Goal: Task Accomplishment & Management: Manage account settings

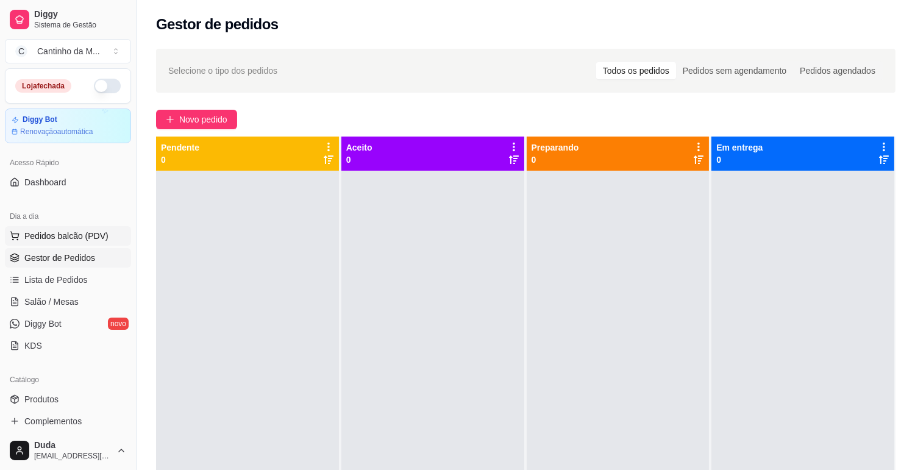
click at [64, 234] on span "Pedidos balcão (PDV)" at bounding box center [66, 236] width 84 height 12
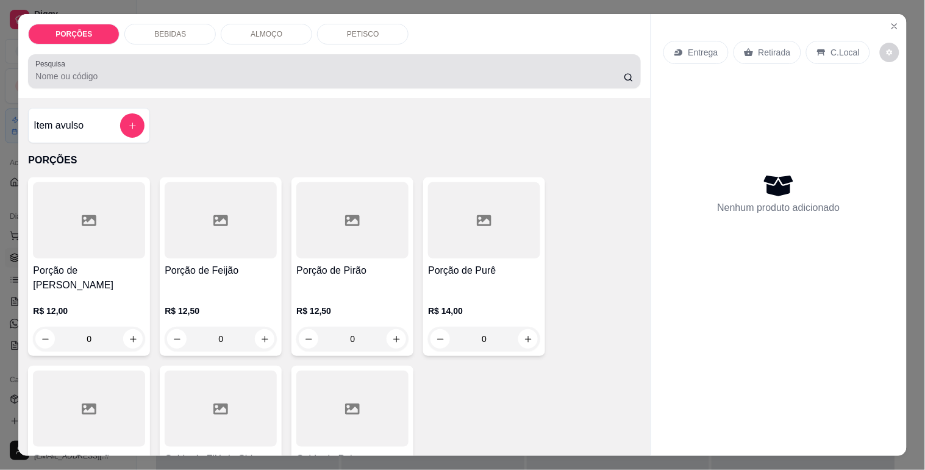
click at [223, 70] on input "Pesquisa" at bounding box center [329, 76] width 589 height 12
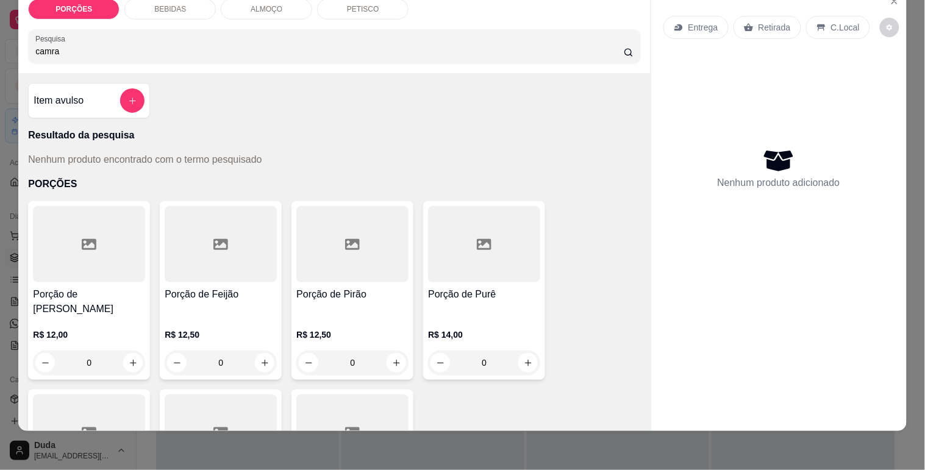
scroll to position [29, 0]
click at [160, 45] on input "camra" at bounding box center [329, 51] width 589 height 12
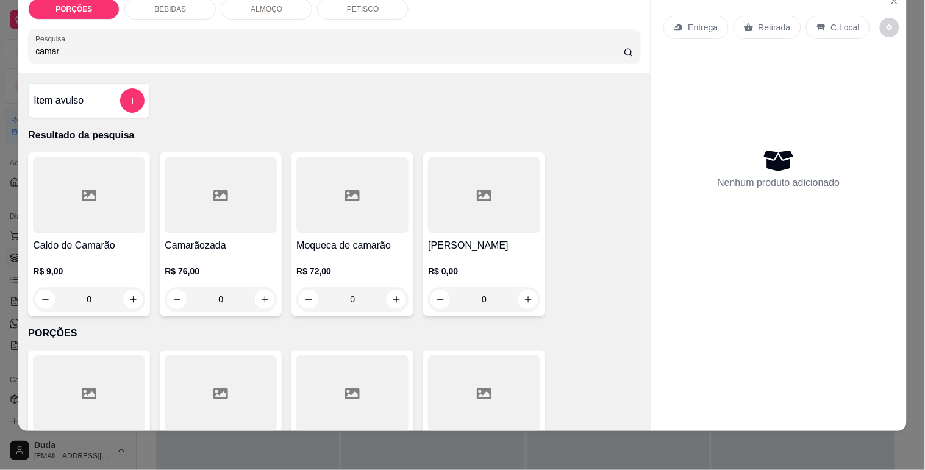
type input "camar"
click at [226, 169] on div at bounding box center [221, 195] width 112 height 76
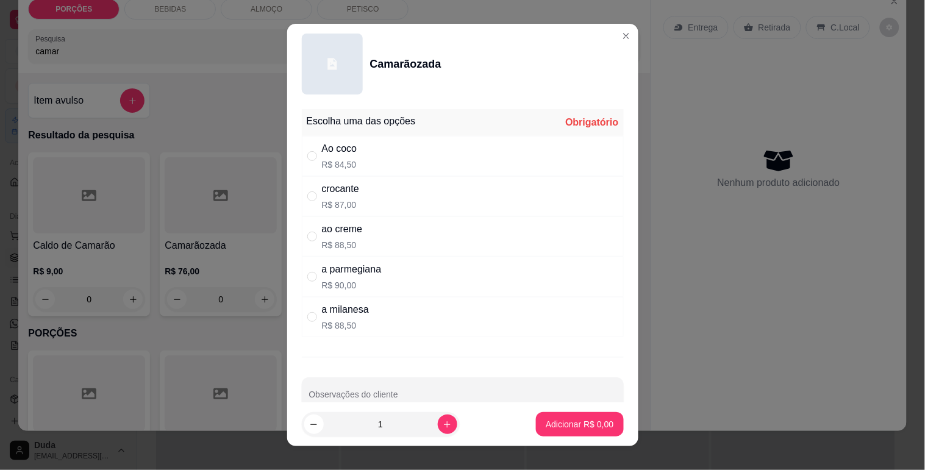
click at [379, 278] on div "a parmegiana R$ 90,00" at bounding box center [463, 277] width 322 height 40
radio input "true"
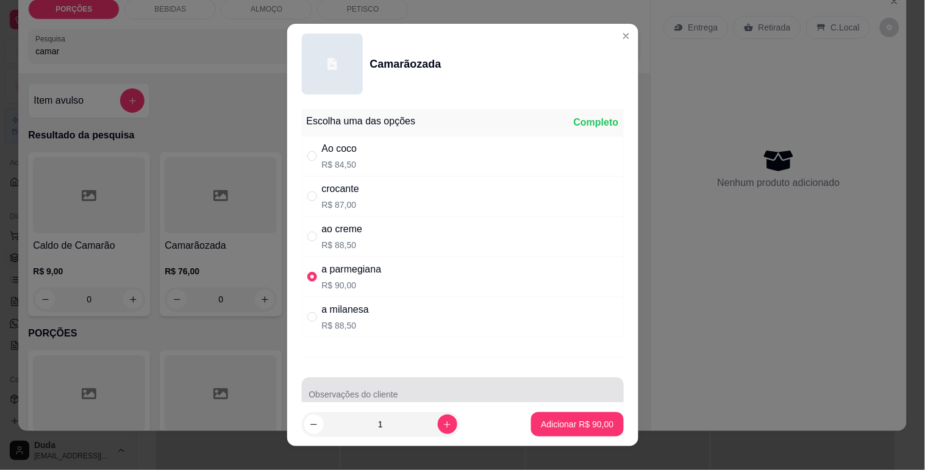
click at [370, 394] on div "Observações do cliente" at bounding box center [463, 395] width 322 height 34
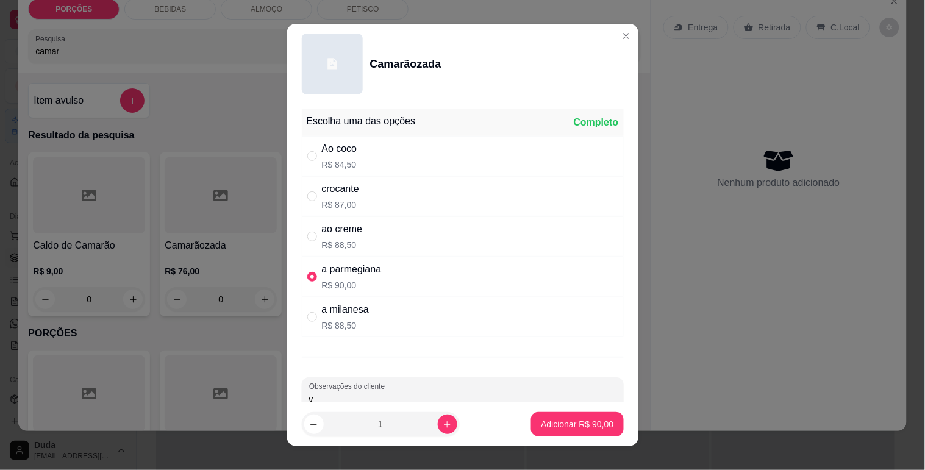
scroll to position [2, 0]
type input "viagem"
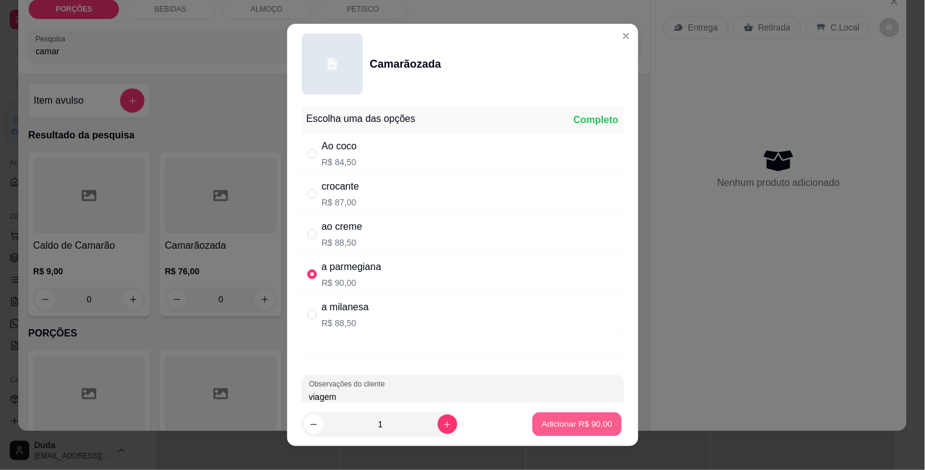
click at [570, 427] on p "Adicionar R$ 90,00" at bounding box center [577, 425] width 71 height 12
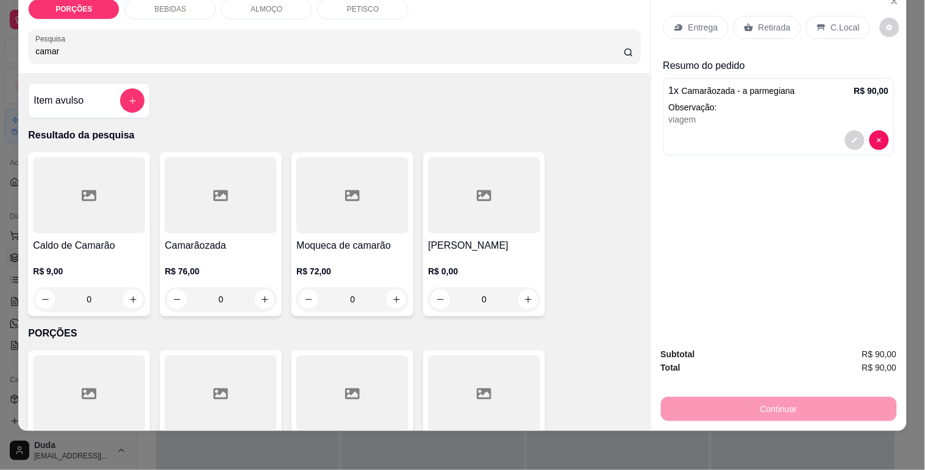
click at [694, 21] on p "Entrega" at bounding box center [704, 27] width 30 height 12
click at [760, 21] on p "Retirada" at bounding box center [775, 27] width 32 height 12
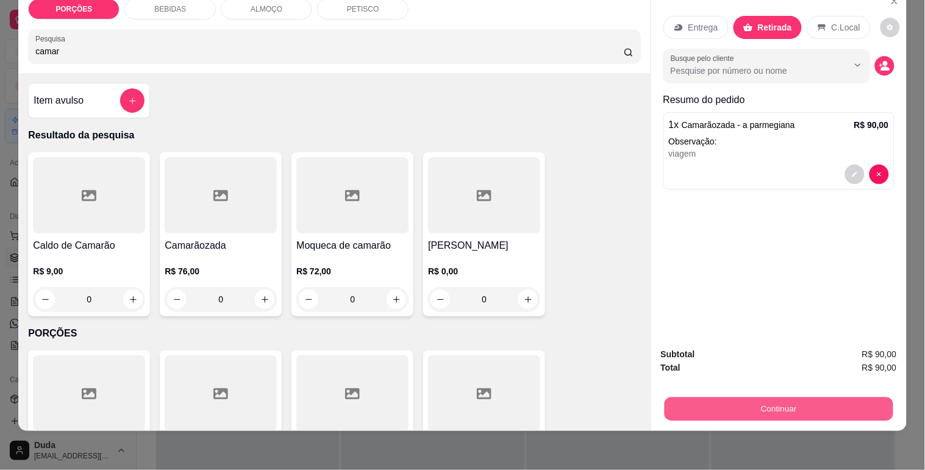
click at [751, 403] on button "Continuar" at bounding box center [778, 409] width 229 height 24
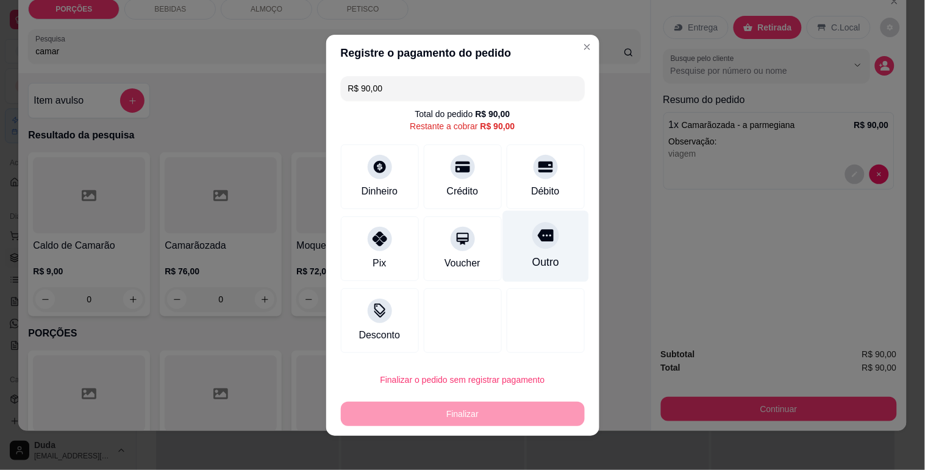
click at [514, 247] on div "Outro" at bounding box center [546, 245] width 86 height 71
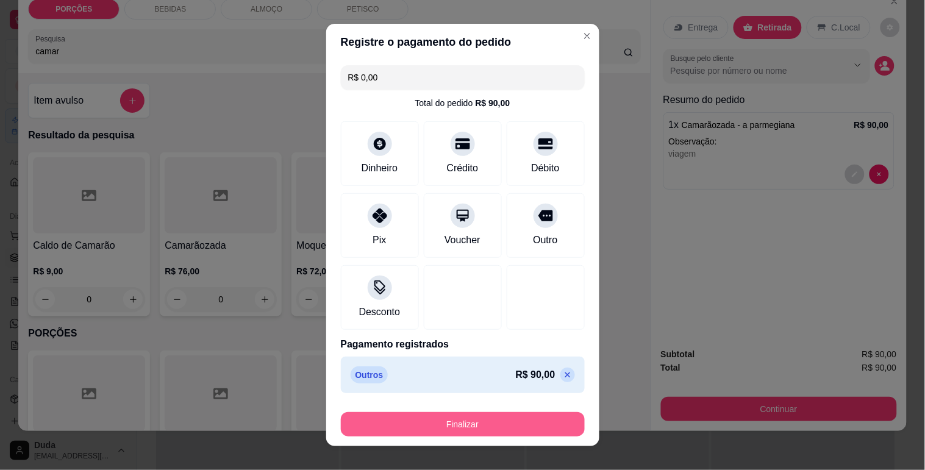
click at [464, 425] on button "Finalizar" at bounding box center [463, 424] width 244 height 24
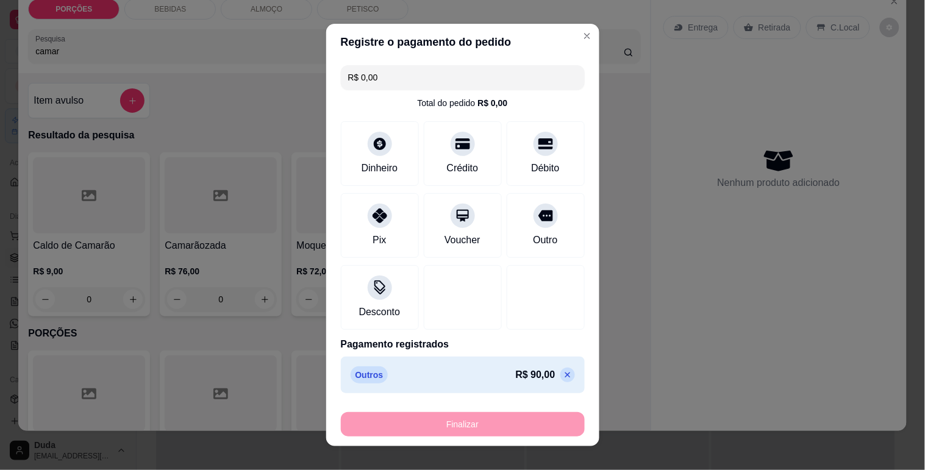
type input "-R$ 90,00"
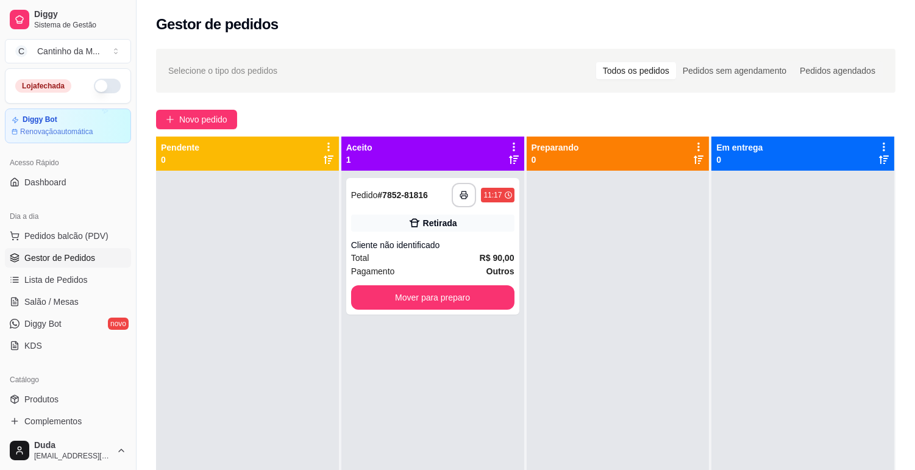
click at [691, 309] on div at bounding box center [618, 406] width 183 height 470
click at [489, 259] on strong "R$ 90,00" at bounding box center [497, 258] width 35 height 10
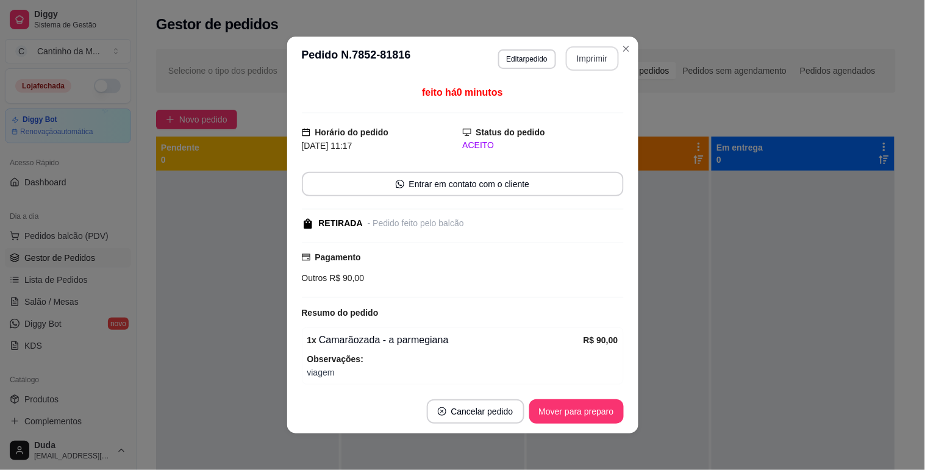
click at [595, 54] on button "Imprimir" at bounding box center [592, 58] width 53 height 24
click at [584, 407] on button "Mover para preparo" at bounding box center [576, 412] width 91 height 24
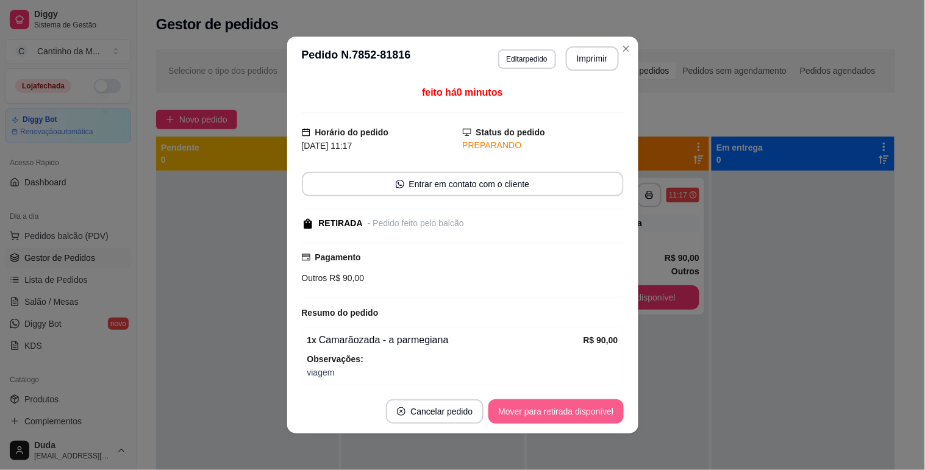
click at [584, 409] on button "Mover para retirada disponível" at bounding box center [556, 412] width 135 height 24
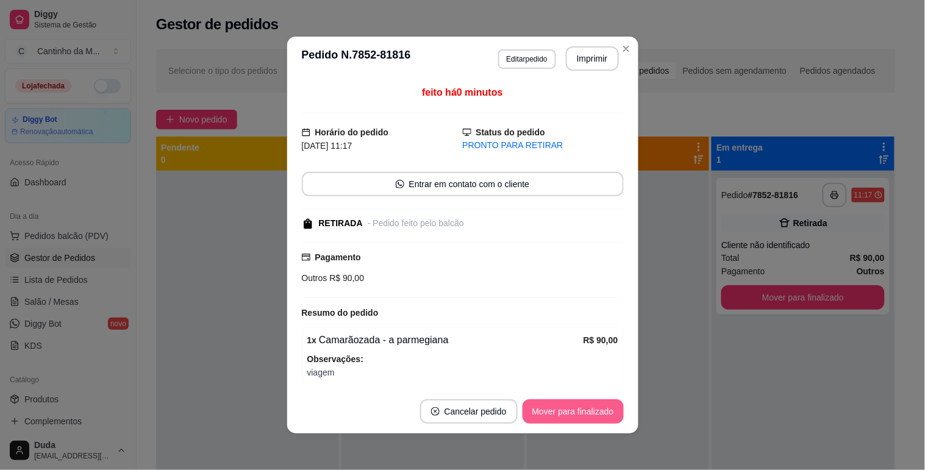
click at [584, 409] on button "Mover para finalizado" at bounding box center [573, 412] width 101 height 24
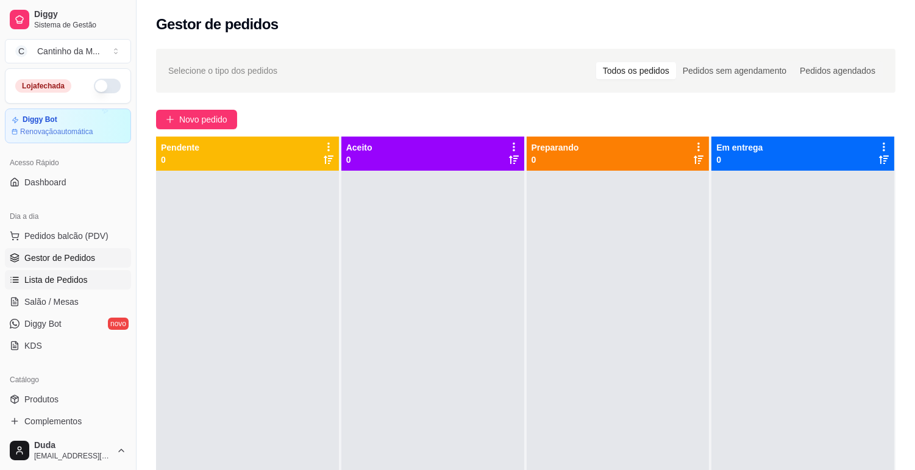
click at [56, 276] on span "Lista de Pedidos" at bounding box center [55, 280] width 63 height 12
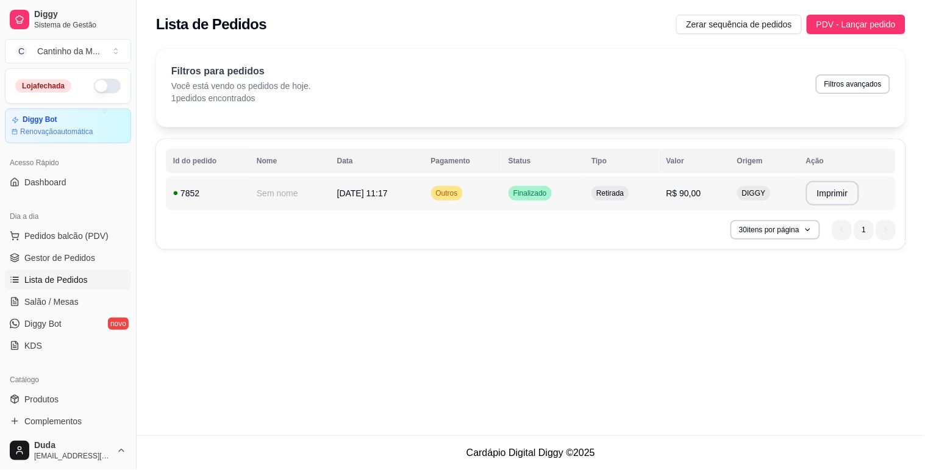
click at [604, 192] on div "Retirada" at bounding box center [610, 193] width 37 height 15
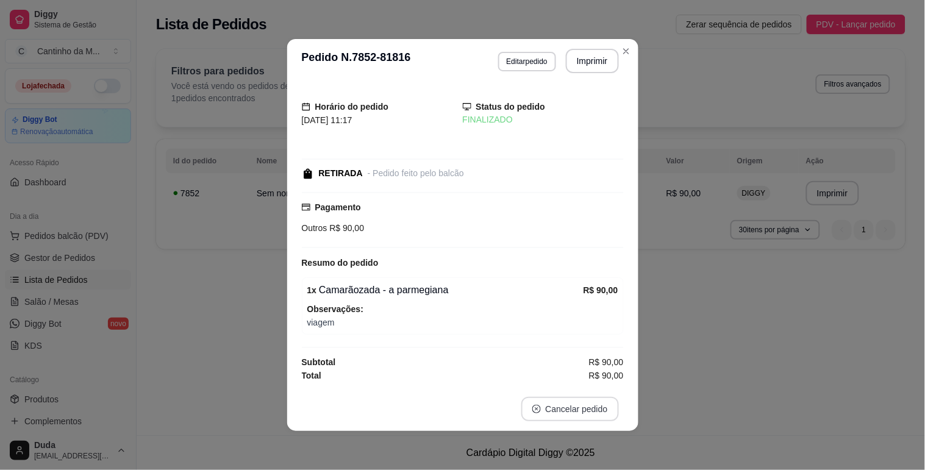
click at [556, 416] on button "Cancelar pedido" at bounding box center [570, 409] width 98 height 24
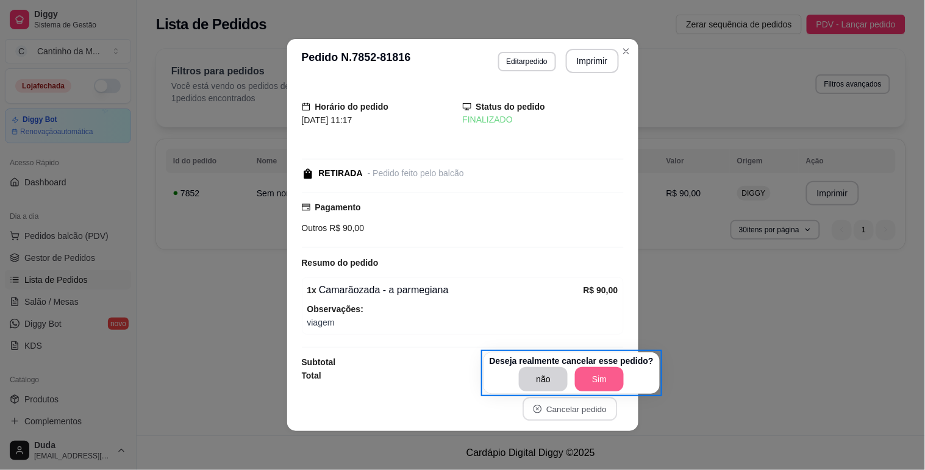
click at [612, 374] on button "Sim" at bounding box center [599, 379] width 49 height 24
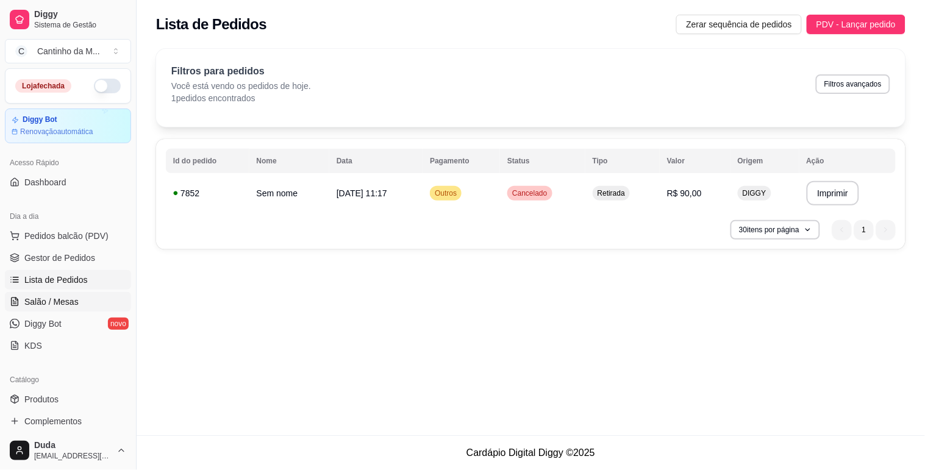
click at [53, 301] on span "Salão / Mesas" at bounding box center [51, 302] width 54 height 12
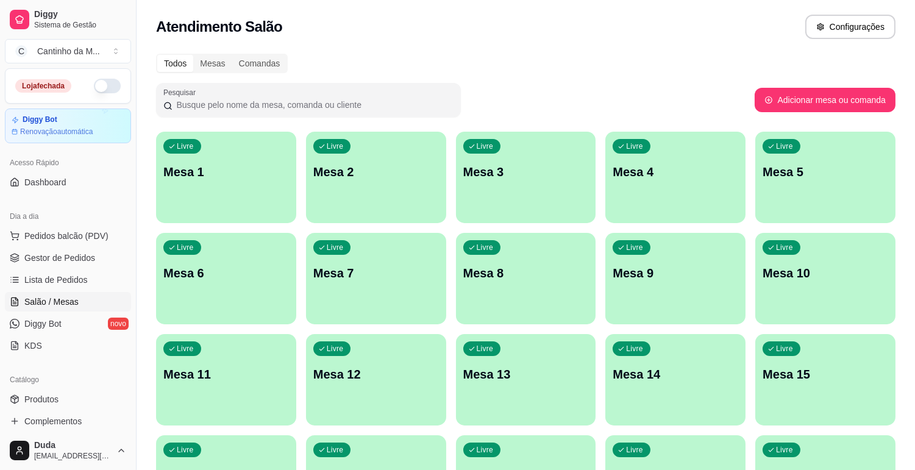
click at [168, 172] on p "Mesa 1" at bounding box center [226, 171] width 126 height 17
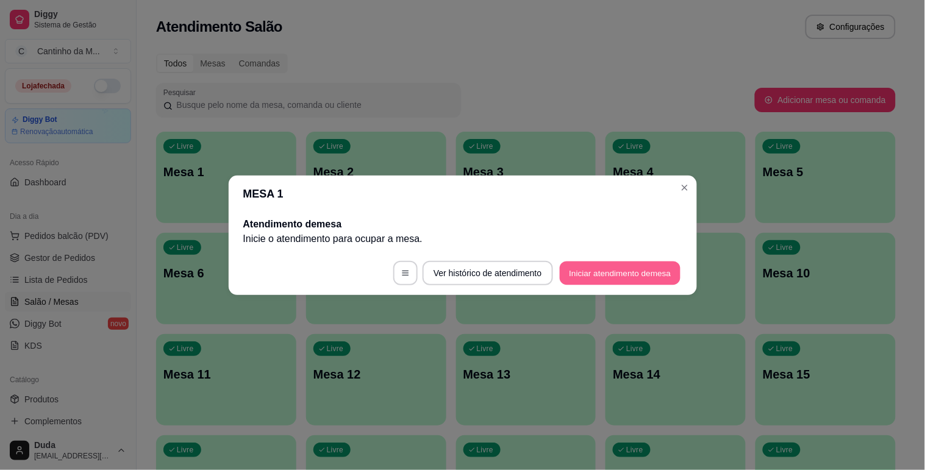
click at [590, 266] on button "Iniciar atendimento de mesa" at bounding box center [620, 273] width 121 height 24
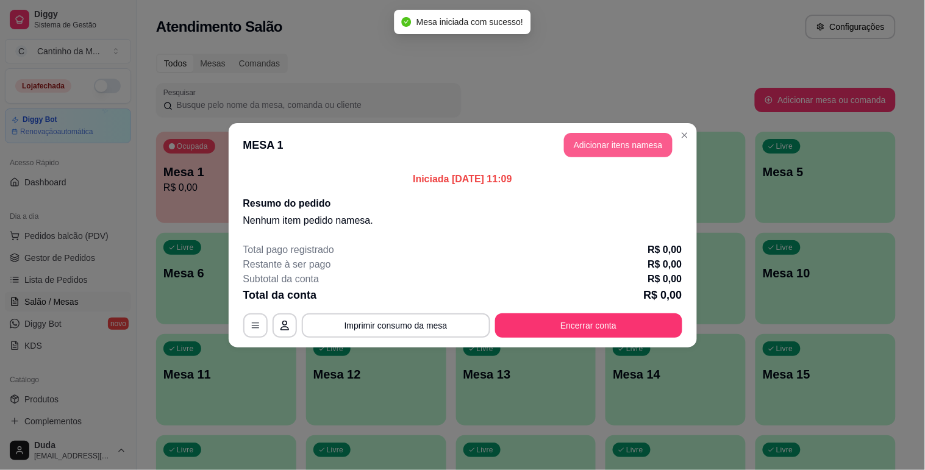
click at [625, 152] on button "Adicionar itens na mesa" at bounding box center [618, 145] width 109 height 24
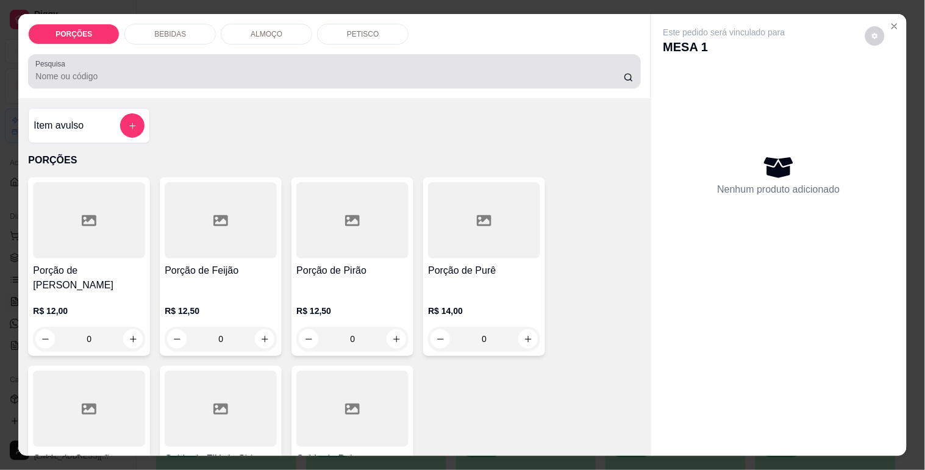
click at [352, 59] on div at bounding box center [334, 71] width 598 height 24
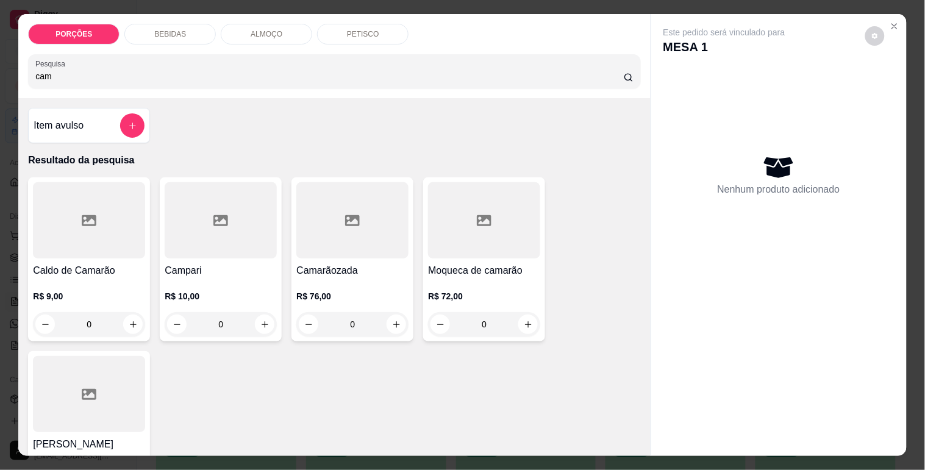
type input "cam"
click at [359, 257] on div "Camarãozada R$ 76,00 0" at bounding box center [353, 259] width 122 height 164
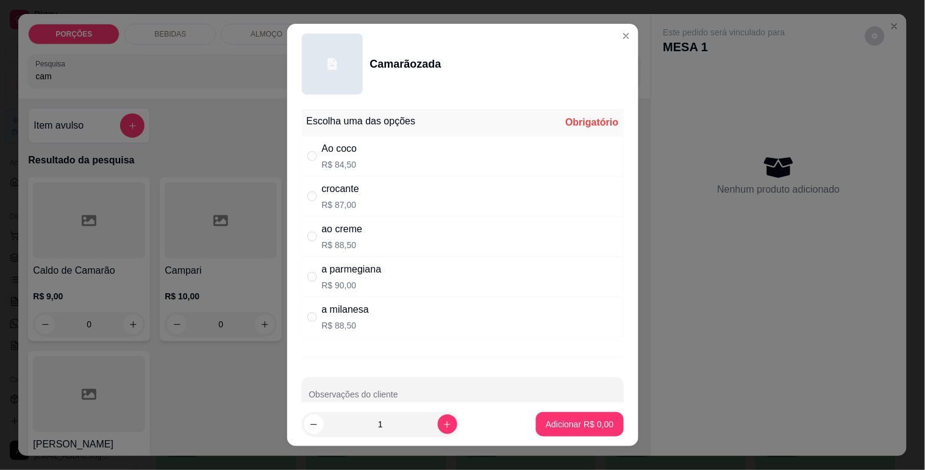
click at [367, 278] on div "a parmegiana R$ 90,00" at bounding box center [352, 276] width 60 height 29
radio input "true"
click at [568, 427] on p "Adicionar R$ 90,00" at bounding box center [577, 424] width 73 height 12
type input "1"
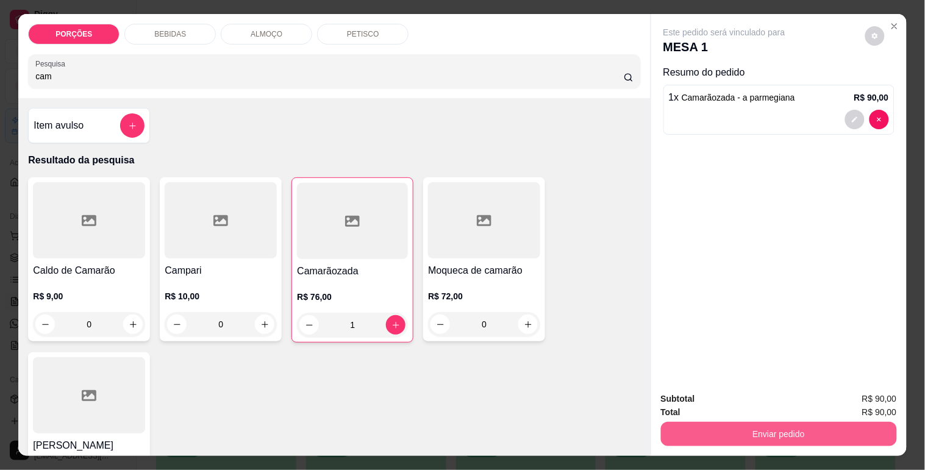
click at [742, 431] on button "Enviar pedido" at bounding box center [779, 434] width 236 height 24
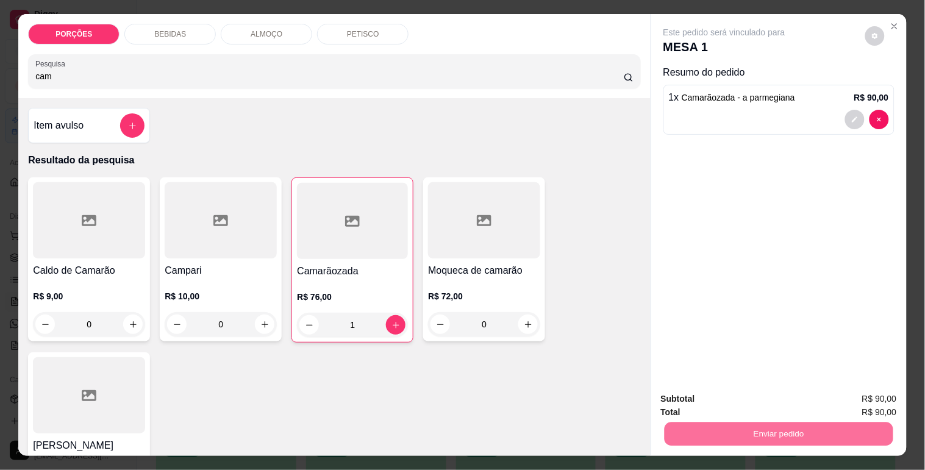
click at [779, 405] on button "Não registrar e enviar pedido" at bounding box center [738, 399] width 127 height 23
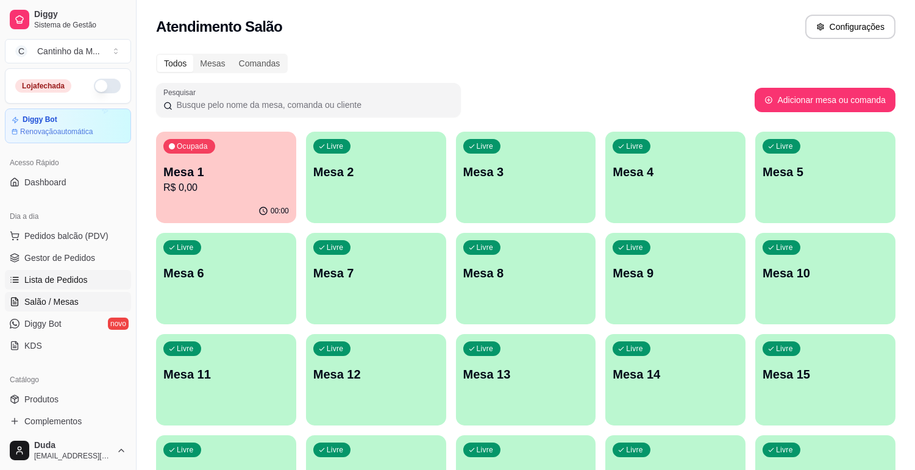
click at [44, 276] on span "Lista de Pedidos" at bounding box center [55, 280] width 63 height 12
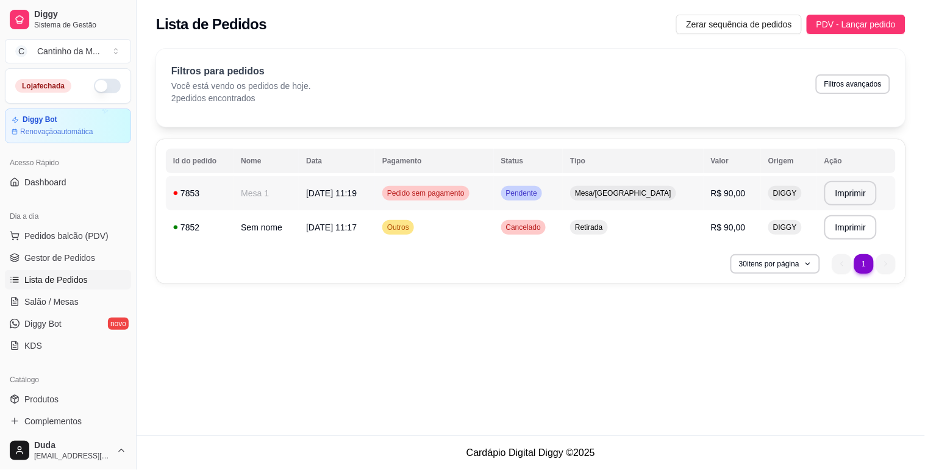
click at [464, 198] on span "Pedido sem pagamento" at bounding box center [426, 193] width 82 height 10
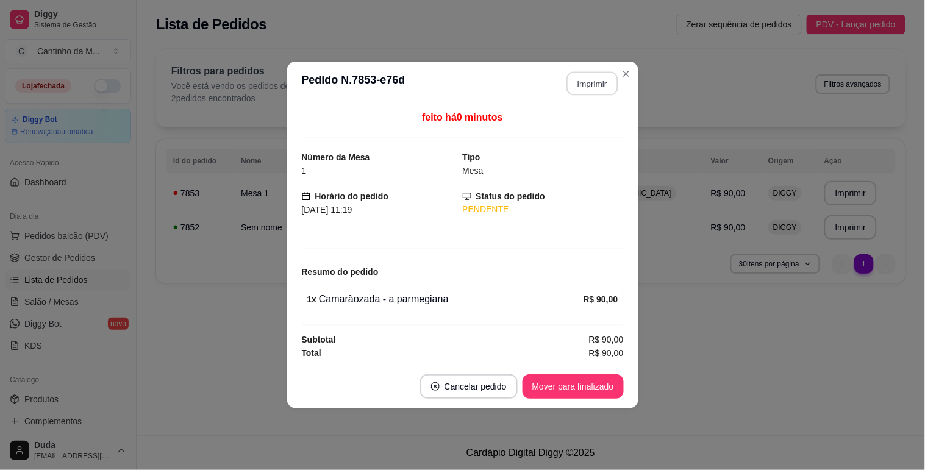
click at [593, 87] on button "Imprimir" at bounding box center [592, 84] width 51 height 24
click at [579, 393] on button "Mover para finalizado" at bounding box center [573, 386] width 101 height 24
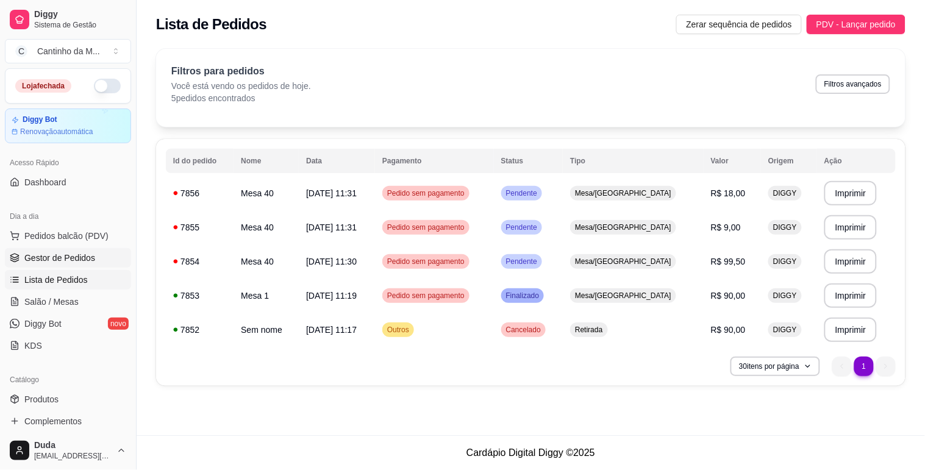
click at [61, 250] on link "Gestor de Pedidos" at bounding box center [68, 258] width 126 height 20
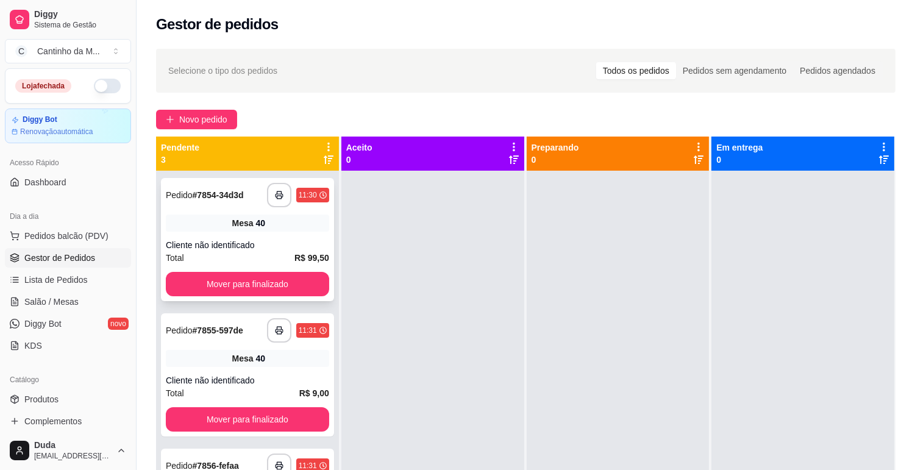
click at [251, 208] on div "**********" at bounding box center [247, 239] width 173 height 123
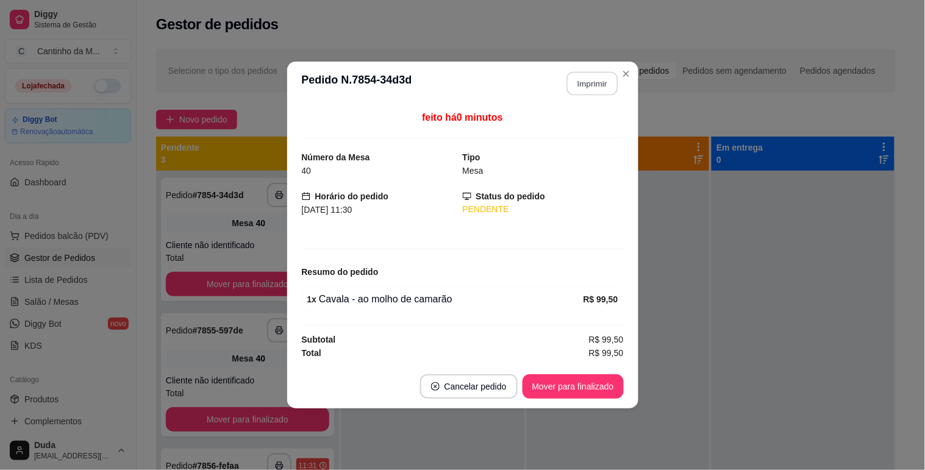
click at [590, 87] on button "Imprimir" at bounding box center [592, 84] width 51 height 24
click at [553, 394] on button "Mover para finalizado" at bounding box center [573, 387] width 98 height 24
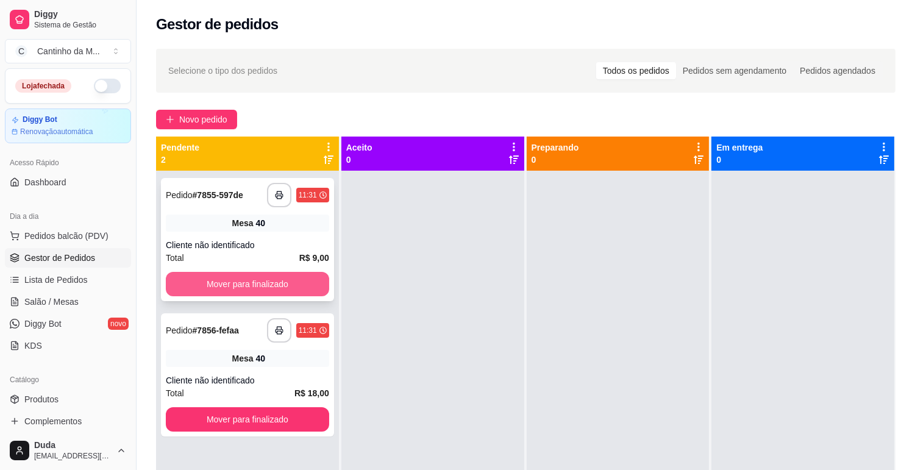
click at [265, 288] on button "Mover para finalizado" at bounding box center [247, 284] width 163 height 24
click at [385, 281] on div at bounding box center [433, 406] width 183 height 470
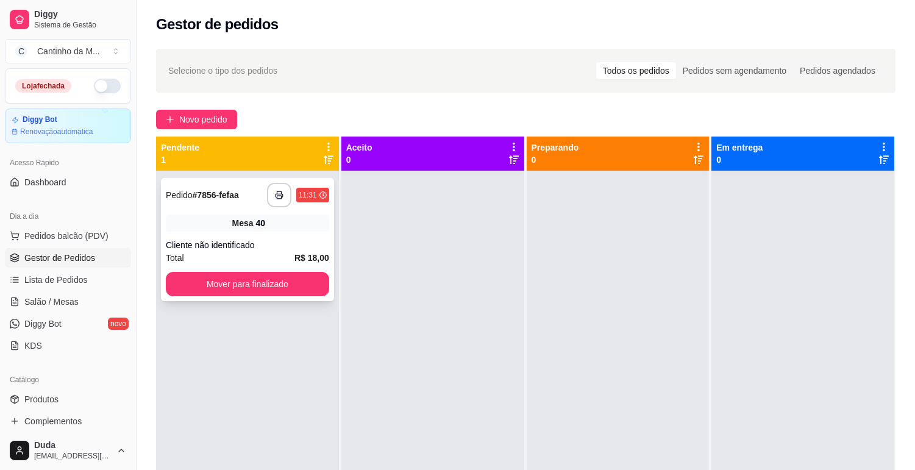
click at [224, 199] on strong "# 7856-fefaa" at bounding box center [216, 195] width 46 height 10
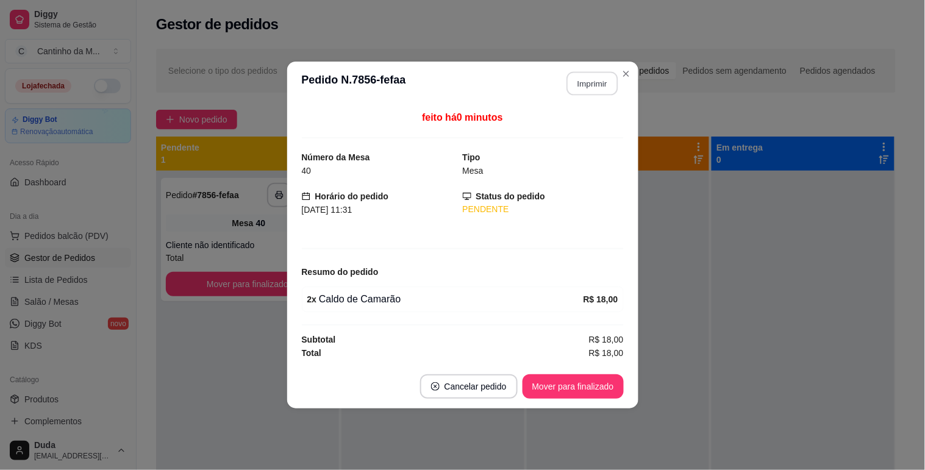
click at [602, 89] on button "Imprimir" at bounding box center [592, 84] width 51 height 24
click at [574, 387] on button "Mover para finalizado" at bounding box center [573, 387] width 98 height 24
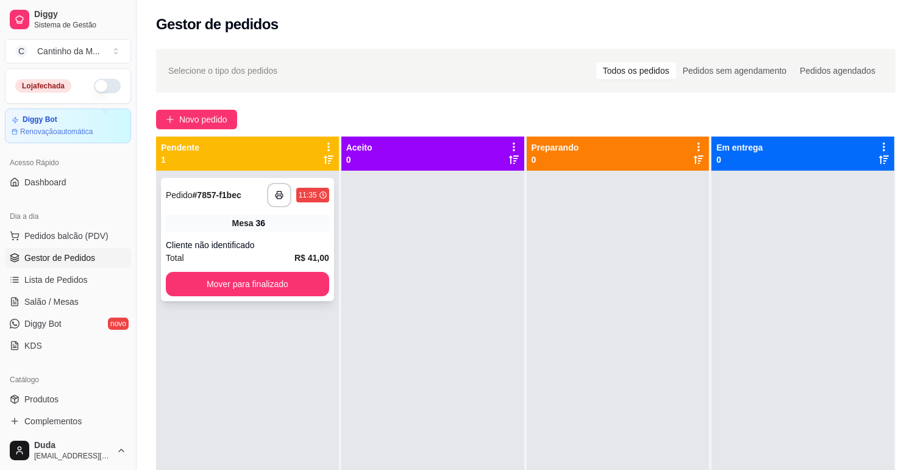
click at [235, 231] on div "Mesa 36" at bounding box center [247, 223] width 163 height 17
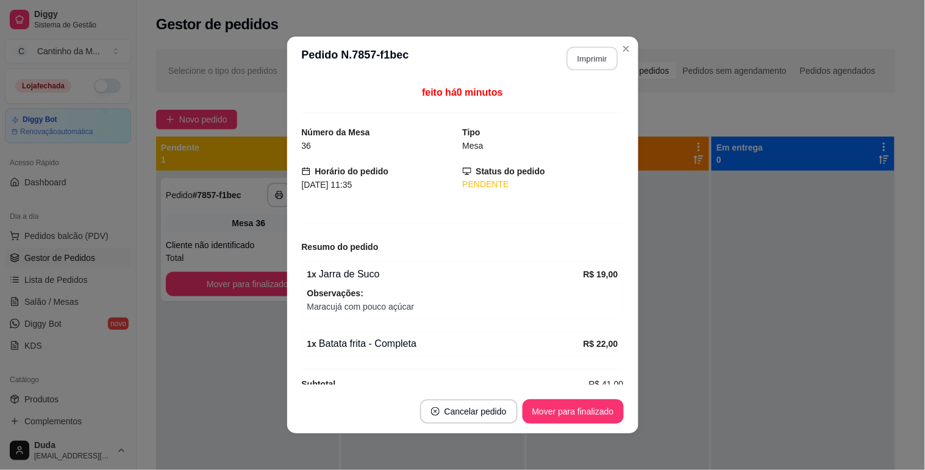
click at [576, 53] on button "Imprimir" at bounding box center [592, 59] width 51 height 24
click at [568, 410] on button "Mover para finalizado" at bounding box center [573, 412] width 101 height 24
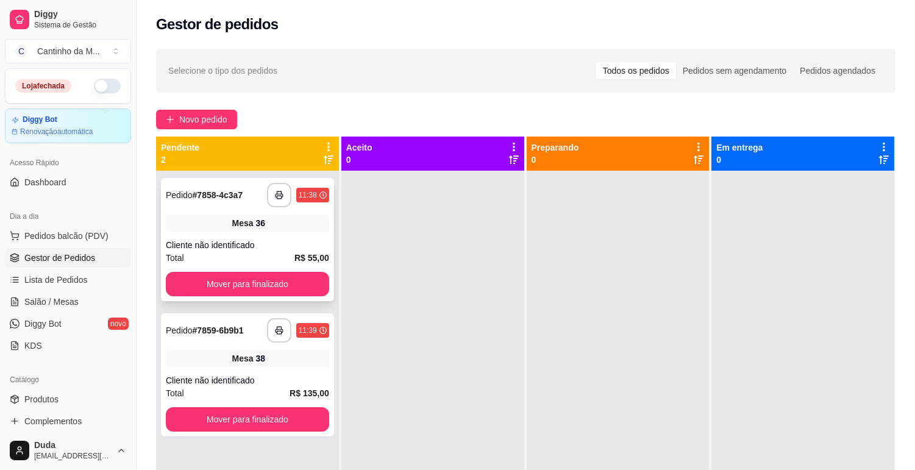
click at [276, 232] on div "**********" at bounding box center [247, 239] width 173 height 123
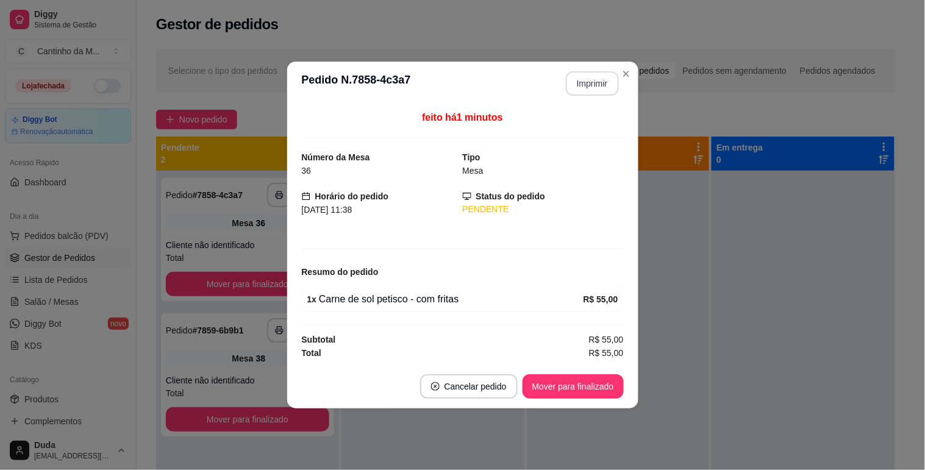
click at [586, 79] on button "Imprimir" at bounding box center [592, 83] width 53 height 24
click at [574, 395] on button "Mover para finalizado" at bounding box center [573, 386] width 101 height 24
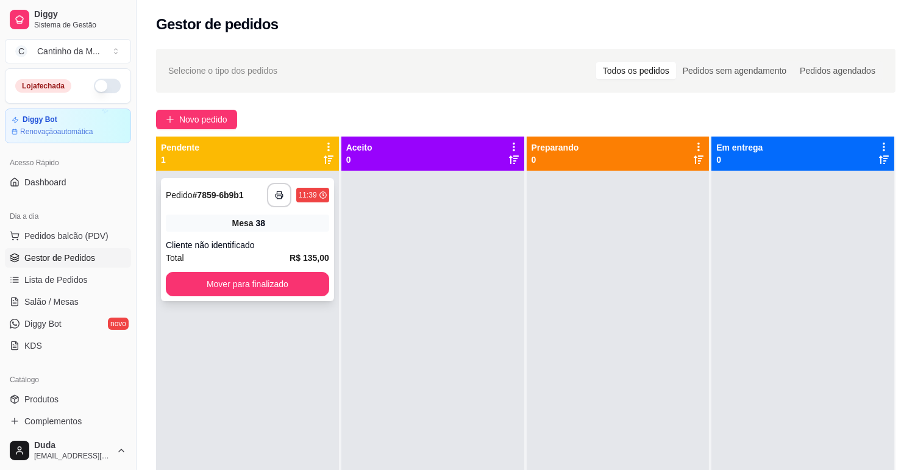
click at [221, 237] on div "**********" at bounding box center [247, 239] width 173 height 123
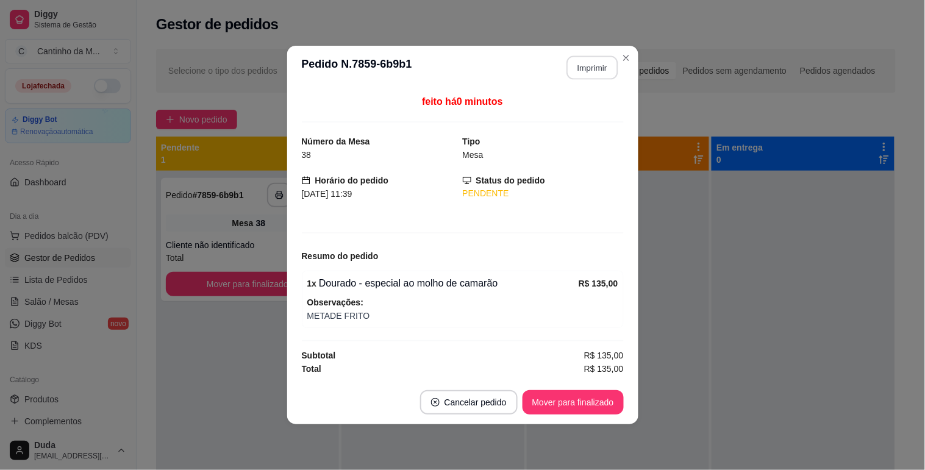
click at [598, 68] on button "Imprimir" at bounding box center [592, 68] width 51 height 24
click at [578, 401] on button "Mover para finalizado" at bounding box center [573, 402] width 101 height 24
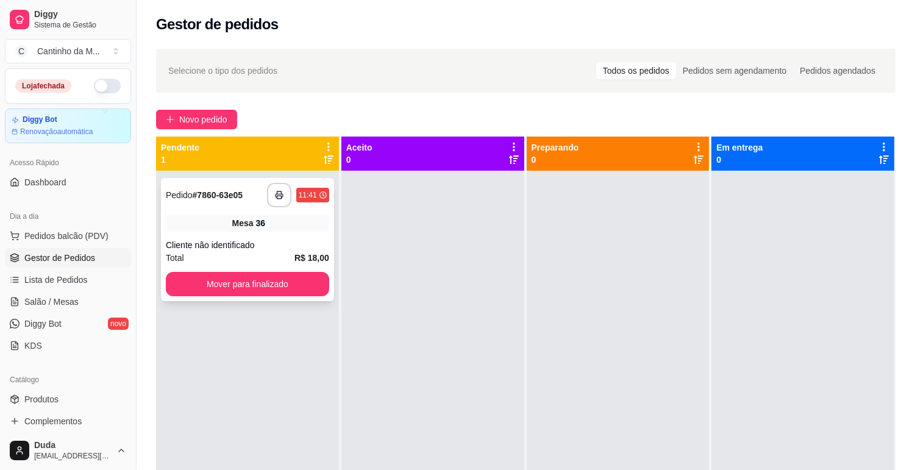
click at [290, 239] on div "Cliente não identificado" at bounding box center [247, 245] width 163 height 12
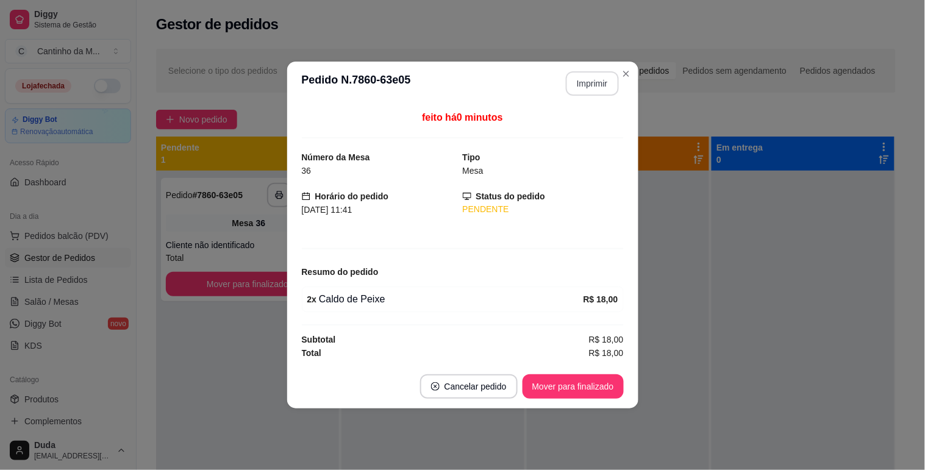
click at [596, 90] on button "Imprimir" at bounding box center [592, 83] width 53 height 24
click at [576, 392] on button "Mover para finalizado" at bounding box center [573, 386] width 101 height 24
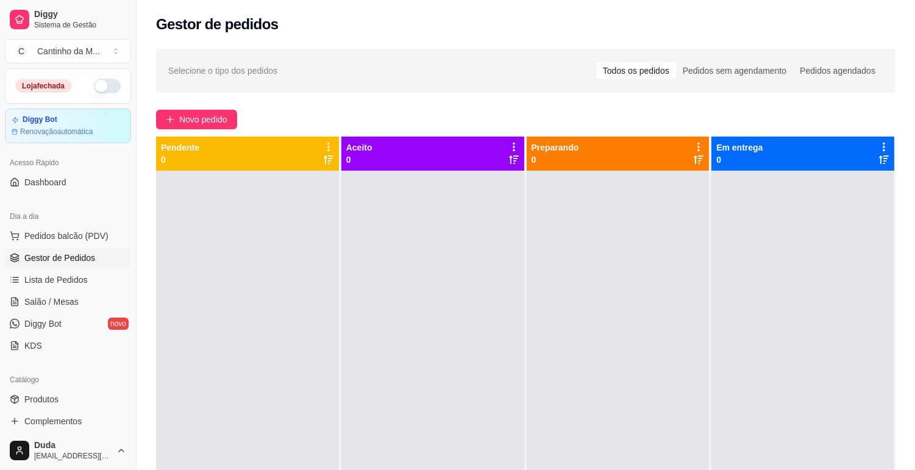
drag, startPoint x: 9, startPoint y: 46, endPoint x: 118, endPoint y: 149, distance: 149.7
click at [110, 156] on div "Acesso Rápido" at bounding box center [68, 163] width 126 height 20
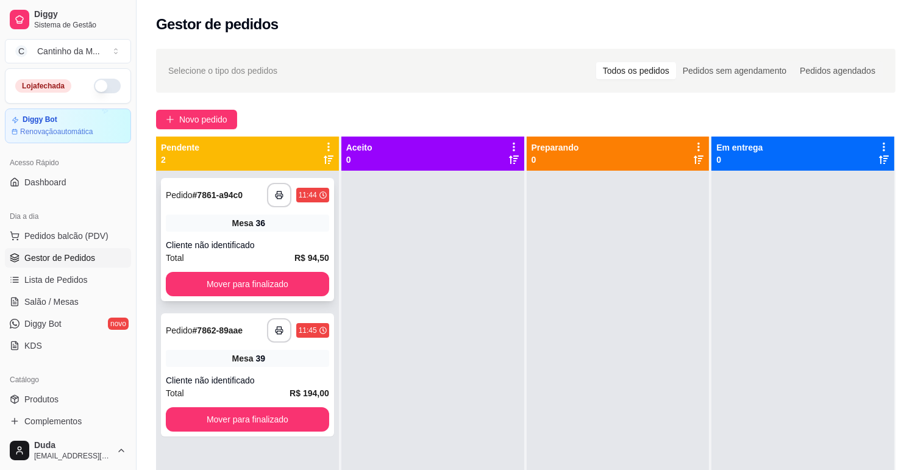
click at [217, 190] on strong "# 7861-a94c0" at bounding box center [218, 195] width 51 height 10
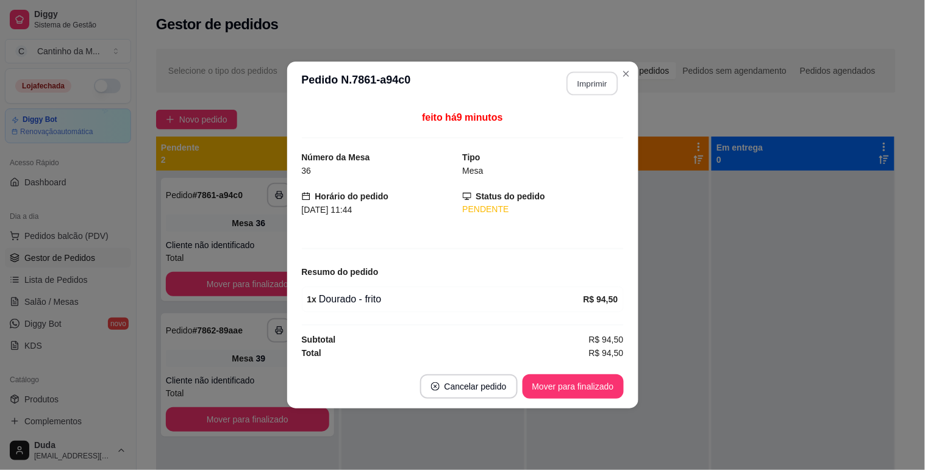
click at [595, 76] on button "Imprimir" at bounding box center [592, 84] width 51 height 24
click at [564, 392] on button "Mover para finalizado" at bounding box center [573, 387] width 98 height 24
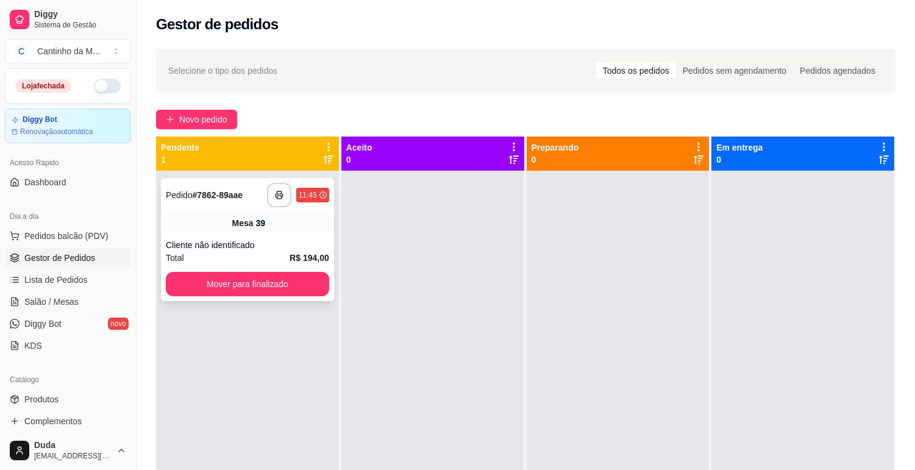
click at [228, 199] on strong "# 7862-89aae" at bounding box center [218, 195] width 51 height 10
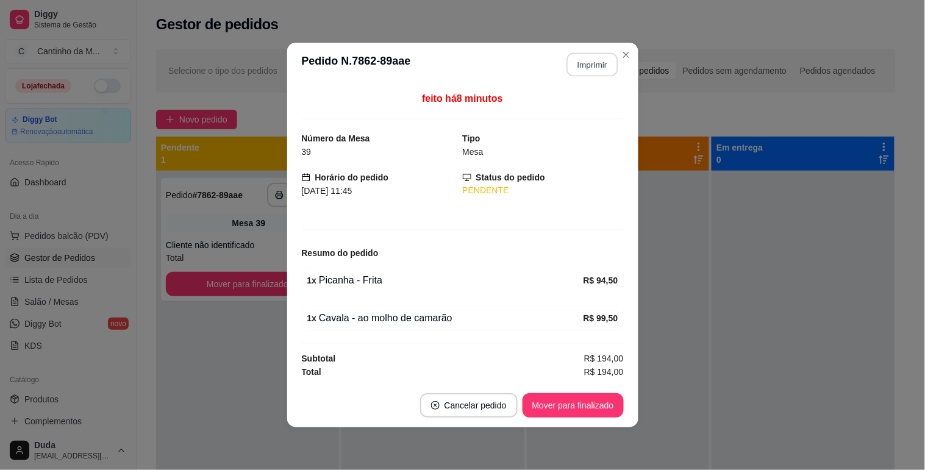
click at [595, 74] on button "Imprimir" at bounding box center [592, 65] width 51 height 24
click at [589, 401] on button "Mover para finalizado" at bounding box center [573, 405] width 101 height 24
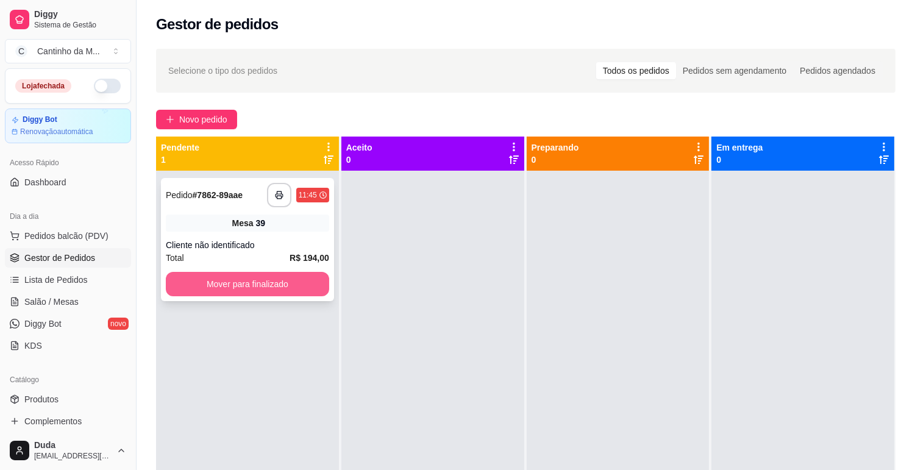
click at [247, 284] on button "Mover para finalizado" at bounding box center [247, 284] width 163 height 24
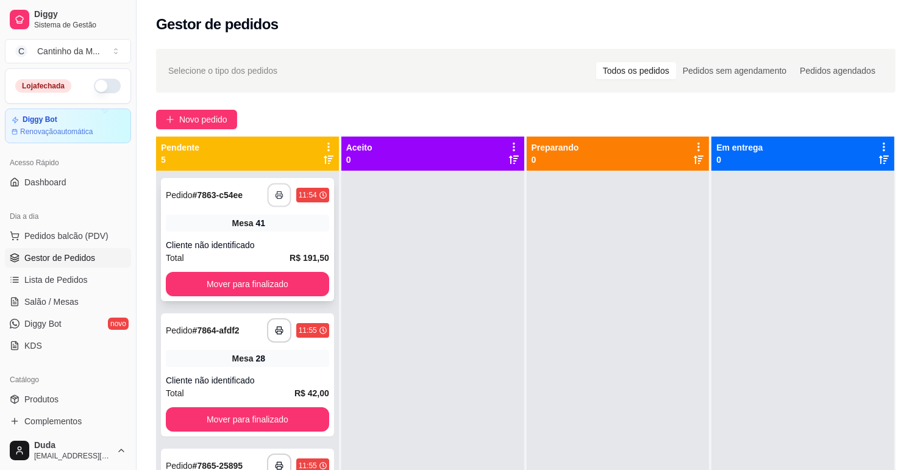
click at [267, 193] on button "button" at bounding box center [279, 196] width 24 height 24
click at [279, 288] on button "Mover para finalizado" at bounding box center [247, 285] width 159 height 24
click at [275, 192] on icon "button" at bounding box center [279, 195] width 9 height 9
click at [300, 288] on button "Mover para finalizado" at bounding box center [247, 284] width 163 height 24
click at [271, 198] on button "button" at bounding box center [279, 195] width 24 height 24
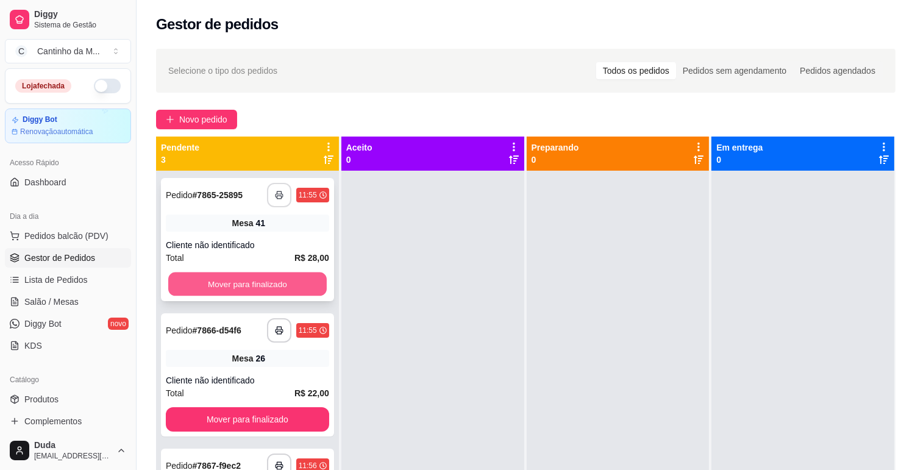
click at [307, 285] on button "Mover para finalizado" at bounding box center [247, 285] width 159 height 24
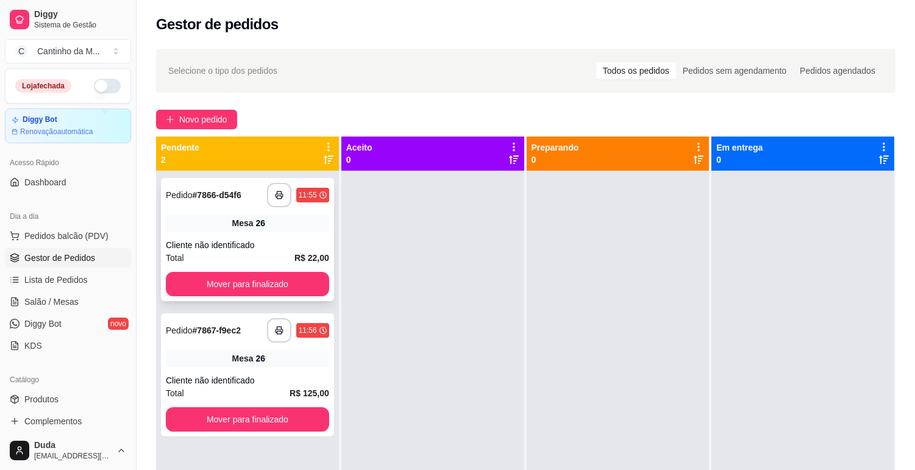
click at [227, 196] on strong "# 7866-d54f6" at bounding box center [217, 195] width 49 height 10
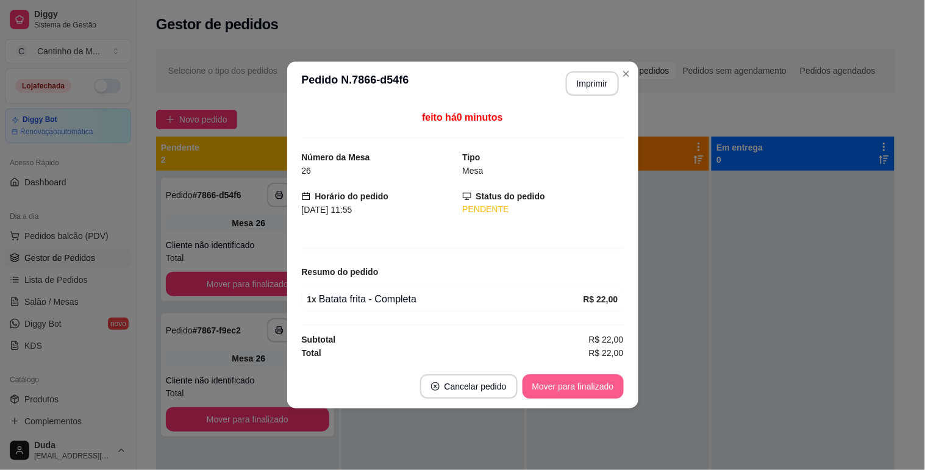
click at [592, 385] on button "Mover para finalizado" at bounding box center [573, 386] width 101 height 24
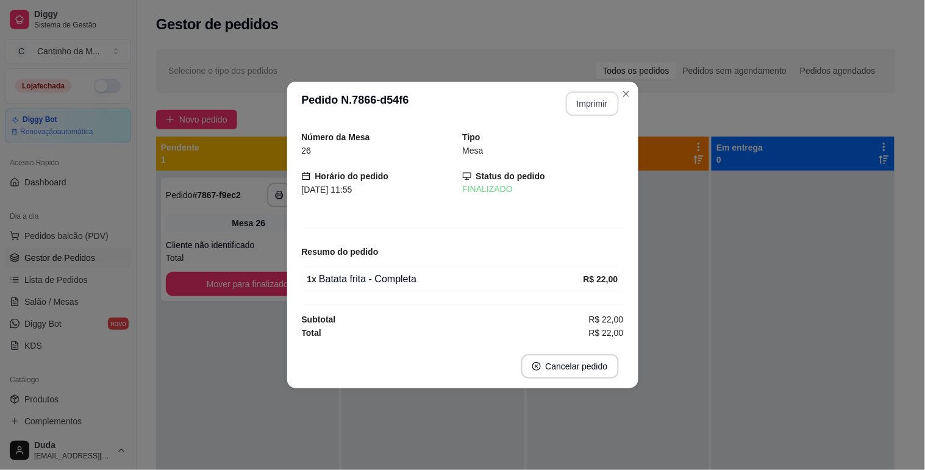
click at [579, 102] on button "Imprimir" at bounding box center [592, 103] width 53 height 24
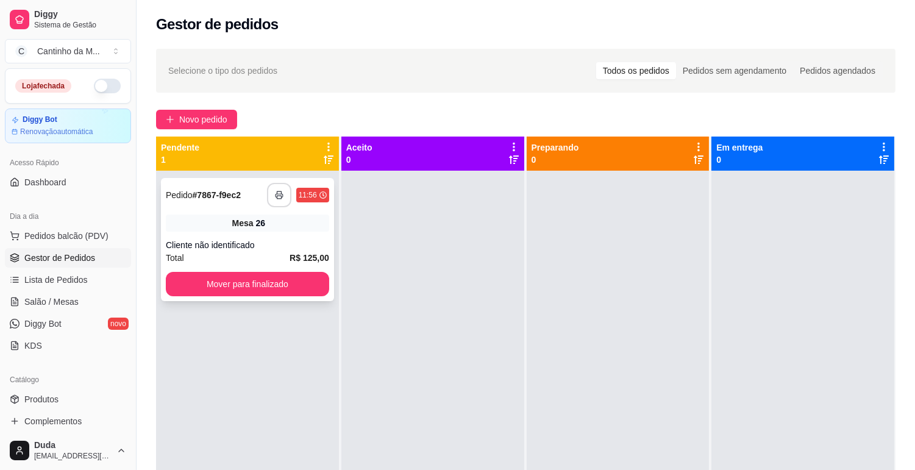
click at [281, 195] on icon "button" at bounding box center [279, 195] width 9 height 9
click at [277, 281] on button "Mover para finalizado" at bounding box center [247, 285] width 159 height 24
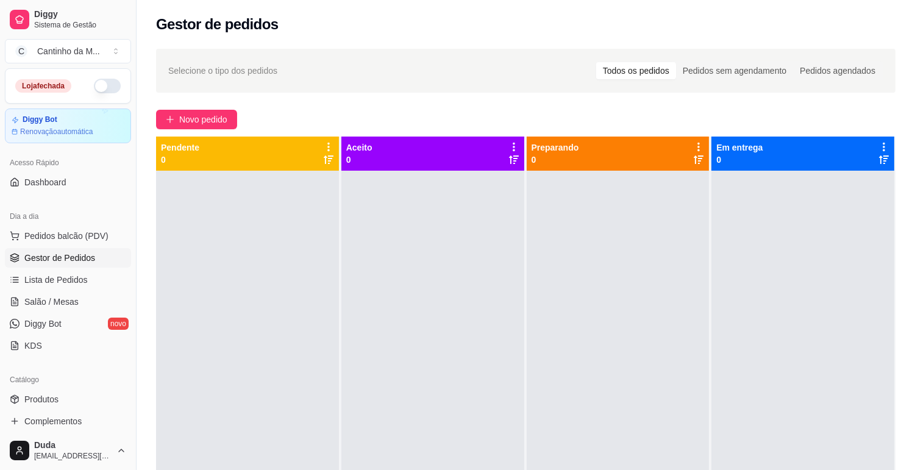
click at [378, 281] on div at bounding box center [433, 406] width 183 height 470
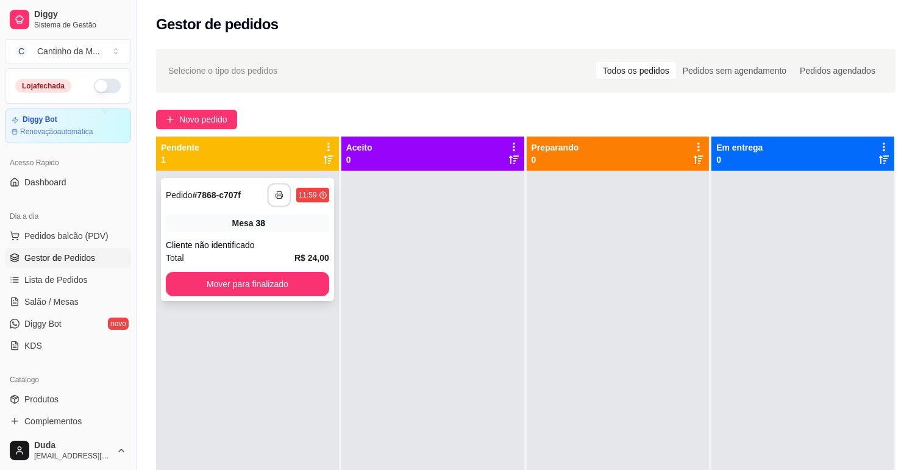
click at [279, 199] on button "button" at bounding box center [279, 196] width 24 height 24
click at [263, 282] on button "Mover para finalizado" at bounding box center [247, 285] width 159 height 24
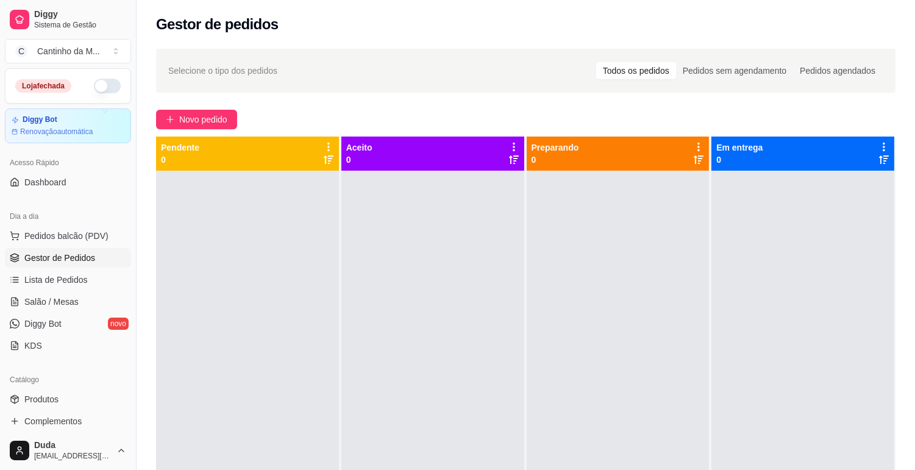
click at [466, 328] on div at bounding box center [433, 406] width 183 height 470
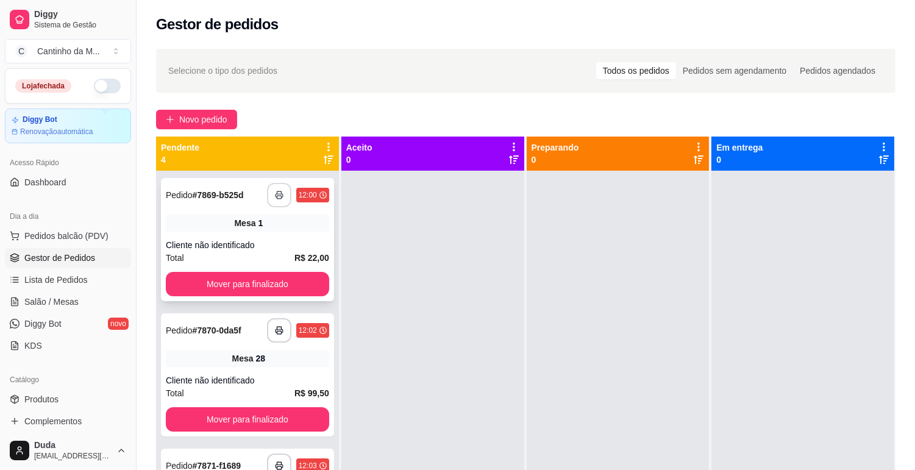
click at [267, 203] on button "button" at bounding box center [279, 195] width 24 height 24
click at [273, 279] on button "Mover para finalizado" at bounding box center [247, 285] width 159 height 24
click at [380, 279] on div at bounding box center [433, 406] width 183 height 470
click at [273, 202] on button "button" at bounding box center [279, 195] width 24 height 24
click at [287, 285] on button "Mover para finalizado" at bounding box center [247, 284] width 163 height 24
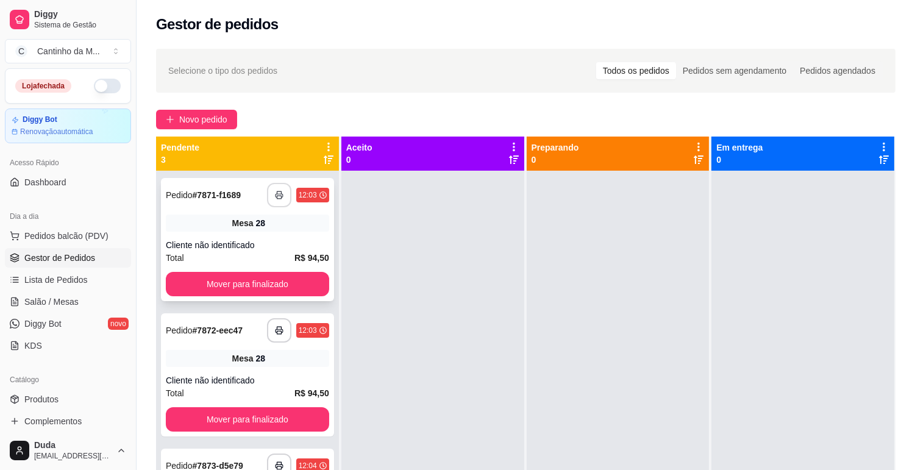
click at [275, 193] on icon "button" at bounding box center [279, 195] width 9 height 9
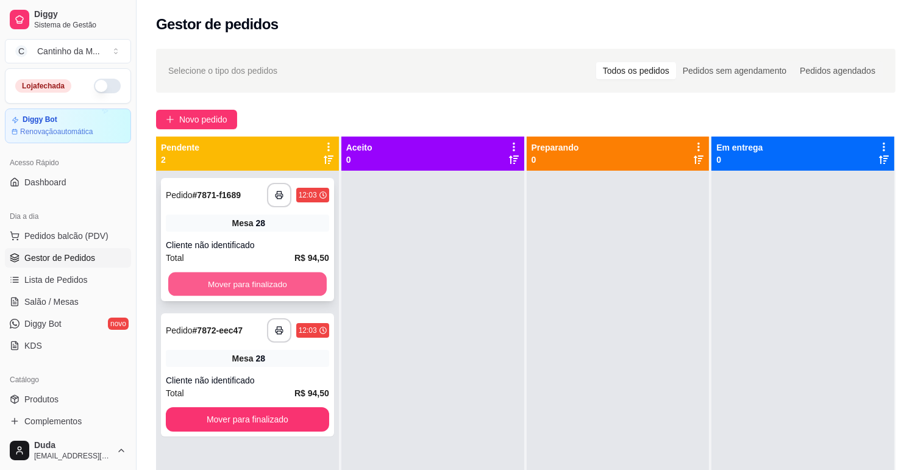
click at [279, 276] on button "Mover para finalizado" at bounding box center [247, 285] width 159 height 24
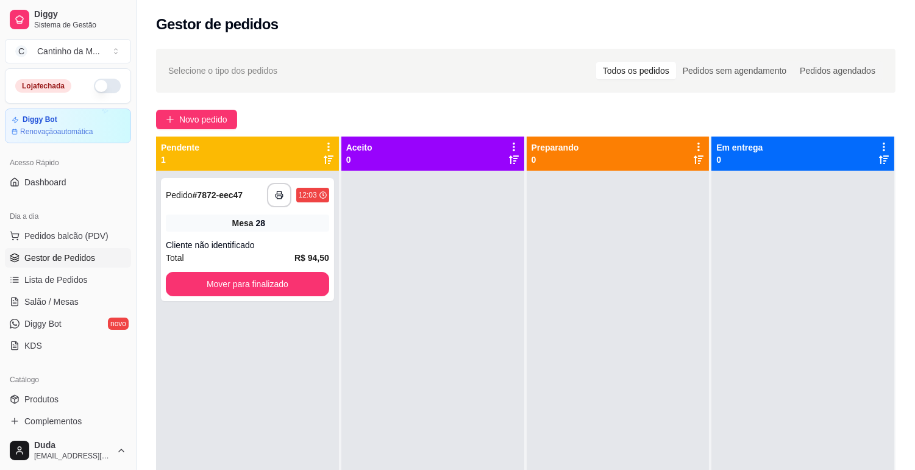
click at [427, 268] on div at bounding box center [433, 406] width 183 height 470
click at [277, 195] on icon "button" at bounding box center [279, 195] width 9 height 9
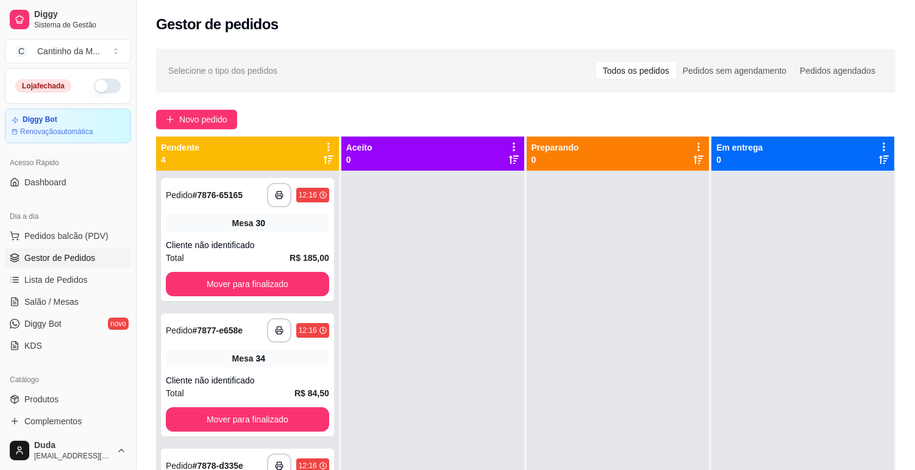
click at [476, 290] on div at bounding box center [433, 406] width 183 height 470
click at [228, 229] on div "Mesa 30" at bounding box center [247, 223] width 163 height 17
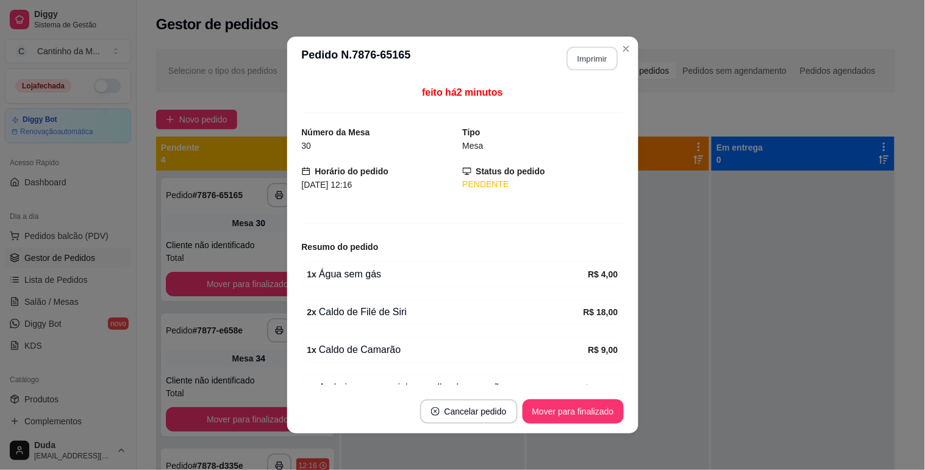
click at [587, 54] on button "Imprimir" at bounding box center [592, 59] width 51 height 24
click at [590, 412] on button "Mover para finalizado" at bounding box center [573, 412] width 101 height 24
click at [590, 412] on div "Mover para finalizado" at bounding box center [565, 412] width 118 height 24
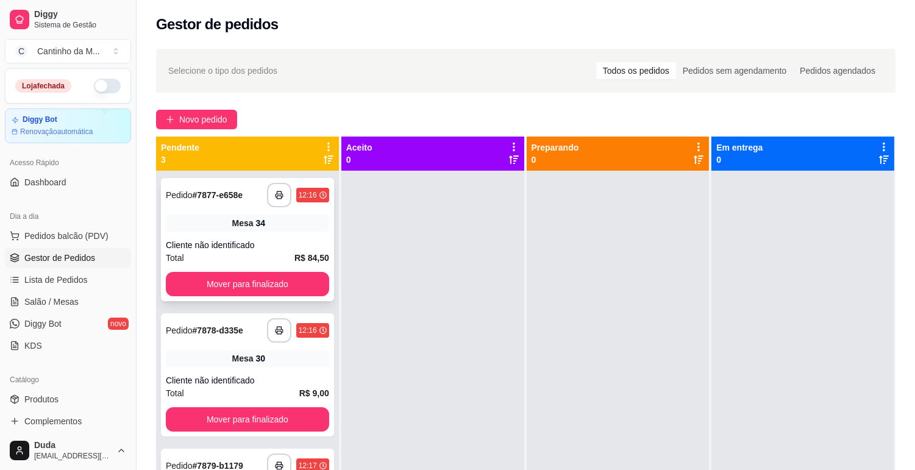
click at [287, 234] on div "**********" at bounding box center [247, 239] width 173 height 123
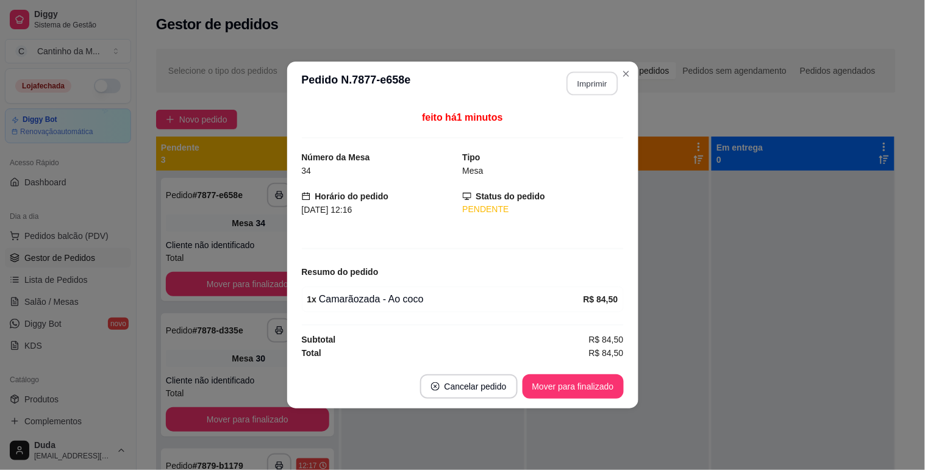
click at [598, 74] on button "Imprimir" at bounding box center [592, 84] width 51 height 24
click at [581, 386] on button "Mover para finalizado" at bounding box center [573, 387] width 98 height 24
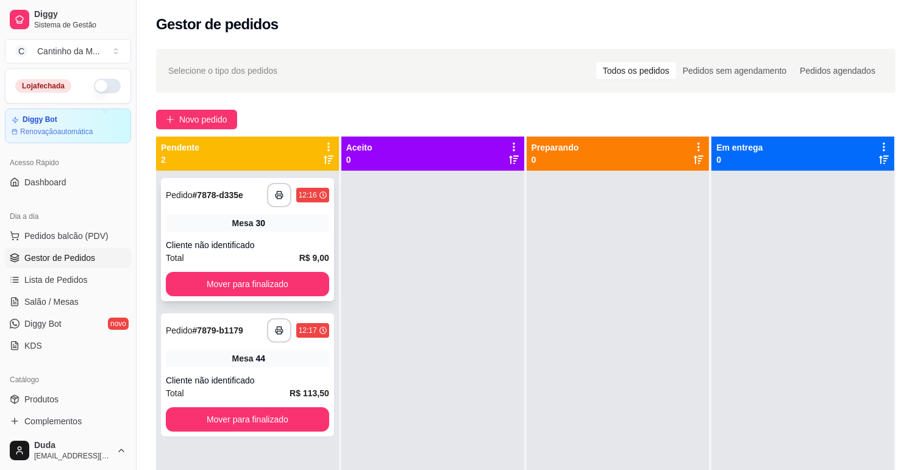
click at [273, 230] on div "Mesa 30" at bounding box center [247, 223] width 163 height 17
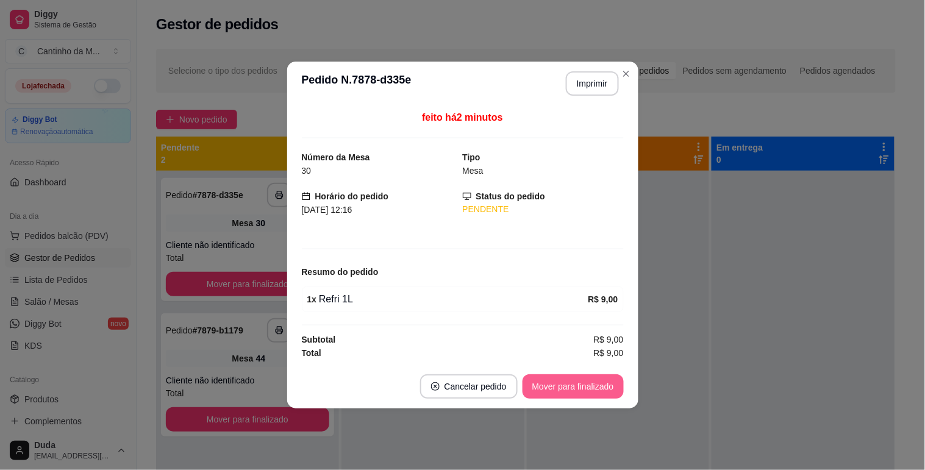
click at [546, 377] on button "Mover para finalizado" at bounding box center [573, 386] width 101 height 24
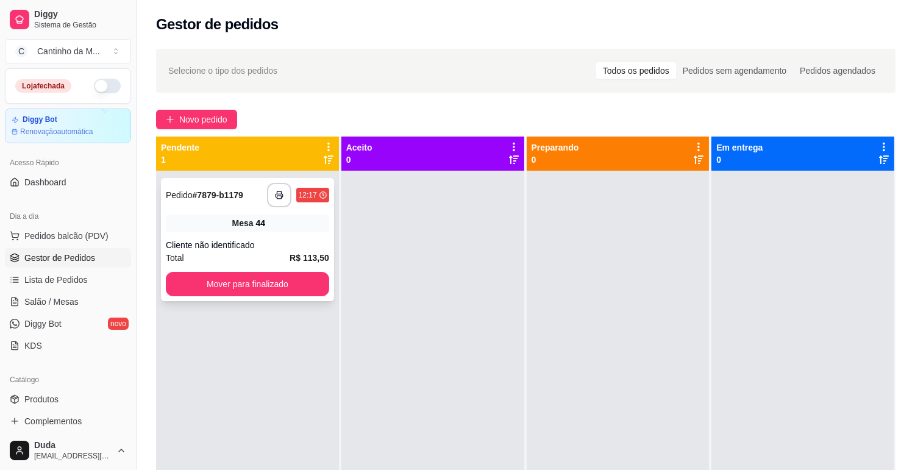
click at [293, 226] on div "Mesa 44" at bounding box center [247, 223] width 163 height 17
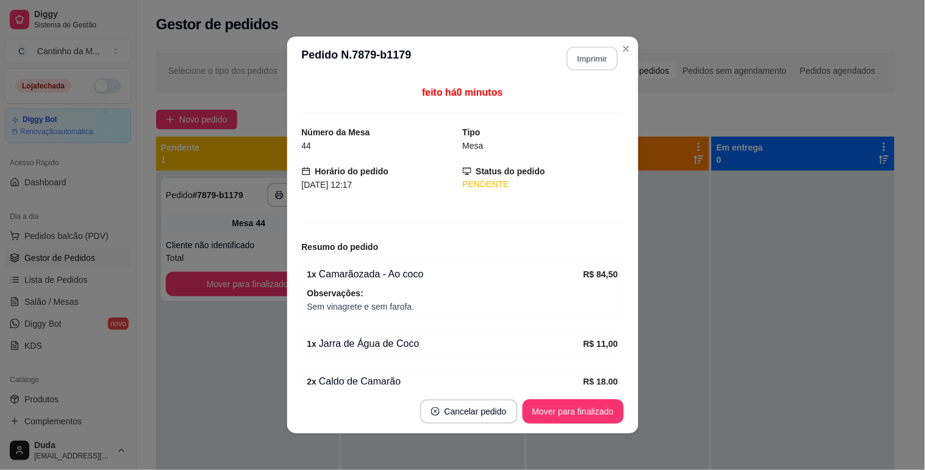
click at [575, 63] on button "Imprimir" at bounding box center [592, 59] width 51 height 24
click at [608, 418] on button "Mover para finalizado" at bounding box center [573, 412] width 98 height 24
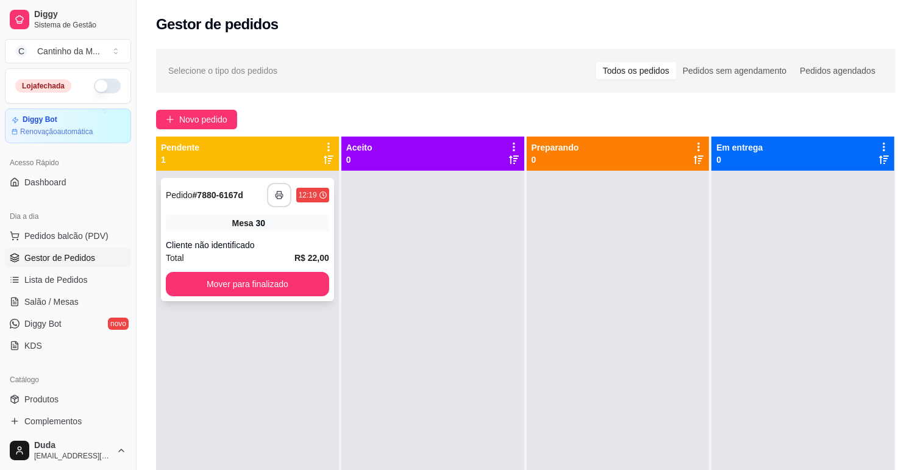
click at [275, 199] on button "button" at bounding box center [279, 195] width 24 height 24
click at [285, 281] on button "Mover para finalizado" at bounding box center [247, 284] width 163 height 24
click at [221, 198] on strong "# 7881-62cd3" at bounding box center [218, 195] width 51 height 10
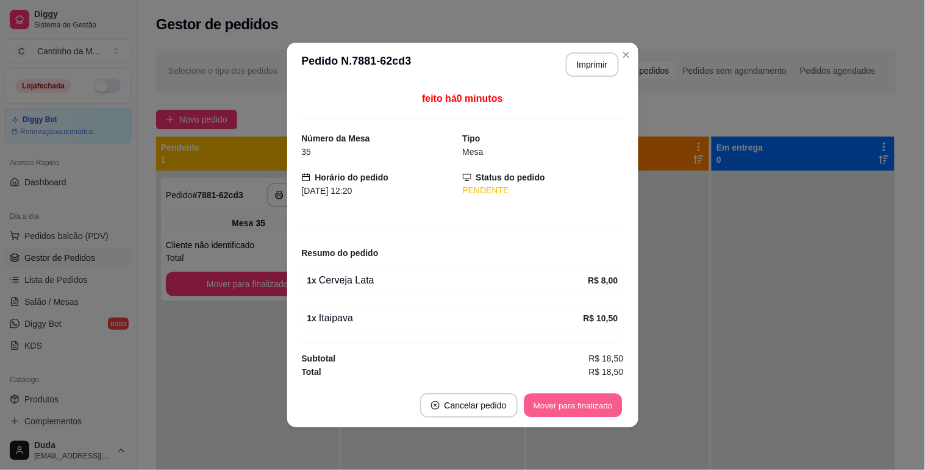
click at [598, 407] on button "Mover para finalizado" at bounding box center [573, 406] width 98 height 24
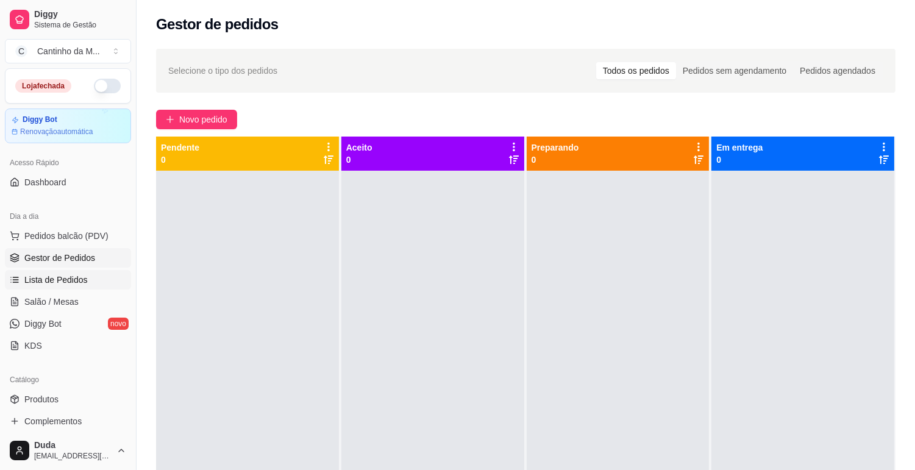
click at [77, 282] on span "Lista de Pedidos" at bounding box center [55, 280] width 63 height 12
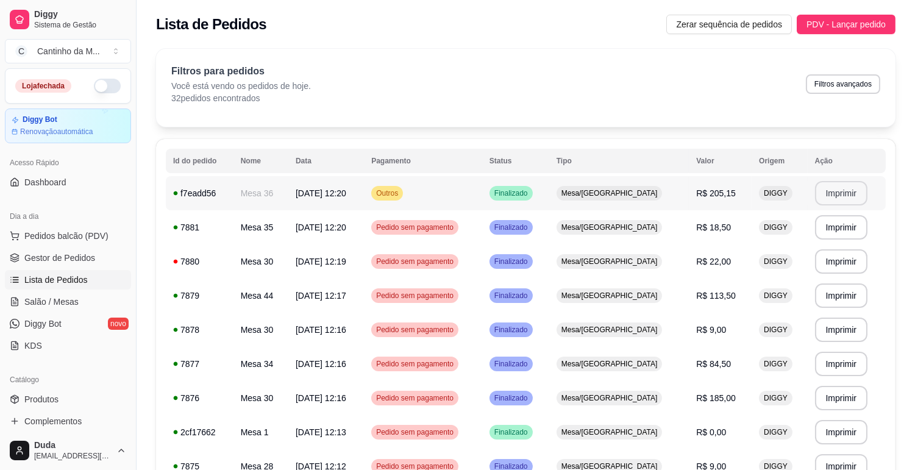
click at [844, 199] on button "Imprimir" at bounding box center [841, 193] width 53 height 24
click at [78, 259] on span "Gestor de Pedidos" at bounding box center [59, 258] width 71 height 12
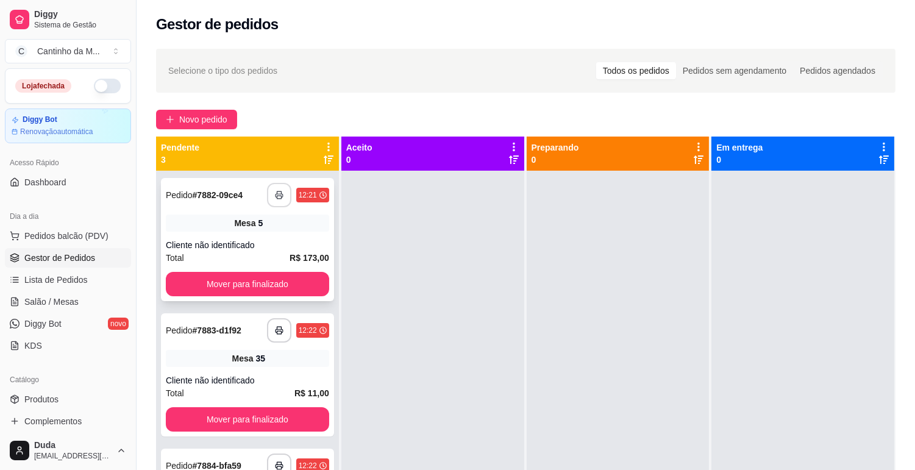
click at [277, 198] on rect "button" at bounding box center [279, 197] width 4 height 3
click at [281, 273] on button "Mover para finalizado" at bounding box center [247, 285] width 159 height 24
click at [288, 281] on button "Mover para finalizado" at bounding box center [247, 285] width 159 height 24
click at [275, 197] on icon "button" at bounding box center [279, 195] width 9 height 9
click at [251, 283] on button "Mover para finalizado" at bounding box center [247, 285] width 159 height 24
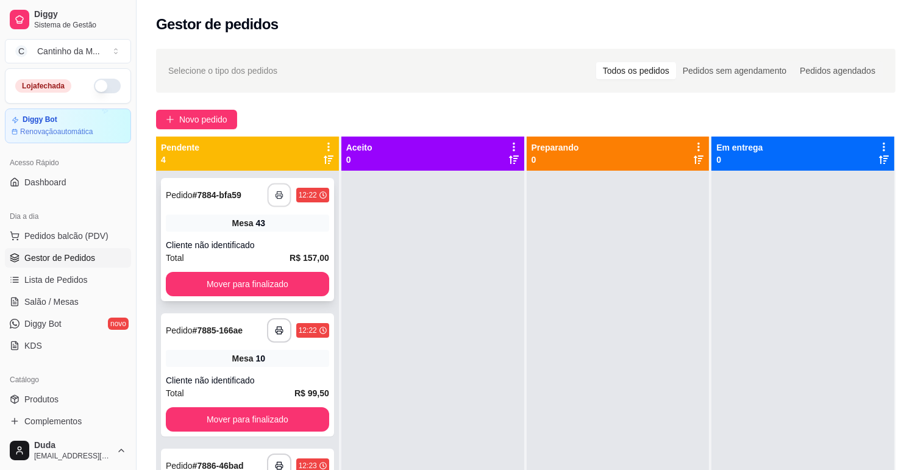
click at [267, 185] on button "button" at bounding box center [279, 196] width 24 height 24
click at [265, 282] on button "Mover para finalizado" at bounding box center [247, 285] width 159 height 24
click at [270, 198] on button "button" at bounding box center [279, 196] width 24 height 24
click at [296, 288] on button "Mover para finalizado" at bounding box center [247, 284] width 163 height 24
click at [206, 233] on div "**********" at bounding box center [247, 239] width 173 height 123
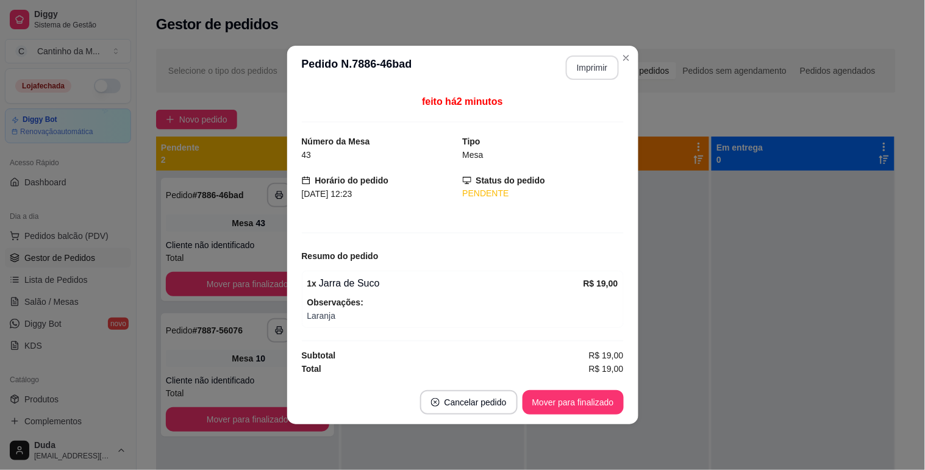
click at [601, 71] on button "Imprimir" at bounding box center [592, 68] width 53 height 24
click at [599, 400] on button "Mover para finalizado" at bounding box center [573, 402] width 101 height 24
click at [620, 394] on div "Mover para finalizado" at bounding box center [565, 402] width 118 height 24
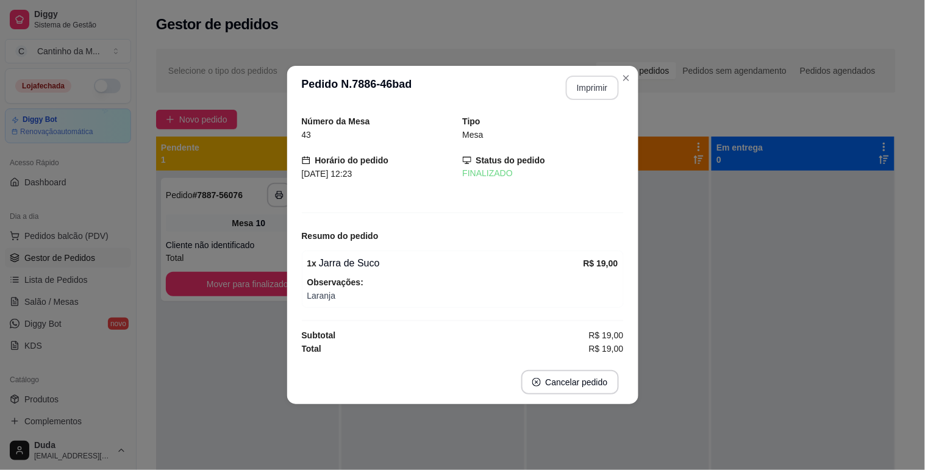
click at [578, 254] on div "**********" at bounding box center [462, 235] width 925 height 470
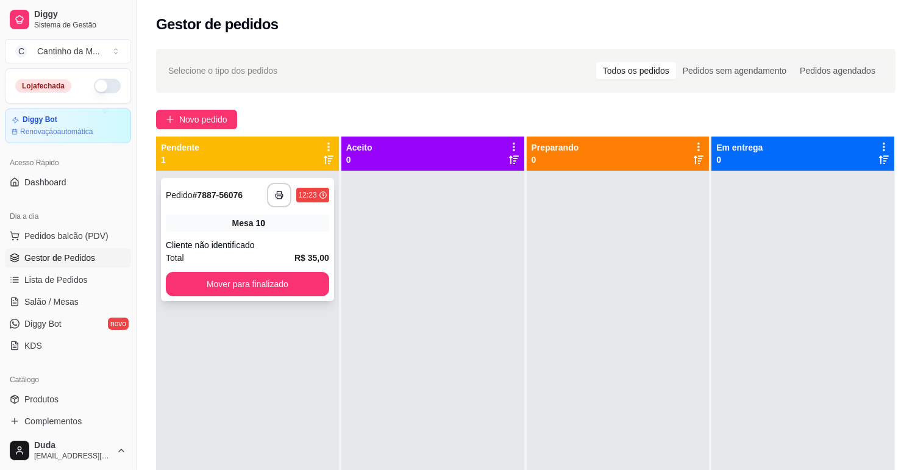
click at [252, 230] on div "Mesa 10" at bounding box center [247, 223] width 163 height 17
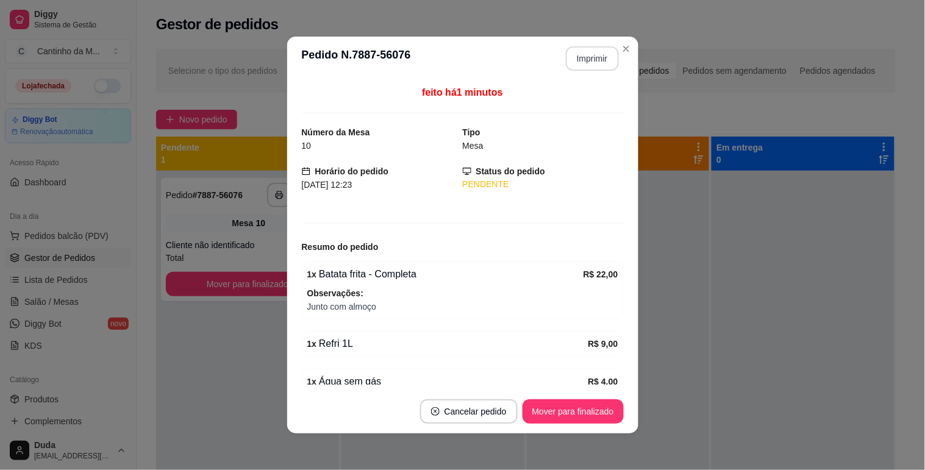
click at [593, 62] on button "Imprimir" at bounding box center [592, 58] width 53 height 24
click at [551, 406] on button "Mover para finalizado" at bounding box center [573, 412] width 101 height 24
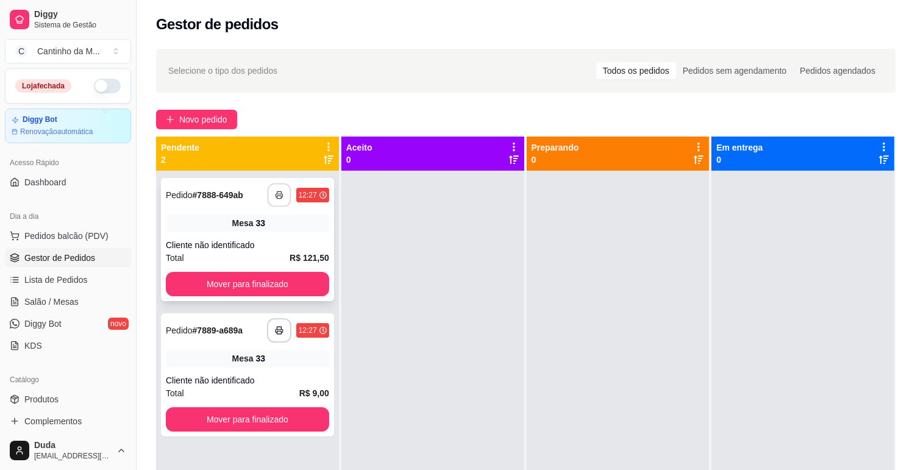
click at [273, 200] on button "button" at bounding box center [279, 196] width 24 height 24
click at [287, 285] on button "Mover para finalizado" at bounding box center [247, 285] width 159 height 24
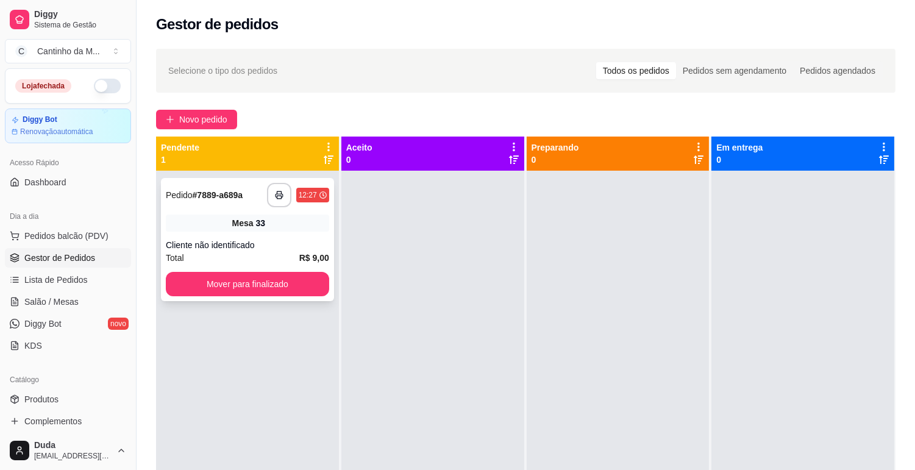
click at [221, 192] on strong "# 7889-a689a" at bounding box center [218, 195] width 51 height 10
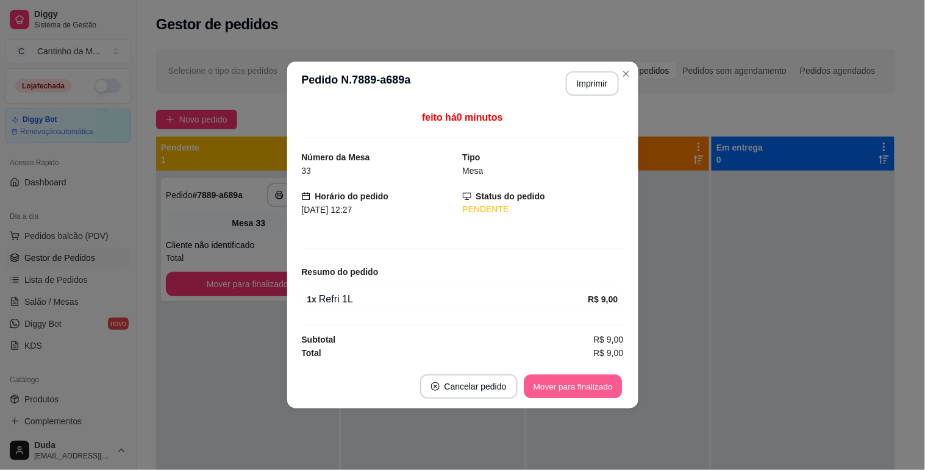
click at [564, 394] on button "Mover para finalizado" at bounding box center [573, 387] width 98 height 24
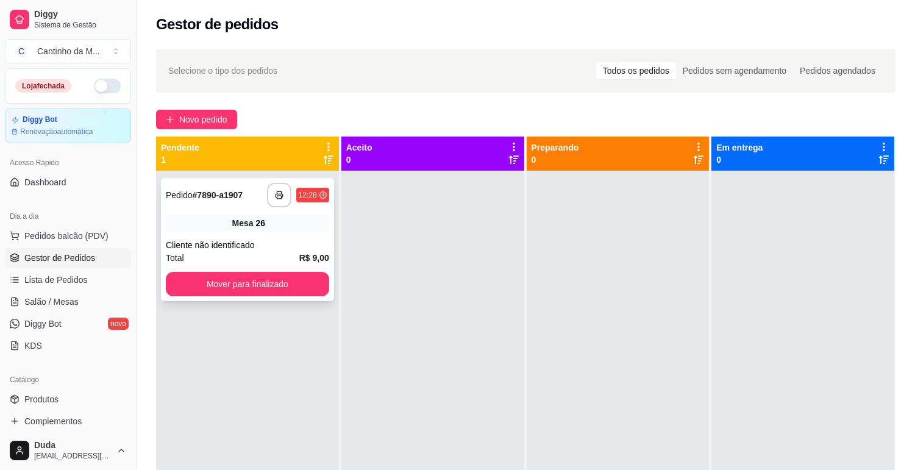
click at [259, 220] on div "26" at bounding box center [261, 223] width 10 height 12
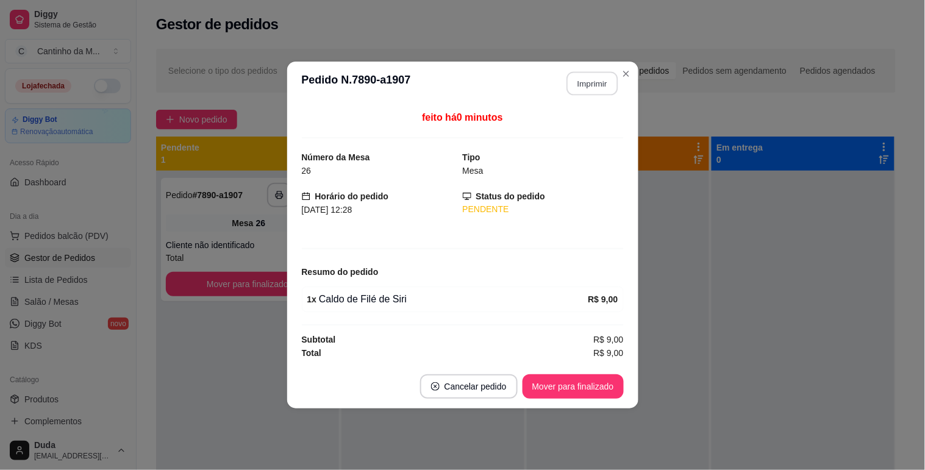
click at [592, 77] on button "Imprimir" at bounding box center [592, 84] width 51 height 24
click at [580, 383] on button "Mover para finalizado" at bounding box center [573, 387] width 98 height 24
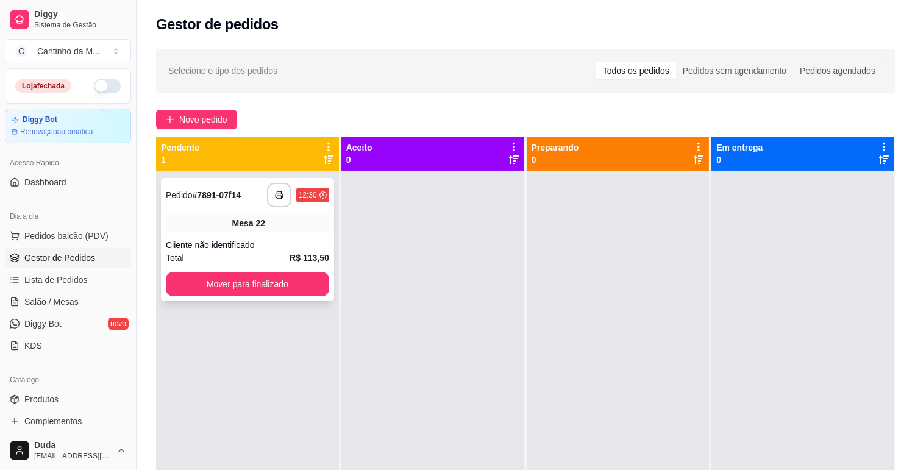
click at [307, 224] on div "Mesa 22" at bounding box center [247, 223] width 163 height 17
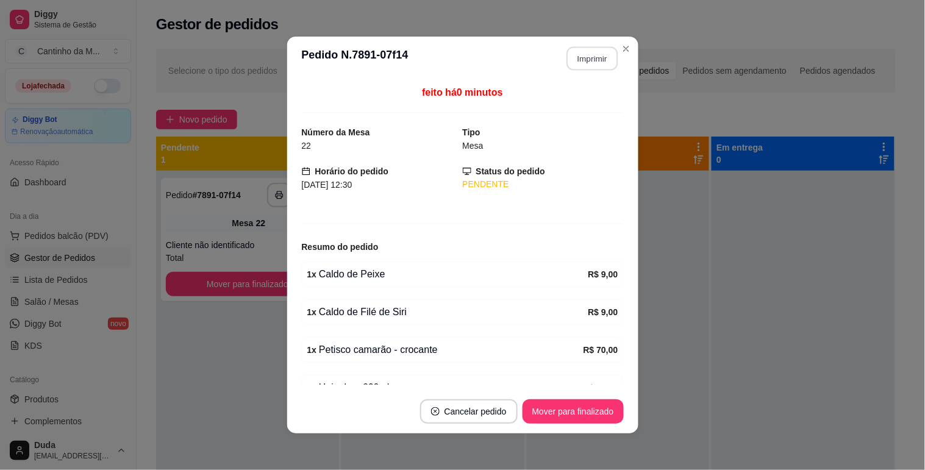
click at [598, 65] on button "Imprimir" at bounding box center [592, 59] width 51 height 24
click at [593, 401] on button "Mover para finalizado" at bounding box center [573, 412] width 98 height 24
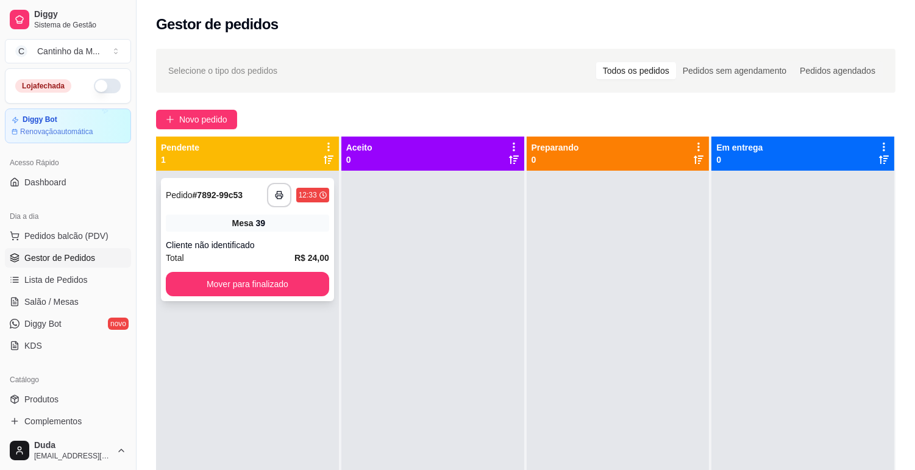
click at [284, 234] on div "**********" at bounding box center [247, 239] width 173 height 123
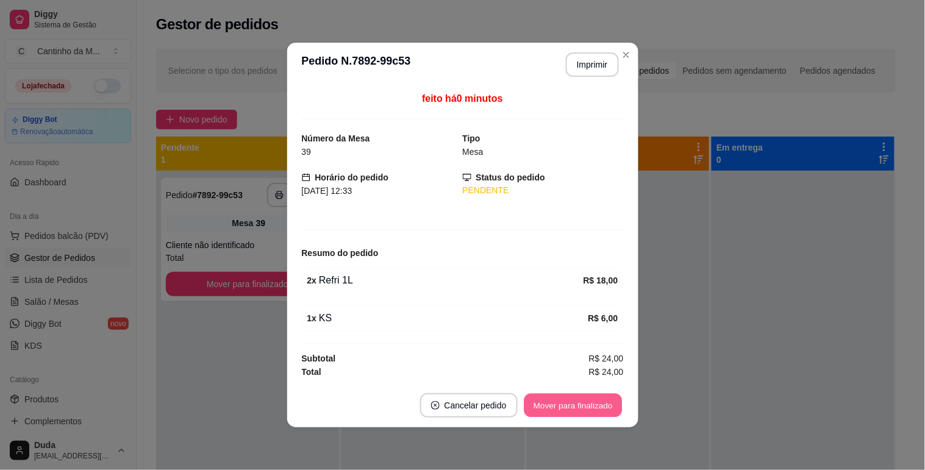
click at [562, 412] on button "Mover para finalizado" at bounding box center [573, 406] width 98 height 24
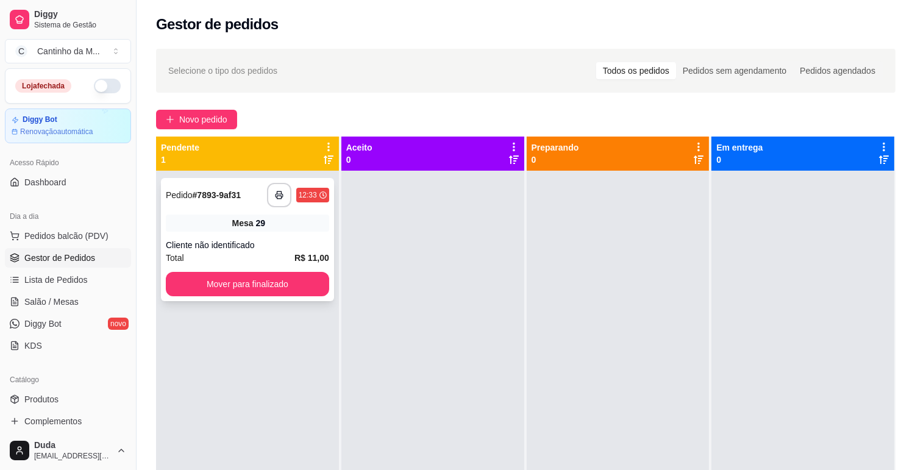
click at [247, 250] on div "Cliente não identificado" at bounding box center [247, 245] width 163 height 12
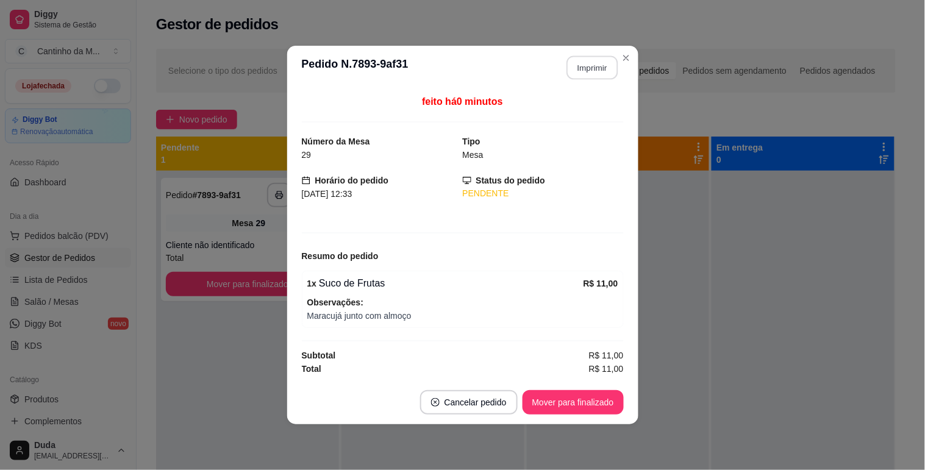
click at [595, 67] on button "Imprimir" at bounding box center [592, 68] width 51 height 24
click at [578, 393] on button "Mover para finalizado" at bounding box center [573, 402] width 101 height 24
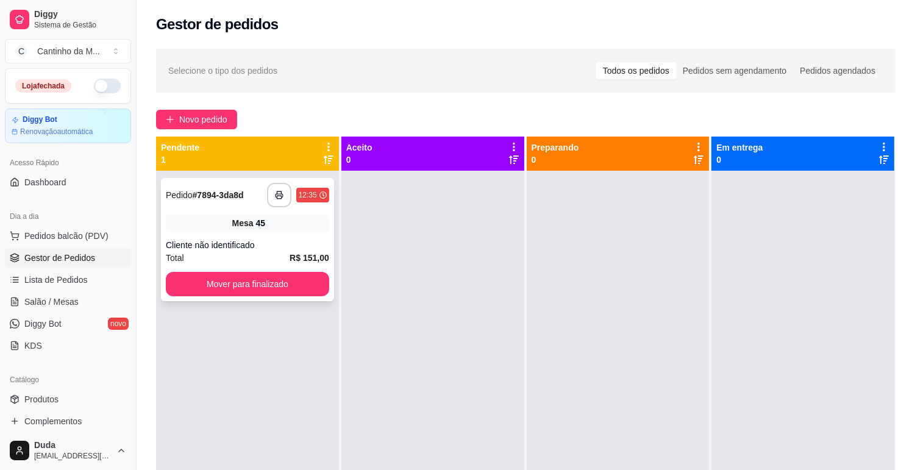
click at [204, 251] on div "Total R$ 151,00" at bounding box center [247, 257] width 163 height 13
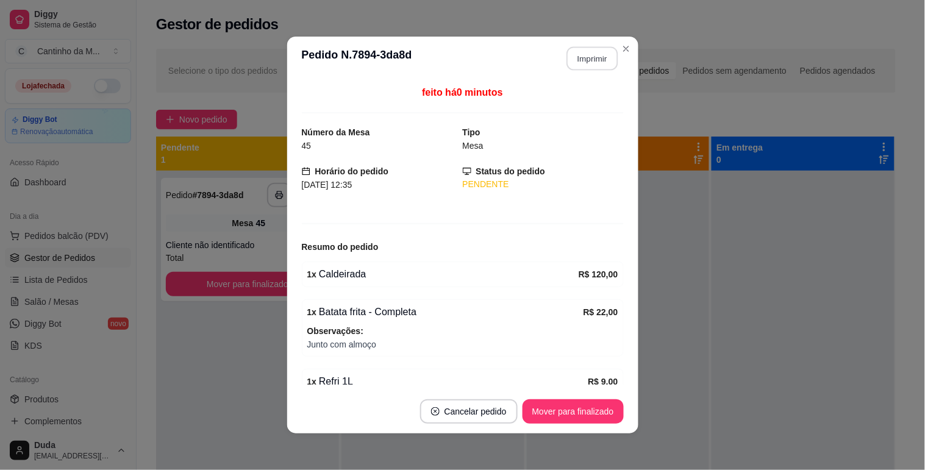
click at [582, 57] on button "Imprimir" at bounding box center [592, 59] width 51 height 24
click at [595, 418] on button "Mover para finalizado" at bounding box center [573, 412] width 101 height 24
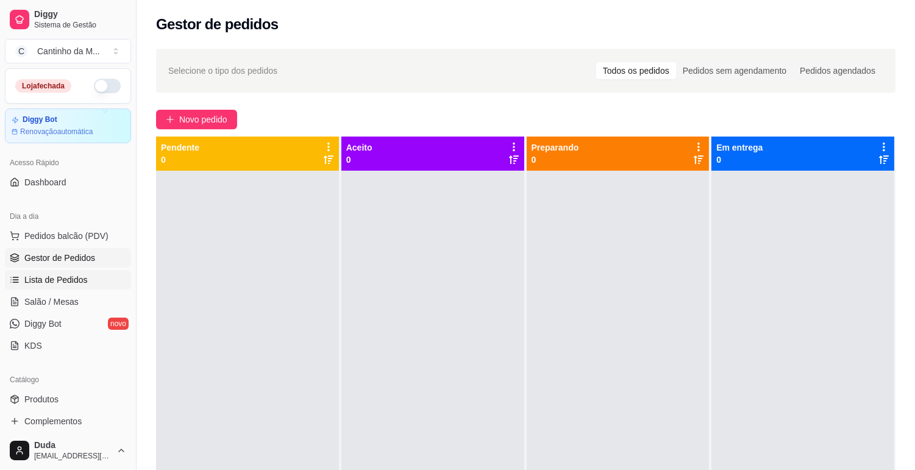
click at [71, 278] on span "Lista de Pedidos" at bounding box center [55, 280] width 63 height 12
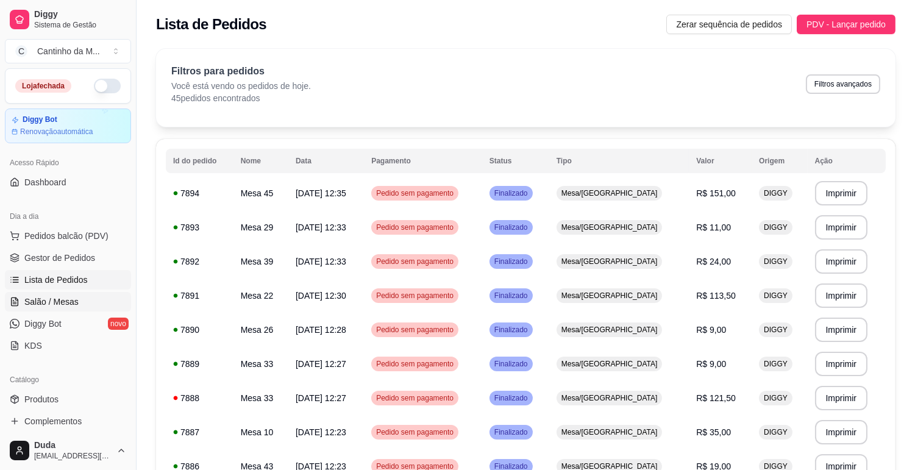
click at [71, 293] on link "Salão / Mesas" at bounding box center [68, 302] width 126 height 20
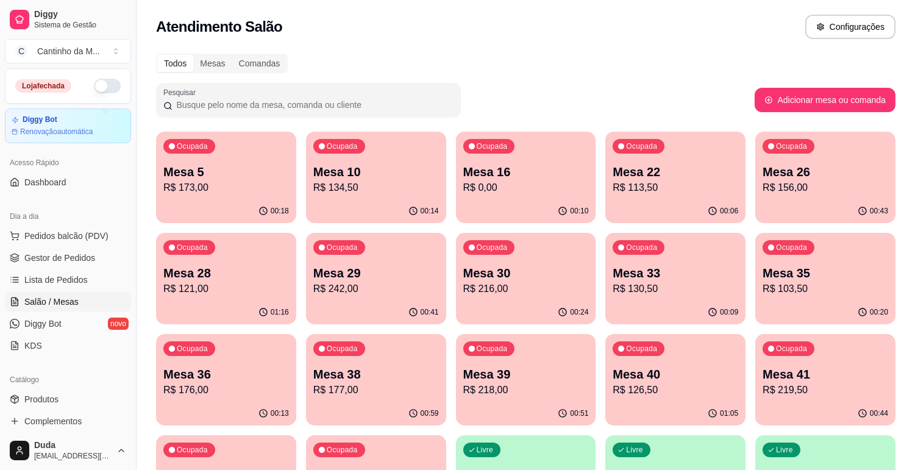
click at [389, 392] on p "R$ 177,00" at bounding box center [377, 390] width 126 height 15
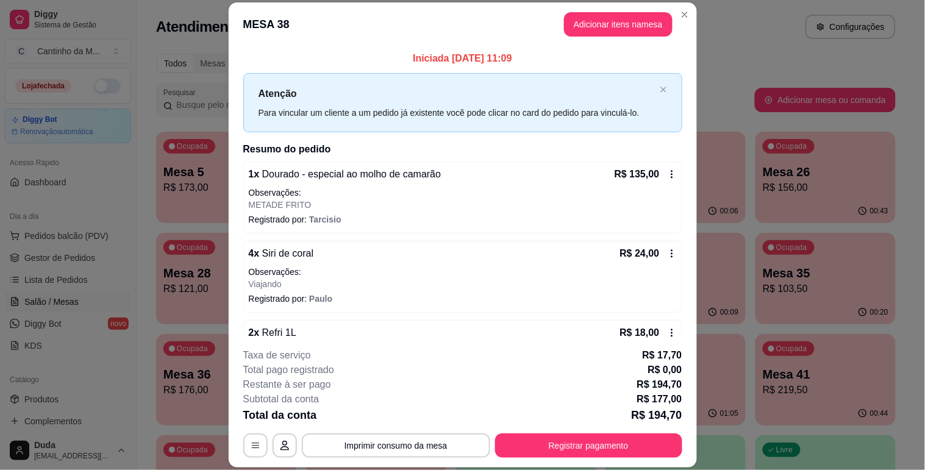
scroll to position [29, 0]
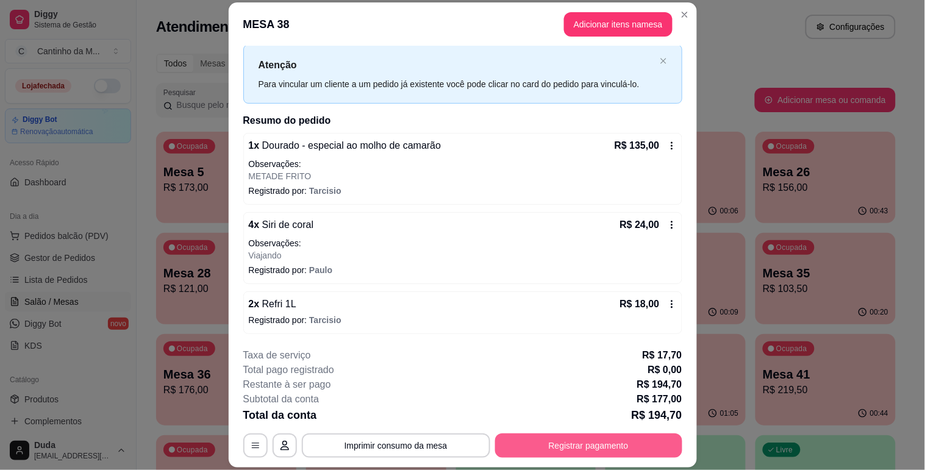
click at [558, 448] on button "Registrar pagamento" at bounding box center [588, 446] width 187 height 24
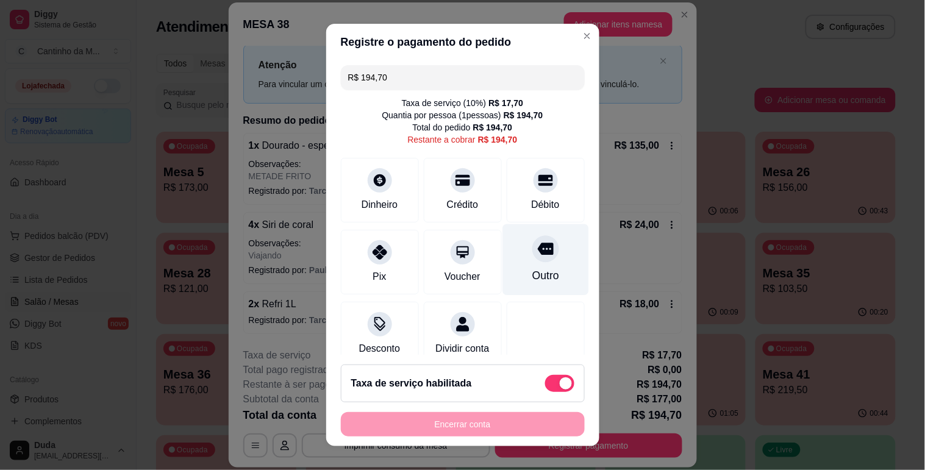
click at [532, 259] on div at bounding box center [545, 248] width 27 height 27
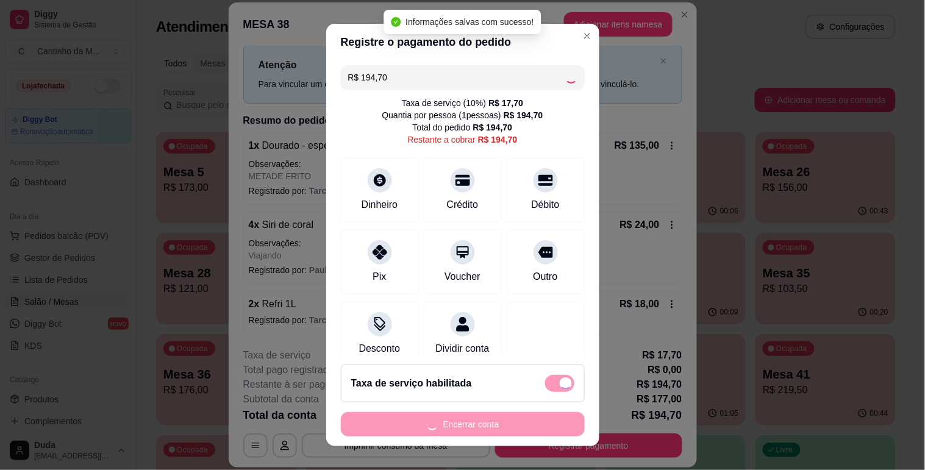
type input "R$ 0,00"
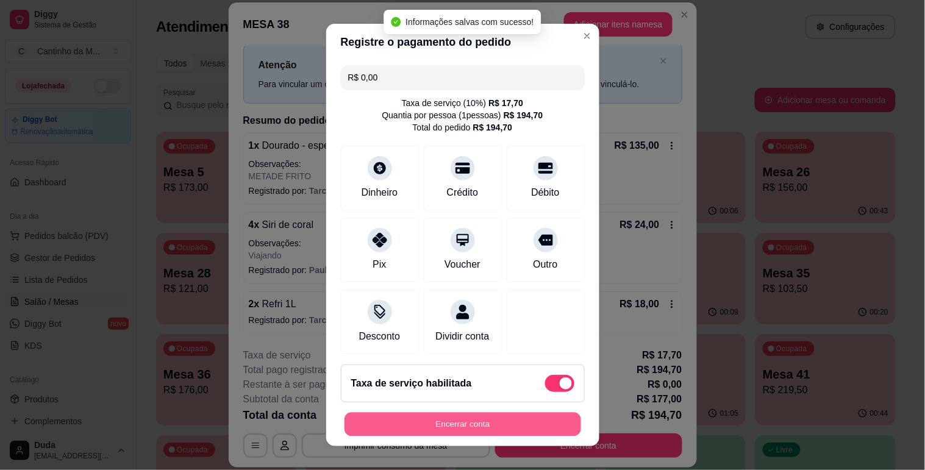
click at [465, 428] on button "Encerrar conta" at bounding box center [463, 425] width 237 height 24
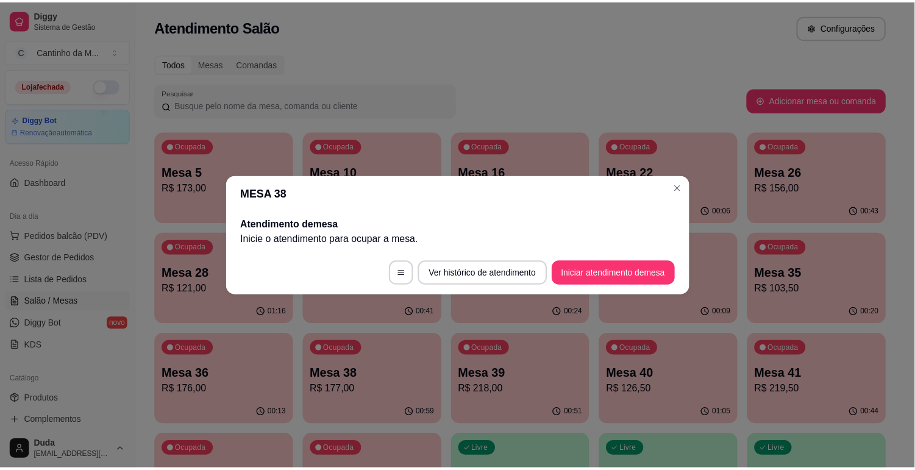
scroll to position [0, 0]
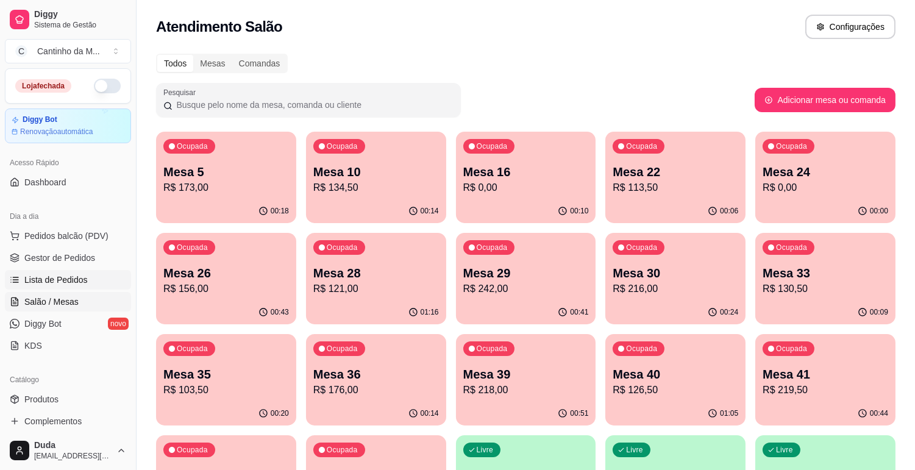
click at [51, 279] on span "Lista de Pedidos" at bounding box center [55, 280] width 63 height 12
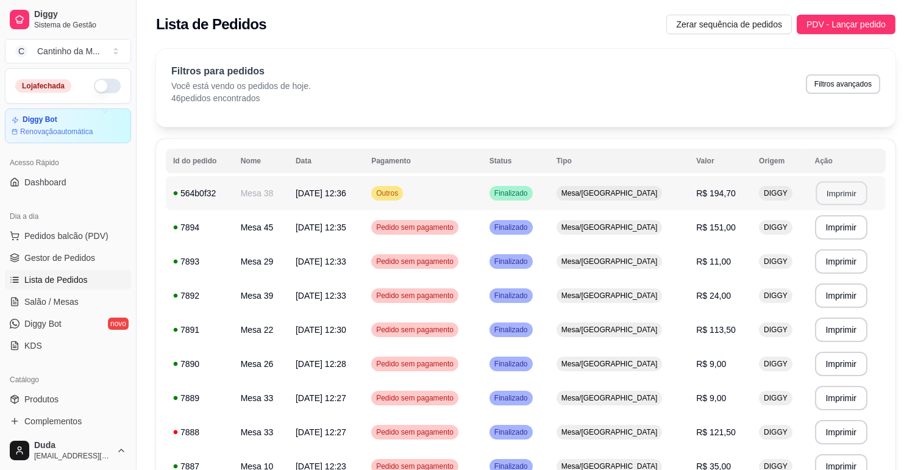
click at [831, 196] on button "Imprimir" at bounding box center [841, 194] width 51 height 24
click at [90, 250] on link "Gestor de Pedidos" at bounding box center [68, 258] width 126 height 20
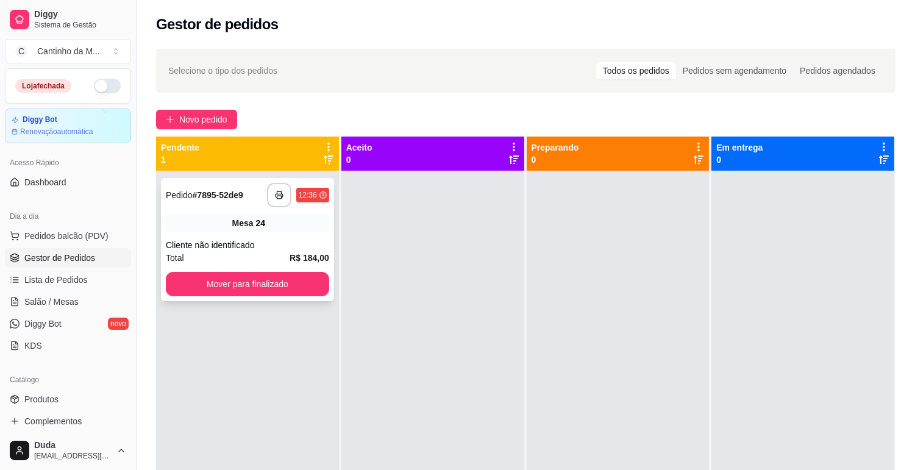
click at [228, 228] on div "Mesa 24" at bounding box center [247, 223] width 163 height 17
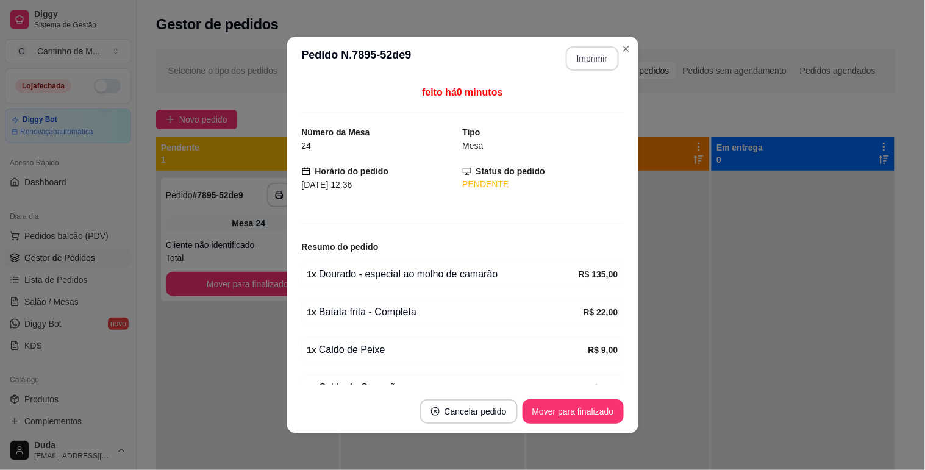
click at [595, 48] on button "Imprimir" at bounding box center [592, 58] width 53 height 24
click at [578, 423] on button "Mover para finalizado" at bounding box center [573, 412] width 101 height 24
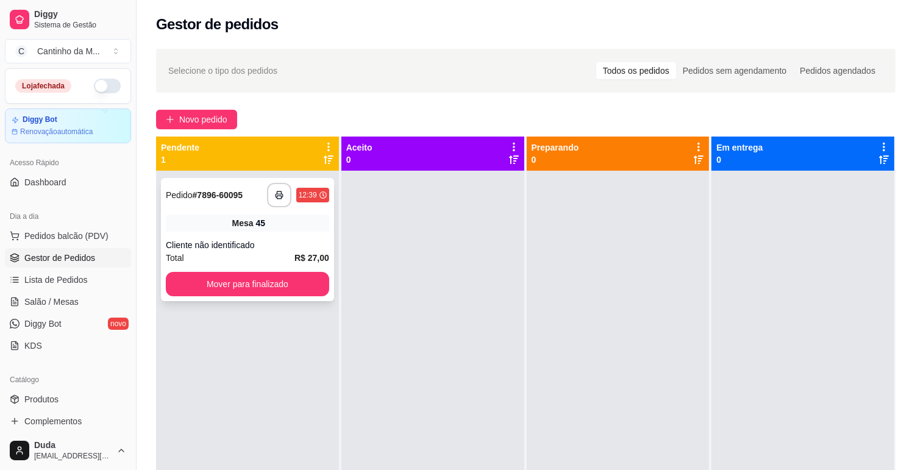
click at [183, 202] on div "**********" at bounding box center [247, 195] width 163 height 24
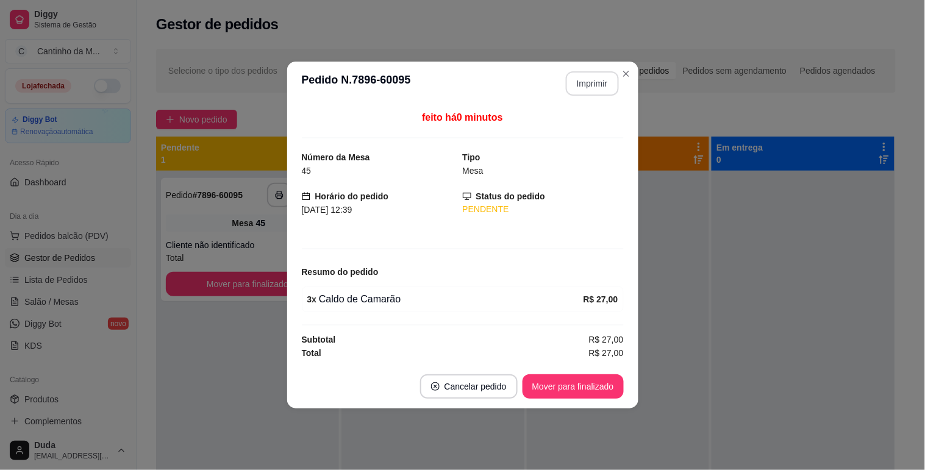
click at [582, 84] on button "Imprimir" at bounding box center [592, 83] width 53 height 24
click at [600, 395] on button "Mover para finalizado" at bounding box center [573, 386] width 101 height 24
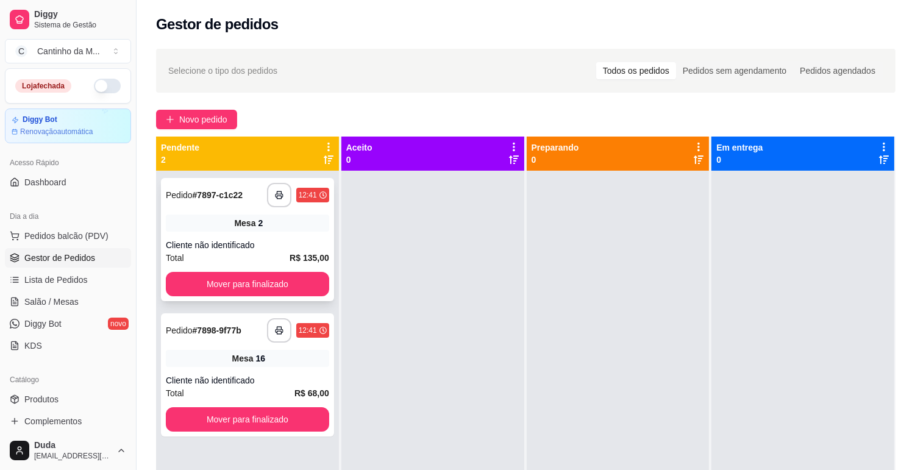
click at [228, 218] on div "Mesa 2" at bounding box center [247, 223] width 163 height 17
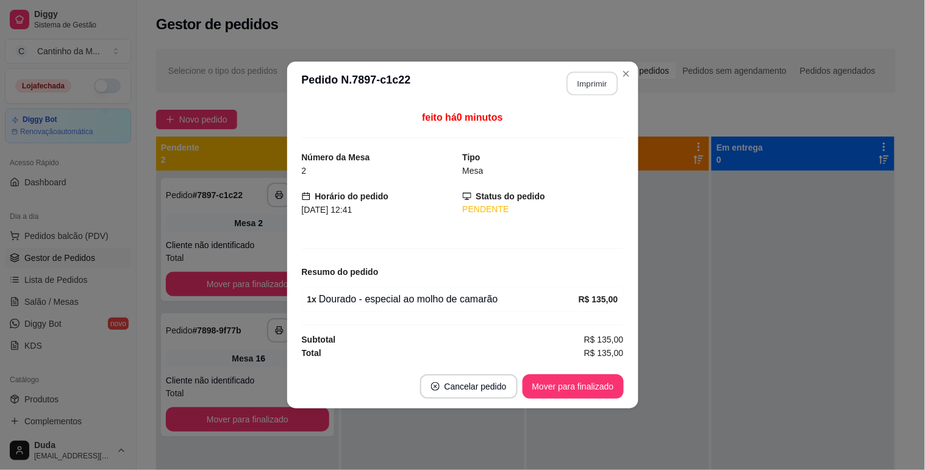
click at [570, 88] on button "Imprimir" at bounding box center [592, 84] width 51 height 24
click at [565, 380] on button "Mover para finalizado" at bounding box center [573, 386] width 101 height 24
click at [565, 380] on div "Mover para finalizado" at bounding box center [565, 386] width 118 height 24
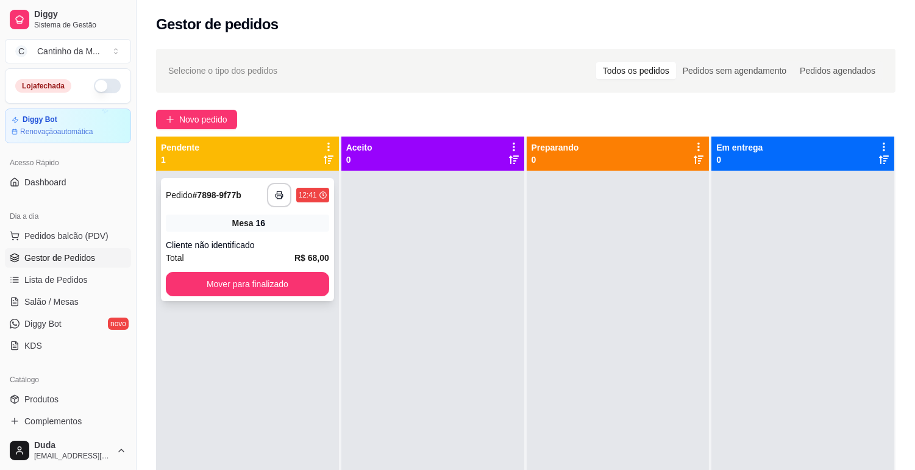
click at [321, 224] on div "Mesa 16" at bounding box center [247, 223] width 163 height 17
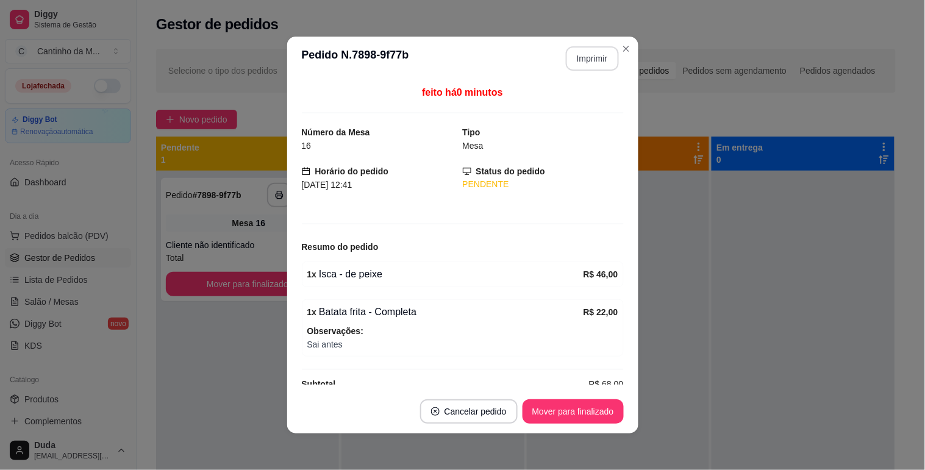
click at [575, 59] on button "Imprimir" at bounding box center [592, 58] width 53 height 24
click at [575, 401] on button "Mover para finalizado" at bounding box center [573, 412] width 101 height 24
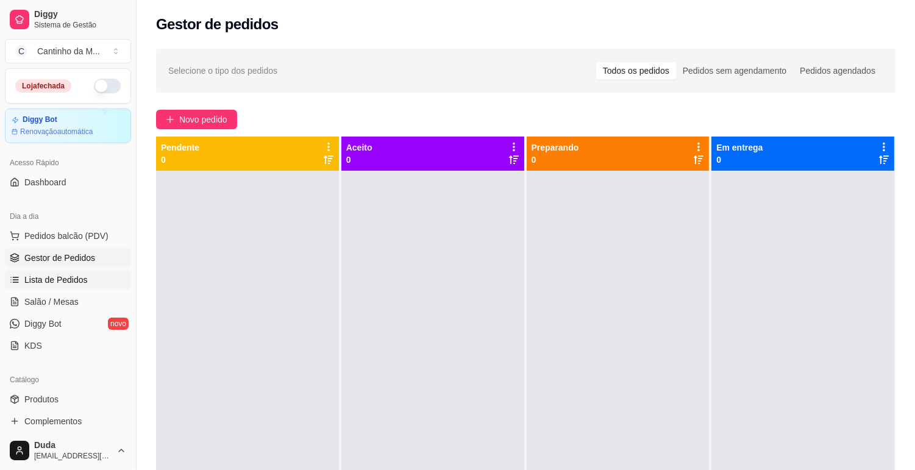
click at [65, 284] on span "Lista de Pedidos" at bounding box center [55, 280] width 63 height 12
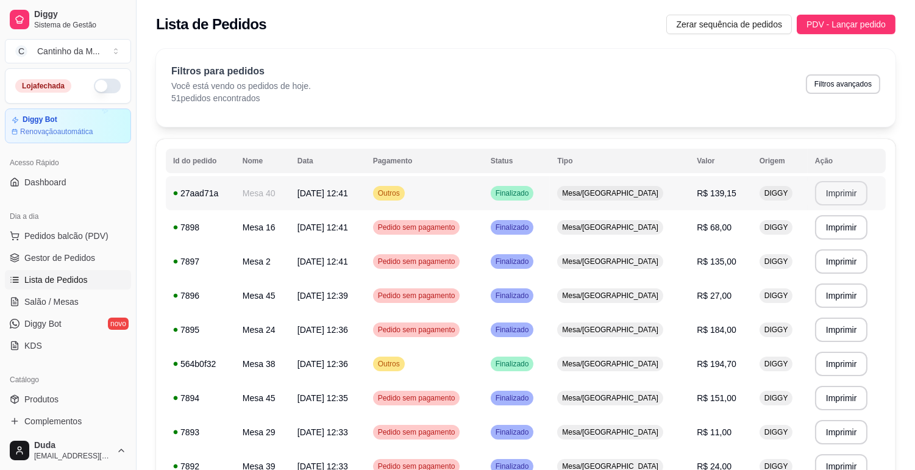
click at [822, 198] on button "Imprimir" at bounding box center [841, 193] width 53 height 24
click at [80, 267] on link "Gestor de Pedidos" at bounding box center [68, 258] width 126 height 20
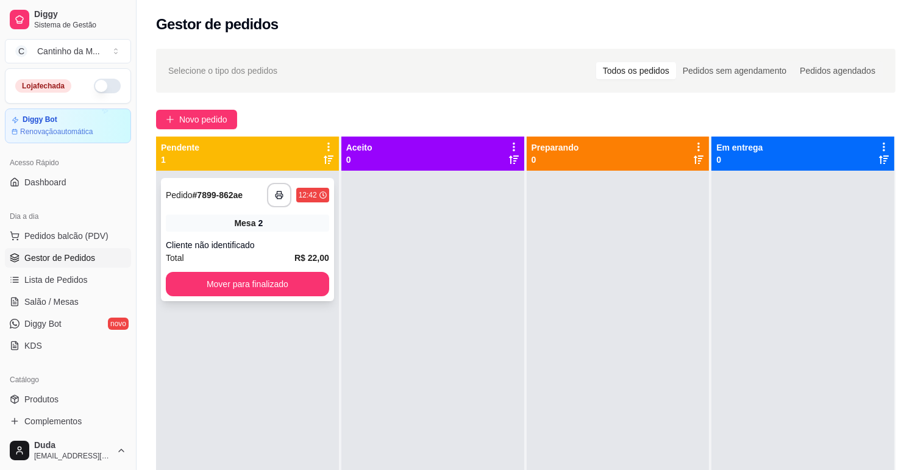
click at [203, 224] on div "Mesa 2" at bounding box center [247, 223] width 163 height 17
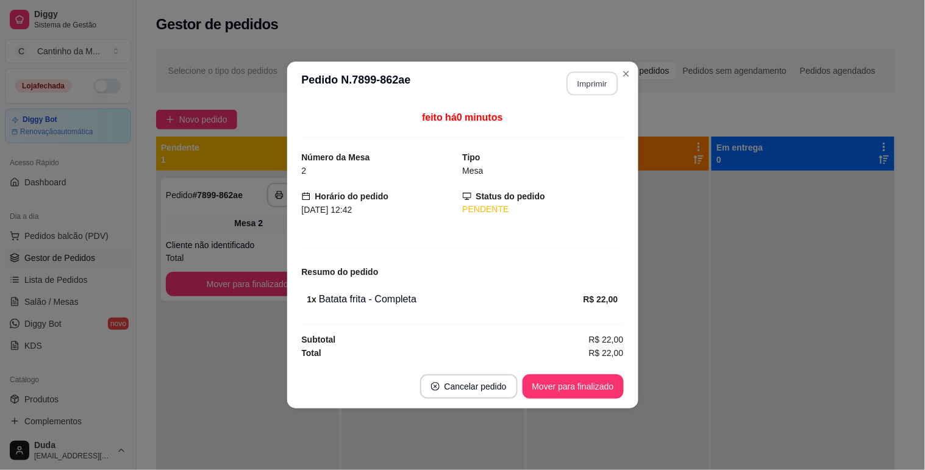
click at [577, 75] on button "Imprimir" at bounding box center [592, 84] width 51 height 24
click at [599, 400] on footer "Cancelar pedido Mover para finalizado" at bounding box center [462, 387] width 351 height 44
click at [595, 385] on button "Mover para finalizado" at bounding box center [573, 386] width 101 height 24
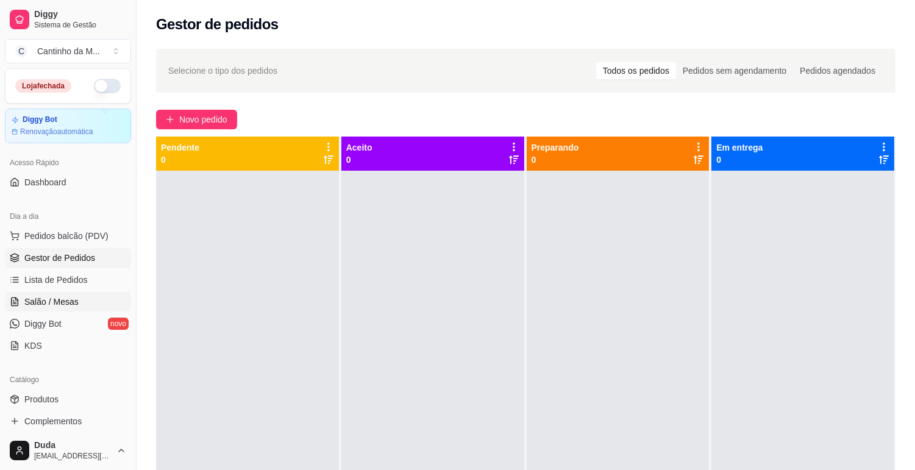
click at [63, 310] on link "Salão / Mesas" at bounding box center [68, 302] width 126 height 20
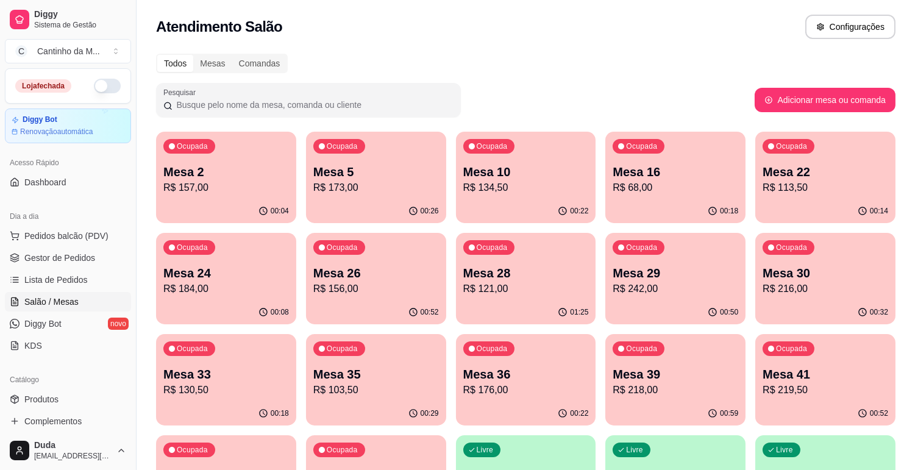
click at [520, 254] on div "Ocupada Mesa 28 R$ 121,00" at bounding box center [526, 267] width 140 height 68
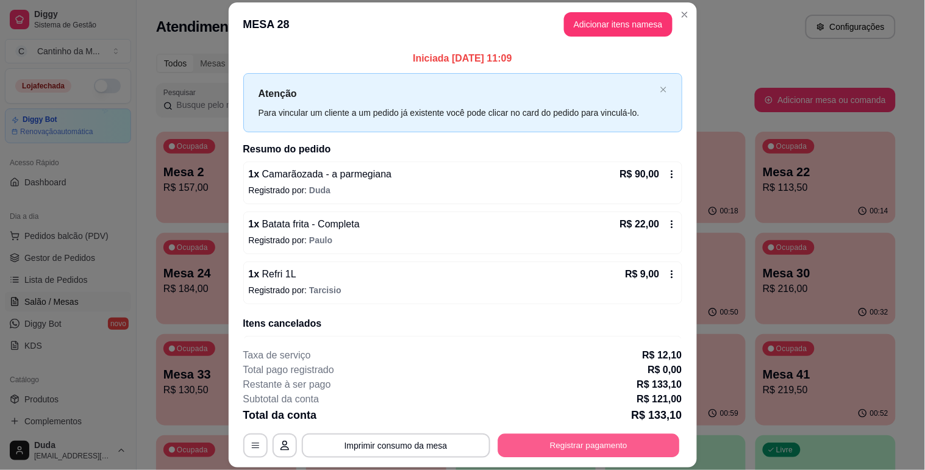
click at [617, 449] on button "Registrar pagamento" at bounding box center [589, 446] width 182 height 24
click at [522, 224] on div "R$ 133,10 Taxa de serviço ( 10 %) R$ 12,10 Quantia por pessoa ( 1 pessoas) R$ 1…" at bounding box center [462, 207] width 273 height 295
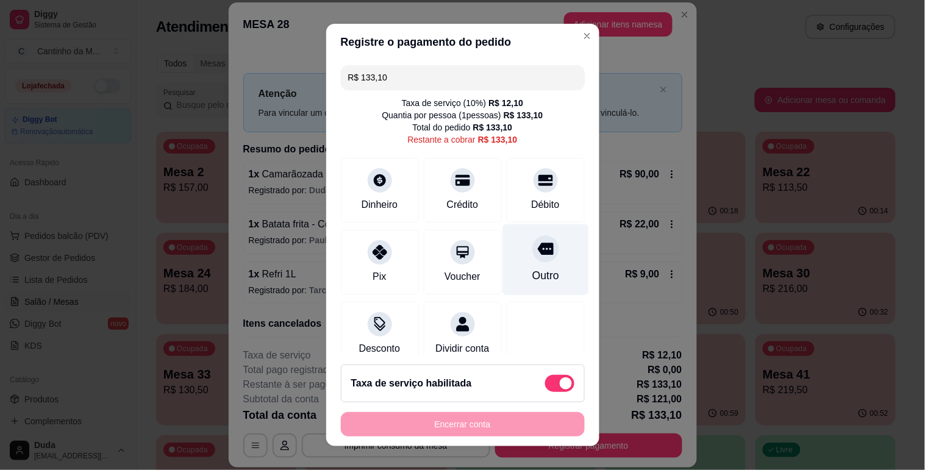
click at [537, 247] on icon at bounding box center [545, 249] width 16 height 12
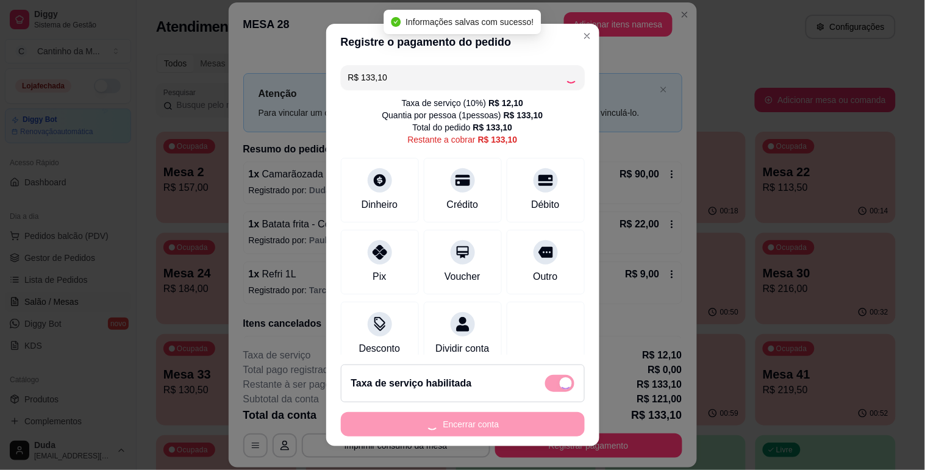
type input "R$ 0,00"
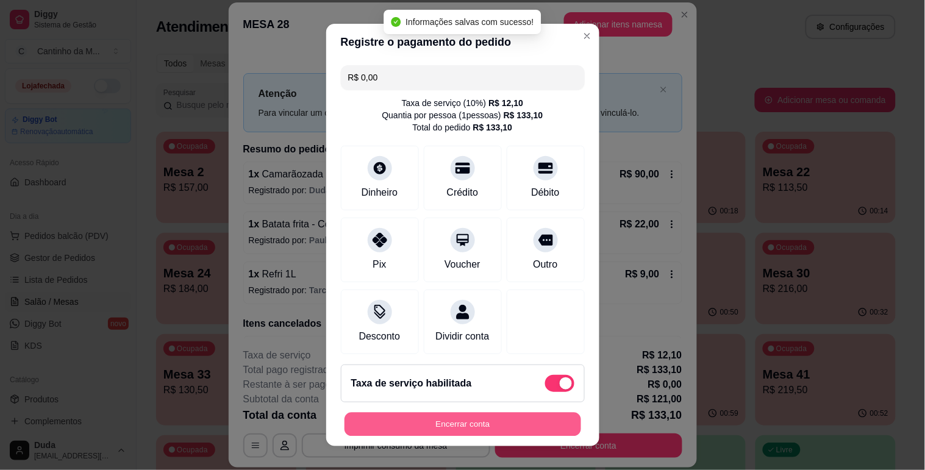
click at [523, 424] on button "Encerrar conta" at bounding box center [463, 425] width 237 height 24
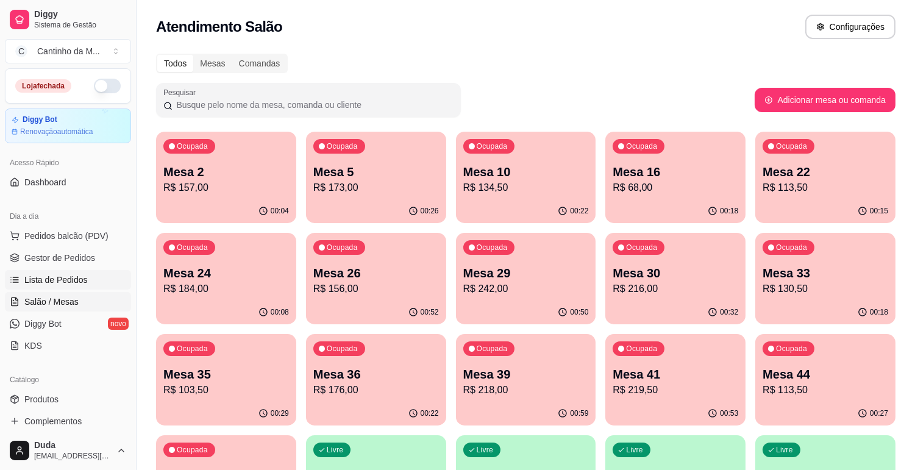
click at [51, 272] on link "Lista de Pedidos" at bounding box center [68, 280] width 126 height 20
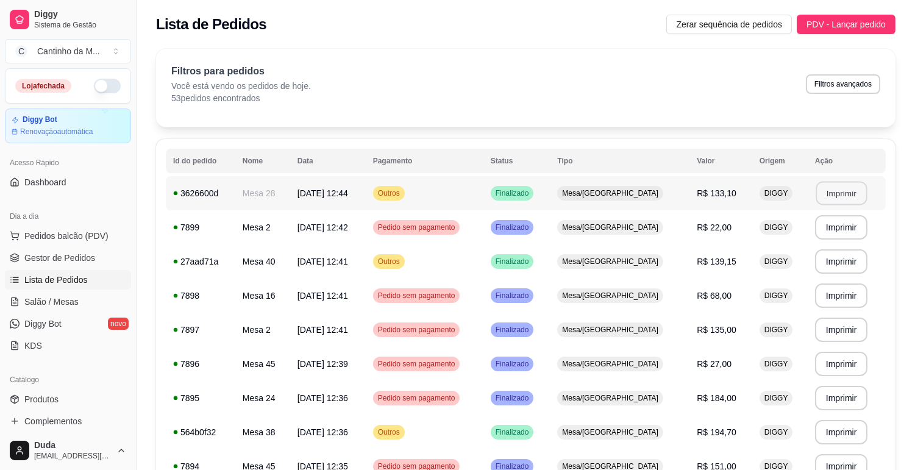
click at [828, 198] on button "Imprimir" at bounding box center [841, 194] width 51 height 24
click at [45, 256] on span "Gestor de Pedidos" at bounding box center [59, 258] width 71 height 12
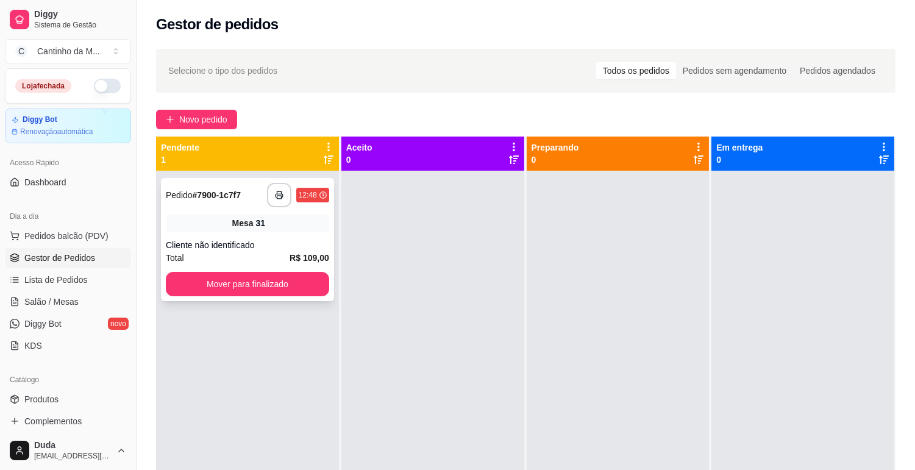
click at [232, 242] on div "Cliente não identificado" at bounding box center [247, 245] width 163 height 12
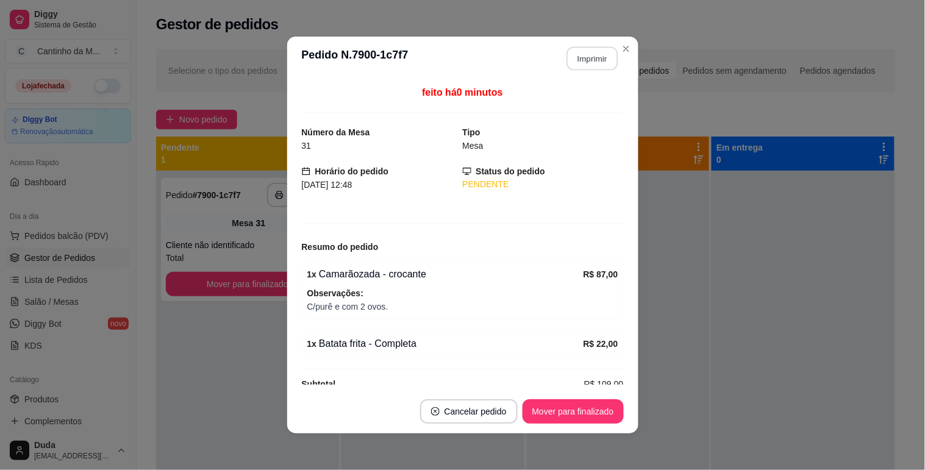
click at [599, 63] on button "Imprimir" at bounding box center [592, 59] width 51 height 24
click at [600, 411] on button "Mover para finalizado" at bounding box center [573, 412] width 101 height 24
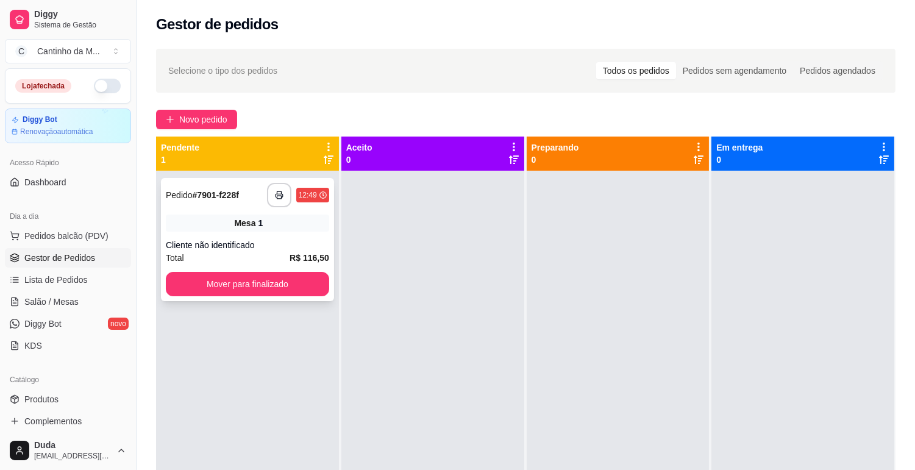
click at [322, 211] on div "**********" at bounding box center [247, 239] width 173 height 123
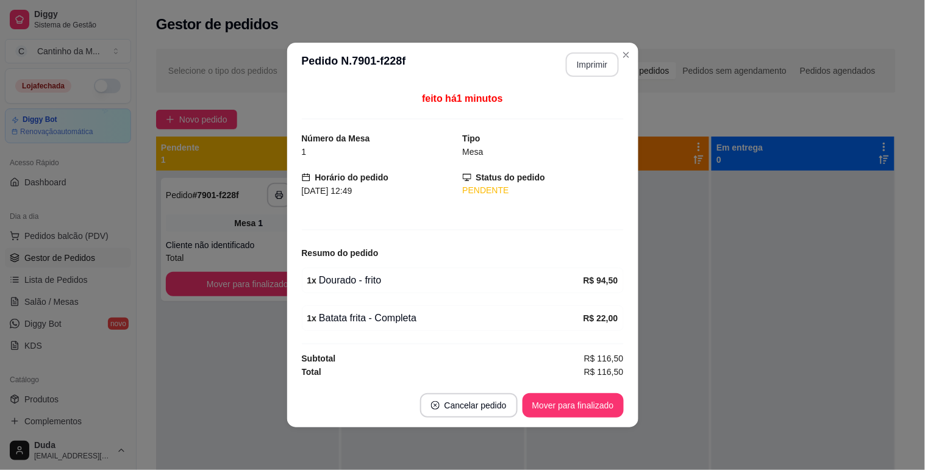
click at [581, 70] on button "Imprimir" at bounding box center [592, 64] width 53 height 24
click at [601, 410] on button "Mover para finalizado" at bounding box center [573, 405] width 101 height 24
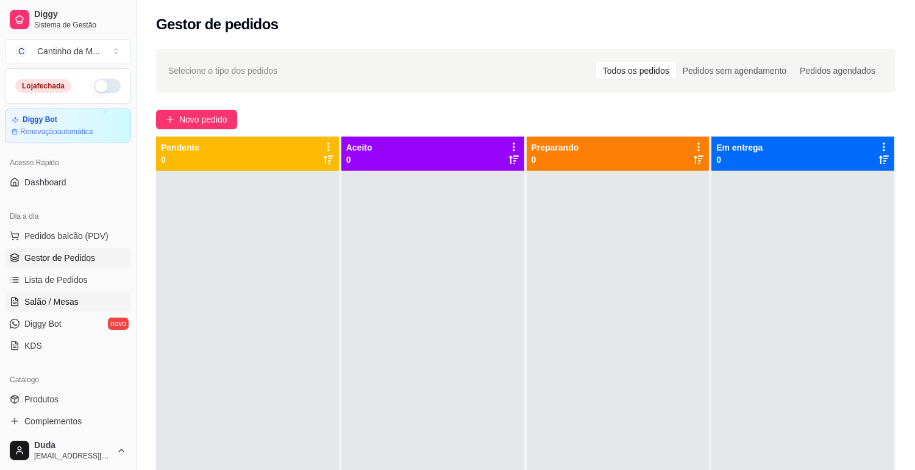
click at [79, 305] on link "Salão / Mesas" at bounding box center [68, 302] width 126 height 20
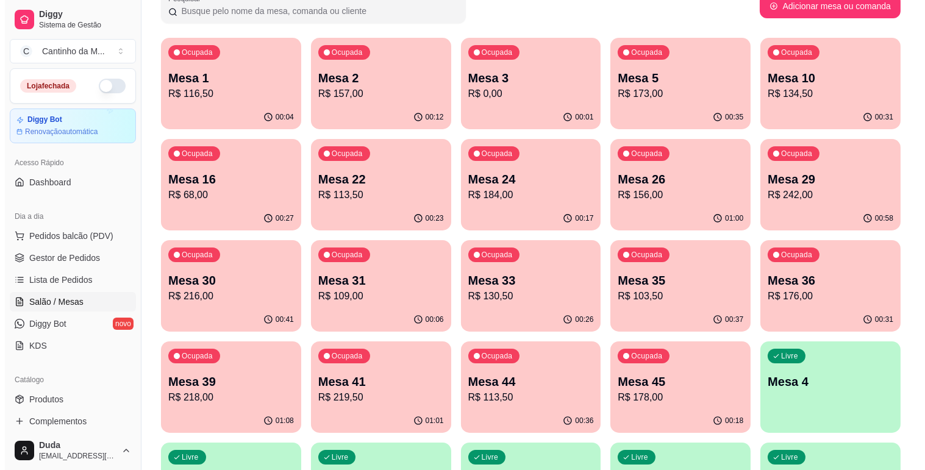
scroll to position [135, 0]
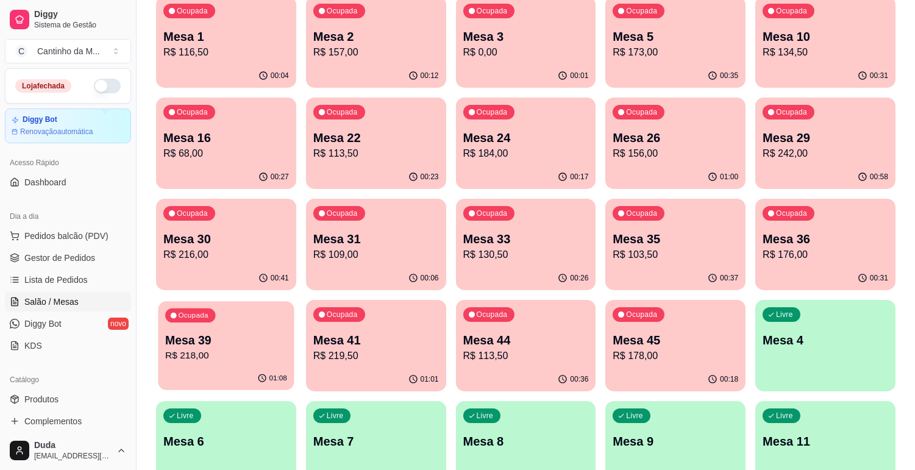
click at [198, 309] on div "Ocupada" at bounding box center [190, 316] width 50 height 14
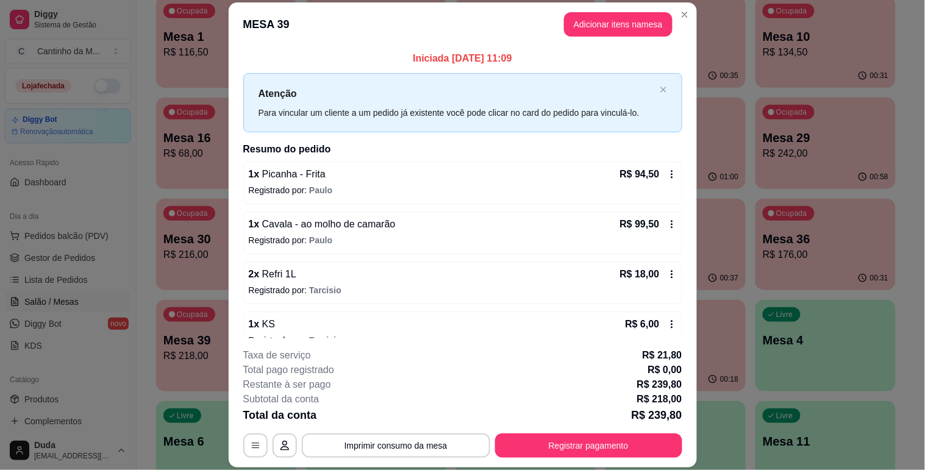
scroll to position [21, 0]
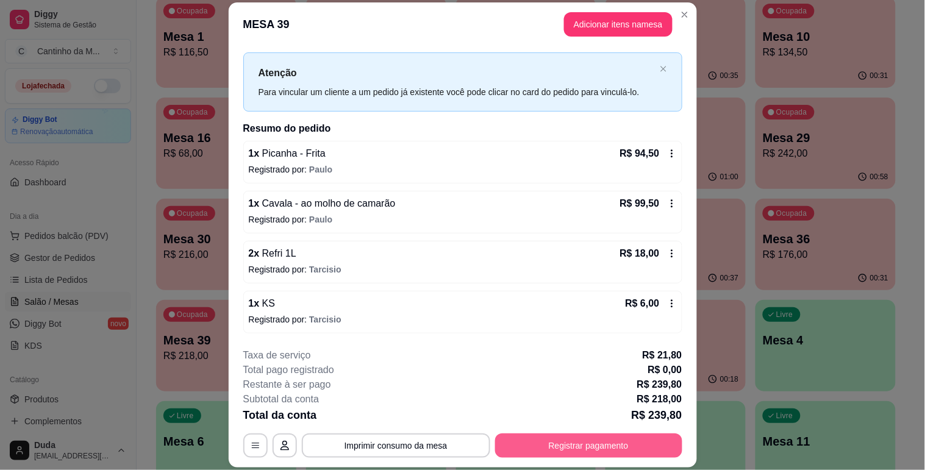
click at [523, 438] on button "Registrar pagamento" at bounding box center [588, 446] width 187 height 24
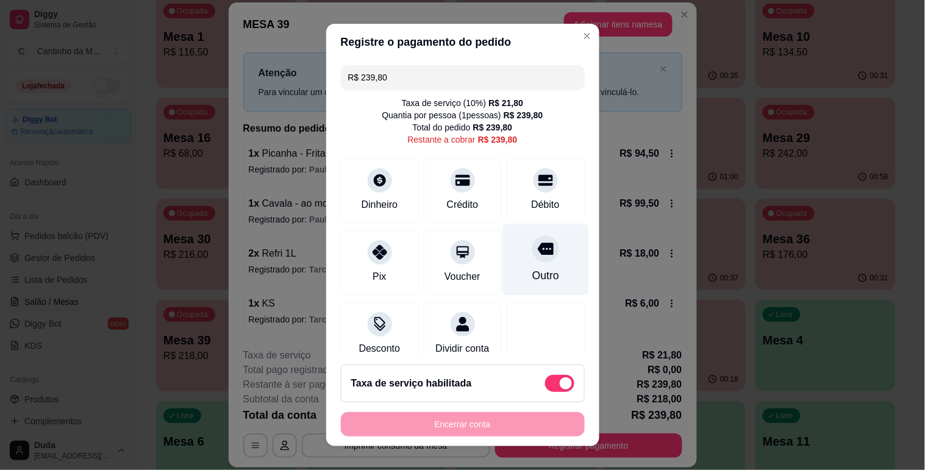
click at [511, 260] on div "Outro" at bounding box center [546, 259] width 86 height 71
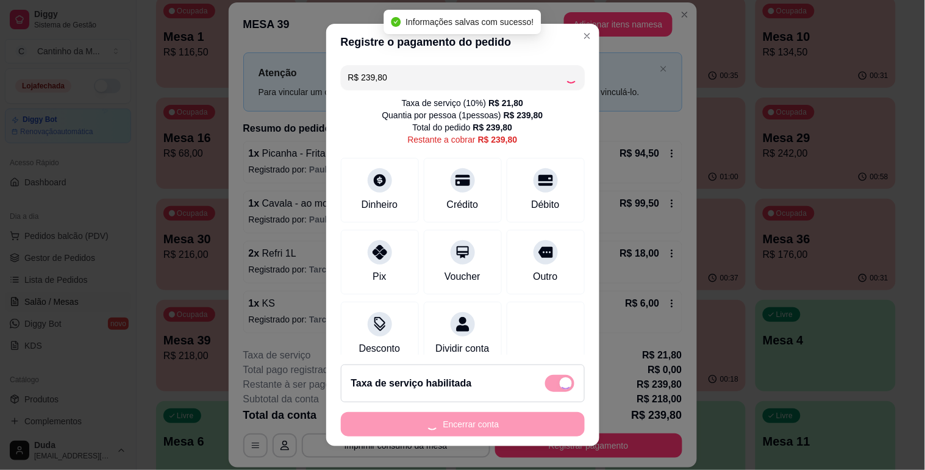
type input "R$ 0,00"
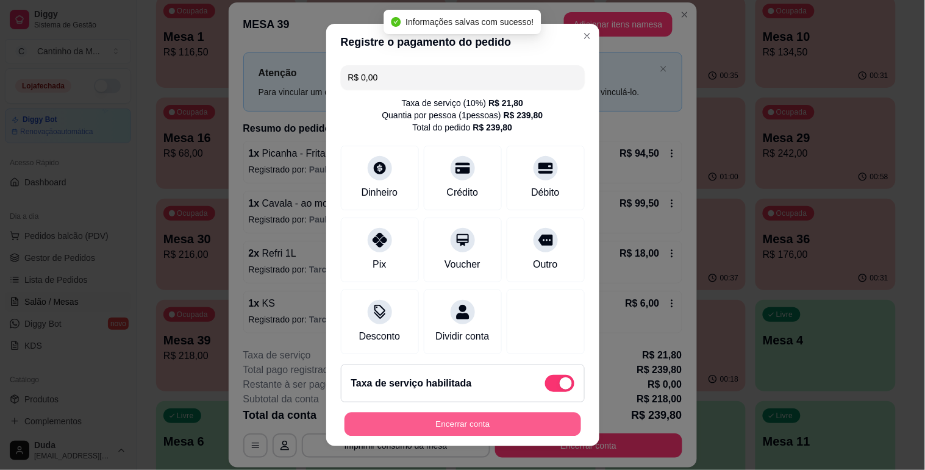
click at [464, 435] on button "Encerrar conta" at bounding box center [463, 425] width 237 height 24
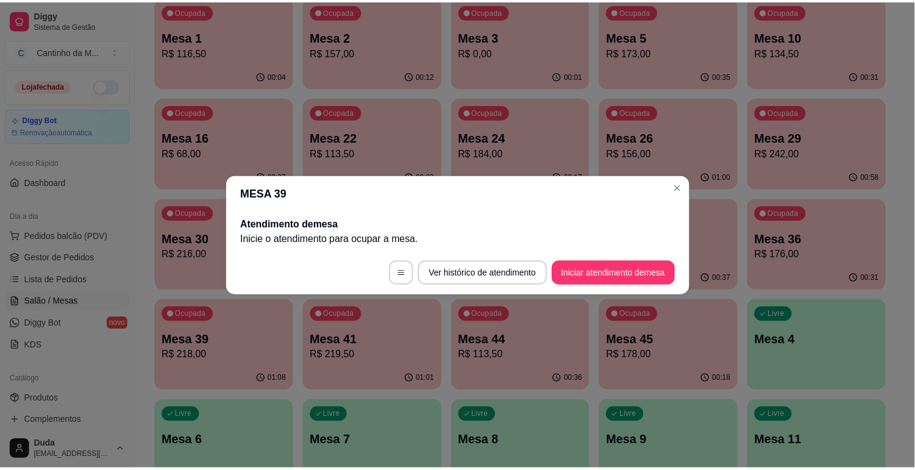
scroll to position [0, 0]
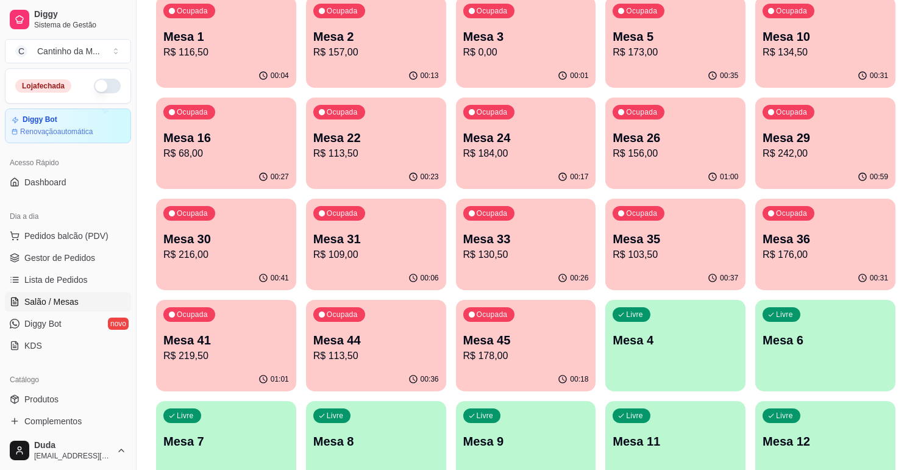
click at [87, 290] on ul "Pedidos balcão (PDV) Gestor de Pedidos Lista de Pedidos Salão / Mesas Diggy Bot…" at bounding box center [68, 290] width 126 height 129
click at [77, 274] on span "Lista de Pedidos" at bounding box center [55, 280] width 63 height 12
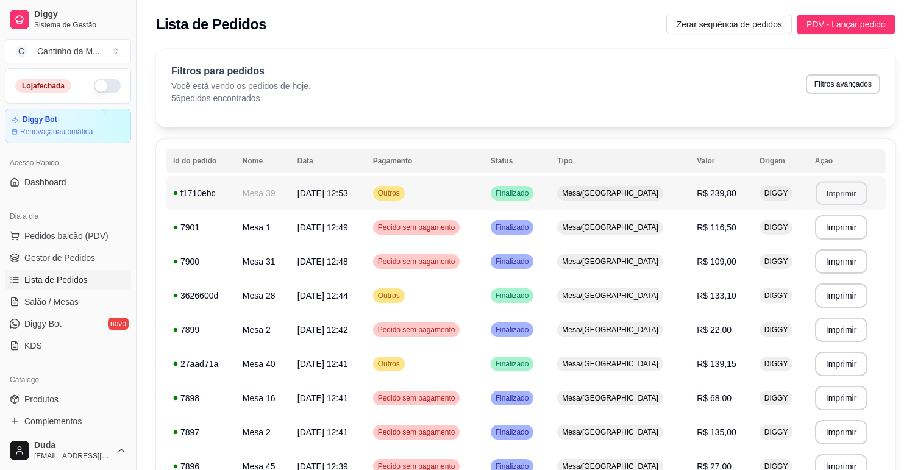
click at [836, 186] on button "Imprimir" at bounding box center [841, 194] width 51 height 24
click at [33, 263] on span "Gestor de Pedidos" at bounding box center [59, 258] width 71 height 12
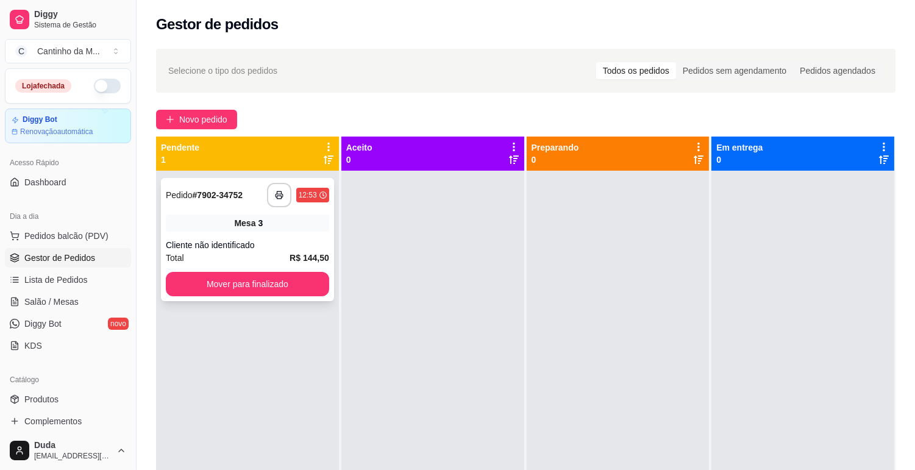
click at [271, 220] on div "Mesa 3" at bounding box center [247, 223] width 163 height 17
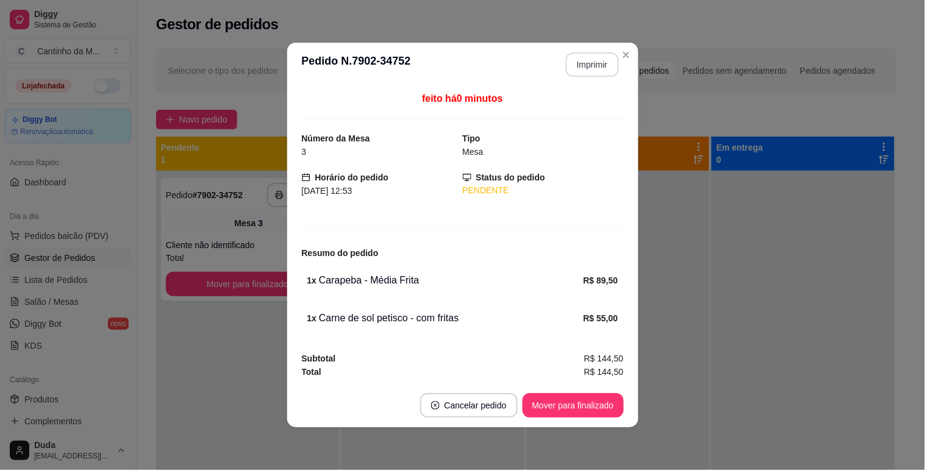
click at [600, 63] on button "Imprimir" at bounding box center [592, 64] width 53 height 24
click at [584, 400] on button "Mover para finalizado" at bounding box center [573, 405] width 101 height 24
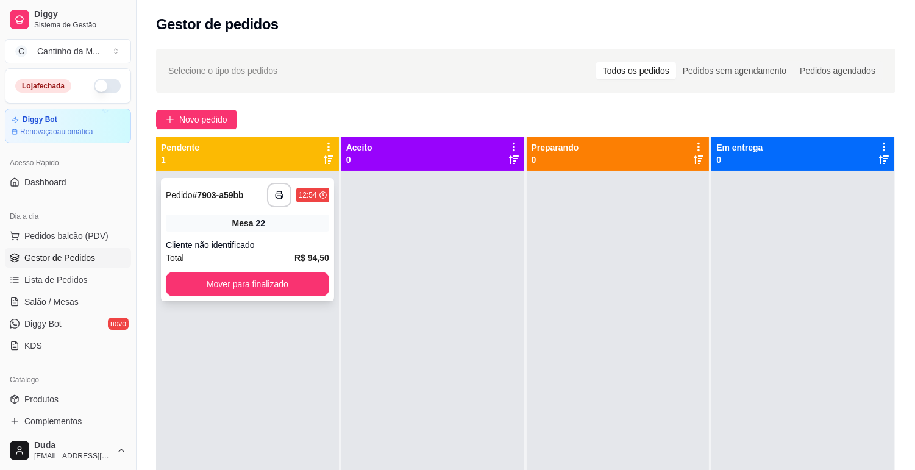
click at [305, 226] on div "Mesa 22" at bounding box center [247, 223] width 163 height 17
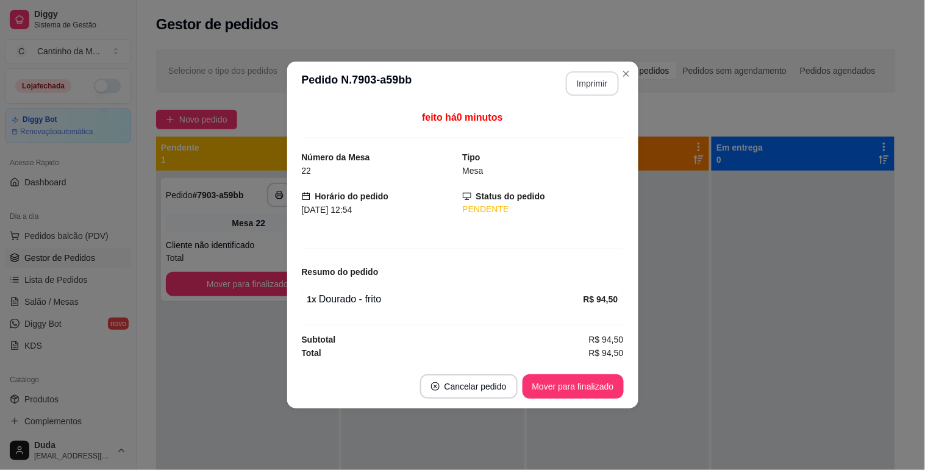
click at [583, 85] on button "Imprimir" at bounding box center [592, 83] width 53 height 24
click at [583, 394] on button "Mover para finalizado" at bounding box center [573, 387] width 98 height 24
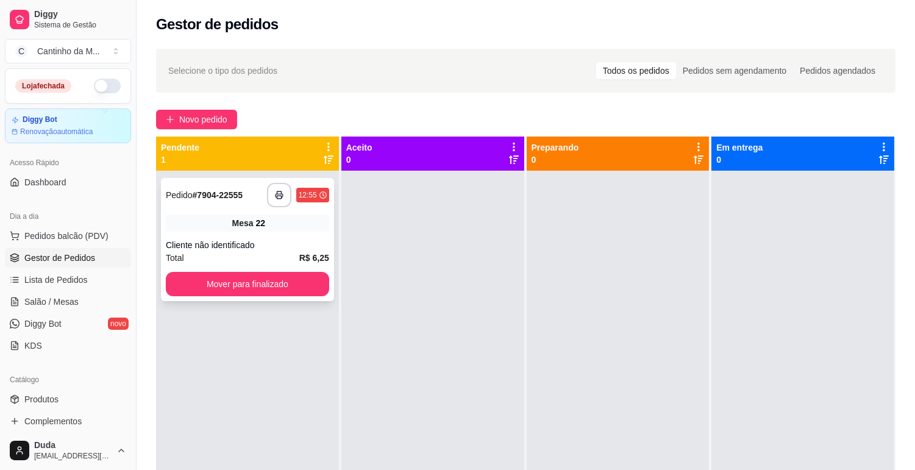
click at [256, 224] on div "22" at bounding box center [261, 223] width 10 height 12
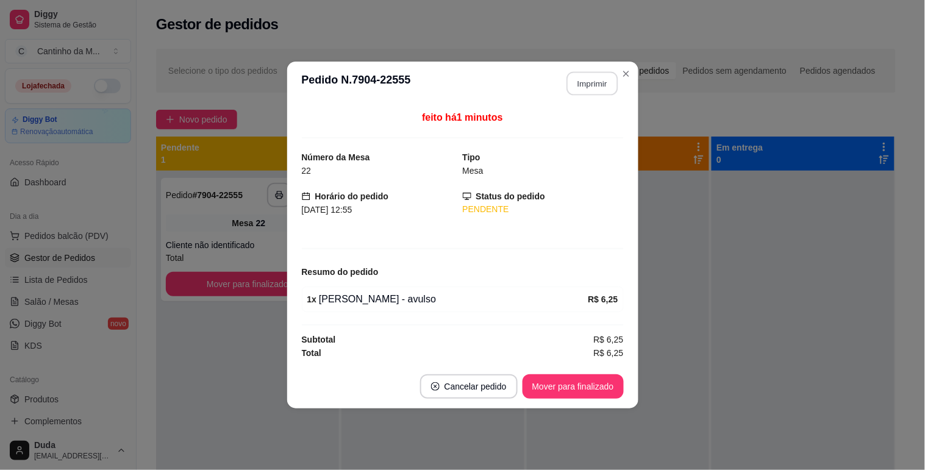
click at [587, 79] on button "Imprimir" at bounding box center [592, 84] width 51 height 24
click at [563, 389] on button "Mover para finalizado" at bounding box center [573, 386] width 101 height 24
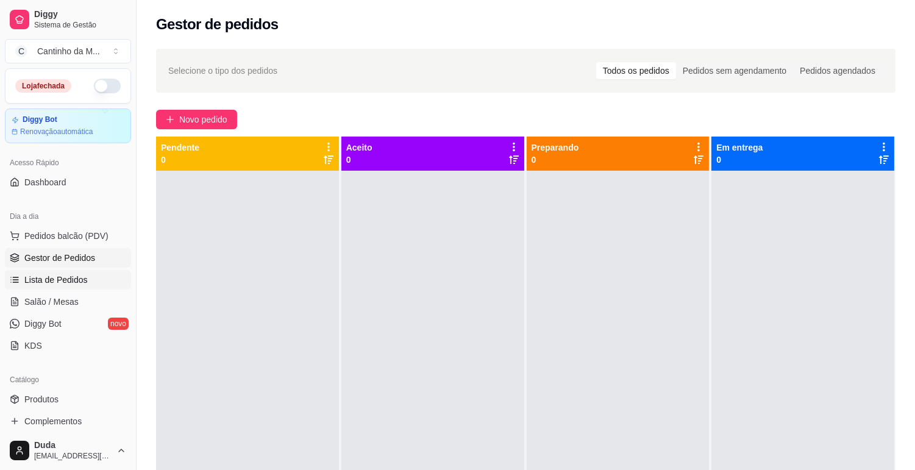
click at [43, 270] on link "Lista de Pedidos" at bounding box center [68, 280] width 126 height 20
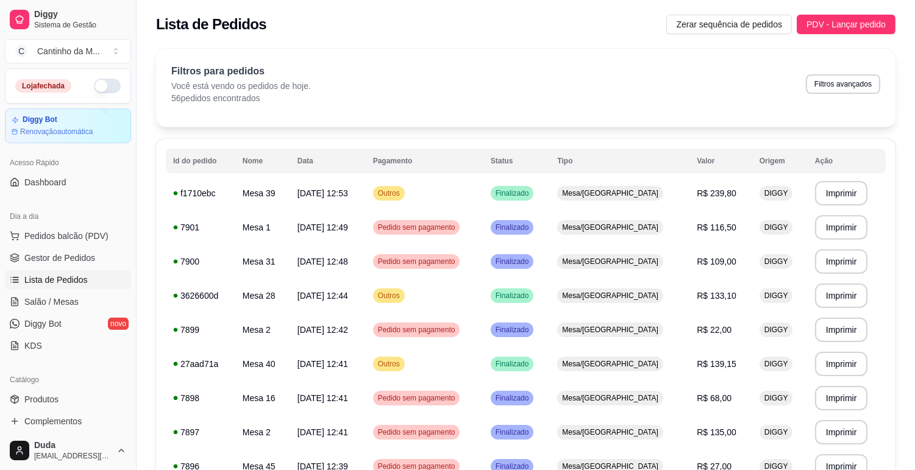
click at [44, 273] on link "Lista de Pedidos" at bounding box center [68, 280] width 126 height 20
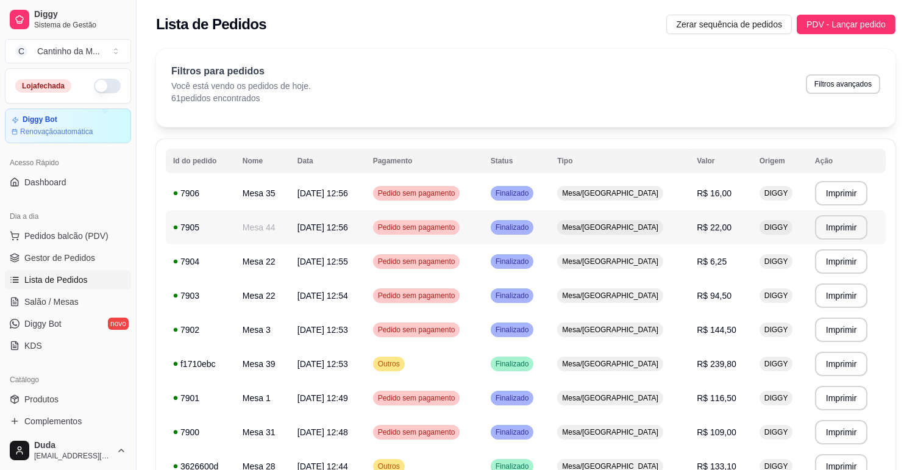
click at [690, 217] on td "R$ 22,00" at bounding box center [721, 227] width 63 height 34
click at [532, 227] on span "Finalizado" at bounding box center [512, 228] width 38 height 10
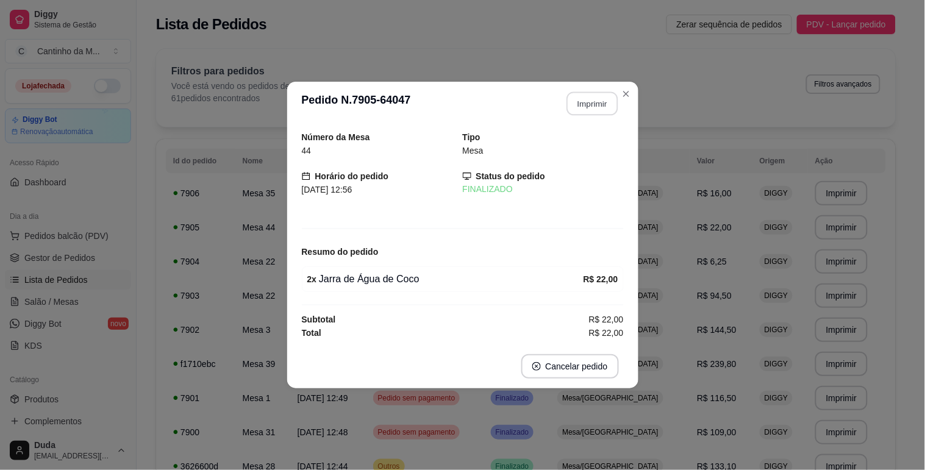
click at [589, 98] on button "Imprimir" at bounding box center [592, 104] width 51 height 24
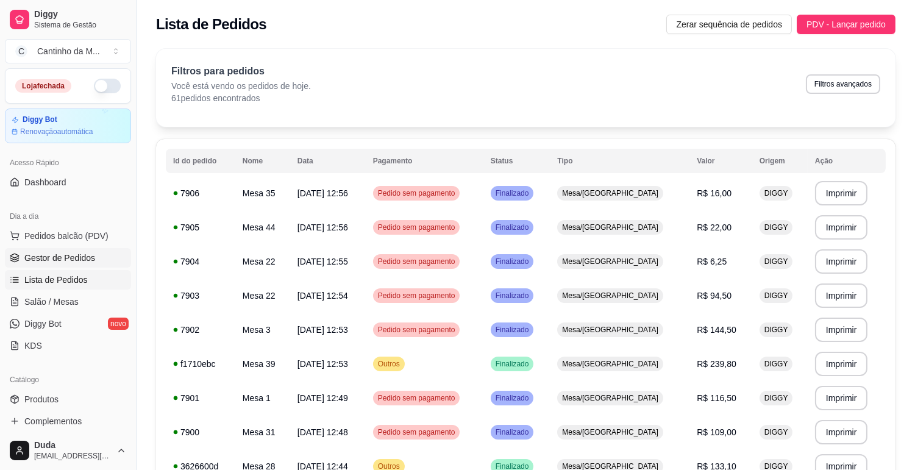
click at [87, 258] on span "Gestor de Pedidos" at bounding box center [59, 258] width 71 height 12
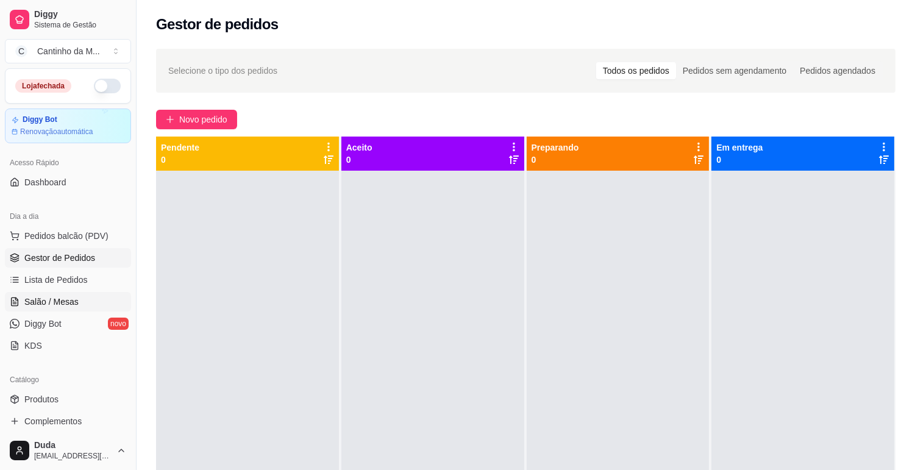
click at [68, 296] on span "Salão / Mesas" at bounding box center [51, 302] width 54 height 12
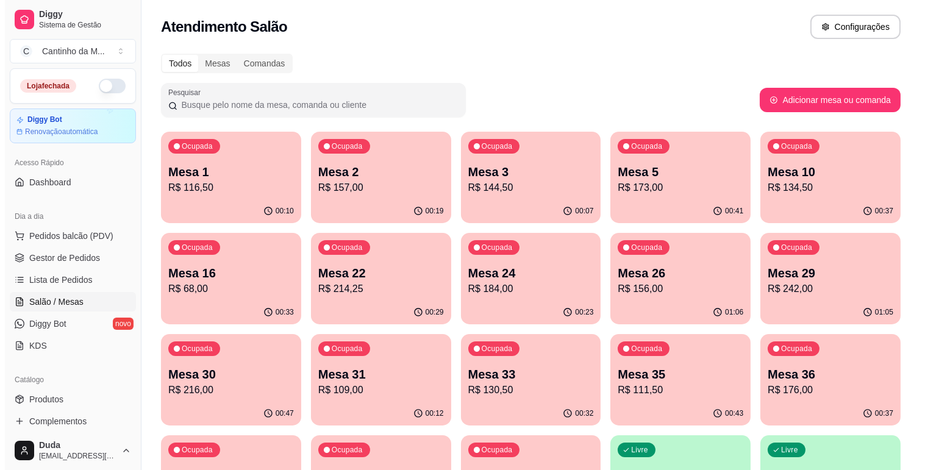
scroll to position [203, 0]
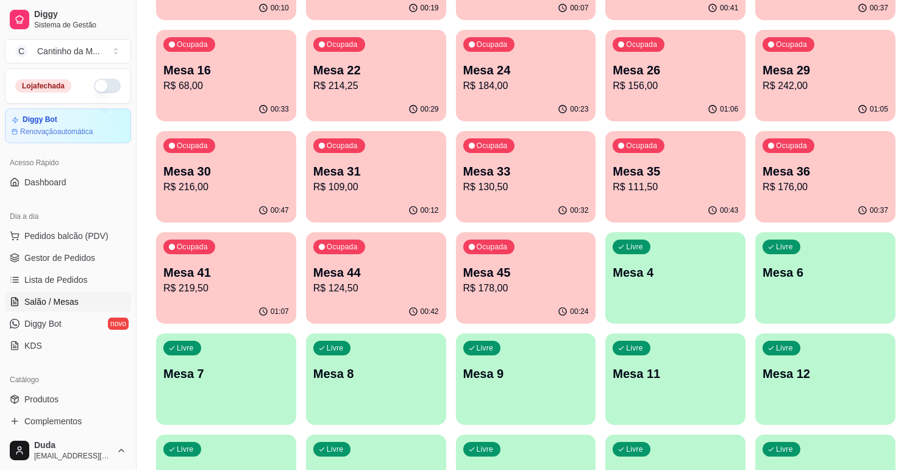
click at [650, 266] on p "Mesa 4" at bounding box center [676, 272] width 126 height 17
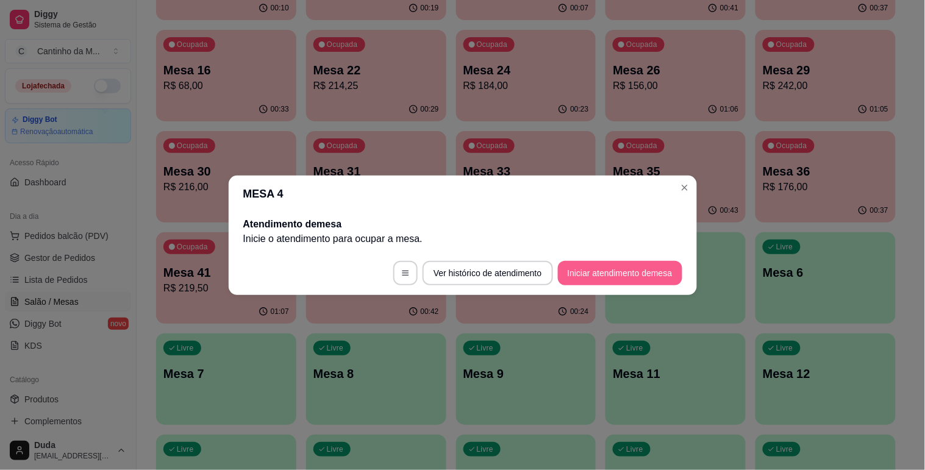
click at [645, 284] on button "Iniciar atendimento de mesa" at bounding box center [620, 273] width 124 height 24
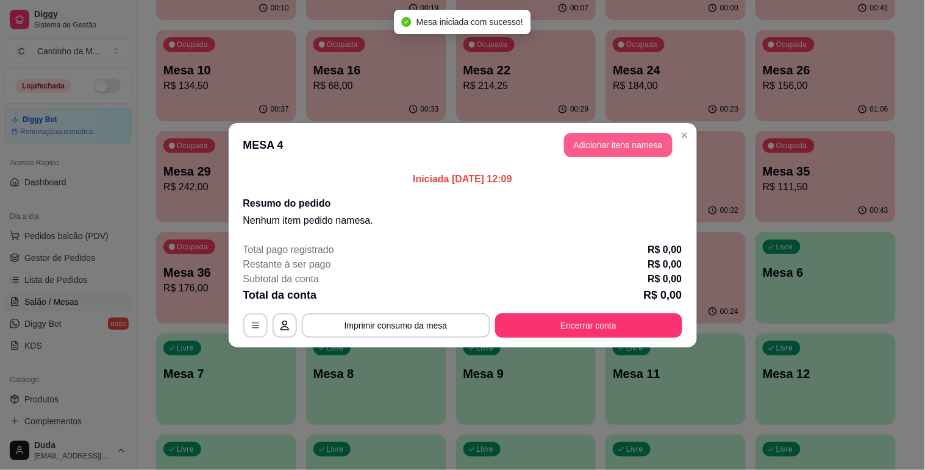
click at [623, 148] on button "Adicionar itens na mesa" at bounding box center [618, 145] width 109 height 24
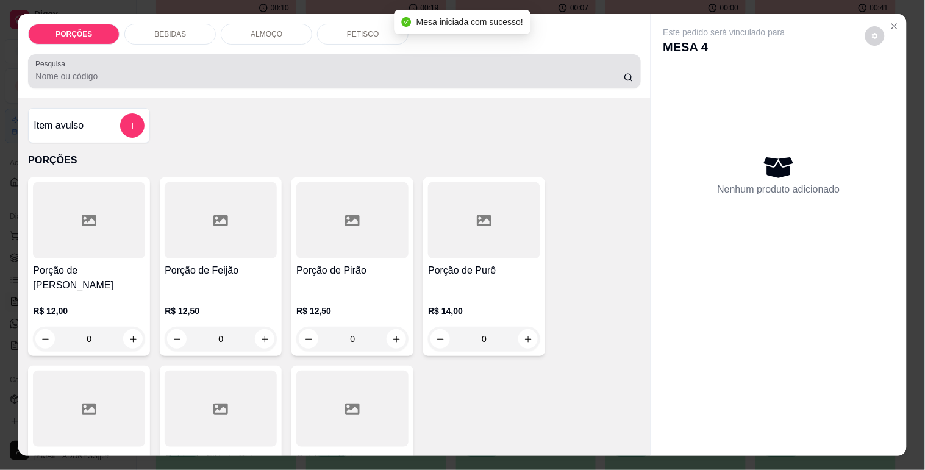
click at [160, 64] on div at bounding box center [334, 71] width 598 height 24
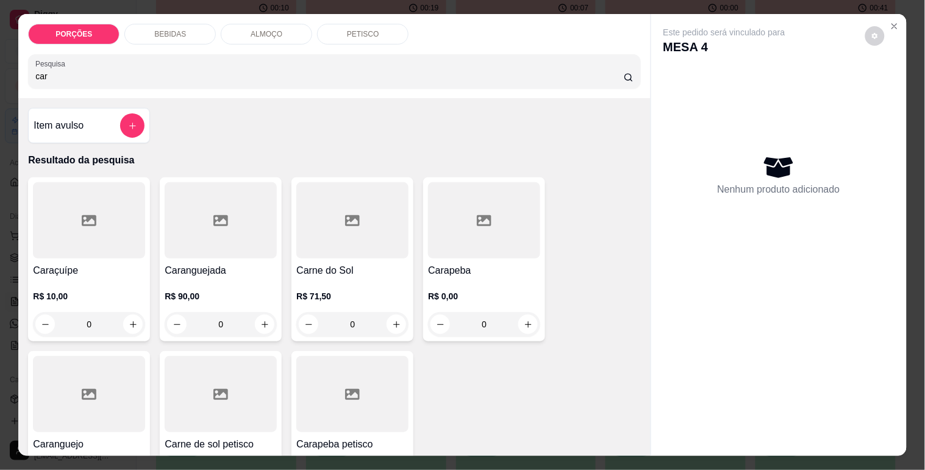
scroll to position [68, 0]
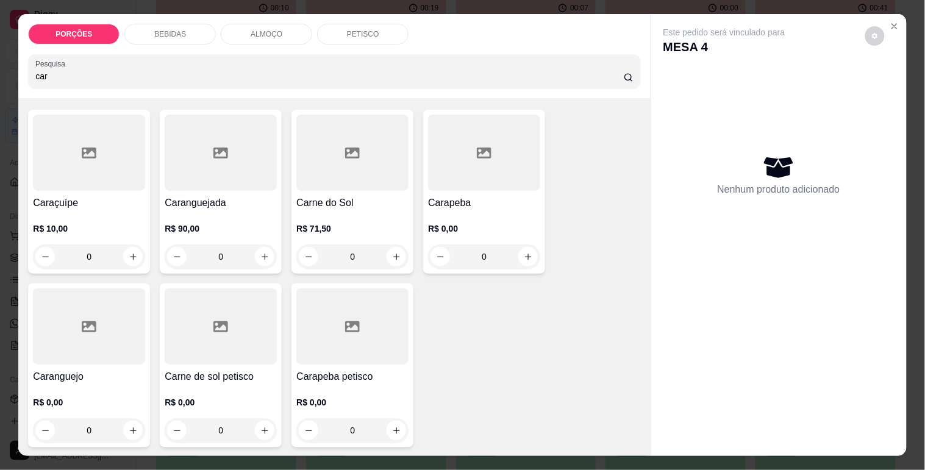
type input "car"
click at [237, 355] on div at bounding box center [221, 326] width 112 height 76
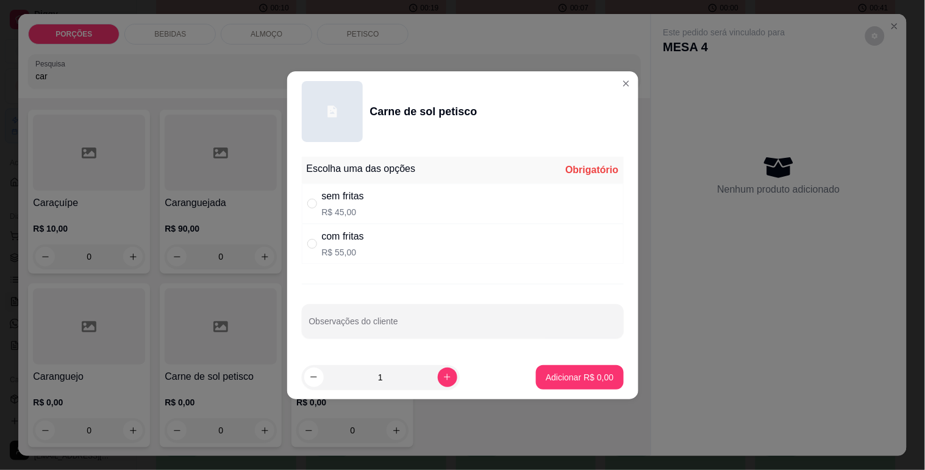
click at [324, 265] on div "Escolha uma das opções Obrigatório sem fritas R$ 45,00 com fritas R$ 55,00 Obse…" at bounding box center [462, 254] width 351 height 204
click at [323, 254] on p "R$ 55,00" at bounding box center [343, 252] width 42 height 12
radio input "true"
click at [545, 381] on p "Adicionar R$ 55,00" at bounding box center [577, 377] width 71 height 12
type input "1"
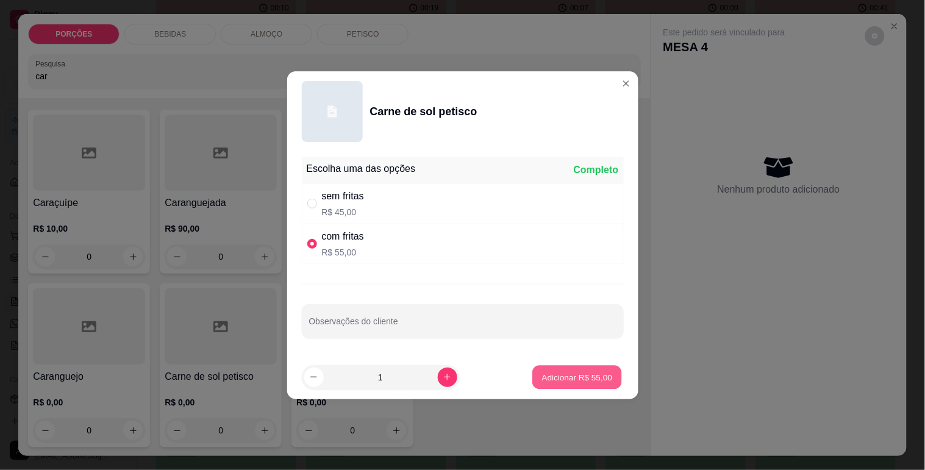
type input "1"
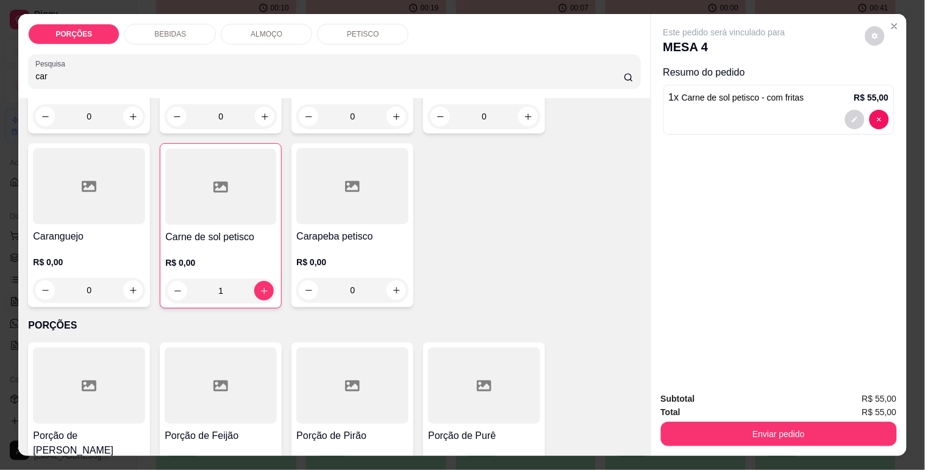
scroll to position [271, 0]
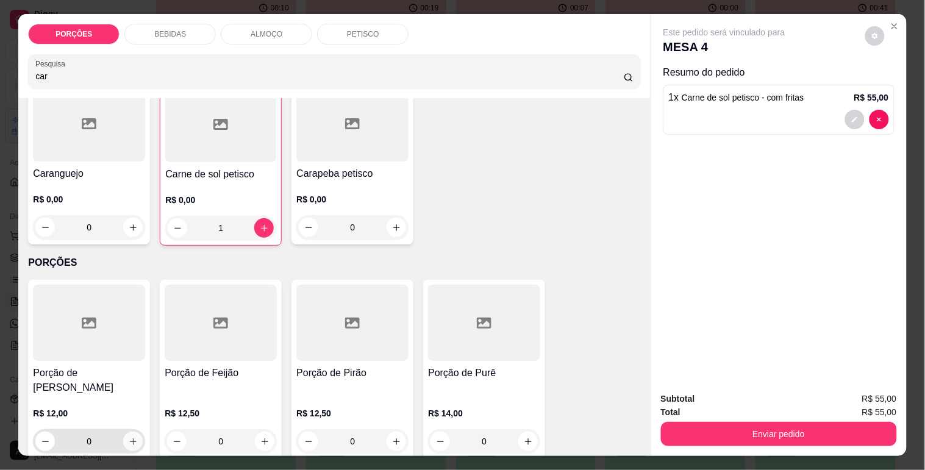
click at [129, 437] on icon "increase-product-quantity" at bounding box center [133, 441] width 9 height 9
type input "1"
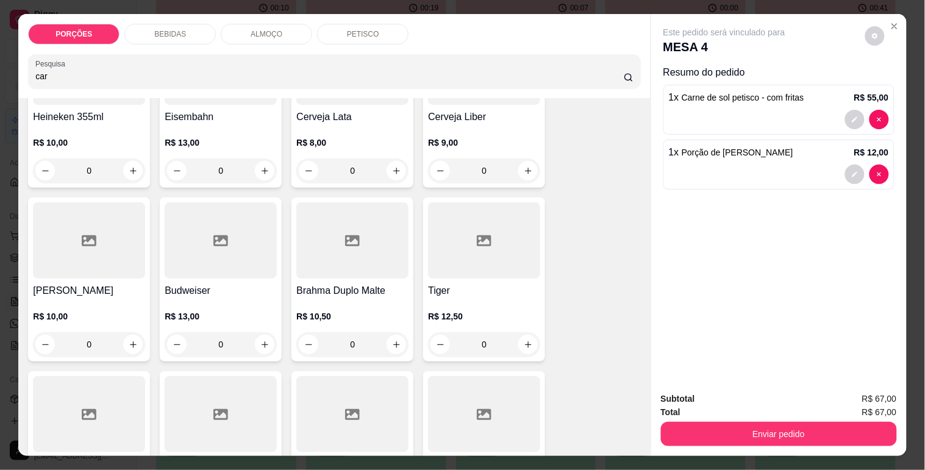
scroll to position [1626, 0]
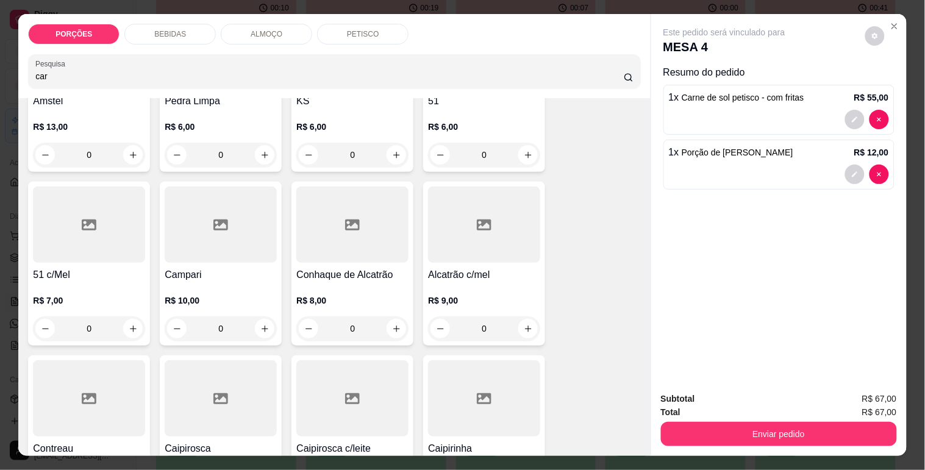
click at [83, 70] on input "car" at bounding box center [329, 76] width 589 height 12
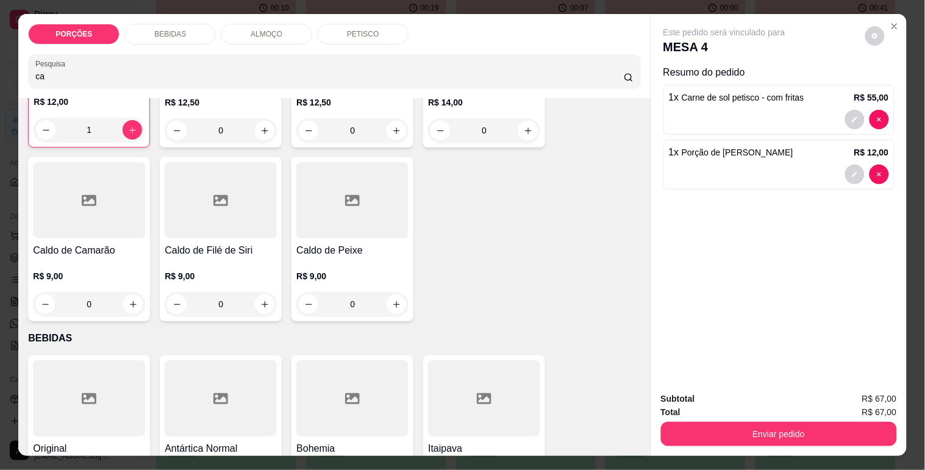
scroll to position [2669, 0]
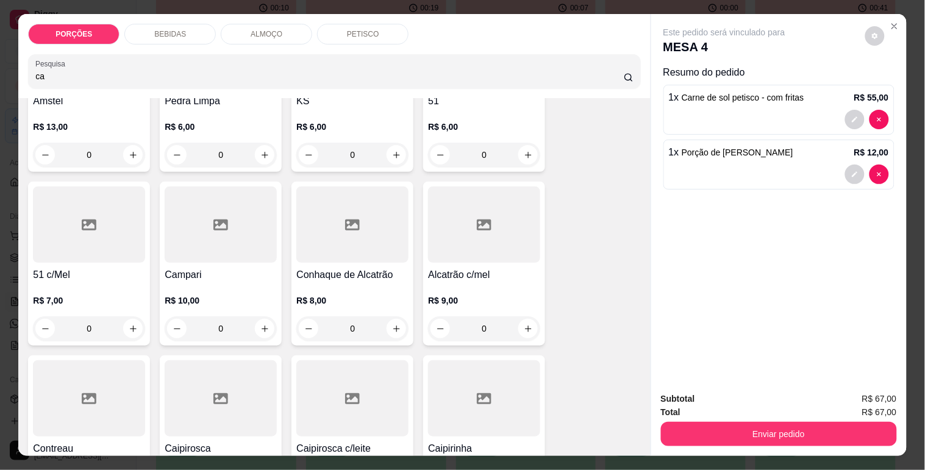
type input "c"
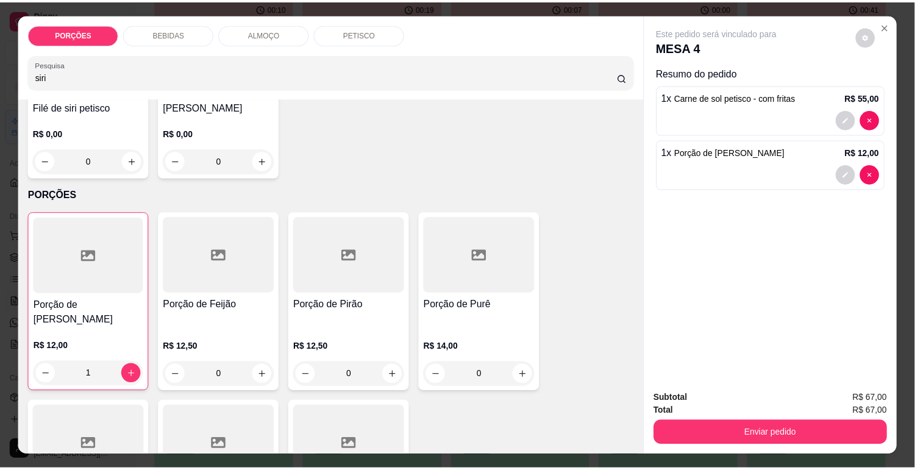
scroll to position [0, 0]
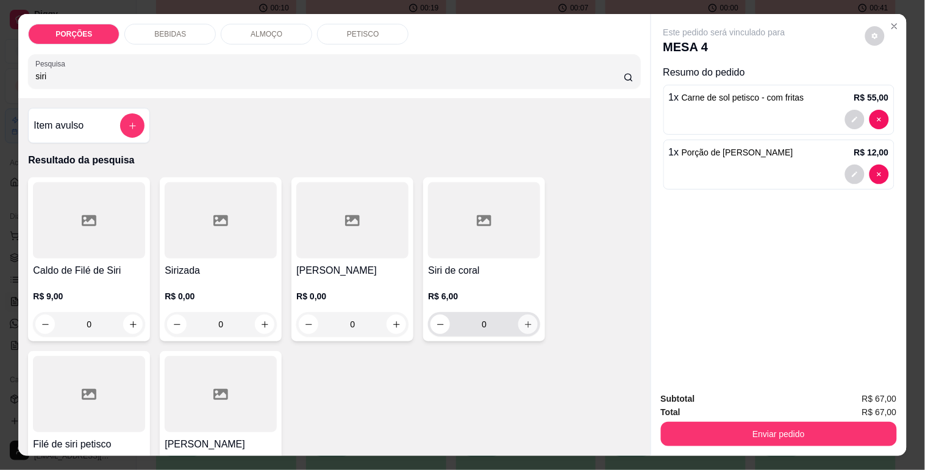
type input "siri"
click at [524, 320] on icon "increase-product-quantity" at bounding box center [528, 324] width 9 height 9
click at [525, 321] on icon "increase-product-quantity" at bounding box center [528, 324] width 7 height 7
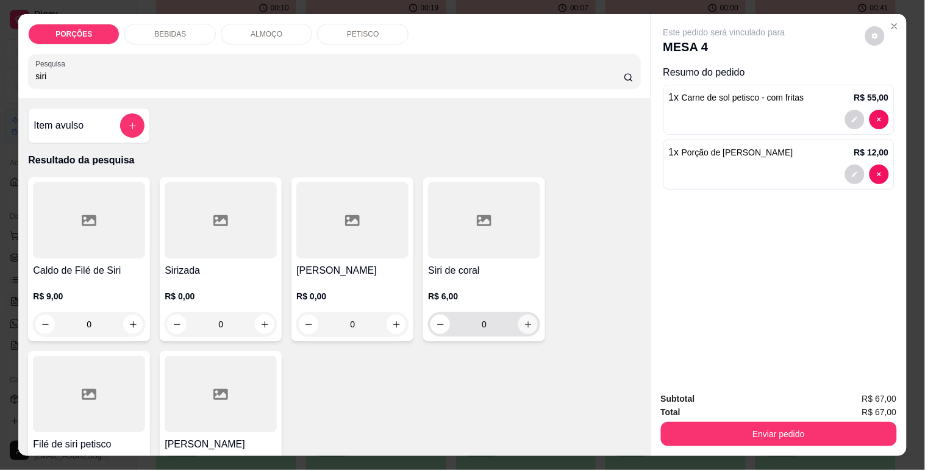
click at [525, 321] on icon "increase-product-quantity" at bounding box center [528, 324] width 7 height 7
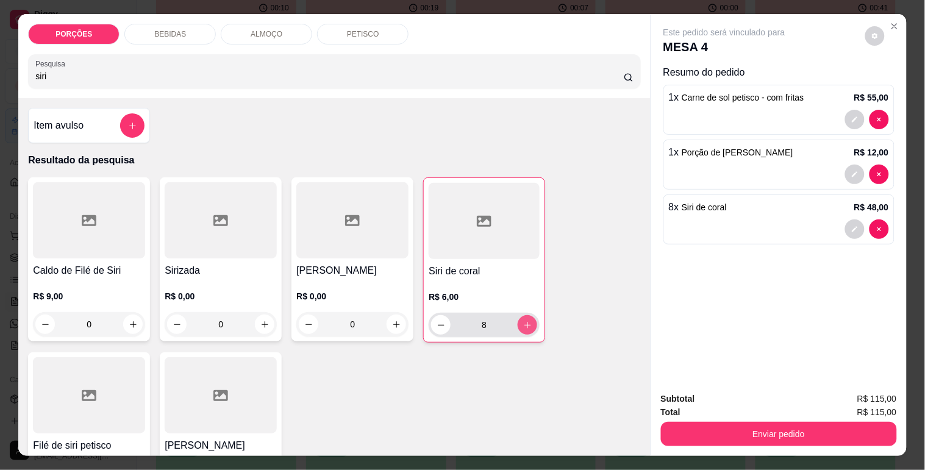
type input "8"
click at [523, 321] on icon "increase-product-quantity" at bounding box center [527, 325] width 9 height 9
type input "9"
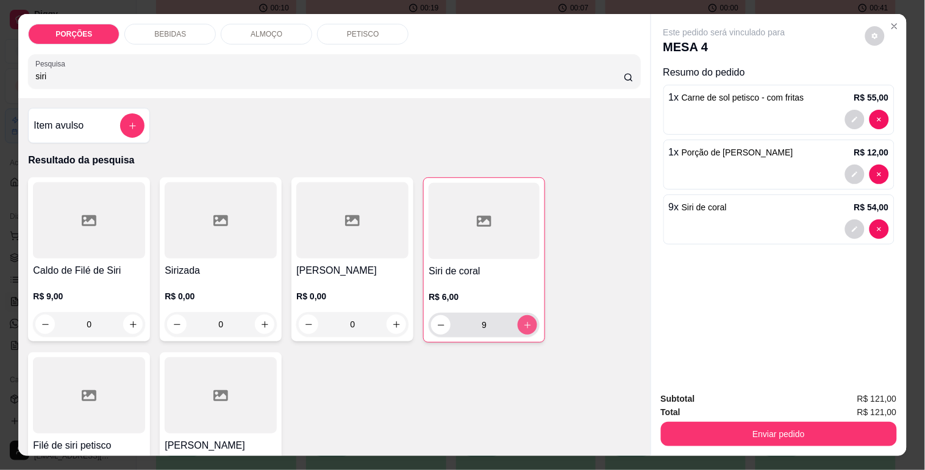
click at [523, 321] on icon "increase-product-quantity" at bounding box center [527, 325] width 9 height 9
type input "10"
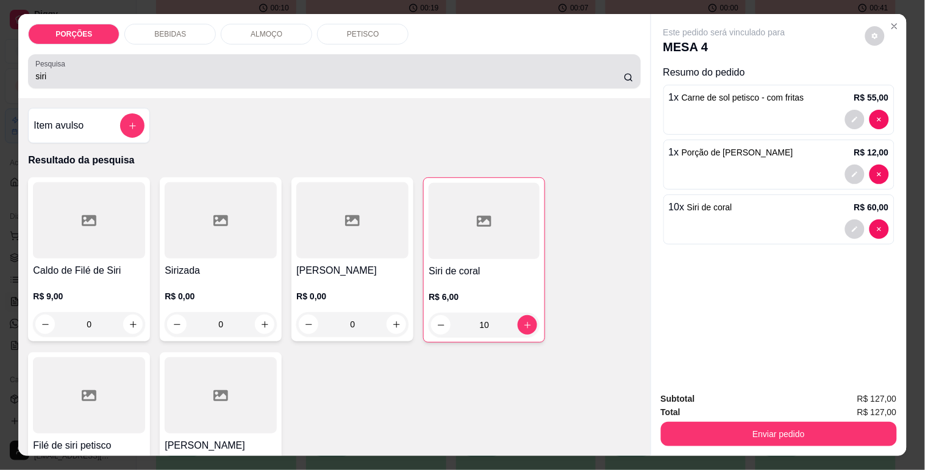
click at [216, 70] on input "siri" at bounding box center [329, 76] width 589 height 12
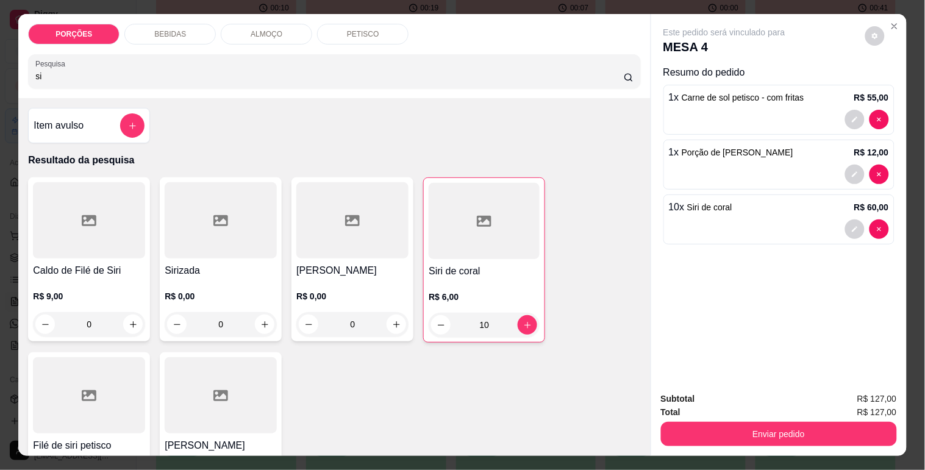
type input "s"
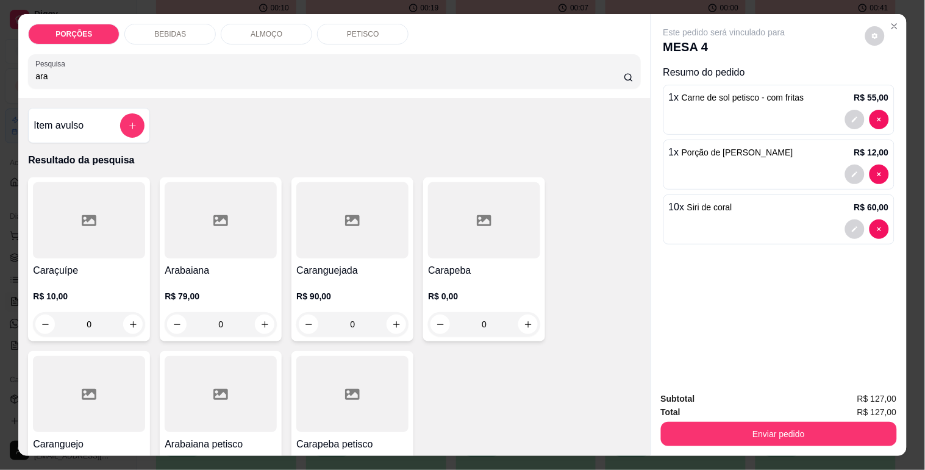
type input "ara"
click at [208, 243] on div at bounding box center [221, 220] width 112 height 76
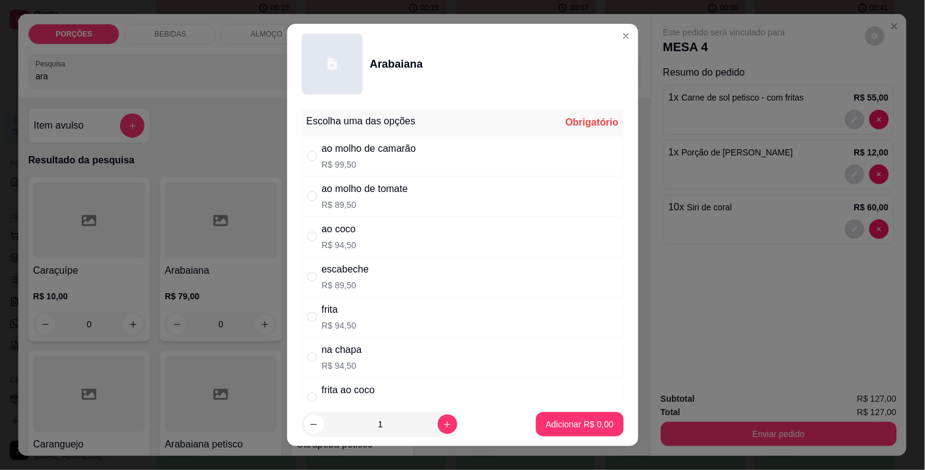
click at [360, 155] on div "ao molho de camarão" at bounding box center [369, 149] width 95 height 15
radio input "true"
click at [589, 417] on button "Adicionar R$ 99,50" at bounding box center [578, 425] width 90 height 24
type input "1"
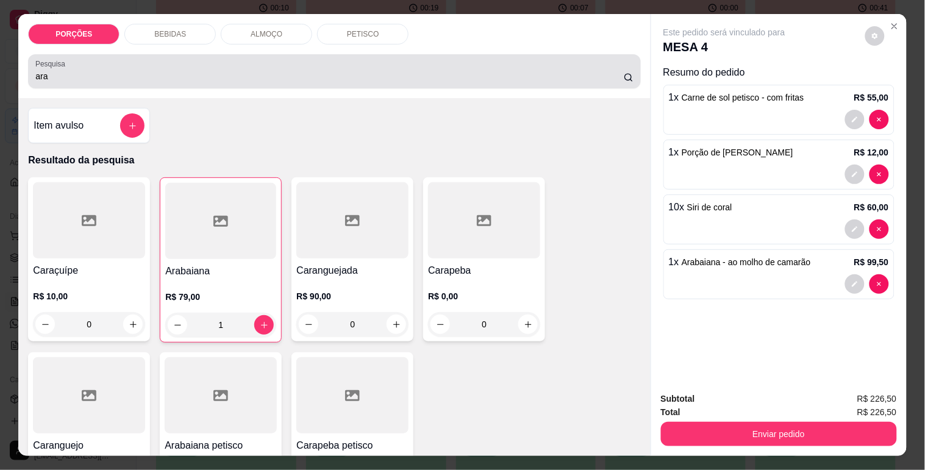
click at [172, 81] on div "Pesquisa ara" at bounding box center [334, 71] width 612 height 34
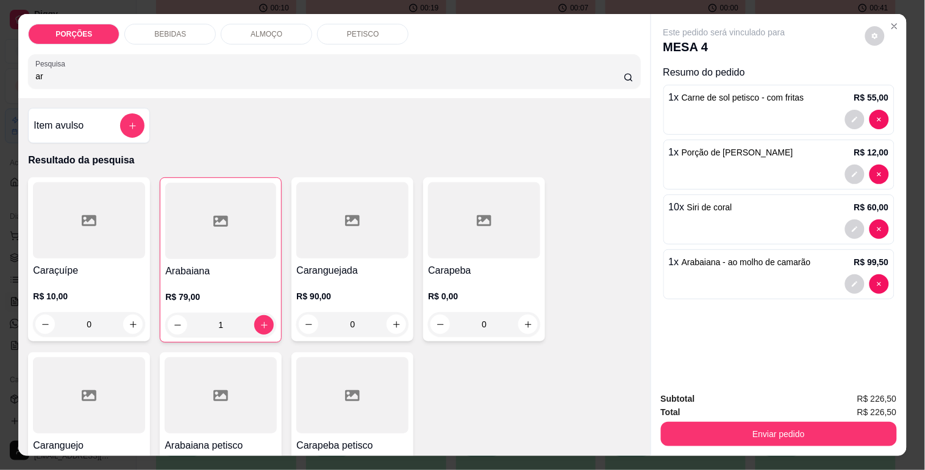
type input "a"
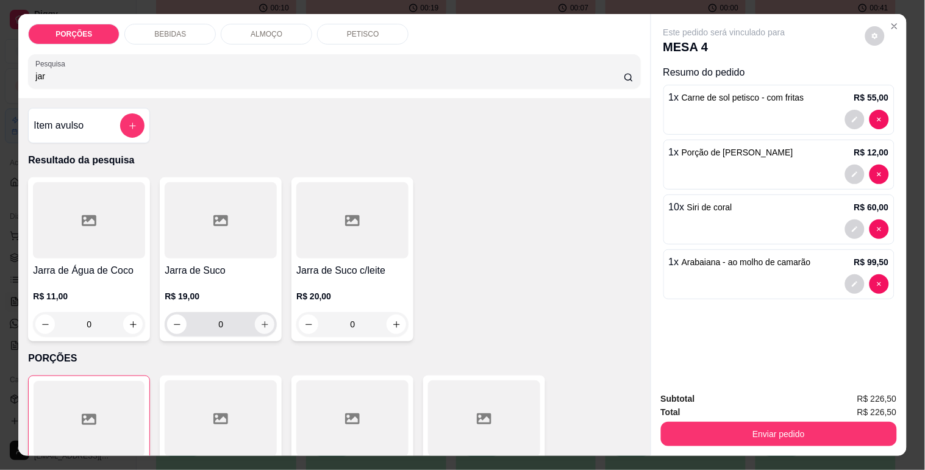
type input "jar"
click at [260, 320] on icon "increase-product-quantity" at bounding box center [264, 324] width 9 height 9
type input "1"
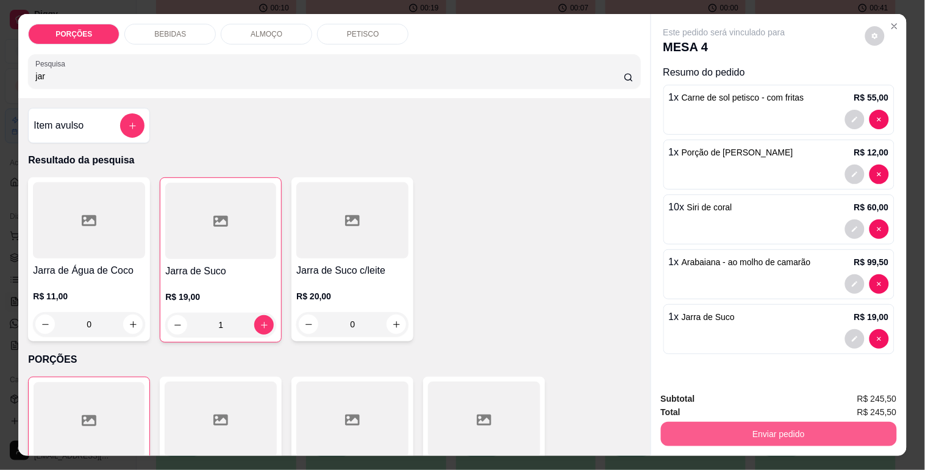
click at [712, 424] on button "Enviar pedido" at bounding box center [779, 434] width 236 height 24
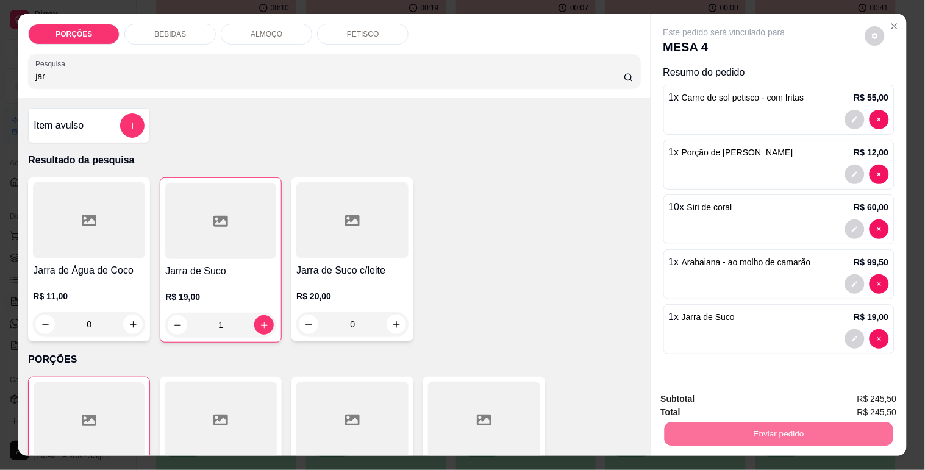
click at [716, 407] on button "Não registrar e enviar pedido" at bounding box center [738, 399] width 123 height 23
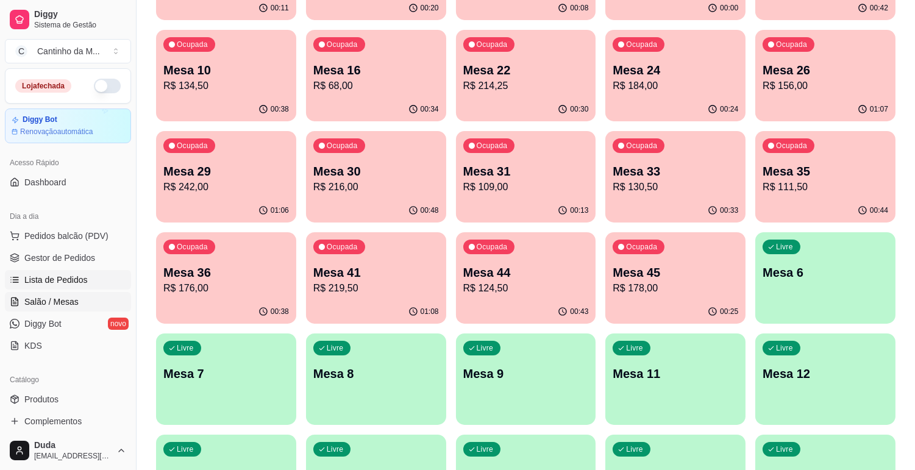
click at [62, 284] on span "Lista de Pedidos" at bounding box center [55, 280] width 63 height 12
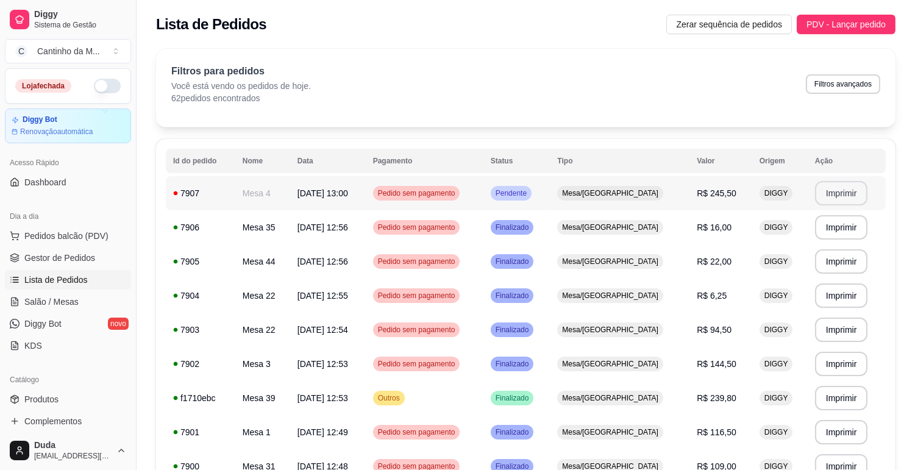
click at [854, 190] on button "Imprimir" at bounding box center [841, 193] width 53 height 24
click at [46, 250] on link "Gestor de Pedidos" at bounding box center [68, 258] width 126 height 20
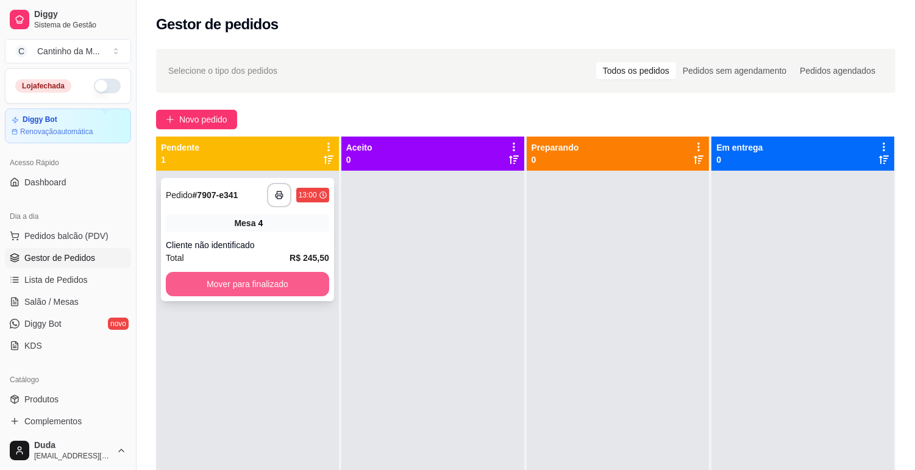
click at [232, 276] on button "Mover para finalizado" at bounding box center [247, 284] width 163 height 24
click at [527, 276] on div at bounding box center [618, 406] width 183 height 470
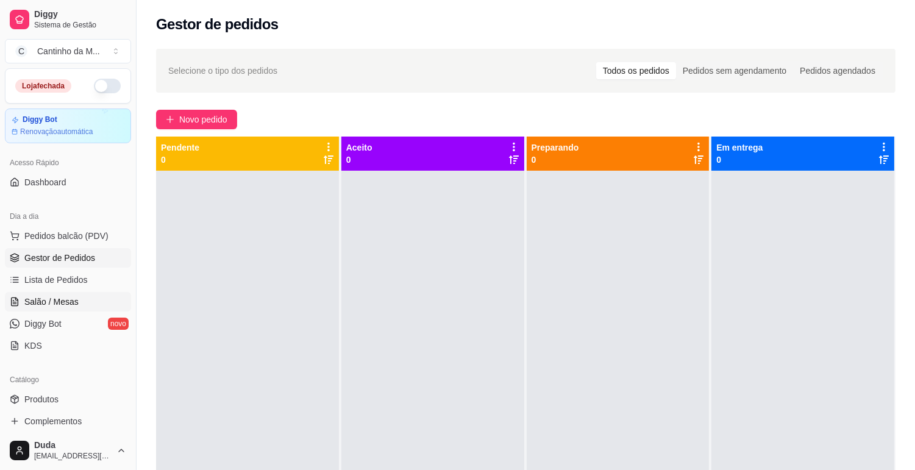
click at [57, 303] on span "Salão / Mesas" at bounding box center [51, 302] width 54 height 12
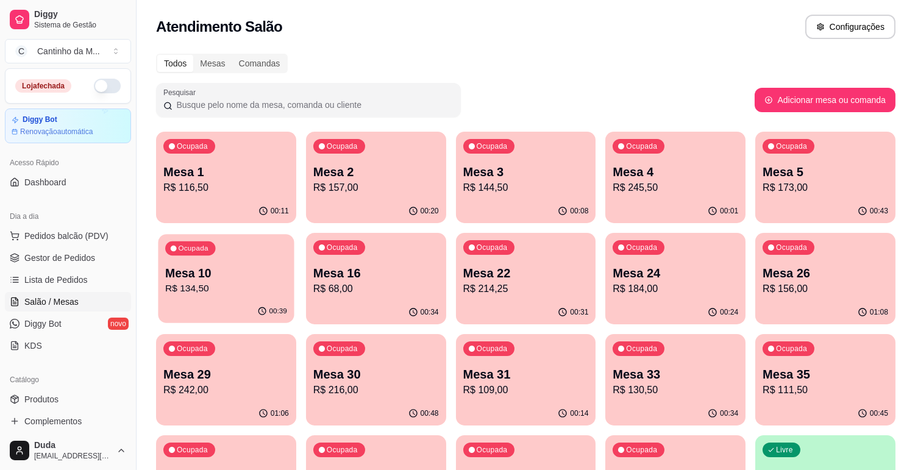
click at [258, 271] on p "Mesa 10" at bounding box center [226, 273] width 122 height 16
click at [27, 252] on span "Gestor de Pedidos" at bounding box center [59, 258] width 71 height 12
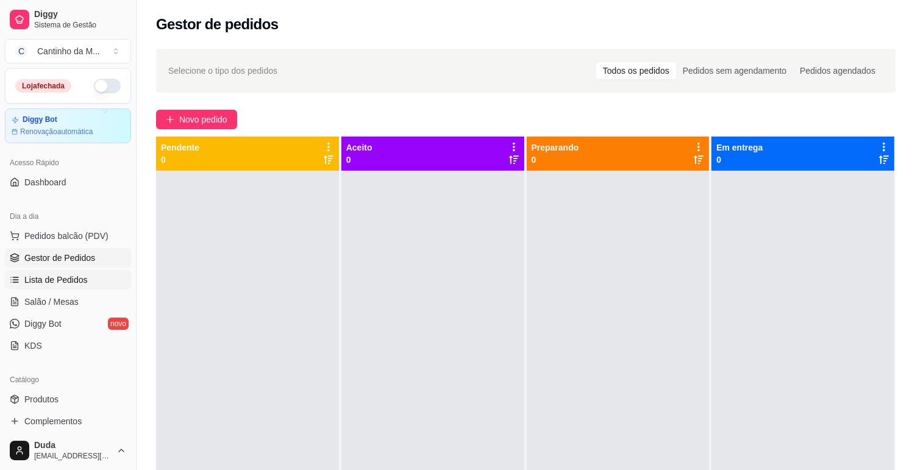
click at [77, 289] on link "Lista de Pedidos" at bounding box center [68, 280] width 126 height 20
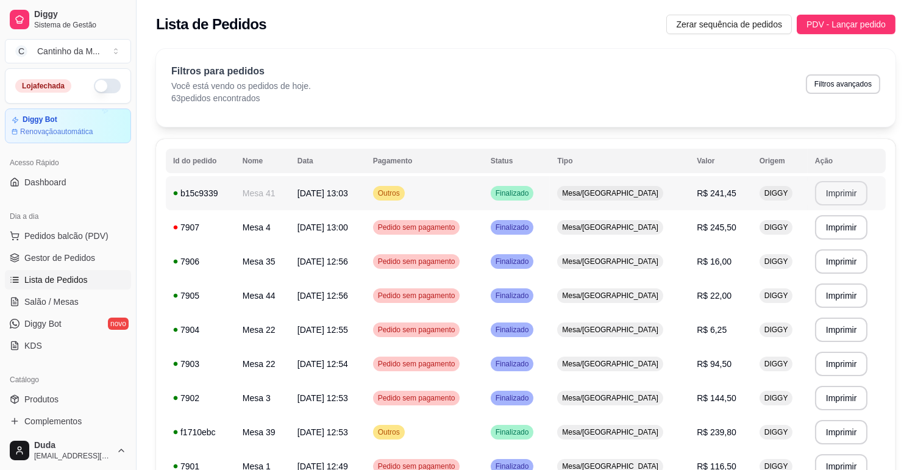
click at [839, 198] on button "Imprimir" at bounding box center [841, 193] width 53 height 24
click at [62, 254] on span "Gestor de Pedidos" at bounding box center [59, 258] width 71 height 12
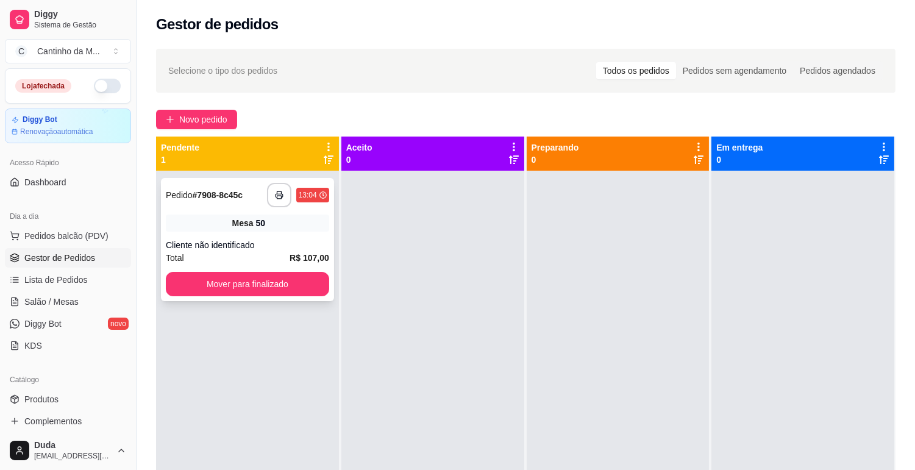
click at [197, 209] on div "**********" at bounding box center [247, 239] width 173 height 123
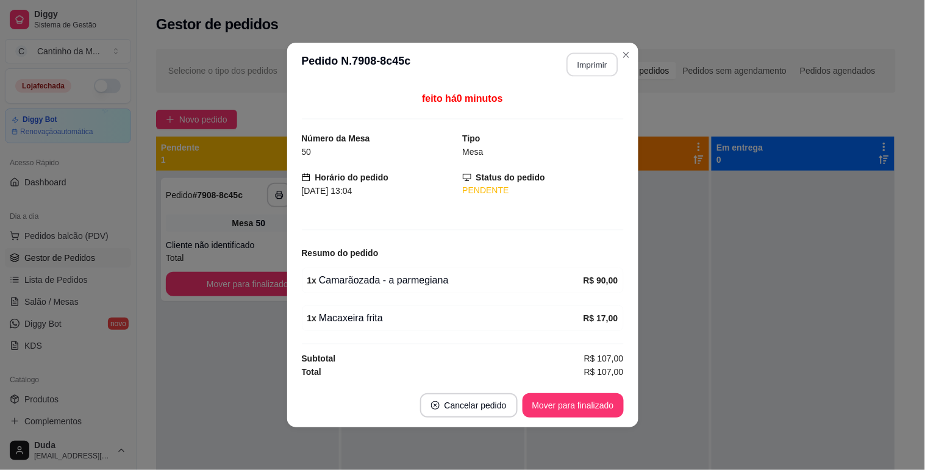
click at [593, 63] on button "Imprimir" at bounding box center [592, 65] width 51 height 24
click at [587, 405] on button "Mover para finalizado" at bounding box center [573, 405] width 101 height 24
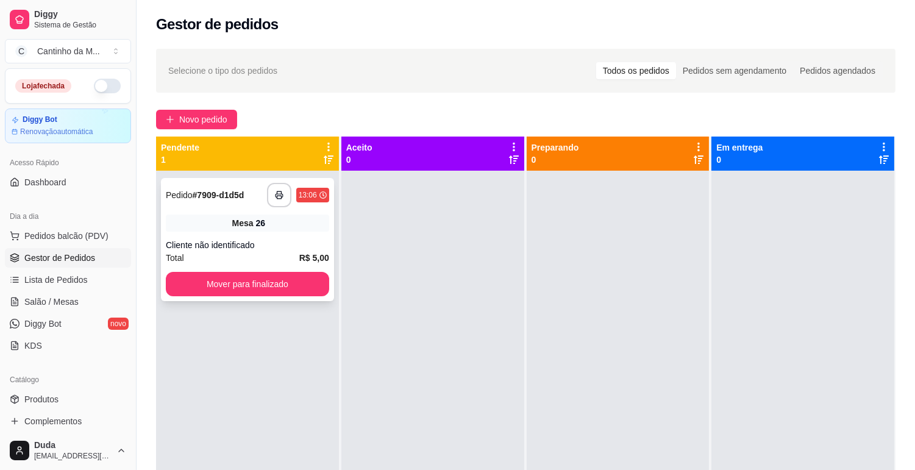
click at [185, 203] on div "**********" at bounding box center [247, 195] width 163 height 24
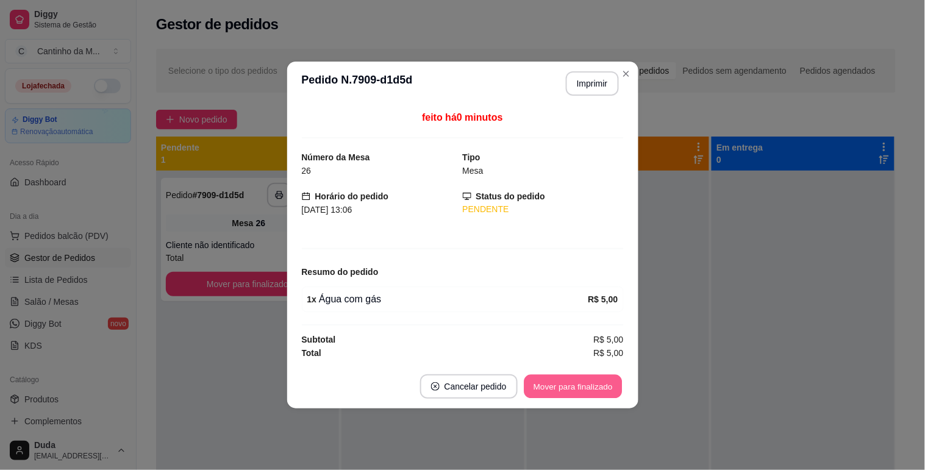
click at [570, 383] on button "Mover para finalizado" at bounding box center [573, 387] width 98 height 24
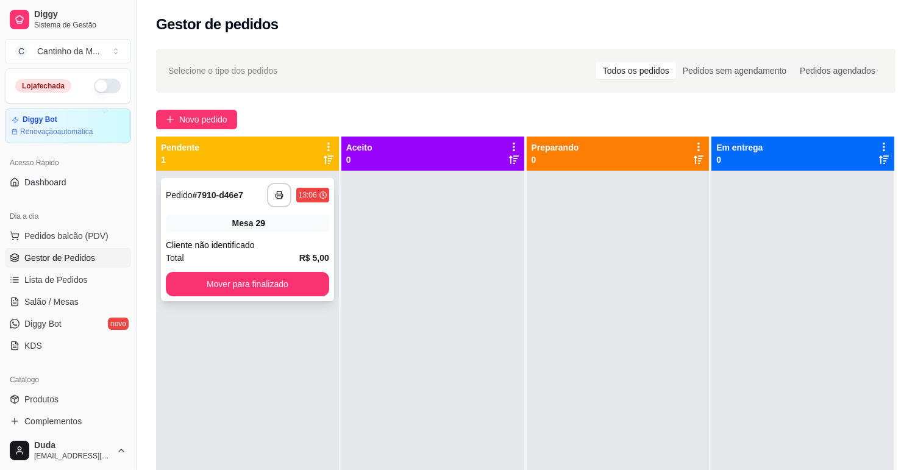
click at [182, 233] on div "**********" at bounding box center [247, 239] width 173 height 123
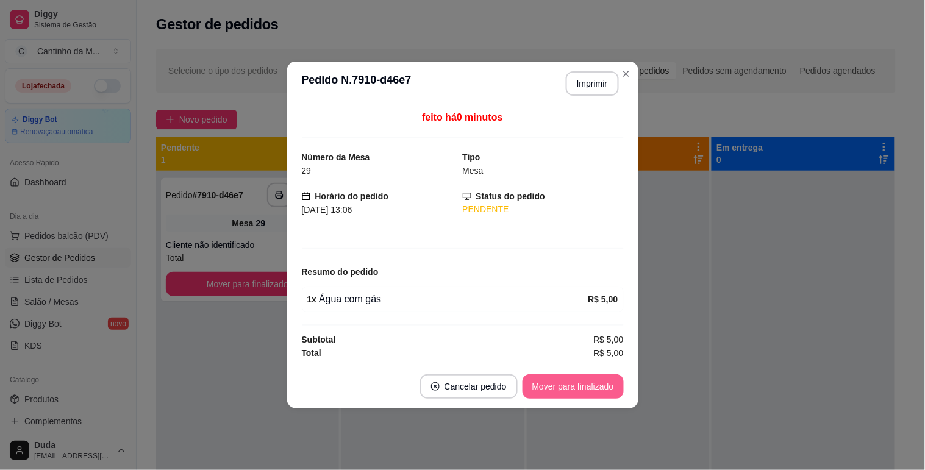
click at [574, 378] on button "Mover para finalizado" at bounding box center [573, 386] width 101 height 24
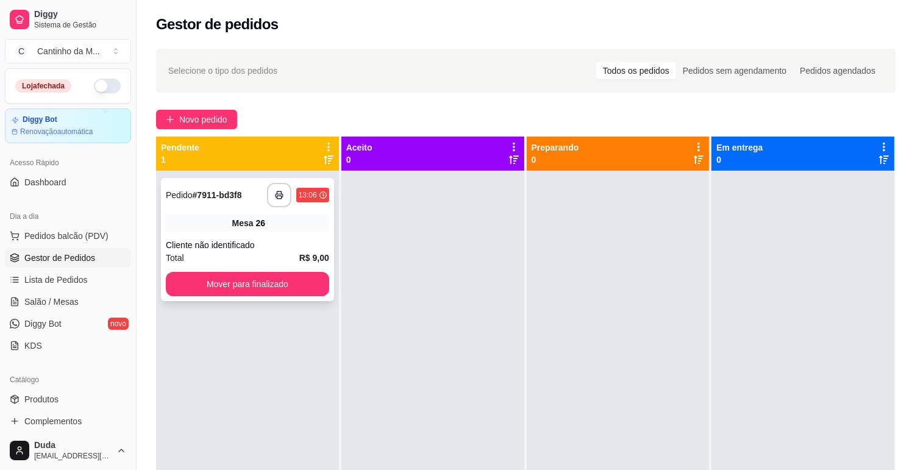
click at [216, 242] on div "Cliente não identificado" at bounding box center [247, 245] width 163 height 12
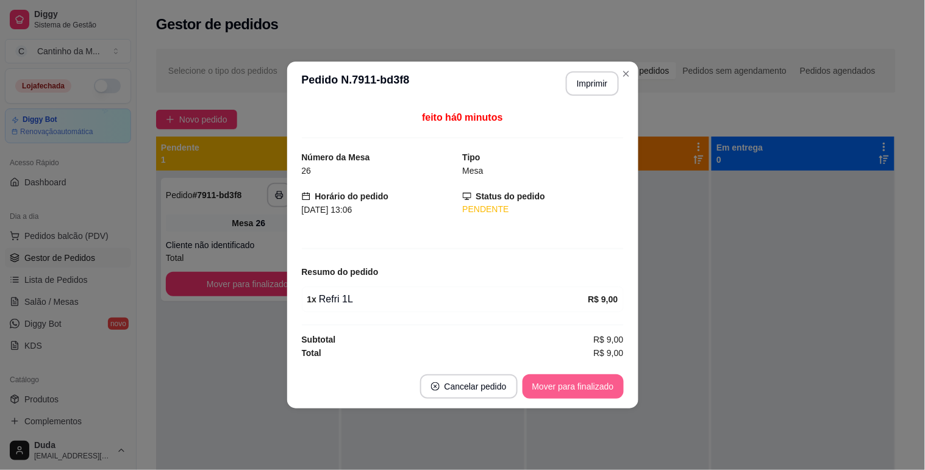
click at [568, 381] on button "Mover para finalizado" at bounding box center [573, 386] width 101 height 24
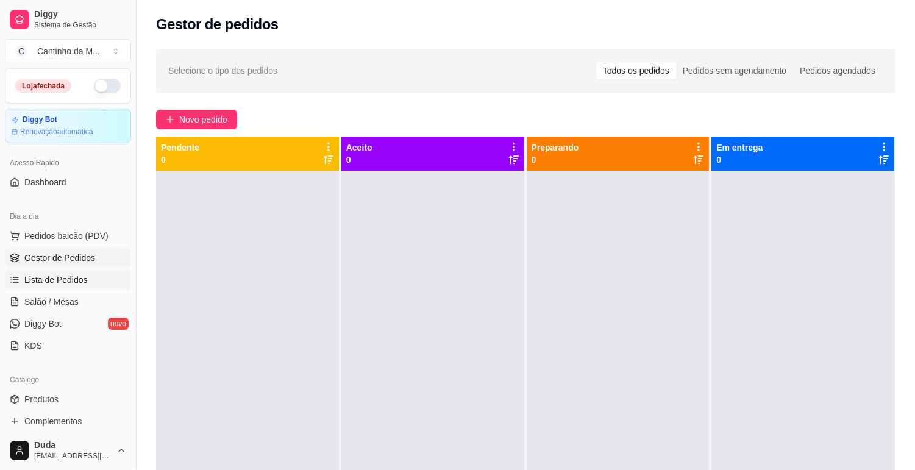
click at [76, 284] on span "Lista de Pedidos" at bounding box center [55, 280] width 63 height 12
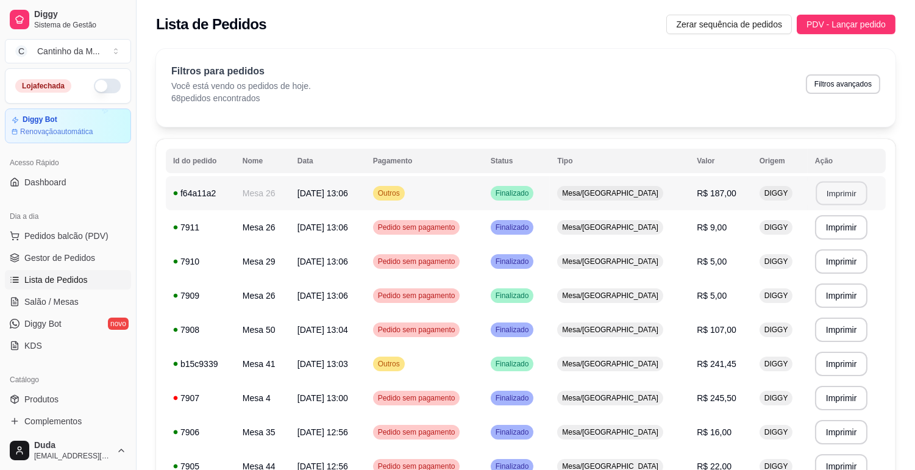
click at [822, 200] on button "Imprimir" at bounding box center [841, 194] width 51 height 24
click at [81, 254] on span "Gestor de Pedidos" at bounding box center [59, 258] width 71 height 12
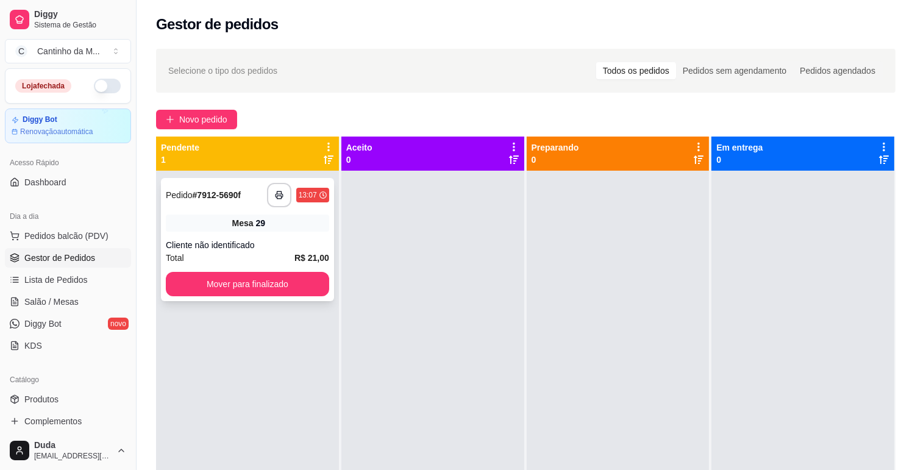
click at [317, 232] on div "**********" at bounding box center [247, 239] width 173 height 123
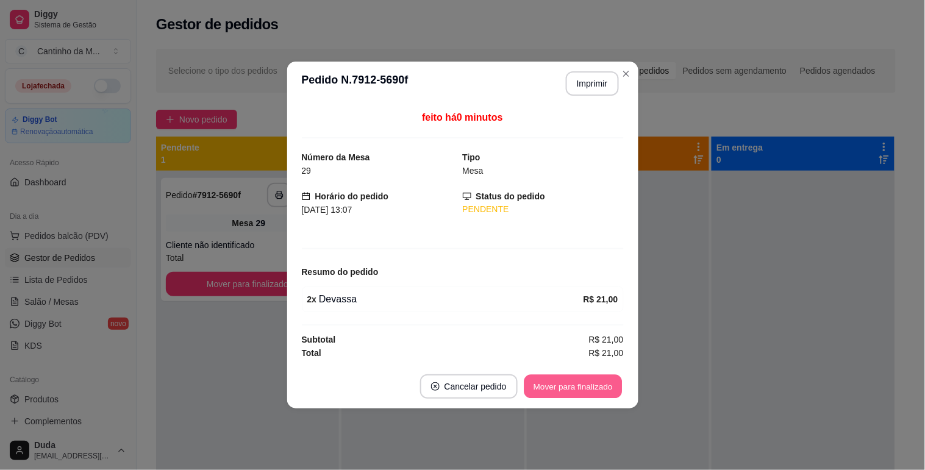
click at [568, 395] on button "Mover para finalizado" at bounding box center [573, 387] width 98 height 24
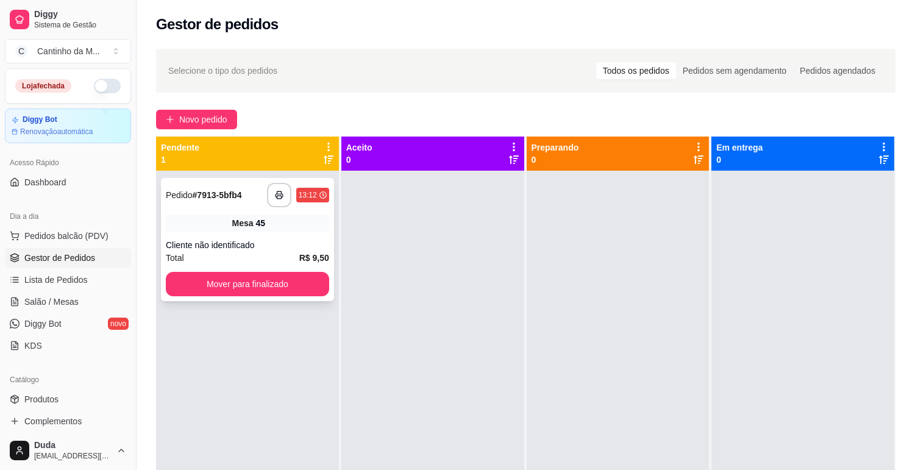
click at [257, 229] on div "45" at bounding box center [261, 223] width 10 height 12
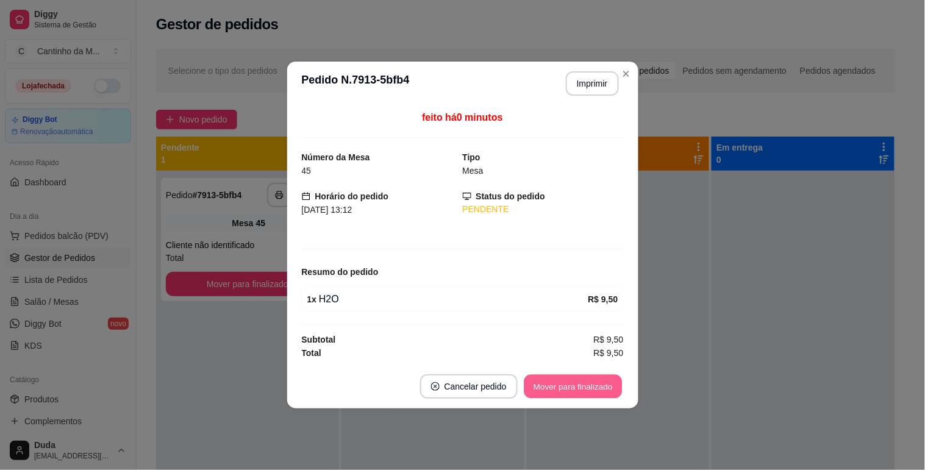
click at [570, 381] on button "Mover para finalizado" at bounding box center [573, 387] width 98 height 24
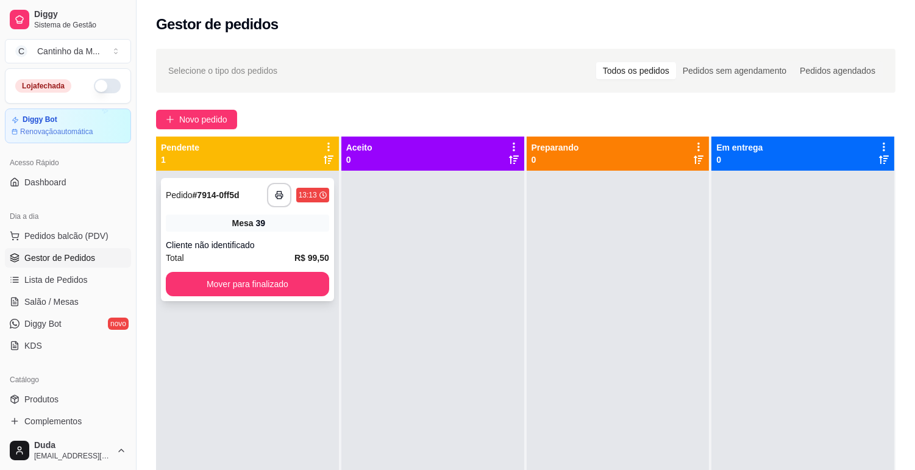
click at [183, 211] on div "**********" at bounding box center [247, 239] width 173 height 123
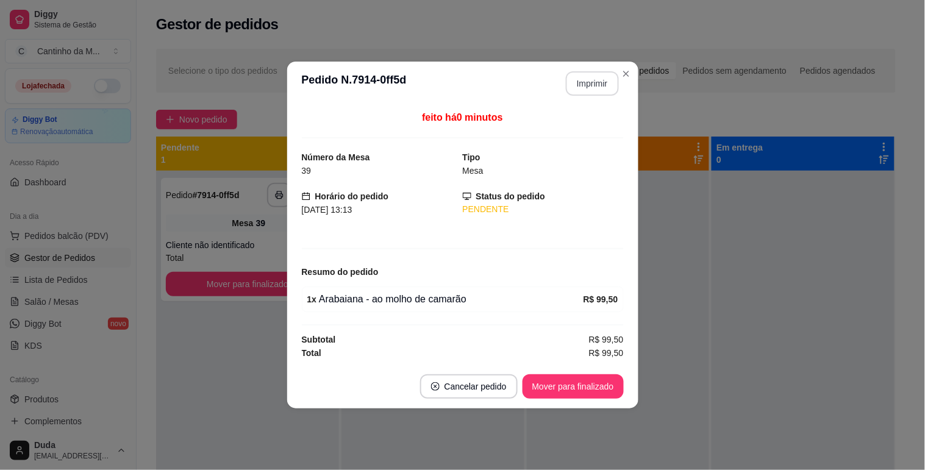
click at [588, 88] on button "Imprimir" at bounding box center [592, 83] width 53 height 24
click at [560, 377] on button "Mover para finalizado" at bounding box center [573, 387] width 98 height 24
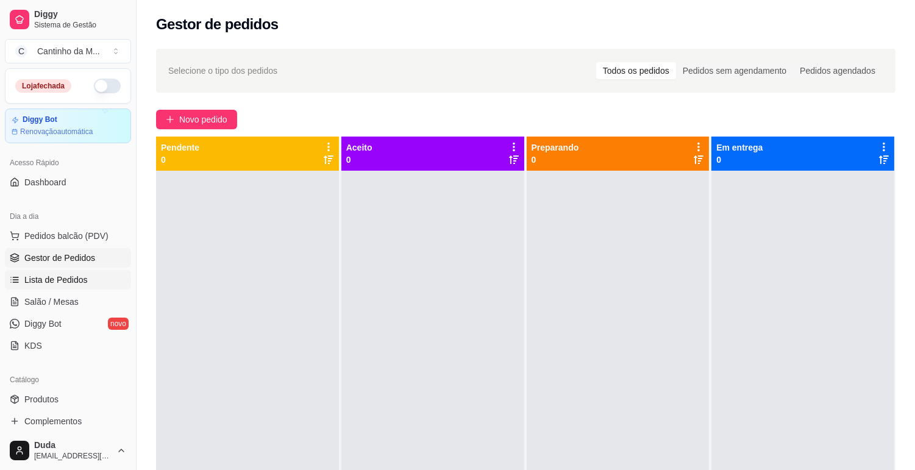
click at [46, 276] on span "Lista de Pedidos" at bounding box center [55, 280] width 63 height 12
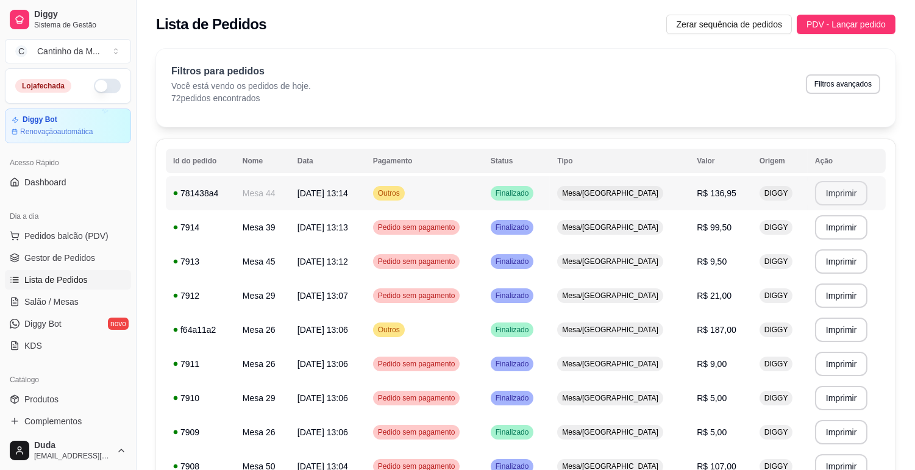
click at [844, 194] on button "Imprimir" at bounding box center [841, 193] width 53 height 24
click at [15, 258] on icon at bounding box center [14, 256] width 8 height 4
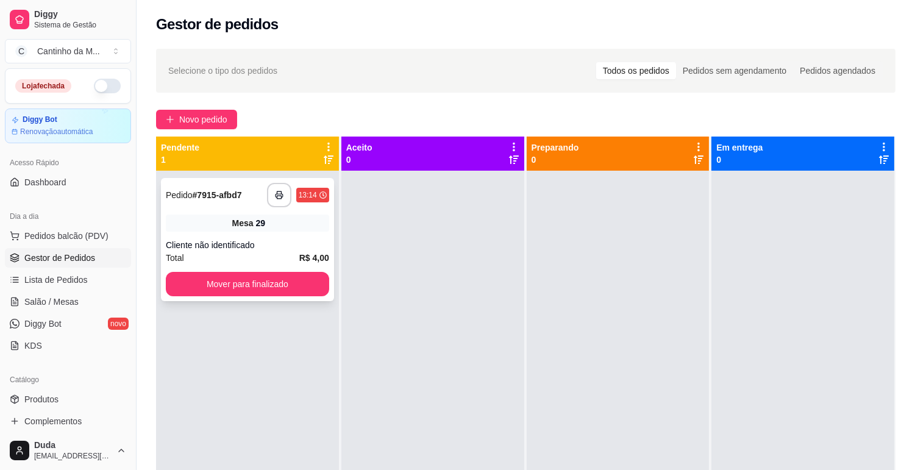
click at [179, 238] on div "**********" at bounding box center [247, 239] width 173 height 123
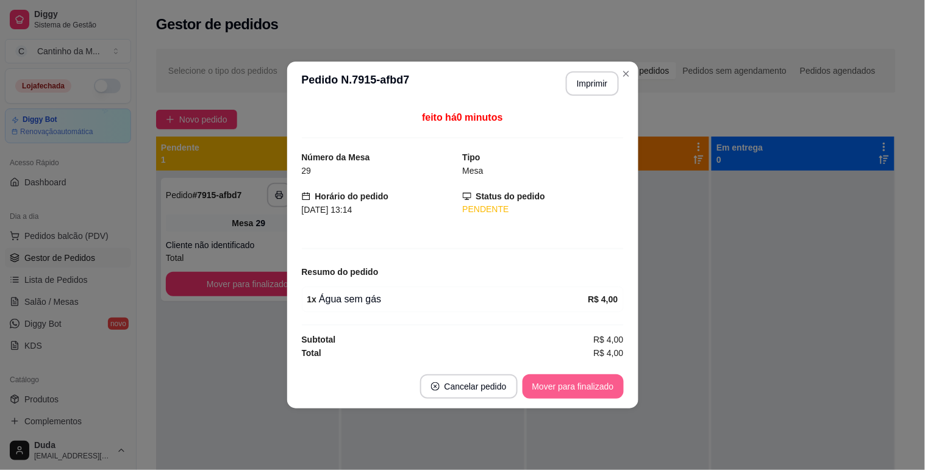
click at [608, 389] on button "Mover para finalizado" at bounding box center [573, 386] width 101 height 24
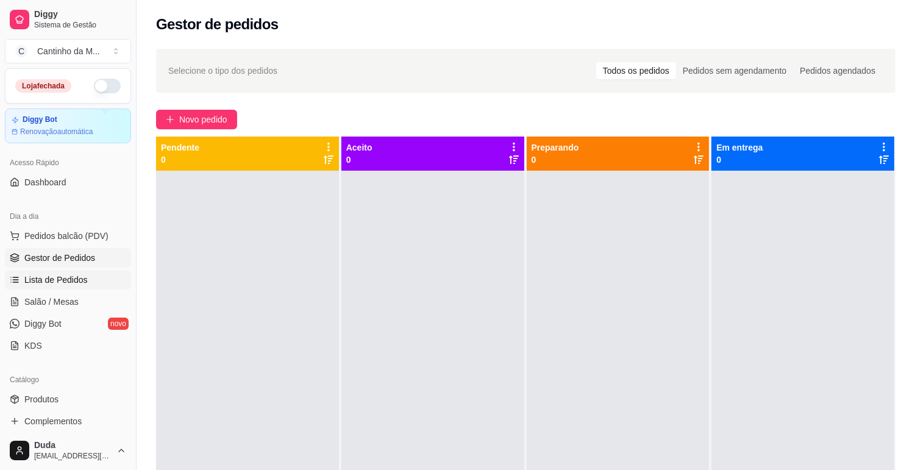
click at [68, 271] on link "Lista de Pedidos" at bounding box center [68, 280] width 126 height 20
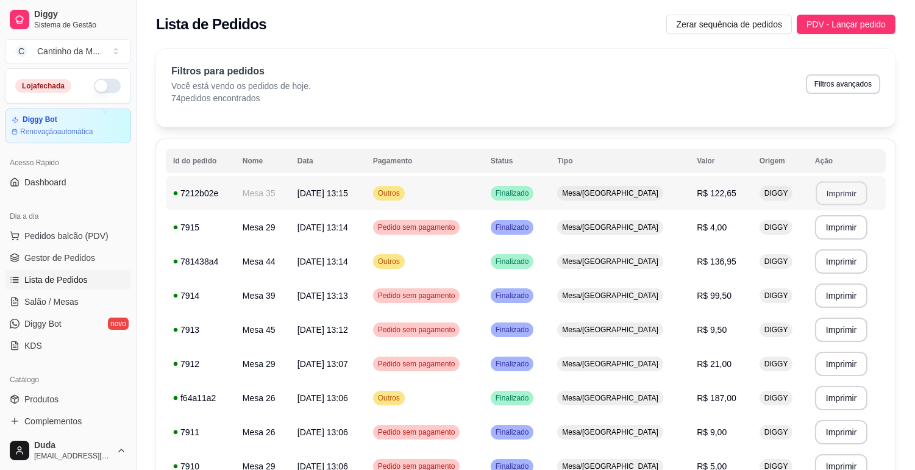
click at [836, 189] on button "Imprimir" at bounding box center [841, 194] width 51 height 24
click at [96, 263] on link "Gestor de Pedidos" at bounding box center [68, 258] width 126 height 20
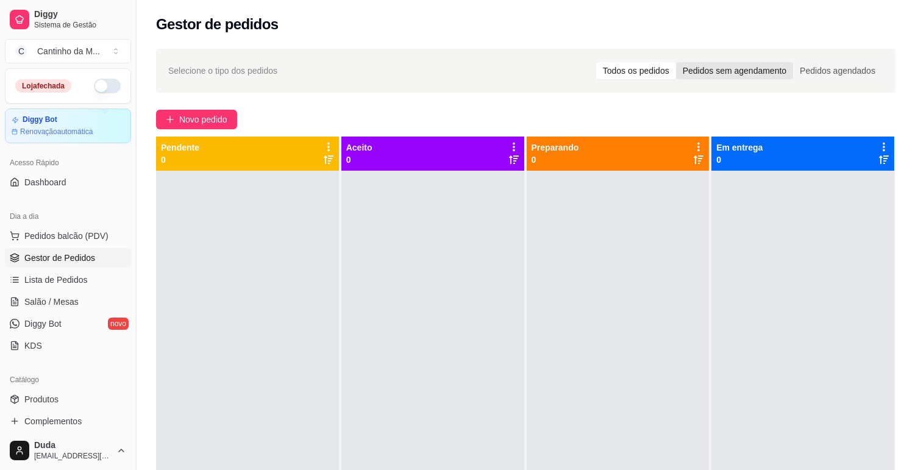
click at [709, 76] on div "Pedidos sem agendamento" at bounding box center [734, 70] width 117 height 17
click at [676, 62] on input "Pedidos sem agendamento" at bounding box center [676, 62] width 0 height 0
click at [666, 71] on div "Todos os pedidos" at bounding box center [637, 70] width 80 height 17
click at [597, 62] on input "Todos os pedidos" at bounding box center [597, 62] width 0 height 0
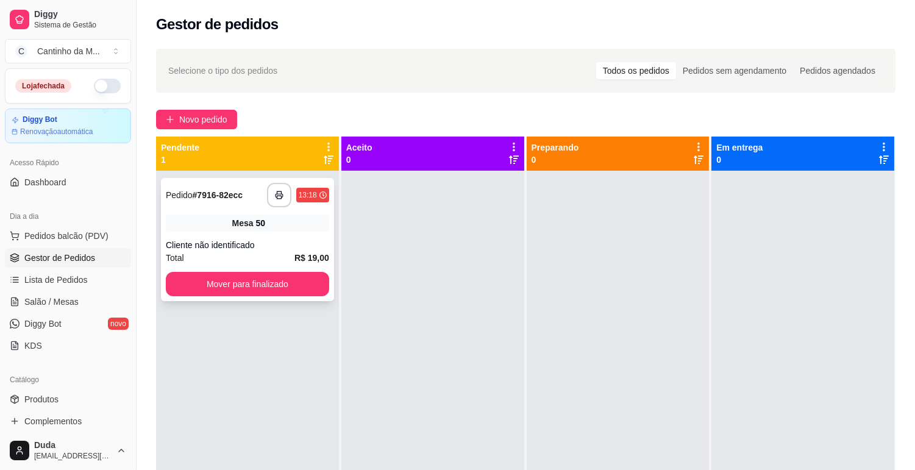
click at [295, 246] on div "Cliente não identificado" at bounding box center [247, 245] width 163 height 12
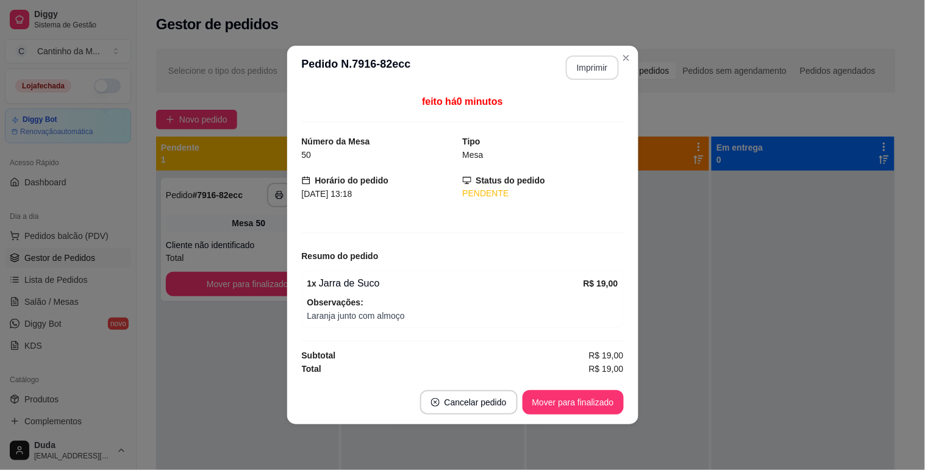
click at [589, 67] on button "Imprimir" at bounding box center [592, 68] width 53 height 24
click at [582, 398] on button "Mover para finalizado" at bounding box center [573, 402] width 101 height 24
click at [571, 410] on button "Mover para finalizado" at bounding box center [573, 402] width 101 height 24
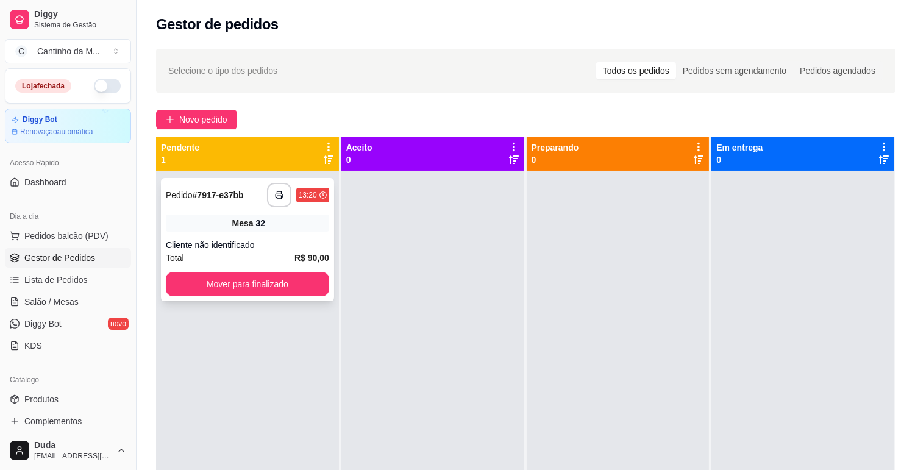
click at [245, 248] on div "Cliente não identificado" at bounding box center [247, 245] width 163 height 12
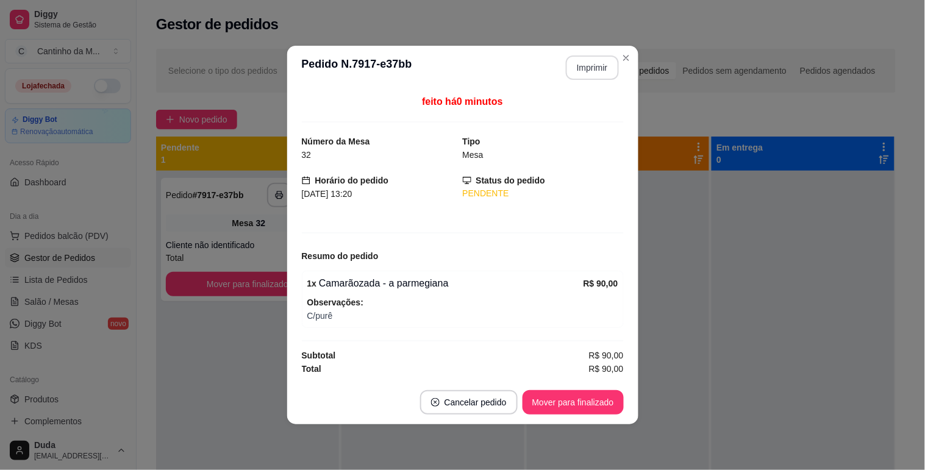
click at [595, 62] on button "Imprimir" at bounding box center [592, 68] width 53 height 24
click at [550, 395] on button "Mover para finalizado" at bounding box center [573, 402] width 101 height 24
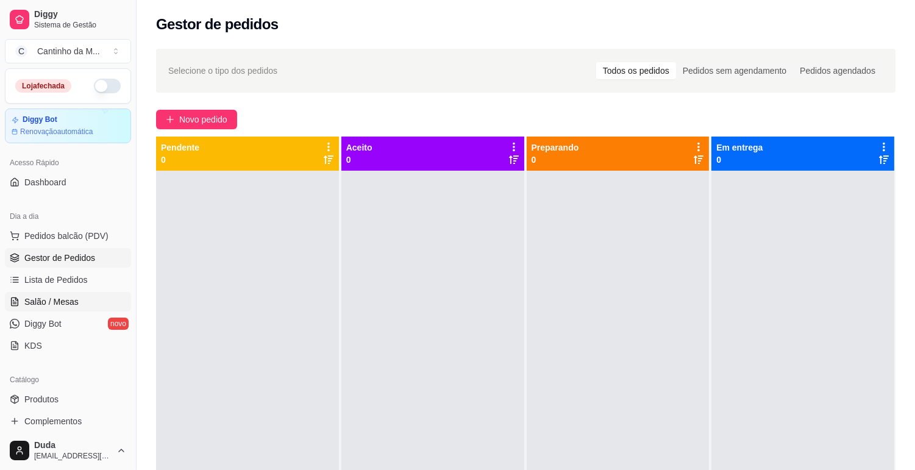
click at [76, 293] on link "Salão / Mesas" at bounding box center [68, 302] width 126 height 20
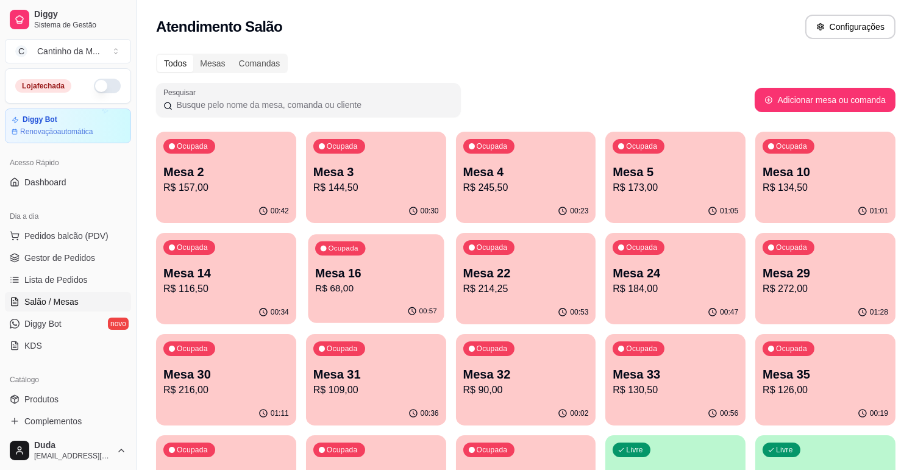
click at [359, 290] on p "R$ 68,00" at bounding box center [376, 289] width 122 height 14
click at [43, 264] on link "Gestor de Pedidos" at bounding box center [68, 258] width 126 height 20
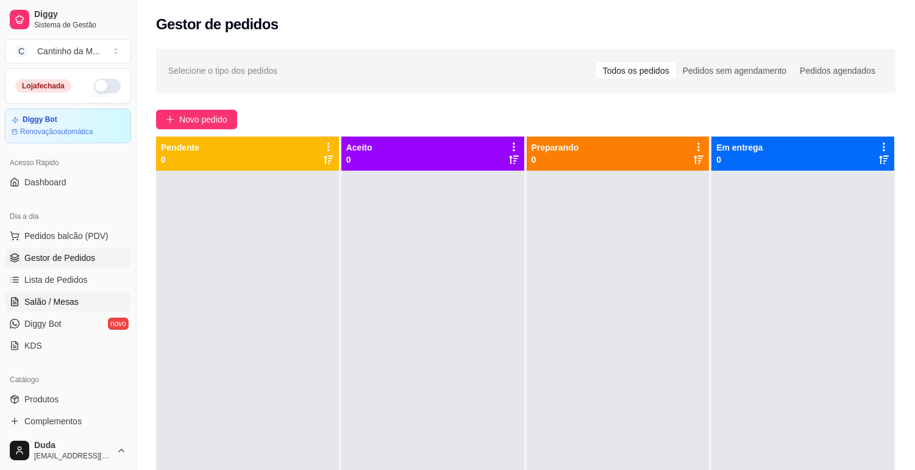
click at [52, 301] on span "Salão / Mesas" at bounding box center [51, 302] width 54 height 12
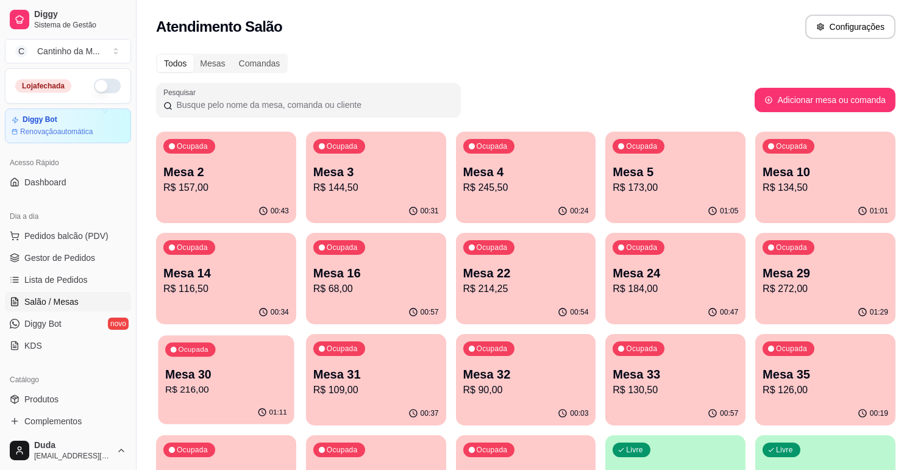
click at [242, 387] on p "R$ 216,00" at bounding box center [226, 390] width 122 height 14
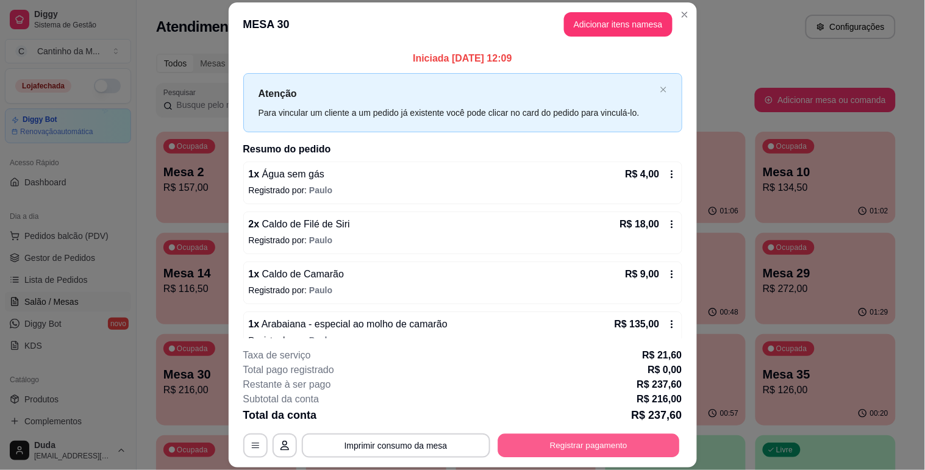
click at [525, 437] on button "Registrar pagamento" at bounding box center [589, 446] width 182 height 24
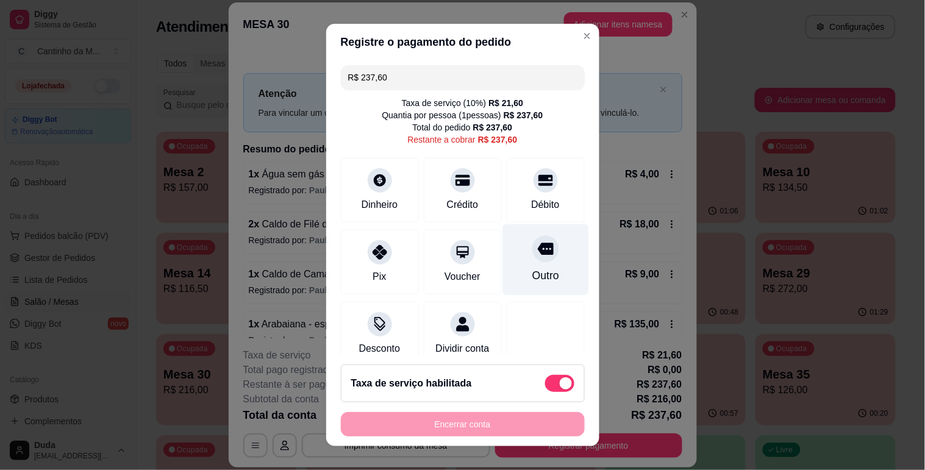
click at [532, 271] on div "Outro" at bounding box center [545, 276] width 27 height 16
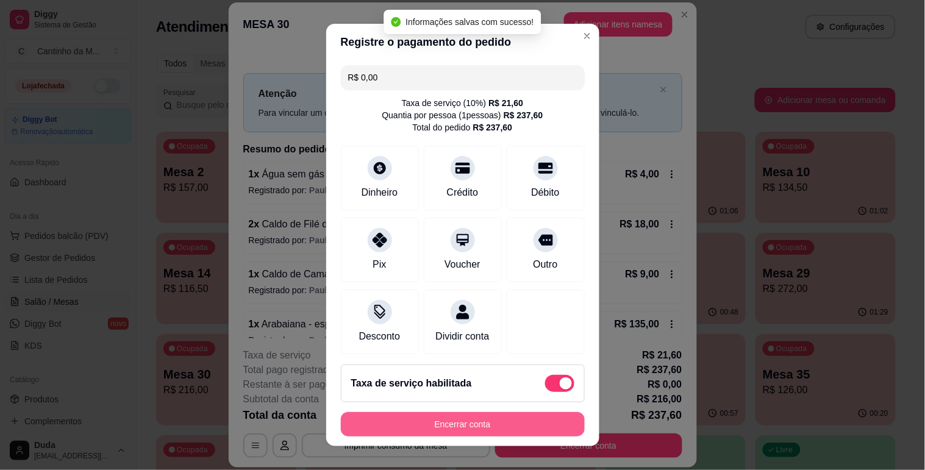
type input "R$ 0,00"
click at [489, 432] on button "Encerrar conta" at bounding box center [463, 424] width 244 height 24
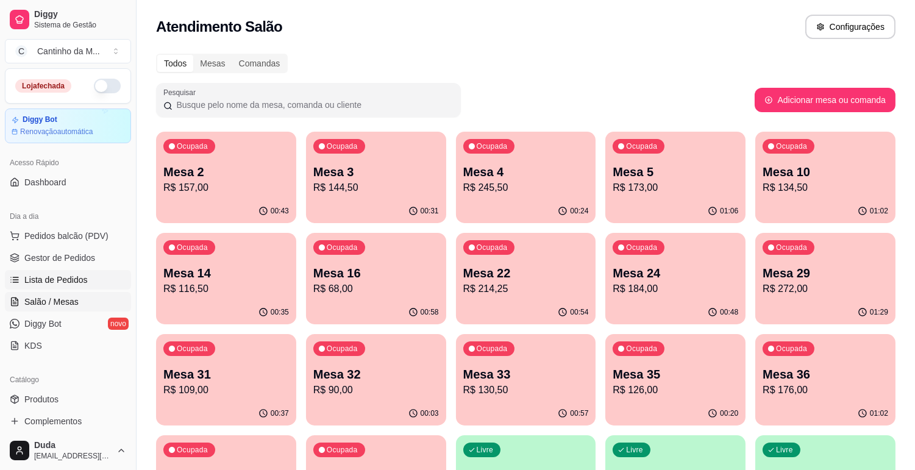
click at [58, 284] on span "Lista de Pedidos" at bounding box center [55, 280] width 63 height 12
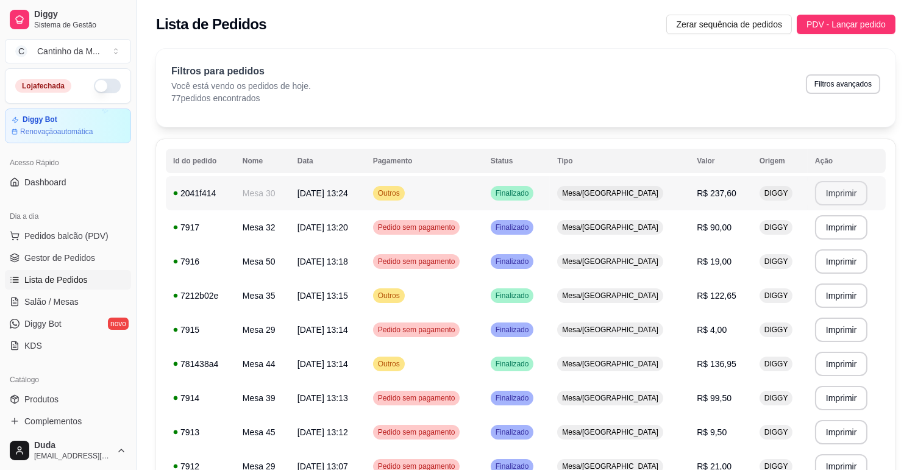
click at [825, 187] on button "Imprimir" at bounding box center [841, 193] width 53 height 24
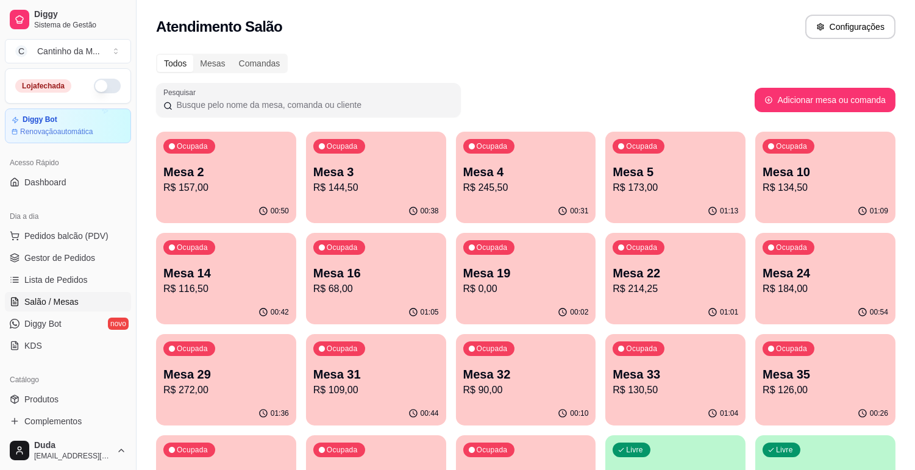
click at [668, 195] on div "Ocupada Mesa 5 R$ 173,00" at bounding box center [676, 166] width 140 height 68
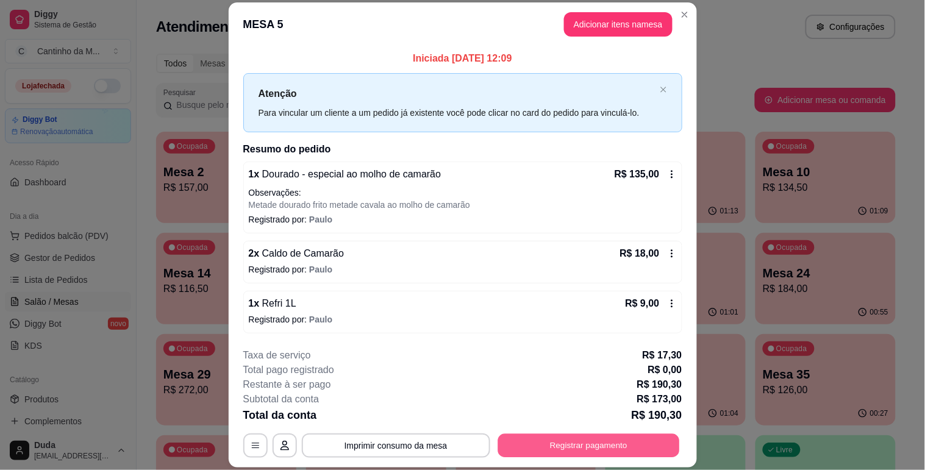
click at [578, 442] on button "Registrar pagamento" at bounding box center [589, 446] width 182 height 24
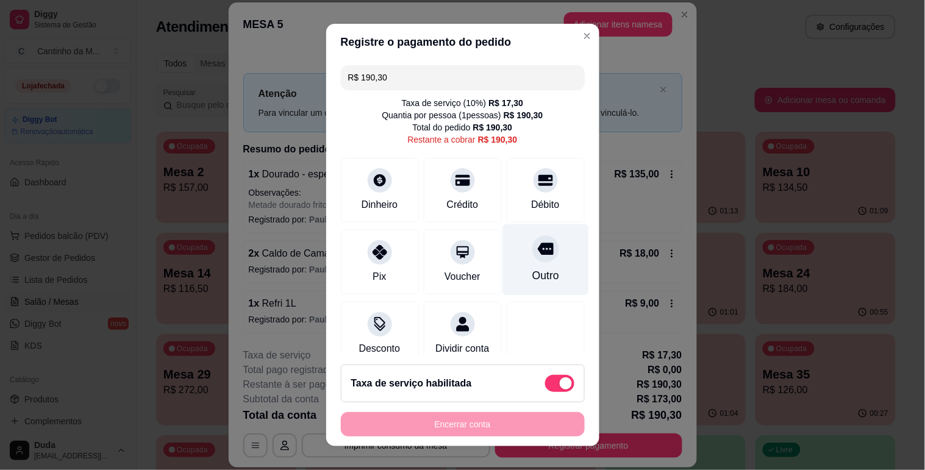
click at [538, 251] on div "Outro" at bounding box center [546, 259] width 86 height 71
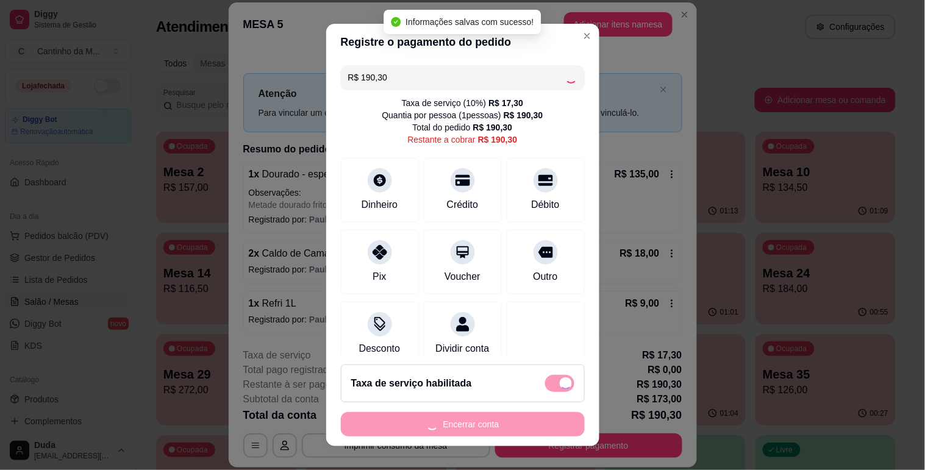
type input "R$ 0,00"
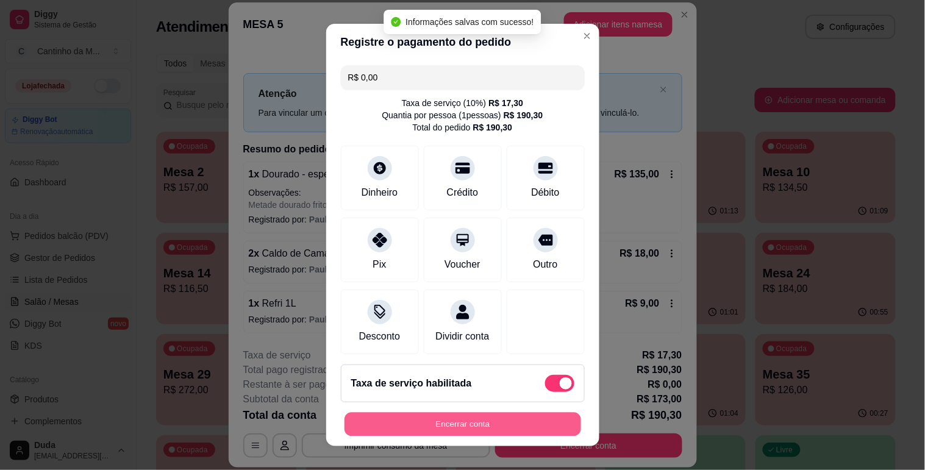
click at [470, 428] on button "Encerrar conta" at bounding box center [463, 425] width 237 height 24
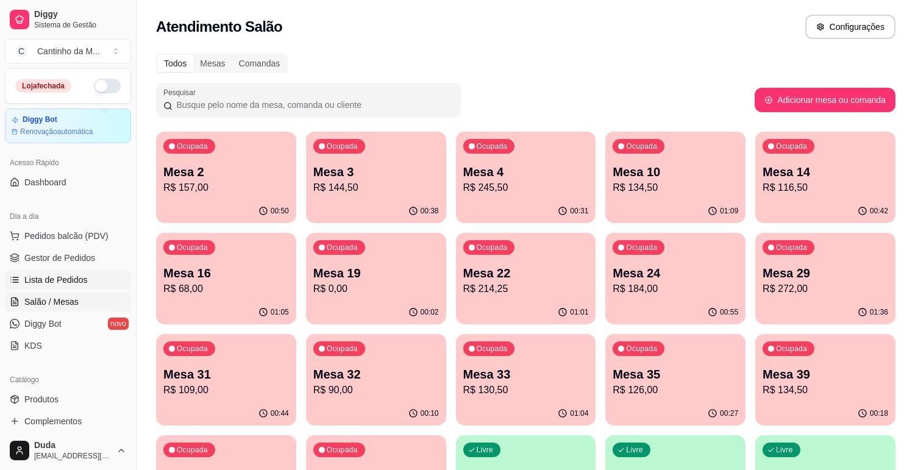
click at [51, 278] on span "Lista de Pedidos" at bounding box center [55, 280] width 63 height 12
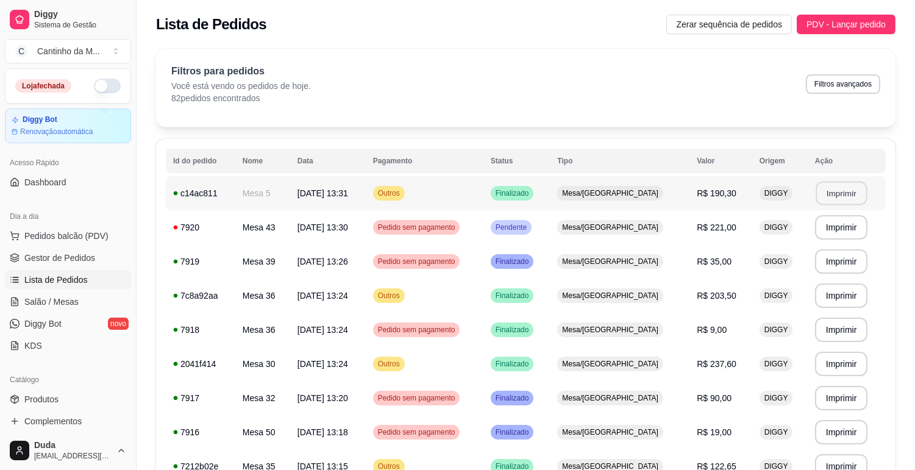
click at [834, 188] on button "Imprimir" at bounding box center [841, 194] width 51 height 24
click at [63, 264] on link "Gestor de Pedidos" at bounding box center [68, 258] width 126 height 20
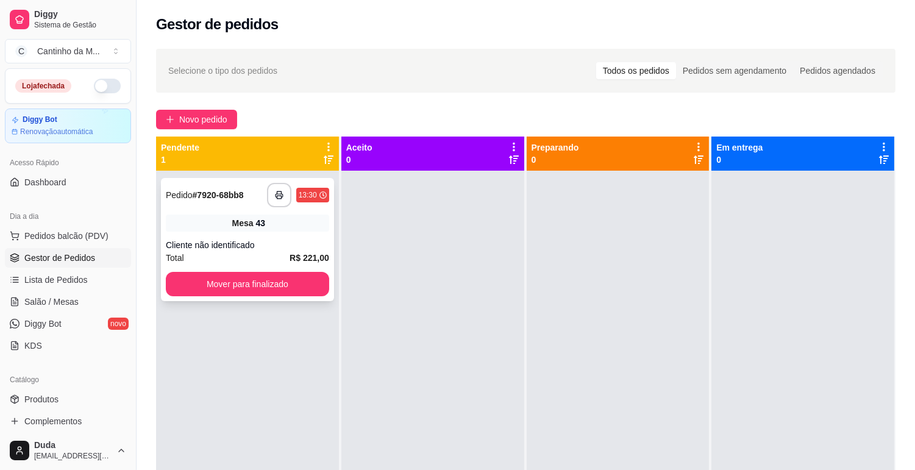
click at [221, 198] on strong "# 7920-68bb8" at bounding box center [218, 195] width 51 height 10
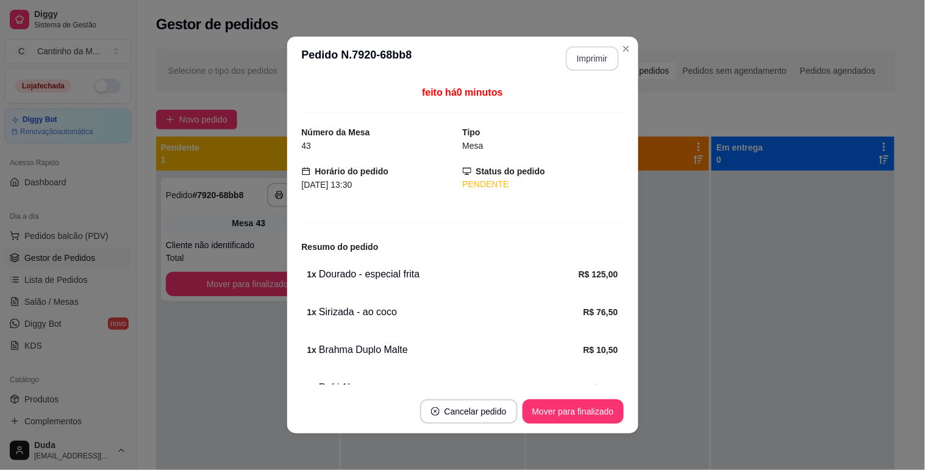
click at [575, 52] on button "Imprimir" at bounding box center [592, 58] width 53 height 24
click at [589, 404] on button "Mover para finalizado" at bounding box center [573, 412] width 98 height 24
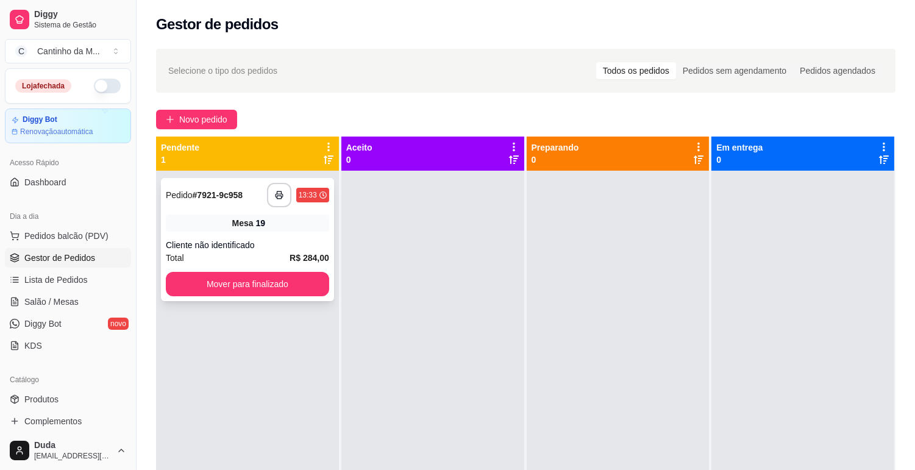
click at [296, 222] on div "Mesa 19" at bounding box center [247, 223] width 163 height 17
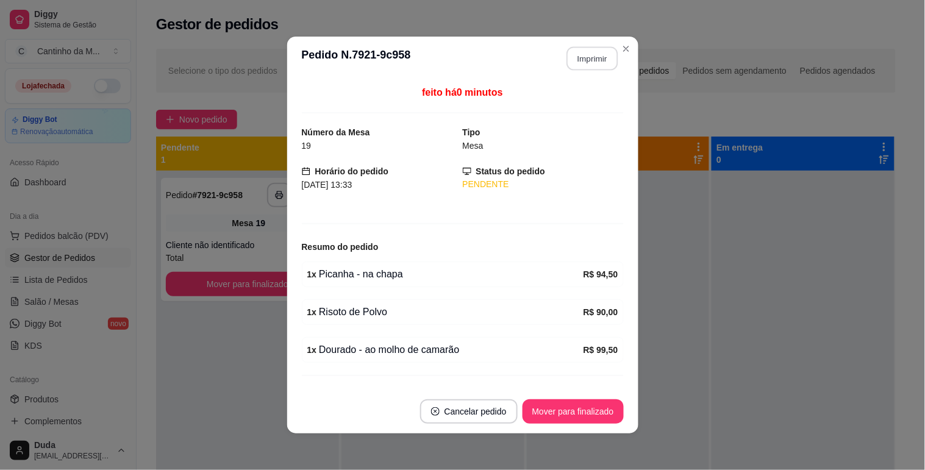
click at [586, 59] on button "Imprimir" at bounding box center [592, 59] width 51 height 24
click at [605, 412] on button "Mover para finalizado" at bounding box center [573, 412] width 98 height 24
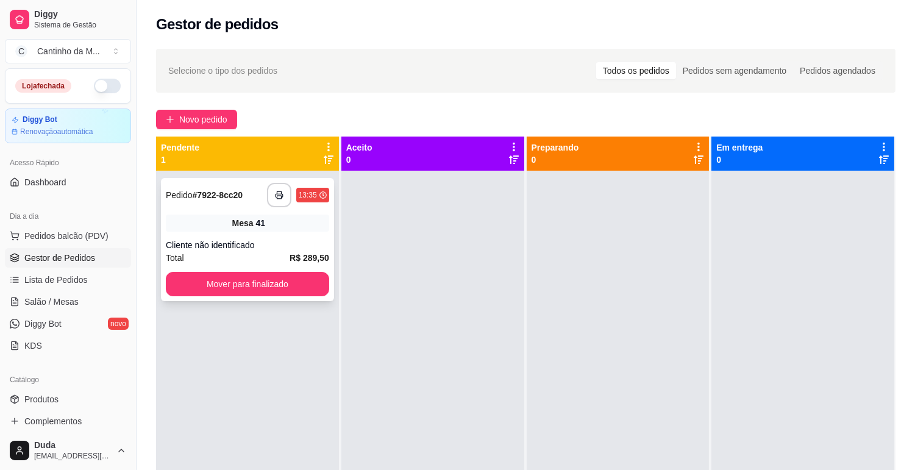
click at [302, 241] on div "Cliente não identificado" at bounding box center [247, 245] width 163 height 12
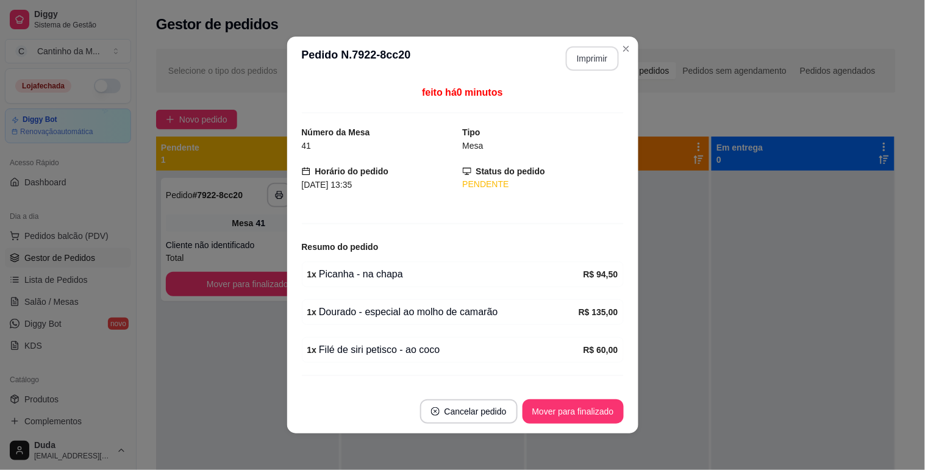
click at [595, 59] on button "Imprimir" at bounding box center [592, 58] width 53 height 24
click at [568, 421] on button "Mover para finalizado" at bounding box center [573, 412] width 98 height 24
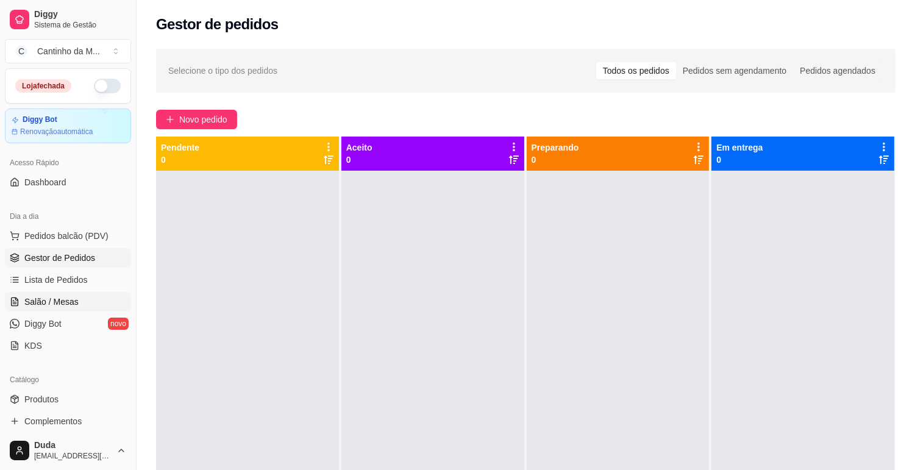
click at [59, 298] on span "Salão / Mesas" at bounding box center [51, 302] width 54 height 12
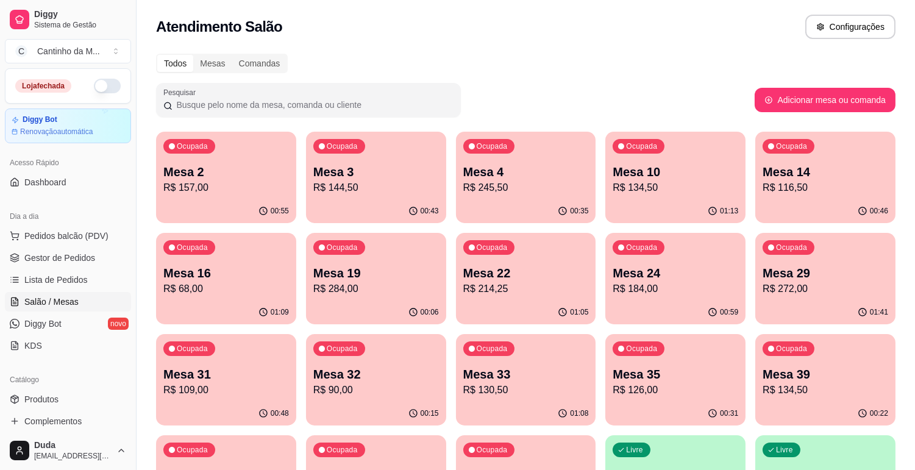
click at [221, 274] on p "Mesa 16" at bounding box center [226, 273] width 126 height 17
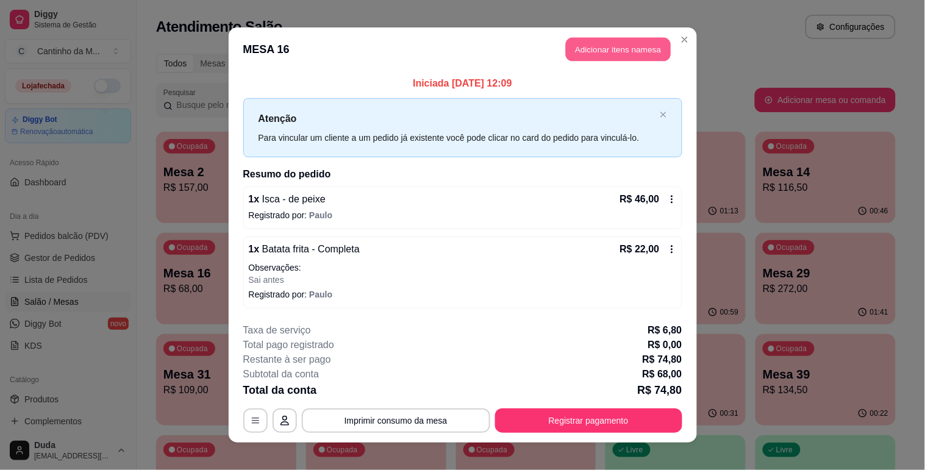
click at [628, 49] on button "Adicionar itens na mesa" at bounding box center [618, 50] width 105 height 24
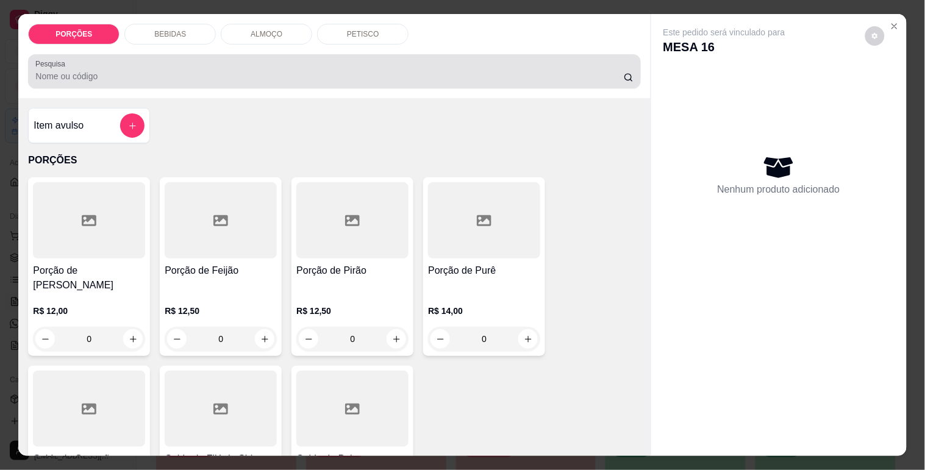
click at [217, 70] on input "Pesquisa" at bounding box center [329, 76] width 589 height 12
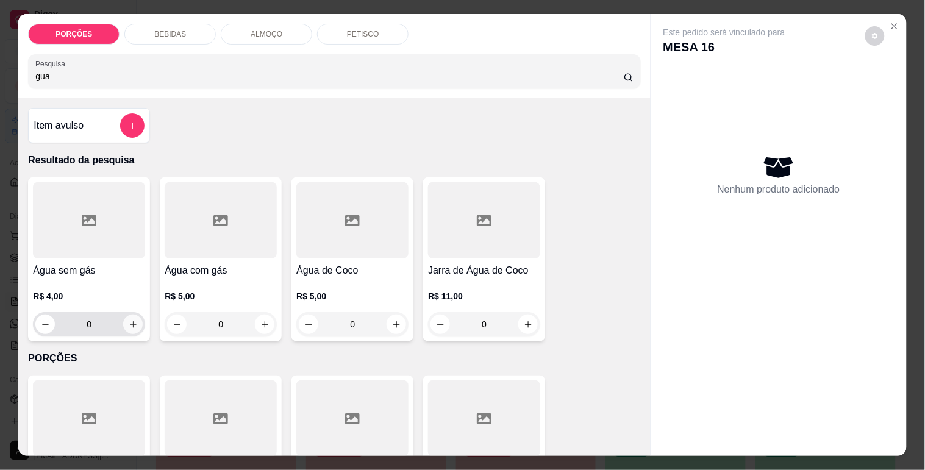
type input "gua"
click at [134, 317] on button "increase-product-quantity" at bounding box center [133, 325] width 20 height 20
type input "1"
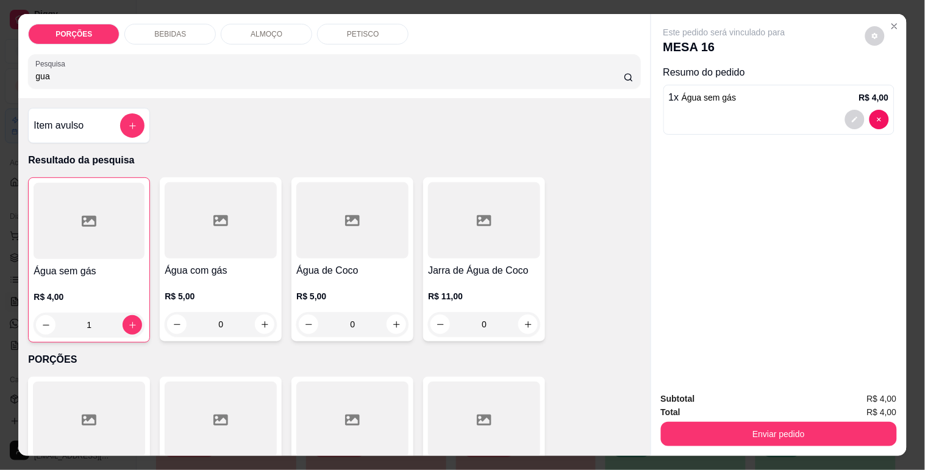
click at [77, 71] on input "gua" at bounding box center [329, 76] width 589 height 12
type input "g"
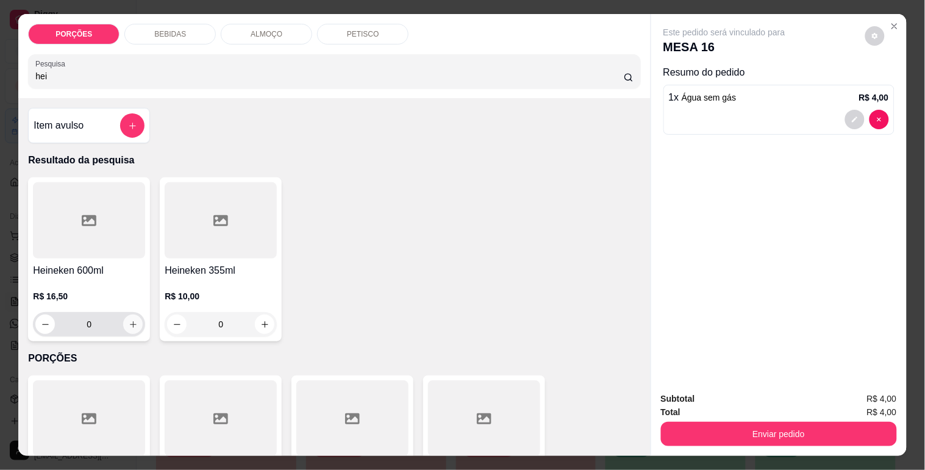
type input "hei"
click at [129, 320] on icon "increase-product-quantity" at bounding box center [133, 324] width 9 height 9
type input "1"
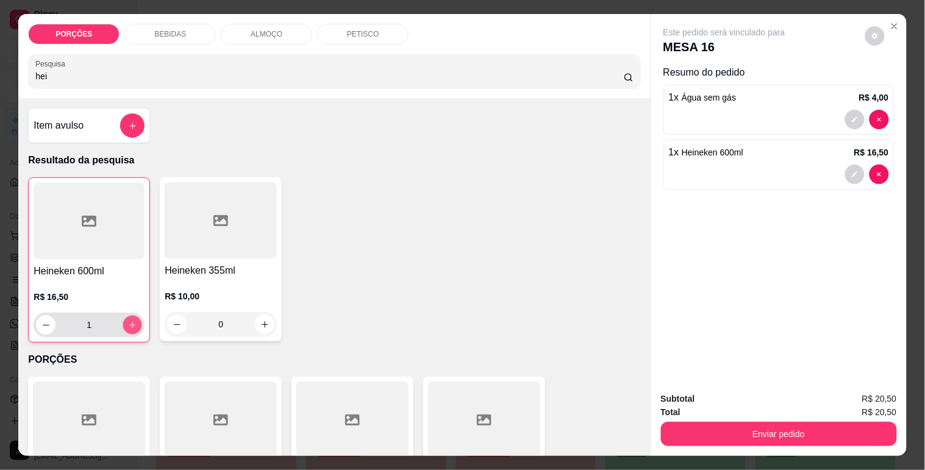
click at [128, 321] on icon "increase-product-quantity" at bounding box center [132, 325] width 9 height 9
type input "2"
click at [128, 321] on icon "increase-product-quantity" at bounding box center [132, 325] width 9 height 9
type input "3"
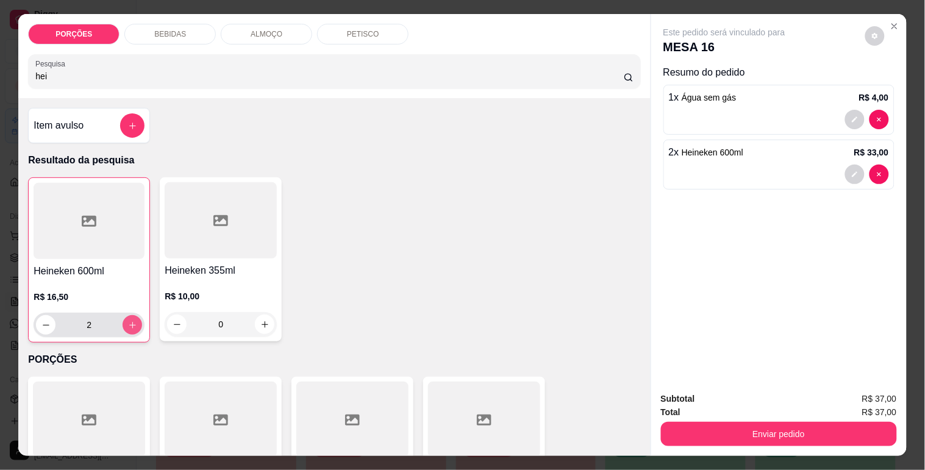
type input "3"
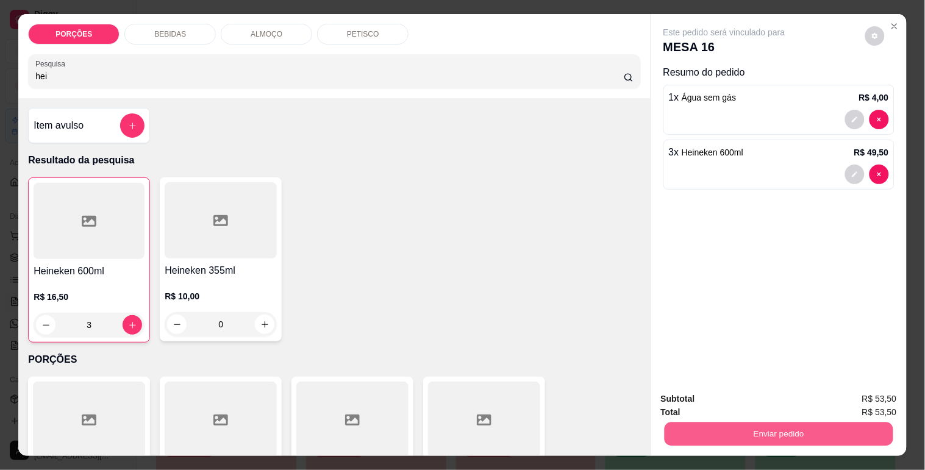
click at [709, 440] on button "Enviar pedido" at bounding box center [778, 434] width 229 height 24
click at [723, 392] on button "Não registrar e enviar pedido" at bounding box center [738, 399] width 127 height 23
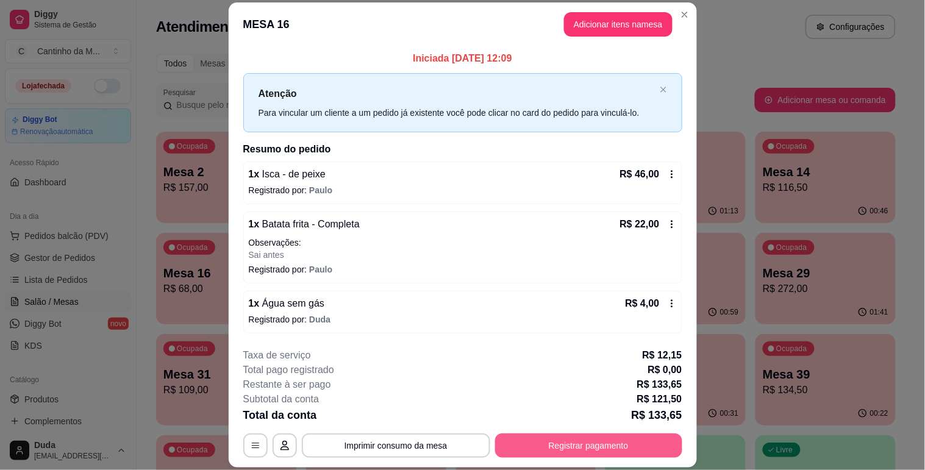
click at [535, 446] on button "Registrar pagamento" at bounding box center [588, 446] width 187 height 24
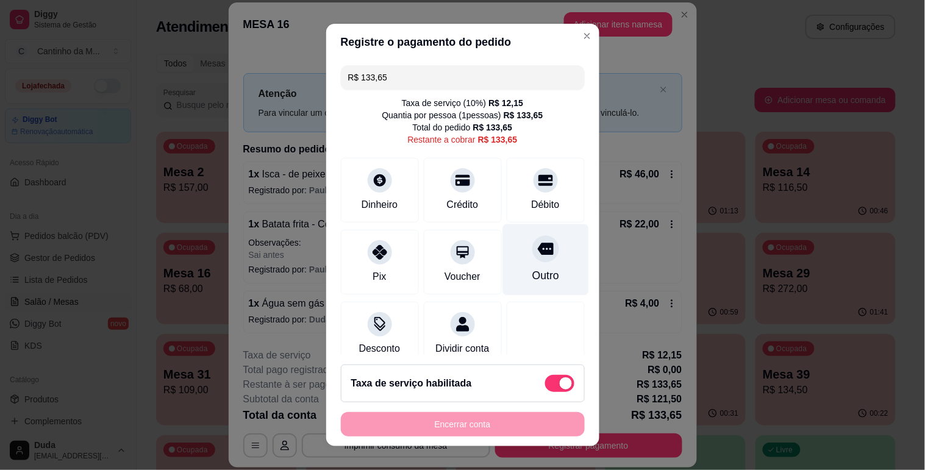
click at [531, 263] on div "Outro" at bounding box center [546, 259] width 86 height 71
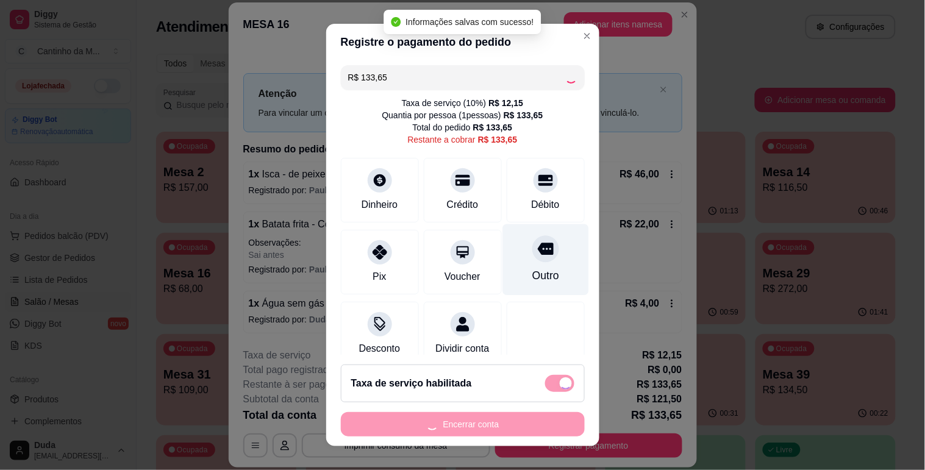
type input "R$ 0,00"
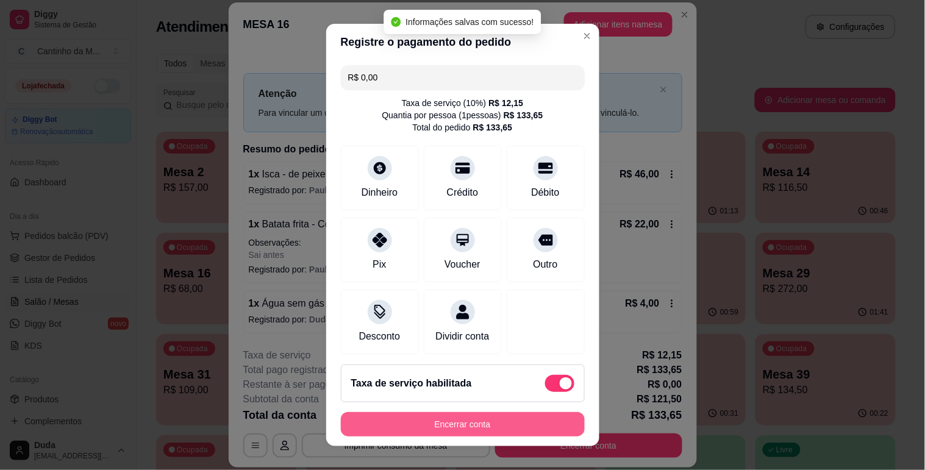
click at [480, 422] on button "Encerrar conta" at bounding box center [463, 424] width 244 height 24
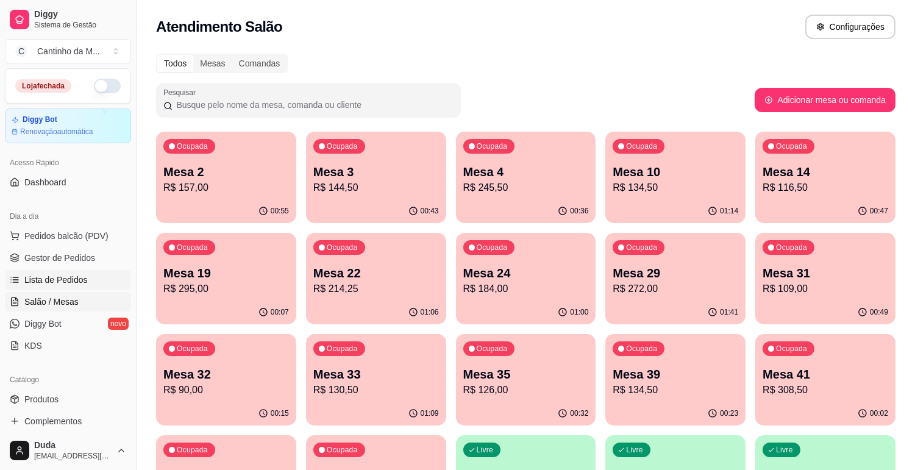
click at [92, 272] on link "Lista de Pedidos" at bounding box center [68, 280] width 126 height 20
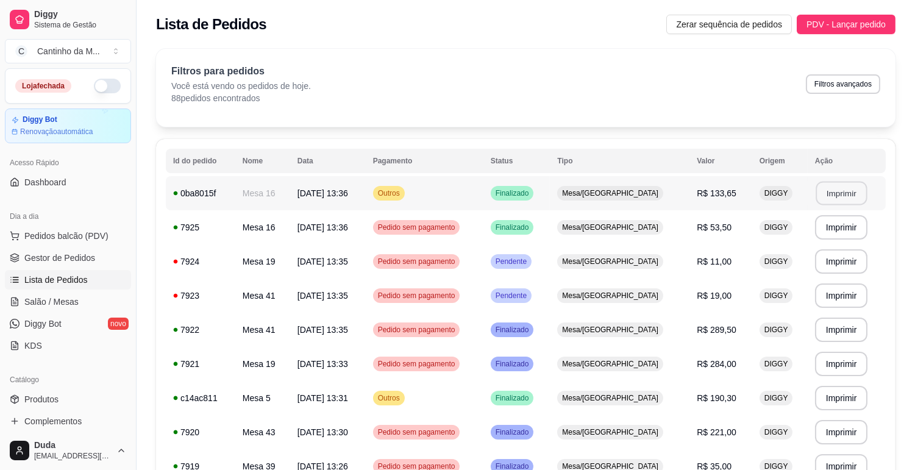
click at [822, 192] on button "Imprimir" at bounding box center [841, 194] width 51 height 24
click at [87, 253] on span "Gestor de Pedidos" at bounding box center [59, 258] width 71 height 12
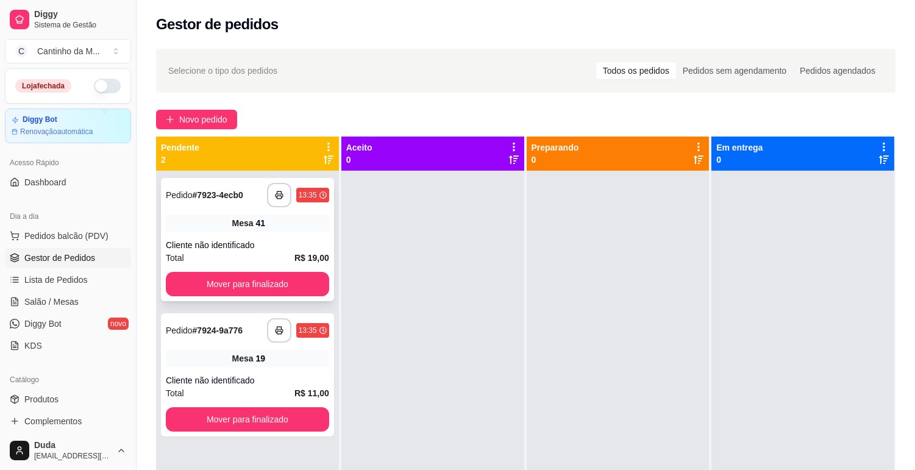
click at [197, 226] on div "Mesa 41" at bounding box center [247, 223] width 163 height 17
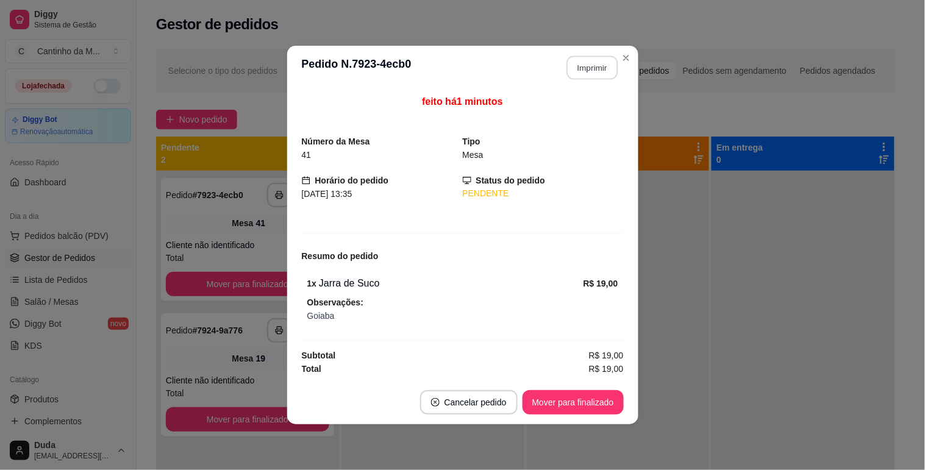
click at [600, 68] on button "Imprimir" at bounding box center [592, 68] width 51 height 24
click at [595, 394] on button "Mover para finalizado" at bounding box center [573, 402] width 101 height 24
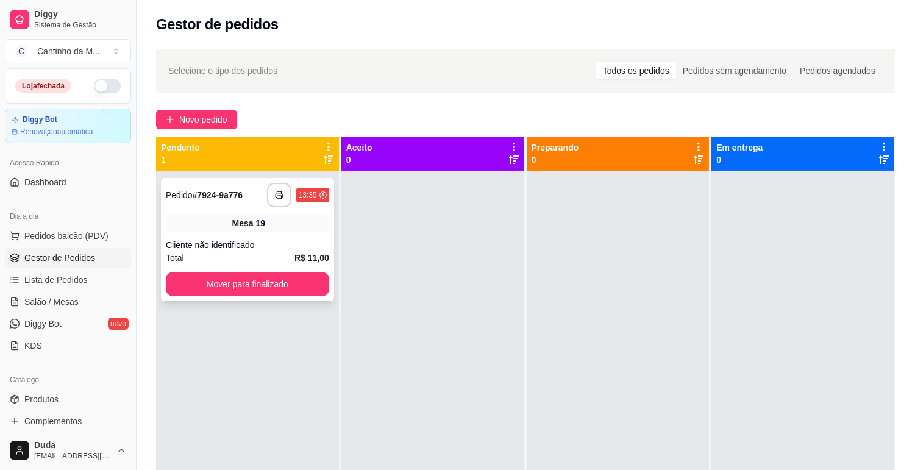
click at [271, 228] on div "Mesa 19" at bounding box center [247, 223] width 163 height 17
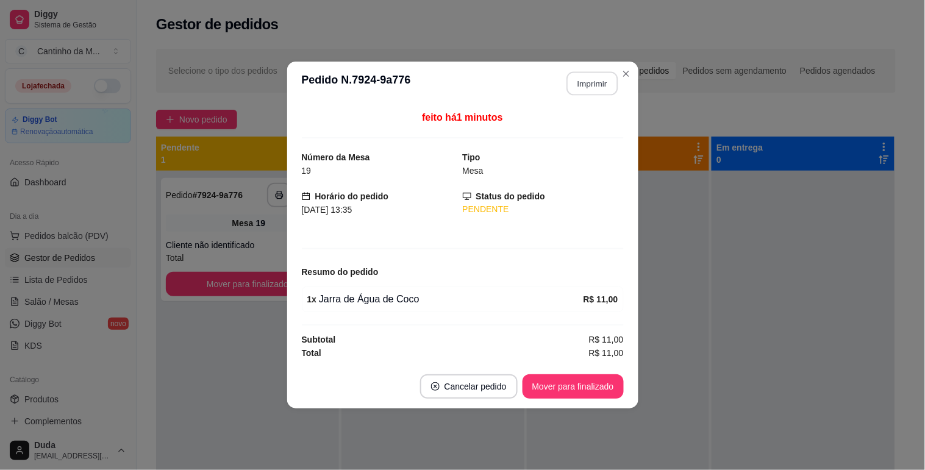
click at [597, 81] on button "Imprimir" at bounding box center [592, 84] width 51 height 24
click at [569, 390] on button "Mover para finalizado" at bounding box center [573, 386] width 101 height 24
click at [569, 390] on button "Mover para finalizado" at bounding box center [573, 387] width 98 height 24
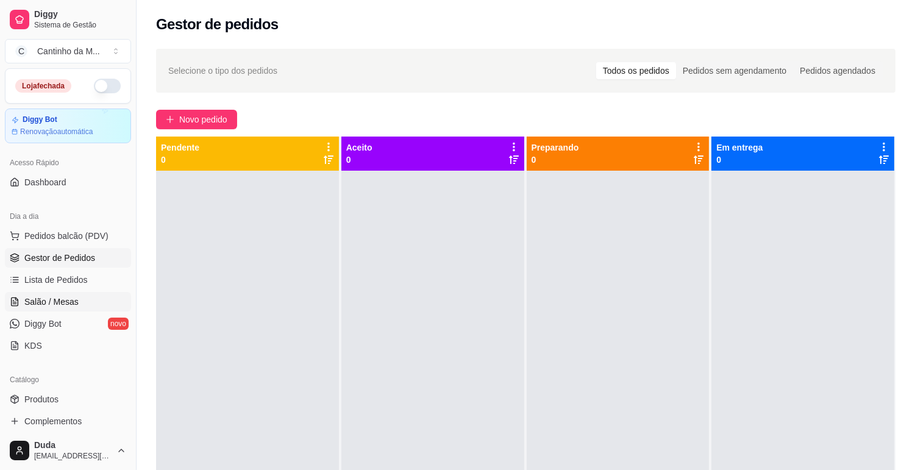
click at [86, 305] on link "Salão / Mesas" at bounding box center [68, 302] width 126 height 20
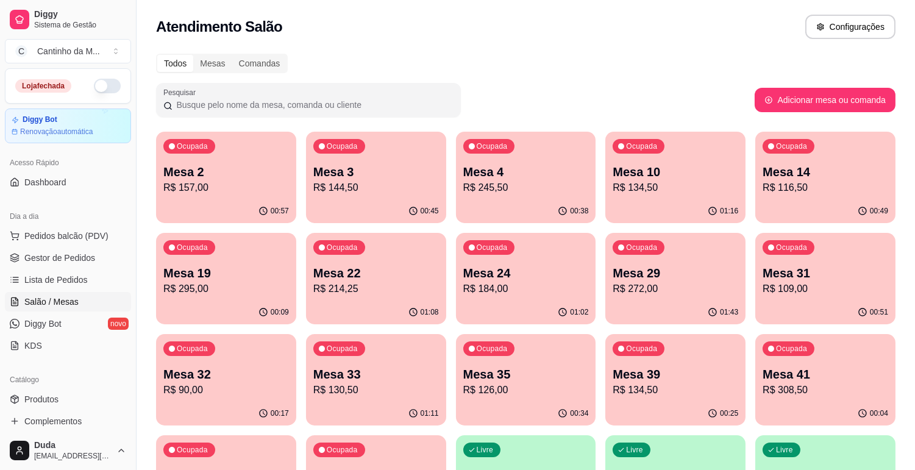
click at [349, 405] on div "01:11" at bounding box center [376, 414] width 140 height 24
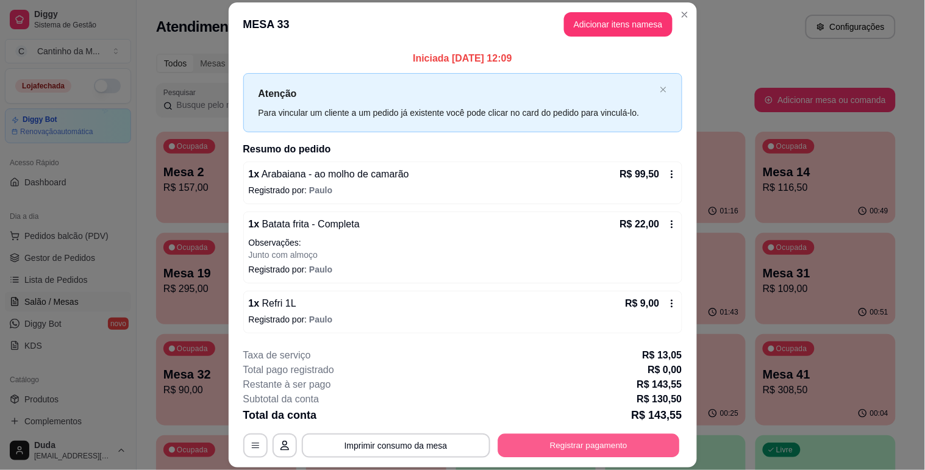
click at [559, 455] on button "Registrar pagamento" at bounding box center [589, 446] width 182 height 24
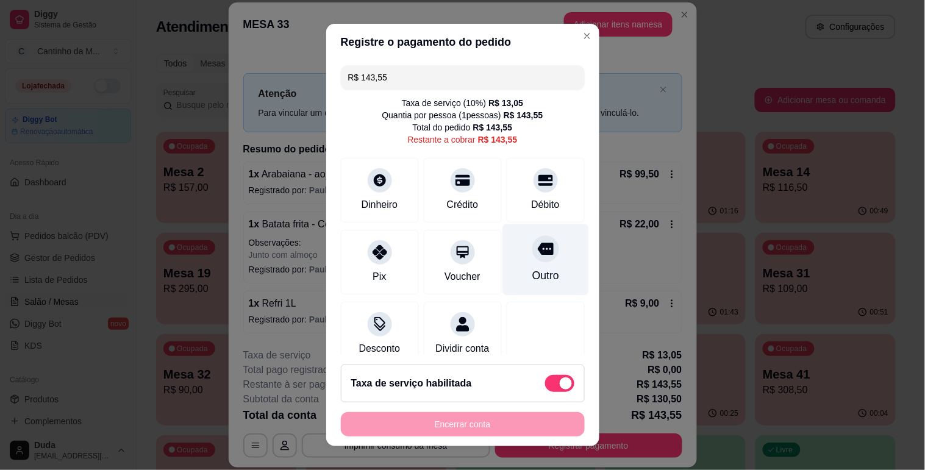
click at [521, 267] on div "Outro" at bounding box center [546, 259] width 86 height 71
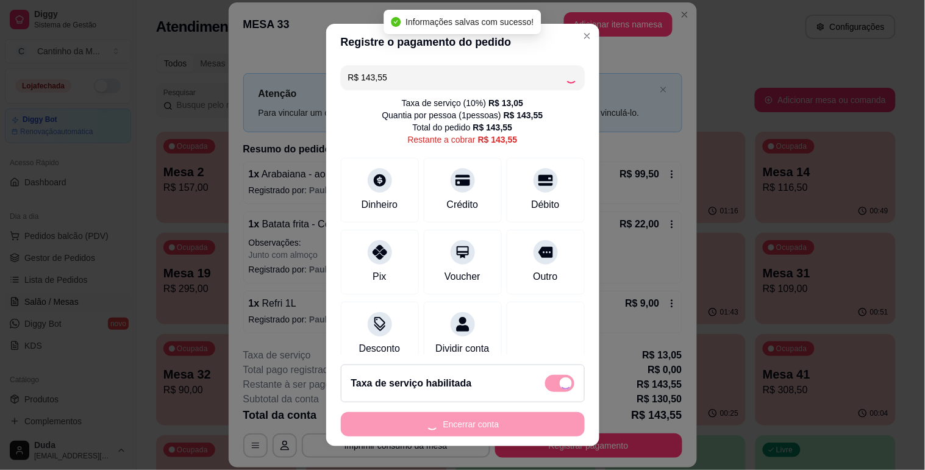
type input "R$ 0,00"
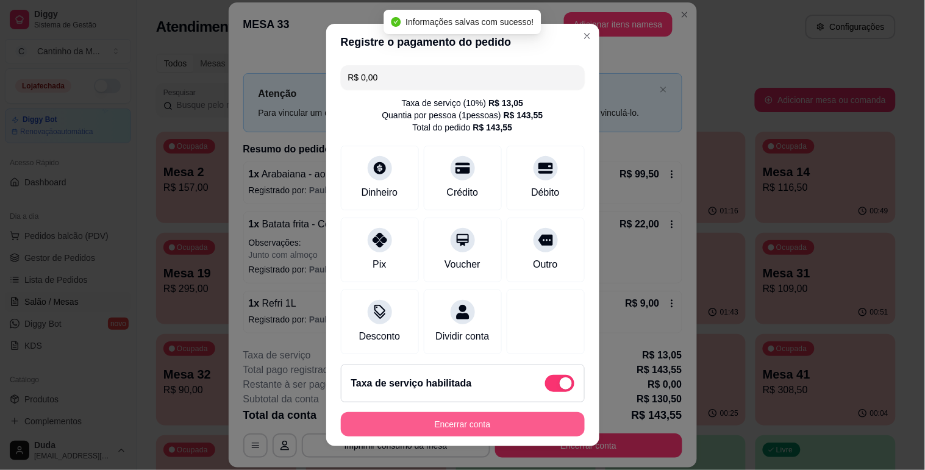
click at [492, 429] on button "Encerrar conta" at bounding box center [463, 424] width 244 height 24
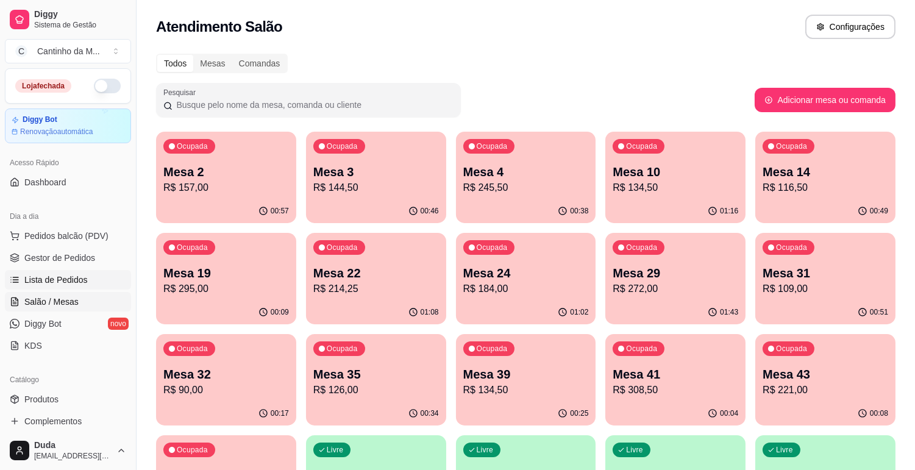
click at [106, 282] on link "Lista de Pedidos" at bounding box center [68, 280] width 126 height 20
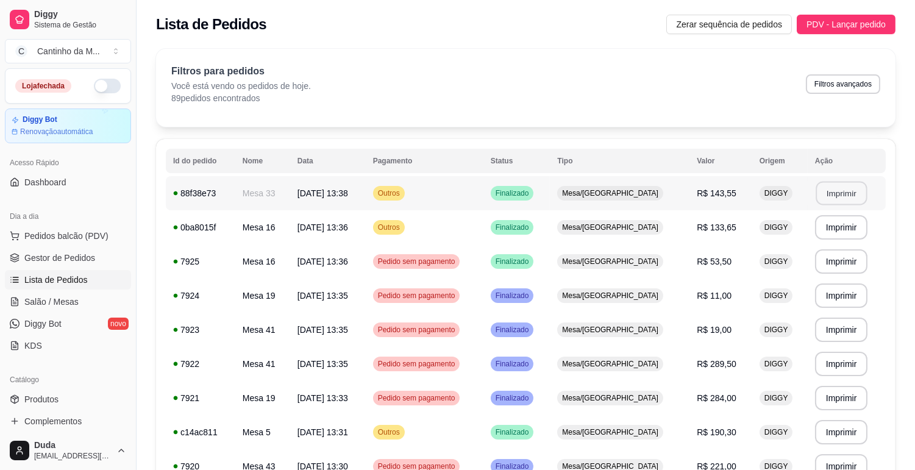
click at [826, 188] on button "Imprimir" at bounding box center [841, 194] width 51 height 24
click at [63, 265] on link "Gestor de Pedidos" at bounding box center [68, 258] width 126 height 20
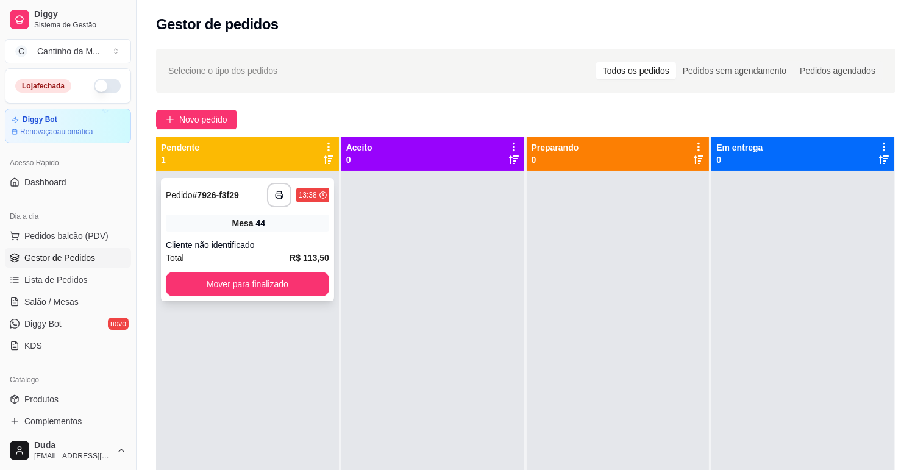
click at [259, 217] on div "44" at bounding box center [261, 223] width 10 height 12
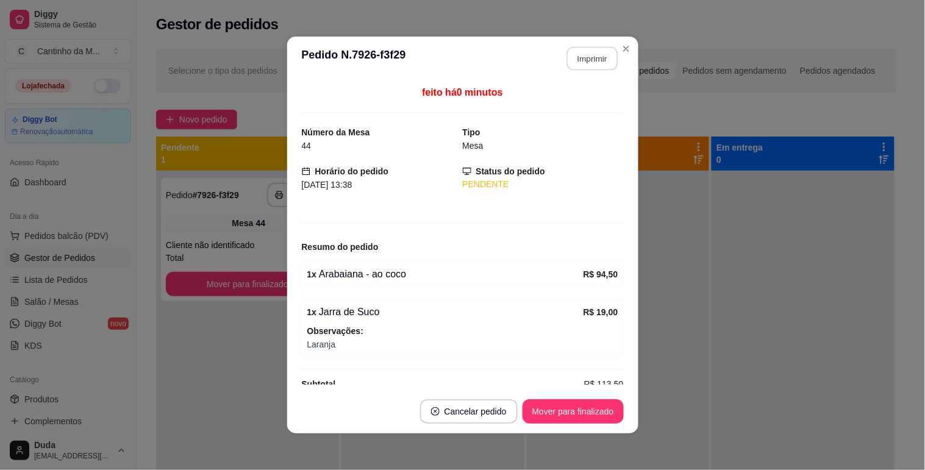
click at [588, 61] on button "Imprimir" at bounding box center [592, 59] width 51 height 24
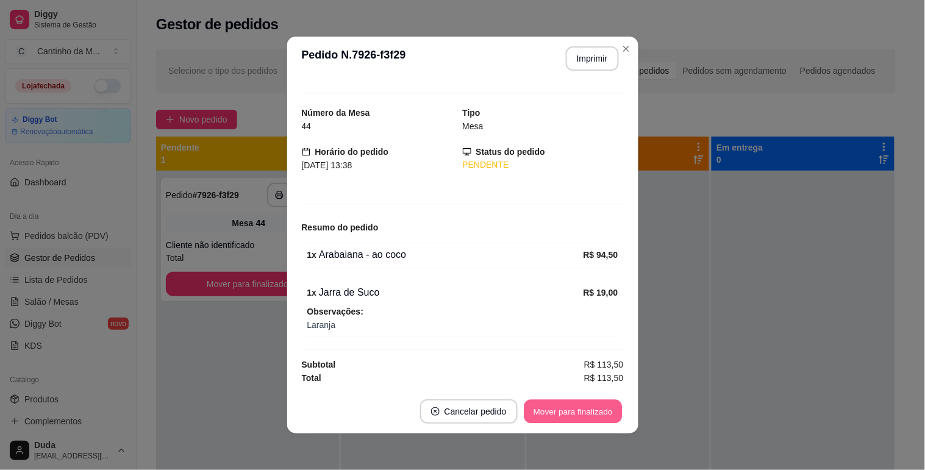
click at [569, 406] on button "Mover para finalizado" at bounding box center [573, 412] width 98 height 24
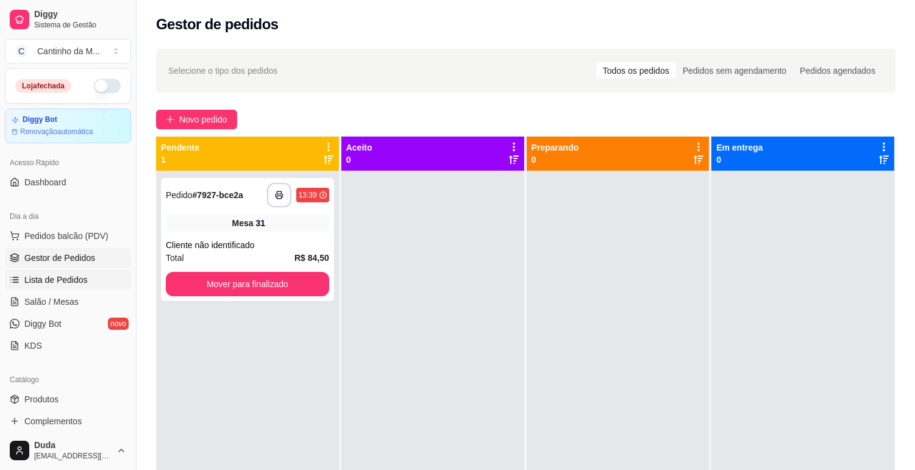
click at [70, 274] on span "Lista de Pedidos" at bounding box center [55, 280] width 63 height 12
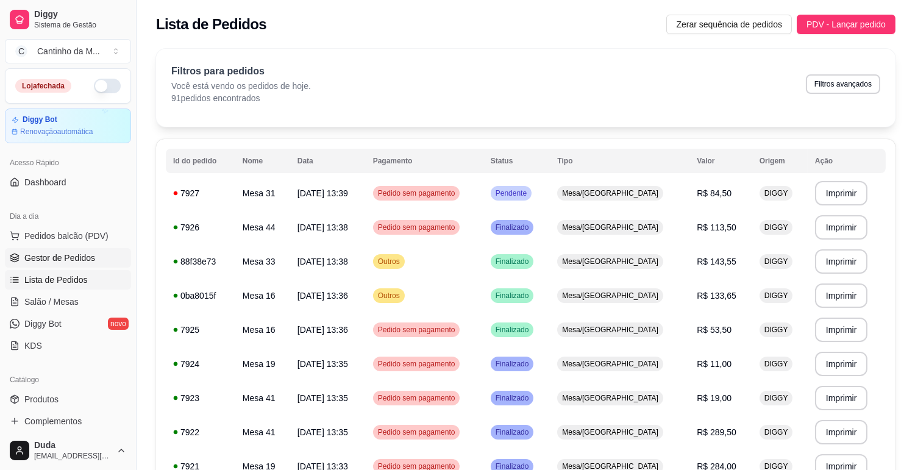
click at [40, 255] on span "Gestor de Pedidos" at bounding box center [59, 258] width 71 height 12
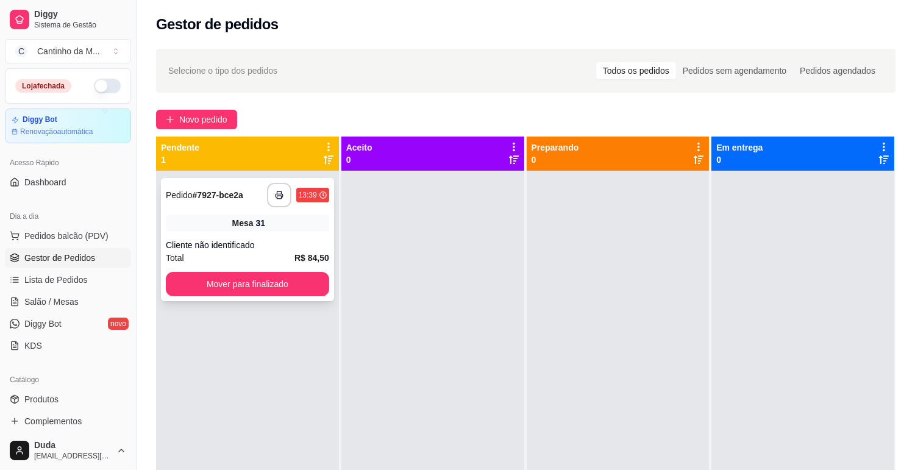
click at [268, 238] on div "**********" at bounding box center [247, 239] width 173 height 123
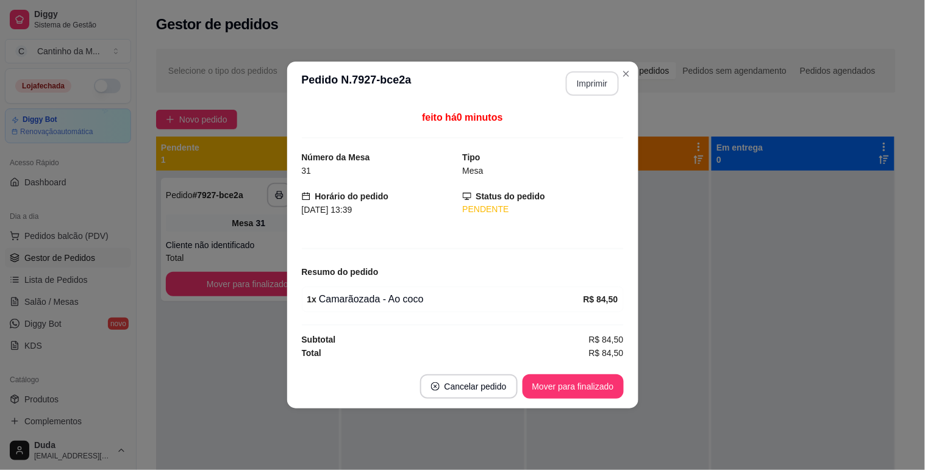
click at [592, 77] on button "Imprimir" at bounding box center [592, 83] width 53 height 24
click at [552, 379] on button "Mover para finalizado" at bounding box center [573, 386] width 101 height 24
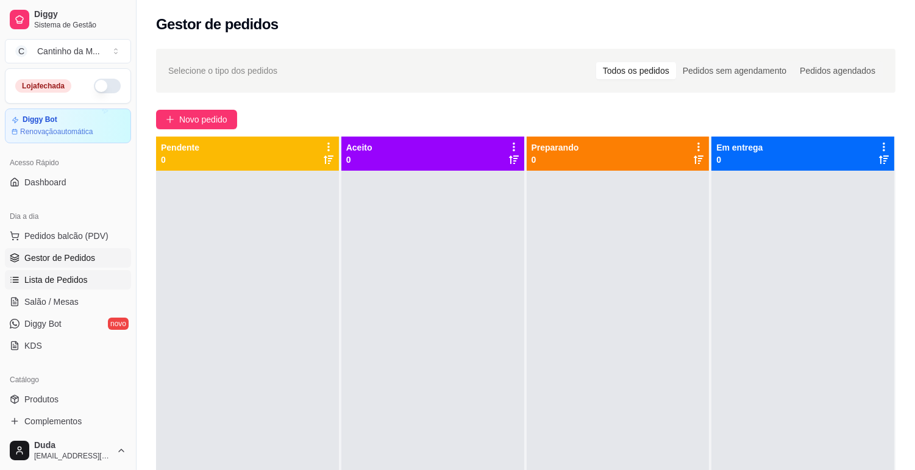
click at [41, 276] on span "Lista de Pedidos" at bounding box center [55, 280] width 63 height 12
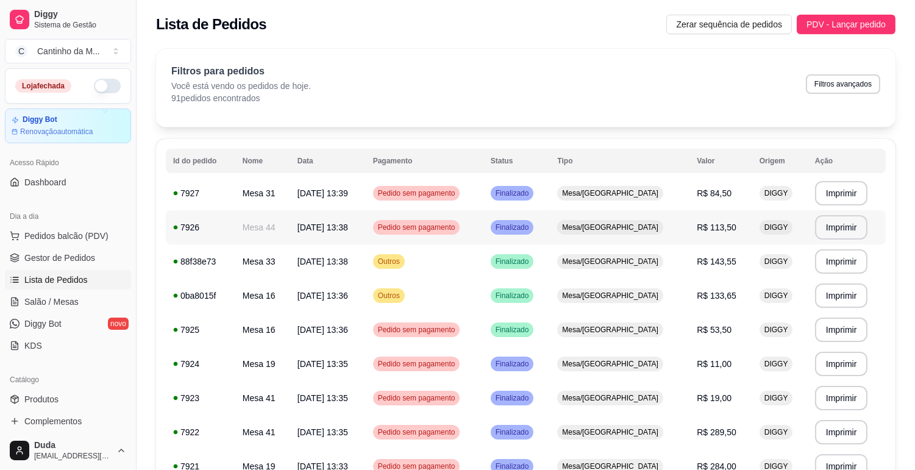
click at [534, 221] on div "Finalizado" at bounding box center [512, 227] width 43 height 15
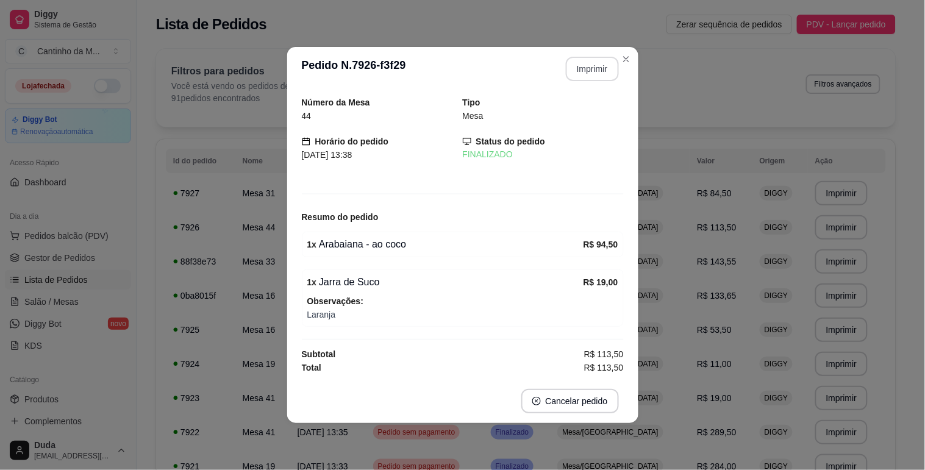
click at [592, 66] on button "Imprimir" at bounding box center [592, 69] width 53 height 24
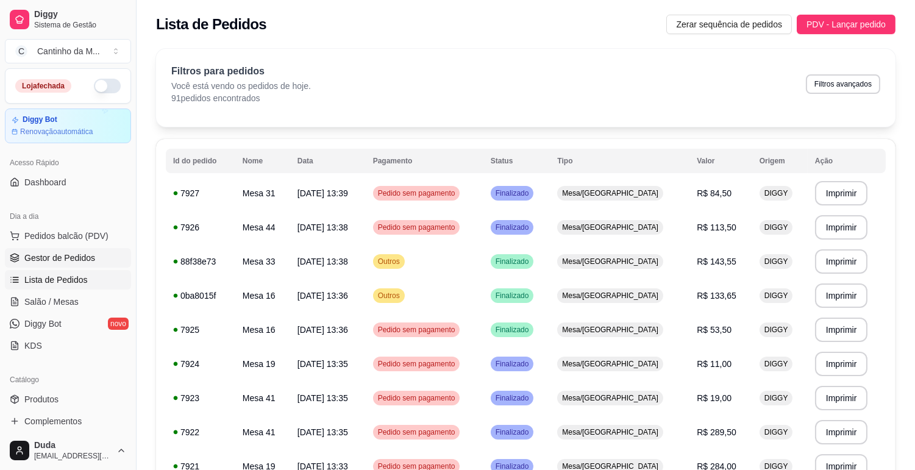
click at [93, 259] on span "Gestor de Pedidos" at bounding box center [59, 258] width 71 height 12
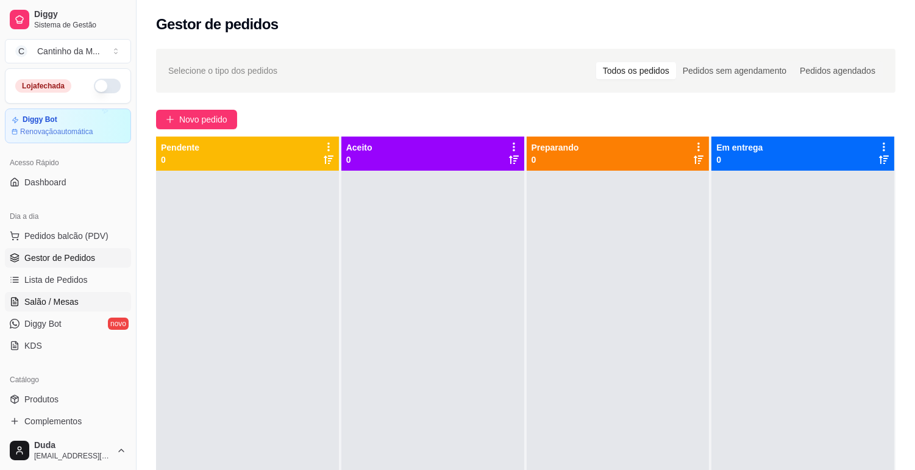
click at [86, 292] on link "Salão / Mesas" at bounding box center [68, 302] width 126 height 20
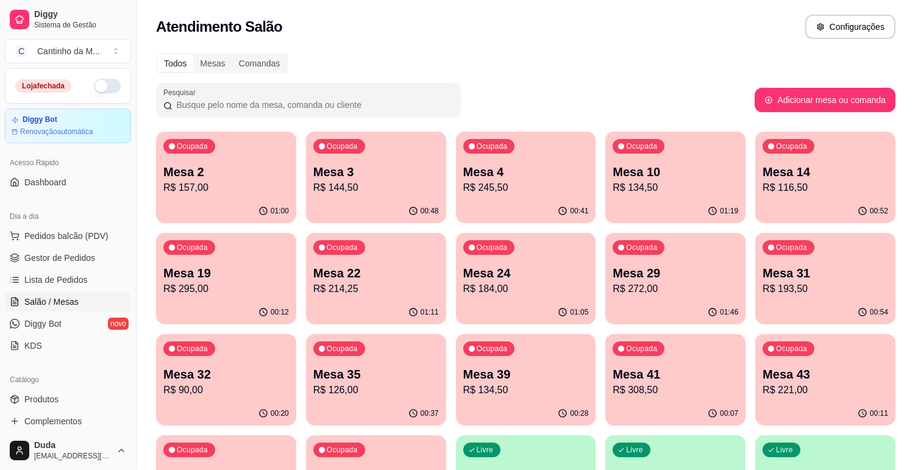
click at [683, 162] on div "Ocupada Mesa 10 R$ 134,50" at bounding box center [676, 166] width 140 height 68
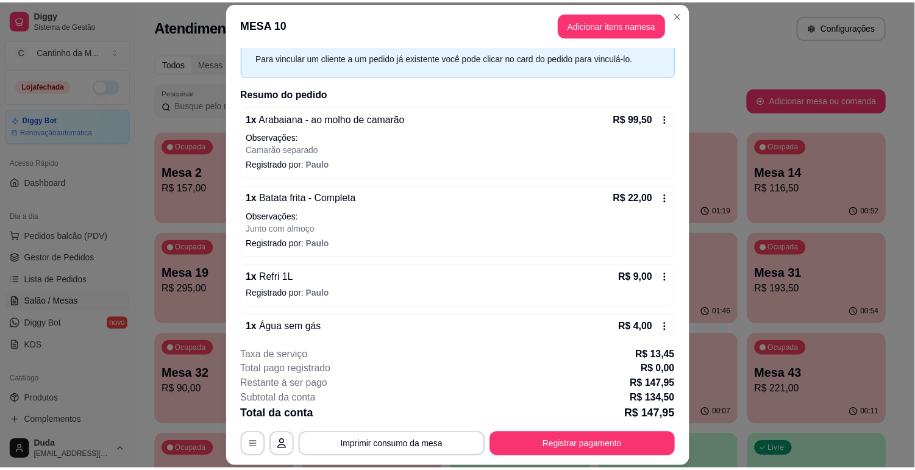
scroll to position [79, 0]
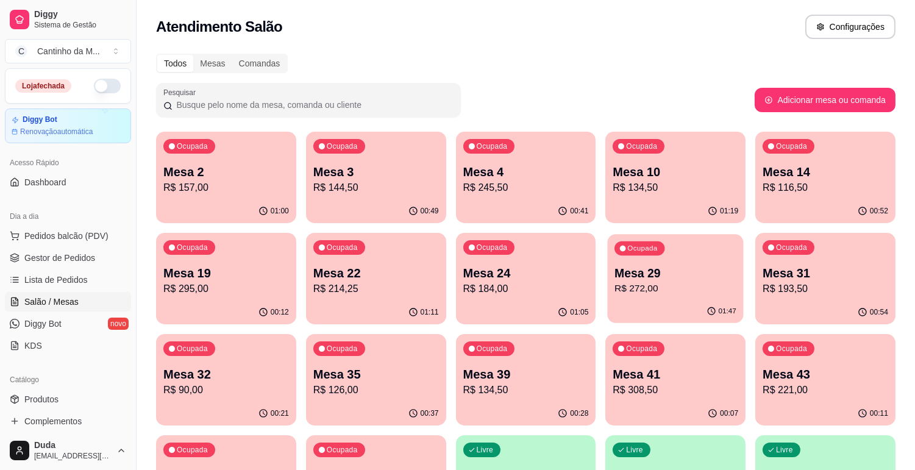
click at [704, 285] on p "R$ 272,00" at bounding box center [676, 289] width 122 height 14
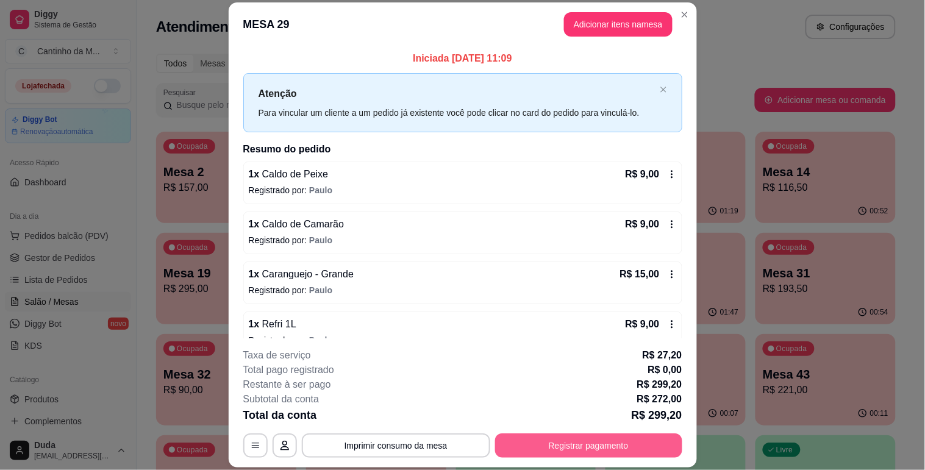
click at [556, 437] on button "Registrar pagamento" at bounding box center [588, 446] width 187 height 24
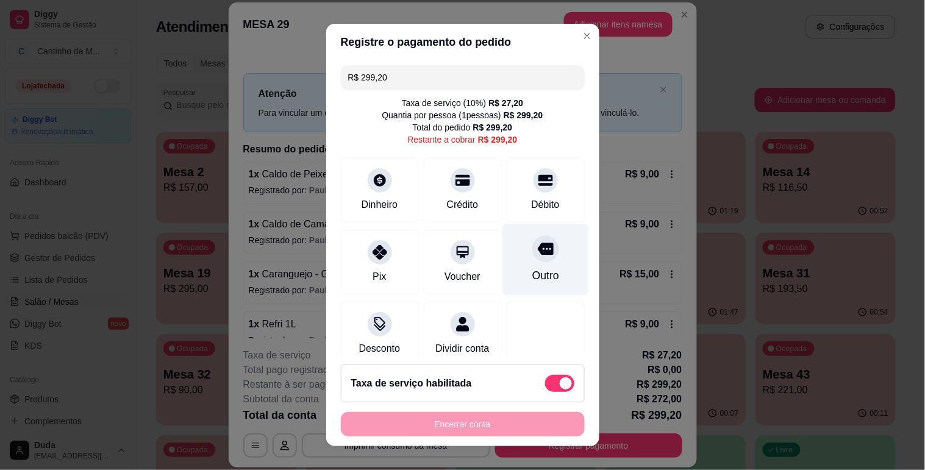
click at [537, 254] on icon at bounding box center [545, 249] width 16 height 12
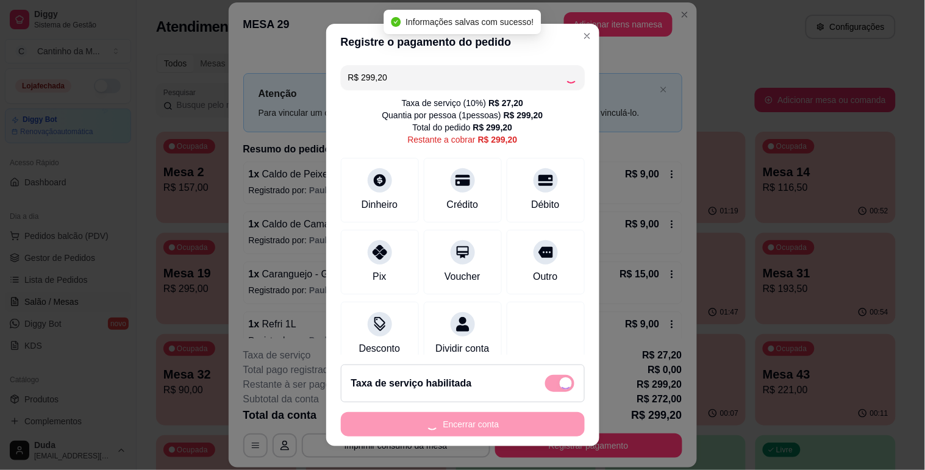
type input "R$ 0,00"
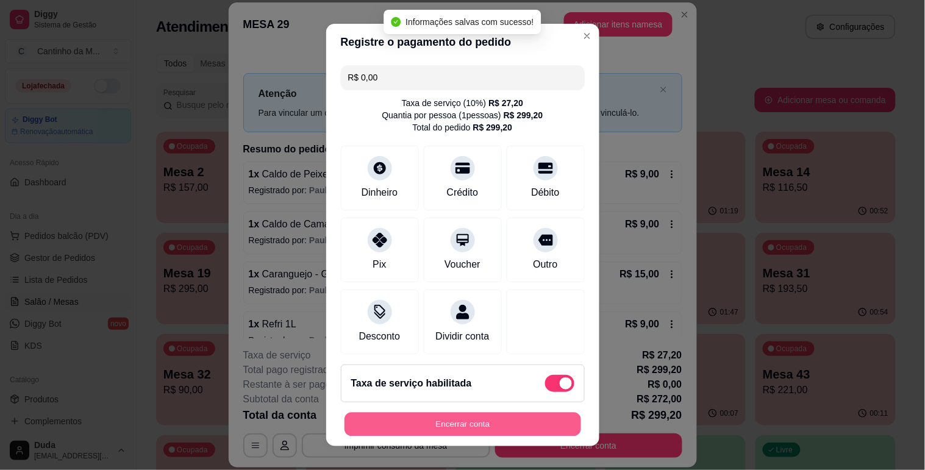
click at [444, 422] on button "Encerrar conta" at bounding box center [463, 425] width 237 height 24
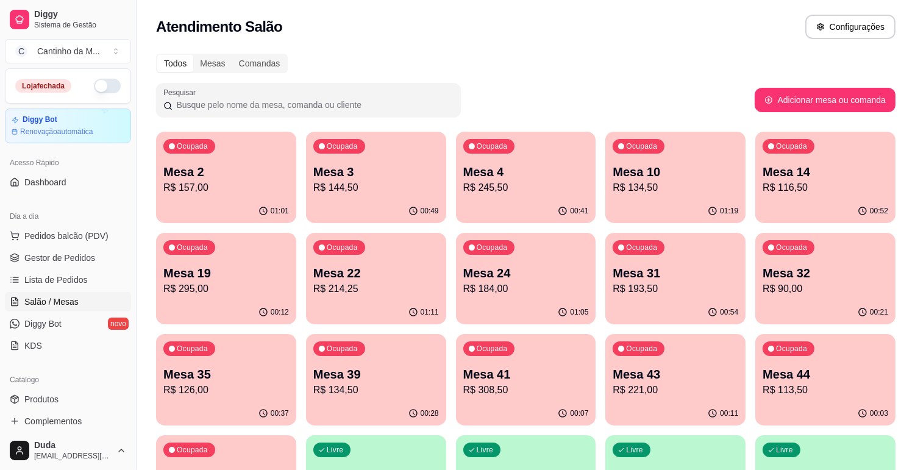
click at [789, 181] on p "R$ 116,50" at bounding box center [826, 188] width 126 height 15
click at [665, 179] on p "Mesa 10" at bounding box center [676, 171] width 126 height 17
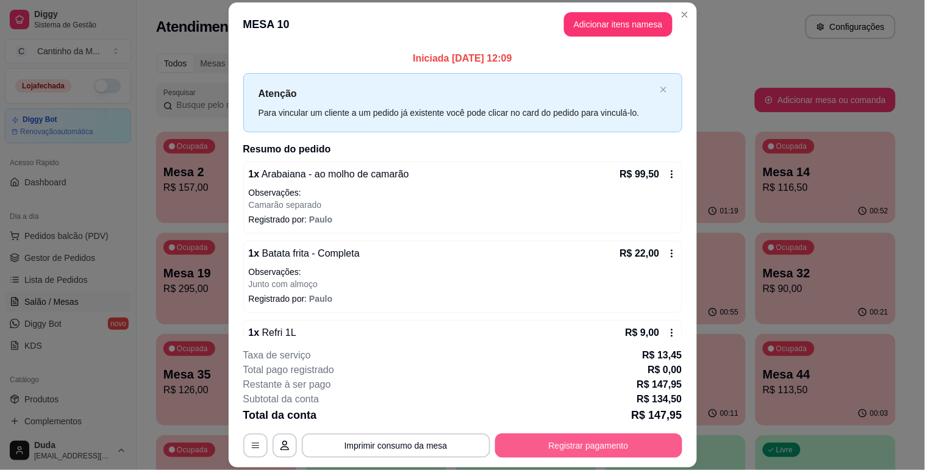
click at [555, 435] on button "Registrar pagamento" at bounding box center [588, 446] width 187 height 24
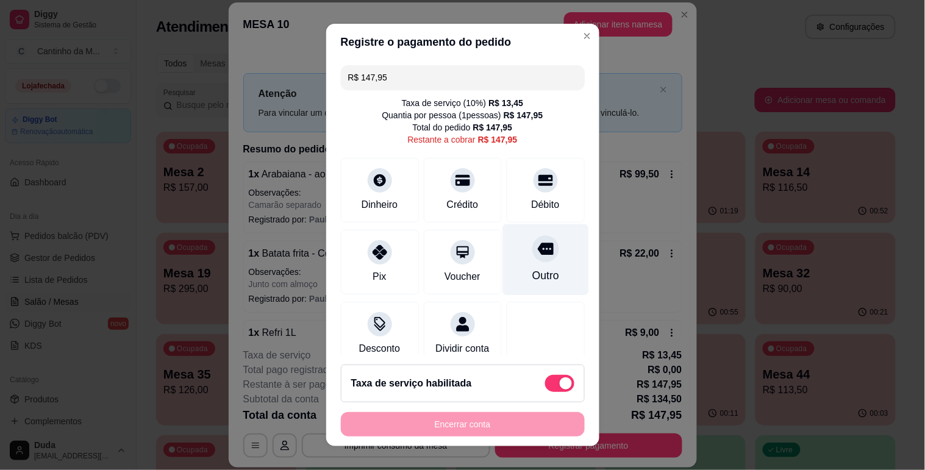
click at [537, 245] on div "Outro" at bounding box center [546, 259] width 86 height 71
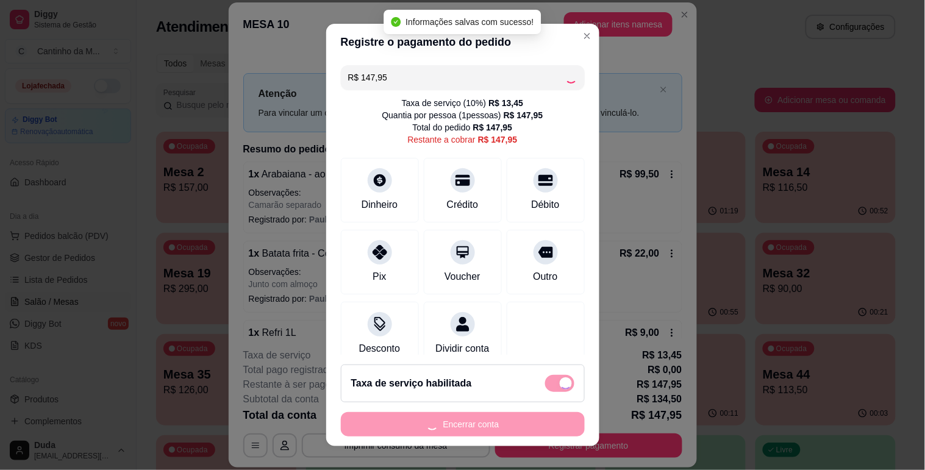
type input "R$ 0,00"
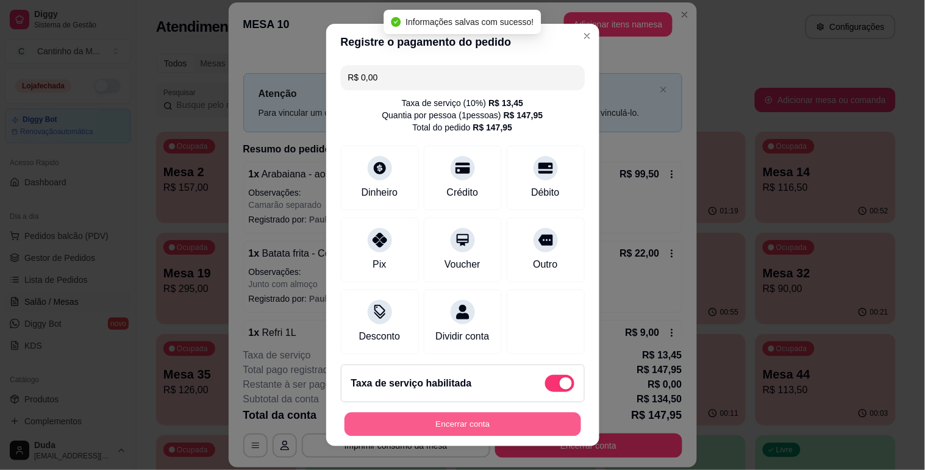
click at [507, 418] on button "Encerrar conta" at bounding box center [463, 425] width 237 height 24
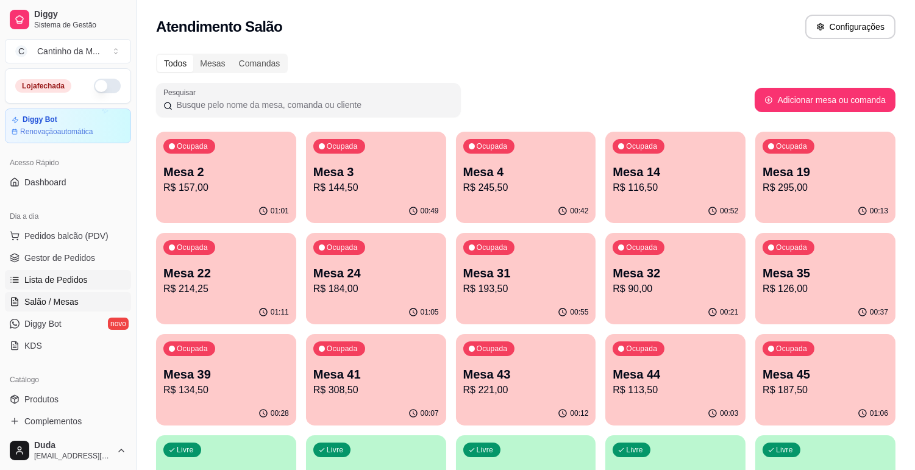
click at [55, 274] on span "Lista de Pedidos" at bounding box center [55, 280] width 63 height 12
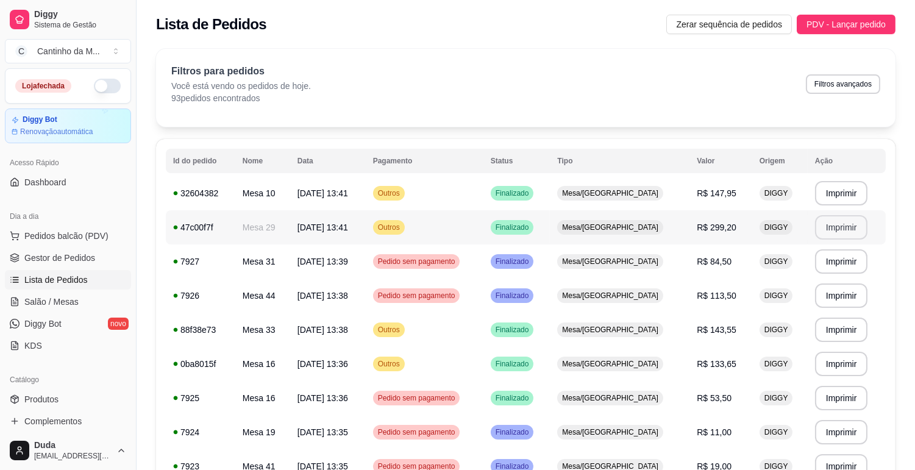
click at [848, 223] on button "Imprimir" at bounding box center [841, 227] width 53 height 24
click at [819, 187] on button "Imprimir" at bounding box center [841, 193] width 53 height 24
click at [104, 265] on link "Gestor de Pedidos" at bounding box center [68, 258] width 126 height 20
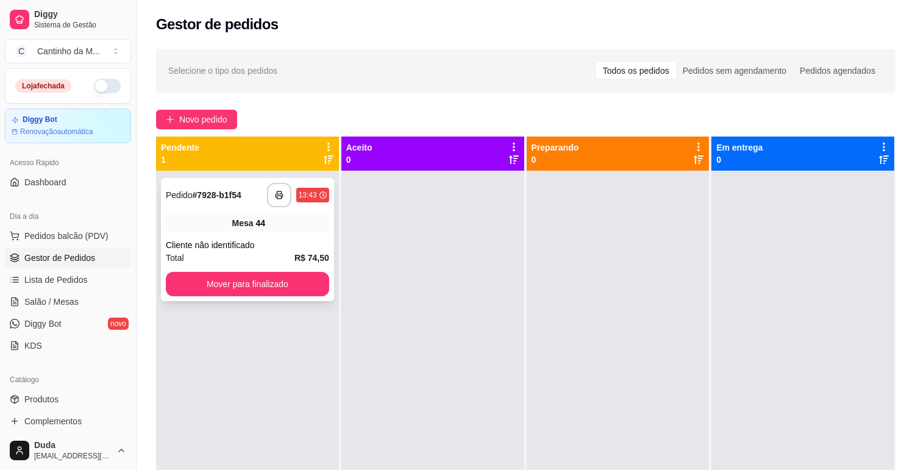
click at [232, 228] on span "Mesa" at bounding box center [242, 223] width 21 height 12
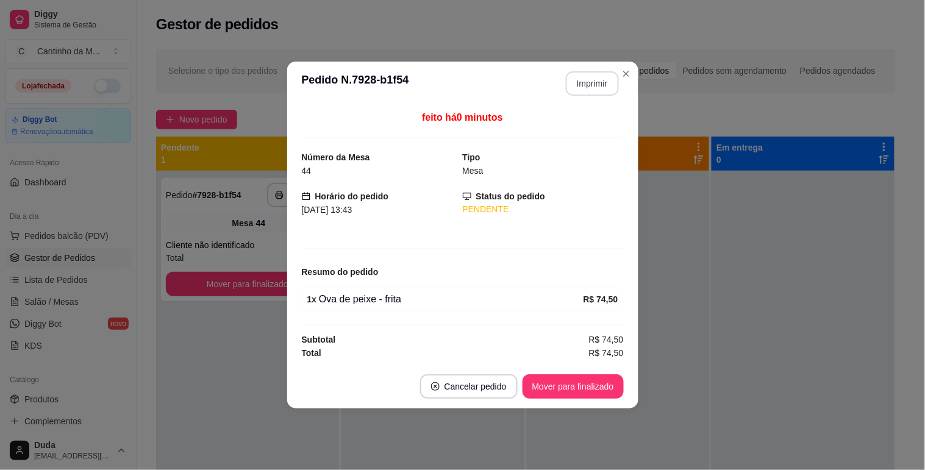
click at [601, 84] on button "Imprimir" at bounding box center [592, 83] width 53 height 24
click at [600, 392] on button "Mover para finalizado" at bounding box center [573, 386] width 101 height 24
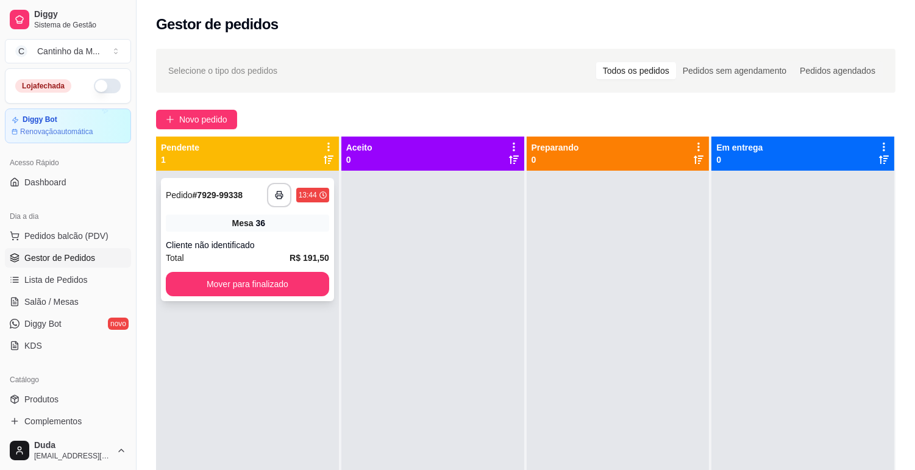
click at [264, 232] on div "**********" at bounding box center [247, 239] width 173 height 123
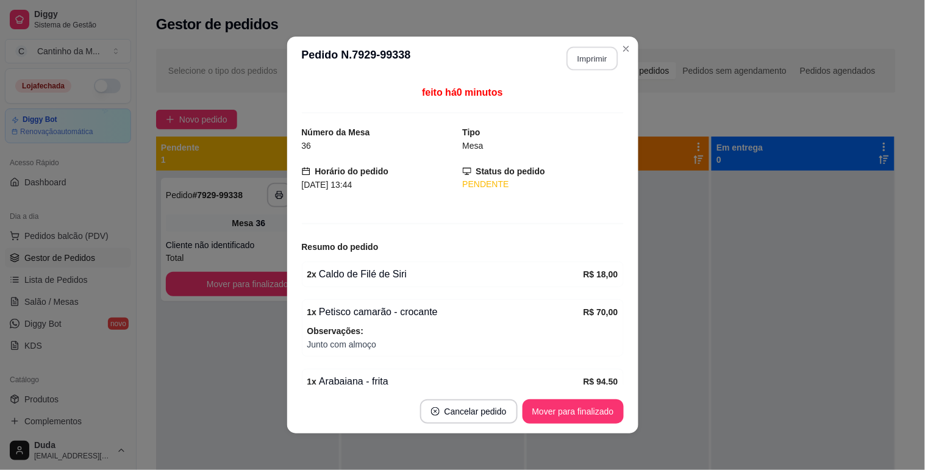
click at [586, 60] on button "Imprimir" at bounding box center [592, 59] width 51 height 24
click at [608, 413] on button "Mover para finalizado" at bounding box center [573, 412] width 101 height 24
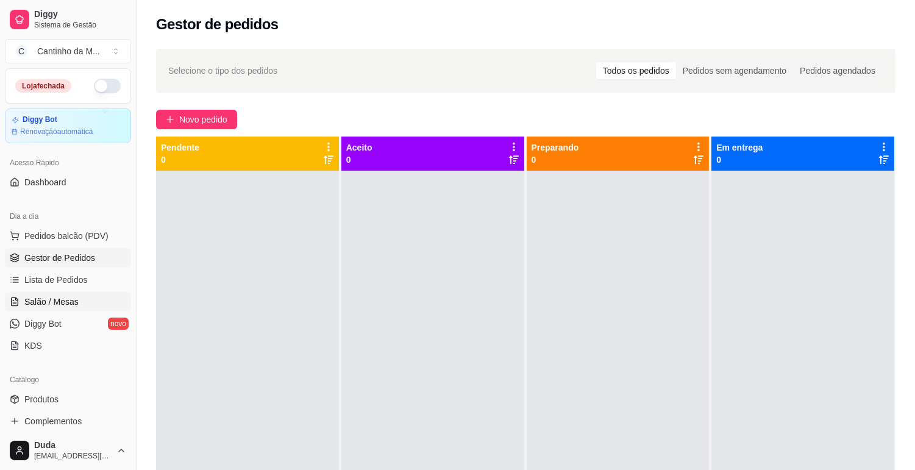
click at [18, 297] on icon at bounding box center [15, 302] width 10 height 10
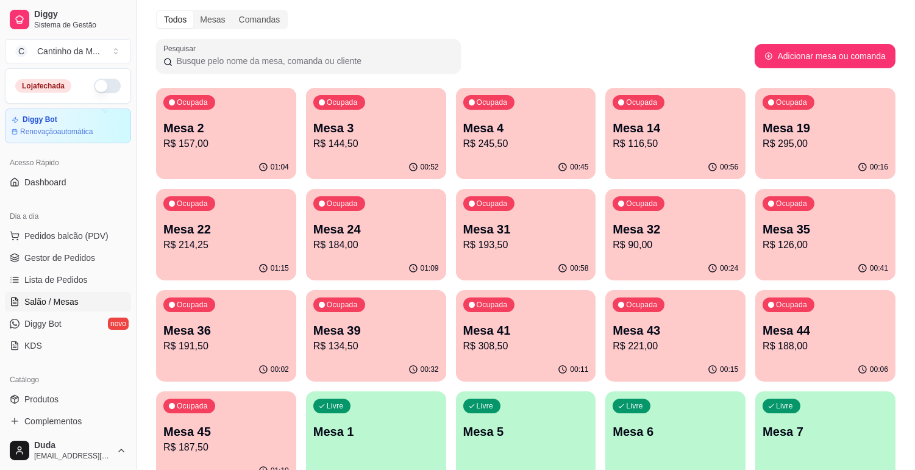
scroll to position [68, 0]
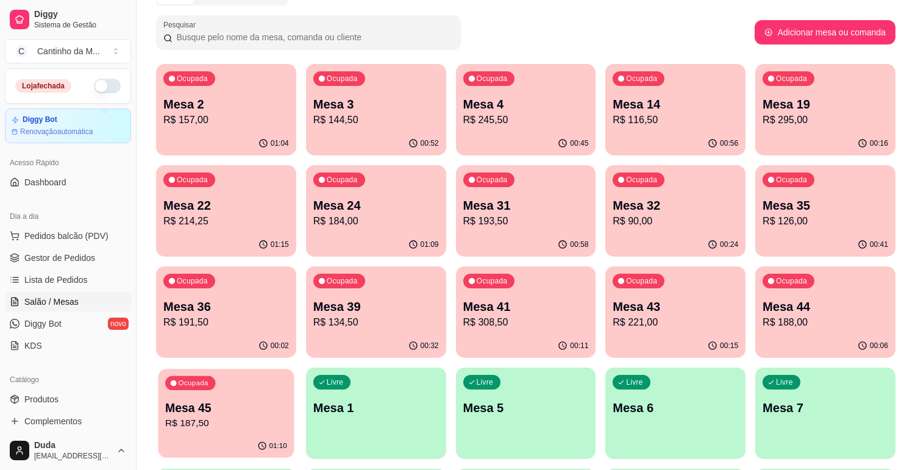
click at [235, 383] on div "Ocupada Mesa 45 R$ 187,50" at bounding box center [226, 402] width 136 height 66
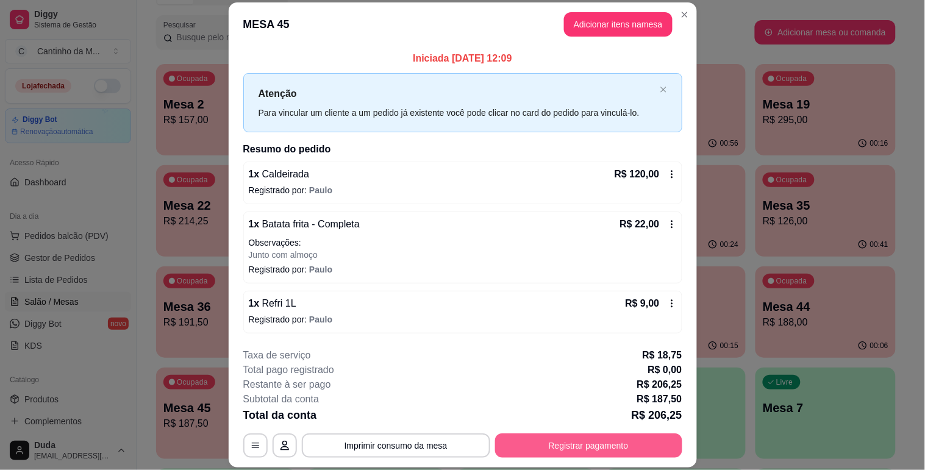
click at [533, 443] on button "Registrar pagamento" at bounding box center [588, 446] width 187 height 24
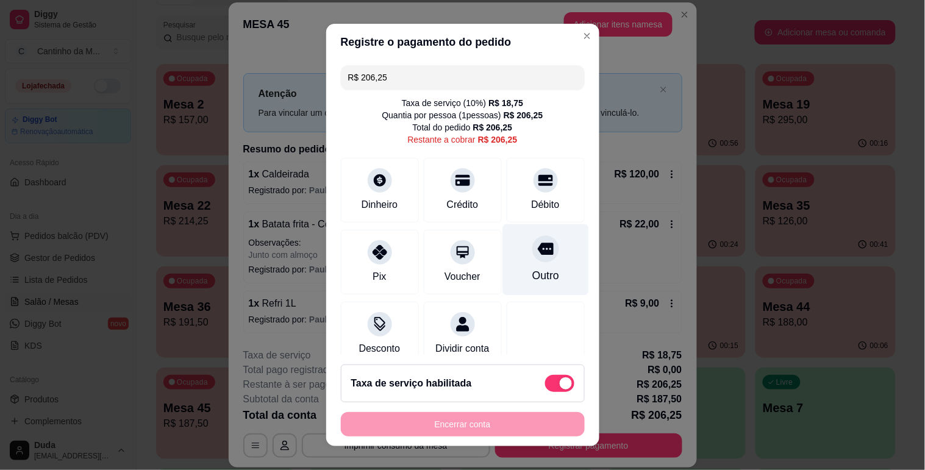
click at [506, 242] on div "Outro" at bounding box center [546, 259] width 86 height 71
type input "R$ 0,00"
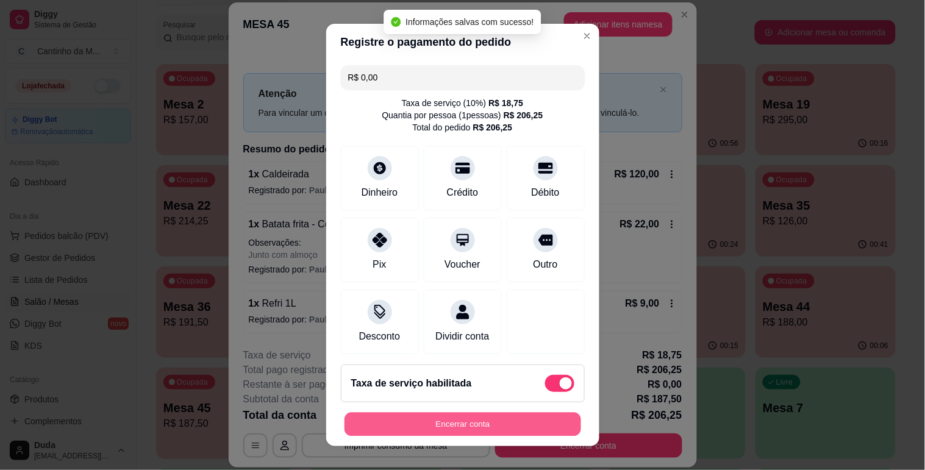
click at [431, 417] on button "Encerrar conta" at bounding box center [463, 425] width 237 height 24
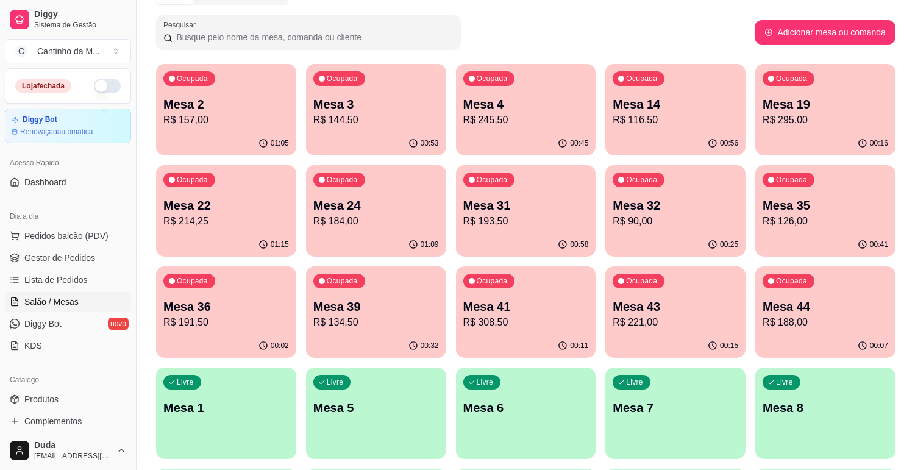
click at [366, 217] on p "R$ 184,00" at bounding box center [377, 221] width 126 height 15
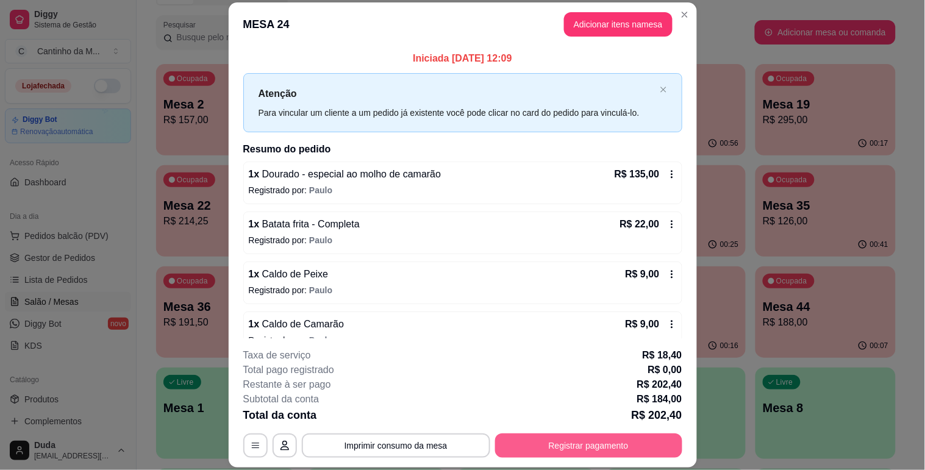
click at [570, 443] on button "Registrar pagamento" at bounding box center [588, 446] width 187 height 24
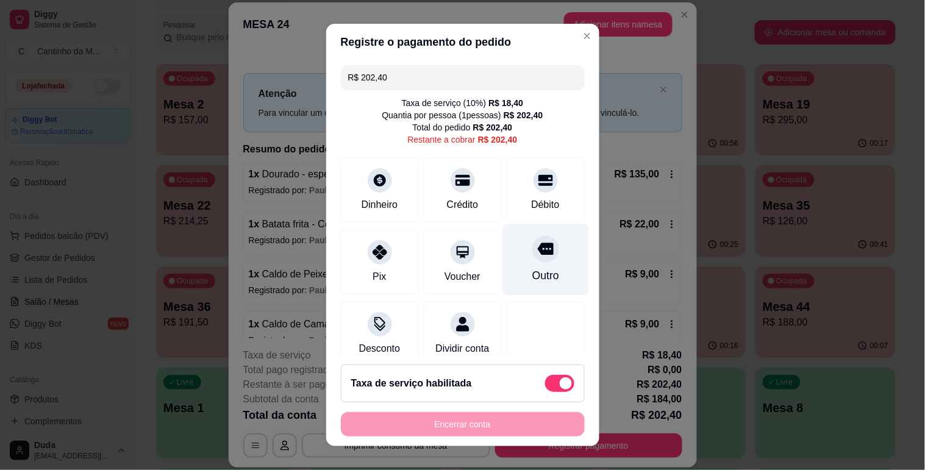
click at [533, 253] on div at bounding box center [545, 248] width 27 height 27
type input "R$ 0,00"
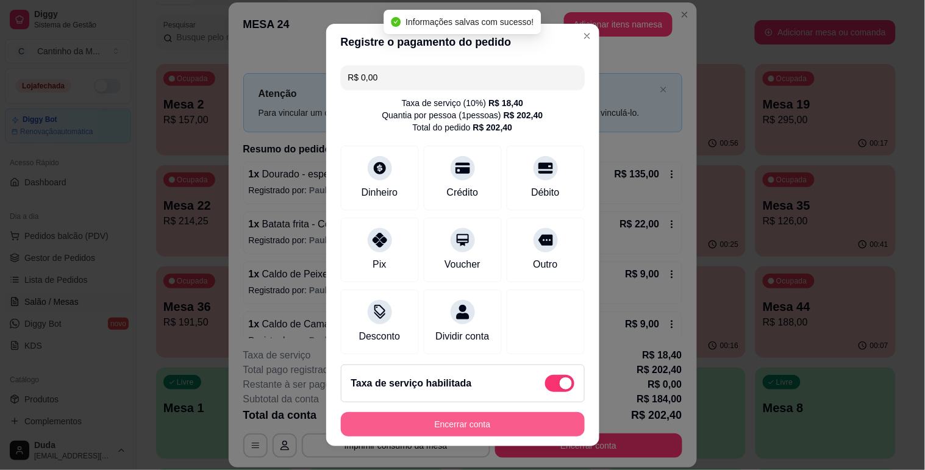
click at [468, 423] on button "Encerrar conta" at bounding box center [463, 424] width 244 height 24
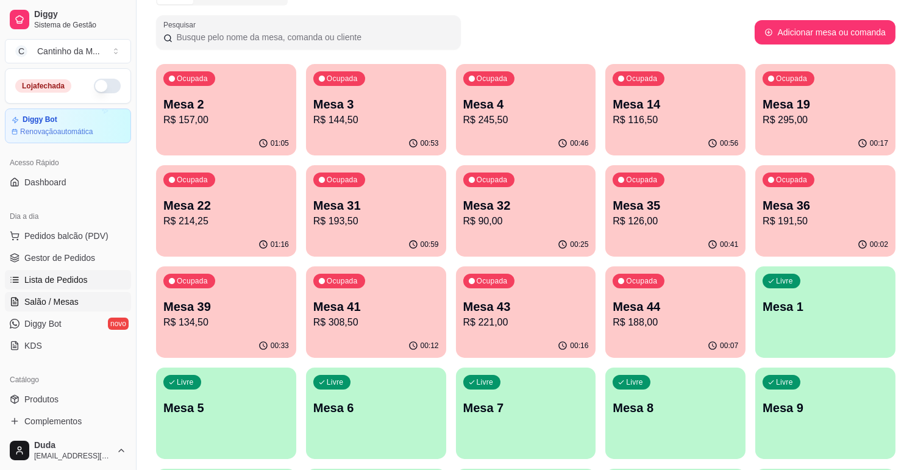
click at [62, 287] on link "Lista de Pedidos" at bounding box center [68, 280] width 126 height 20
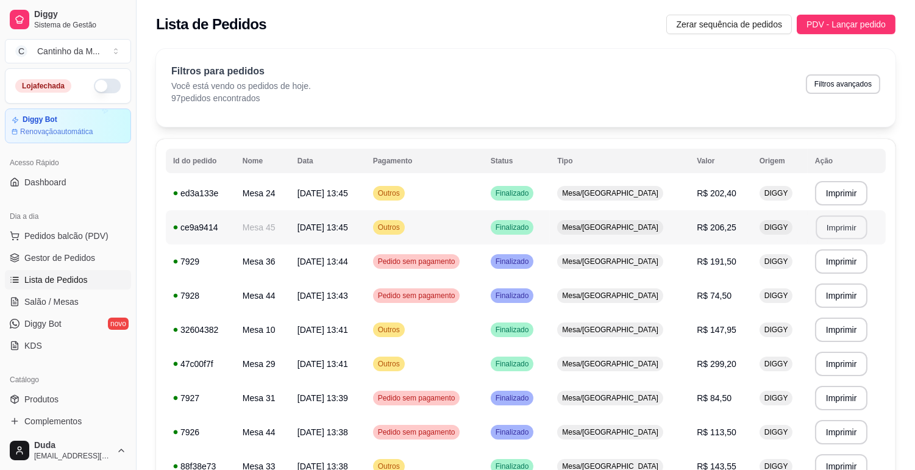
click at [837, 232] on button "Imprimir" at bounding box center [841, 228] width 51 height 24
click at [21, 309] on link "Salão / Mesas" at bounding box center [68, 302] width 126 height 20
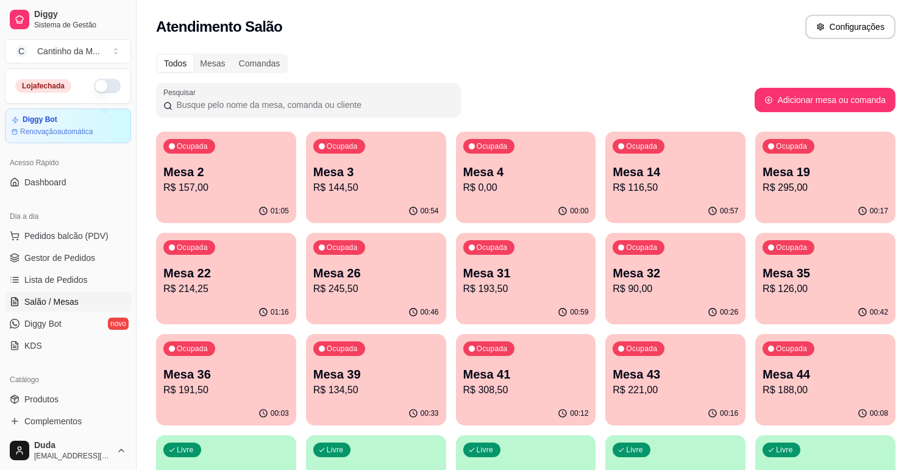
click at [209, 259] on div "Ocupada Mesa 22 R$ 214,25" at bounding box center [226, 267] width 140 height 68
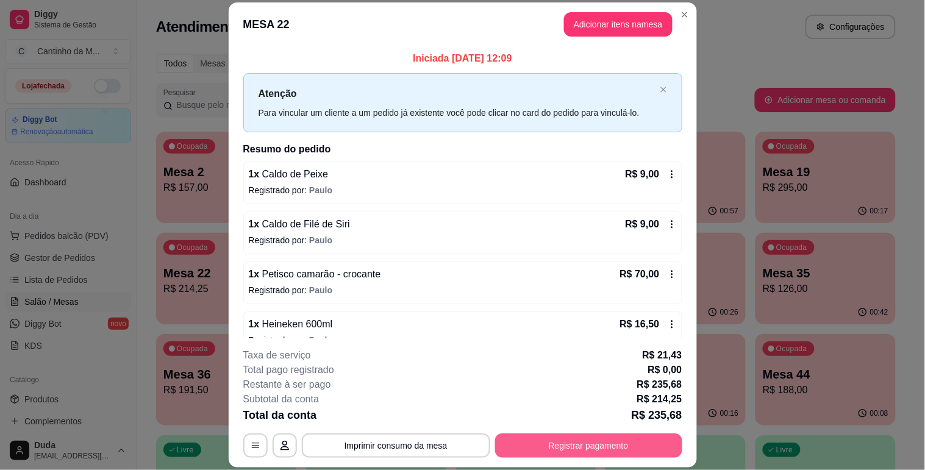
click at [539, 449] on button "Registrar pagamento" at bounding box center [588, 446] width 187 height 24
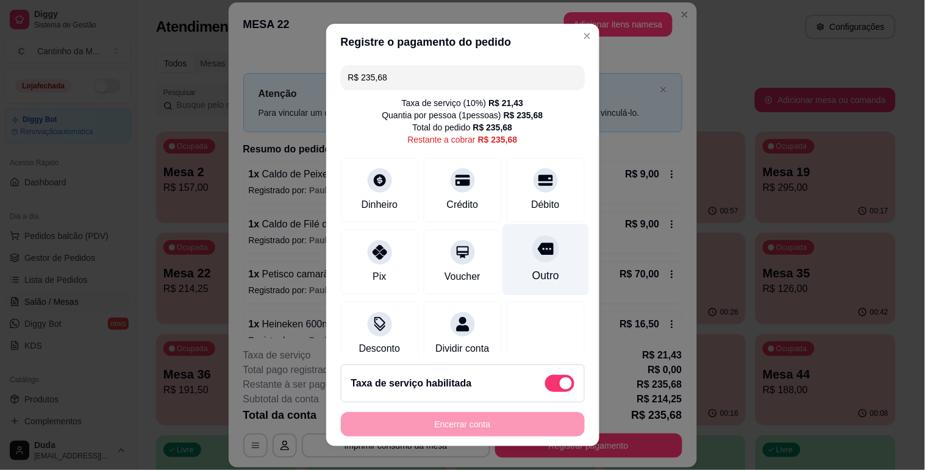
click at [537, 251] on icon at bounding box center [545, 249] width 16 height 16
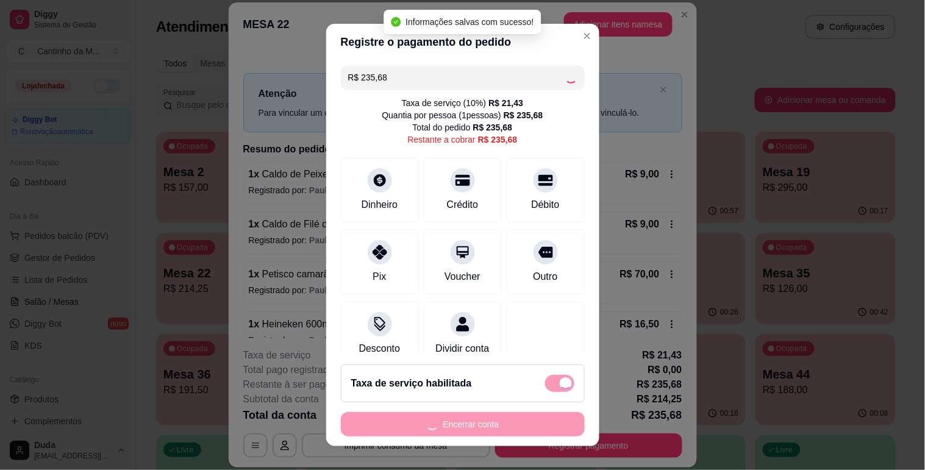
type input "R$ 0,00"
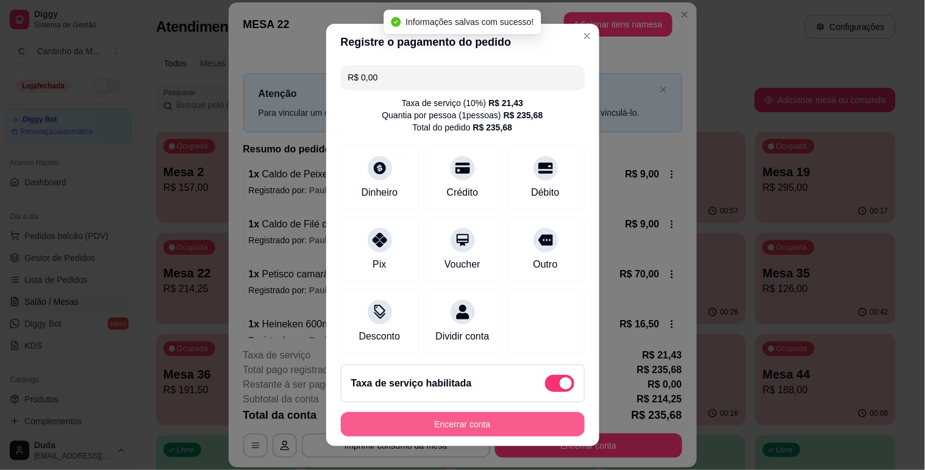
click at [471, 418] on button "Encerrar conta" at bounding box center [463, 424] width 244 height 24
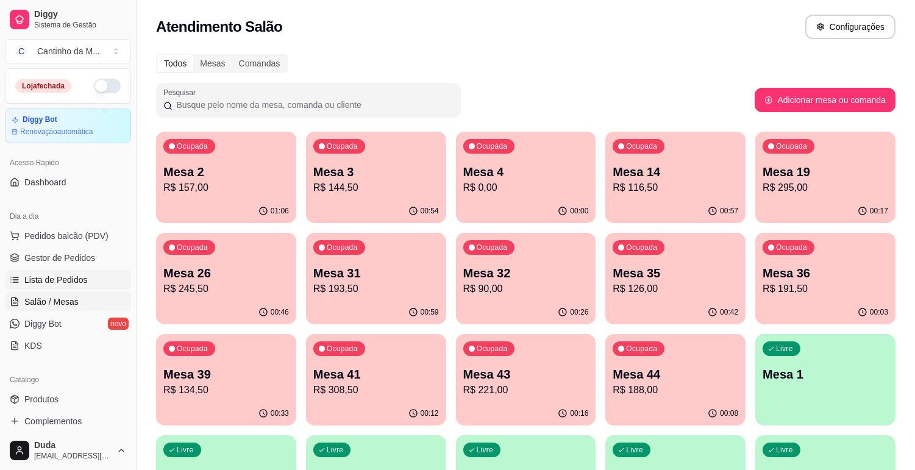
click at [59, 270] on link "Lista de Pedidos" at bounding box center [68, 280] width 126 height 20
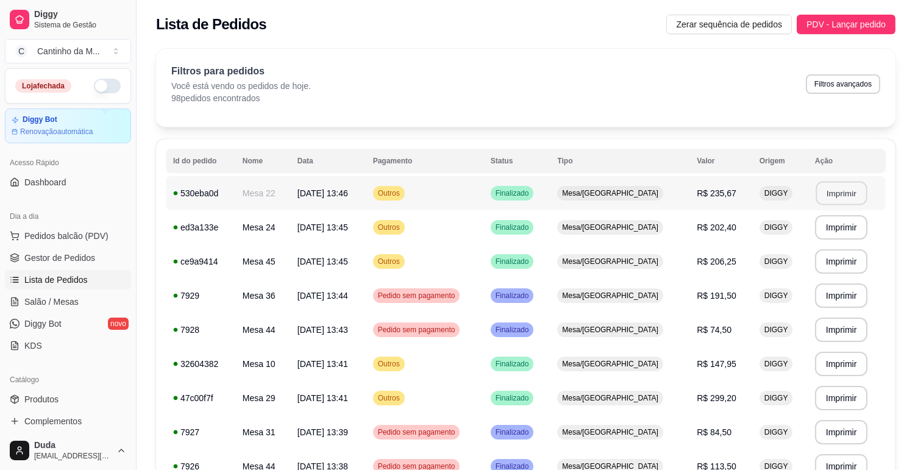
click at [822, 196] on button "Imprimir" at bounding box center [841, 194] width 51 height 24
click at [816, 228] on button "Imprimir" at bounding box center [841, 227] width 53 height 24
click at [98, 258] on link "Gestor de Pedidos" at bounding box center [68, 258] width 126 height 20
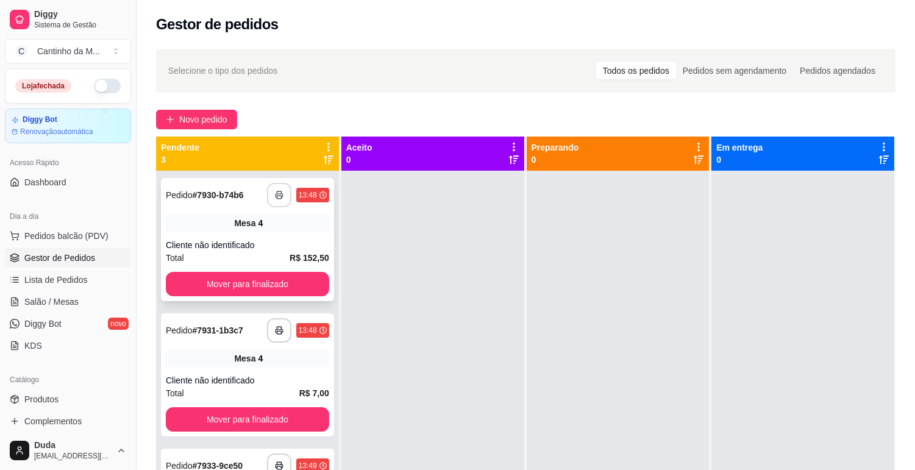
click at [278, 191] on icon "button" at bounding box center [279, 195] width 9 height 9
click at [282, 288] on button "Mover para finalizado" at bounding box center [247, 285] width 159 height 24
click at [235, 194] on strong "# 7931-1b3c7" at bounding box center [218, 195] width 51 height 10
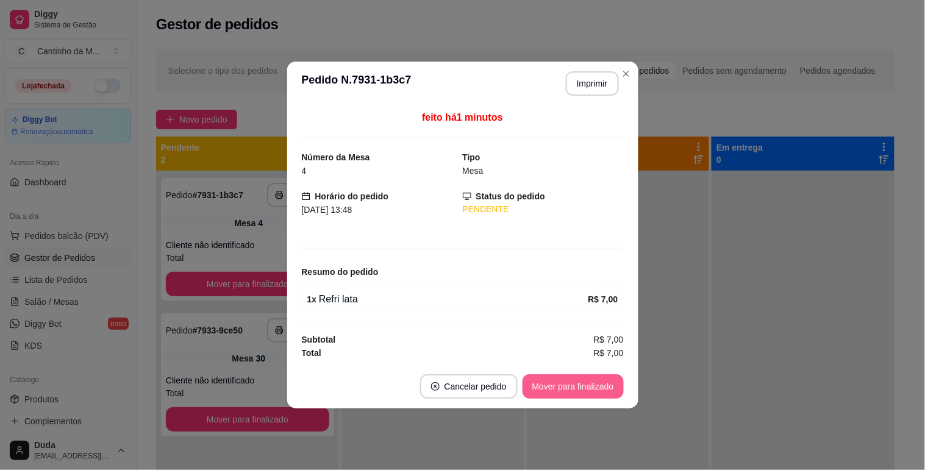
click at [550, 395] on button "Mover para finalizado" at bounding box center [573, 386] width 101 height 24
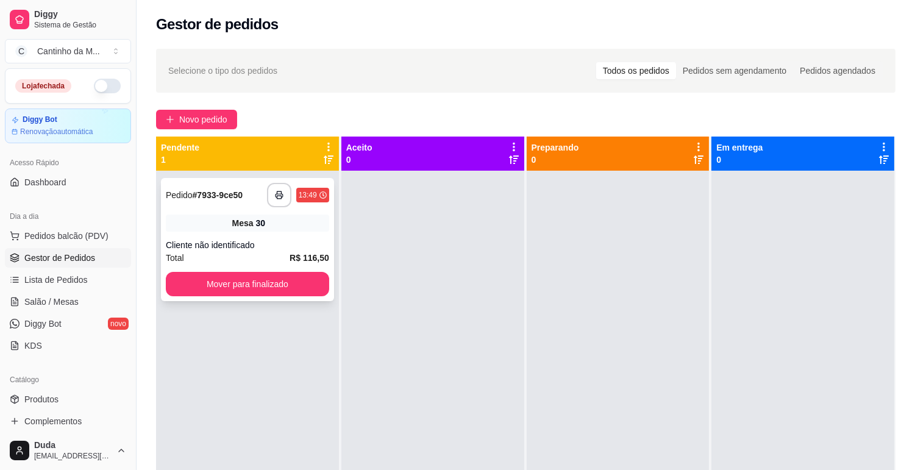
click at [215, 201] on div "Pedido # 7933-9ce50" at bounding box center [204, 195] width 77 height 15
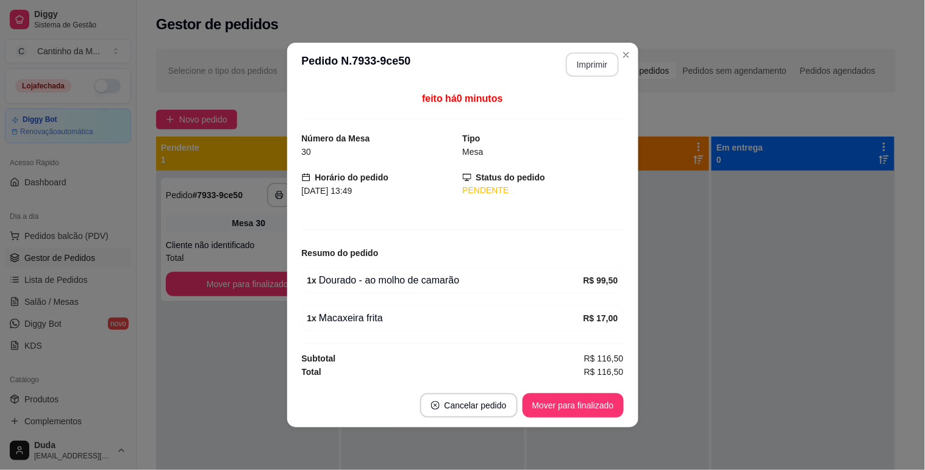
click at [606, 66] on button "Imprimir" at bounding box center [592, 64] width 53 height 24
click at [549, 403] on button "Mover para finalizado" at bounding box center [573, 405] width 101 height 24
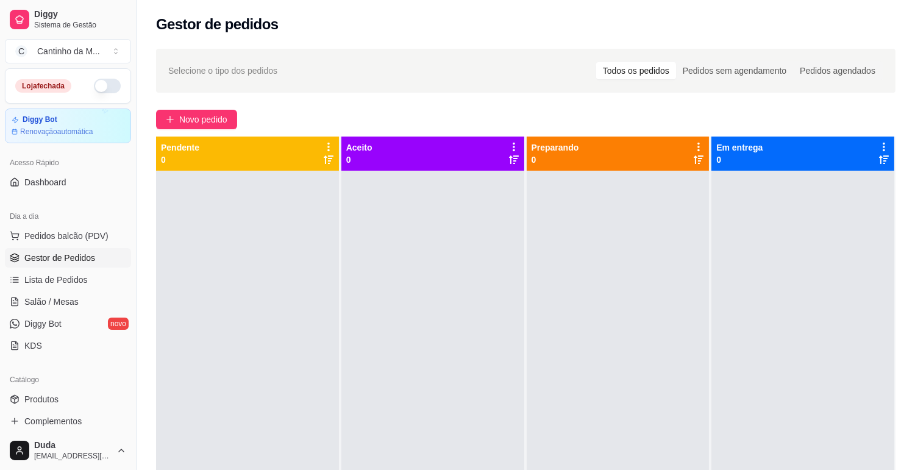
click at [62, 290] on ul "Pedidos balcão (PDV) Gestor de Pedidos Lista de Pedidos Salão / Mesas Diggy Bot…" at bounding box center [68, 290] width 126 height 129
click at [62, 284] on span "Lista de Pedidos" at bounding box center [55, 280] width 63 height 12
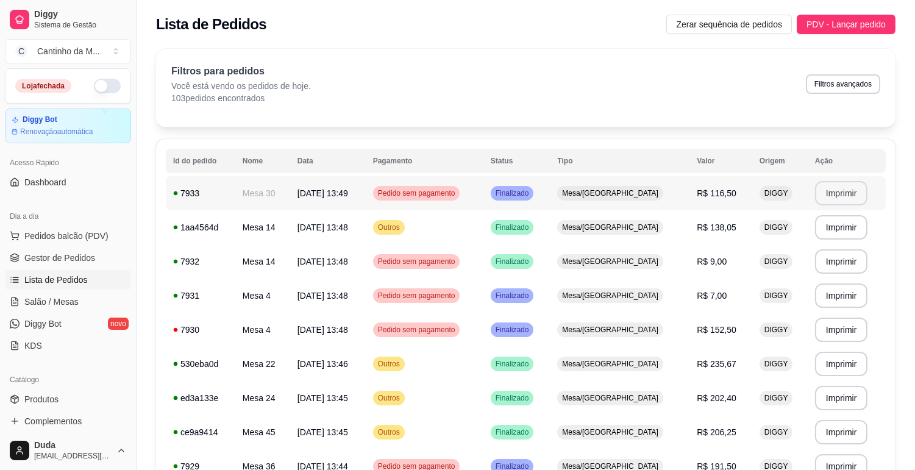
click at [838, 194] on button "Imprimir" at bounding box center [841, 193] width 53 height 24
click at [834, 223] on button "Imprimir" at bounding box center [841, 228] width 51 height 24
click at [70, 254] on span "Gestor de Pedidos" at bounding box center [59, 258] width 71 height 12
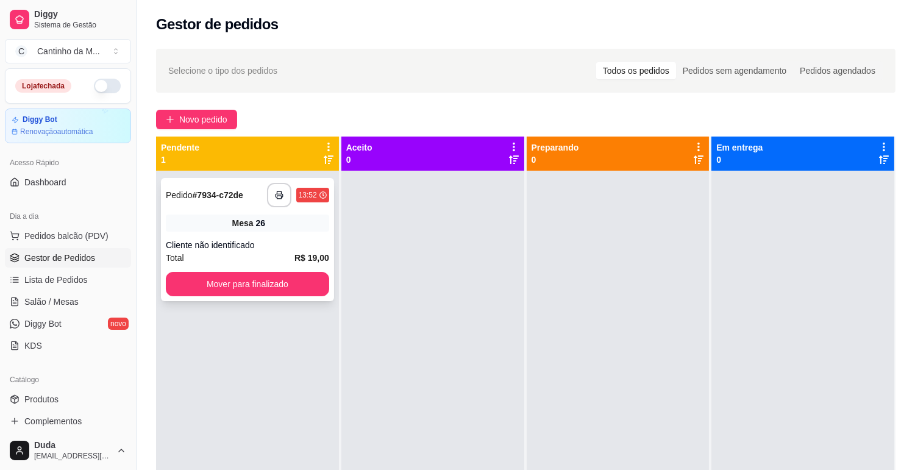
click at [246, 213] on div "**********" at bounding box center [247, 239] width 173 height 123
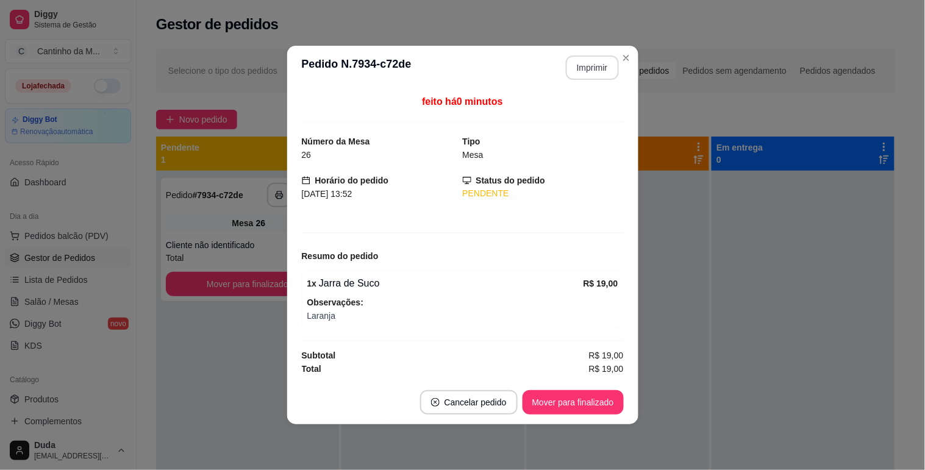
click at [586, 63] on button "Imprimir" at bounding box center [592, 68] width 53 height 24
click at [594, 399] on button "Mover para finalizado" at bounding box center [573, 403] width 98 height 24
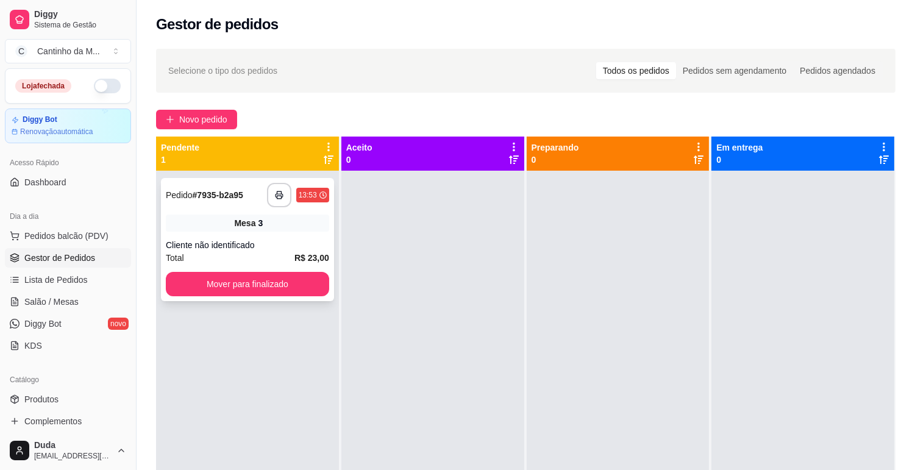
click at [279, 223] on div "Mesa 3" at bounding box center [247, 223] width 163 height 17
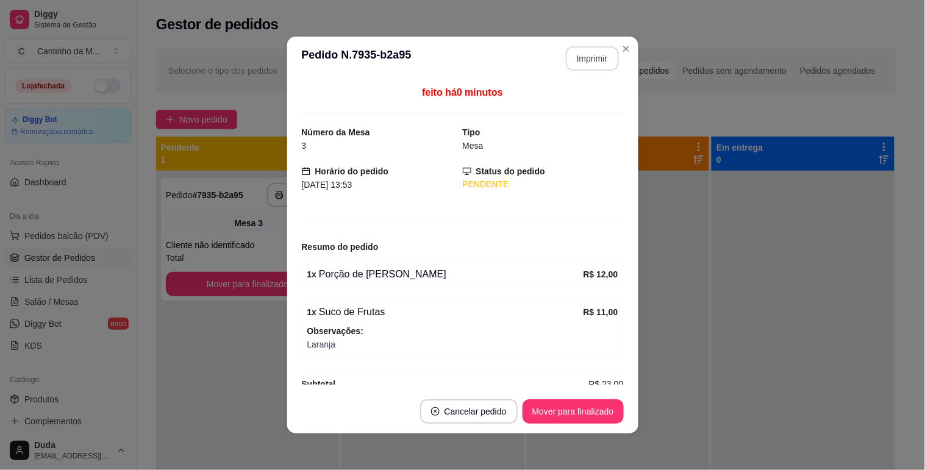
click at [582, 62] on button "Imprimir" at bounding box center [592, 58] width 53 height 24
click at [575, 410] on button "Mover para finalizado" at bounding box center [573, 412] width 101 height 24
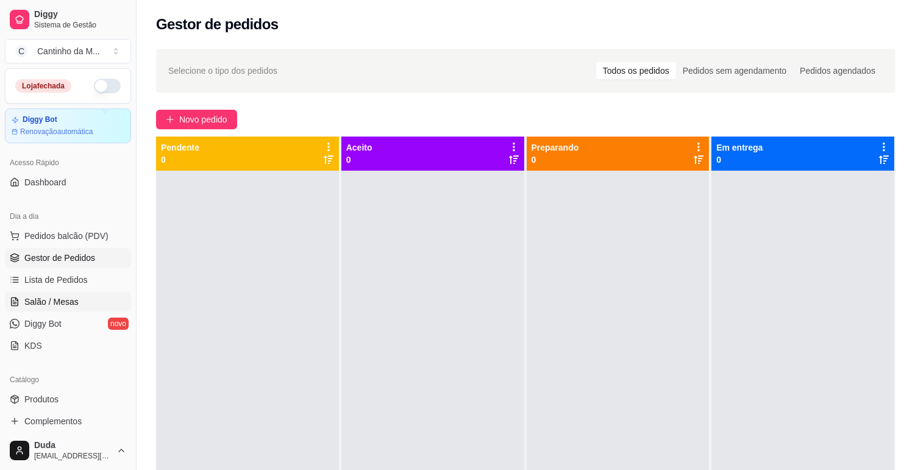
click at [67, 302] on span "Salão / Mesas" at bounding box center [51, 302] width 54 height 12
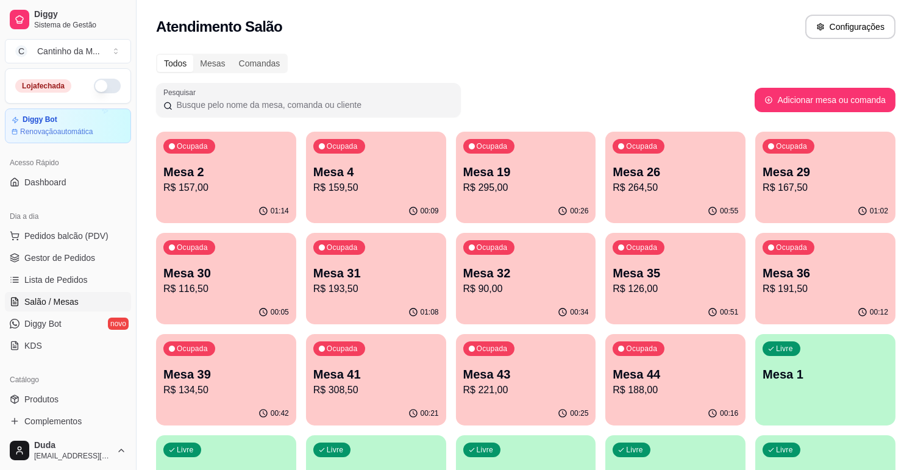
click at [491, 293] on p "R$ 90,00" at bounding box center [527, 289] width 126 height 15
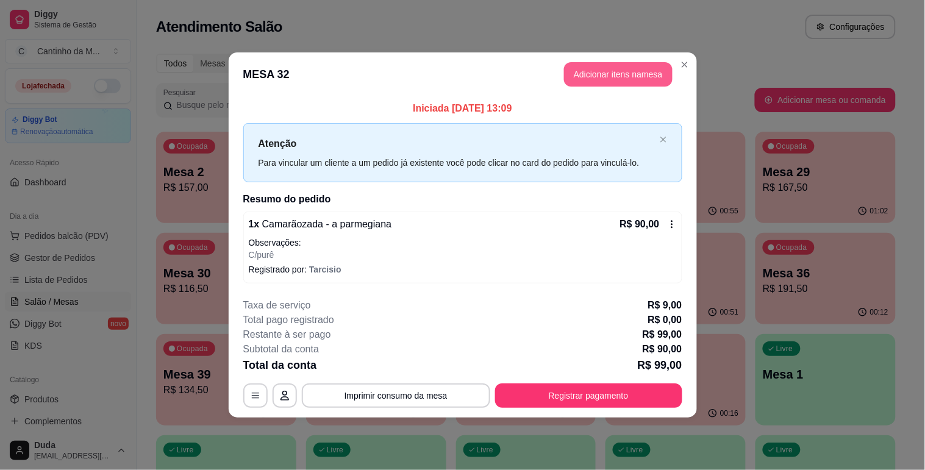
click at [588, 74] on button "Adicionar itens na mesa" at bounding box center [618, 74] width 109 height 24
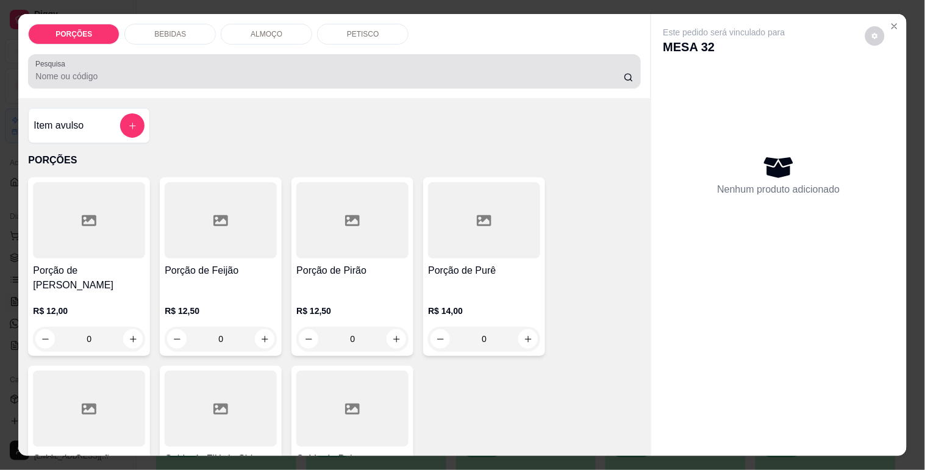
click at [282, 73] on input "Pesquisa" at bounding box center [329, 76] width 589 height 12
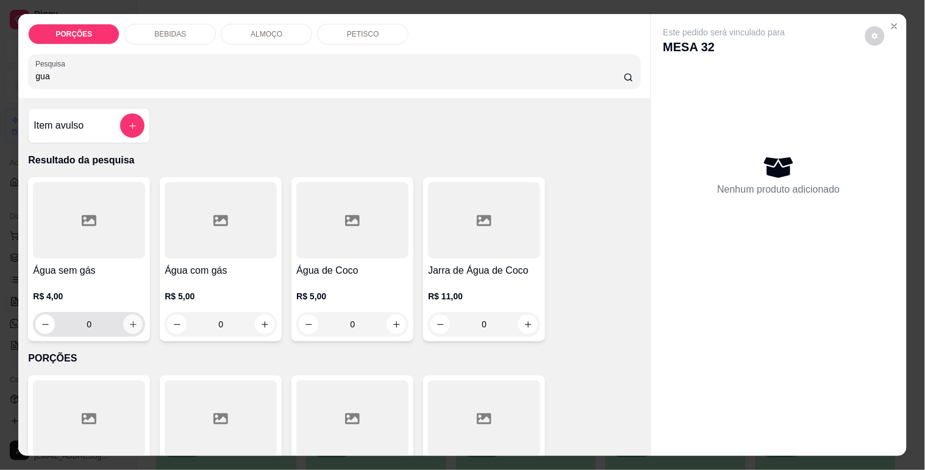
type input "gua"
click at [123, 325] on button "increase-product-quantity" at bounding box center [133, 325] width 20 height 20
type input "1"
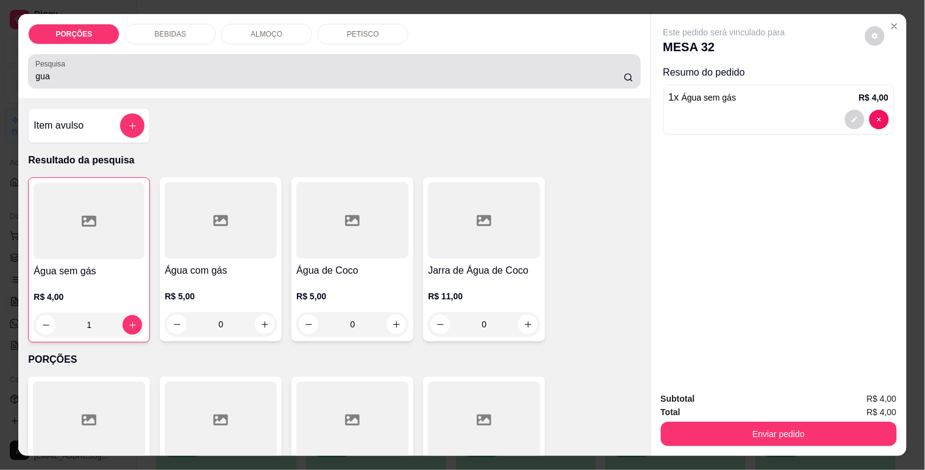
click at [82, 62] on div "gua" at bounding box center [334, 71] width 598 height 24
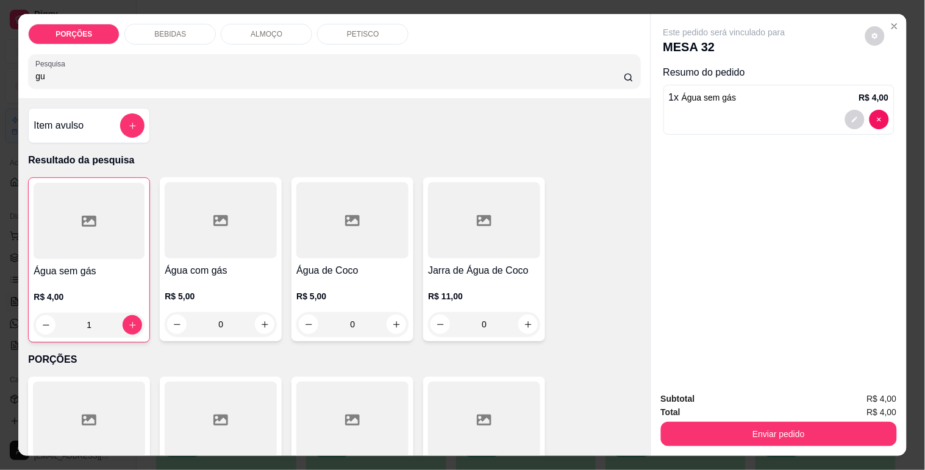
type input "g"
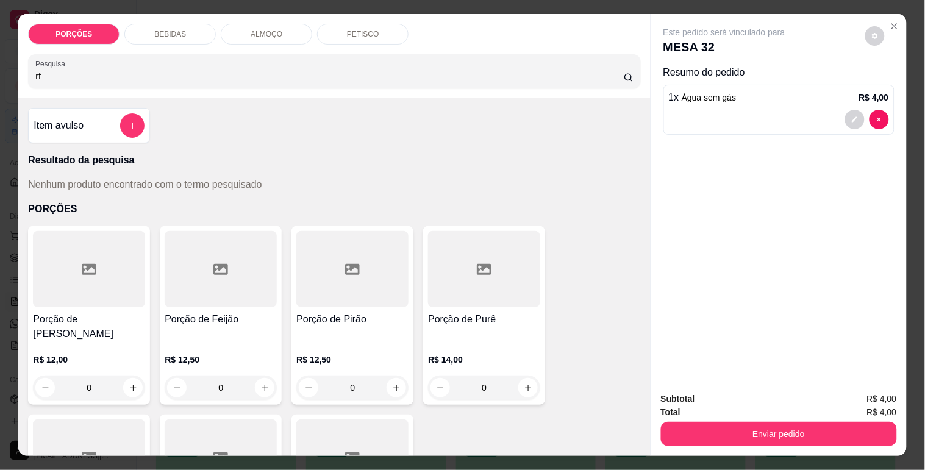
type input "r"
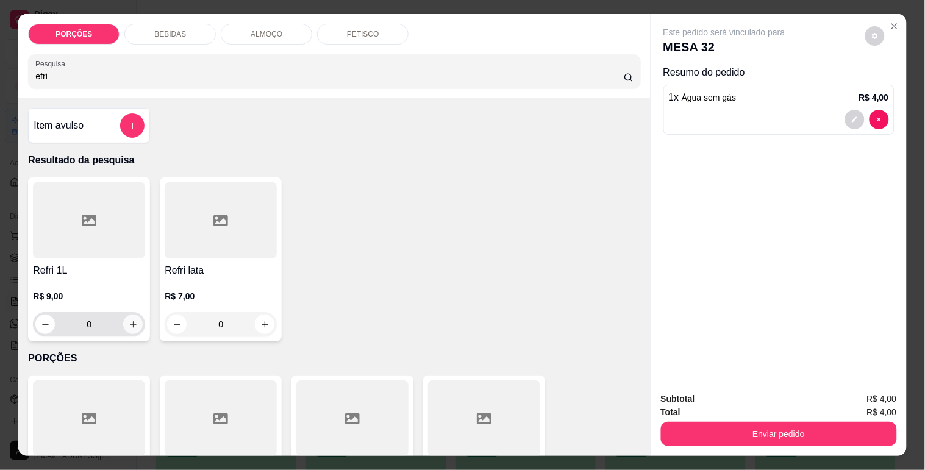
type input "efri"
click at [123, 326] on button "increase-product-quantity" at bounding box center [133, 325] width 20 height 20
type input "1"
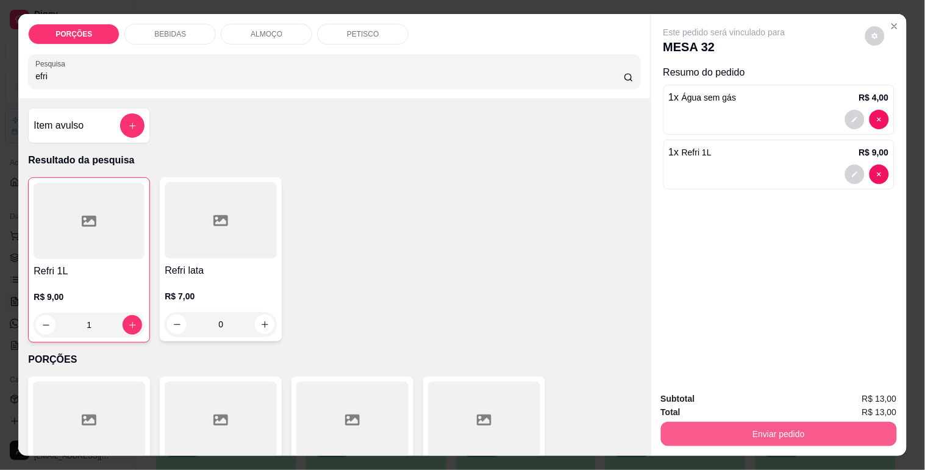
click at [779, 435] on button "Enviar pedido" at bounding box center [779, 434] width 236 height 24
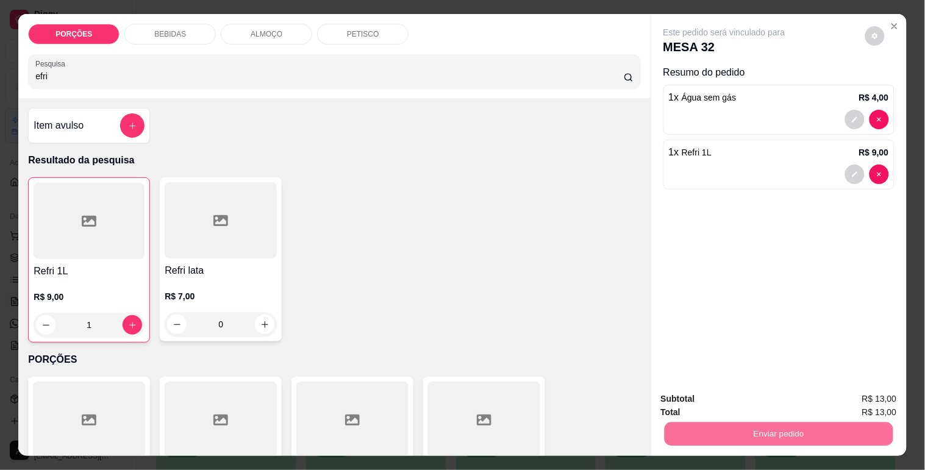
click at [723, 407] on button "Não registrar e enviar pedido" at bounding box center [738, 399] width 123 height 23
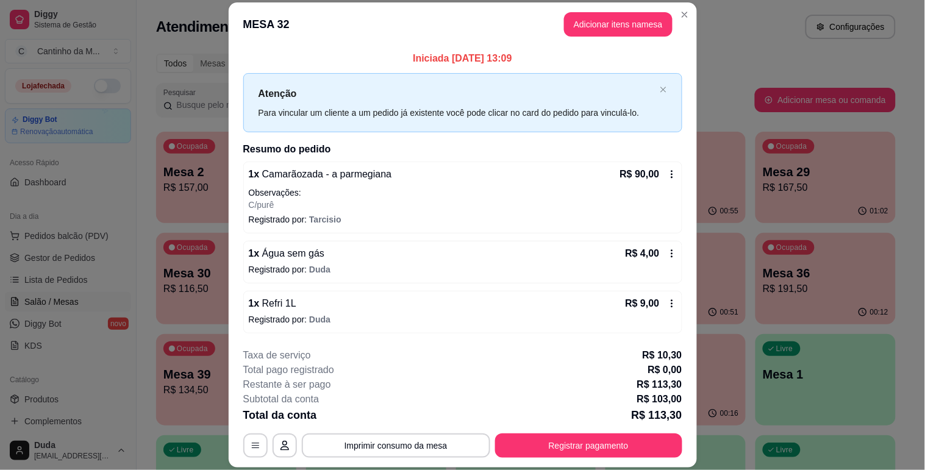
click at [625, 434] on button "Registrar pagamento" at bounding box center [588, 446] width 187 height 24
click at [552, 442] on button "Registrar pagamento" at bounding box center [588, 446] width 187 height 24
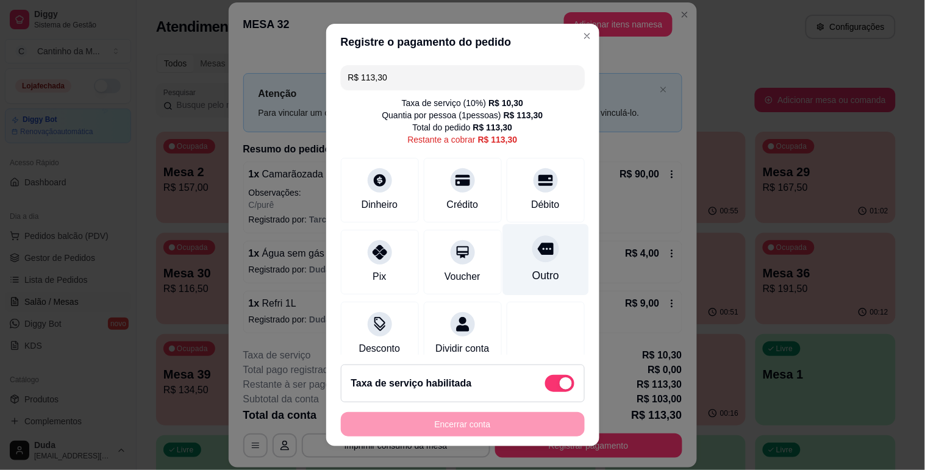
click at [537, 251] on icon at bounding box center [545, 249] width 16 height 16
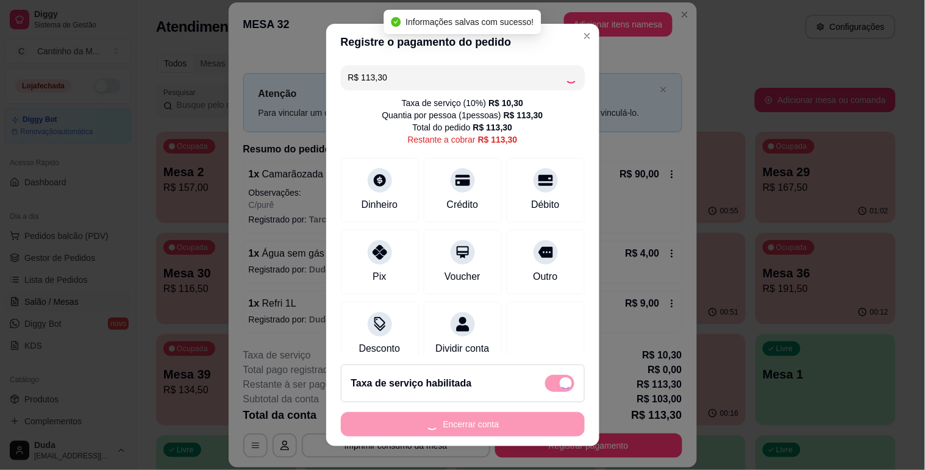
type input "R$ 0,00"
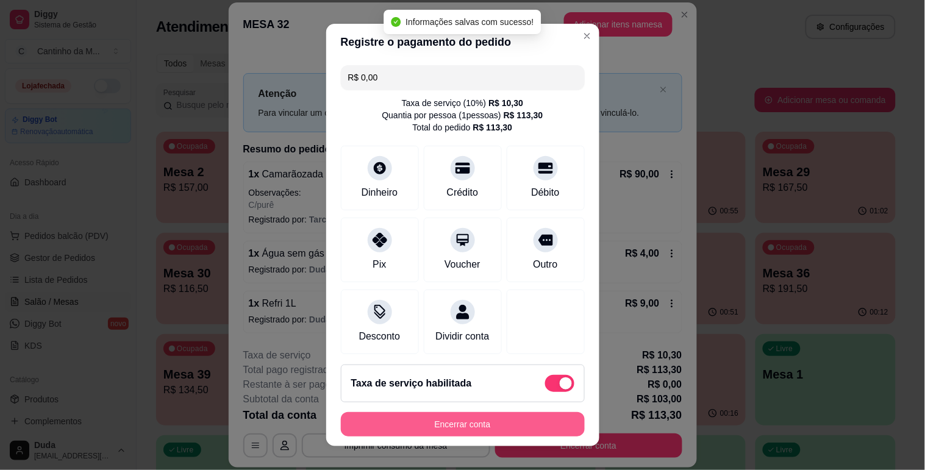
click at [471, 425] on button "Encerrar conta" at bounding box center [463, 424] width 244 height 24
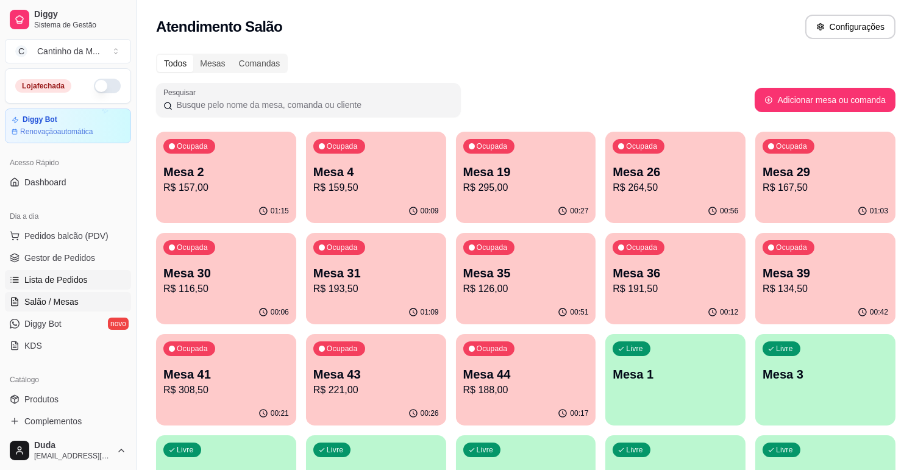
click at [29, 279] on span "Lista de Pedidos" at bounding box center [55, 280] width 63 height 12
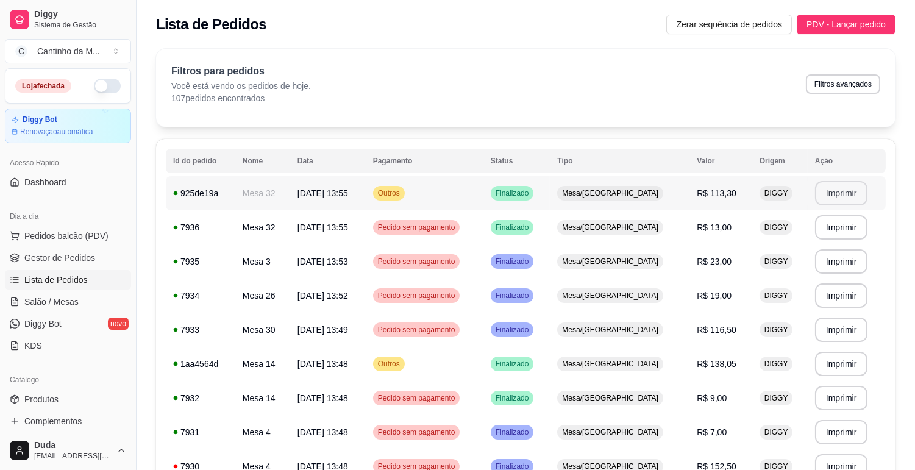
click at [820, 194] on button "Imprimir" at bounding box center [841, 193] width 53 height 24
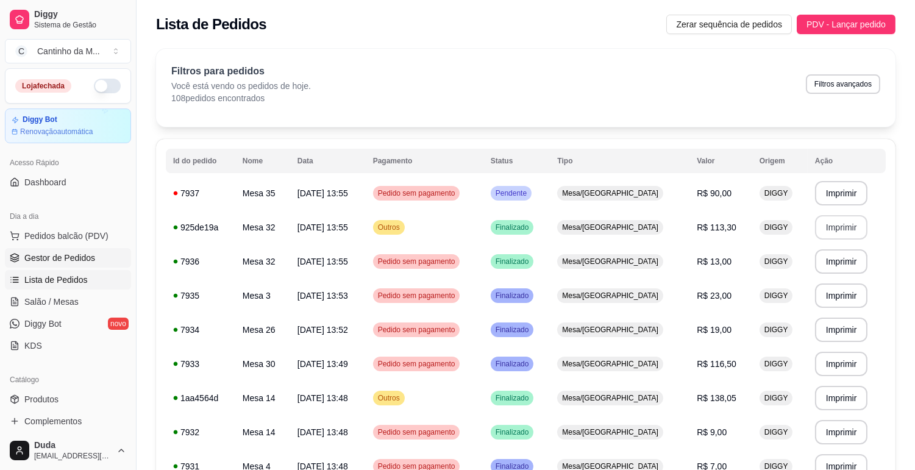
click at [81, 253] on span "Gestor de Pedidos" at bounding box center [59, 258] width 71 height 12
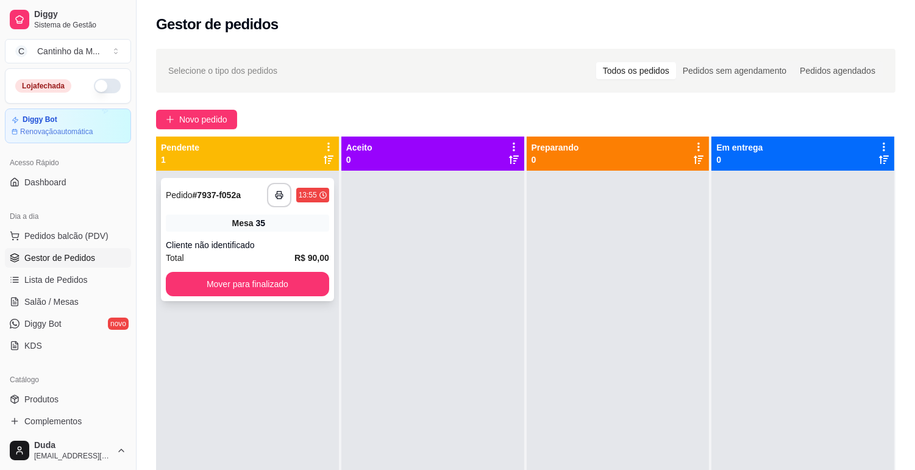
click at [231, 212] on div "**********" at bounding box center [247, 239] width 173 height 123
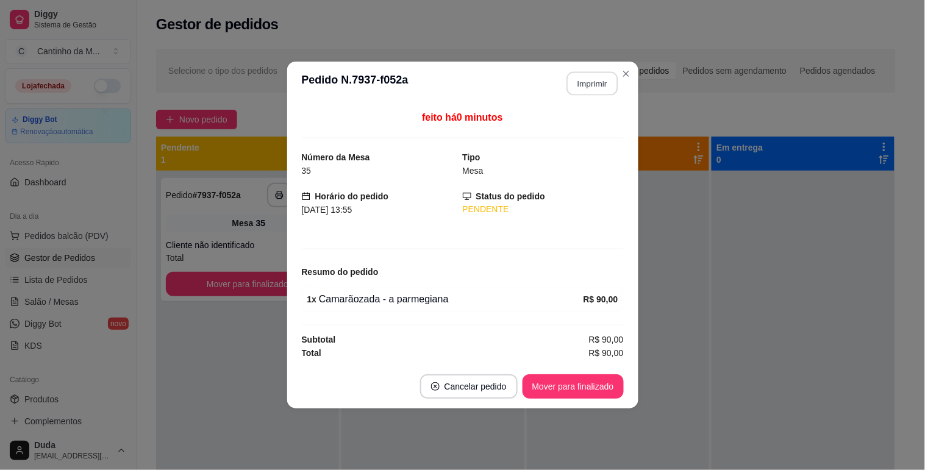
click at [584, 87] on button "Imprimir" at bounding box center [592, 84] width 51 height 24
click at [559, 382] on button "Mover para finalizado" at bounding box center [573, 386] width 101 height 24
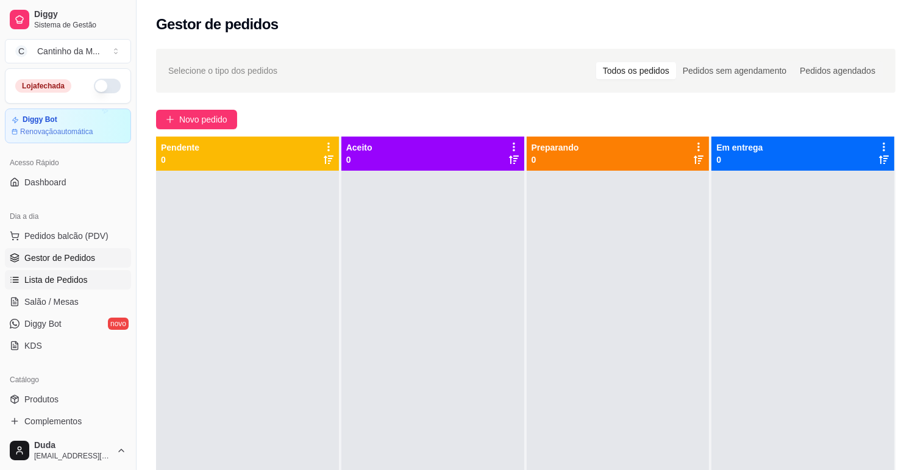
click at [63, 285] on span "Lista de Pedidos" at bounding box center [55, 280] width 63 height 12
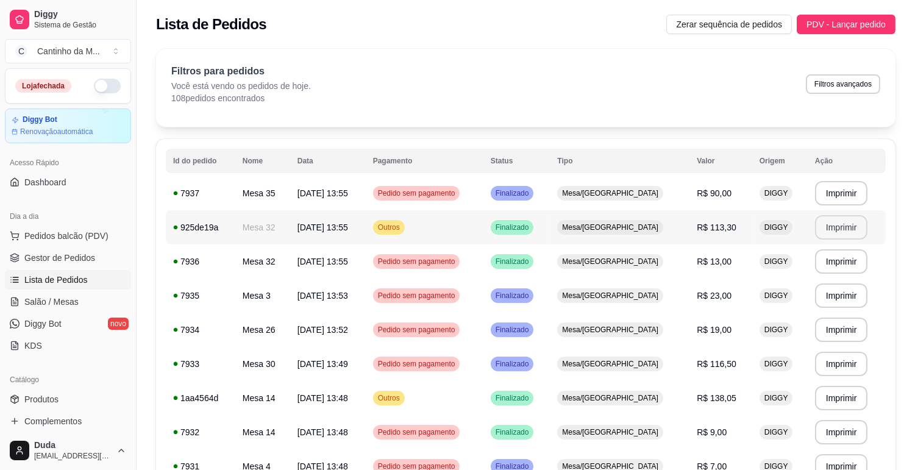
click at [842, 220] on button "Imprimir" at bounding box center [841, 227] width 53 height 24
click at [95, 259] on link "Gestor de Pedidos" at bounding box center [68, 258] width 126 height 20
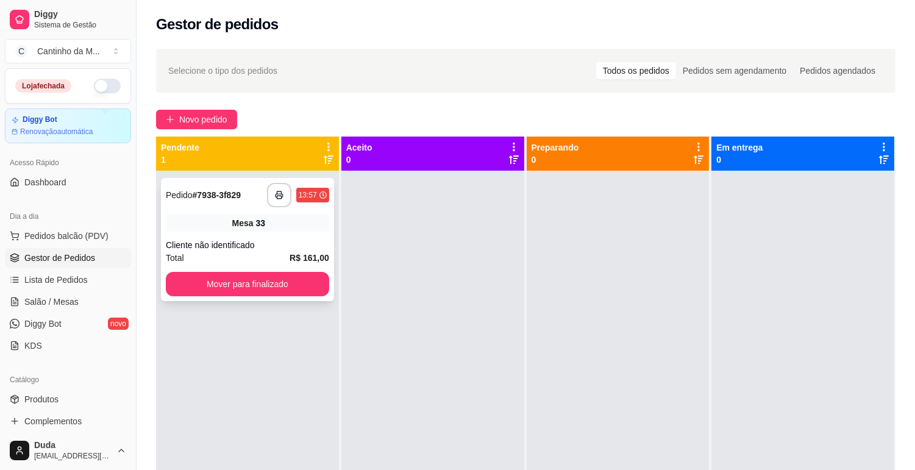
click at [302, 253] on strong "R$ 161,00" at bounding box center [310, 258] width 40 height 10
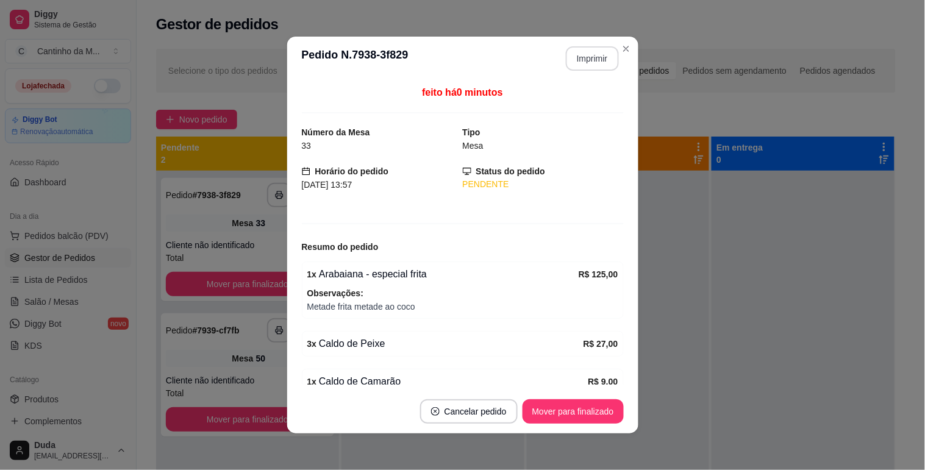
click at [590, 57] on button "Imprimir" at bounding box center [592, 58] width 53 height 24
click at [579, 407] on button "Mover para finalizado" at bounding box center [573, 412] width 98 height 24
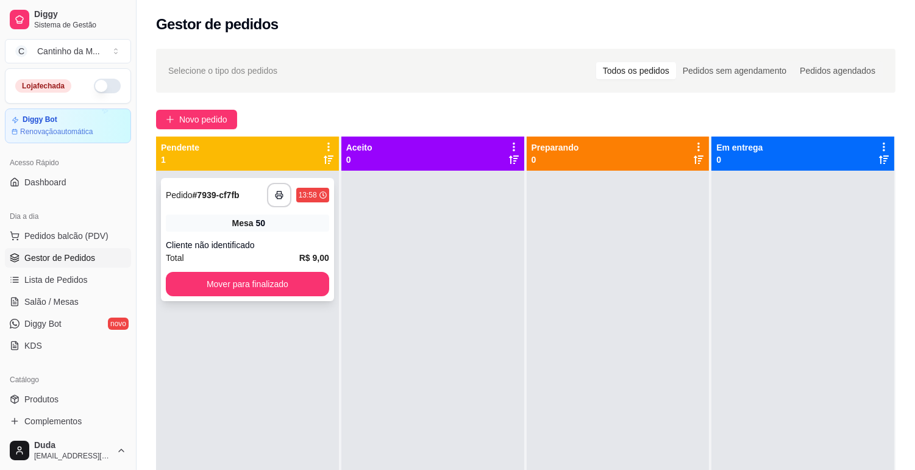
click at [288, 249] on div "Cliente não identificado" at bounding box center [247, 245] width 163 height 12
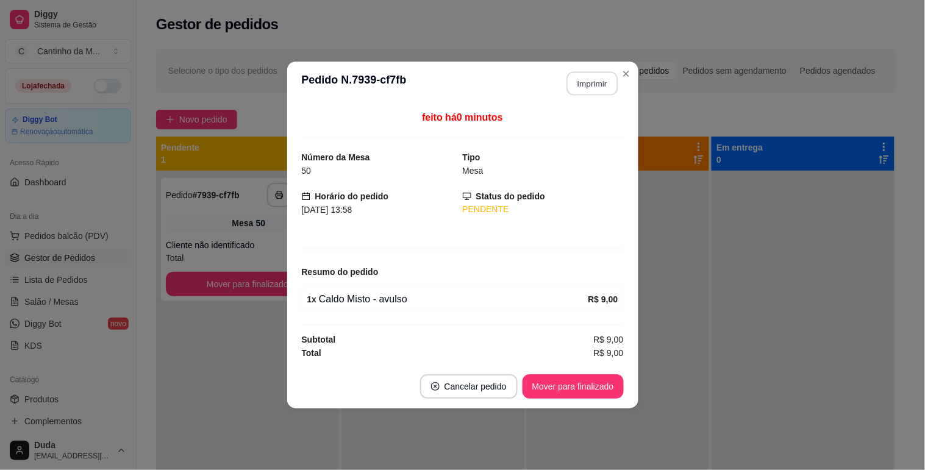
click at [583, 88] on button "Imprimir" at bounding box center [592, 84] width 51 height 24
click at [578, 388] on button "Mover para finalizado" at bounding box center [573, 387] width 98 height 24
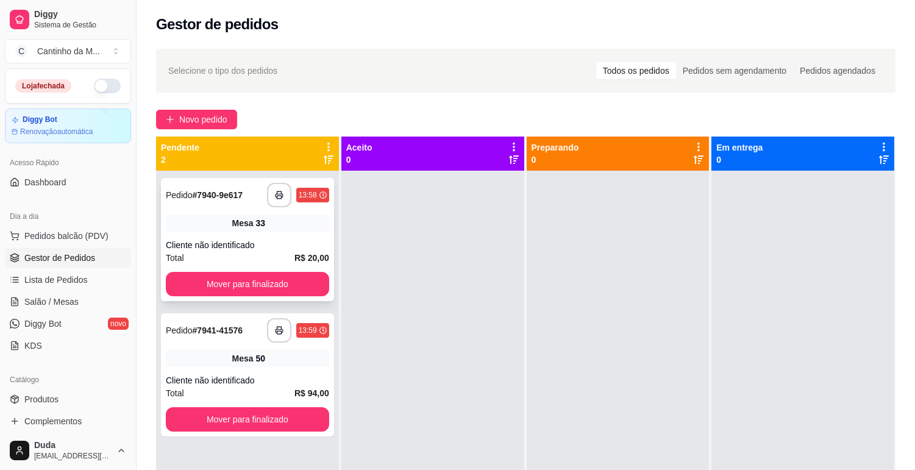
click at [295, 243] on div "Cliente não identificado" at bounding box center [247, 245] width 163 height 12
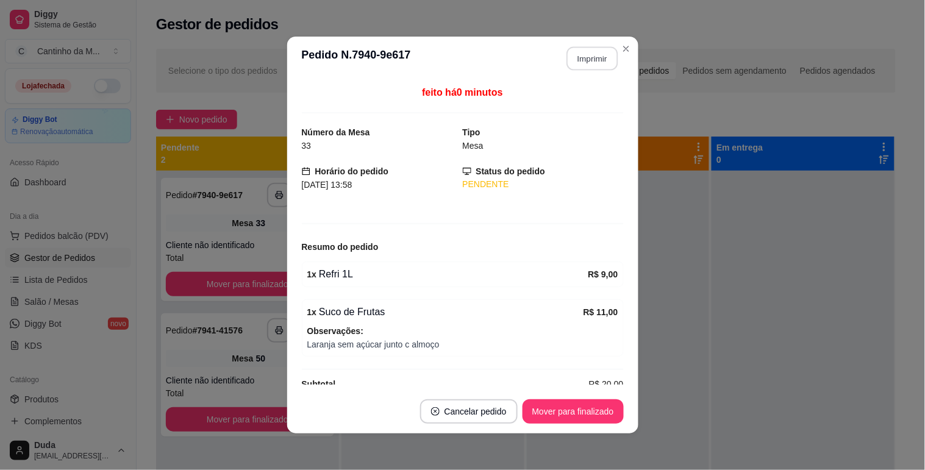
click at [576, 57] on button "Imprimir" at bounding box center [592, 59] width 51 height 24
click at [566, 417] on button "Mover para finalizado" at bounding box center [573, 412] width 101 height 24
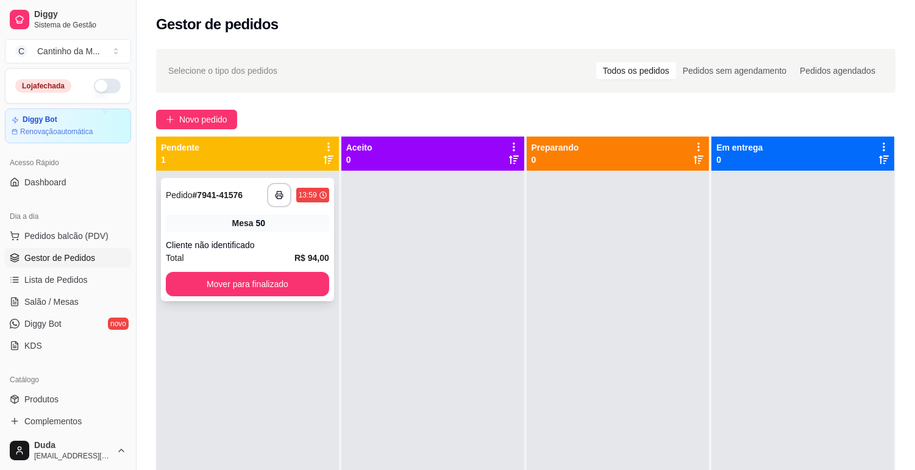
click at [221, 234] on div "**********" at bounding box center [247, 239] width 173 height 123
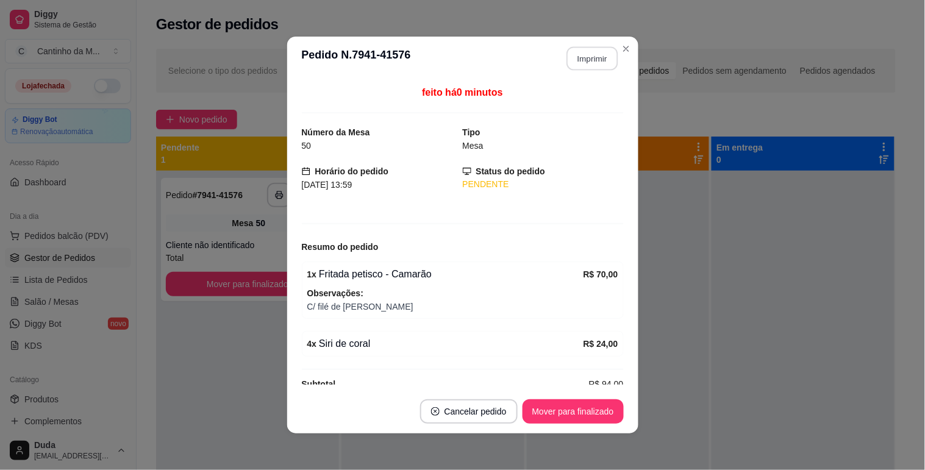
click at [569, 62] on button "Imprimir" at bounding box center [592, 59] width 51 height 24
click at [587, 407] on button "Mover para finalizado" at bounding box center [573, 412] width 101 height 24
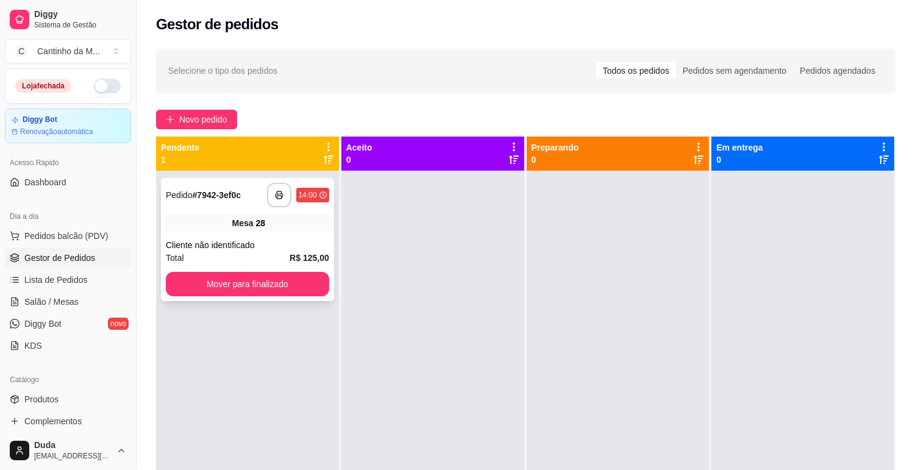
click at [257, 239] on div "Cliente não identificado" at bounding box center [247, 245] width 163 height 12
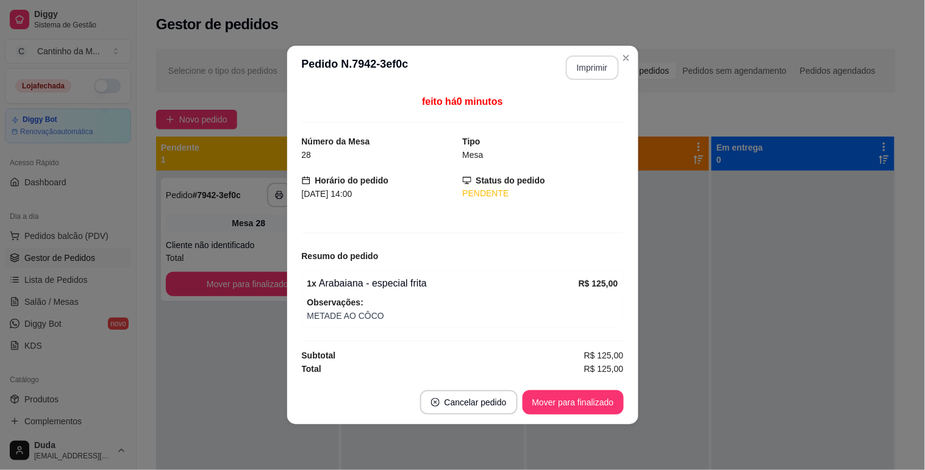
click at [586, 60] on button "Imprimir" at bounding box center [592, 68] width 53 height 24
click at [602, 400] on button "Mover para finalizado" at bounding box center [573, 402] width 101 height 24
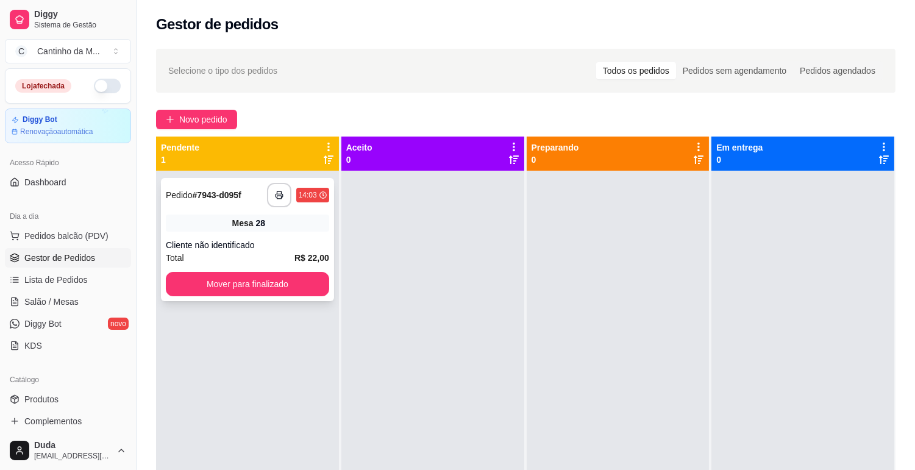
click at [285, 221] on div "Mesa 28" at bounding box center [247, 223] width 163 height 17
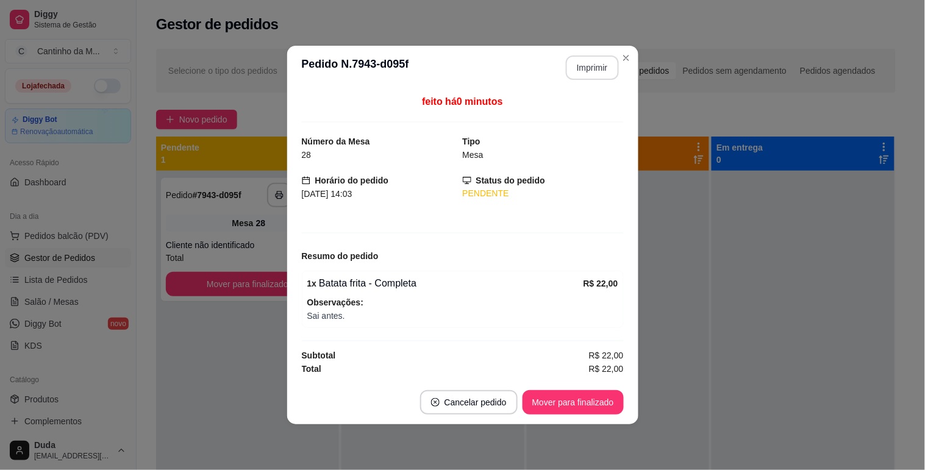
click at [601, 72] on button "Imprimir" at bounding box center [592, 68] width 53 height 24
click at [583, 401] on button "Mover para finalizado" at bounding box center [573, 402] width 101 height 24
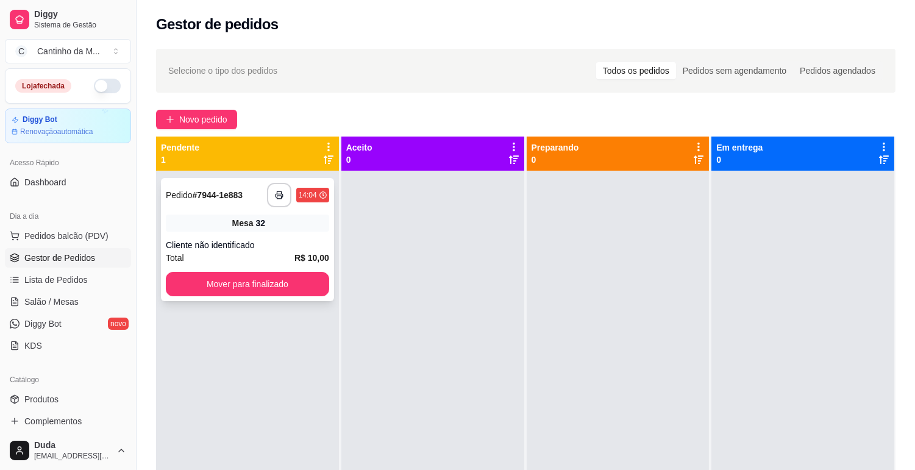
click at [263, 240] on div "Cliente não identificado" at bounding box center [247, 245] width 163 height 12
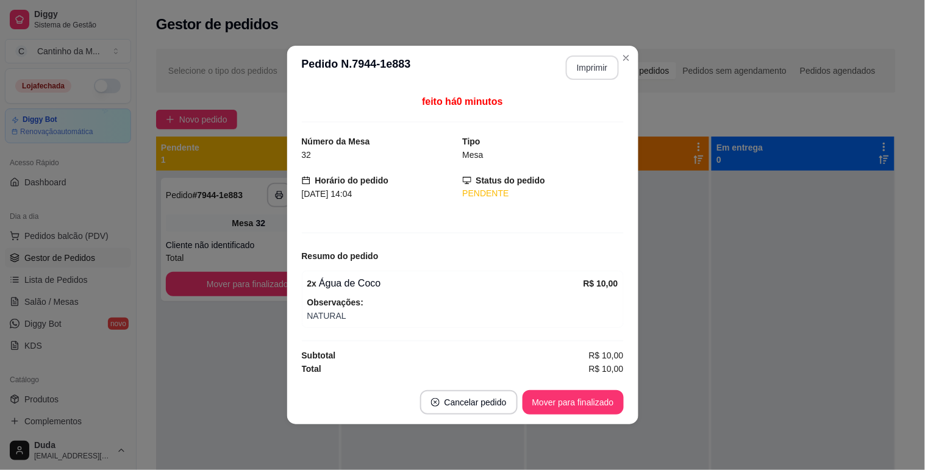
click at [592, 69] on button "Imprimir" at bounding box center [592, 68] width 53 height 24
click at [612, 404] on button "Mover para finalizado" at bounding box center [573, 402] width 101 height 24
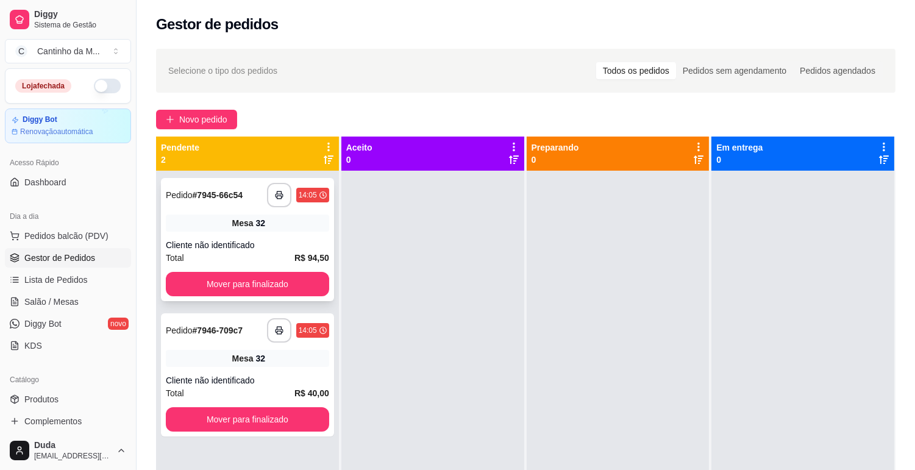
click at [309, 209] on div "**********" at bounding box center [247, 239] width 173 height 123
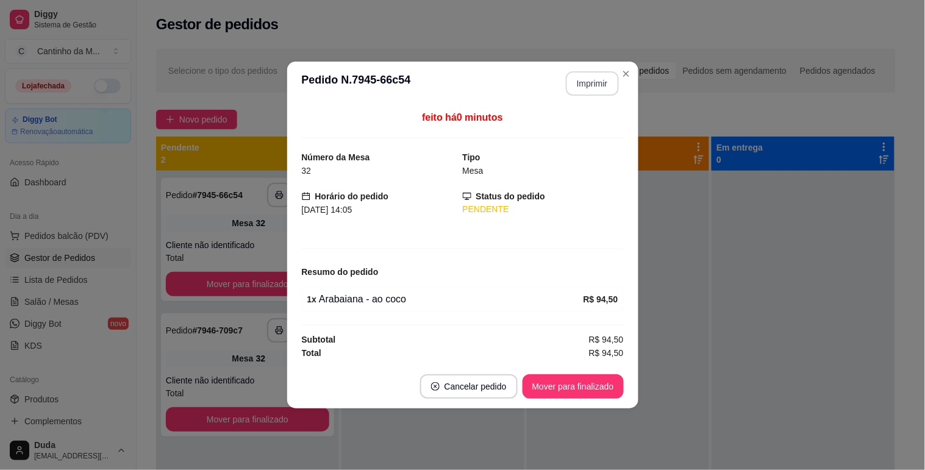
click at [578, 82] on button "Imprimir" at bounding box center [592, 83] width 53 height 24
click at [572, 387] on button "Mover para finalizado" at bounding box center [573, 386] width 101 height 24
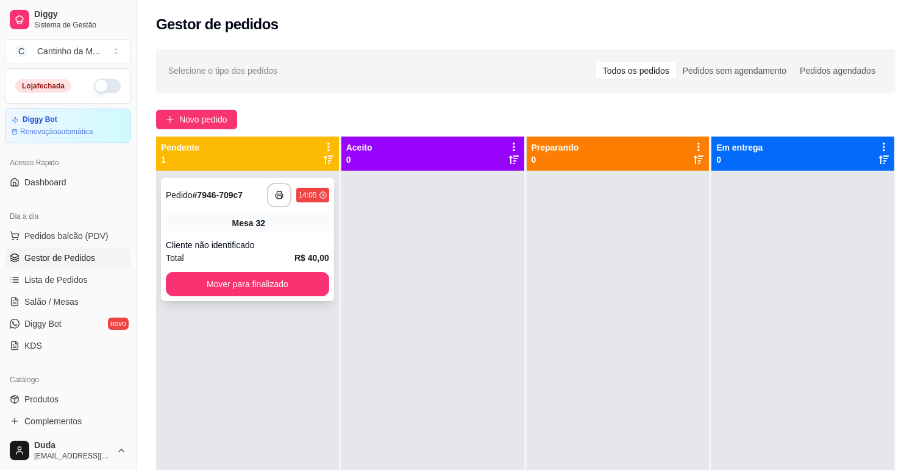
click at [290, 227] on div "Mesa 32" at bounding box center [247, 223] width 163 height 17
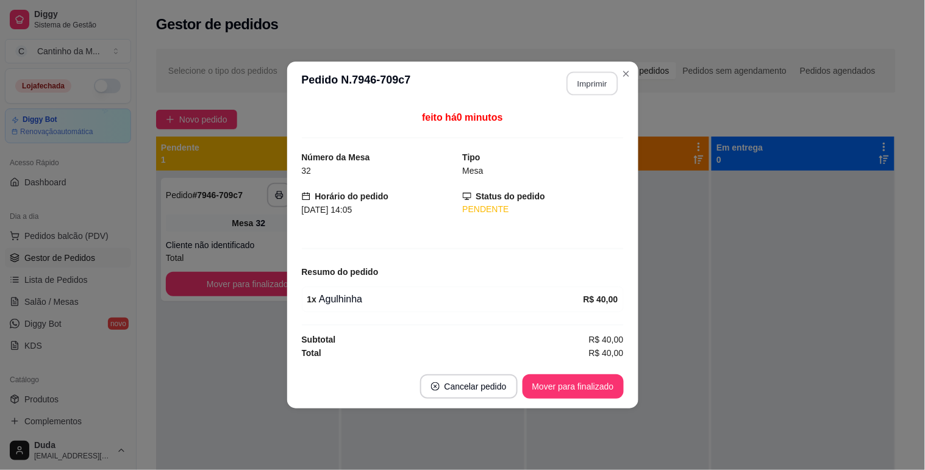
click at [606, 89] on button "Imprimir" at bounding box center [592, 84] width 51 height 24
click at [557, 381] on button "Mover para finalizado" at bounding box center [573, 387] width 98 height 24
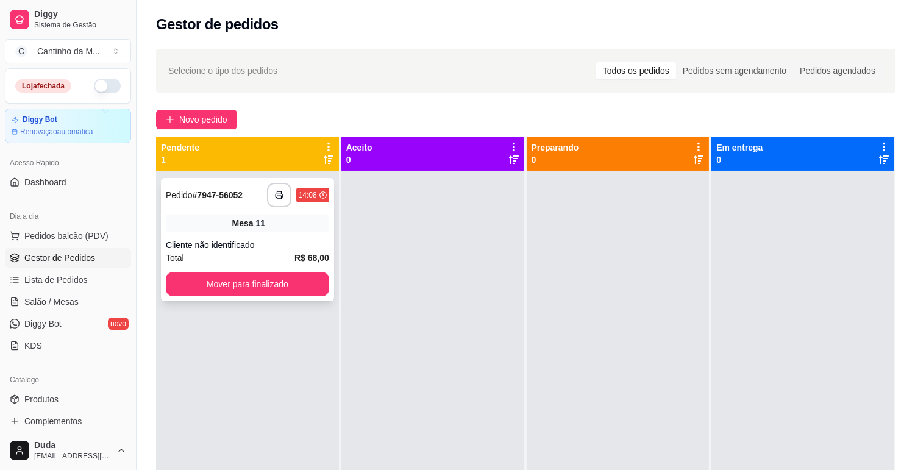
click at [251, 226] on span "Mesa" at bounding box center [242, 223] width 21 height 12
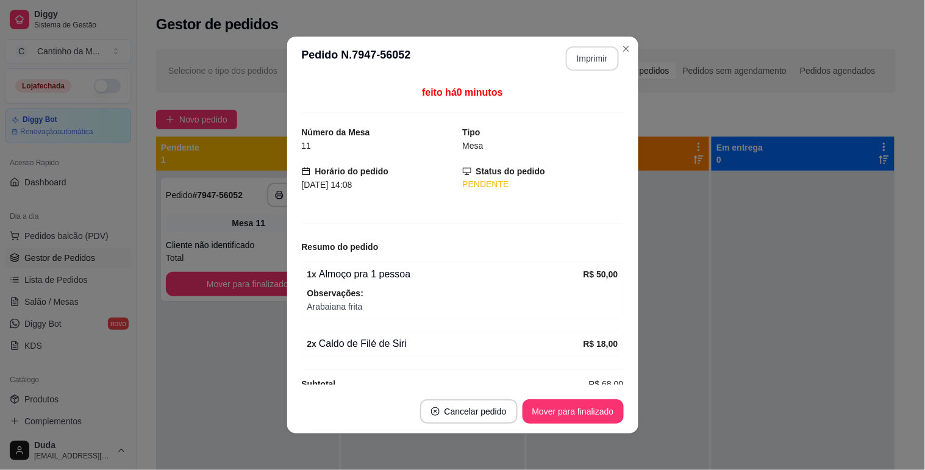
click at [584, 63] on button "Imprimir" at bounding box center [592, 58] width 53 height 24
click at [593, 417] on button "Mover para finalizado" at bounding box center [573, 412] width 98 height 24
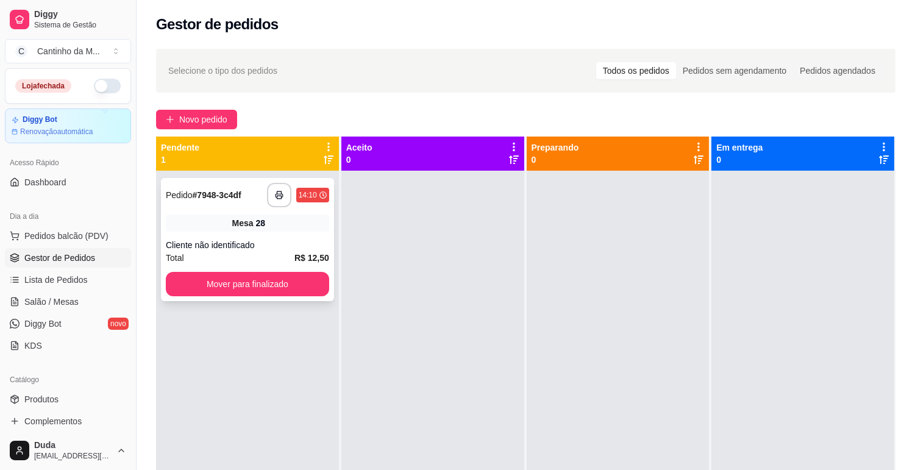
click at [285, 208] on div "**********" at bounding box center [247, 239] width 173 height 123
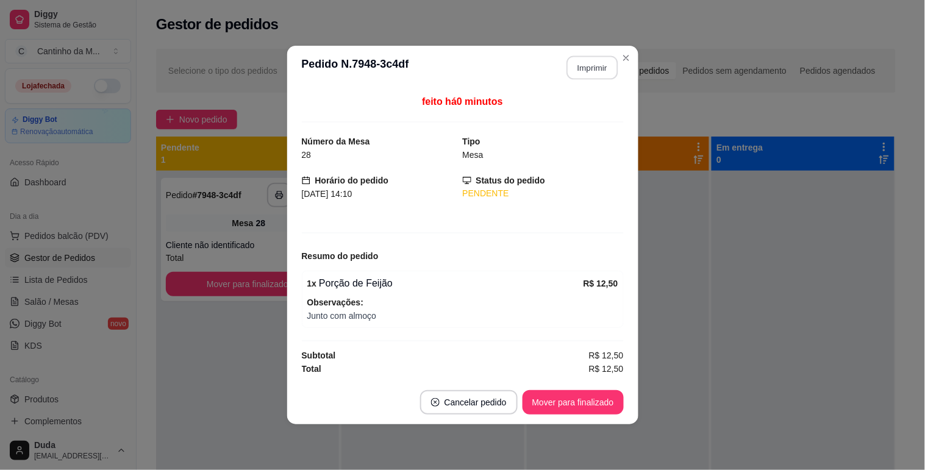
click at [573, 65] on button "Imprimir" at bounding box center [592, 68] width 51 height 24
click at [561, 403] on button "Mover para finalizado" at bounding box center [573, 402] width 101 height 24
click at [561, 403] on div "Mover para finalizado" at bounding box center [565, 402] width 118 height 24
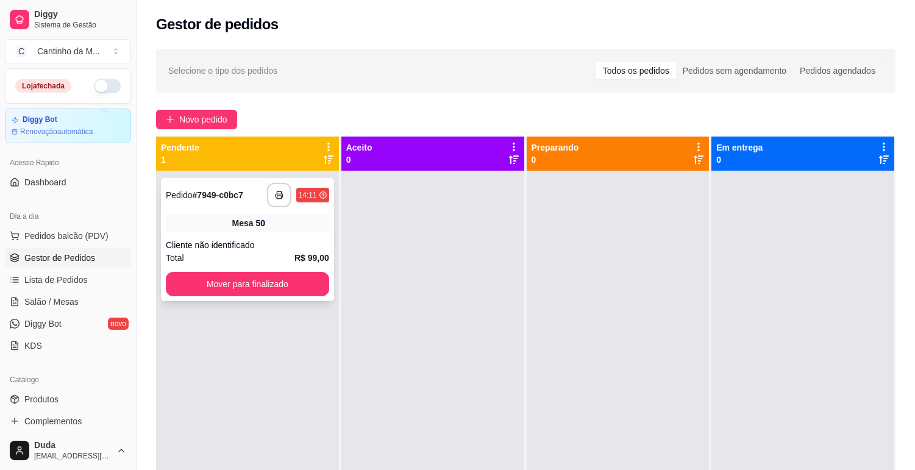
click at [217, 188] on div "Pedido # 7949-c0bc7" at bounding box center [204, 195] width 77 height 15
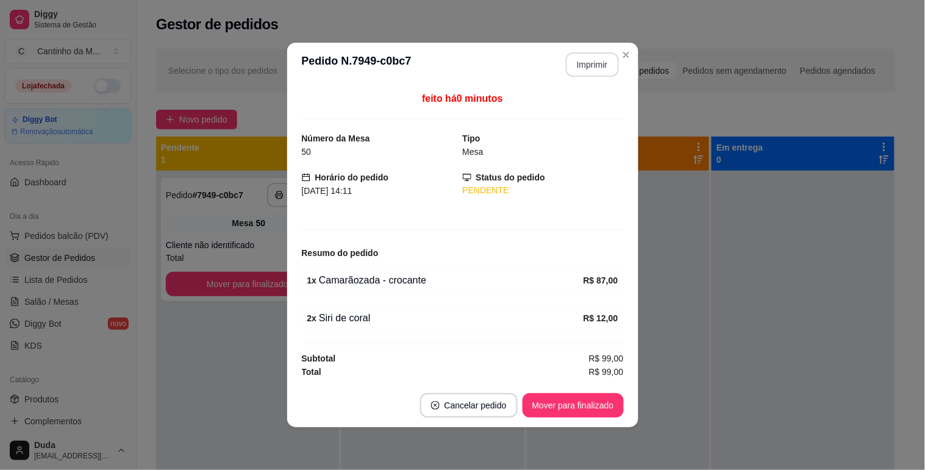
click at [587, 64] on button "Imprimir" at bounding box center [592, 64] width 53 height 24
click at [600, 391] on footer "Cancelar pedido Mover para finalizado" at bounding box center [462, 406] width 351 height 44
click at [593, 404] on button "Mover para finalizado" at bounding box center [573, 406] width 98 height 24
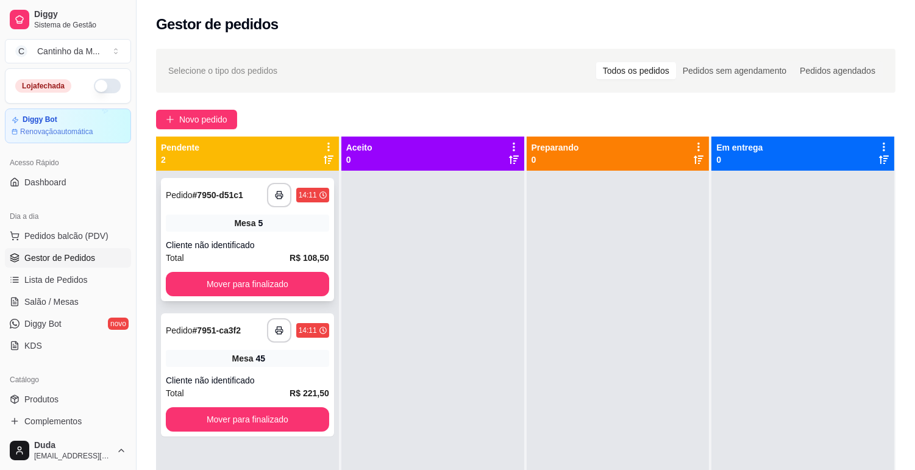
click at [243, 210] on div "**********" at bounding box center [247, 239] width 173 height 123
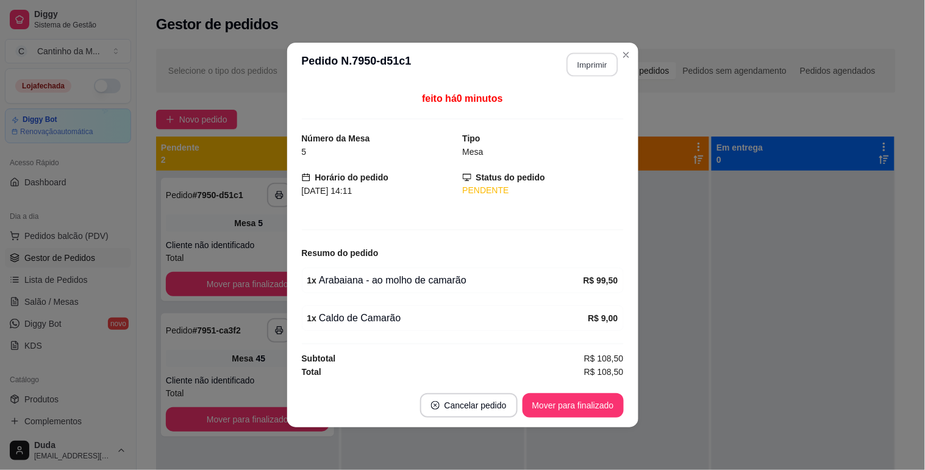
click at [594, 70] on button "Imprimir" at bounding box center [592, 65] width 51 height 24
click at [592, 409] on button "Mover para finalizado" at bounding box center [573, 405] width 101 height 24
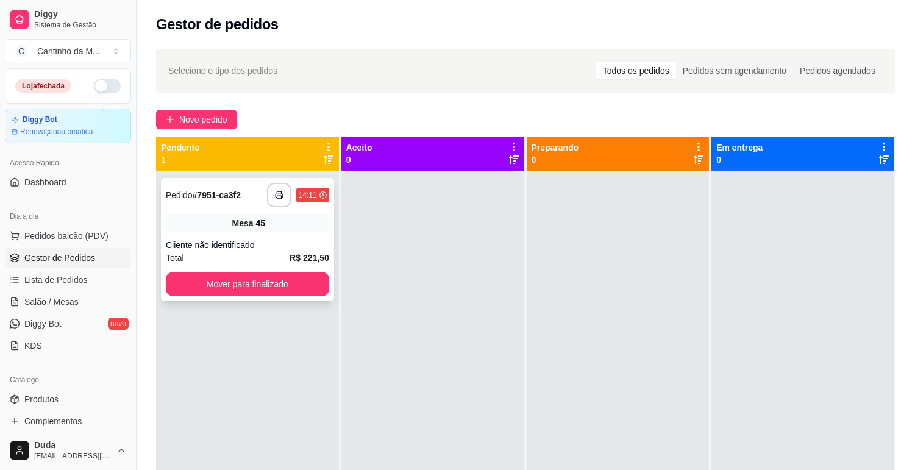
click at [268, 236] on div "**********" at bounding box center [247, 239] width 173 height 123
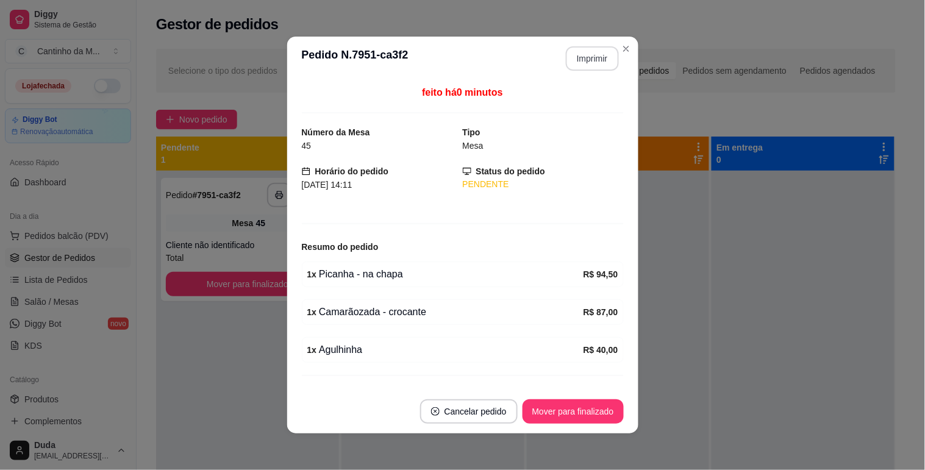
click at [577, 59] on button "Imprimir" at bounding box center [592, 58] width 53 height 24
click at [579, 404] on button "Mover para finalizado" at bounding box center [573, 412] width 101 height 24
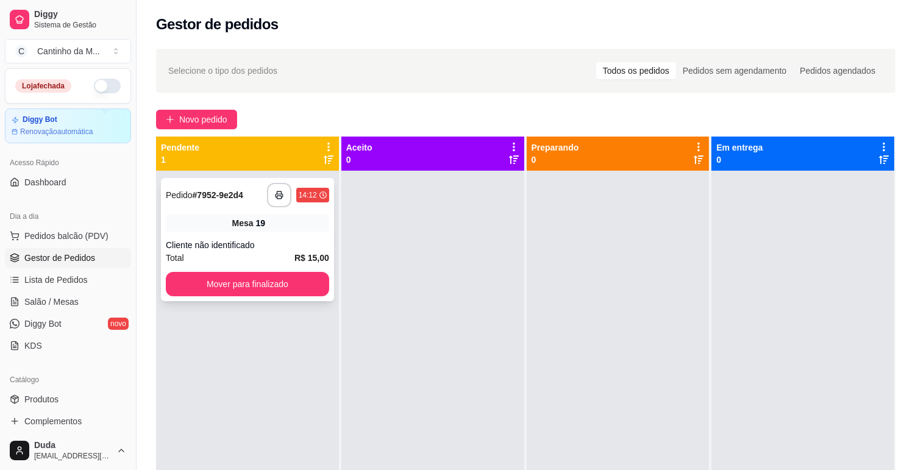
click at [238, 234] on div "**********" at bounding box center [247, 239] width 173 height 123
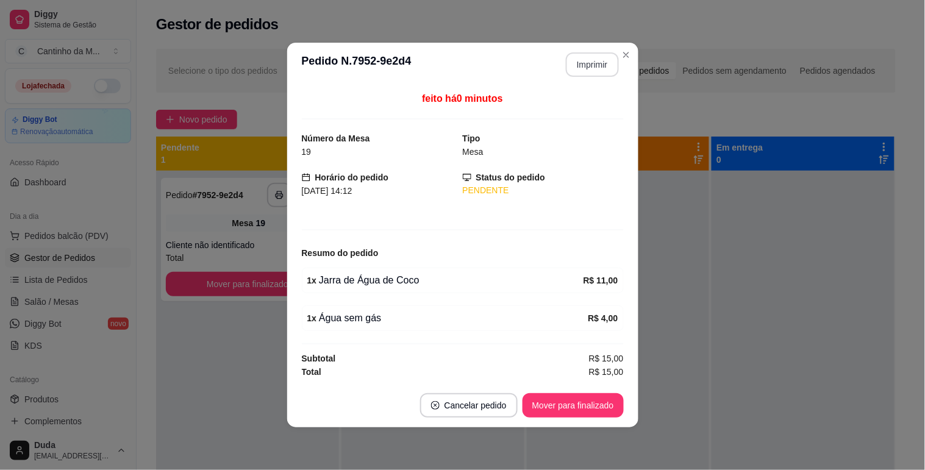
click at [586, 74] on button "Imprimir" at bounding box center [592, 64] width 53 height 24
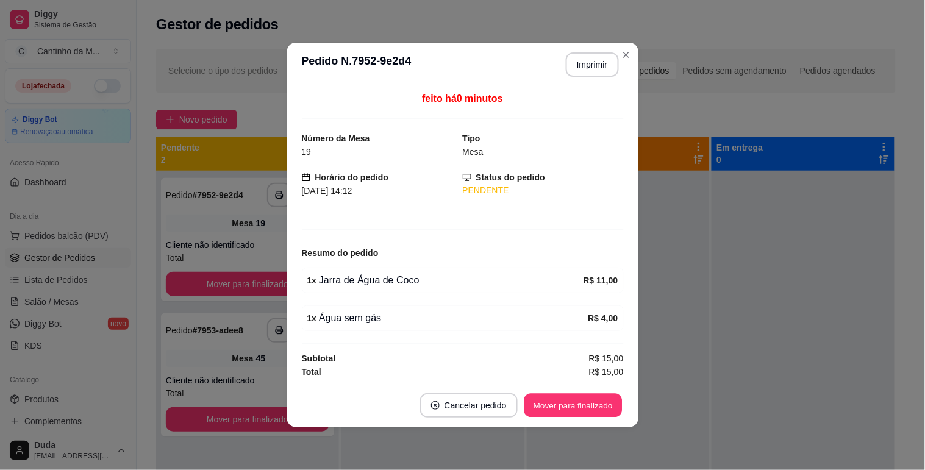
click at [586, 403] on button "Mover para finalizado" at bounding box center [573, 406] width 98 height 24
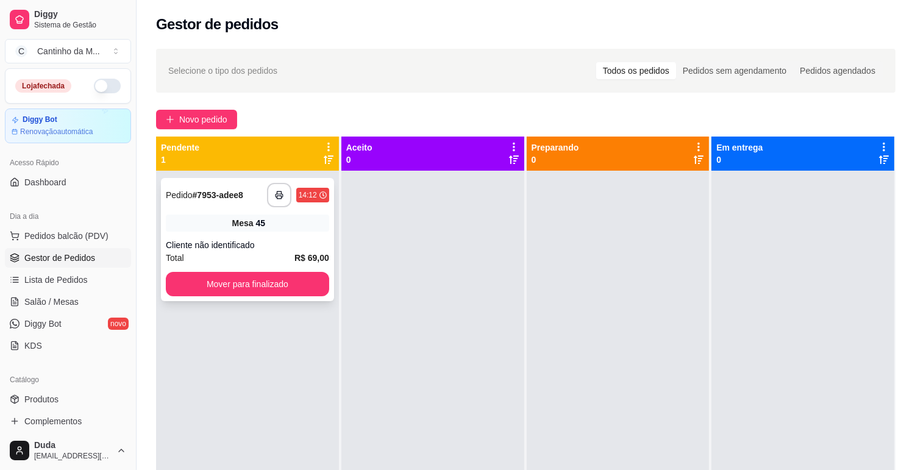
click at [270, 245] on div "Cliente não identificado" at bounding box center [247, 245] width 163 height 12
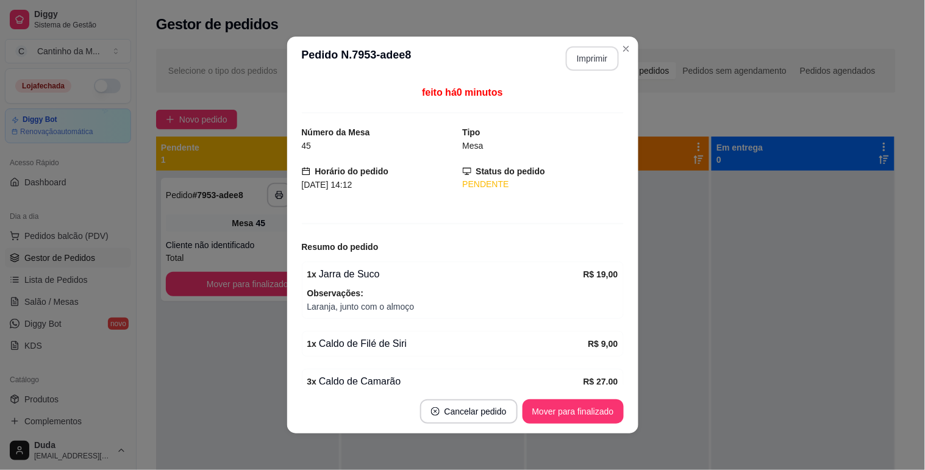
click at [579, 51] on button "Imprimir" at bounding box center [592, 58] width 53 height 24
click at [586, 409] on button "Mover para finalizado" at bounding box center [573, 412] width 101 height 24
click at [586, 409] on button "Mover para finalizado" at bounding box center [573, 412] width 98 height 24
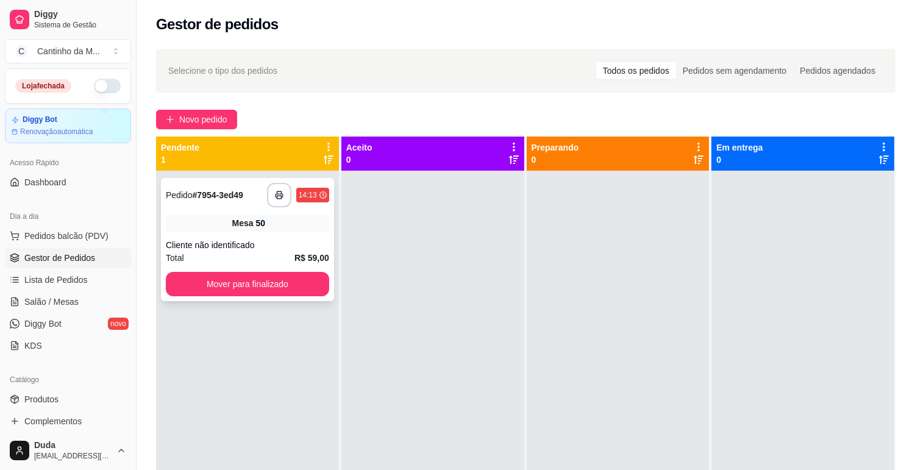
click at [212, 204] on div "**********" at bounding box center [247, 195] width 163 height 24
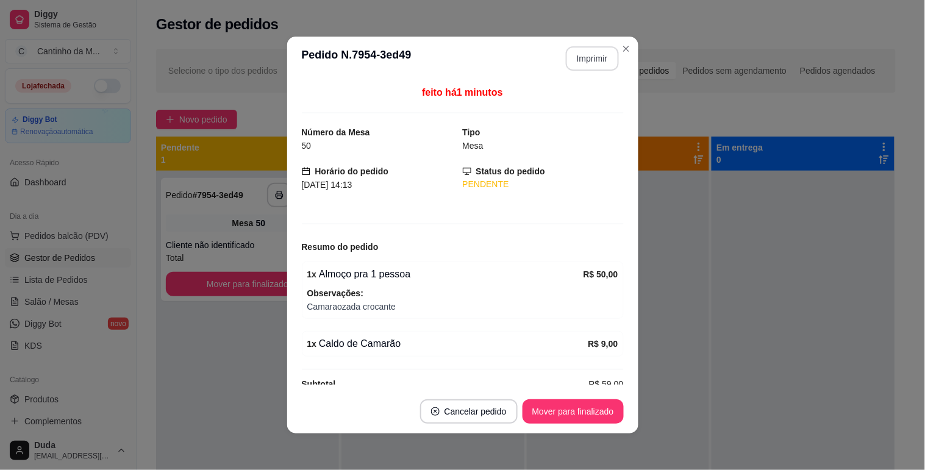
click at [566, 62] on button "Imprimir" at bounding box center [592, 58] width 53 height 24
click at [571, 404] on button "Mover para finalizado" at bounding box center [573, 412] width 101 height 24
click at [595, 415] on button "Mover para finalizado" at bounding box center [573, 412] width 98 height 24
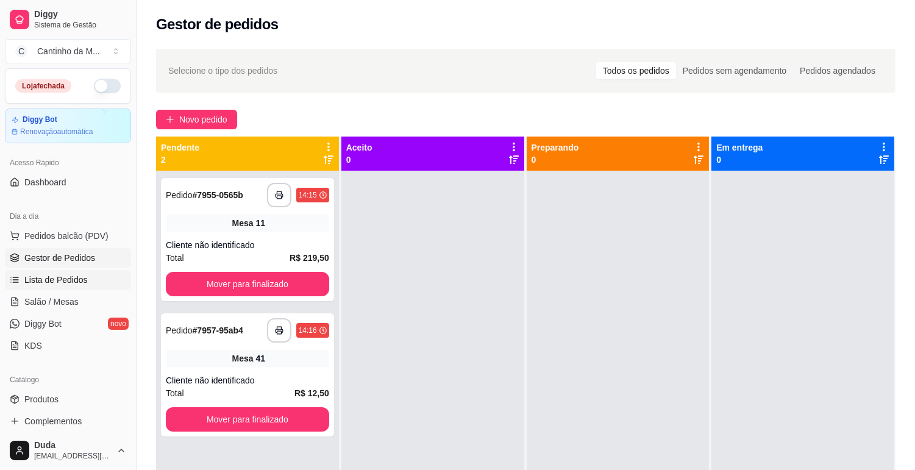
click at [93, 270] on link "Lista de Pedidos" at bounding box center [68, 280] width 126 height 20
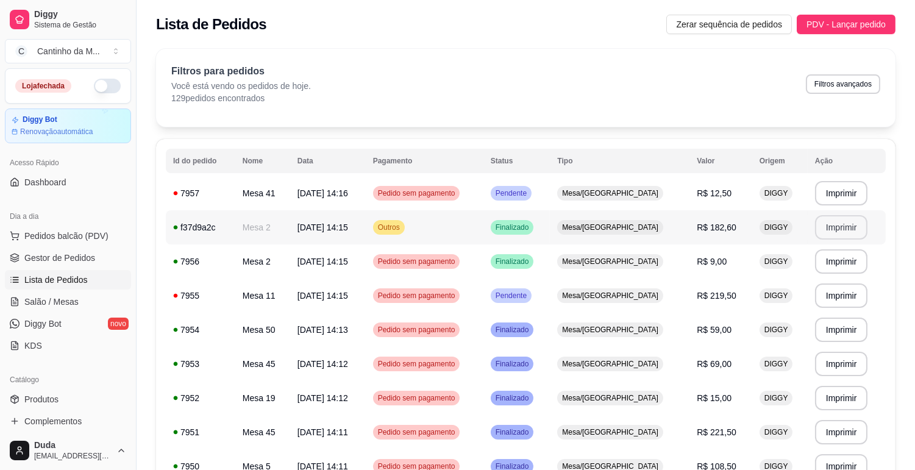
click at [856, 228] on button "Imprimir" at bounding box center [841, 227] width 53 height 24
click at [84, 253] on span "Gestor de Pedidos" at bounding box center [59, 258] width 71 height 12
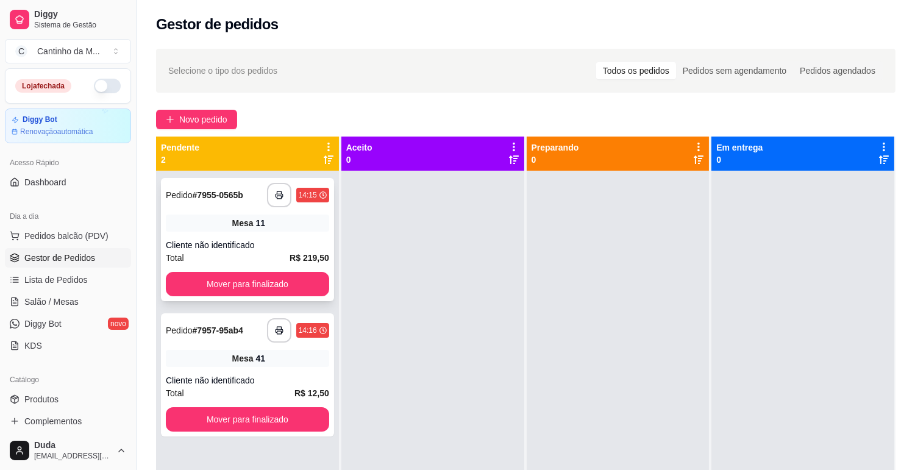
click at [239, 235] on div "**********" at bounding box center [247, 239] width 173 height 123
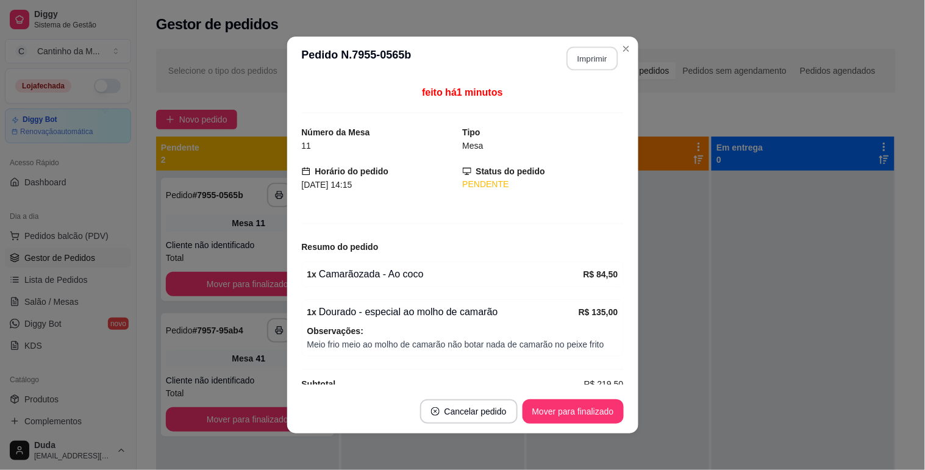
click at [586, 63] on button "Imprimir" at bounding box center [592, 59] width 51 height 24
click at [566, 410] on button "Mover para finalizado" at bounding box center [573, 412] width 101 height 24
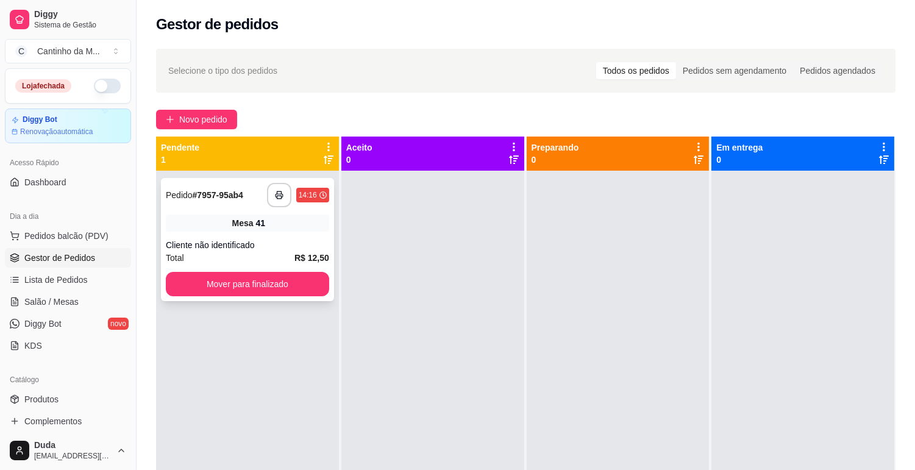
click at [226, 217] on div "Mesa 41" at bounding box center [247, 223] width 163 height 17
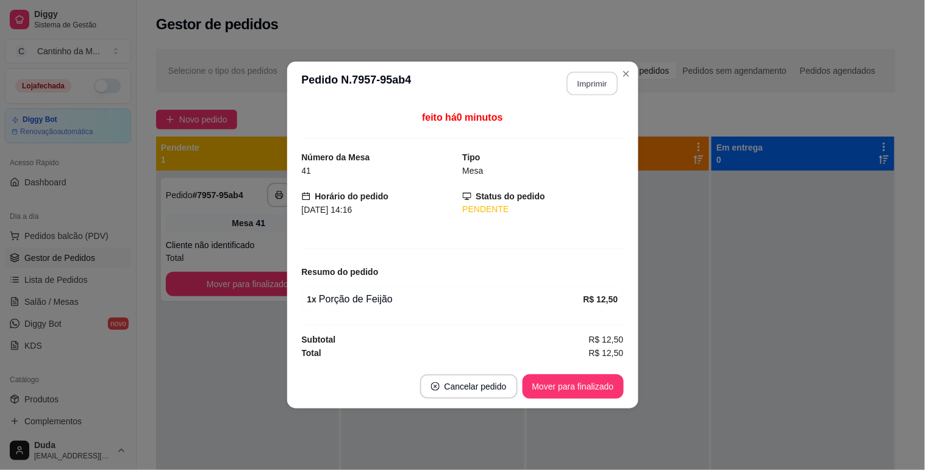
click at [597, 85] on button "Imprimir" at bounding box center [592, 84] width 51 height 24
click at [551, 385] on button "Mover para finalizado" at bounding box center [573, 387] width 98 height 24
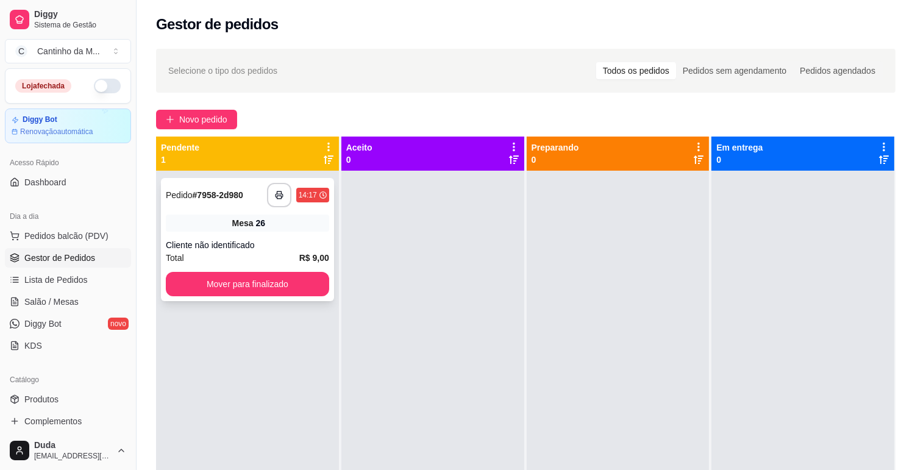
click at [234, 246] on div "Cliente não identificado" at bounding box center [247, 245] width 163 height 12
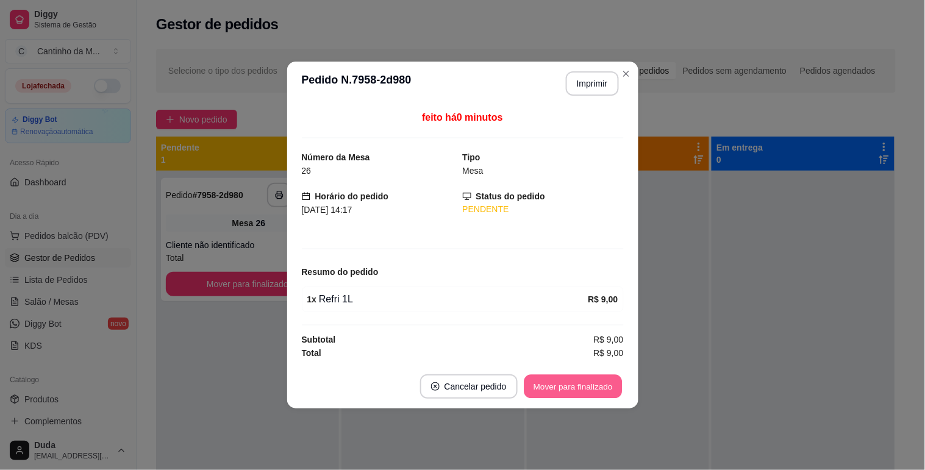
click at [564, 390] on button "Mover para finalizado" at bounding box center [573, 387] width 98 height 24
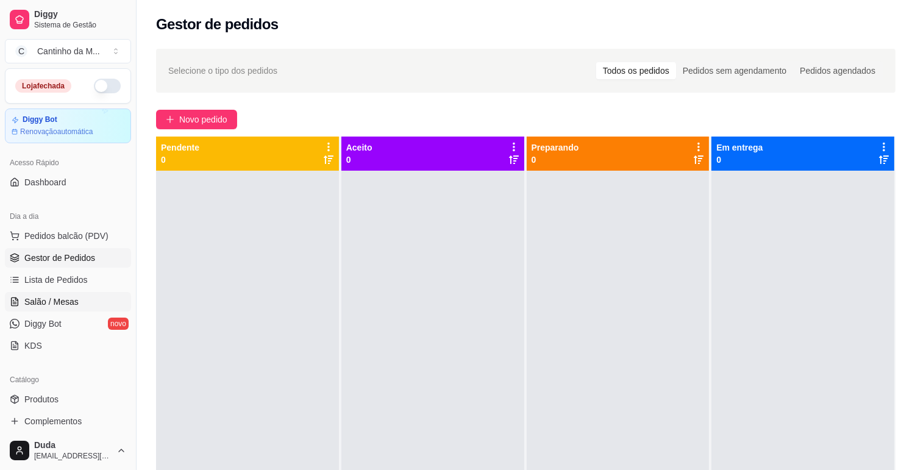
click at [85, 297] on link "Salão / Mesas" at bounding box center [68, 302] width 126 height 20
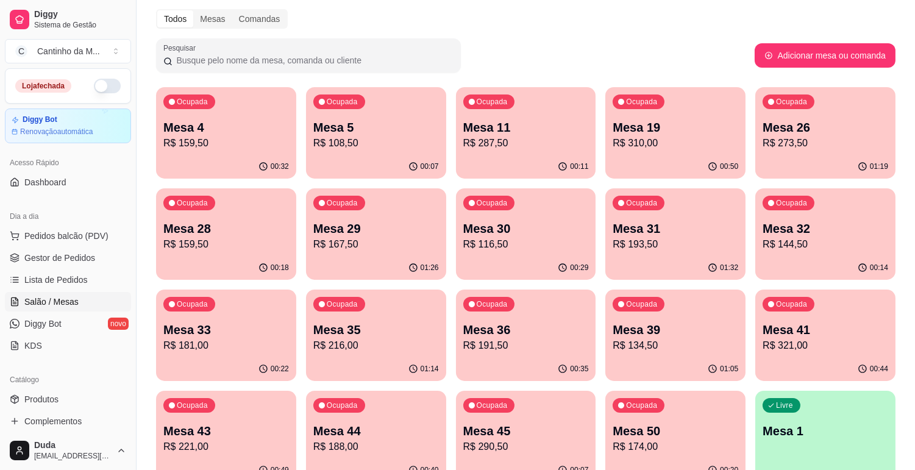
scroll to position [68, 0]
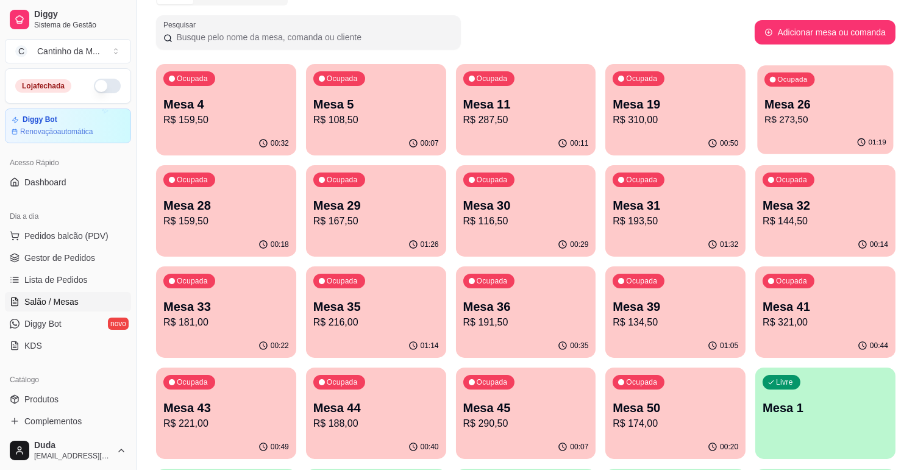
click at [846, 96] on p "Mesa 26" at bounding box center [826, 104] width 122 height 16
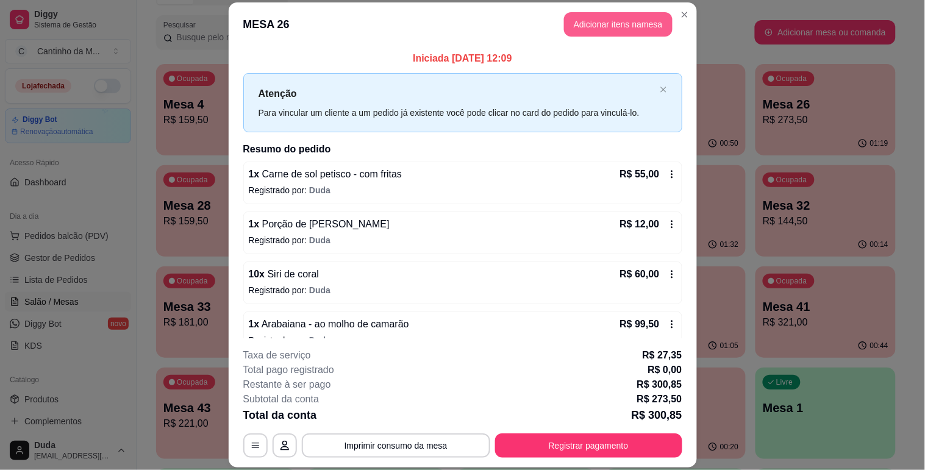
click at [607, 26] on button "Adicionar itens na mesa" at bounding box center [618, 24] width 109 height 24
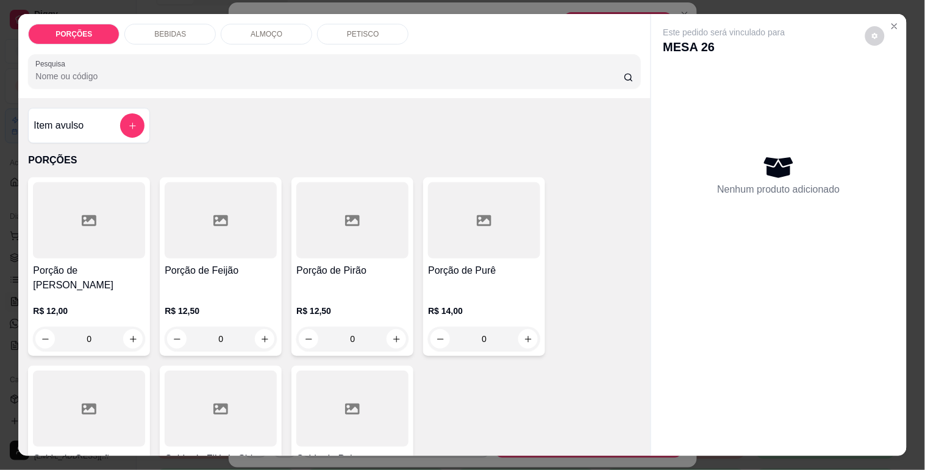
click at [113, 122] on div "Item avulso" at bounding box center [89, 125] width 111 height 24
click at [132, 123] on button "add-separate-item" at bounding box center [132, 125] width 24 height 24
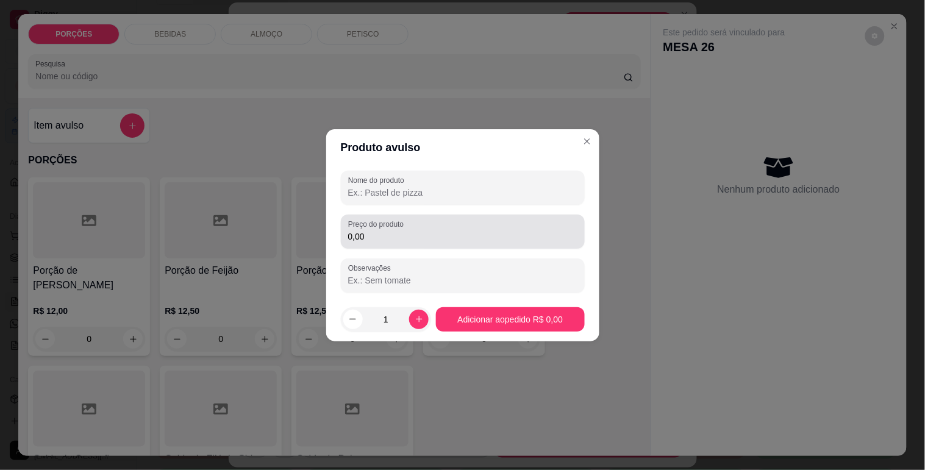
click at [366, 232] on input "0,00" at bounding box center [462, 237] width 229 height 12
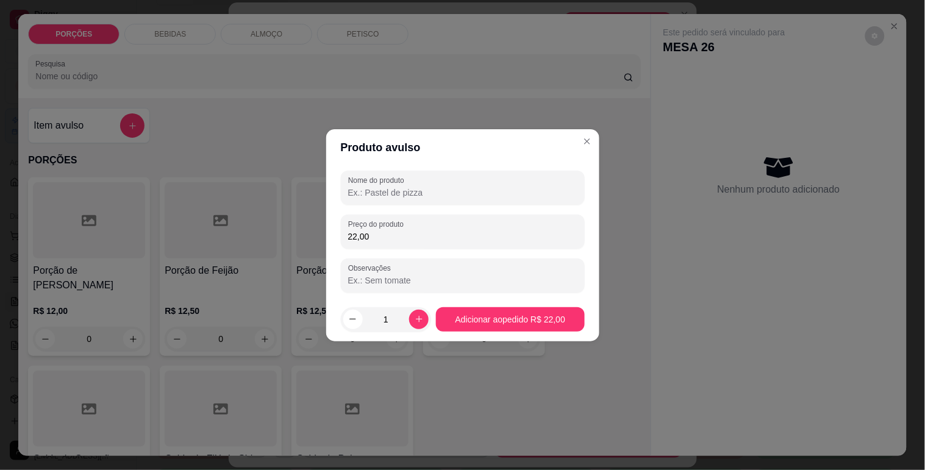
type input "22,00"
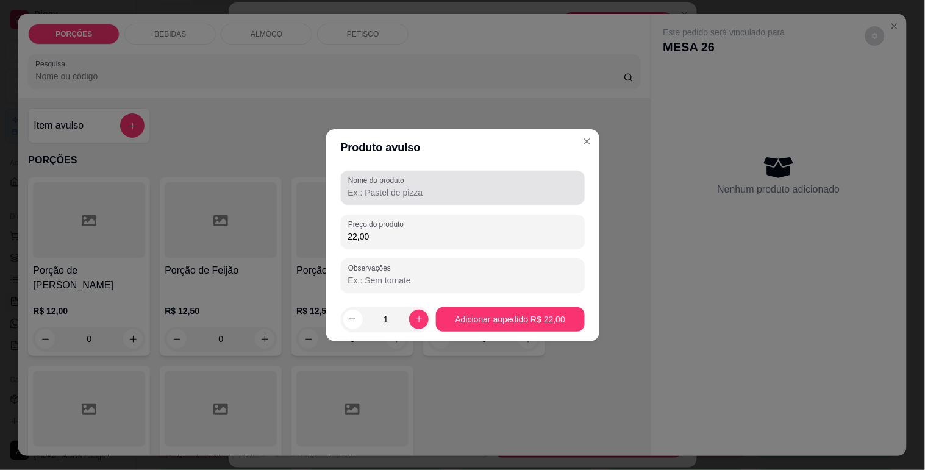
click at [377, 184] on label "Nome do produto" at bounding box center [378, 180] width 60 height 10
click at [377, 187] on input "Nome do produto" at bounding box center [462, 193] width 229 height 12
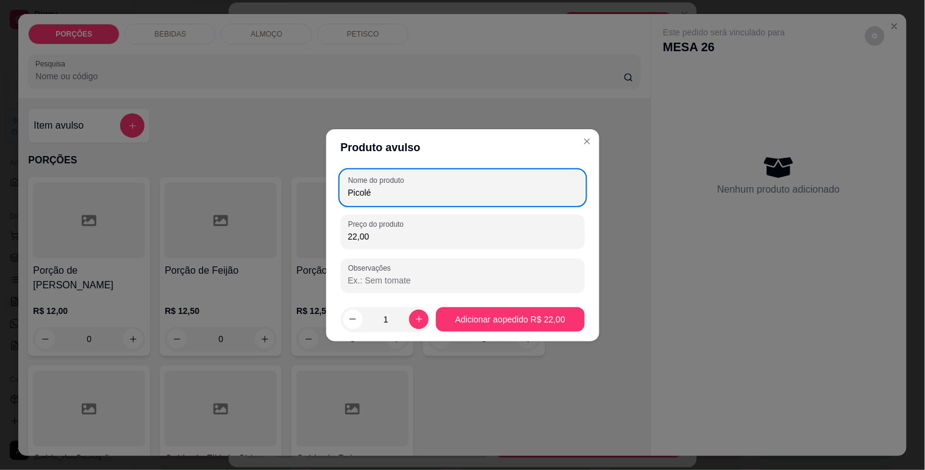
type input "Picolé"
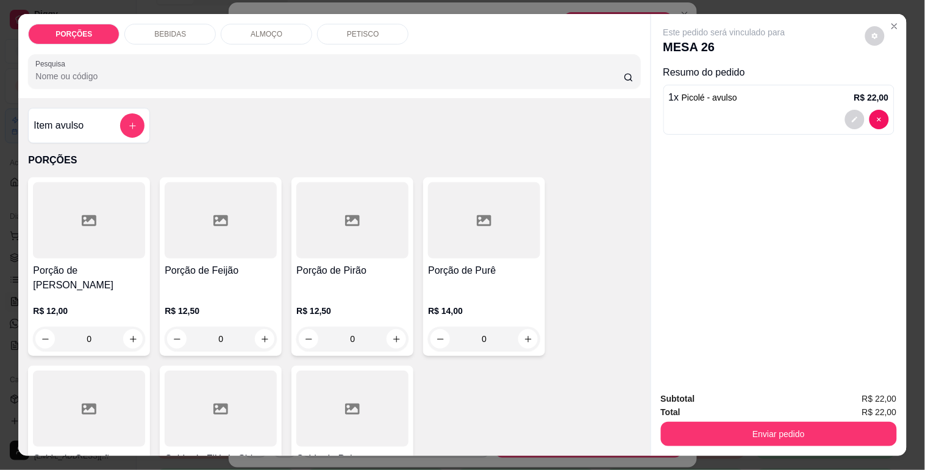
click at [696, 419] on div "Enviar pedido" at bounding box center [779, 432] width 236 height 27
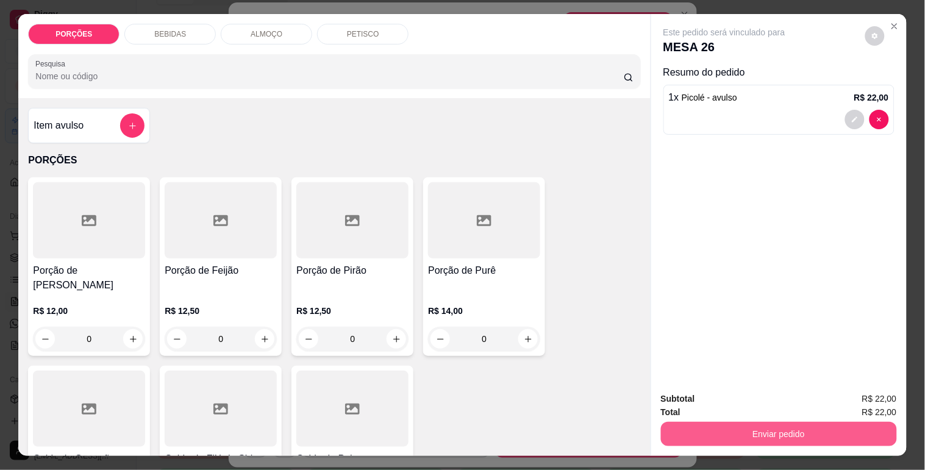
click at [696, 422] on button "Enviar pedido" at bounding box center [779, 434] width 236 height 24
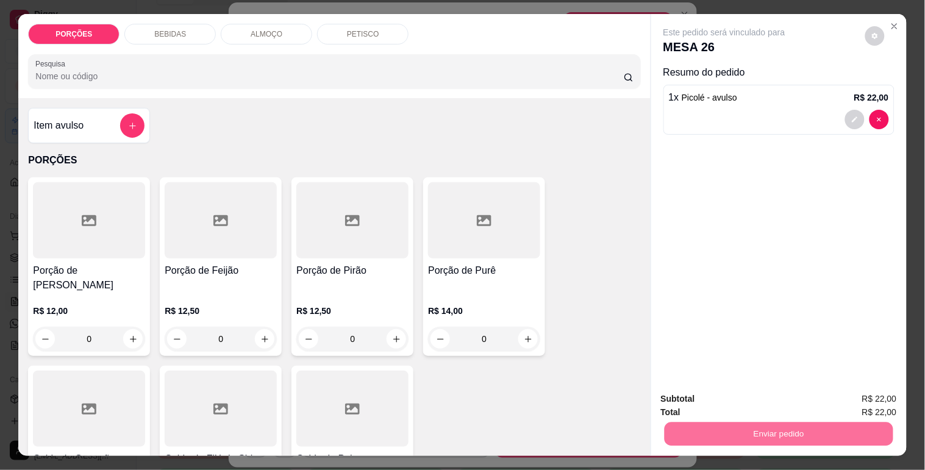
click at [708, 388] on button "Não registrar e enviar pedido" at bounding box center [738, 399] width 127 height 23
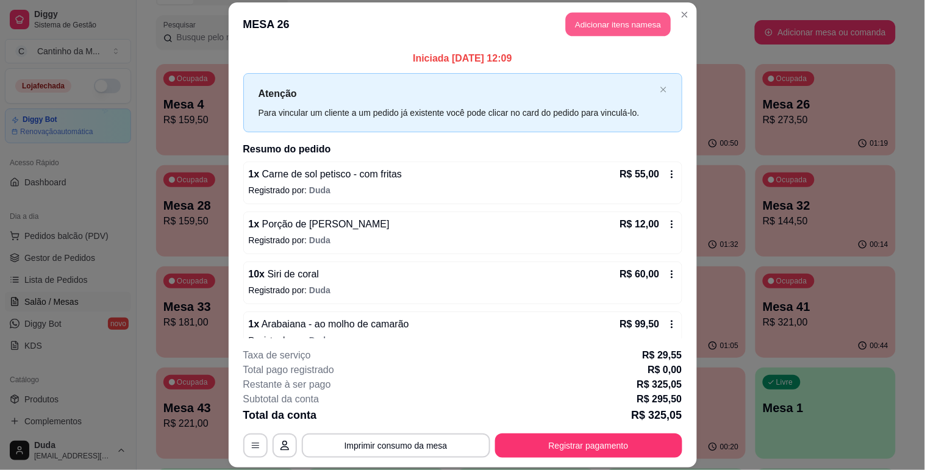
click at [656, 20] on button "Adicionar itens na mesa" at bounding box center [618, 24] width 105 height 24
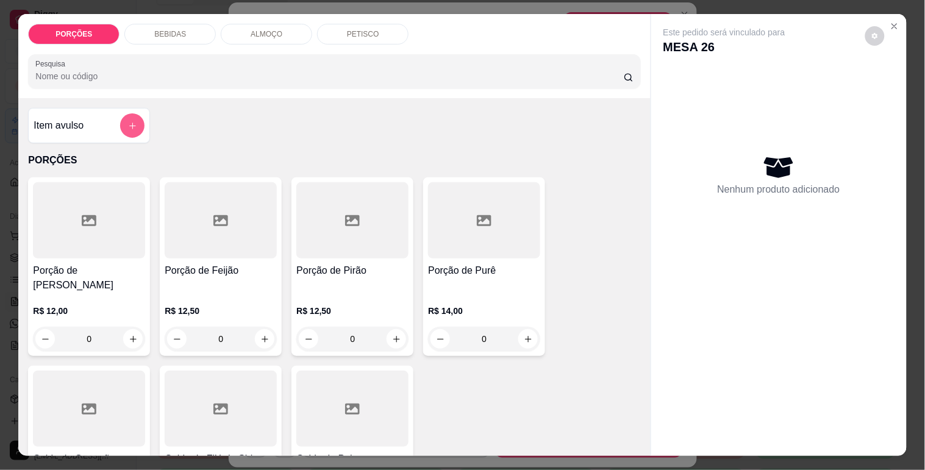
click at [135, 115] on button "add-separate-item" at bounding box center [132, 125] width 24 height 24
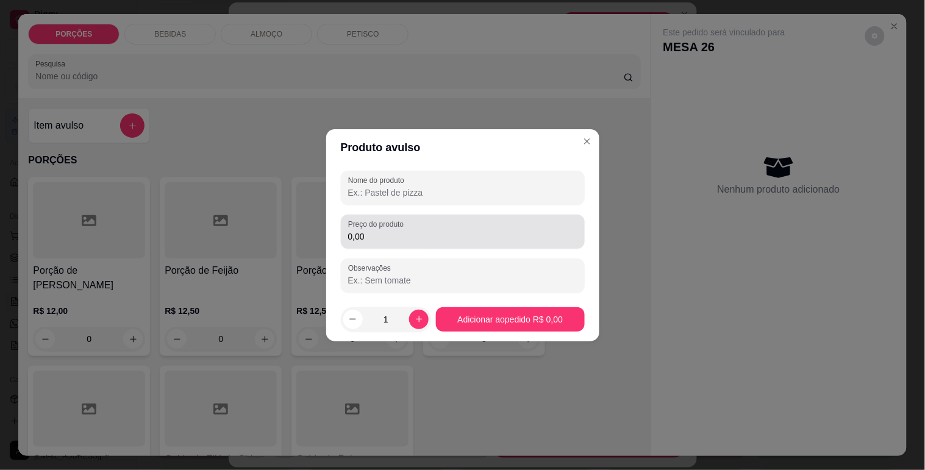
click at [410, 244] on div "Preço do produto 0,00" at bounding box center [463, 232] width 244 height 34
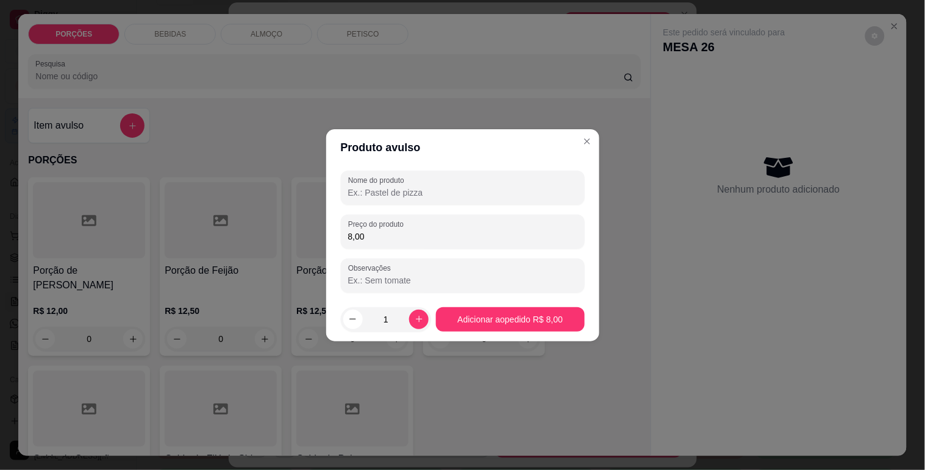
type input "8,00"
click at [411, 191] on input "Nome do produto" at bounding box center [462, 193] width 229 height 12
type input "Picolé"
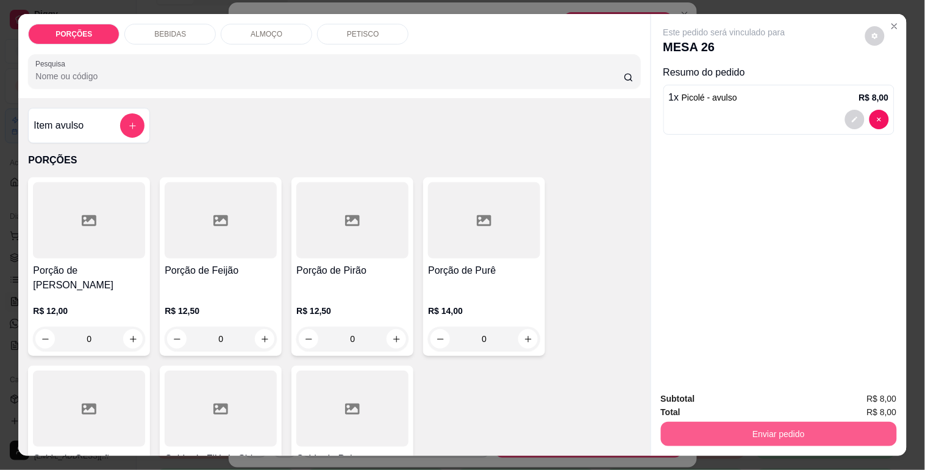
click at [778, 433] on button "Enviar pedido" at bounding box center [779, 434] width 236 height 24
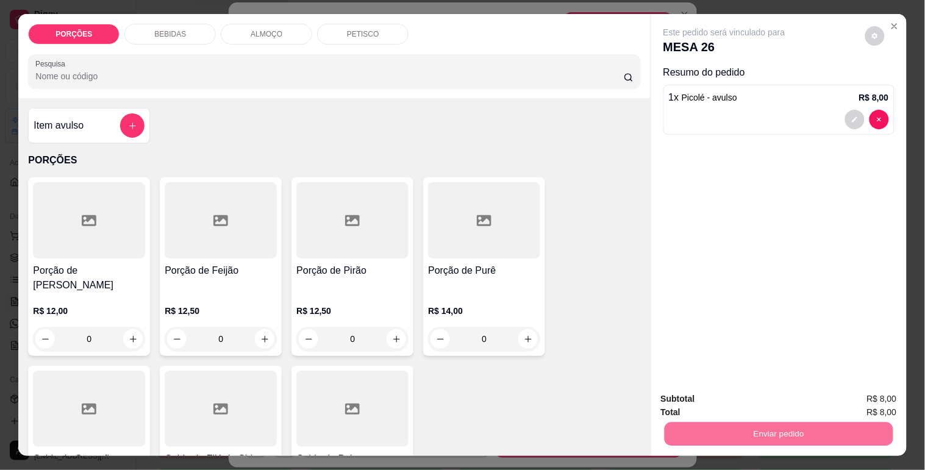
click at [732, 388] on button "Não registrar e enviar pedido" at bounding box center [738, 399] width 127 height 23
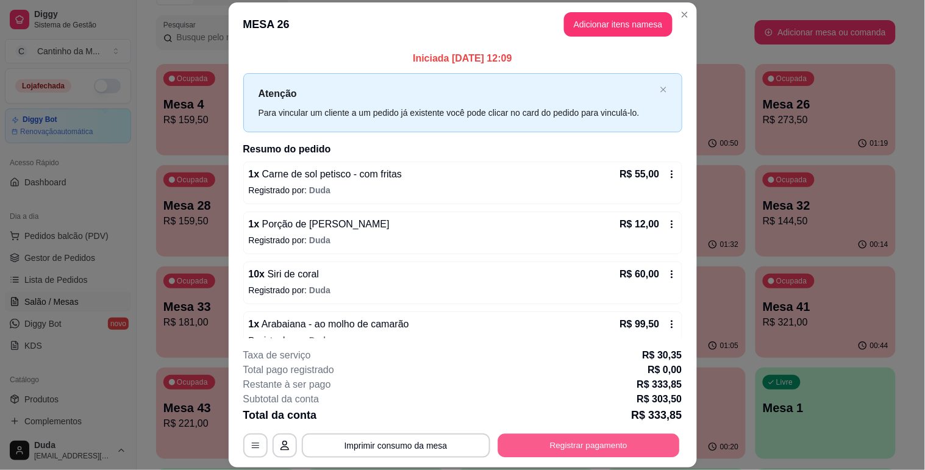
click at [551, 438] on button "Registrar pagamento" at bounding box center [589, 446] width 182 height 24
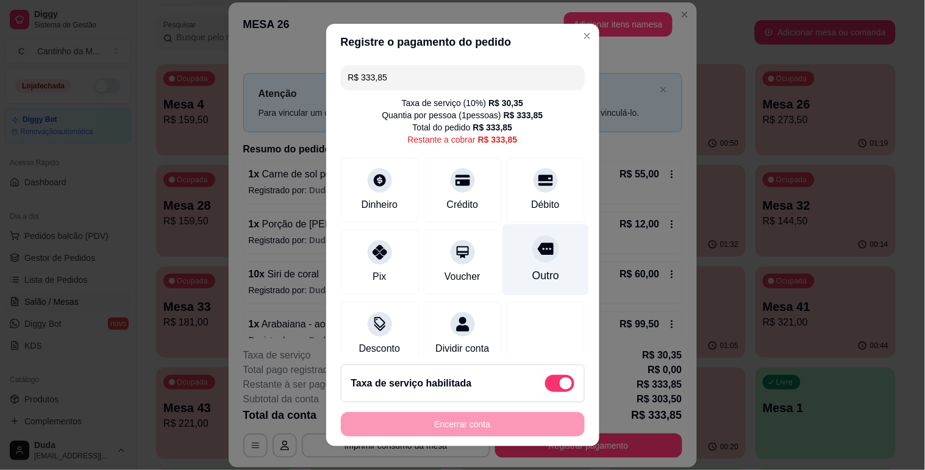
click at [532, 242] on div at bounding box center [545, 248] width 27 height 27
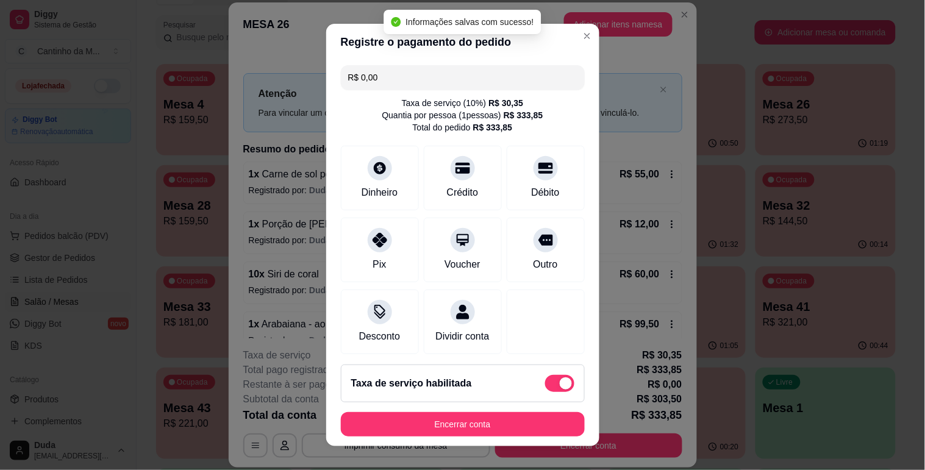
type input "R$ 0,00"
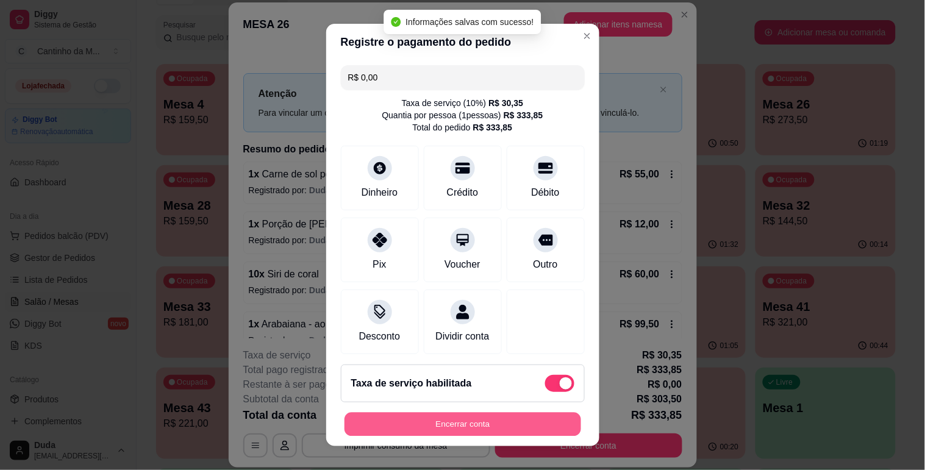
click at [519, 425] on button "Encerrar conta" at bounding box center [463, 425] width 237 height 24
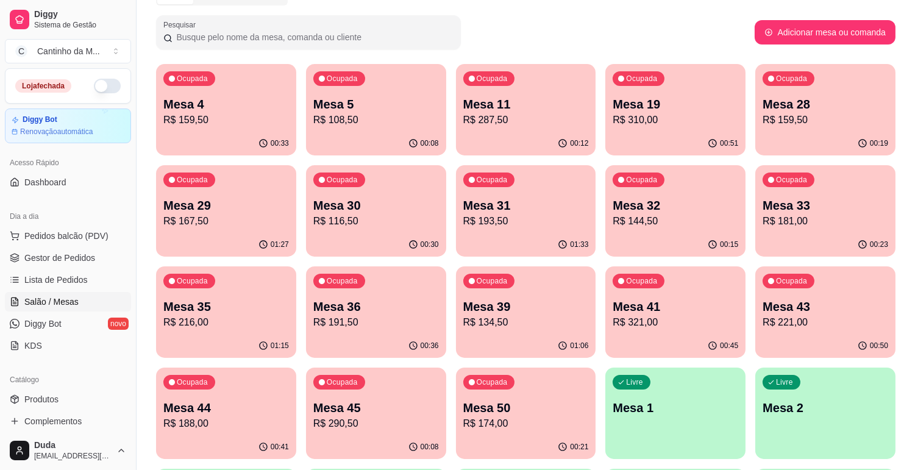
click at [63, 290] on ul "Pedidos balcão (PDV) Gestor de Pedidos Lista de Pedidos Salão / Mesas Diggy Bot…" at bounding box center [68, 290] width 126 height 129
click at [63, 276] on span "Lista de Pedidos" at bounding box center [55, 280] width 63 height 12
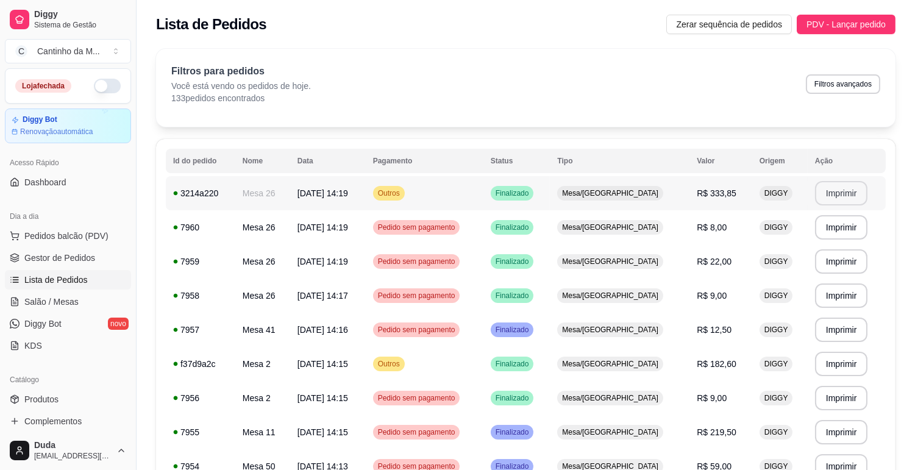
click at [828, 194] on button "Imprimir" at bounding box center [841, 193] width 53 height 24
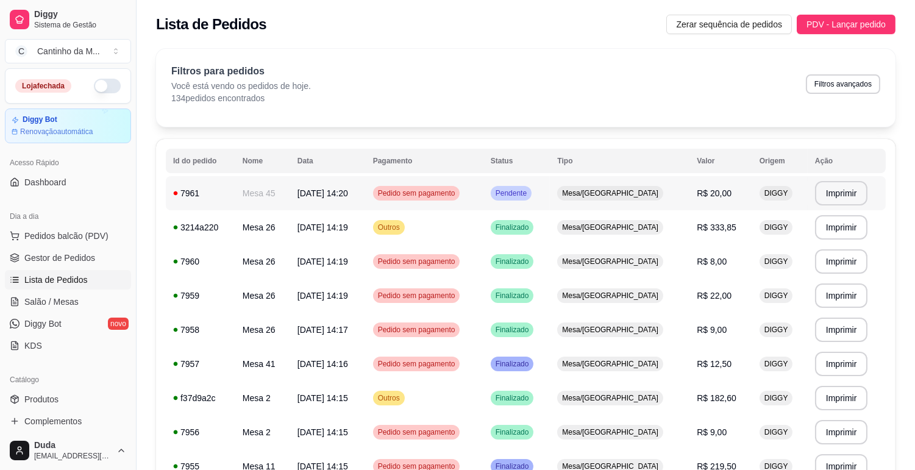
click at [753, 194] on td "DIGGY" at bounding box center [781, 193] width 56 height 34
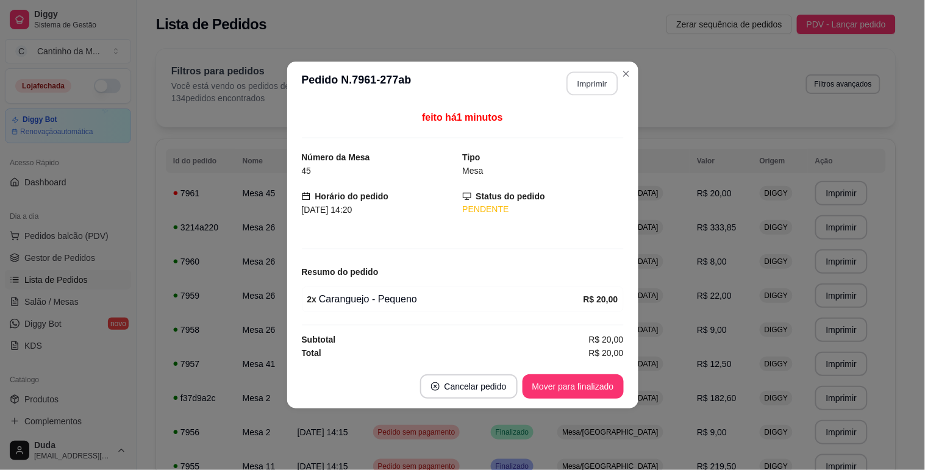
click at [600, 86] on button "Imprimir" at bounding box center [592, 84] width 51 height 24
click at [563, 375] on button "Mover para finalizado" at bounding box center [573, 386] width 101 height 24
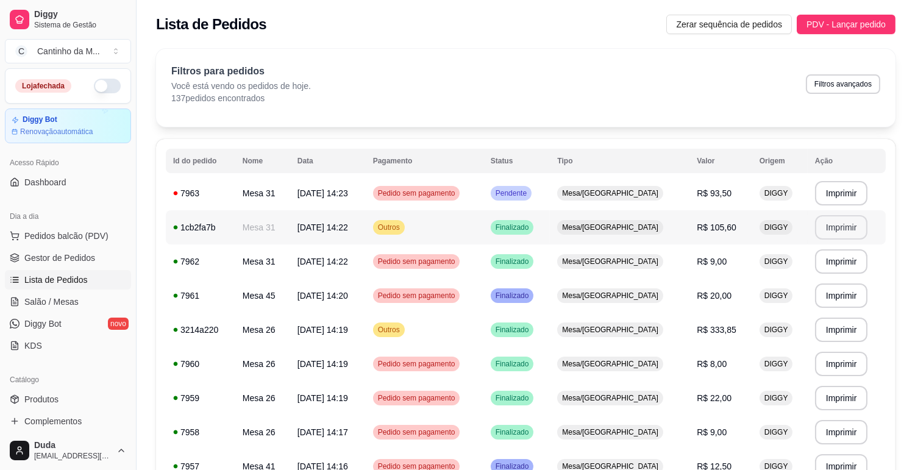
click at [840, 232] on button "Imprimir" at bounding box center [841, 227] width 53 height 24
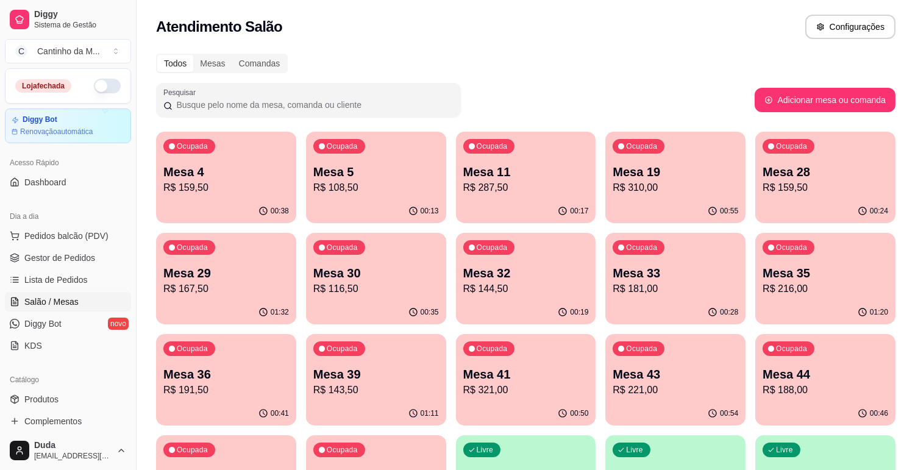
click at [346, 374] on p "Mesa 39" at bounding box center [377, 374] width 126 height 17
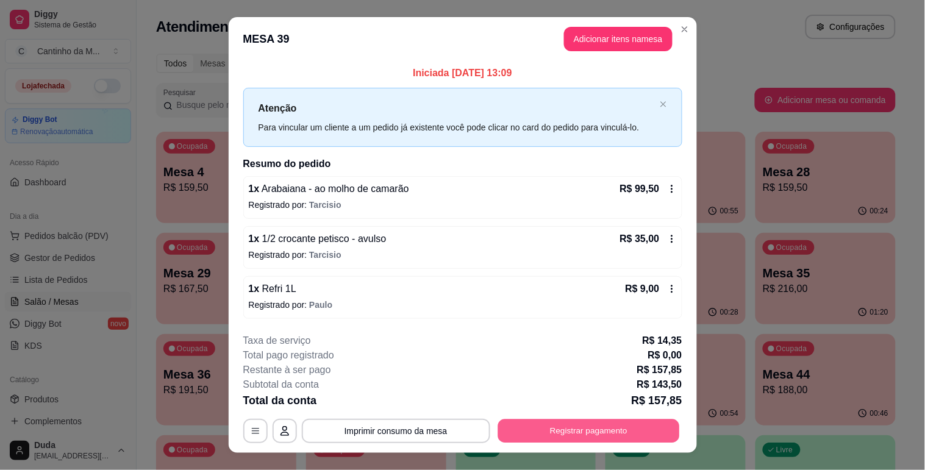
click at [511, 423] on button "Registrar pagamento" at bounding box center [589, 432] width 182 height 24
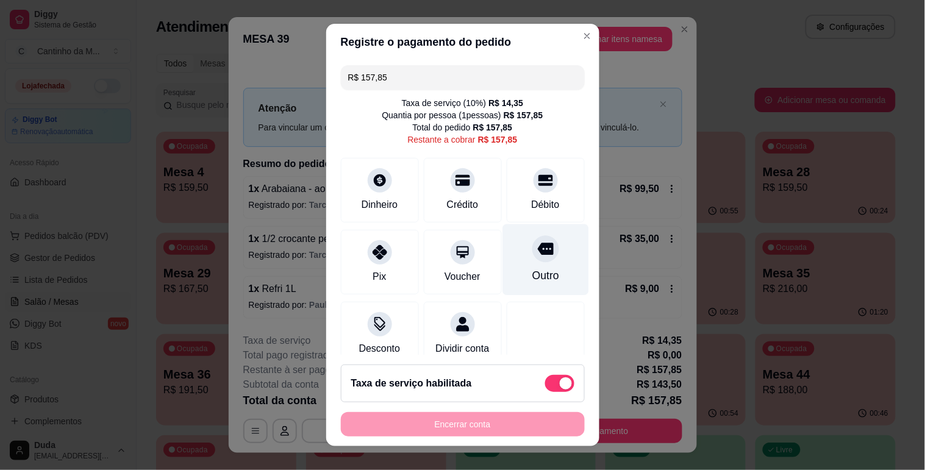
click at [514, 267] on div "Outro" at bounding box center [546, 259] width 86 height 71
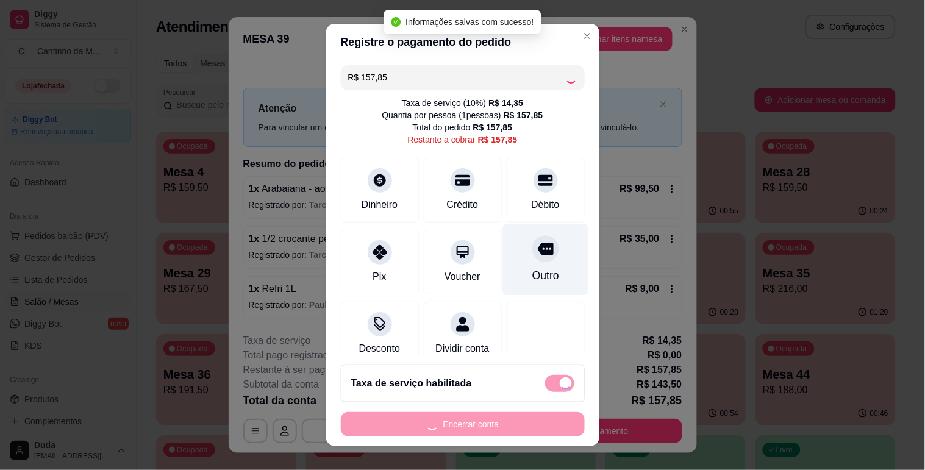
type input "R$ 0,00"
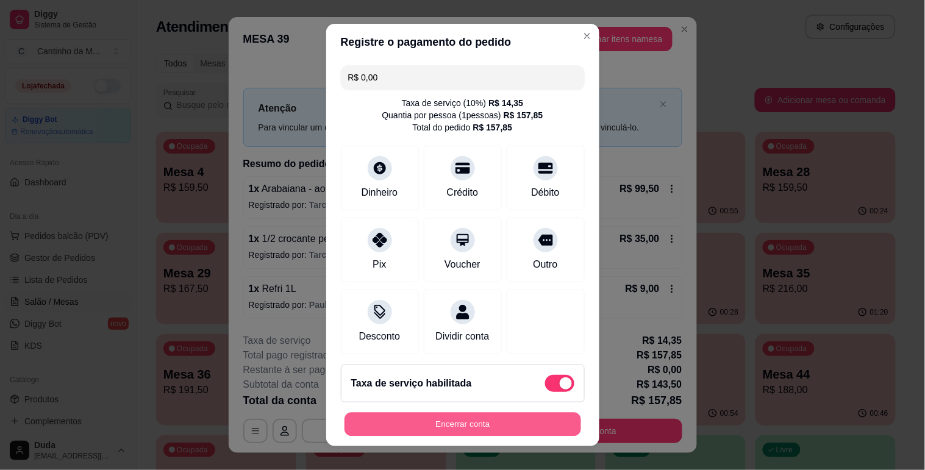
click at [473, 418] on button "Encerrar conta" at bounding box center [463, 425] width 237 height 24
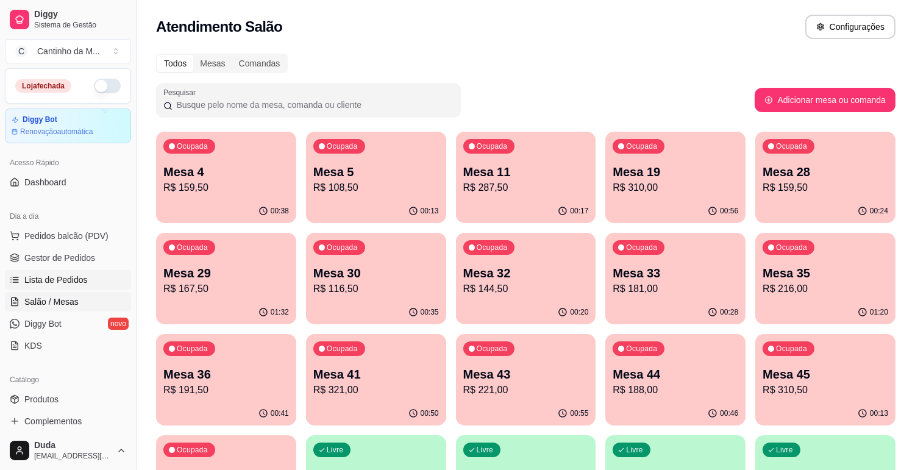
click at [47, 277] on span "Lista de Pedidos" at bounding box center [55, 280] width 63 height 12
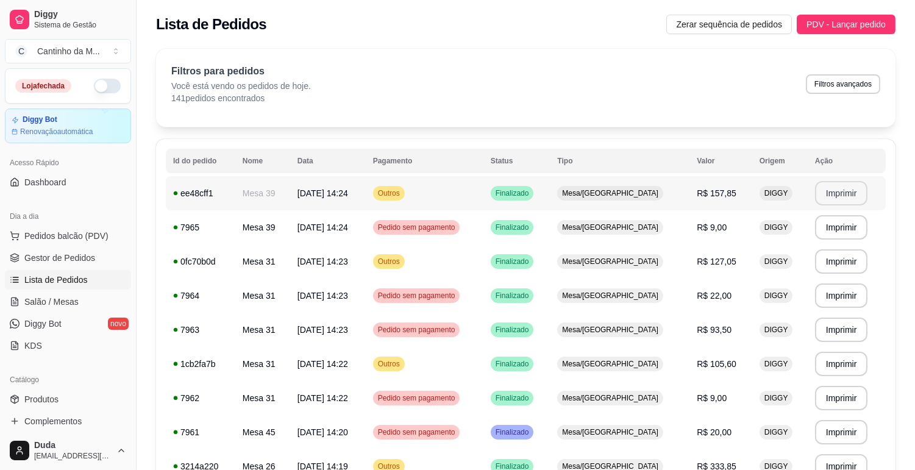
click at [845, 190] on button "Imprimir" at bounding box center [841, 193] width 53 height 24
click at [88, 253] on span "Gestor de Pedidos" at bounding box center [59, 258] width 71 height 12
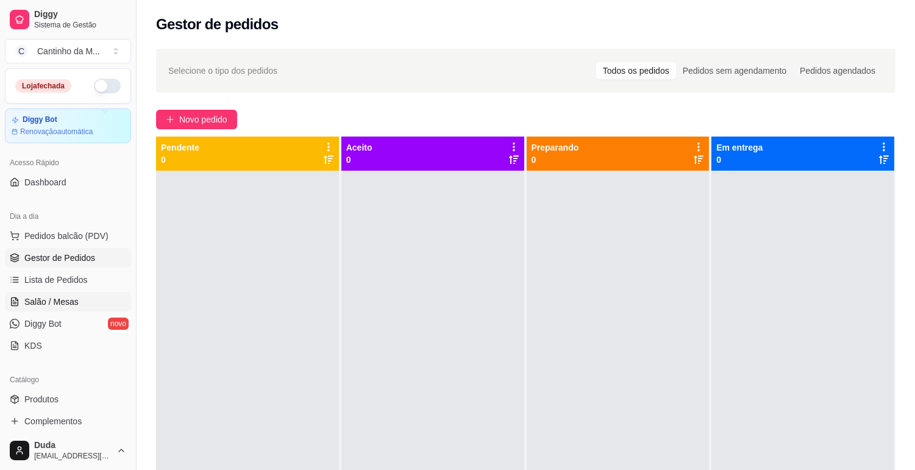
click at [78, 302] on link "Salão / Mesas" at bounding box center [68, 302] width 126 height 20
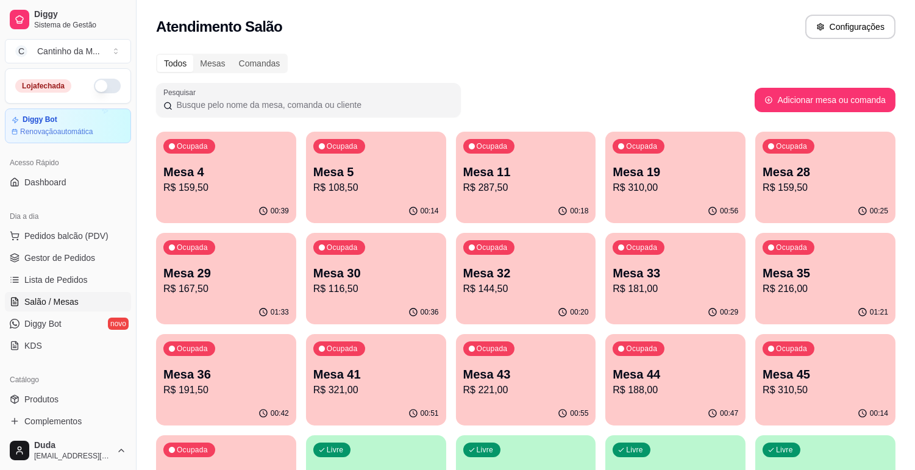
click at [501, 381] on p "Mesa 43" at bounding box center [527, 374] width 126 height 17
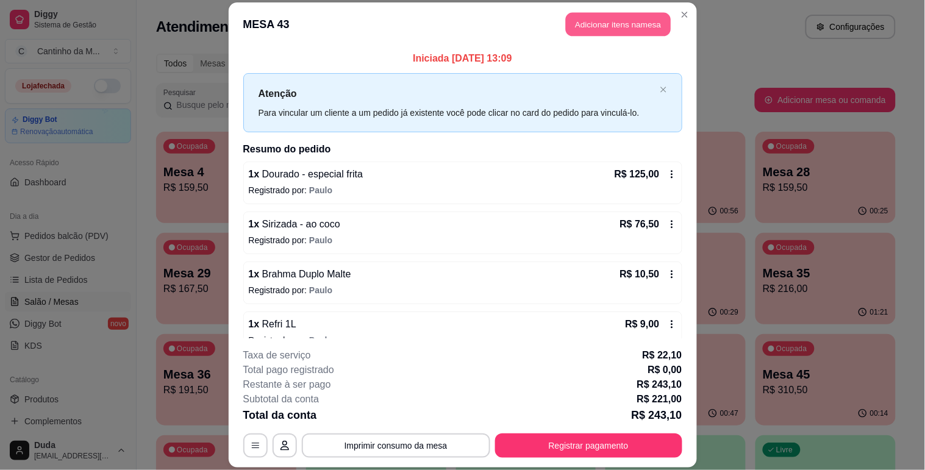
click at [586, 21] on button "Adicionar itens na mesa" at bounding box center [618, 24] width 105 height 24
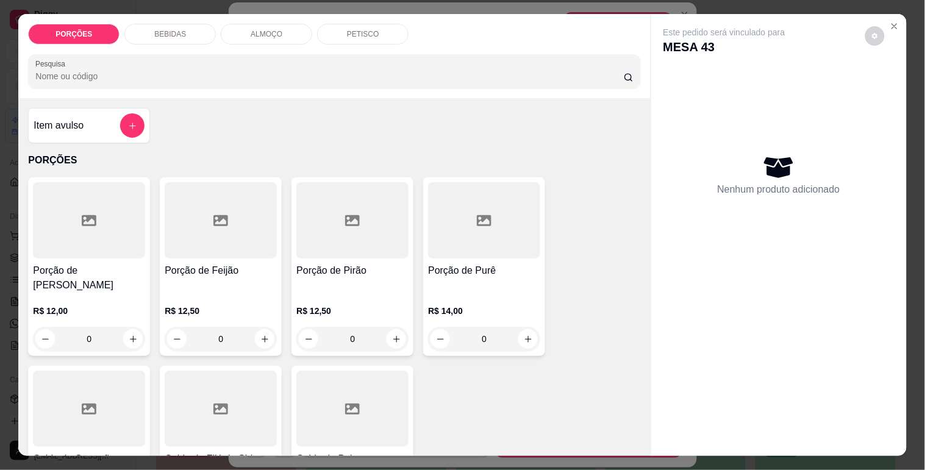
click at [124, 128] on button "add-separate-item" at bounding box center [132, 125] width 24 height 24
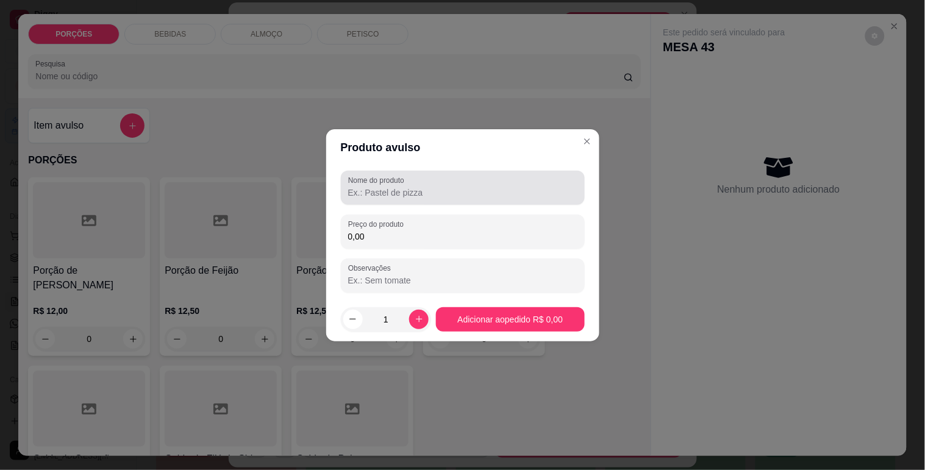
click at [370, 178] on label "Nome do produto" at bounding box center [378, 180] width 60 height 10
click at [370, 187] on input "Nome do produto" at bounding box center [462, 193] width 229 height 12
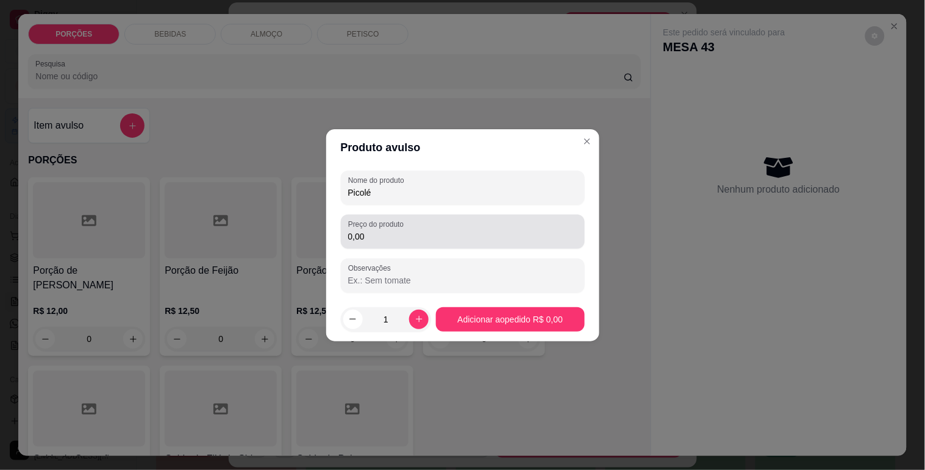
type input "Picolé"
click at [381, 245] on div "Preço do produto 0,00" at bounding box center [463, 232] width 244 height 34
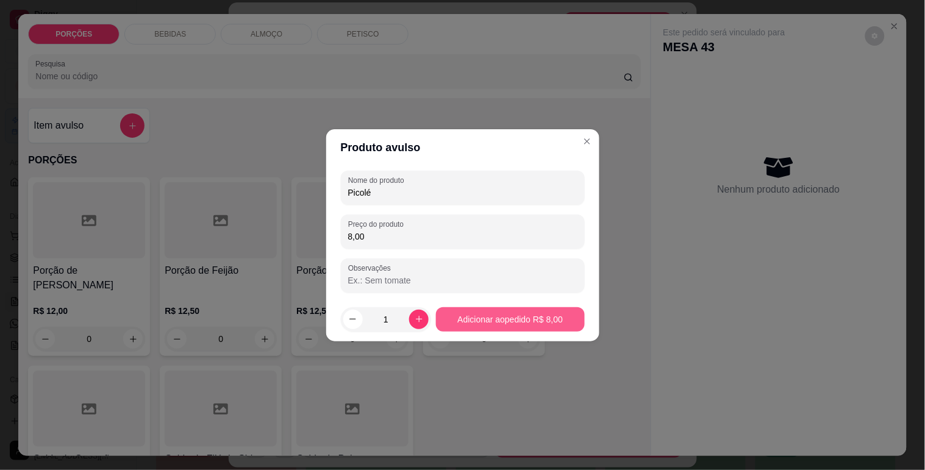
type input "8,00"
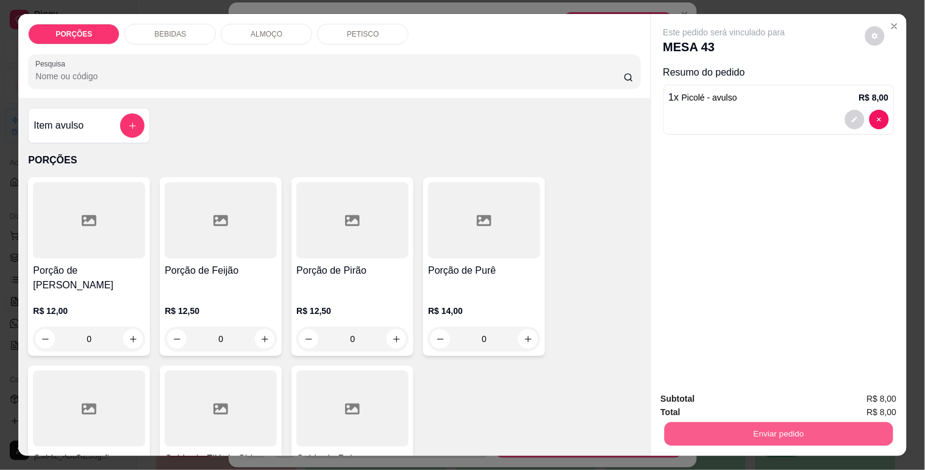
click at [739, 434] on button "Enviar pedido" at bounding box center [778, 434] width 229 height 24
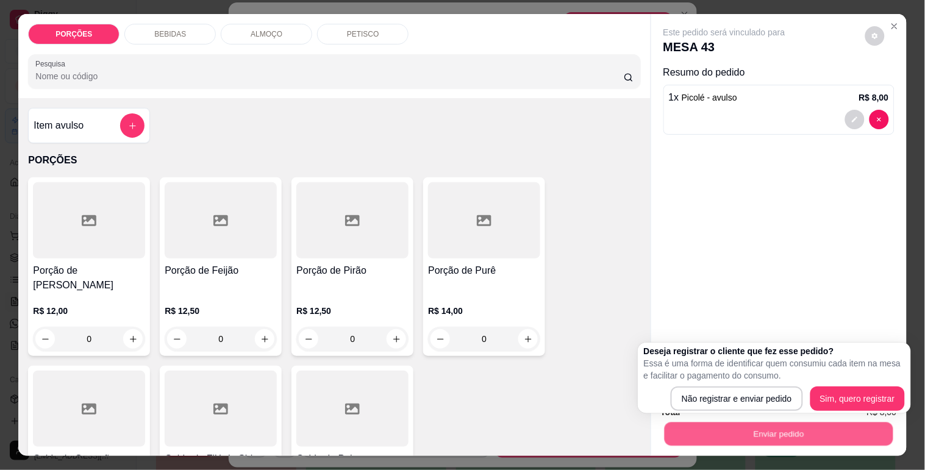
click at [717, 422] on button "Enviar pedido" at bounding box center [778, 434] width 229 height 24
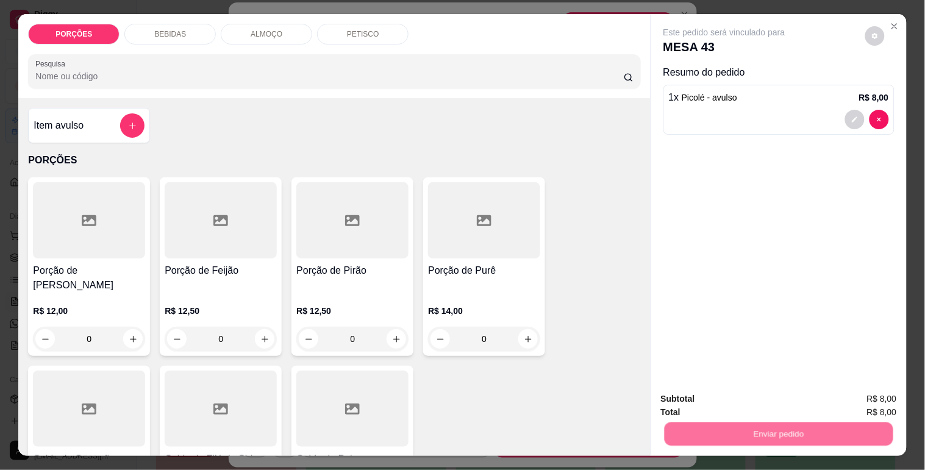
click at [718, 405] on button "Não registrar e enviar pedido" at bounding box center [738, 399] width 123 height 23
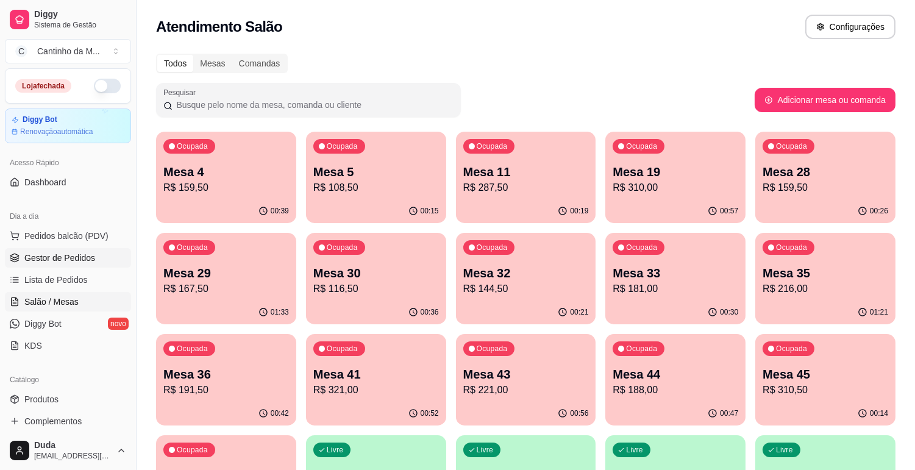
click at [105, 251] on link "Gestor de Pedidos" at bounding box center [68, 258] width 126 height 20
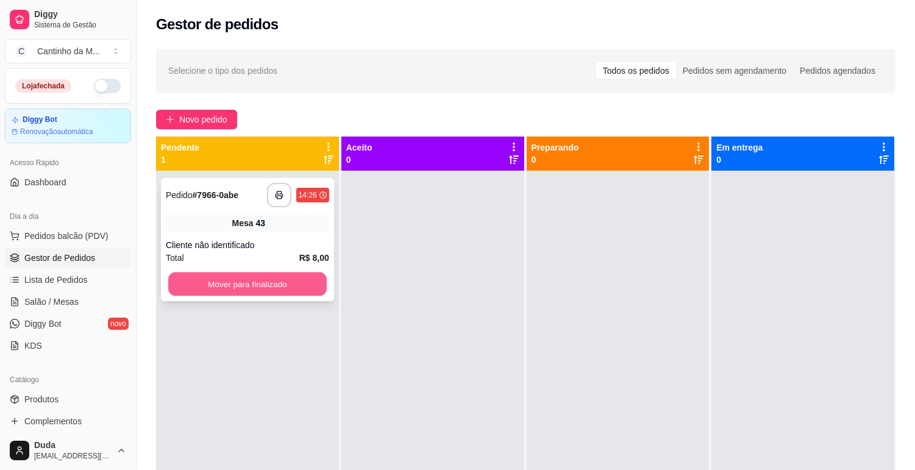
click at [266, 281] on button "Mover para finalizado" at bounding box center [247, 285] width 159 height 24
drag, startPoint x: 468, startPoint y: 260, endPoint x: 400, endPoint y: 255, distance: 67.9
click at [465, 260] on div at bounding box center [433, 406] width 183 height 470
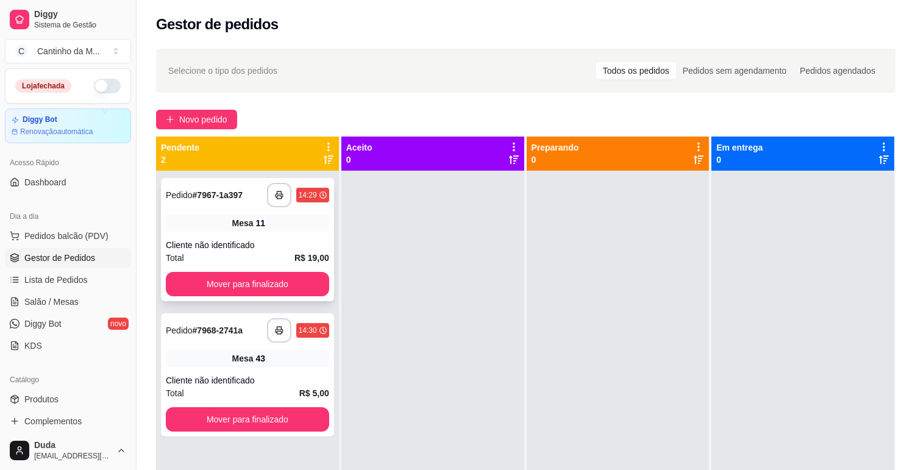
click at [259, 243] on div "Cliente não identificado" at bounding box center [247, 245] width 163 height 12
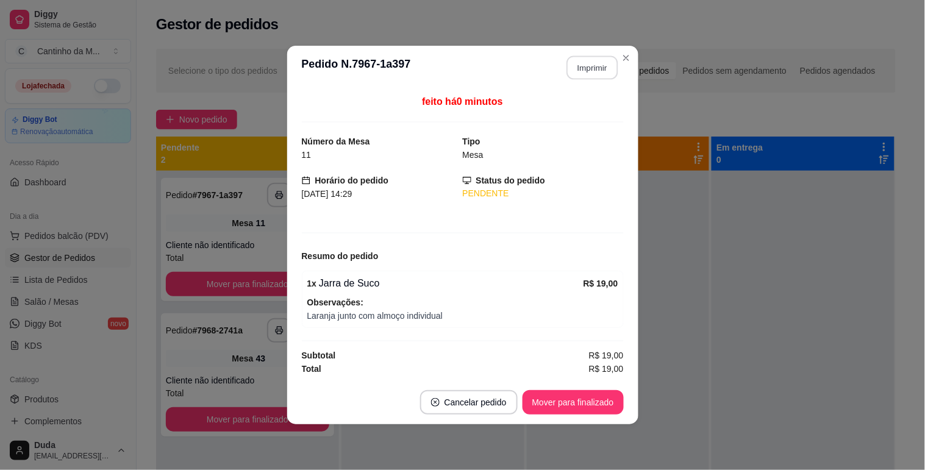
click at [580, 72] on button "Imprimir" at bounding box center [592, 68] width 51 height 24
click at [600, 398] on button "Mover para finalizado" at bounding box center [573, 403] width 98 height 24
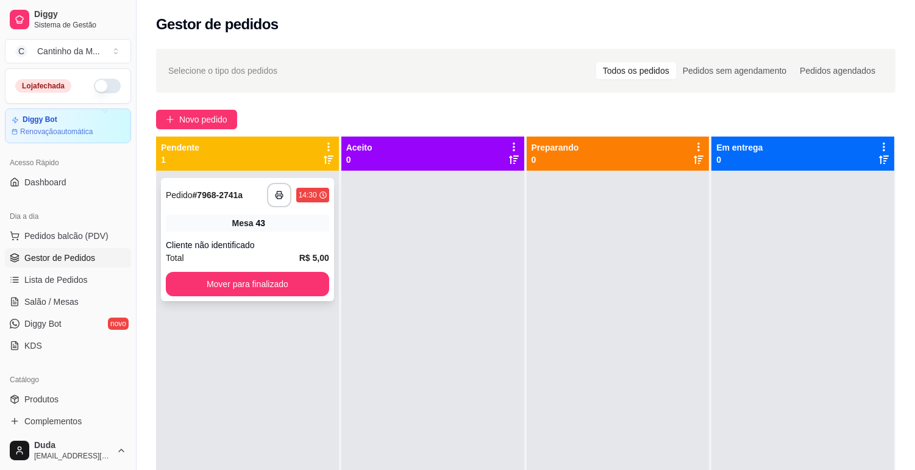
click at [232, 212] on div "**********" at bounding box center [247, 239] width 173 height 123
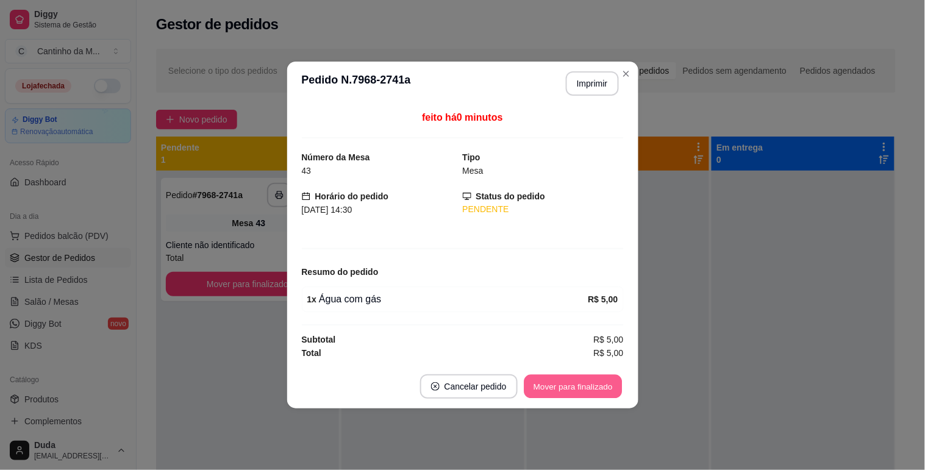
click at [572, 393] on button "Mover para finalizado" at bounding box center [573, 387] width 98 height 24
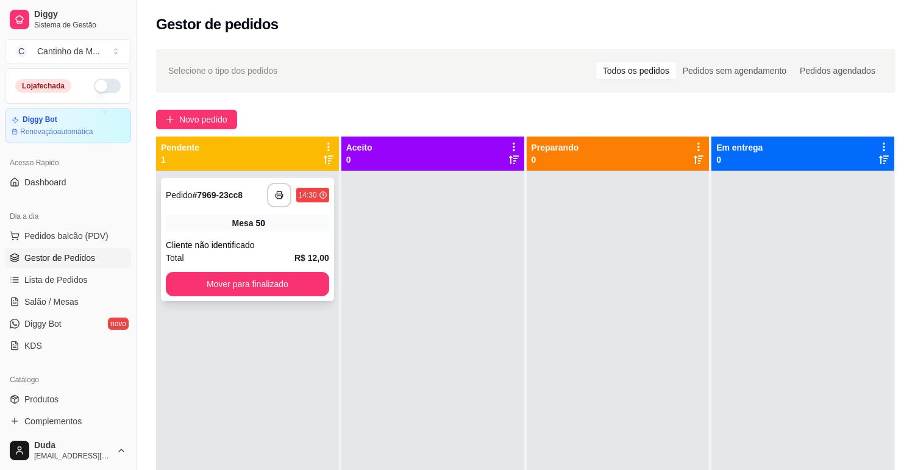
click at [276, 234] on div "**********" at bounding box center [247, 239] width 173 height 123
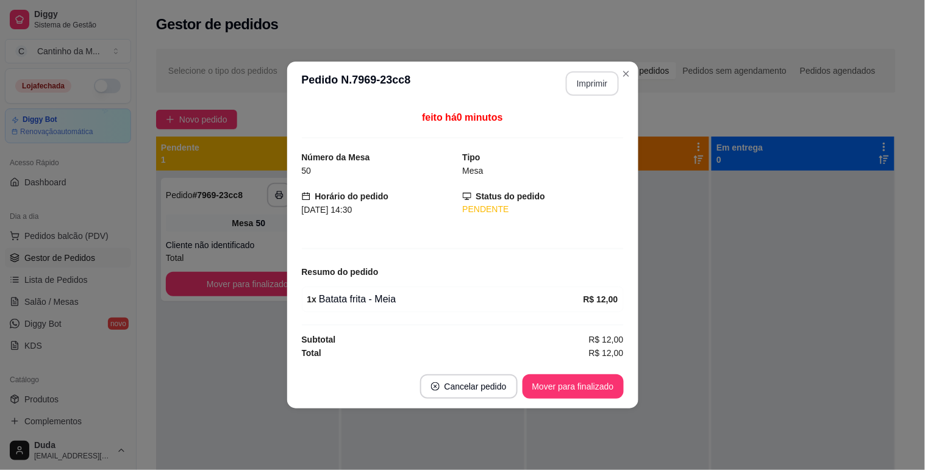
click at [595, 78] on button "Imprimir" at bounding box center [592, 83] width 53 height 24
click at [550, 380] on button "Mover para finalizado" at bounding box center [573, 387] width 98 height 24
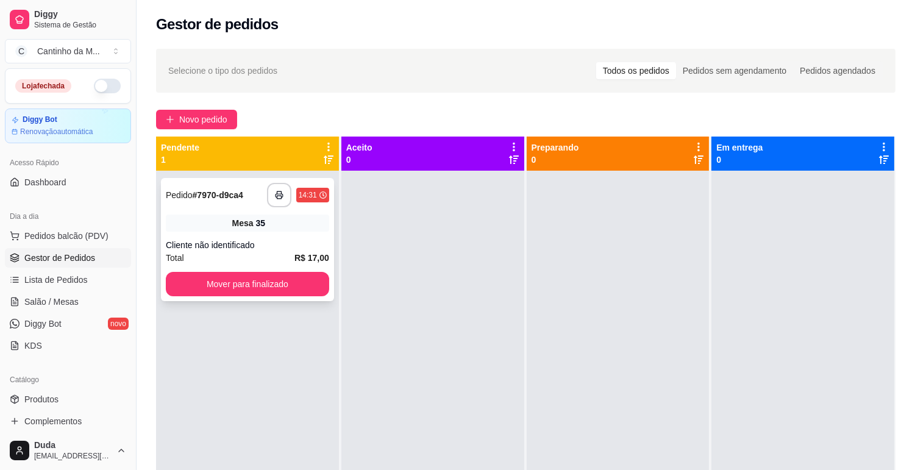
click at [326, 230] on div "Mesa 35" at bounding box center [247, 223] width 163 height 17
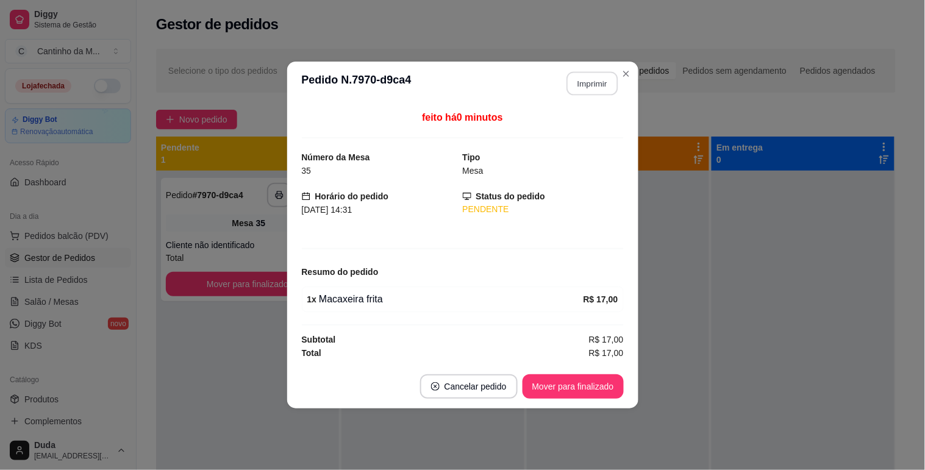
click at [590, 87] on button "Imprimir" at bounding box center [592, 84] width 51 height 24
click at [596, 383] on button "Mover para finalizado" at bounding box center [573, 387] width 98 height 24
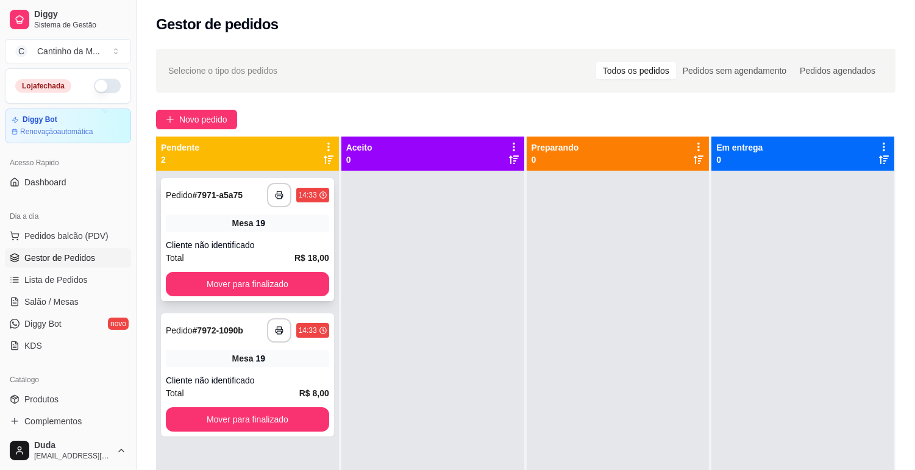
click at [233, 233] on div "**********" at bounding box center [247, 239] width 173 height 123
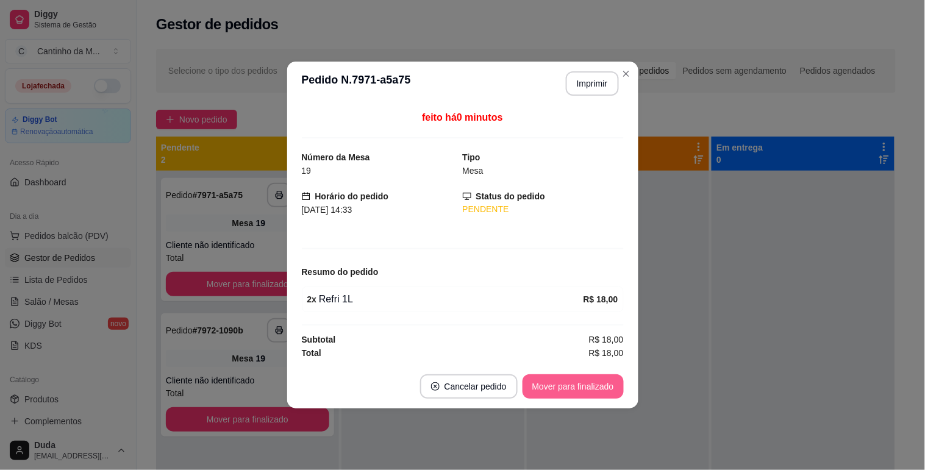
click at [575, 380] on button "Mover para finalizado" at bounding box center [573, 386] width 101 height 24
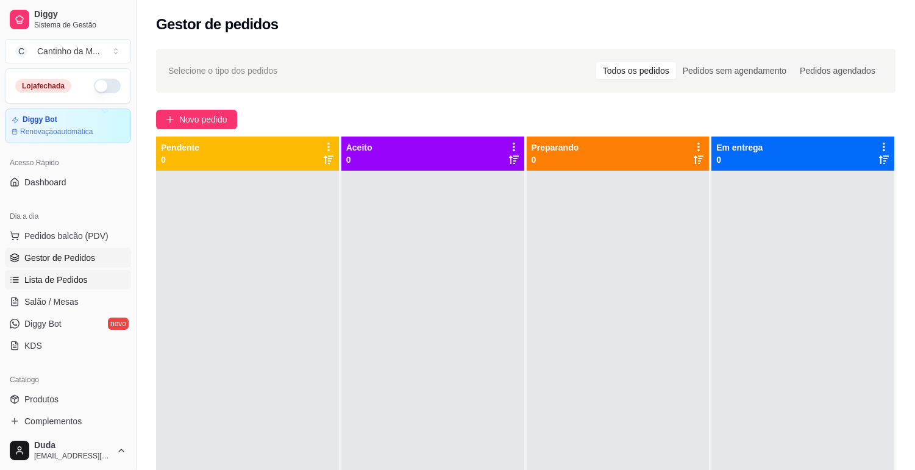
click at [30, 278] on span "Lista de Pedidos" at bounding box center [55, 280] width 63 height 12
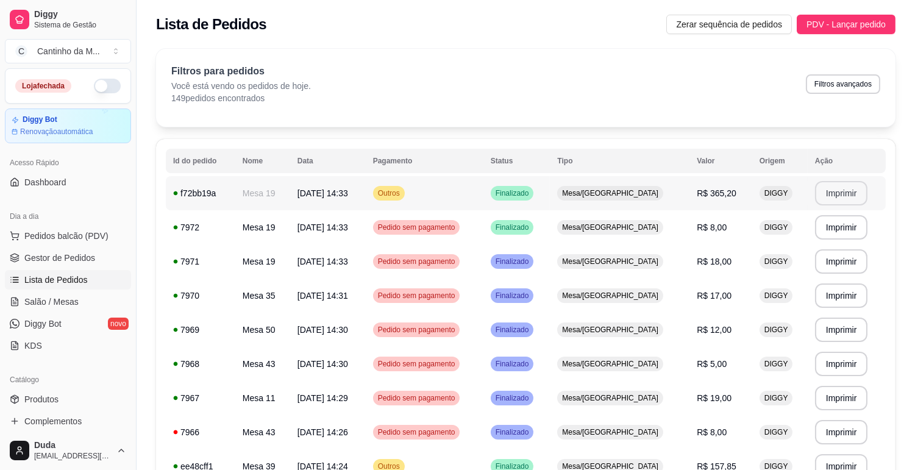
click at [836, 192] on button "Imprimir" at bounding box center [841, 193] width 53 height 24
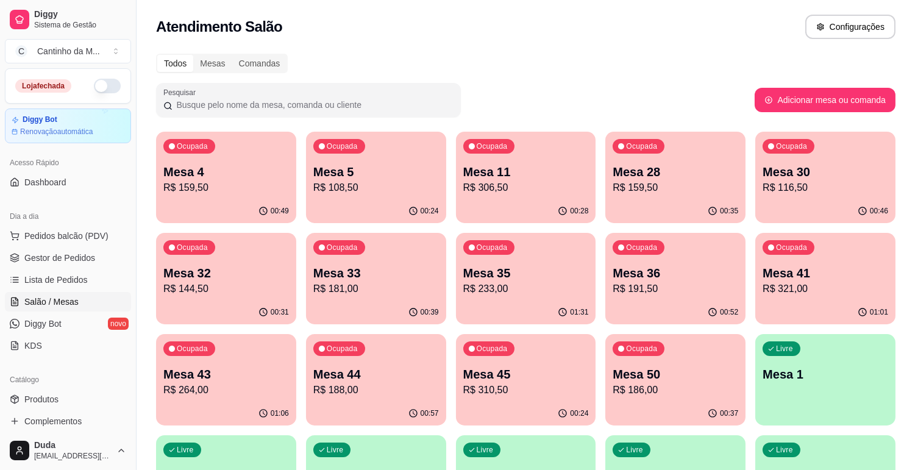
click at [217, 374] on p "Mesa 43" at bounding box center [226, 374] width 126 height 17
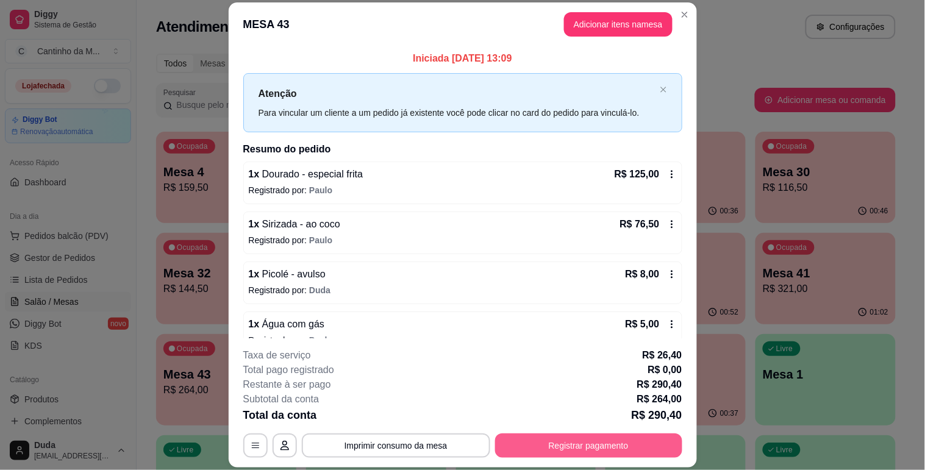
click at [605, 435] on button "Registrar pagamento" at bounding box center [588, 446] width 187 height 24
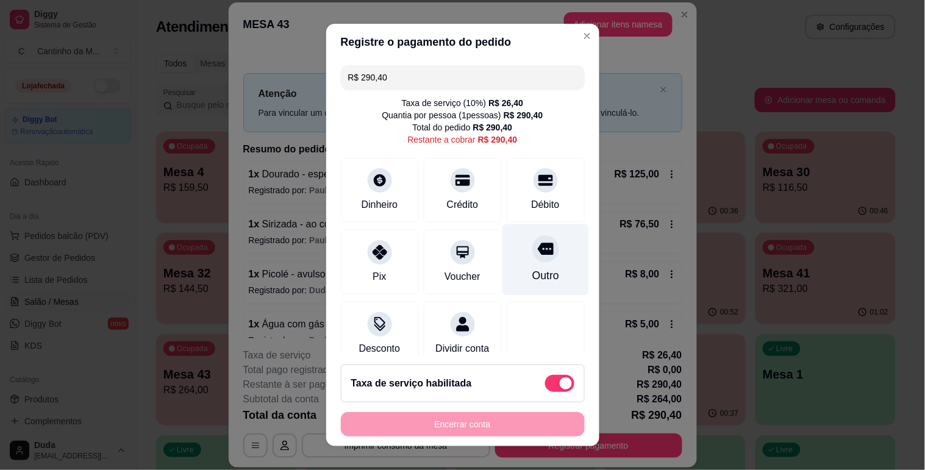
click at [537, 268] on div "Outro" at bounding box center [546, 259] width 86 height 71
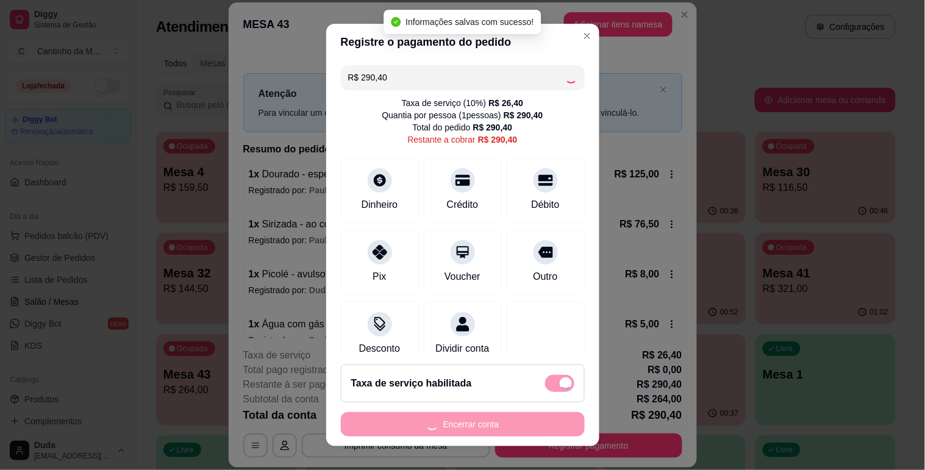
type input "R$ 0,00"
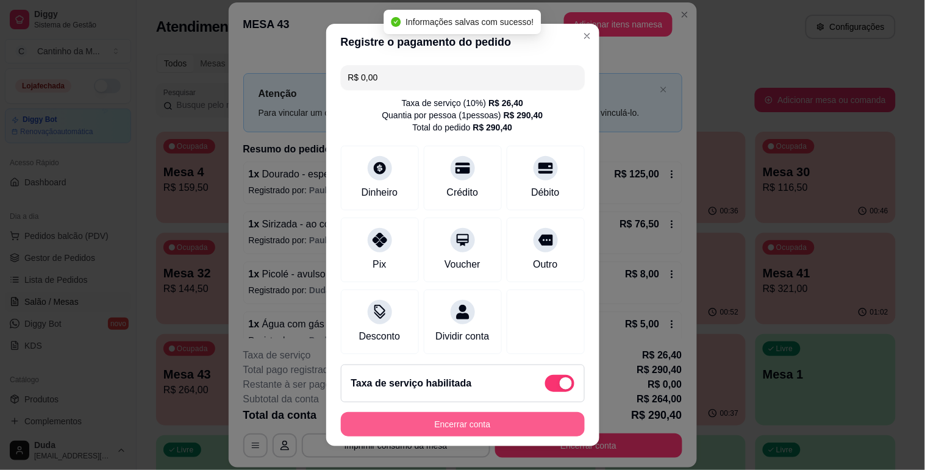
click at [446, 425] on button "Encerrar conta" at bounding box center [463, 424] width 244 height 24
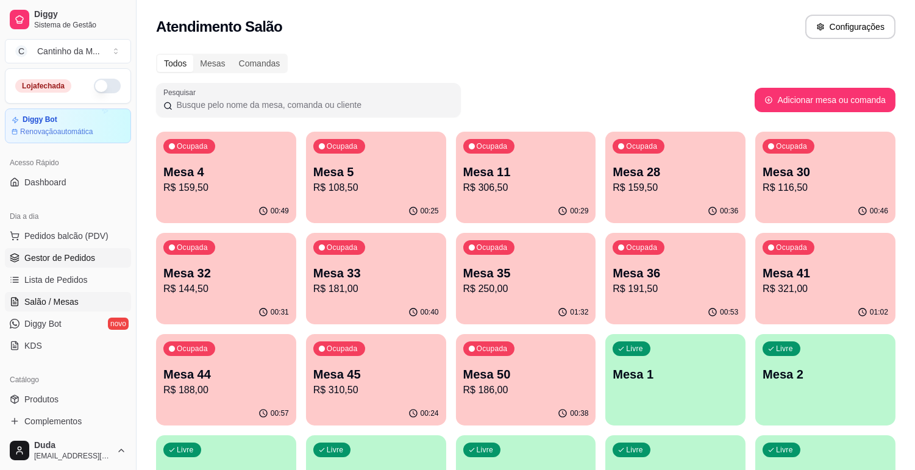
click at [77, 256] on span "Gestor de Pedidos" at bounding box center [59, 258] width 71 height 12
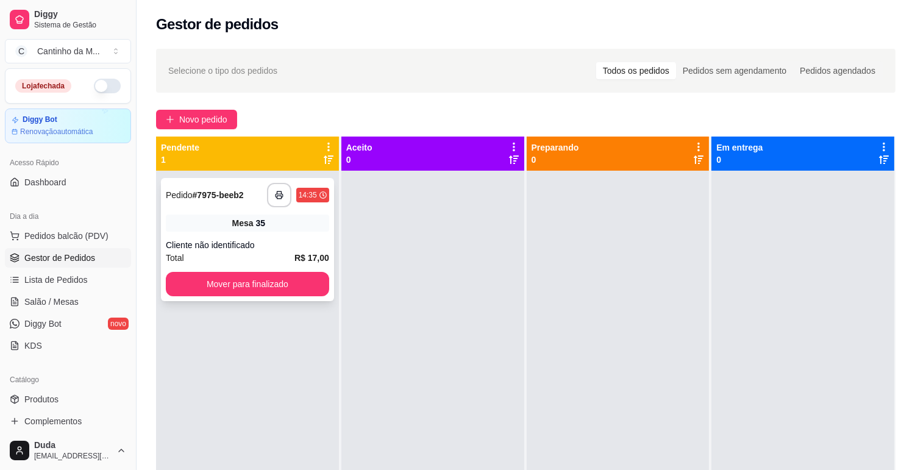
click at [236, 220] on span "Mesa" at bounding box center [242, 223] width 21 height 12
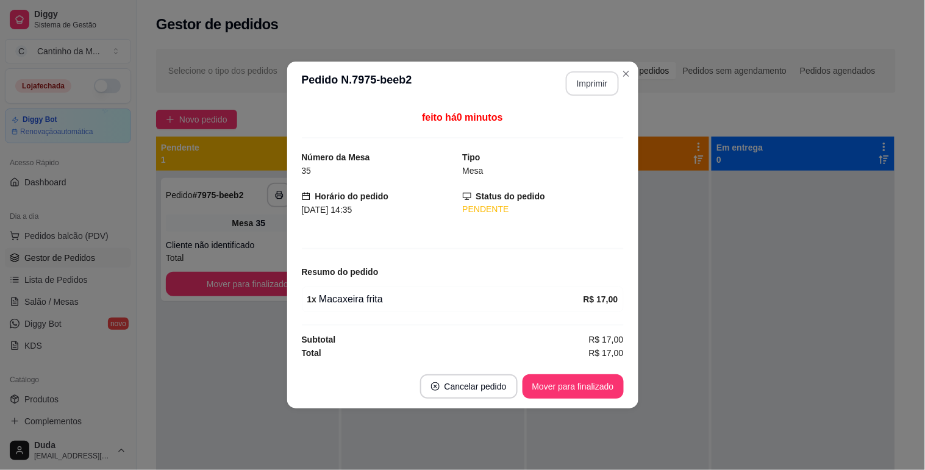
click at [604, 95] on button "Imprimir" at bounding box center [592, 83] width 53 height 24
click at [589, 376] on button "Mover para finalizado" at bounding box center [573, 387] width 98 height 24
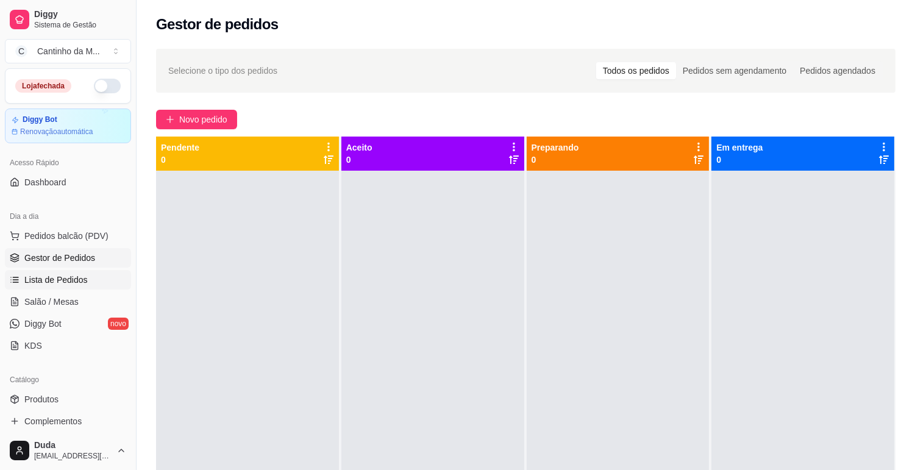
click at [100, 284] on link "Lista de Pedidos" at bounding box center [68, 280] width 126 height 20
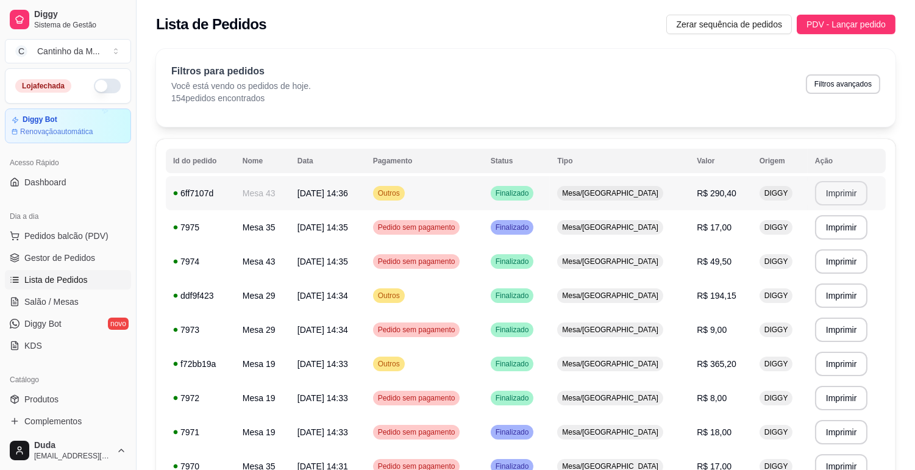
click at [856, 185] on button "Imprimir" at bounding box center [841, 193] width 53 height 24
click at [93, 261] on link "Gestor de Pedidos" at bounding box center [68, 258] width 126 height 20
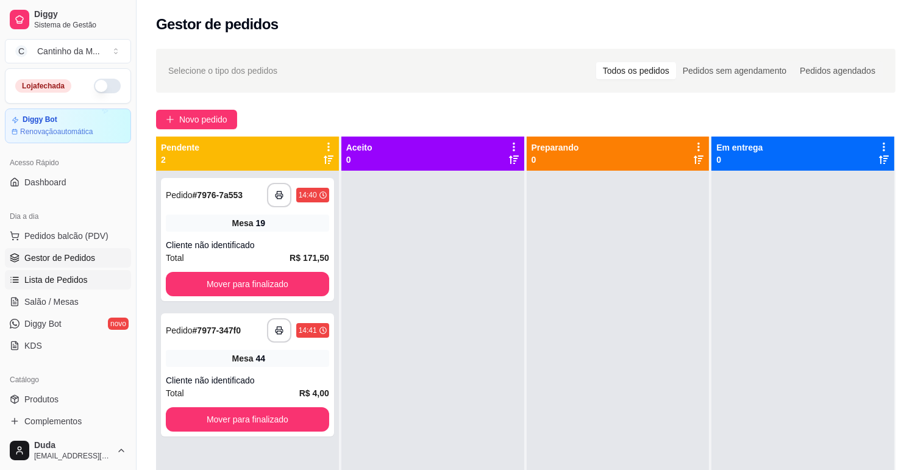
click at [65, 287] on link "Lista de Pedidos" at bounding box center [68, 280] width 126 height 20
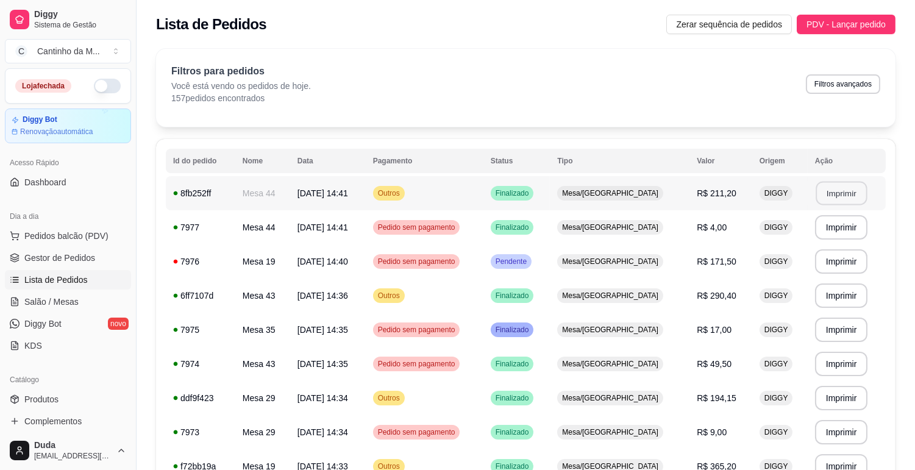
click at [842, 188] on button "Imprimir" at bounding box center [841, 194] width 51 height 24
click at [538, 273] on td "Pendente" at bounding box center [517, 262] width 67 height 34
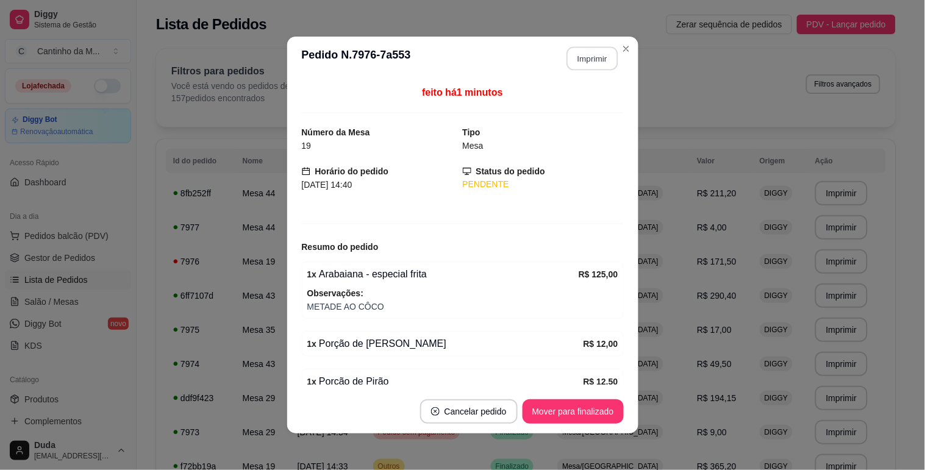
click at [604, 55] on button "Imprimir" at bounding box center [592, 59] width 51 height 24
click at [575, 418] on button "Mover para finalizado" at bounding box center [573, 412] width 101 height 24
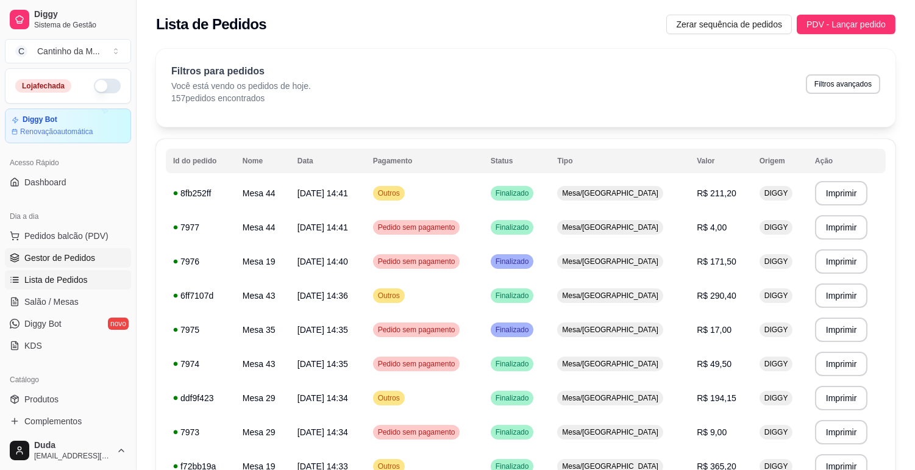
click at [102, 253] on link "Gestor de Pedidos" at bounding box center [68, 258] width 126 height 20
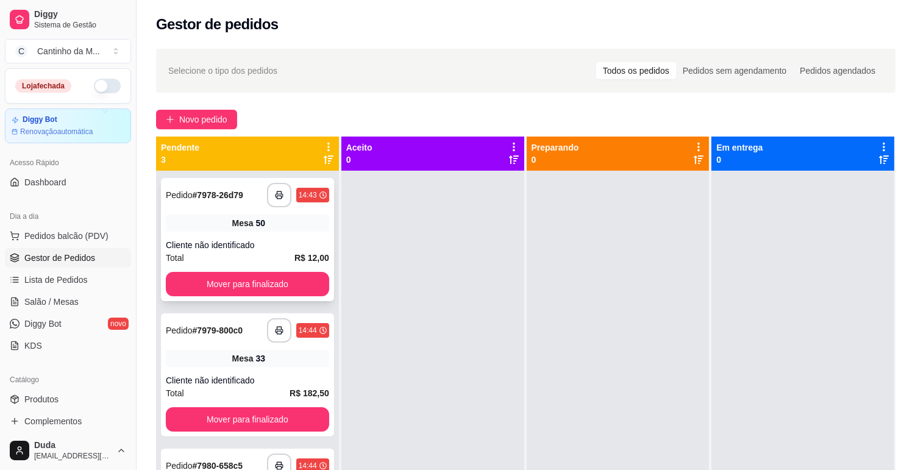
click at [255, 239] on div "Cliente não identificado" at bounding box center [247, 245] width 163 height 12
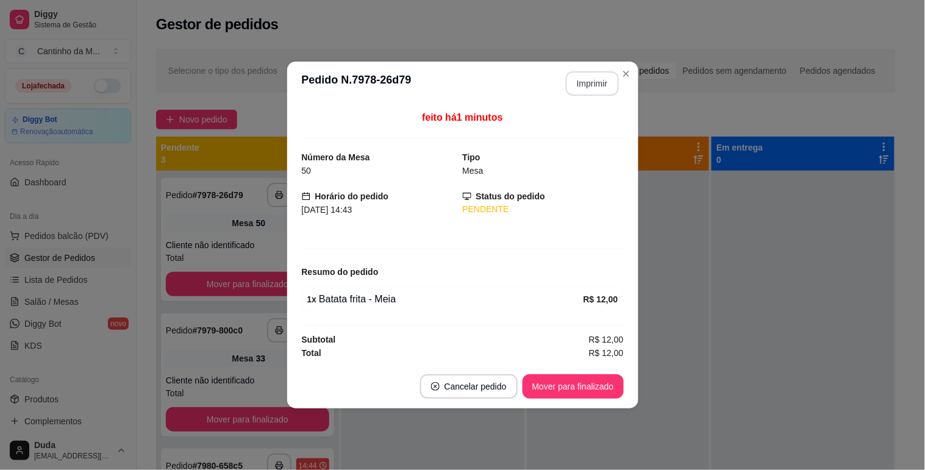
click at [599, 85] on button "Imprimir" at bounding box center [592, 83] width 53 height 24
click at [599, 382] on button "Mover para finalizado" at bounding box center [573, 386] width 101 height 24
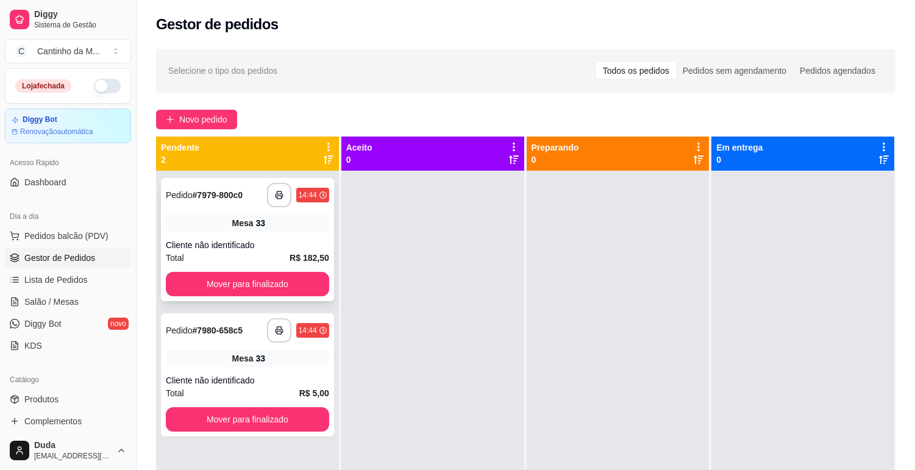
click at [298, 240] on div "Cliente não identificado" at bounding box center [247, 245] width 163 height 12
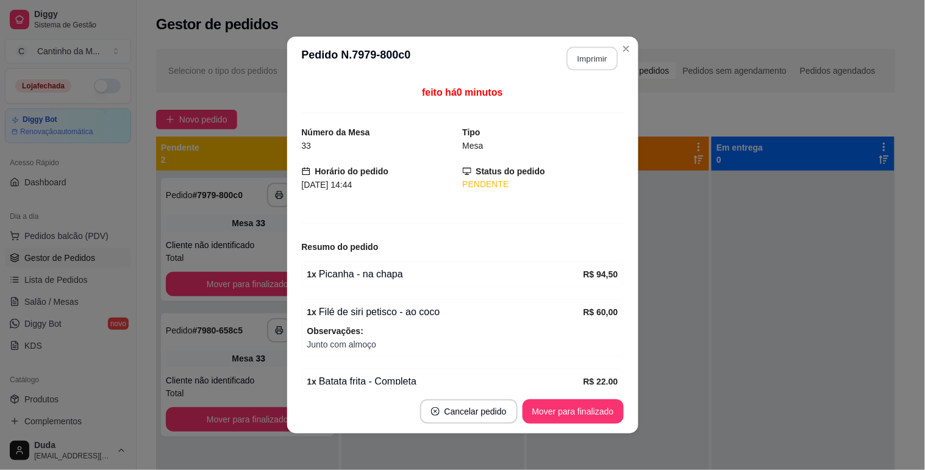
click at [583, 59] on button "Imprimir" at bounding box center [592, 59] width 51 height 24
click at [557, 411] on button "Mover para finalizado" at bounding box center [573, 412] width 101 height 24
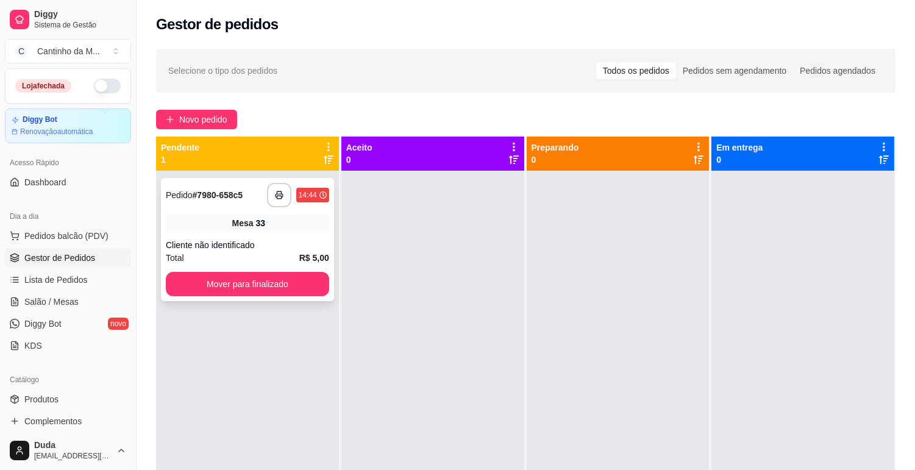
click at [302, 251] on span "R$ 5,00" at bounding box center [314, 257] width 30 height 13
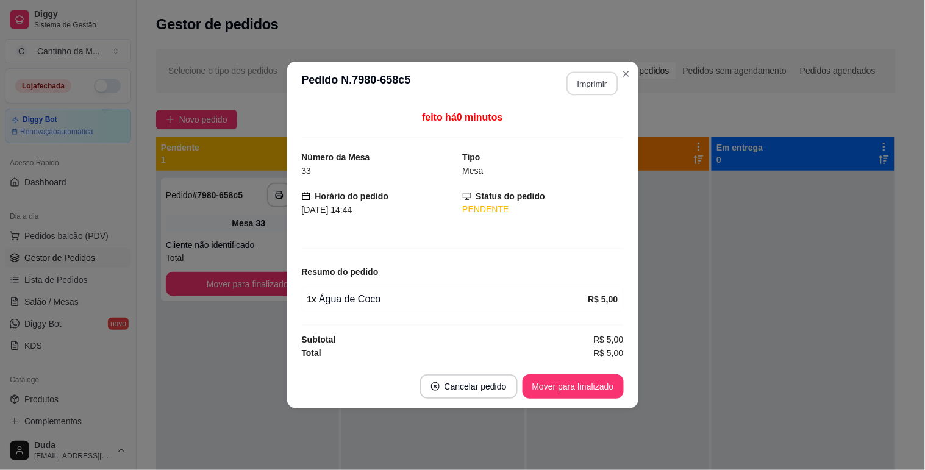
click at [605, 81] on button "Imprimir" at bounding box center [592, 84] width 51 height 24
click at [556, 382] on button "Mover para finalizado" at bounding box center [573, 386] width 101 height 24
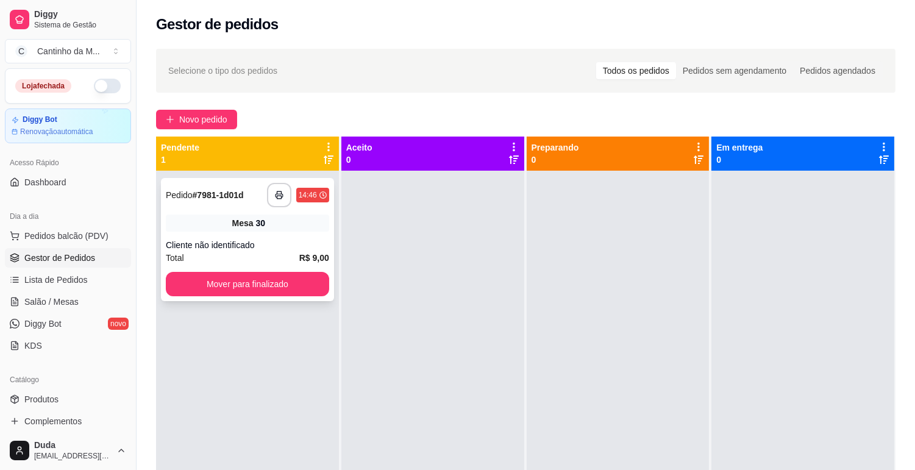
click at [252, 235] on div "**********" at bounding box center [247, 239] width 173 height 123
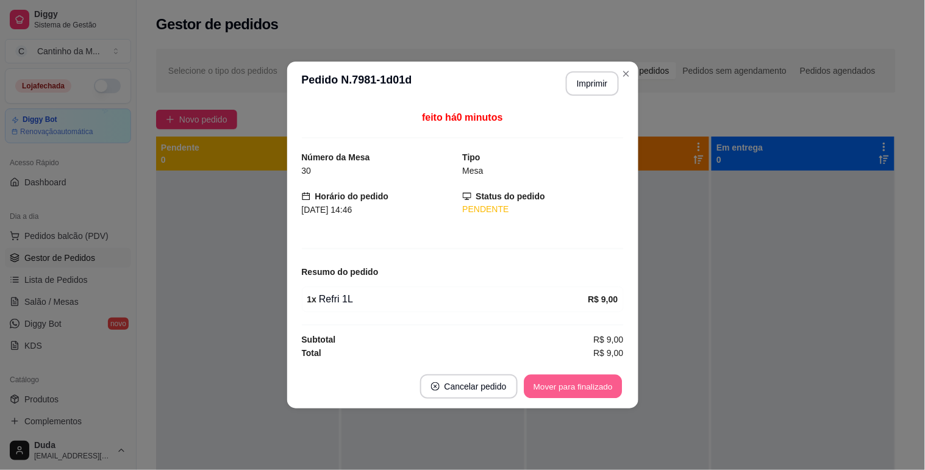
click at [576, 378] on button "Mover para finalizado" at bounding box center [573, 387] width 98 height 24
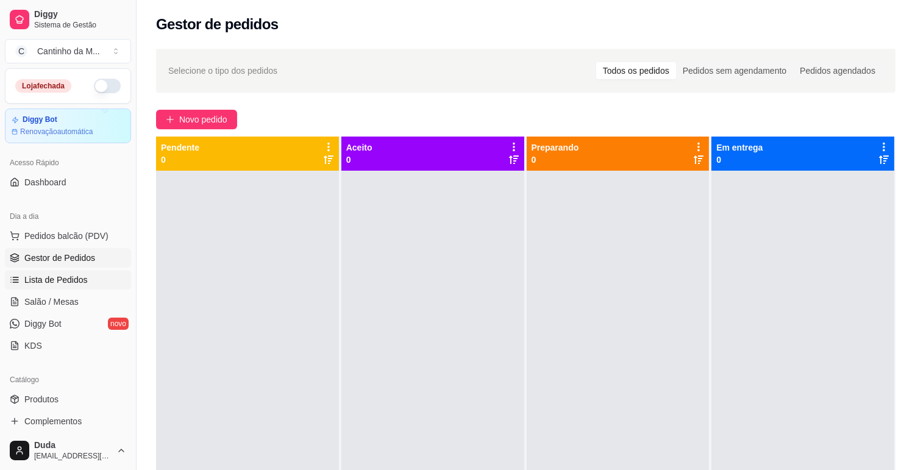
click at [102, 276] on link "Lista de Pedidos" at bounding box center [68, 280] width 126 height 20
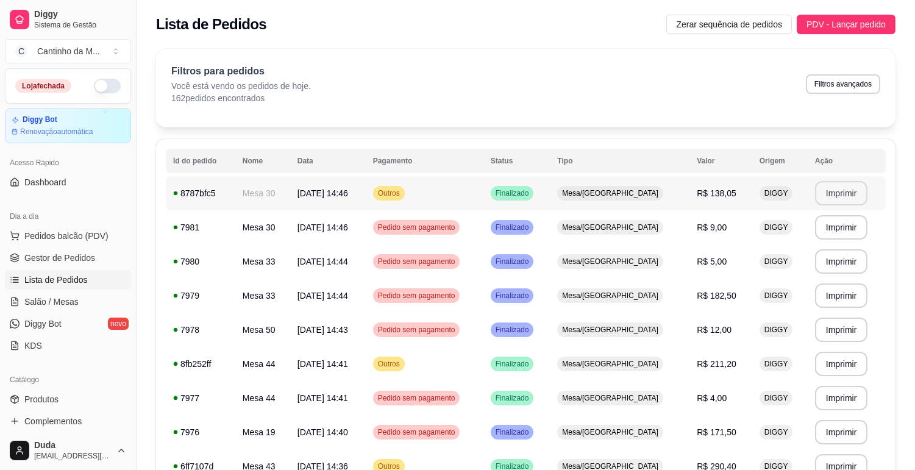
click at [857, 199] on button "Imprimir" at bounding box center [841, 193] width 53 height 24
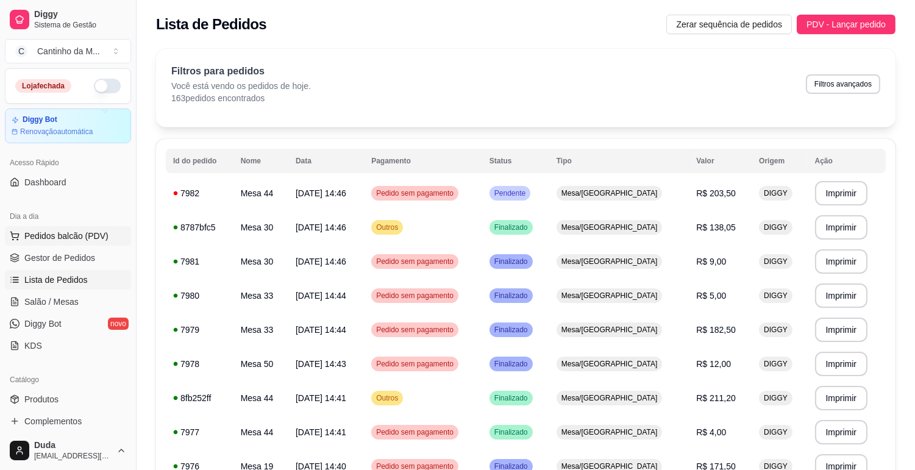
click at [96, 245] on button "Pedidos balcão (PDV)" at bounding box center [68, 236] width 126 height 20
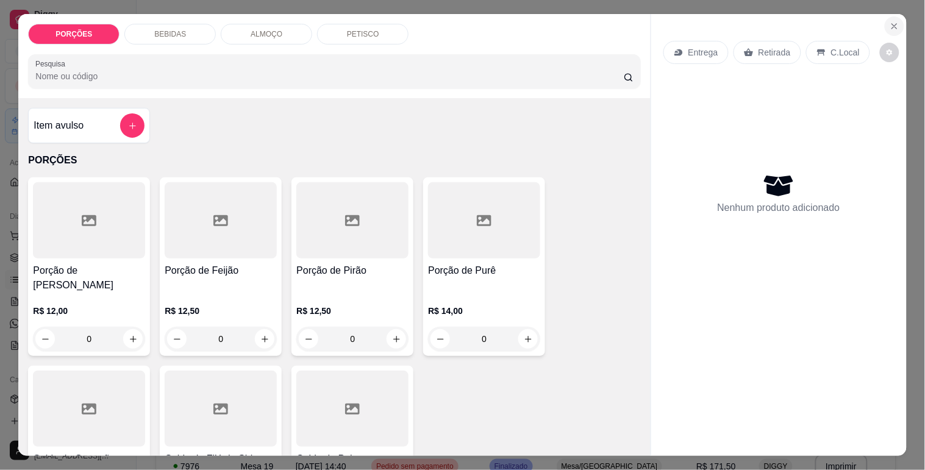
click at [885, 21] on button "Close" at bounding box center [895, 26] width 20 height 20
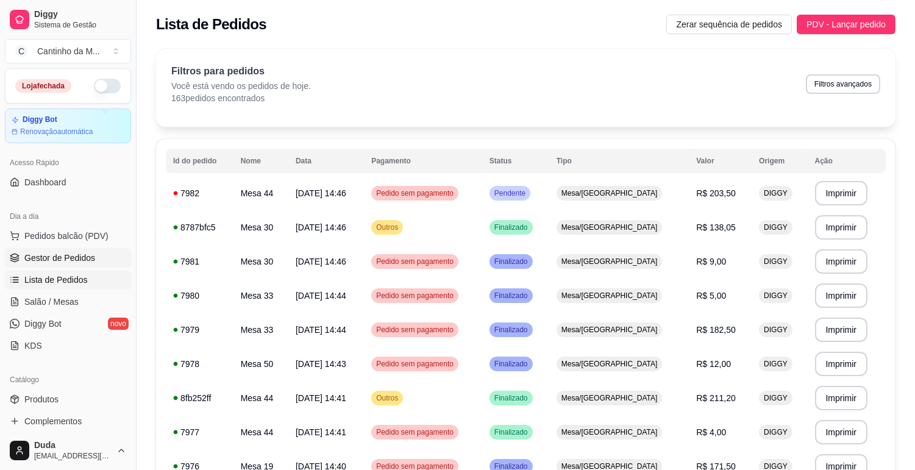
click at [72, 264] on link "Gestor de Pedidos" at bounding box center [68, 258] width 126 height 20
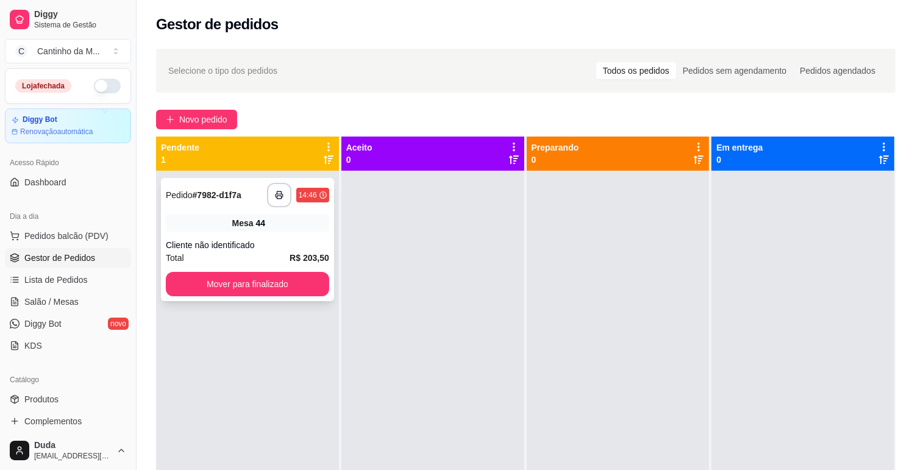
click at [293, 232] on div "**********" at bounding box center [247, 239] width 173 height 123
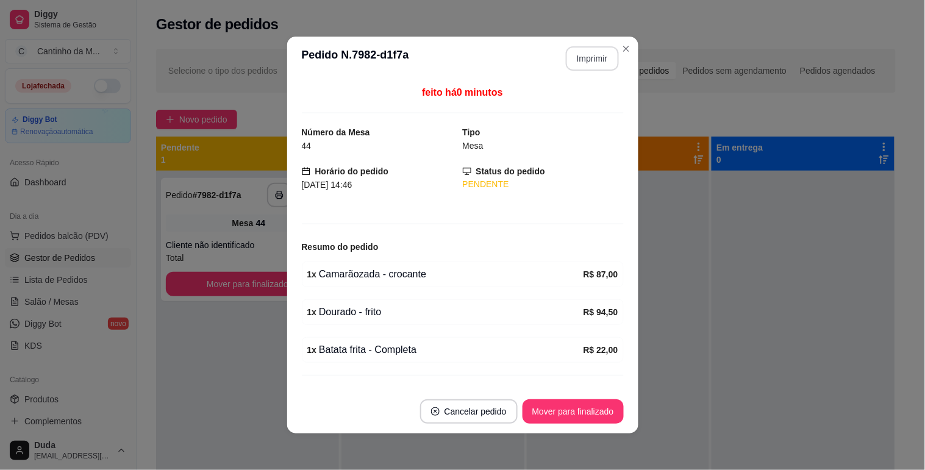
click at [604, 52] on button "Imprimir" at bounding box center [592, 58] width 53 height 24
click at [586, 410] on button "Mover para finalizado" at bounding box center [573, 412] width 101 height 24
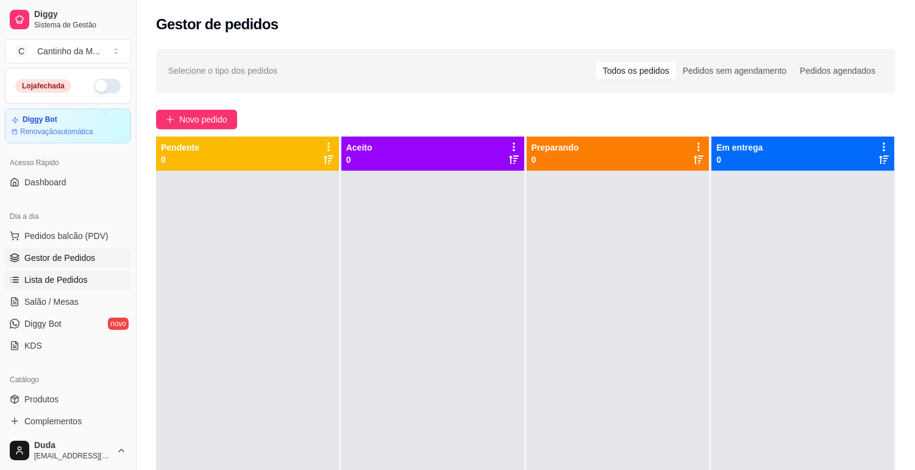
click at [57, 279] on span "Lista de Pedidos" at bounding box center [55, 280] width 63 height 12
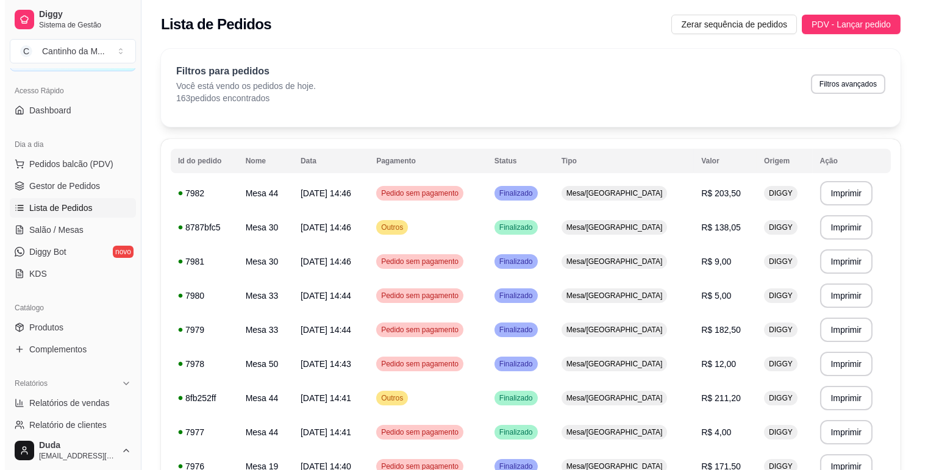
scroll to position [135, 0]
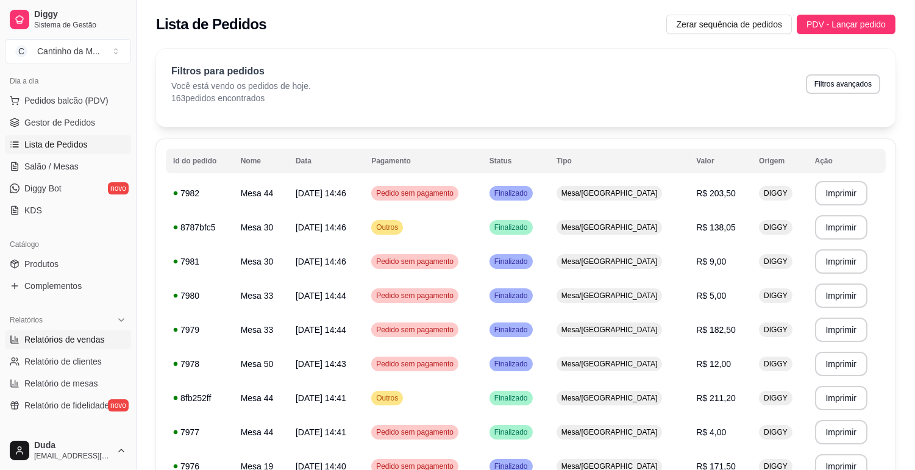
click at [65, 343] on span "Relatórios de vendas" at bounding box center [64, 340] width 81 height 12
select select "ALL"
select select "0"
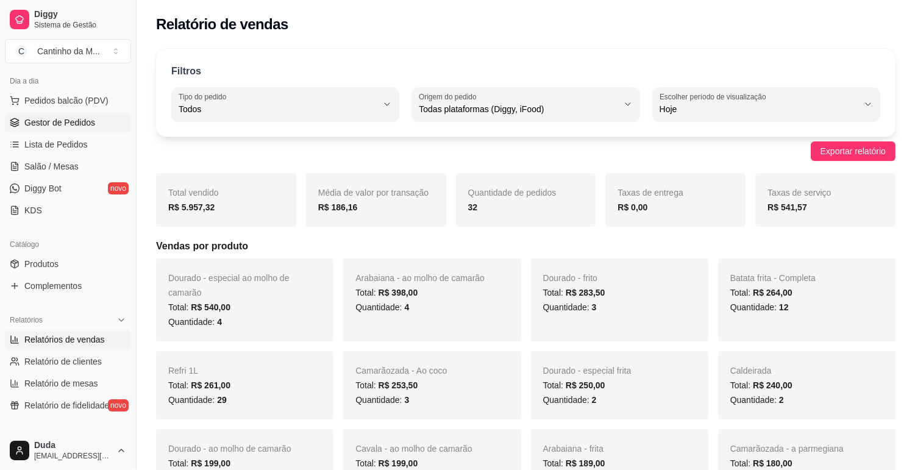
click at [81, 129] on link "Gestor de Pedidos" at bounding box center [68, 123] width 126 height 20
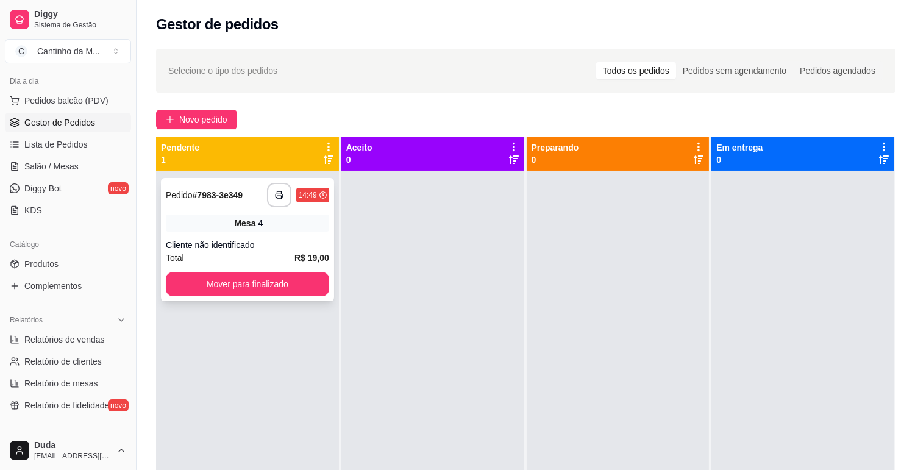
click at [190, 229] on div "Mesa 4" at bounding box center [247, 223] width 163 height 17
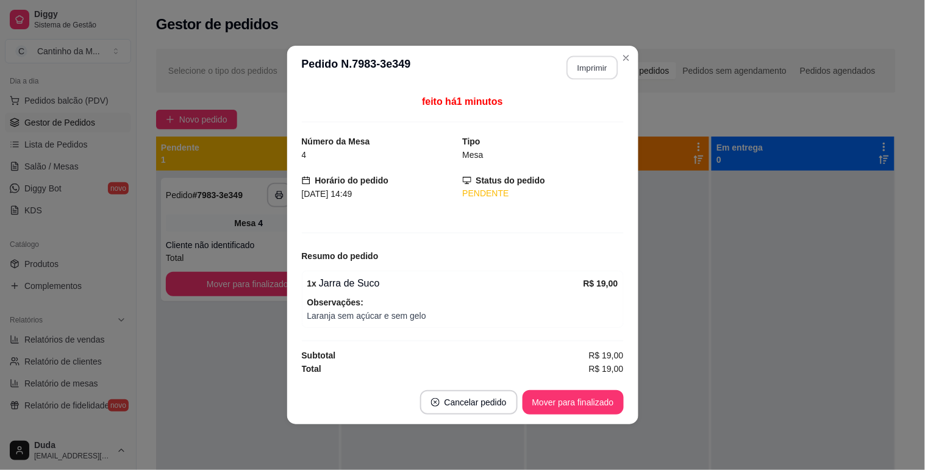
click at [608, 70] on button "Imprimir" at bounding box center [592, 68] width 51 height 24
click at [601, 403] on button "Mover para finalizado" at bounding box center [573, 403] width 98 height 24
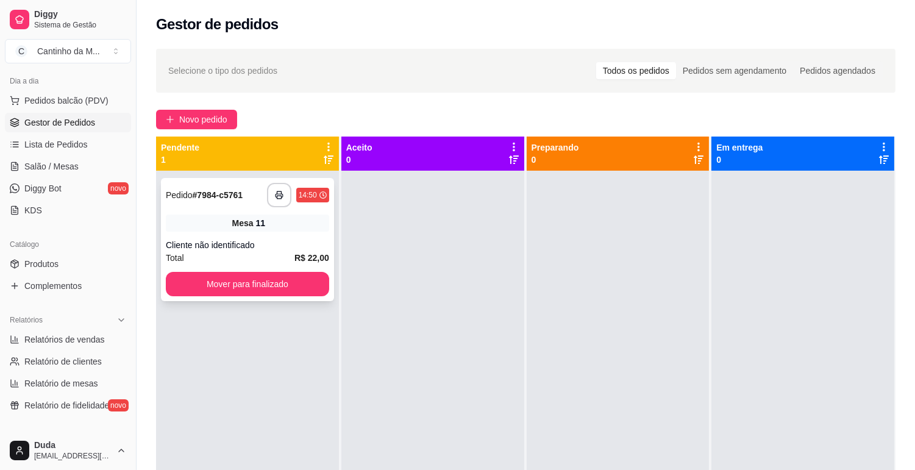
click at [296, 220] on div "Mesa 11" at bounding box center [247, 223] width 163 height 17
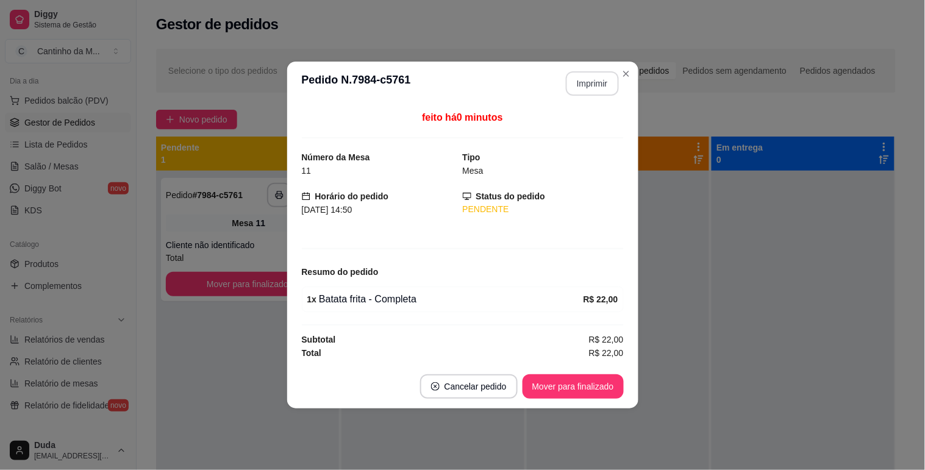
click at [581, 88] on button "Imprimir" at bounding box center [592, 83] width 53 height 24
click at [584, 388] on button "Mover para finalizado" at bounding box center [573, 386] width 101 height 24
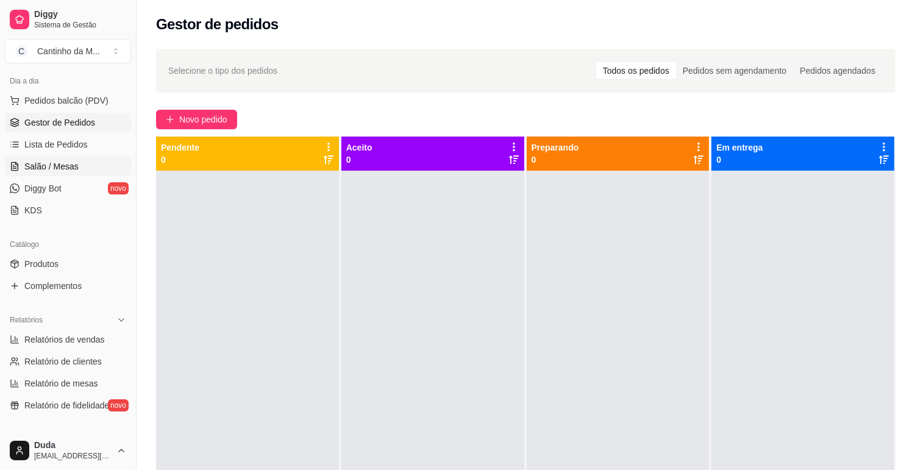
click at [87, 170] on link "Salão / Mesas" at bounding box center [68, 167] width 126 height 20
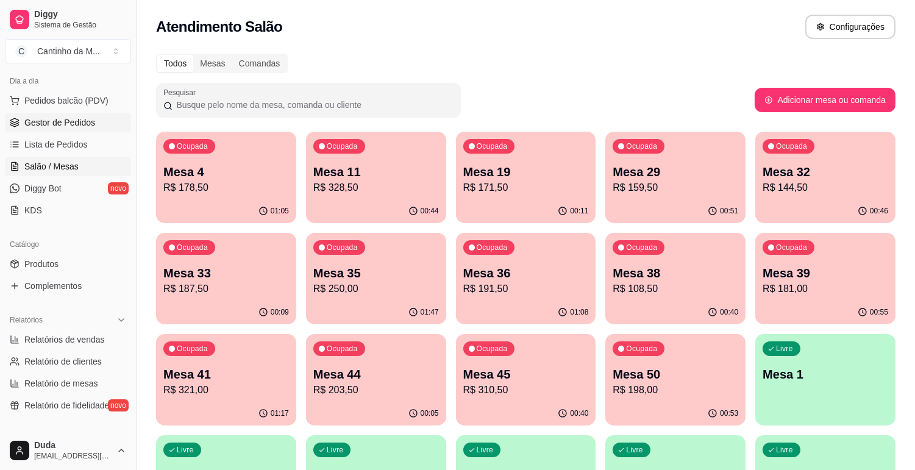
click at [77, 124] on span "Gestor de Pedidos" at bounding box center [59, 122] width 71 height 12
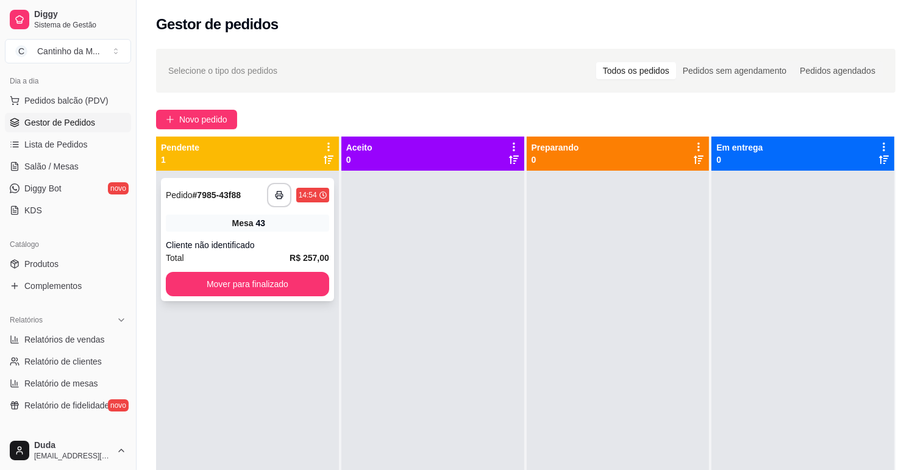
click at [297, 222] on div "Mesa 43" at bounding box center [247, 223] width 163 height 17
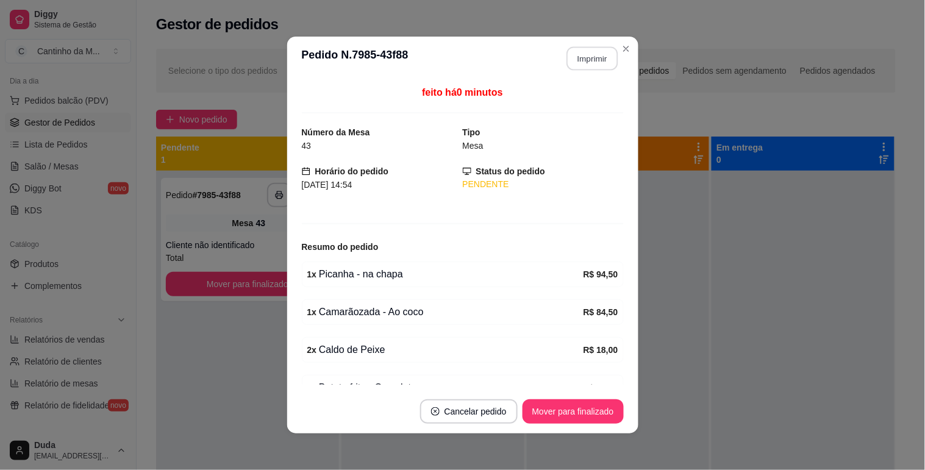
click at [560, 61] on div "**********" at bounding box center [587, 58] width 63 height 24
click at [600, 54] on button "Imprimir" at bounding box center [592, 58] width 53 height 24
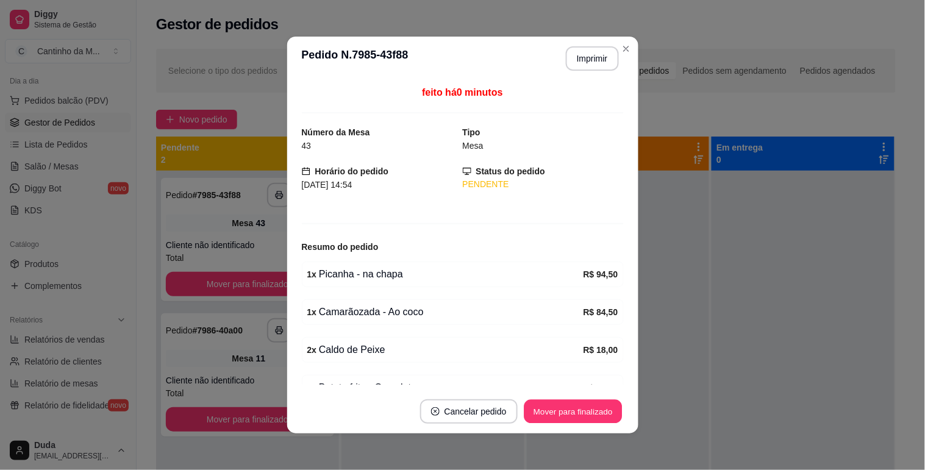
click at [545, 412] on button "Mover para finalizado" at bounding box center [573, 412] width 98 height 24
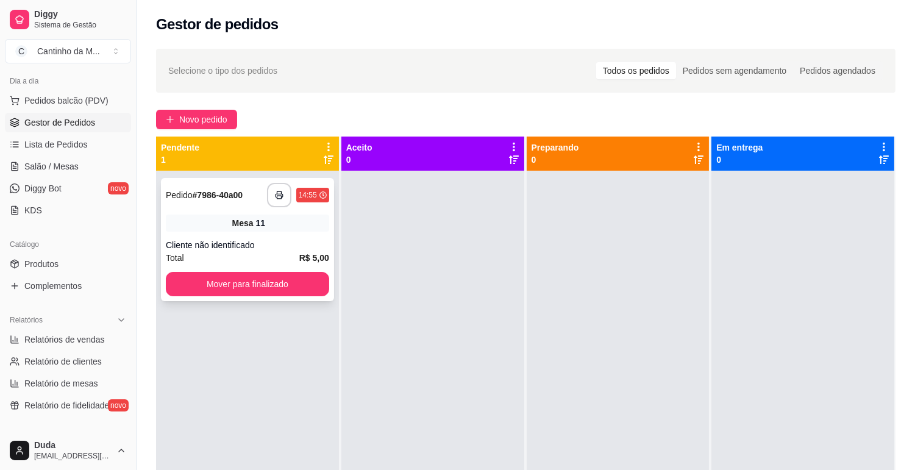
click at [216, 237] on div "**********" at bounding box center [247, 239] width 173 height 123
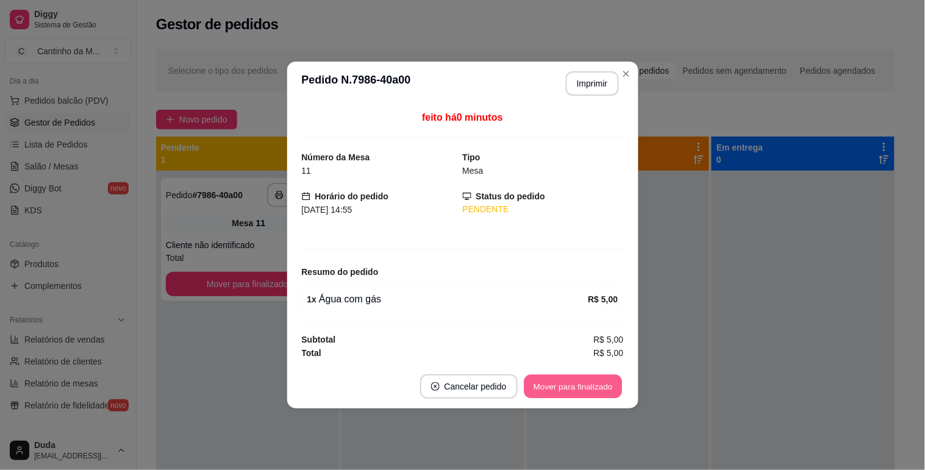
click at [566, 385] on button "Mover para finalizado" at bounding box center [573, 387] width 98 height 24
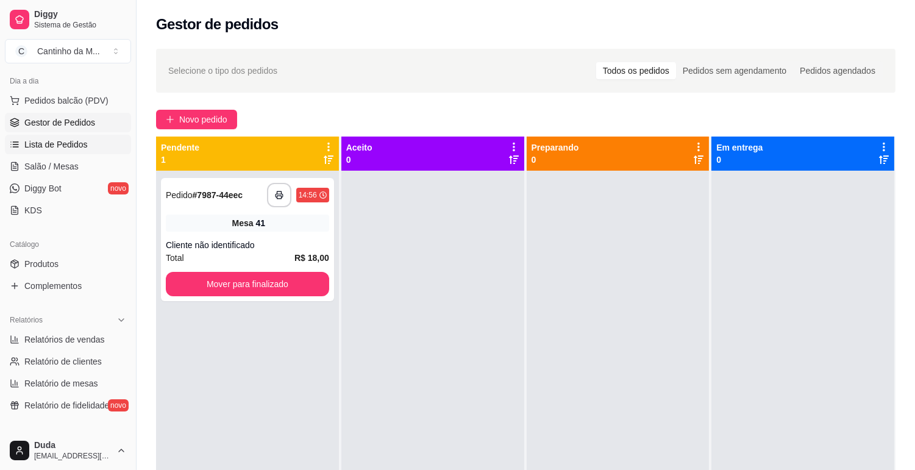
click at [98, 151] on link "Lista de Pedidos" at bounding box center [68, 145] width 126 height 20
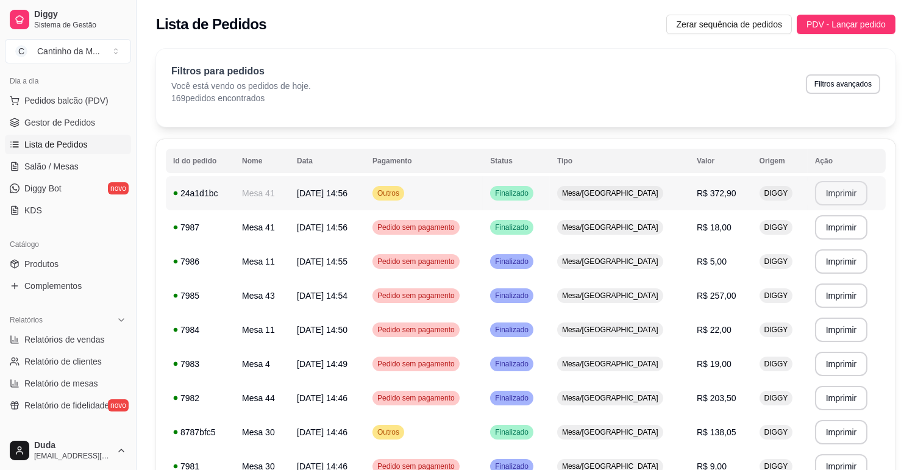
click at [833, 190] on button "Imprimir" at bounding box center [841, 193] width 53 height 24
click at [75, 123] on span "Gestor de Pedidos" at bounding box center [59, 122] width 71 height 12
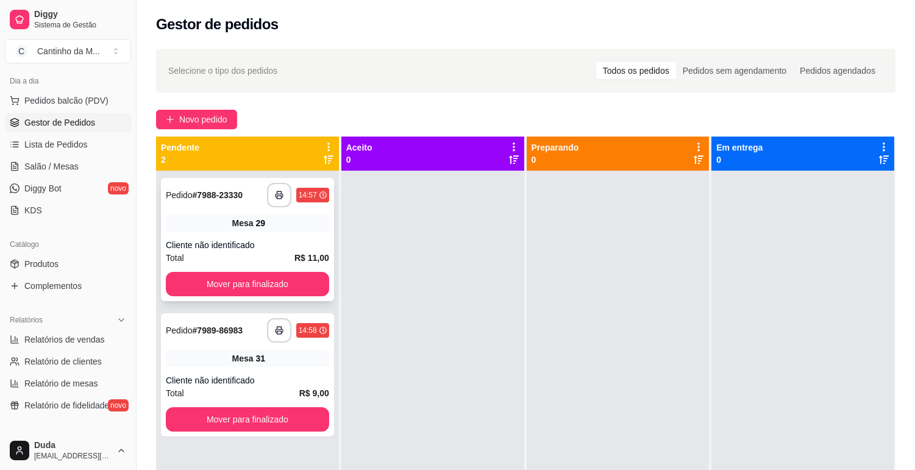
click at [304, 218] on div "Mesa 29" at bounding box center [247, 223] width 163 height 17
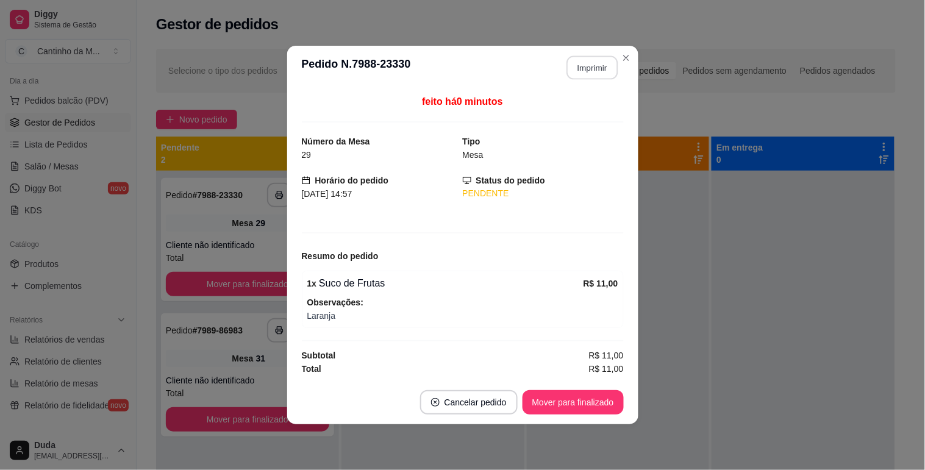
click at [582, 74] on button "Imprimir" at bounding box center [592, 68] width 51 height 24
click at [604, 398] on button "Mover para finalizado" at bounding box center [573, 403] width 98 height 24
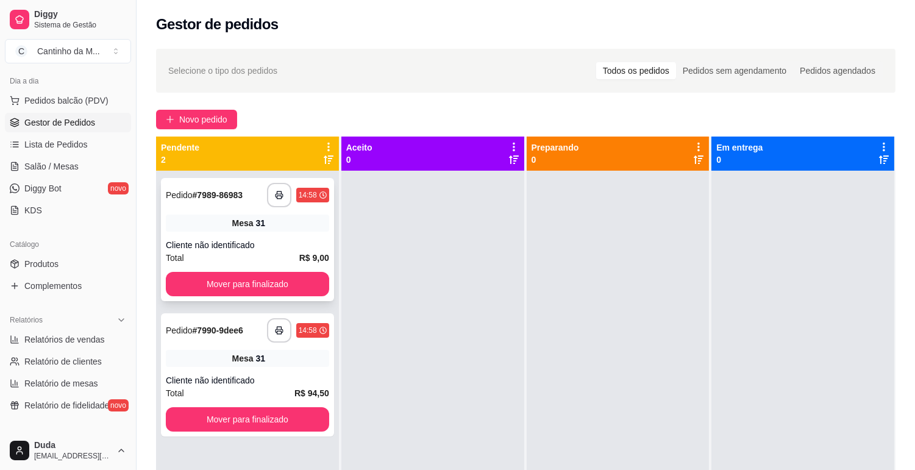
click at [244, 220] on span "Mesa" at bounding box center [242, 223] width 21 height 12
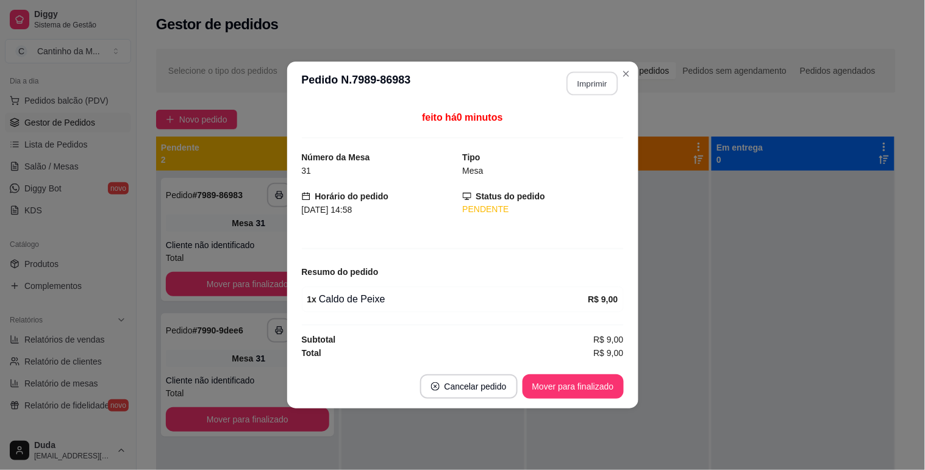
click at [576, 85] on button "Imprimir" at bounding box center [592, 84] width 51 height 24
click at [579, 381] on button "Mover para finalizado" at bounding box center [573, 386] width 101 height 24
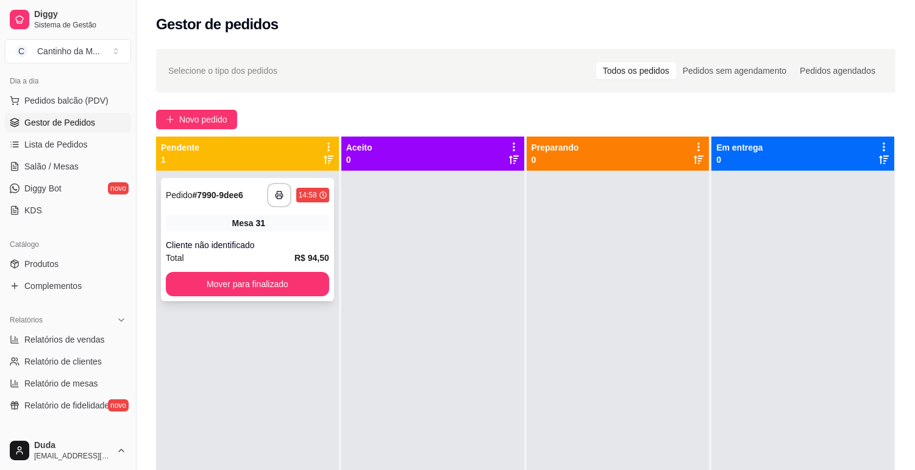
click at [282, 230] on div "Mesa 31" at bounding box center [247, 223] width 163 height 17
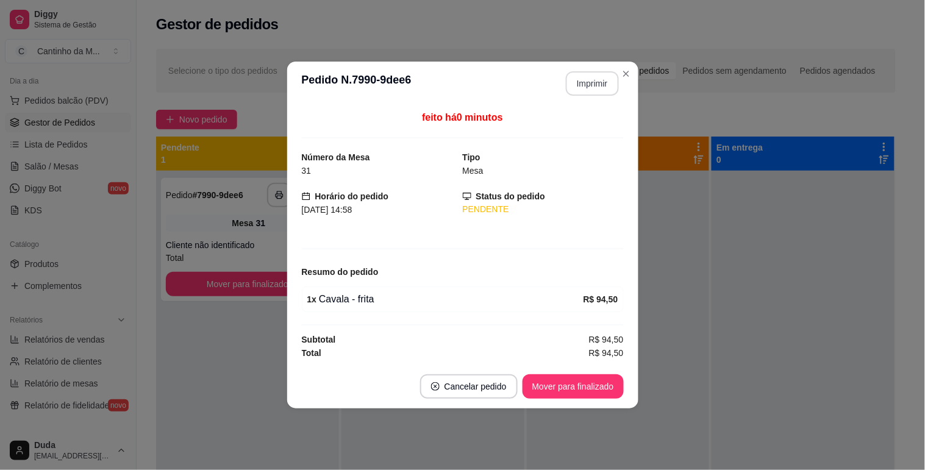
click at [602, 73] on button "Imprimir" at bounding box center [592, 83] width 53 height 24
click at [576, 389] on button "Mover para finalizado" at bounding box center [573, 387] width 98 height 24
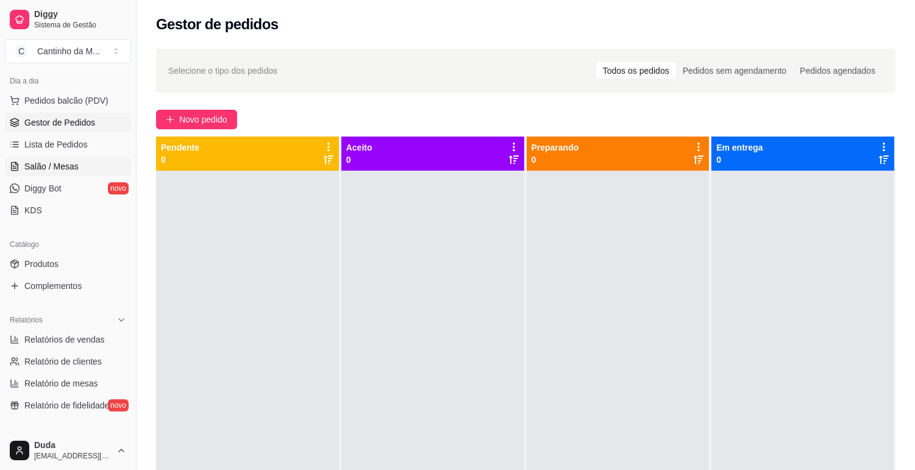
click at [102, 163] on link "Salão / Mesas" at bounding box center [68, 167] width 126 height 20
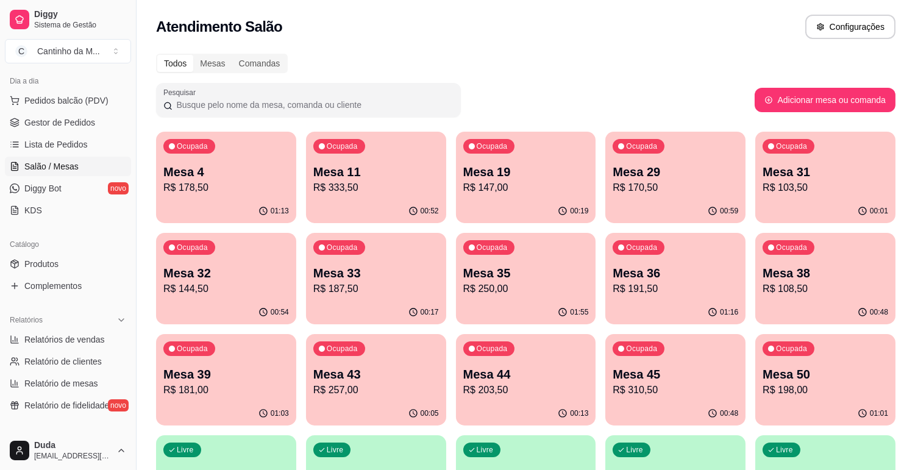
click at [647, 288] on p "R$ 191,50" at bounding box center [676, 289] width 126 height 15
click at [30, 154] on link "Lista de Pedidos" at bounding box center [68, 145] width 126 height 20
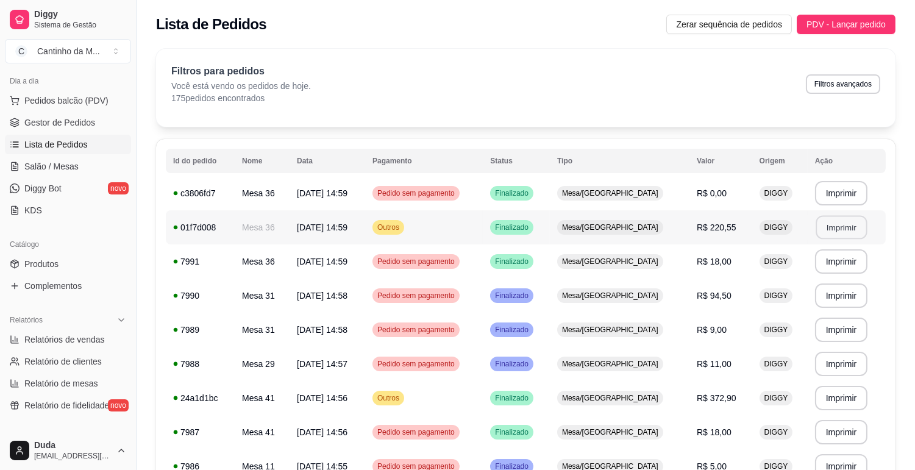
click at [840, 224] on button "Imprimir" at bounding box center [841, 228] width 51 height 24
click at [91, 123] on span "Gestor de Pedidos" at bounding box center [59, 122] width 71 height 12
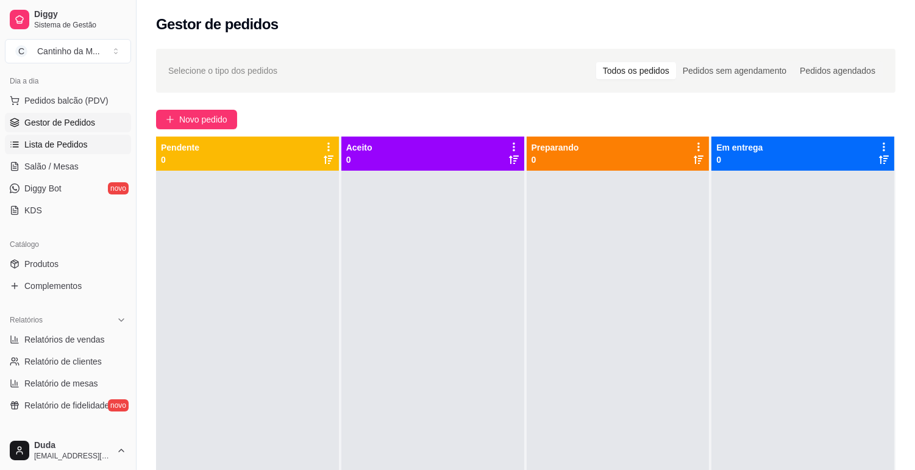
click at [34, 135] on link "Lista de Pedidos" at bounding box center [68, 145] width 126 height 20
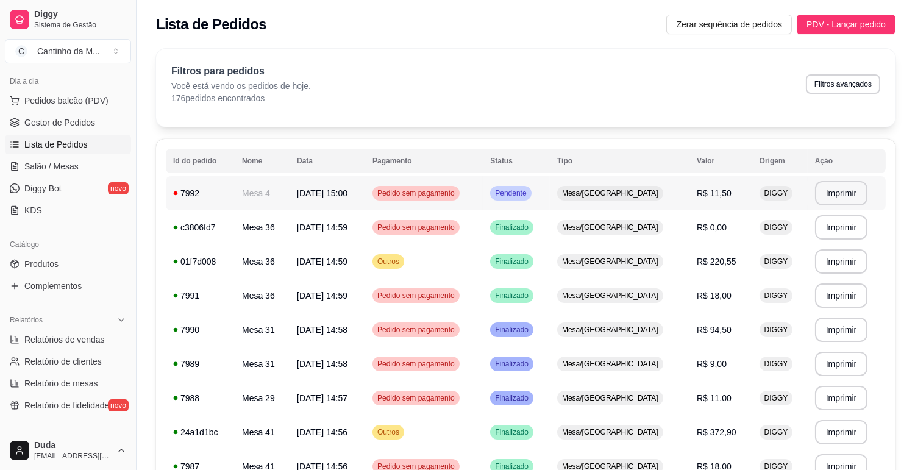
click at [410, 190] on span "Pedido sem pagamento" at bounding box center [416, 193] width 82 height 10
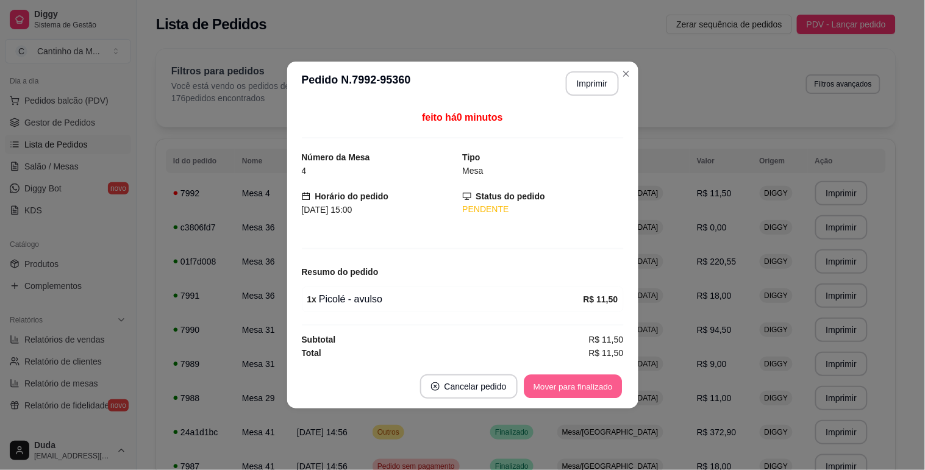
click at [571, 390] on button "Mover para finalizado" at bounding box center [573, 387] width 98 height 24
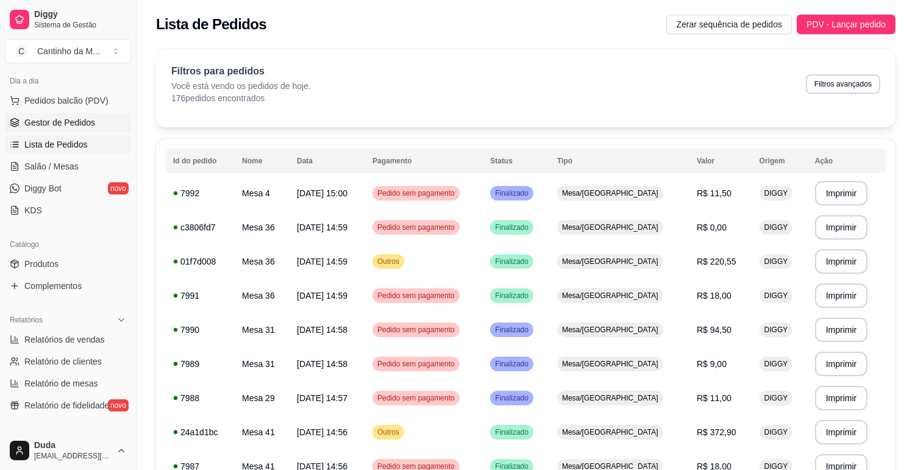
click at [38, 119] on span "Gestor de Pedidos" at bounding box center [59, 122] width 71 height 12
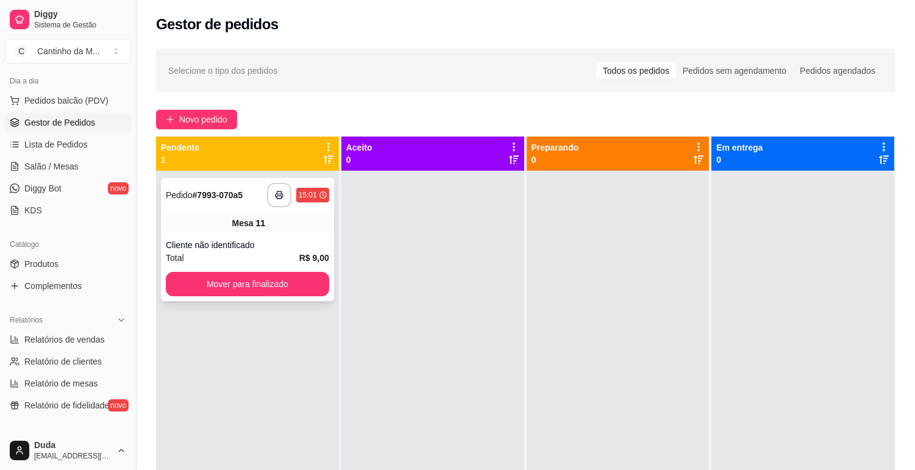
click at [312, 250] on div "Cliente não identificado" at bounding box center [247, 245] width 163 height 12
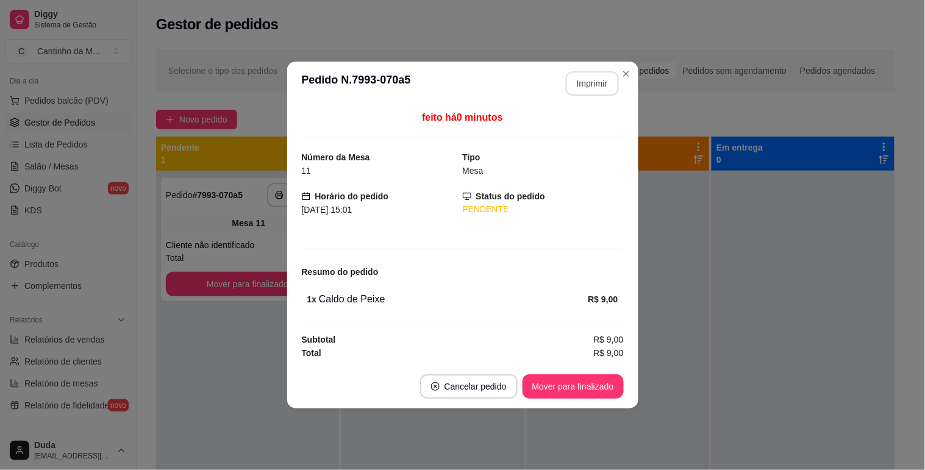
click at [601, 84] on button "Imprimir" at bounding box center [592, 83] width 53 height 24
click at [572, 382] on button "Mover para finalizado" at bounding box center [573, 387] width 98 height 24
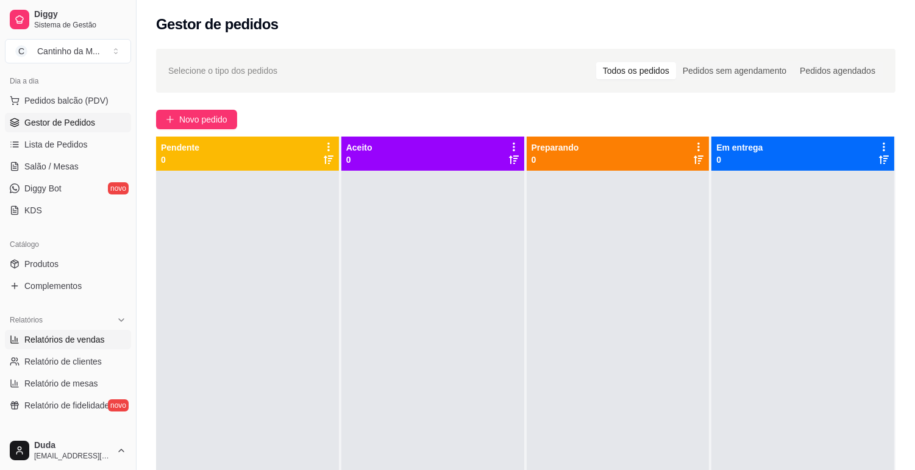
click at [90, 334] on span "Relatórios de vendas" at bounding box center [64, 340] width 81 height 12
select select "ALL"
select select "0"
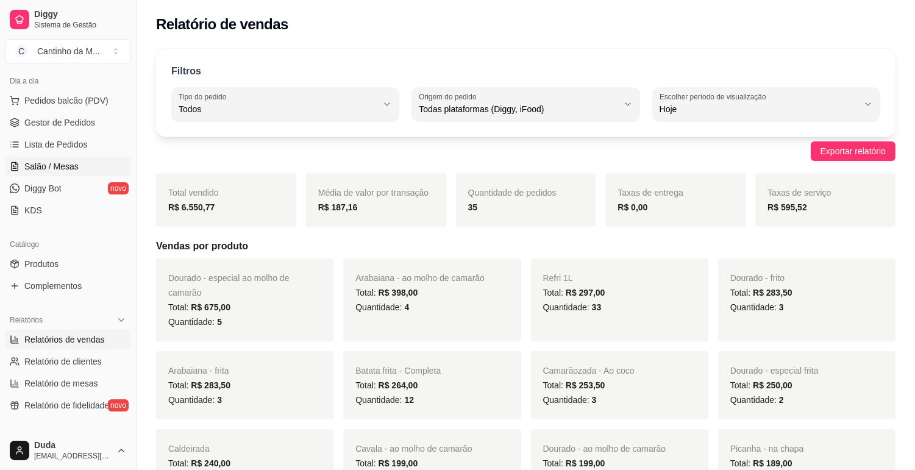
click at [70, 163] on span "Salão / Mesas" at bounding box center [51, 166] width 54 height 12
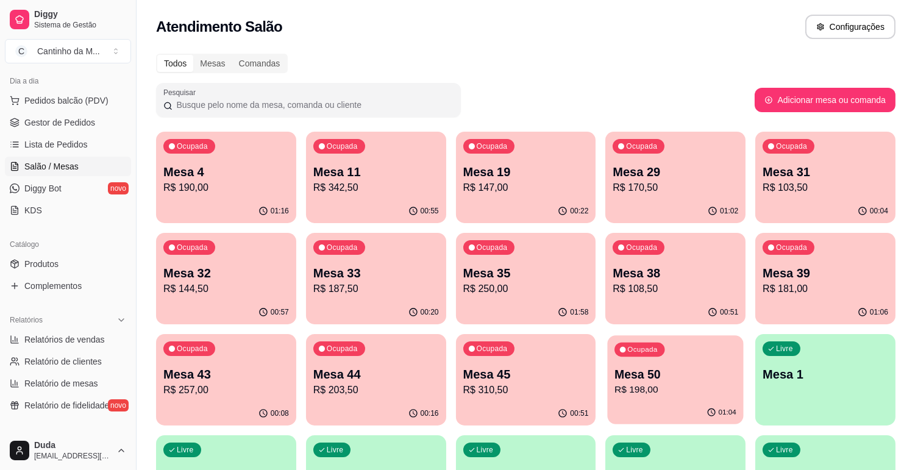
click at [698, 367] on div "Ocupada Mesa 50 R$ 198,00" at bounding box center [676, 368] width 136 height 66
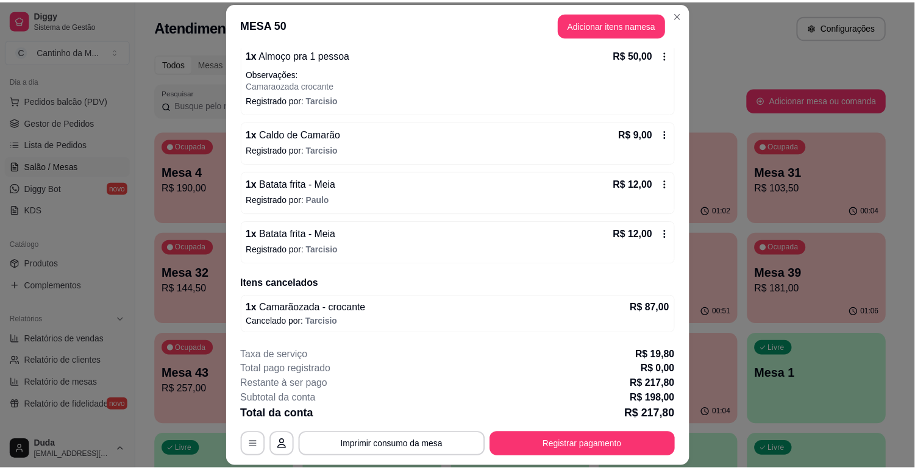
scroll to position [349, 0]
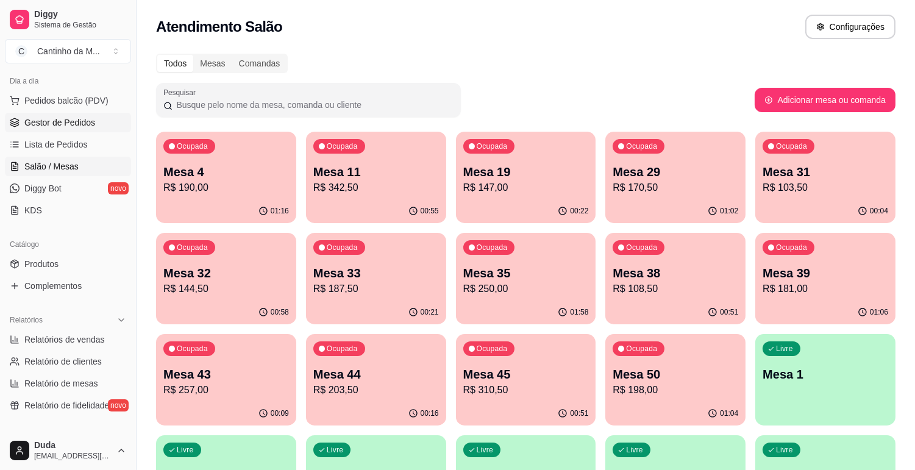
click at [81, 131] on link "Gestor de Pedidos" at bounding box center [68, 123] width 126 height 20
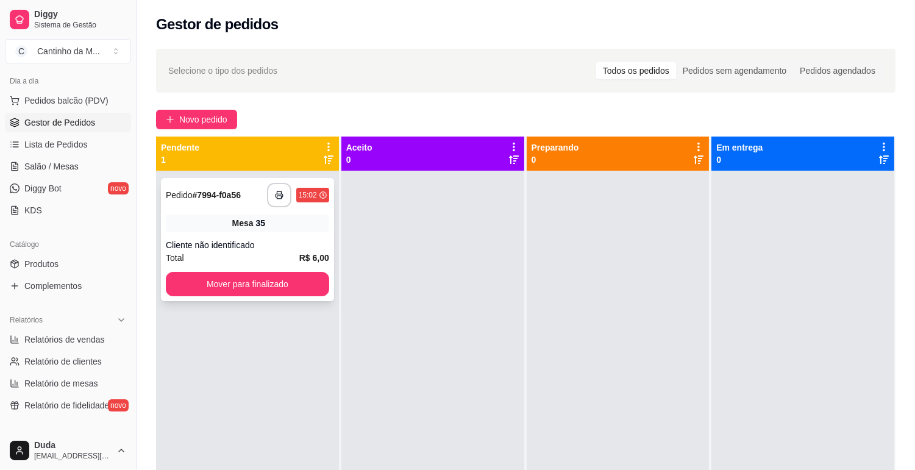
click at [266, 236] on div "**********" at bounding box center [247, 239] width 173 height 123
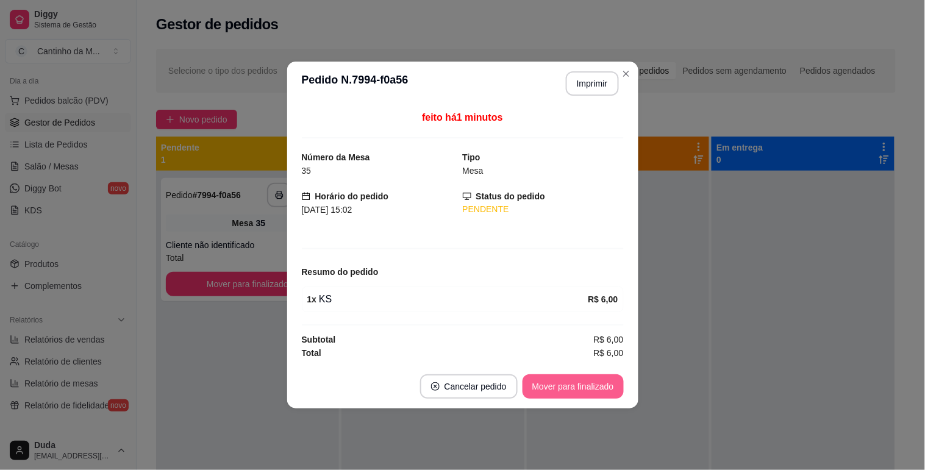
click at [590, 385] on button "Mover para finalizado" at bounding box center [573, 386] width 101 height 24
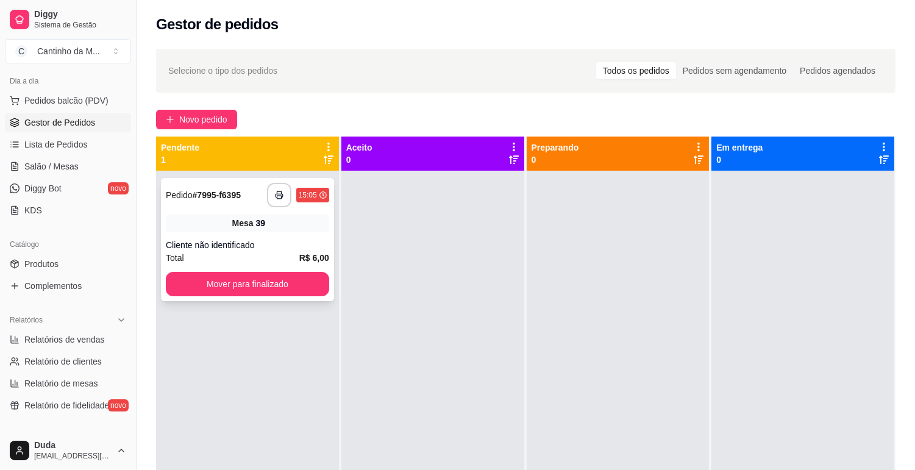
click at [255, 259] on div "Total R$ 6,00" at bounding box center [247, 257] width 163 height 13
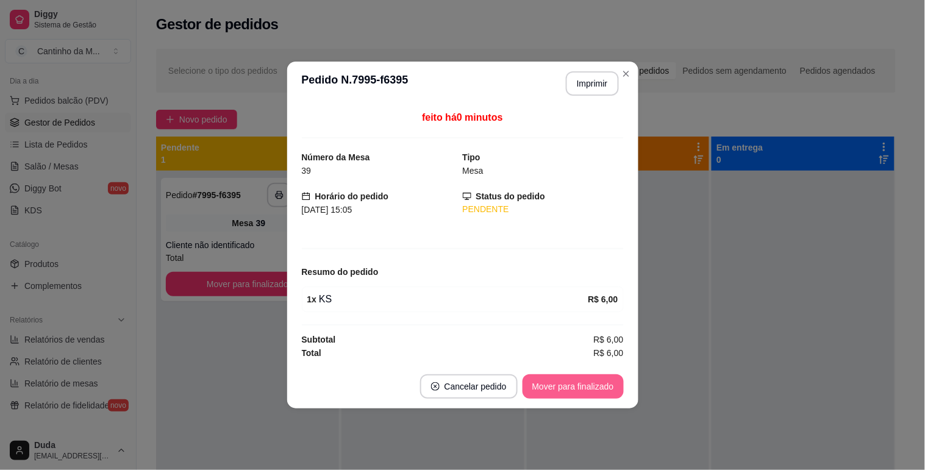
click at [592, 385] on button "Mover para finalizado" at bounding box center [573, 386] width 101 height 24
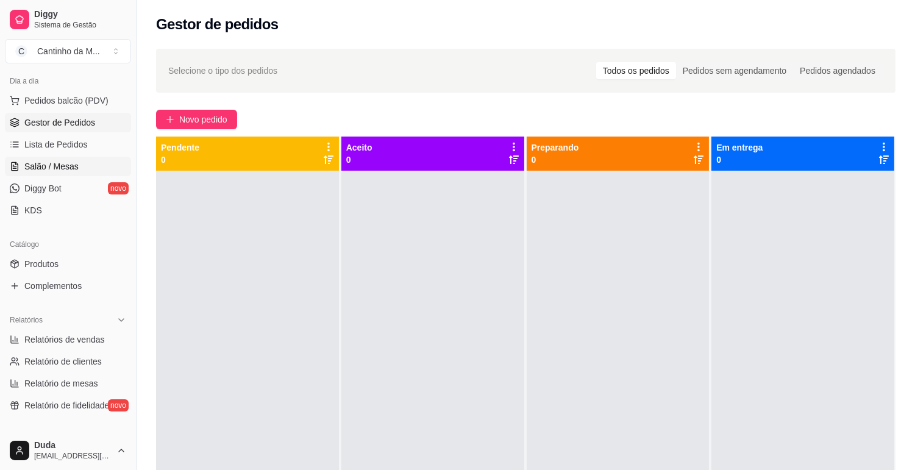
click at [81, 159] on link "Salão / Mesas" at bounding box center [68, 167] width 126 height 20
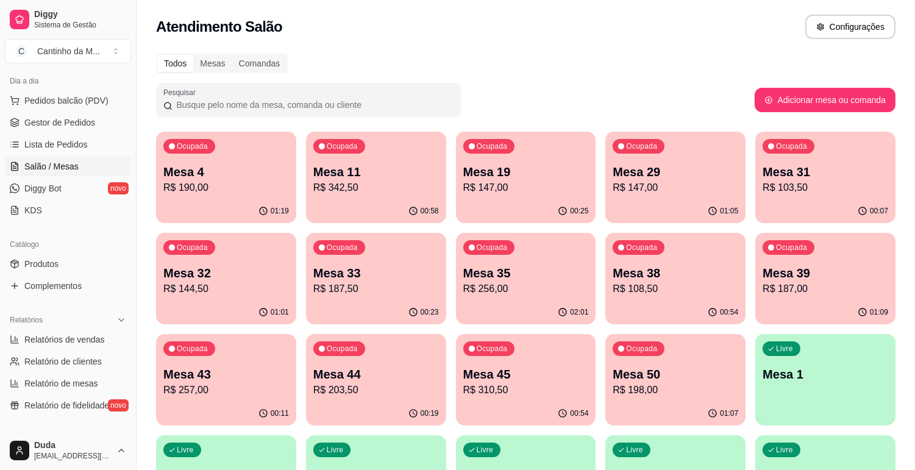
click at [795, 273] on p "Mesa 39" at bounding box center [826, 273] width 126 height 17
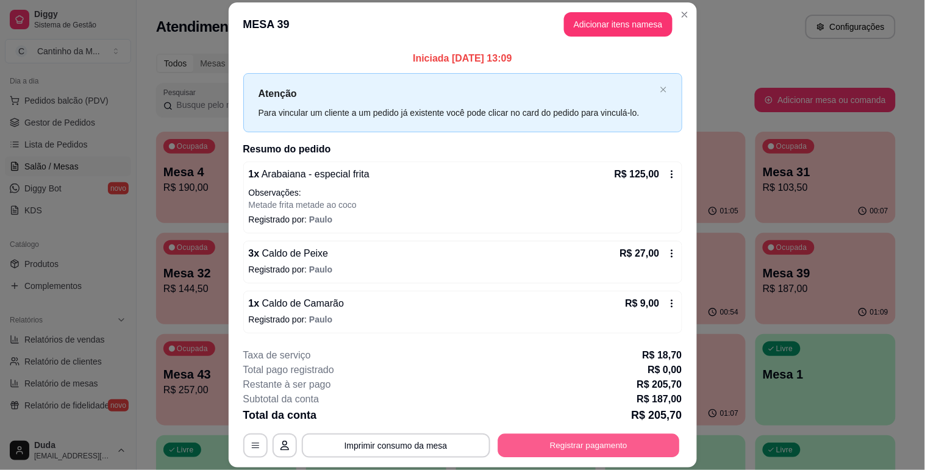
click at [586, 454] on button "Registrar pagamento" at bounding box center [589, 446] width 182 height 24
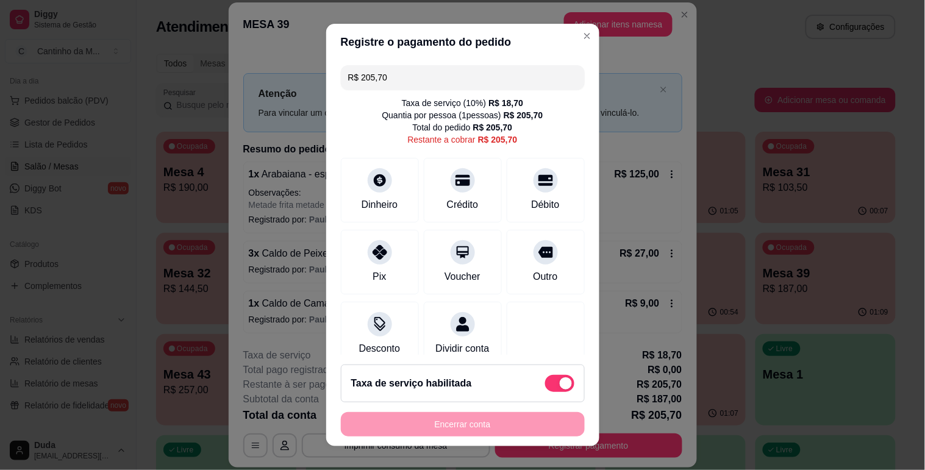
click at [526, 223] on div "R$ 205,70 Taxa de serviço ( 10 %) R$ 18,70 Quantia por pessoa ( 1 pessoas) R$ 2…" at bounding box center [462, 207] width 273 height 295
click at [532, 242] on div at bounding box center [545, 248] width 27 height 27
type input "R$ 0,00"
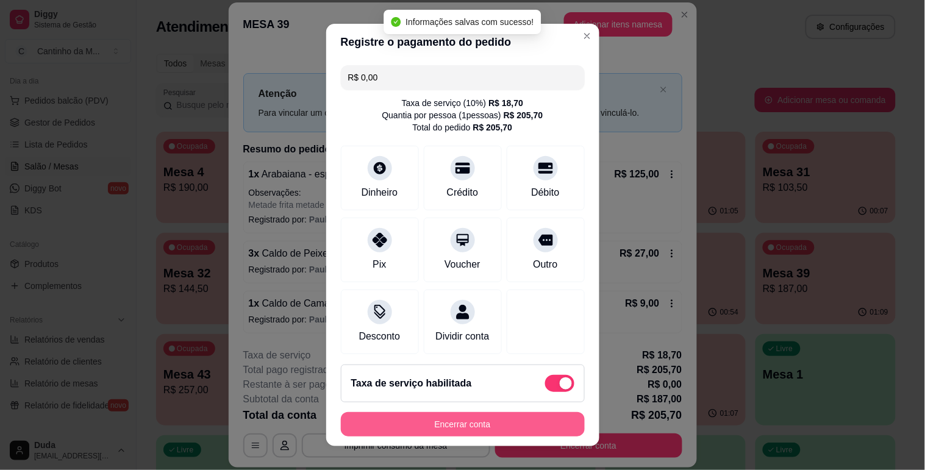
click at [457, 425] on button "Encerrar conta" at bounding box center [463, 424] width 244 height 24
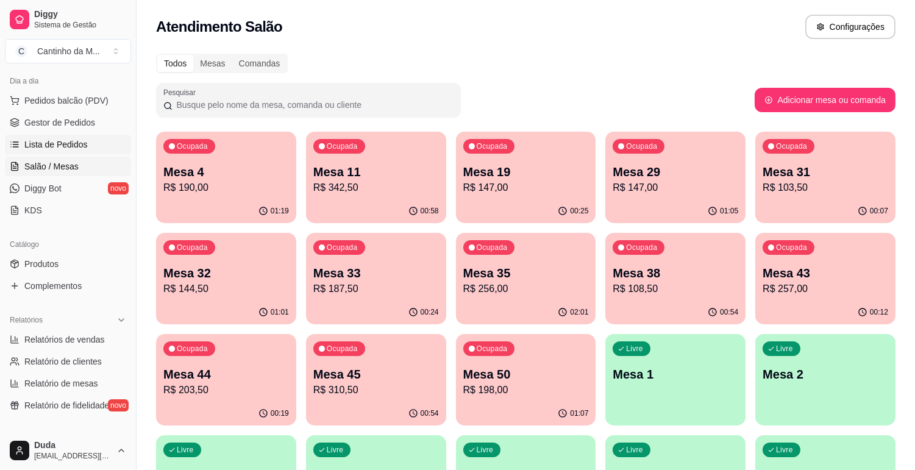
click at [67, 146] on span "Lista de Pedidos" at bounding box center [55, 144] width 63 height 12
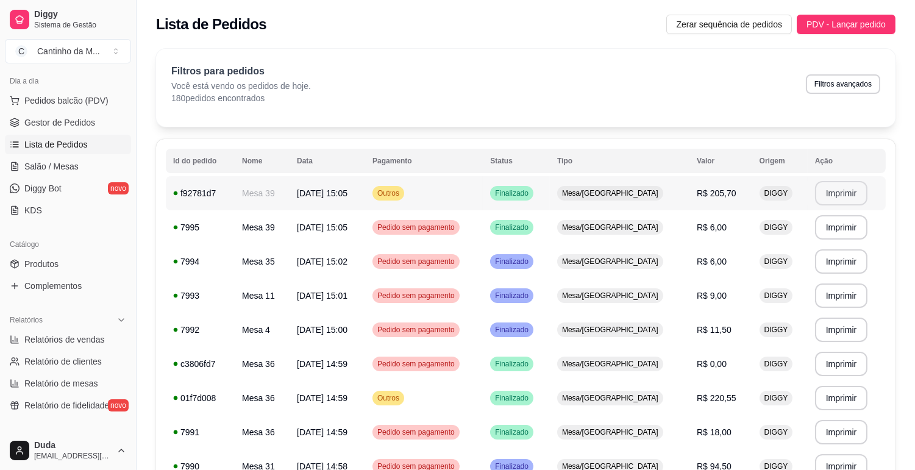
click at [842, 194] on button "Imprimir" at bounding box center [841, 193] width 53 height 24
click at [85, 129] on link "Gestor de Pedidos" at bounding box center [68, 123] width 126 height 20
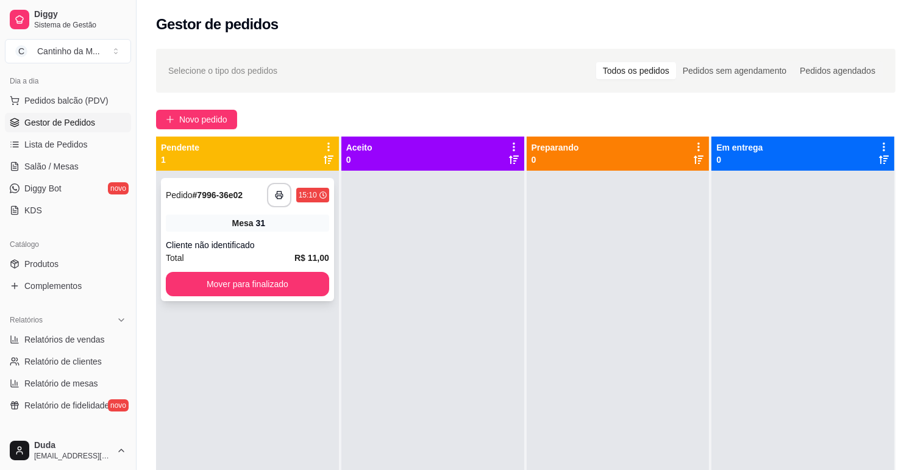
click at [240, 209] on div "**********" at bounding box center [247, 239] width 173 height 123
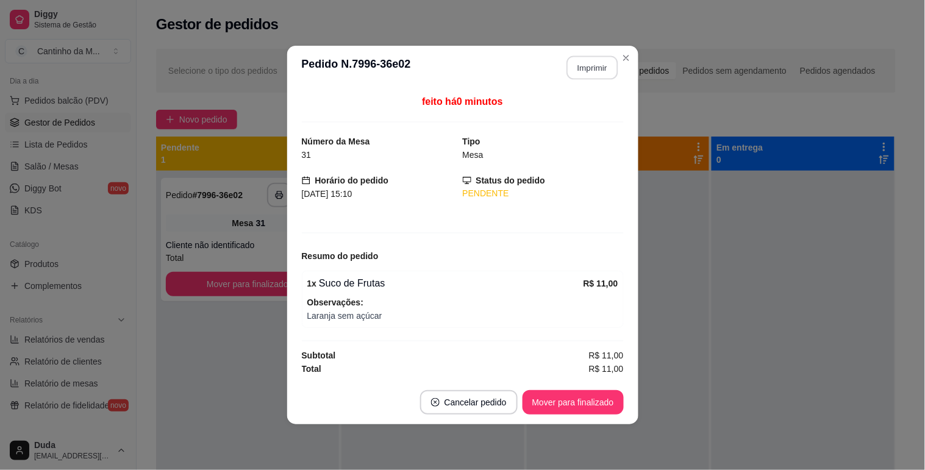
click at [599, 63] on button "Imprimir" at bounding box center [592, 68] width 51 height 24
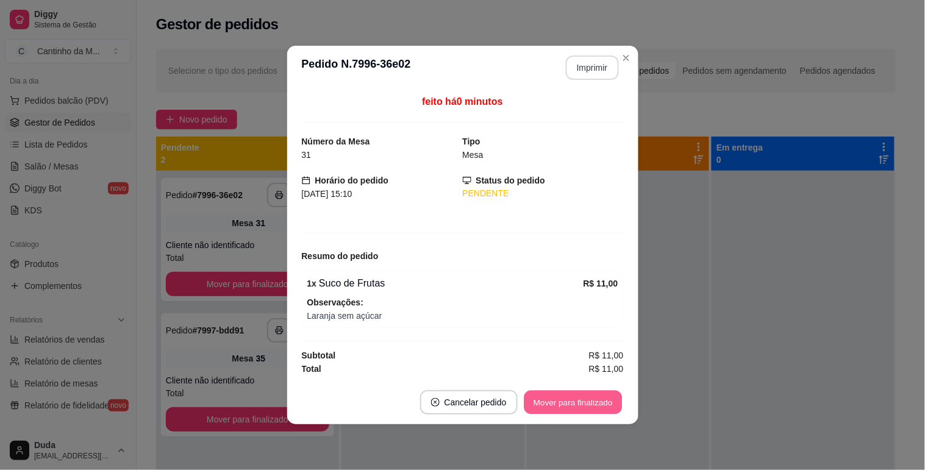
click at [590, 401] on button "Mover para finalizado" at bounding box center [573, 403] width 98 height 24
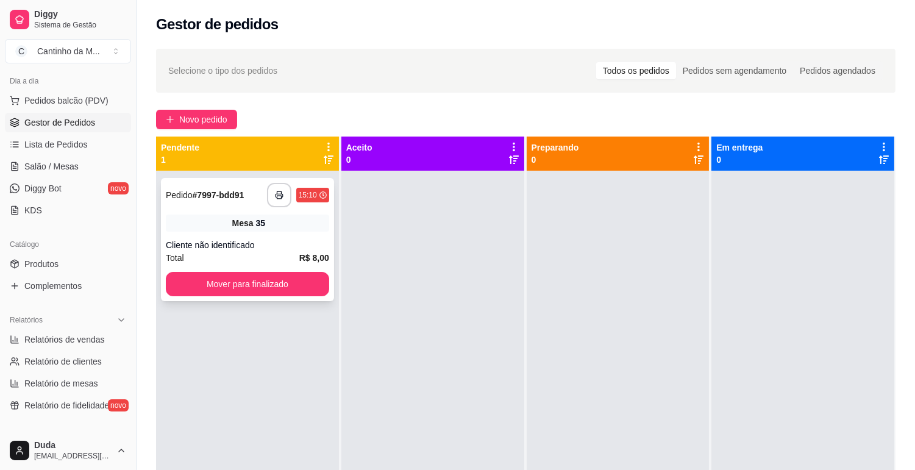
click at [234, 218] on span "Mesa" at bounding box center [242, 223] width 21 height 12
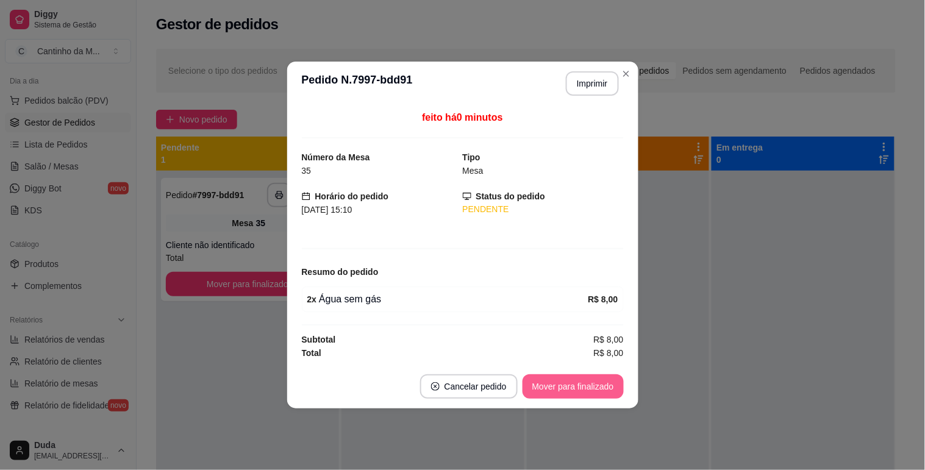
click at [584, 387] on button "Mover para finalizado" at bounding box center [573, 386] width 101 height 24
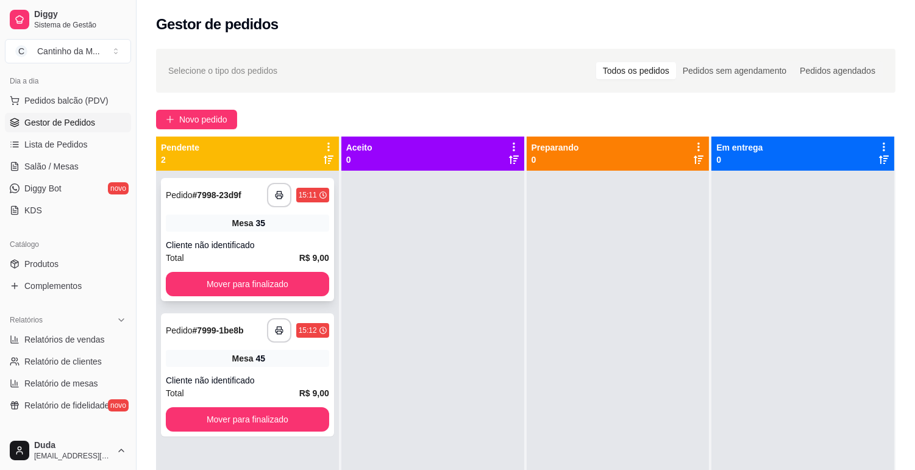
click at [299, 227] on div "Mesa 35" at bounding box center [247, 223] width 163 height 17
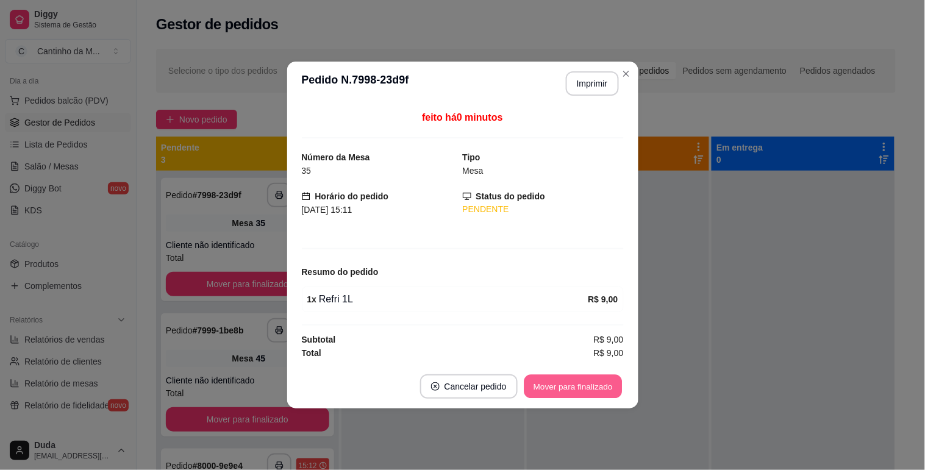
click at [568, 382] on button "Mover para finalizado" at bounding box center [573, 387] width 98 height 24
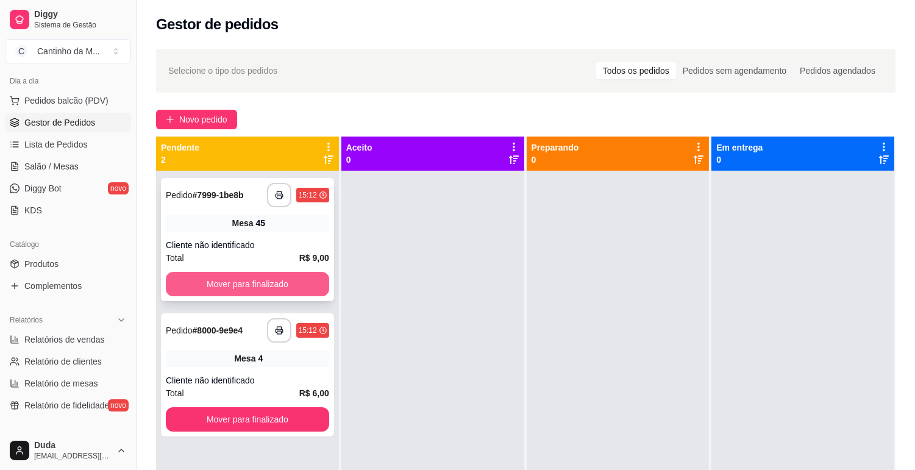
click at [247, 242] on div "Cliente não identificado" at bounding box center [247, 245] width 163 height 12
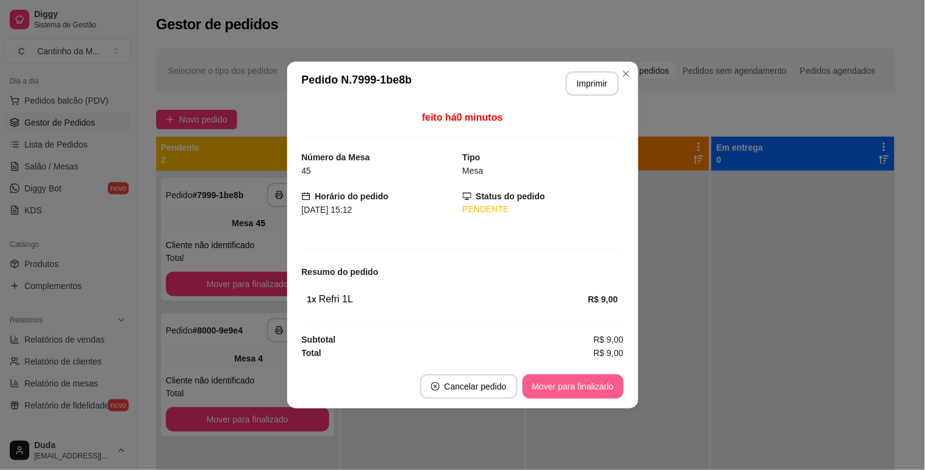
click at [556, 376] on button "Mover para finalizado" at bounding box center [573, 386] width 101 height 24
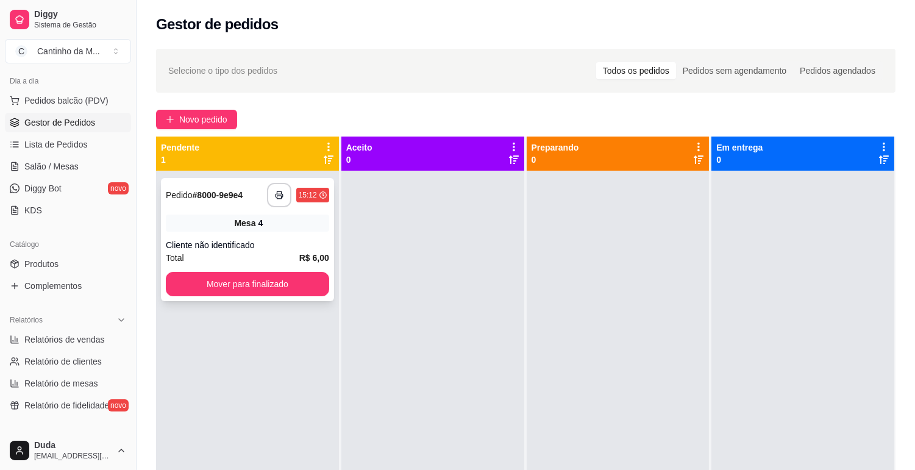
click at [290, 245] on div "Cliente não identificado" at bounding box center [247, 245] width 163 height 12
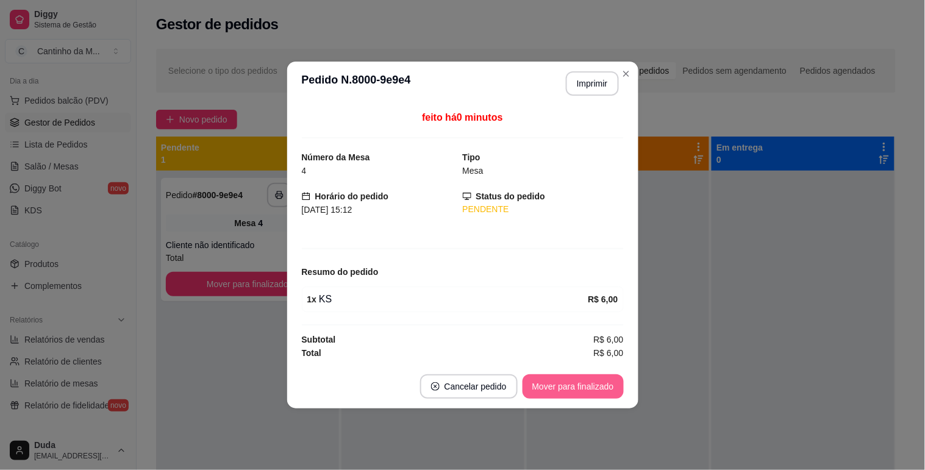
click at [581, 380] on button "Mover para finalizado" at bounding box center [573, 386] width 101 height 24
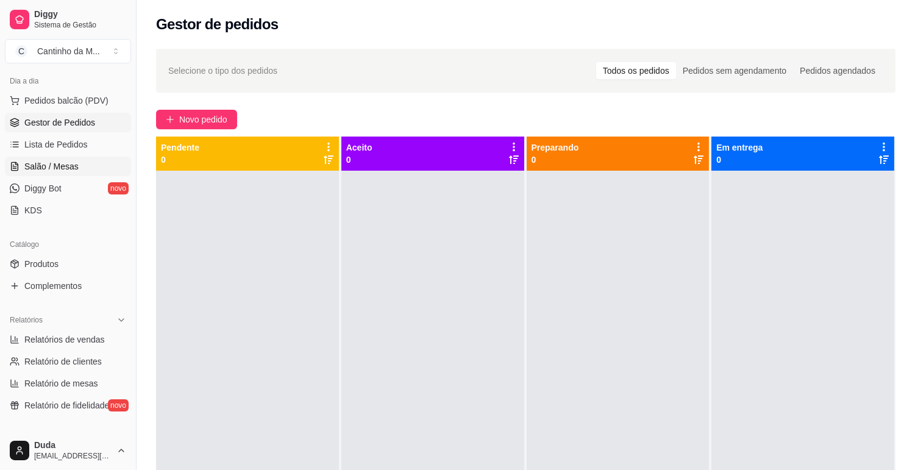
click at [65, 160] on span "Salão / Mesas" at bounding box center [51, 166] width 54 height 12
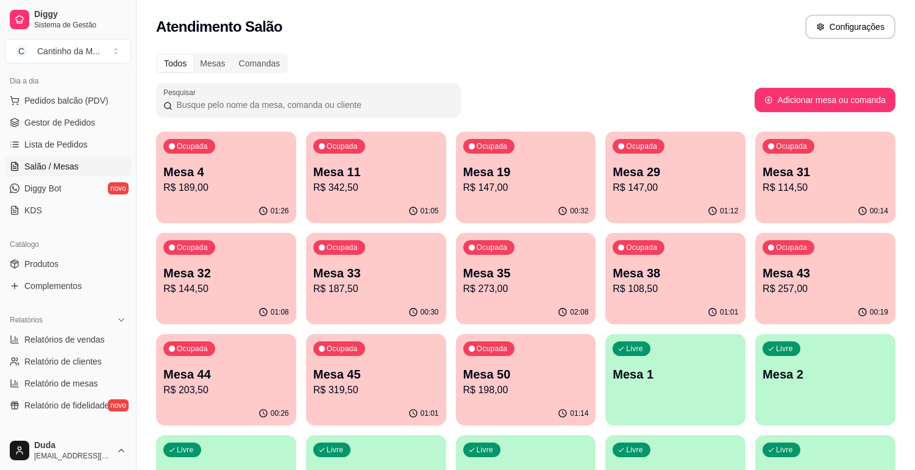
click at [244, 192] on p "R$ 189,00" at bounding box center [226, 188] width 126 height 15
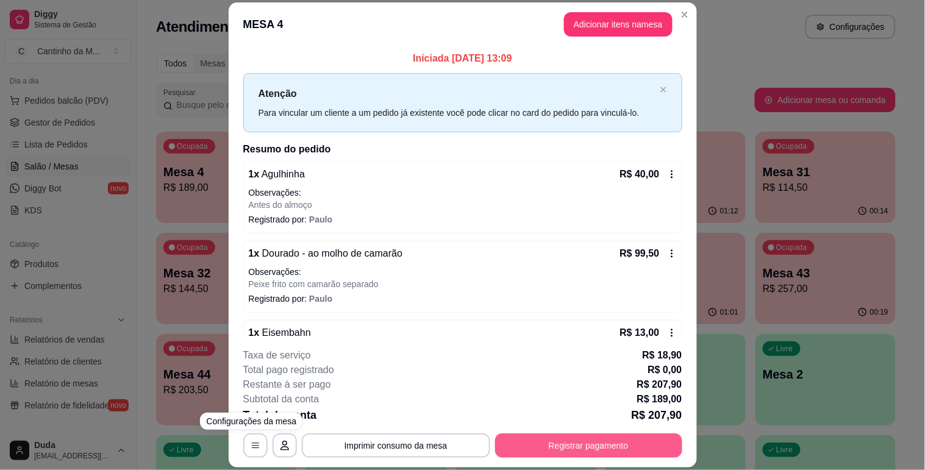
click at [603, 446] on button "Registrar pagamento" at bounding box center [588, 446] width 187 height 24
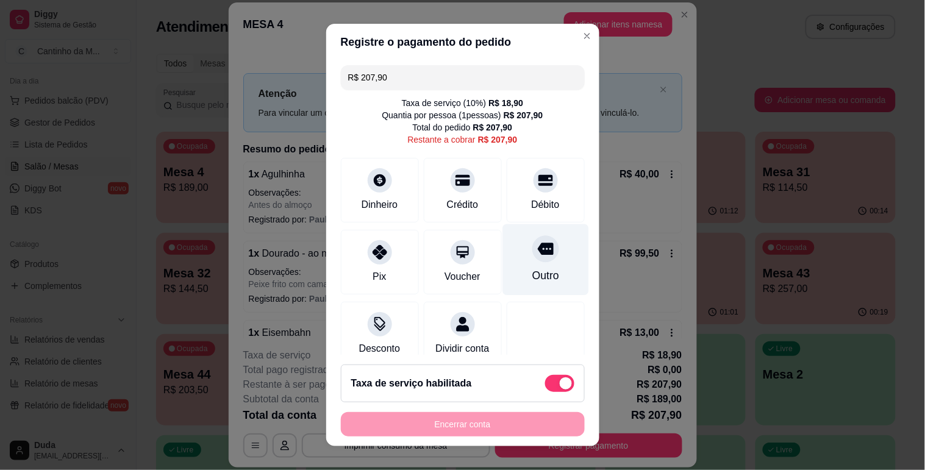
click at [532, 260] on div at bounding box center [545, 248] width 27 height 27
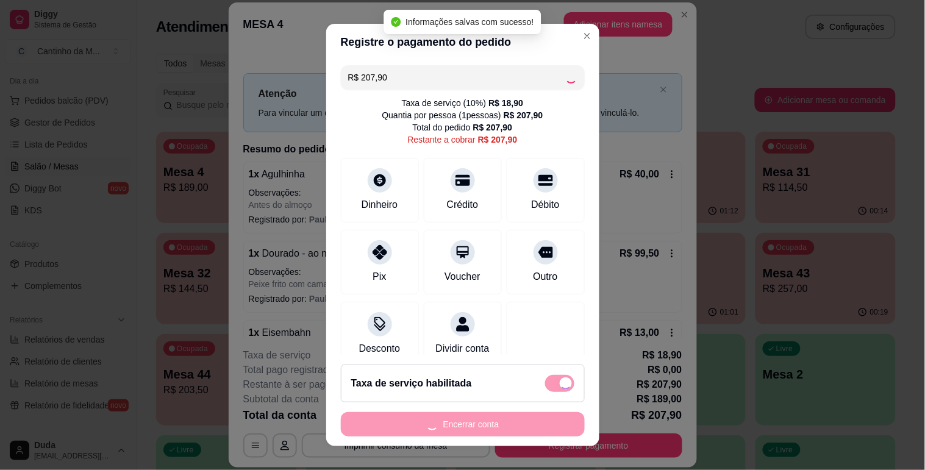
type input "R$ 0,00"
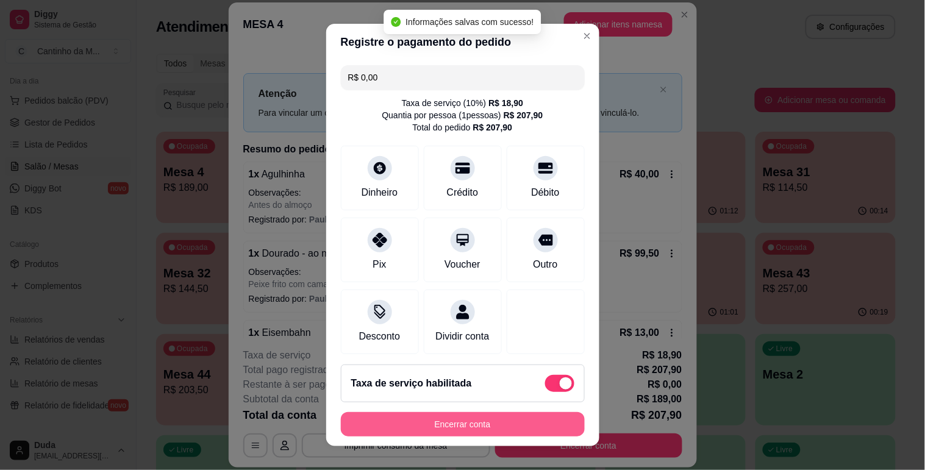
click at [471, 422] on button "Encerrar conta" at bounding box center [463, 424] width 244 height 24
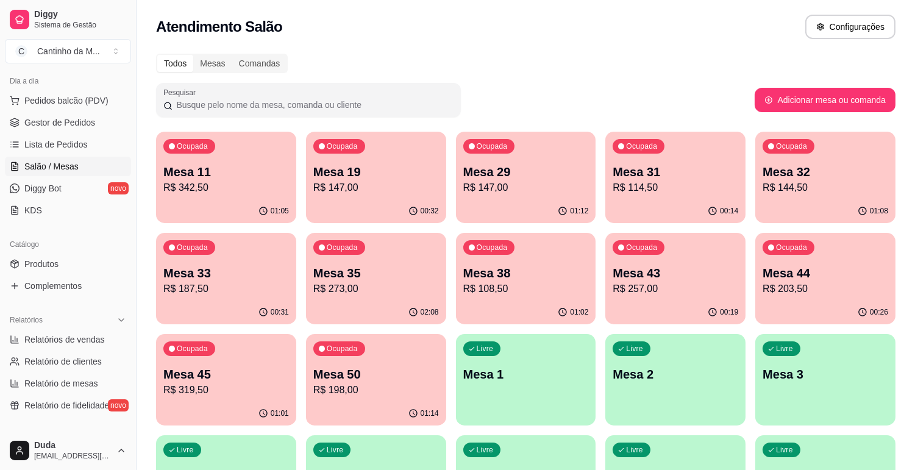
click at [232, 387] on p "R$ 319,50" at bounding box center [226, 390] width 126 height 15
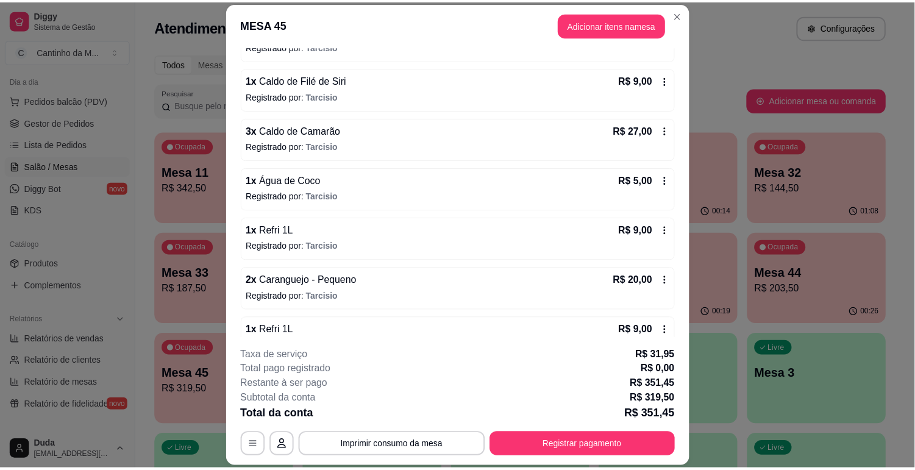
scroll to position [351, 0]
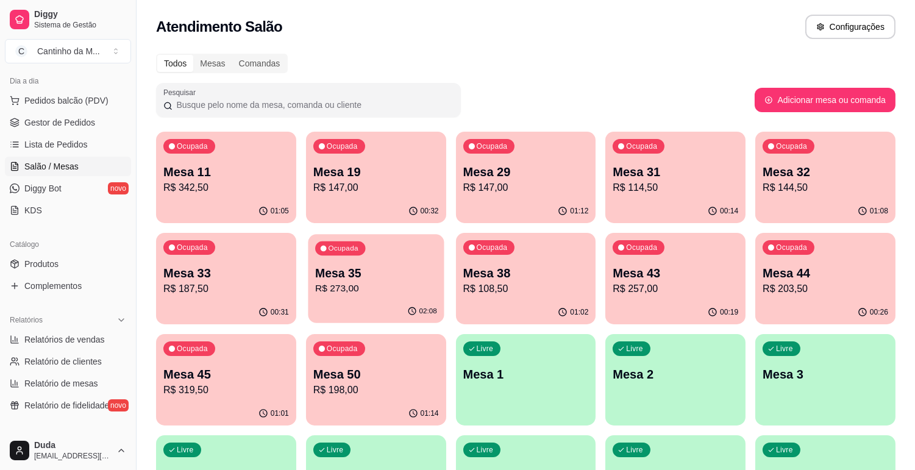
click at [346, 290] on p "R$ 273,00" at bounding box center [376, 289] width 122 height 14
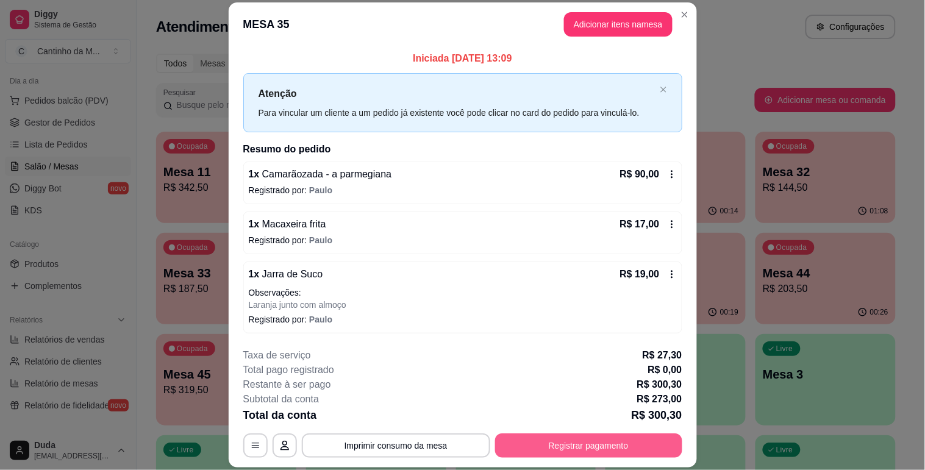
click at [551, 444] on button "Registrar pagamento" at bounding box center [588, 446] width 187 height 24
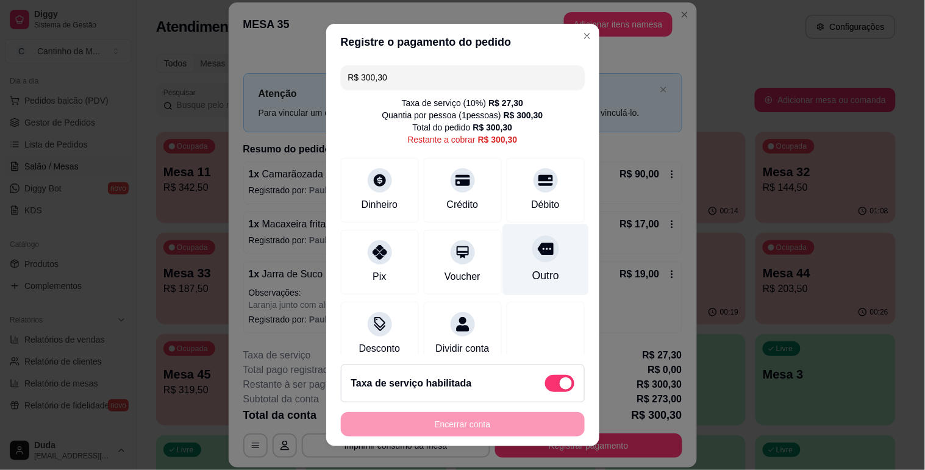
click at [537, 257] on icon at bounding box center [545, 249] width 16 height 16
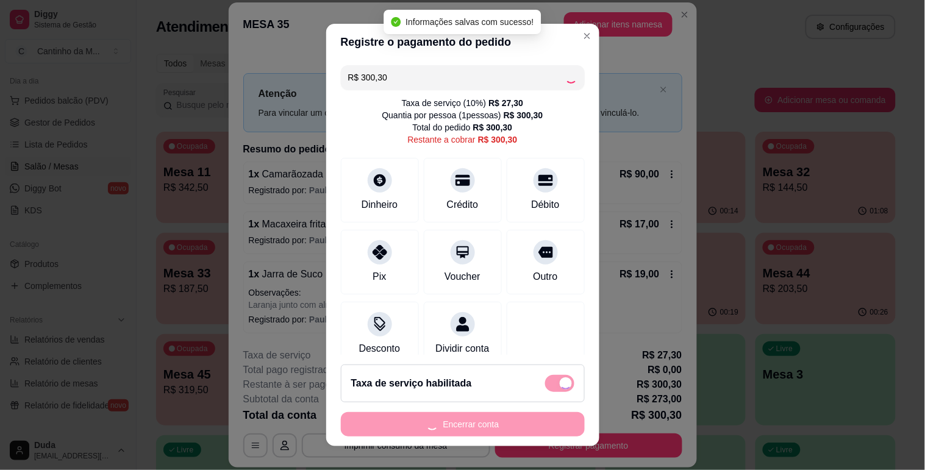
type input "R$ 0,00"
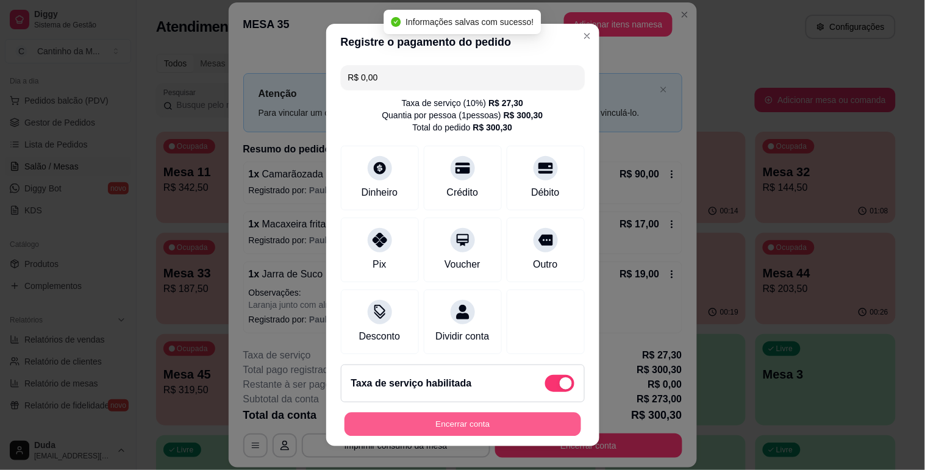
click at [435, 429] on button "Encerrar conta" at bounding box center [463, 425] width 237 height 24
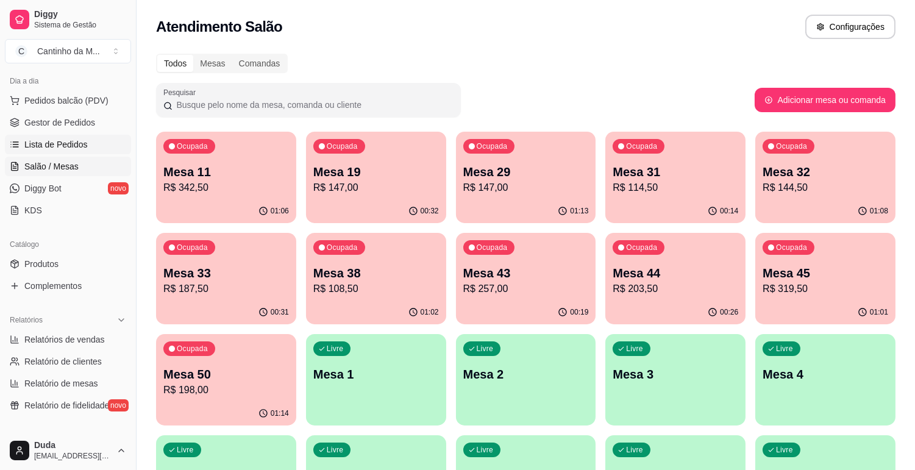
click at [66, 147] on span "Lista de Pedidos" at bounding box center [55, 144] width 63 height 12
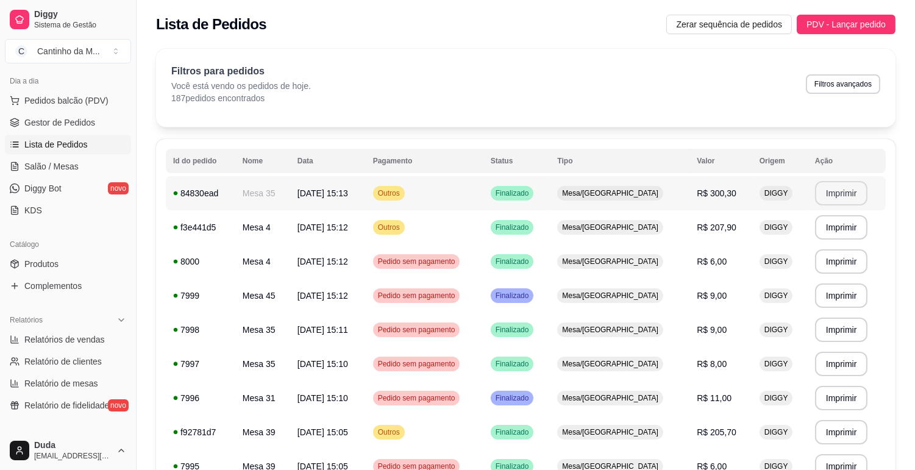
click at [823, 192] on button "Imprimir" at bounding box center [841, 193] width 53 height 24
click at [825, 221] on button "Imprimir" at bounding box center [841, 228] width 51 height 24
click at [81, 117] on span "Gestor de Pedidos" at bounding box center [59, 122] width 71 height 12
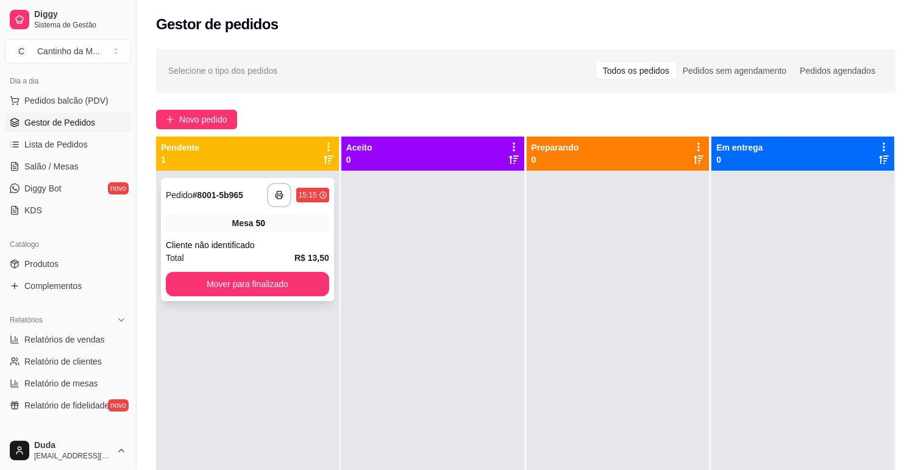
click at [205, 224] on div "Mesa 50" at bounding box center [247, 223] width 163 height 17
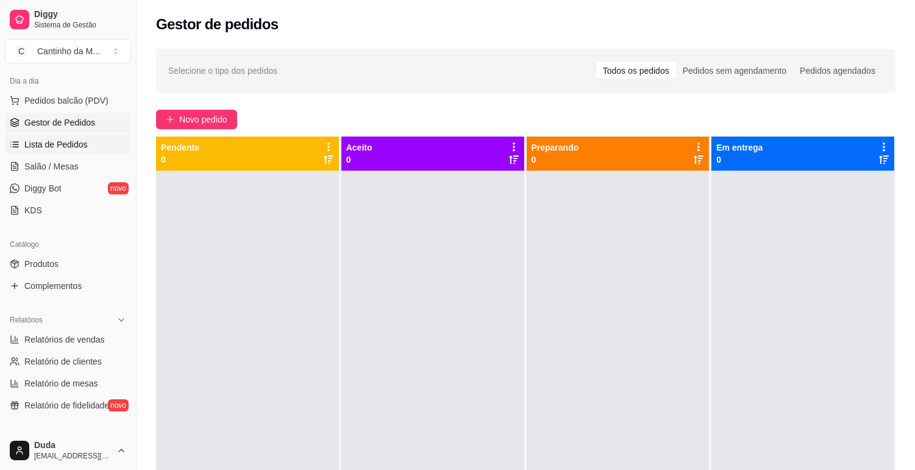
click at [79, 144] on span "Lista de Pedidos" at bounding box center [55, 144] width 63 height 12
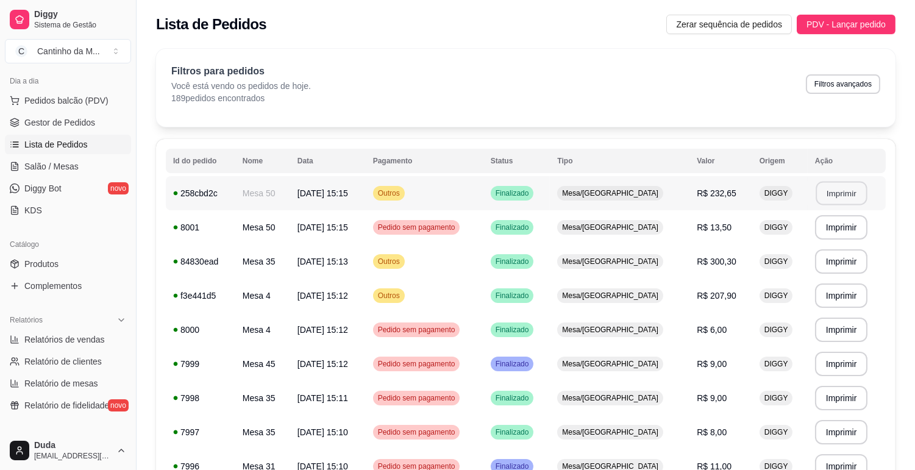
click at [836, 192] on button "Imprimir" at bounding box center [841, 194] width 51 height 24
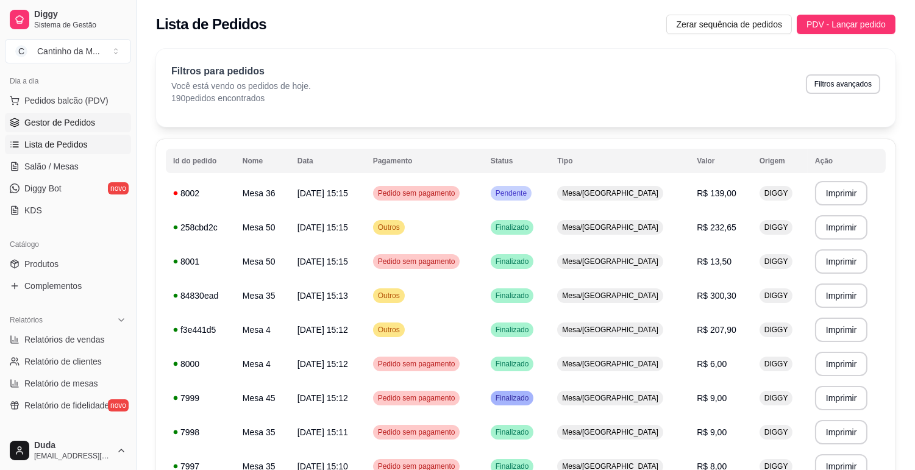
click at [76, 118] on span "Gestor de Pedidos" at bounding box center [59, 122] width 71 height 12
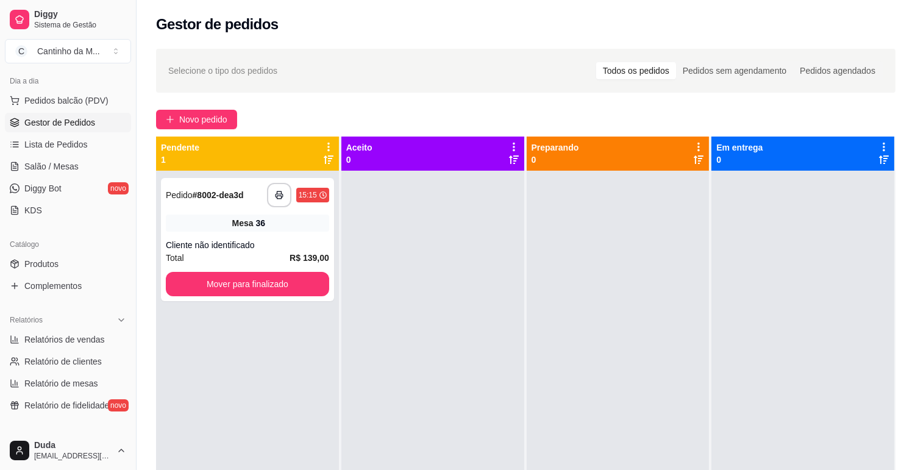
click at [244, 218] on span "Mesa" at bounding box center [242, 223] width 21 height 12
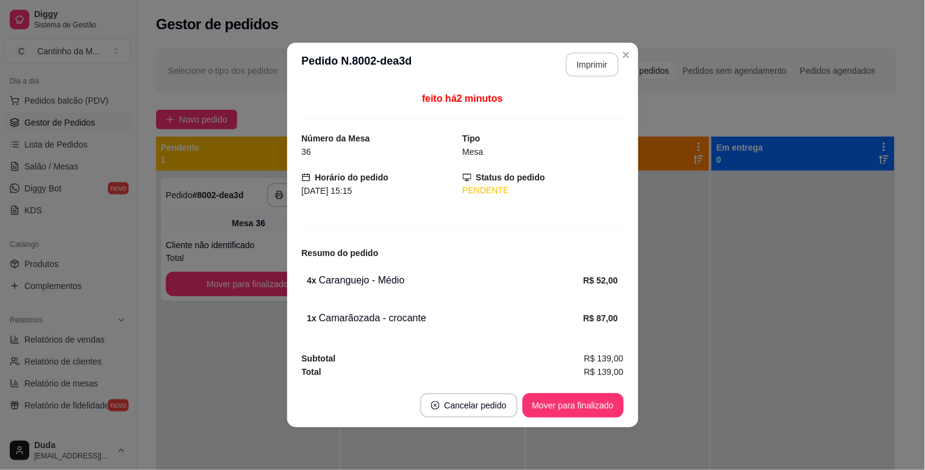
click at [584, 72] on button "Imprimir" at bounding box center [592, 64] width 53 height 24
click at [621, 400] on button "Mover para finalizado" at bounding box center [573, 406] width 98 height 24
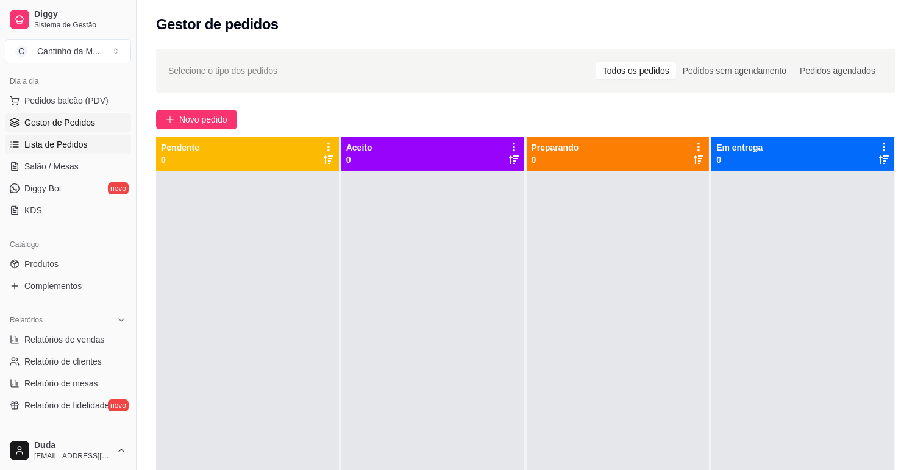
click at [57, 148] on span "Lista de Pedidos" at bounding box center [55, 144] width 63 height 12
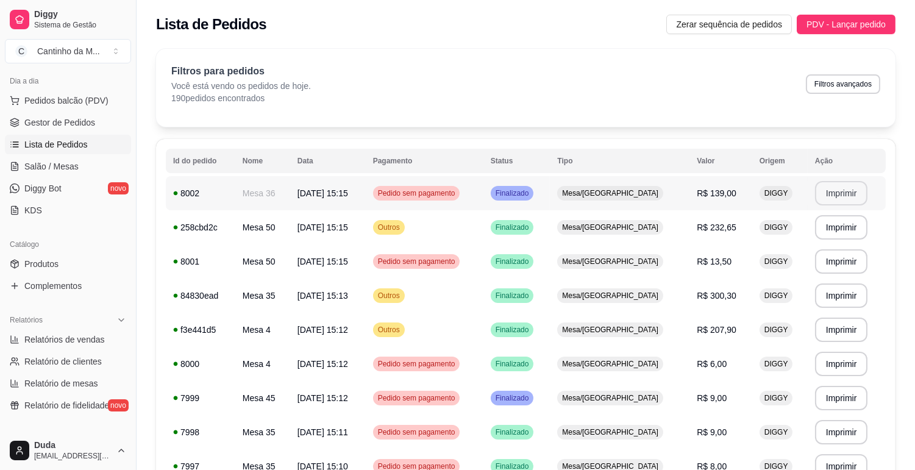
click at [840, 185] on button "Imprimir" at bounding box center [841, 193] width 53 height 24
click at [112, 123] on link "Gestor de Pedidos" at bounding box center [68, 123] width 126 height 20
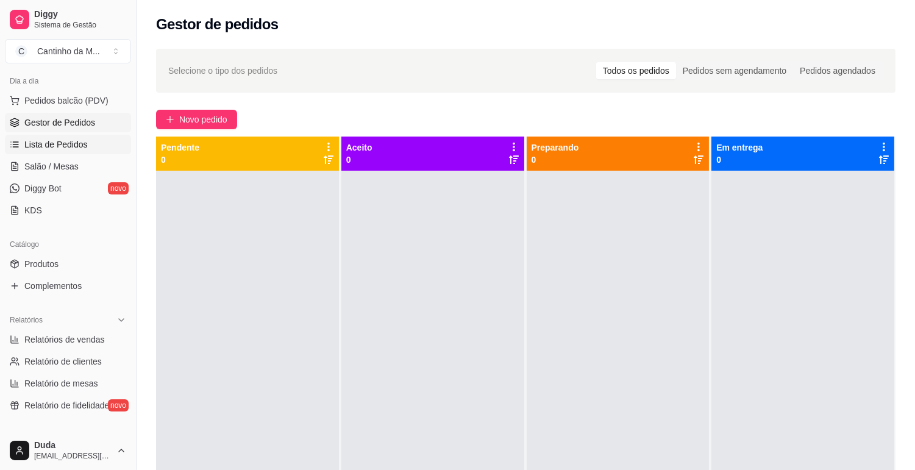
click at [63, 137] on link "Lista de Pedidos" at bounding box center [68, 145] width 126 height 20
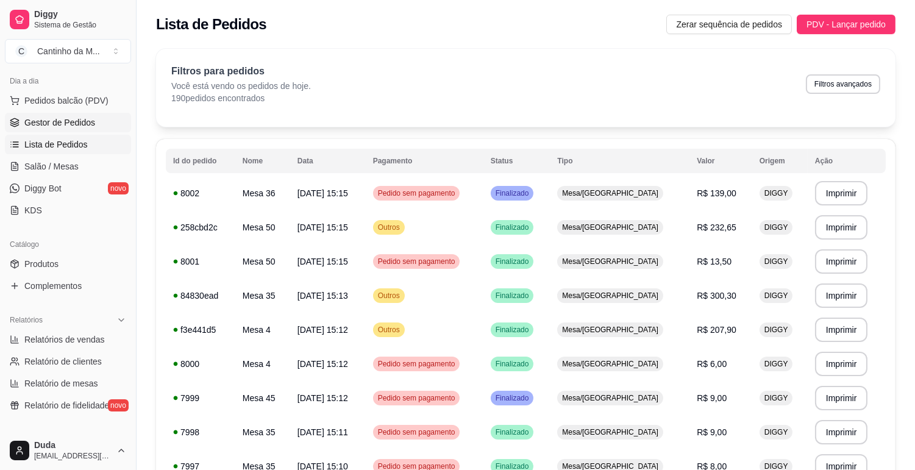
click at [90, 116] on span "Gestor de Pedidos" at bounding box center [59, 122] width 71 height 12
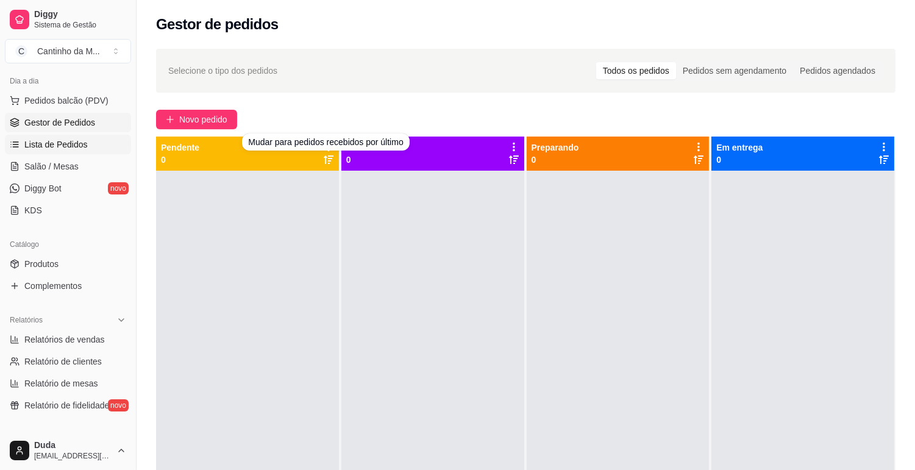
click at [88, 141] on link "Lista de Pedidos" at bounding box center [68, 145] width 126 height 20
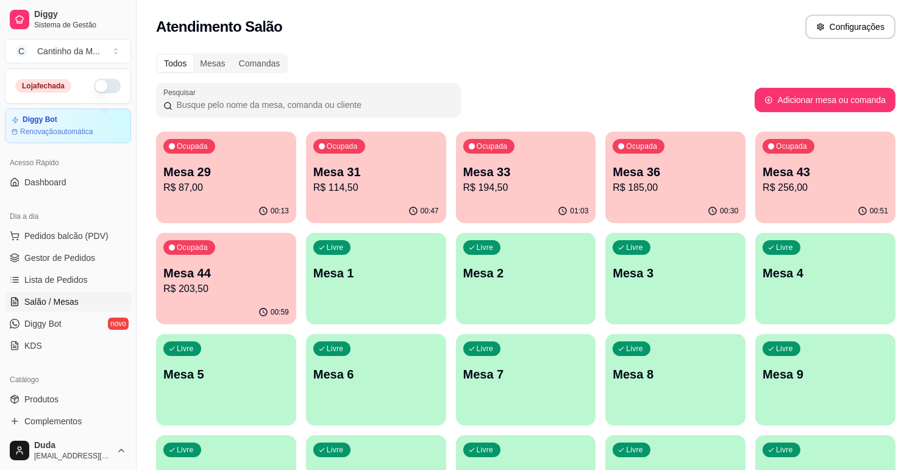
scroll to position [203, 0]
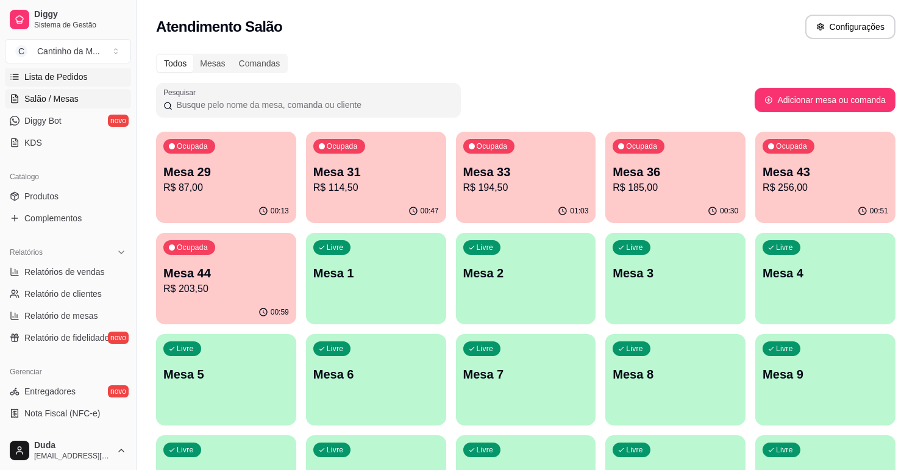
click at [45, 82] on span "Lista de Pedidos" at bounding box center [55, 77] width 63 height 12
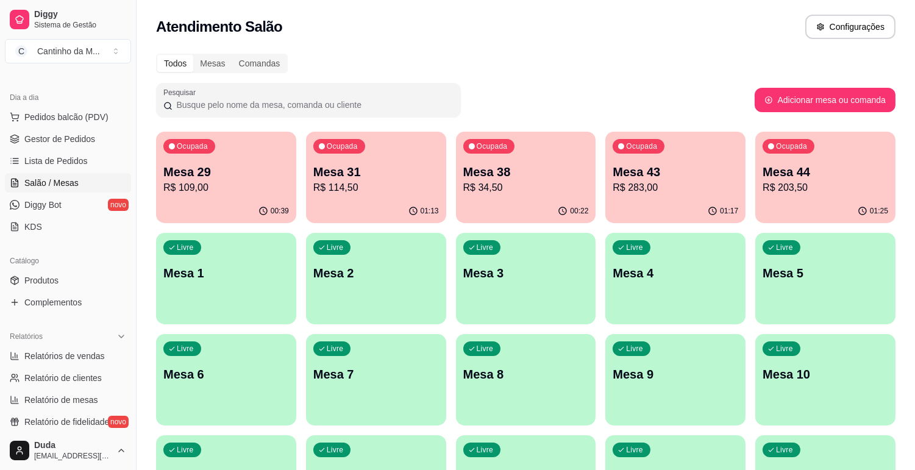
scroll to position [135, 0]
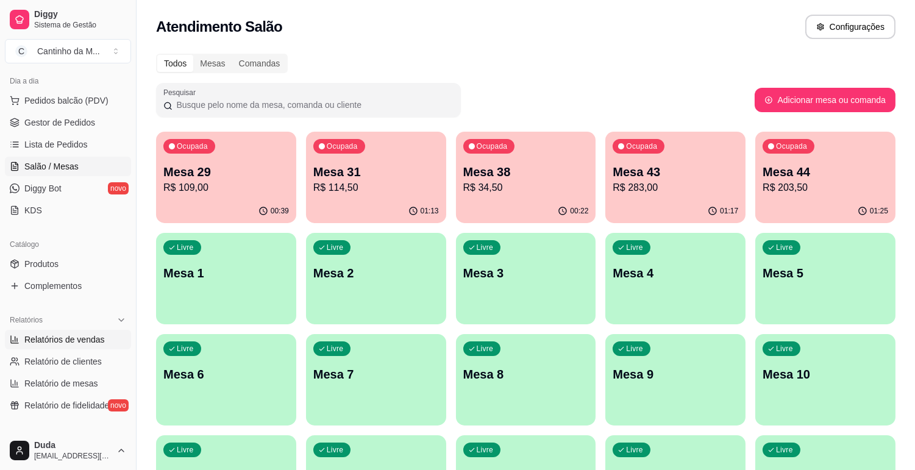
click at [53, 348] on link "Relatórios de vendas" at bounding box center [68, 340] width 126 height 20
select select "ALL"
select select "0"
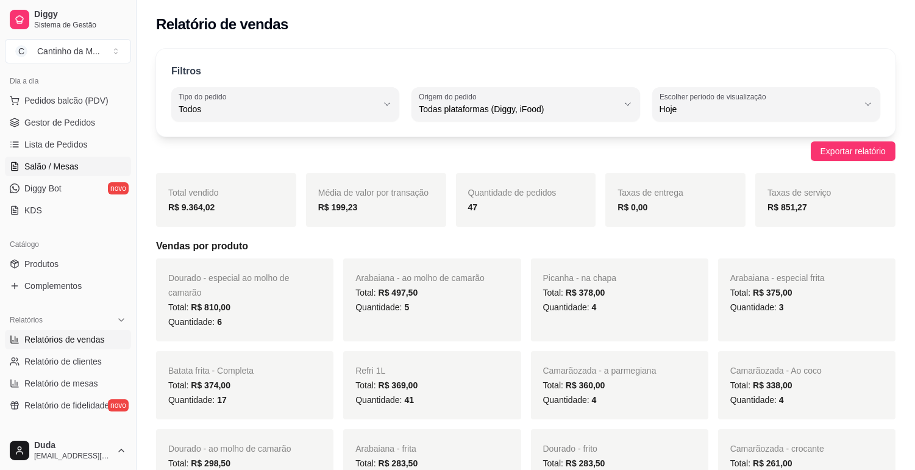
click at [61, 165] on span "Salão / Mesas" at bounding box center [51, 166] width 54 height 12
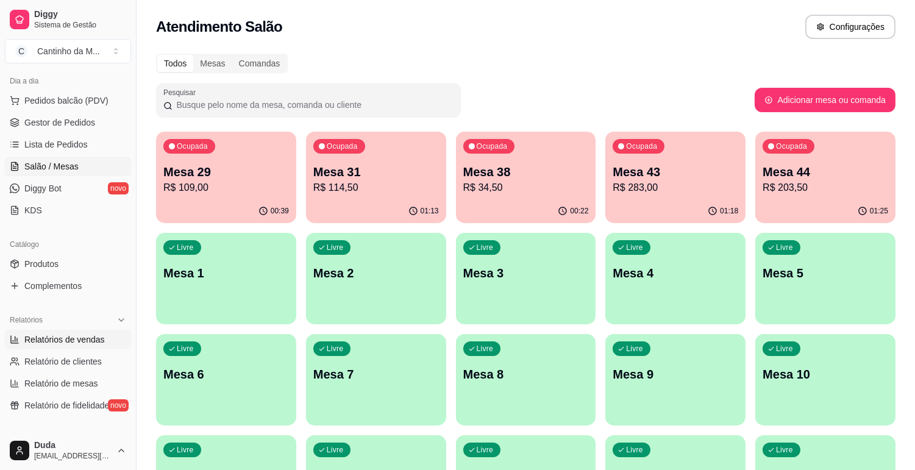
click at [60, 337] on span "Relatórios de vendas" at bounding box center [64, 340] width 81 height 12
select select "ALL"
select select "0"
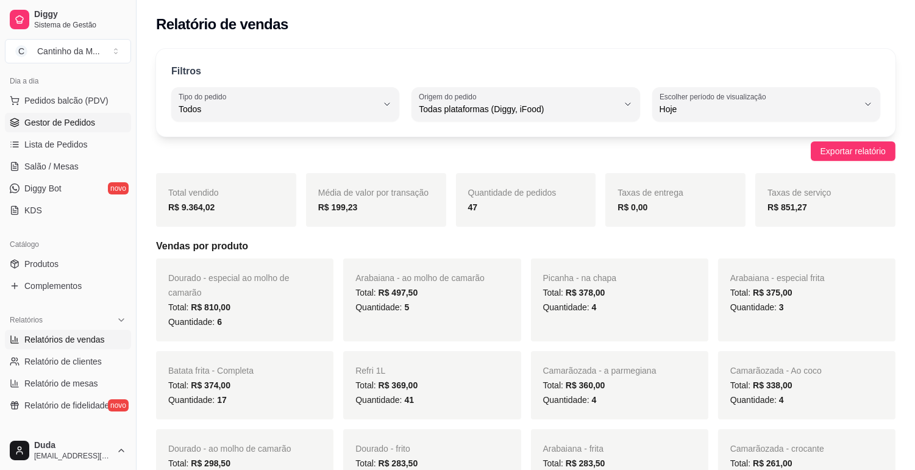
click at [66, 126] on span "Gestor de Pedidos" at bounding box center [59, 122] width 71 height 12
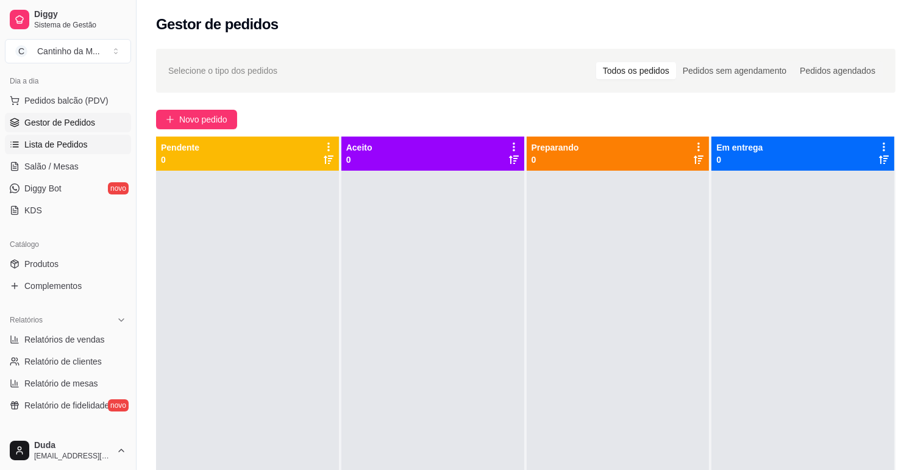
click at [29, 148] on span "Lista de Pedidos" at bounding box center [55, 144] width 63 height 12
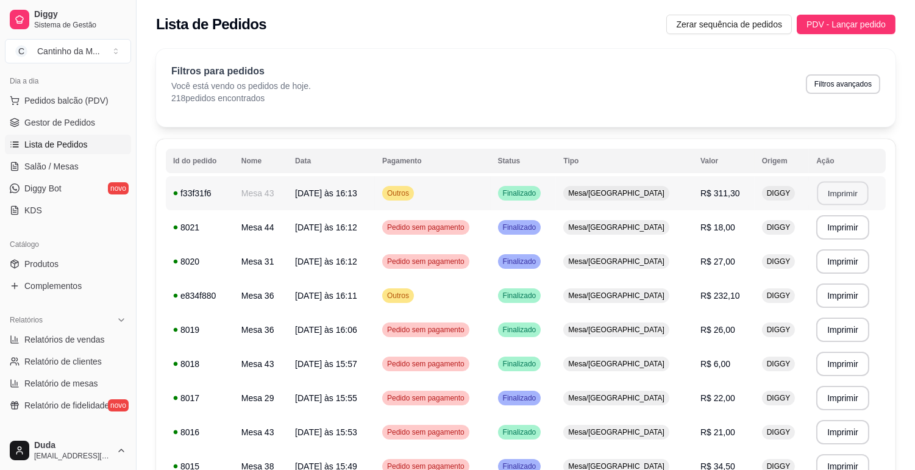
click at [836, 193] on button "Imprimir" at bounding box center [843, 194] width 51 height 24
click at [71, 168] on span "Salão / Mesas" at bounding box center [51, 166] width 54 height 12
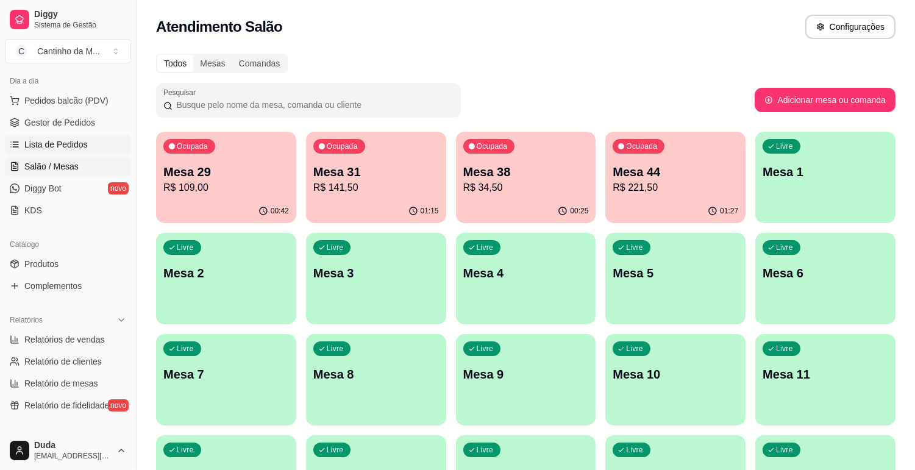
click at [64, 141] on span "Lista de Pedidos" at bounding box center [55, 144] width 63 height 12
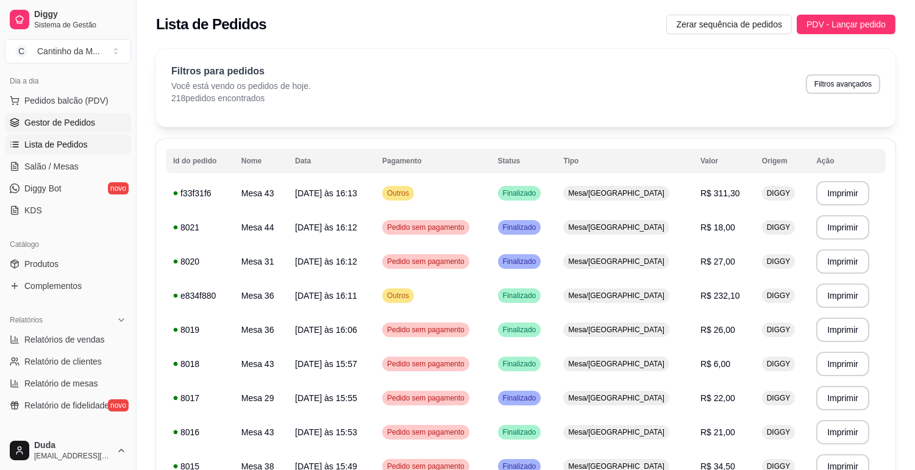
click at [56, 122] on span "Gestor de Pedidos" at bounding box center [59, 122] width 71 height 12
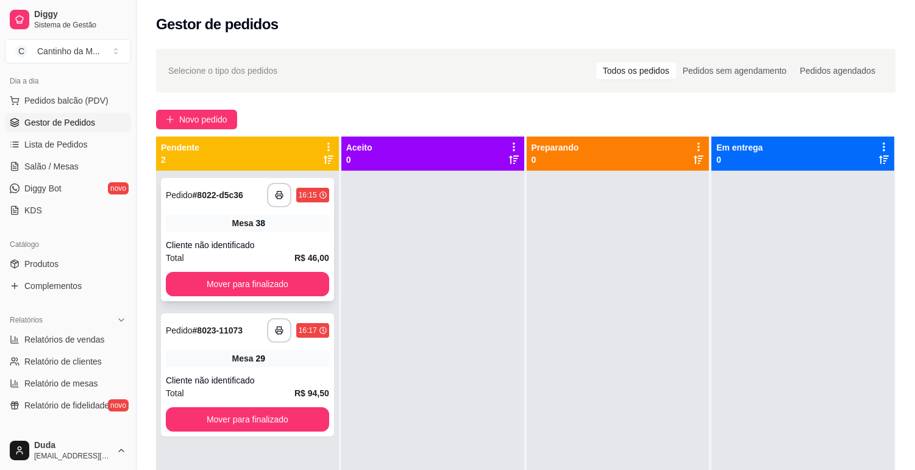
click at [233, 196] on strong "# 8022-d5c36" at bounding box center [218, 195] width 51 height 10
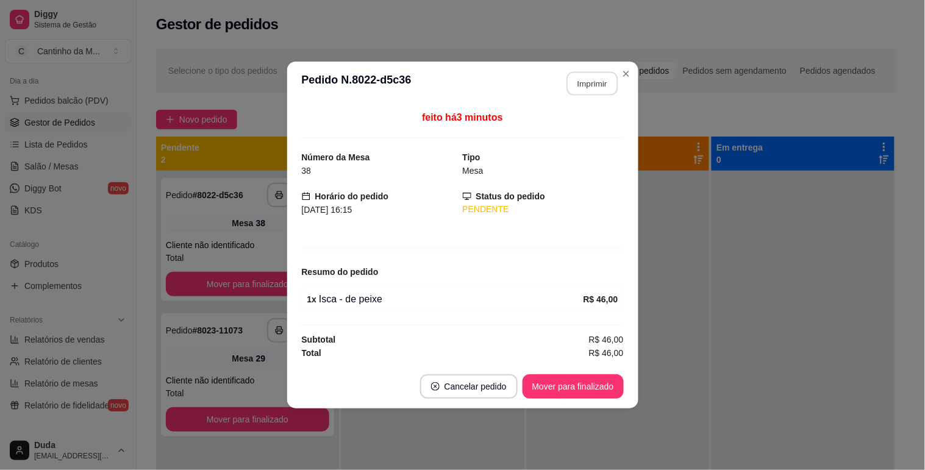
click at [590, 83] on button "Imprimir" at bounding box center [592, 84] width 51 height 24
click at [587, 389] on button "Mover para finalizado" at bounding box center [573, 387] width 98 height 24
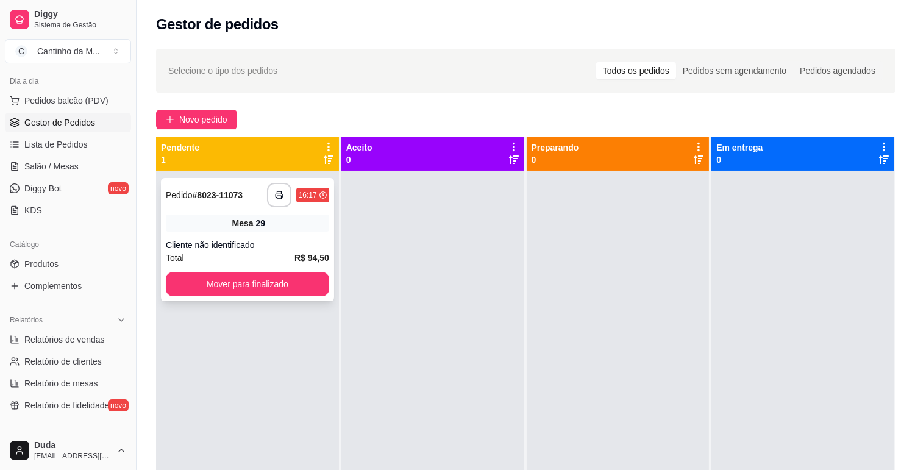
click at [214, 193] on strong "# 8023-11073" at bounding box center [218, 195] width 51 height 10
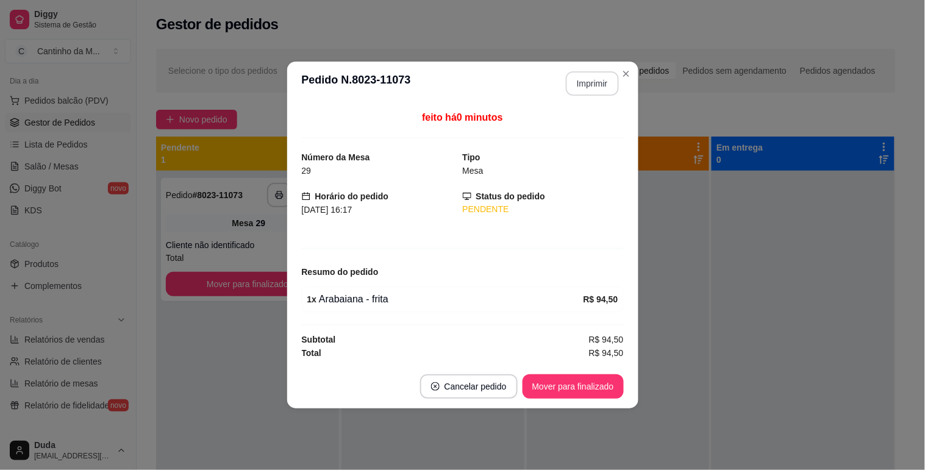
click at [581, 74] on button "Imprimir" at bounding box center [592, 83] width 53 height 24
click at [586, 389] on button "Mover para finalizado" at bounding box center [573, 387] width 98 height 24
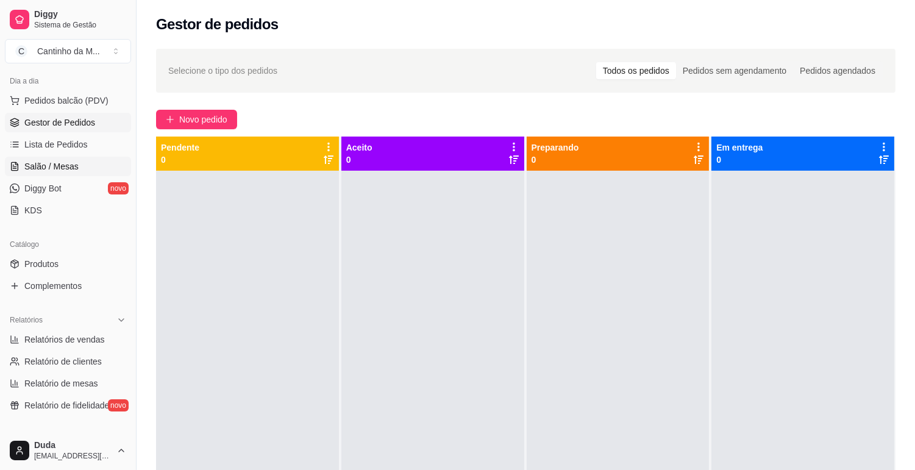
click at [63, 168] on span "Salão / Mesas" at bounding box center [51, 166] width 54 height 12
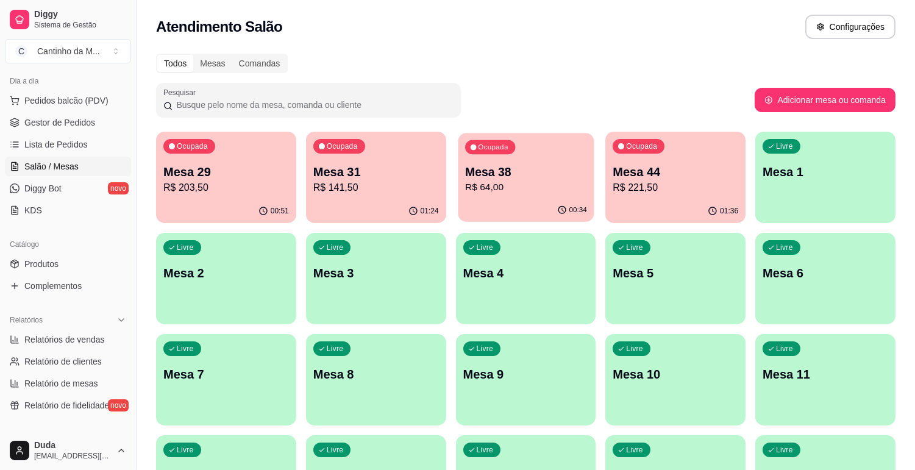
click at [532, 215] on div "00:34" at bounding box center [526, 210] width 136 height 23
click at [77, 132] on link "Gestor de Pedidos" at bounding box center [68, 123] width 126 height 20
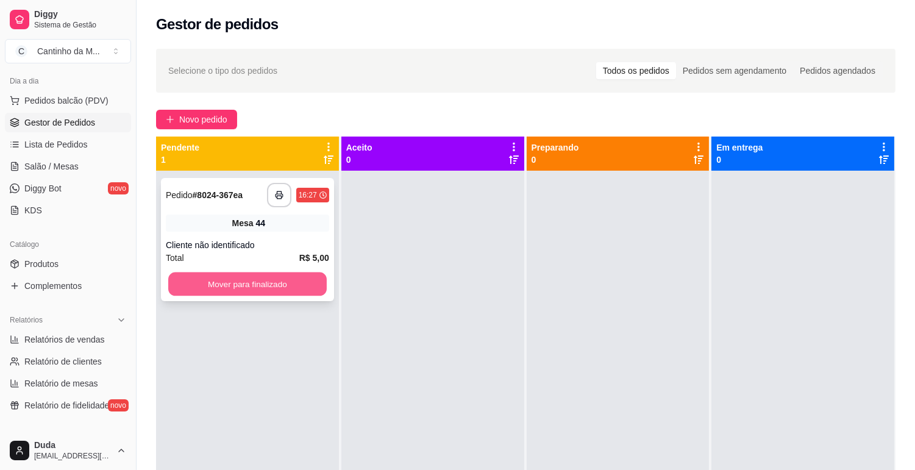
click at [227, 282] on button "Mover para finalizado" at bounding box center [247, 285] width 159 height 24
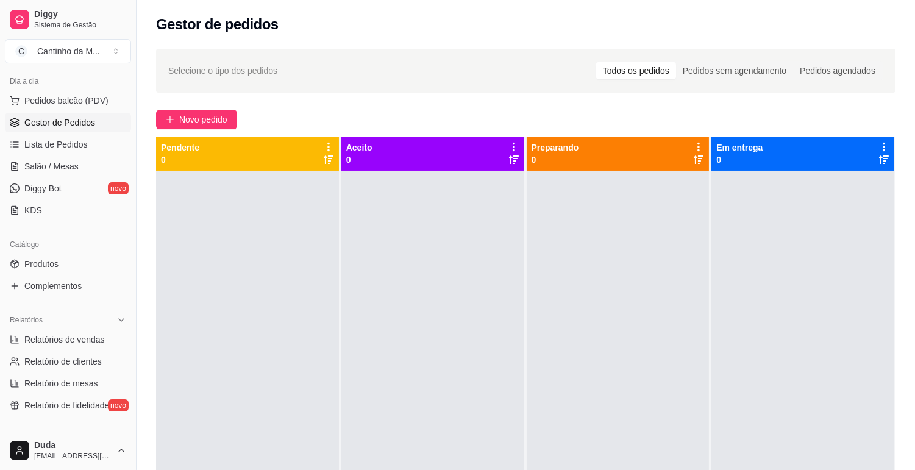
click at [366, 282] on div at bounding box center [433, 406] width 183 height 470
click at [72, 342] on span "Relatórios de vendas" at bounding box center [64, 340] width 81 height 12
select select "ALL"
select select "0"
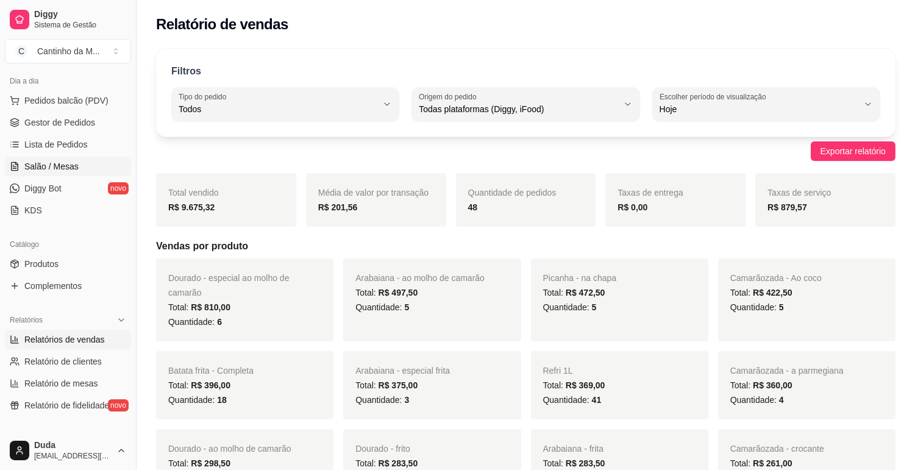
click at [60, 163] on span "Salão / Mesas" at bounding box center [51, 166] width 54 height 12
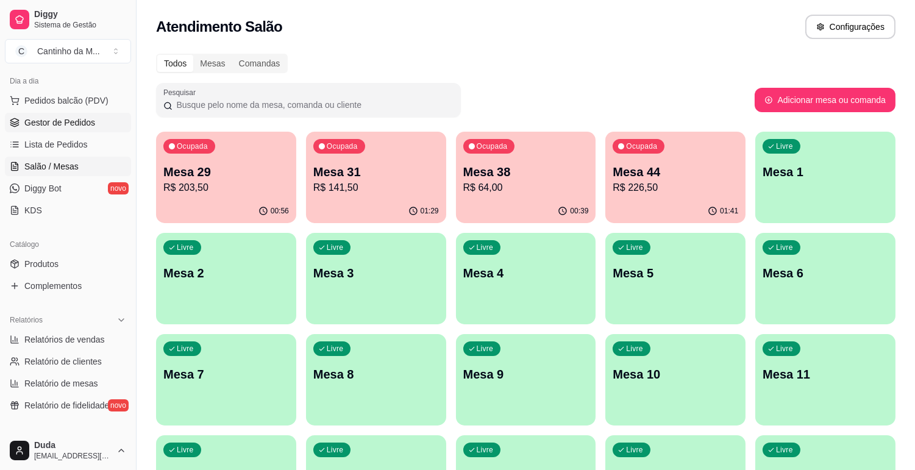
click at [69, 126] on span "Gestor de Pedidos" at bounding box center [59, 122] width 71 height 12
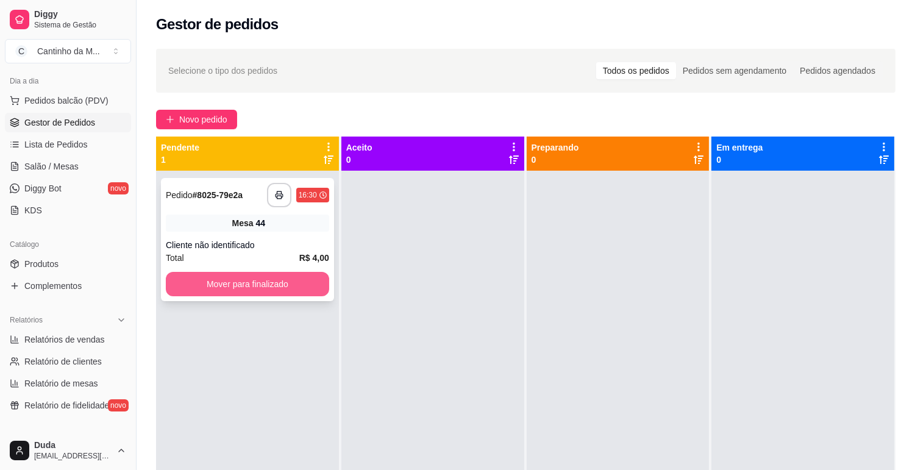
click at [239, 281] on button "Mover para finalizado" at bounding box center [247, 284] width 163 height 24
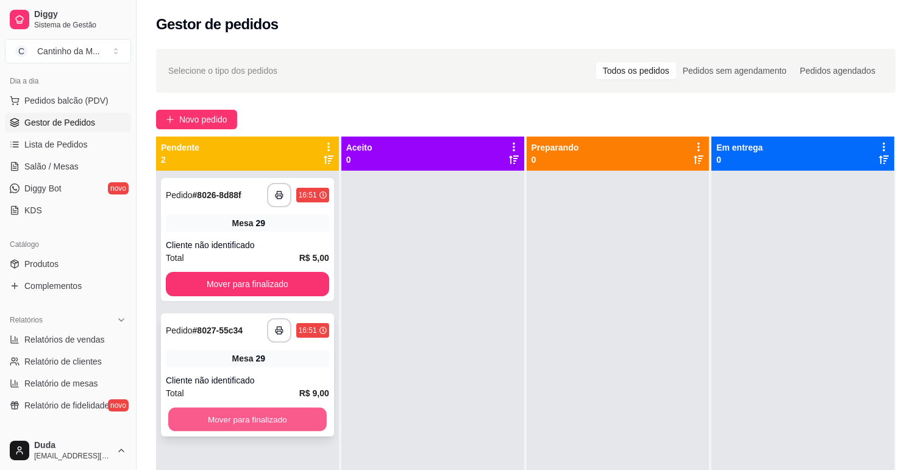
click at [275, 428] on button "Mover para finalizado" at bounding box center [247, 420] width 159 height 24
click at [275, 428] on div "Mover para finalizado" at bounding box center [247, 419] width 163 height 24
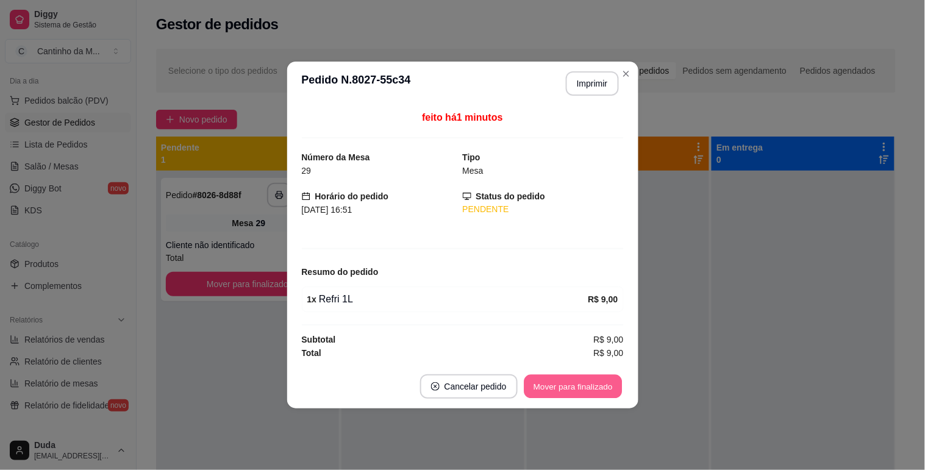
click at [551, 394] on button "Mover para finalizado" at bounding box center [573, 387] width 98 height 24
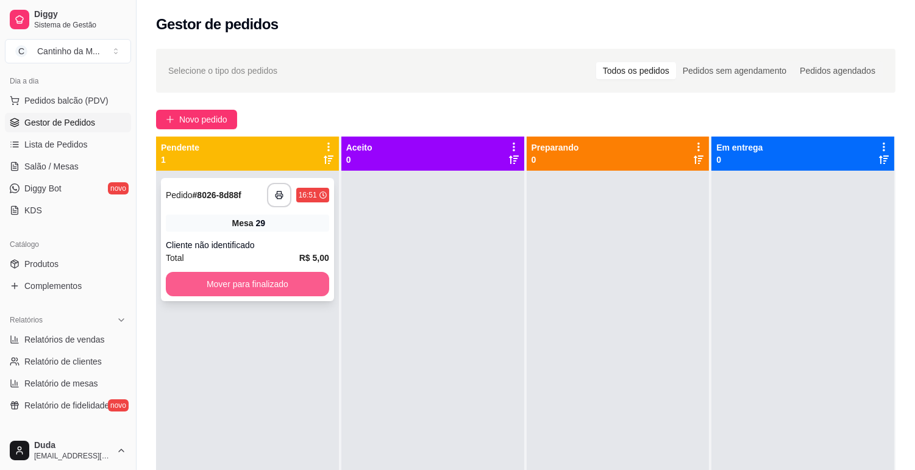
click at [210, 282] on button "Mover para finalizado" at bounding box center [247, 284] width 163 height 24
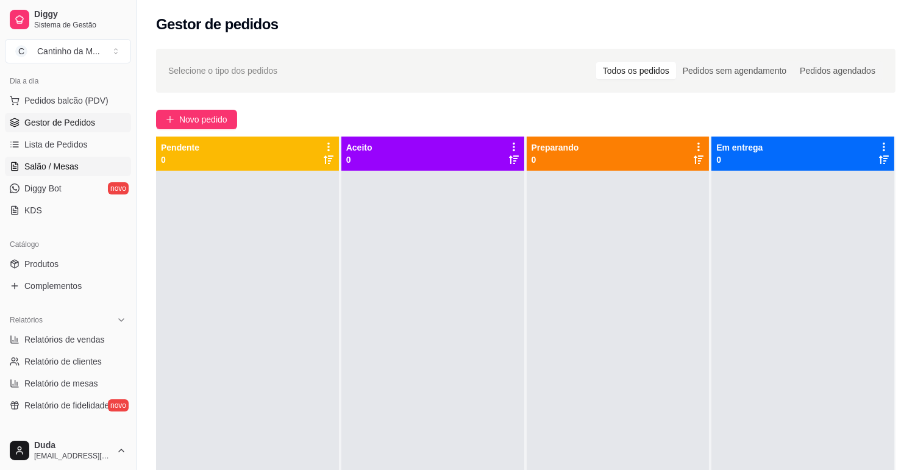
click at [60, 171] on span "Salão / Mesas" at bounding box center [51, 166] width 54 height 12
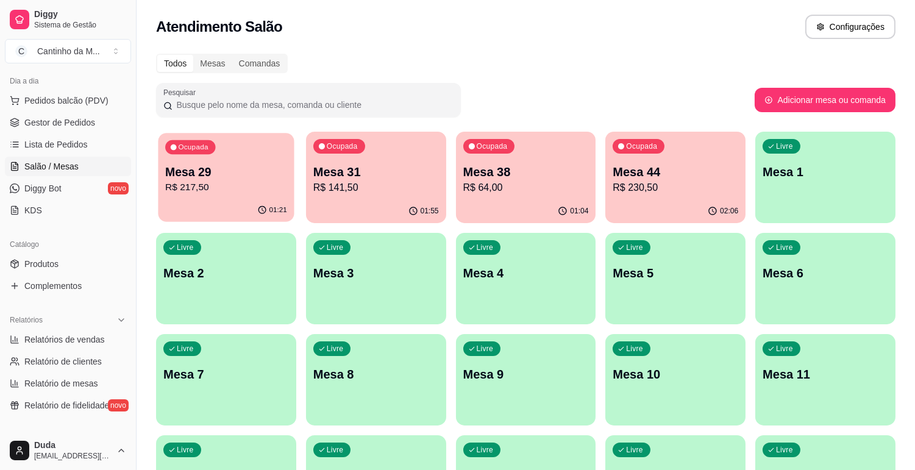
click at [220, 177] on p "Mesa 29" at bounding box center [226, 172] width 122 height 16
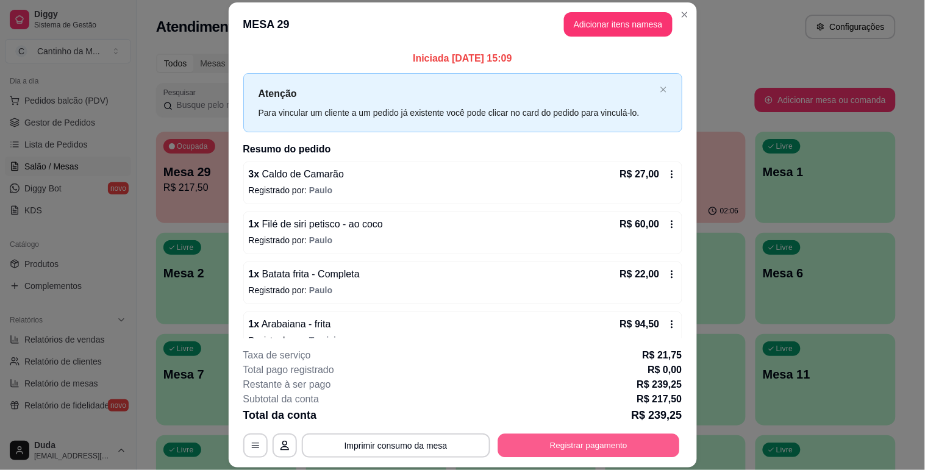
click at [633, 448] on button "Registrar pagamento" at bounding box center [589, 446] width 182 height 24
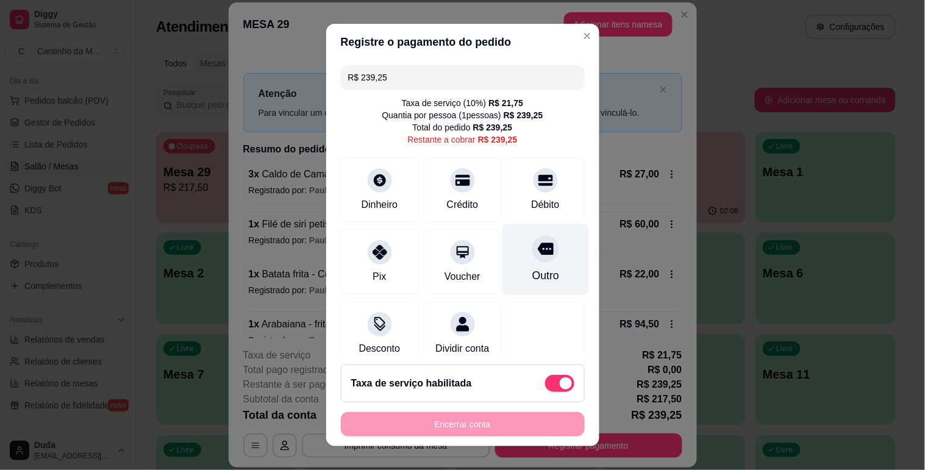
click at [505, 255] on div "Outro" at bounding box center [546, 259] width 86 height 71
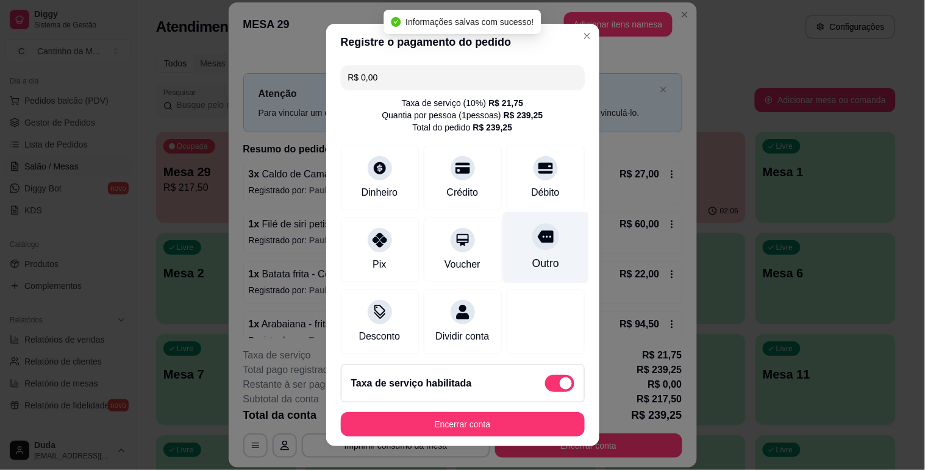
type input "R$ 0,00"
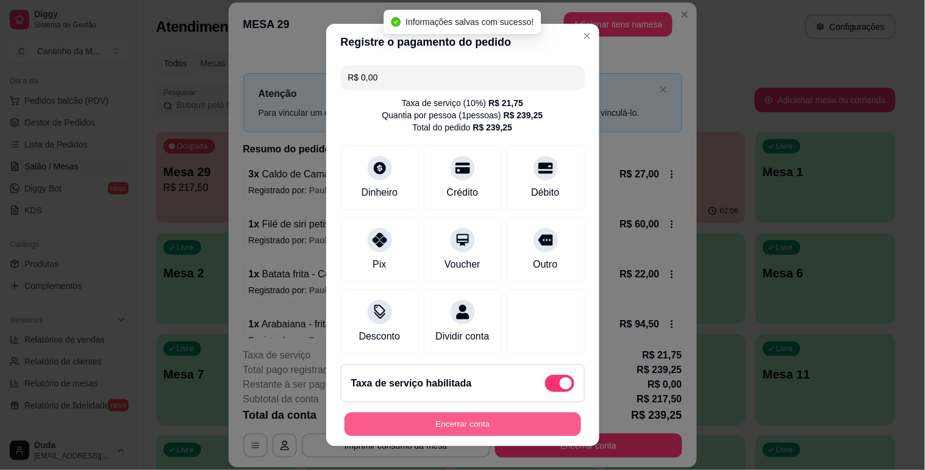
click at [502, 421] on button "Encerrar conta" at bounding box center [463, 425] width 237 height 24
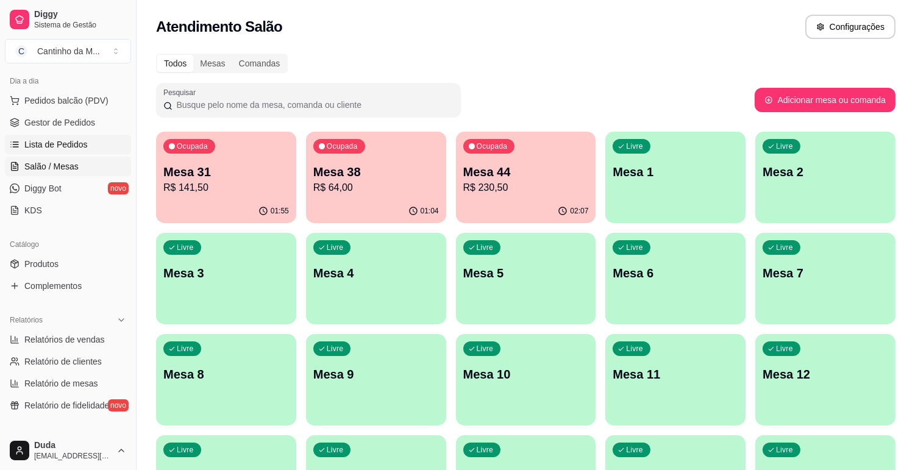
click at [64, 146] on span "Lista de Pedidos" at bounding box center [55, 144] width 63 height 12
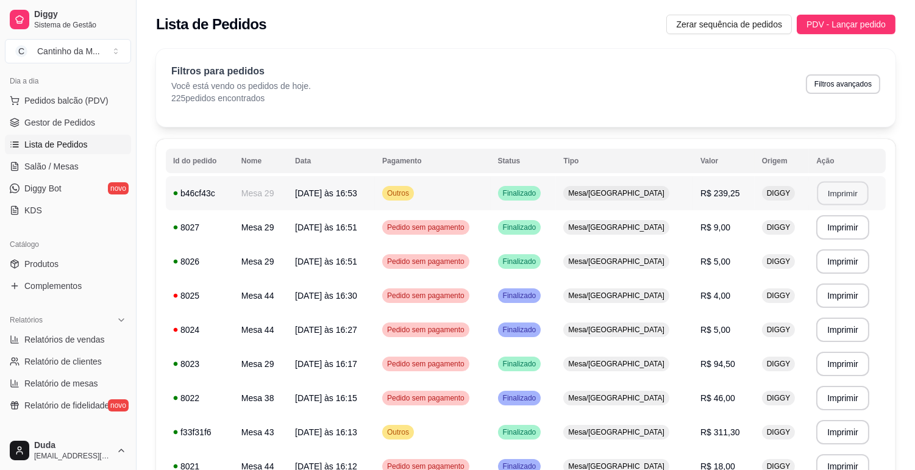
click at [830, 187] on button "Imprimir" at bounding box center [843, 194] width 51 height 24
click at [78, 119] on span "Gestor de Pedidos" at bounding box center [59, 122] width 71 height 12
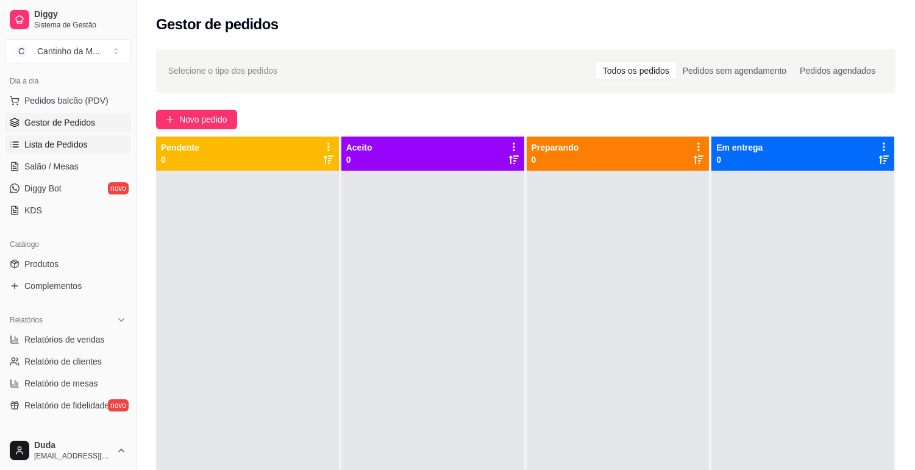
click at [37, 142] on span "Lista de Pedidos" at bounding box center [55, 144] width 63 height 12
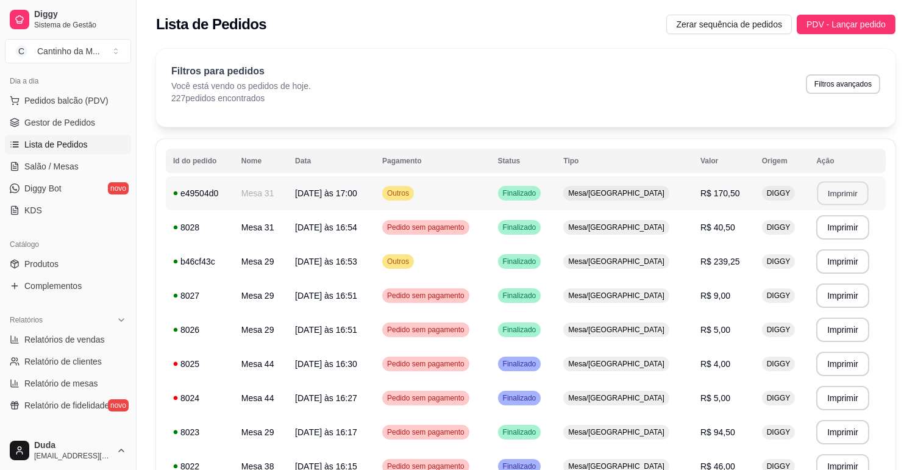
click at [847, 197] on button "Imprimir" at bounding box center [843, 194] width 51 height 24
click at [73, 340] on span "Relatórios de vendas" at bounding box center [64, 340] width 81 height 12
select select "ALL"
select select "0"
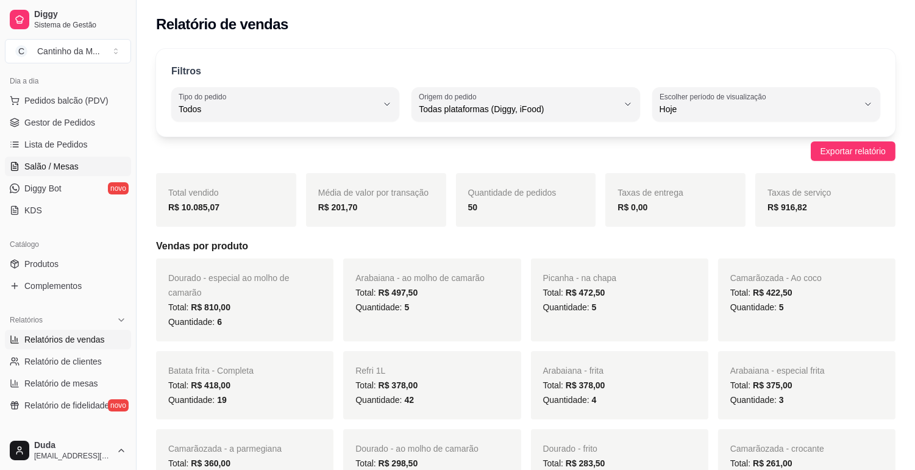
click at [58, 157] on link "Salão / Mesas" at bounding box center [68, 167] width 126 height 20
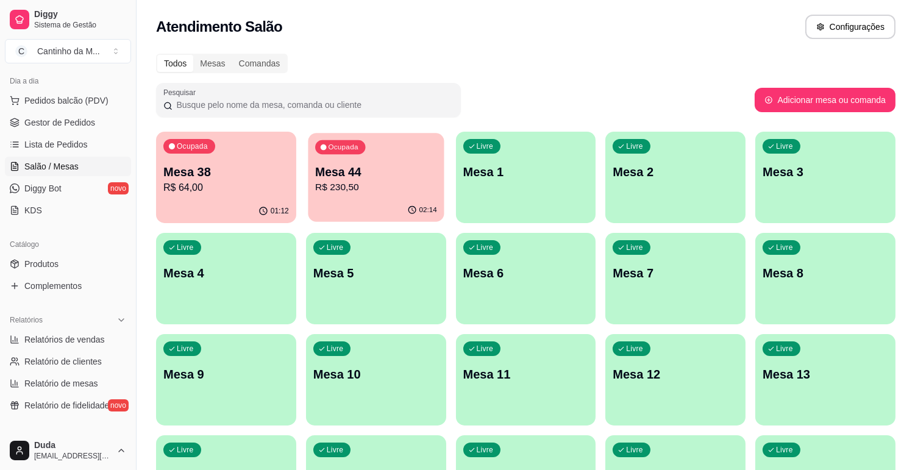
click at [378, 167] on p "Mesa 44" at bounding box center [376, 172] width 122 height 16
click at [57, 142] on span "Lista de Pedidos" at bounding box center [55, 144] width 63 height 12
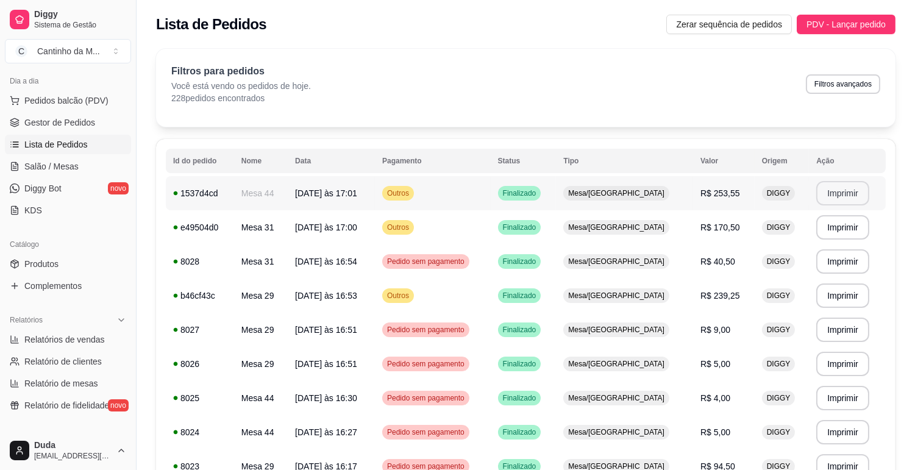
click at [828, 197] on button "Imprimir" at bounding box center [843, 193] width 53 height 24
click at [62, 118] on span "Gestor de Pedidos" at bounding box center [59, 122] width 71 height 12
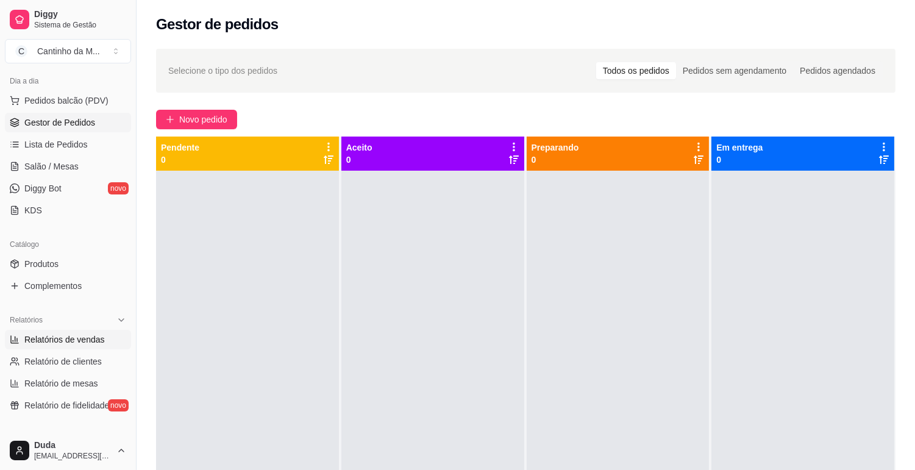
click at [82, 339] on span "Relatórios de vendas" at bounding box center [64, 340] width 81 height 12
select select "ALL"
select select "0"
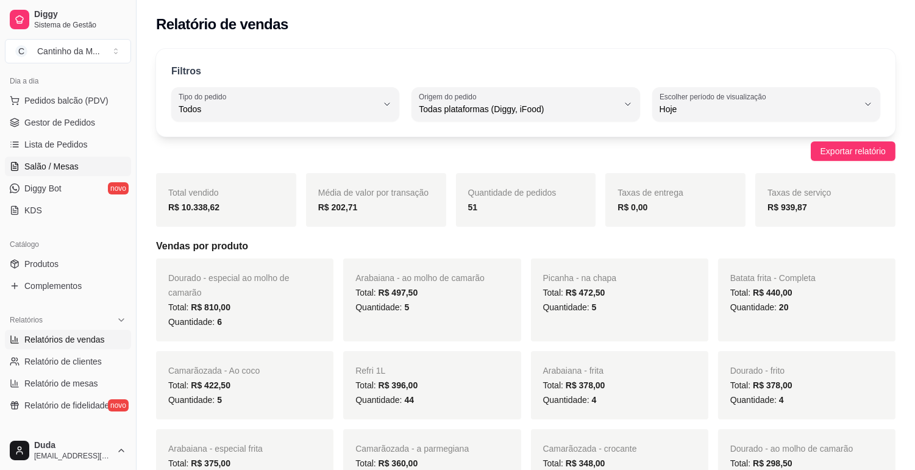
click at [67, 165] on span "Salão / Mesas" at bounding box center [51, 166] width 54 height 12
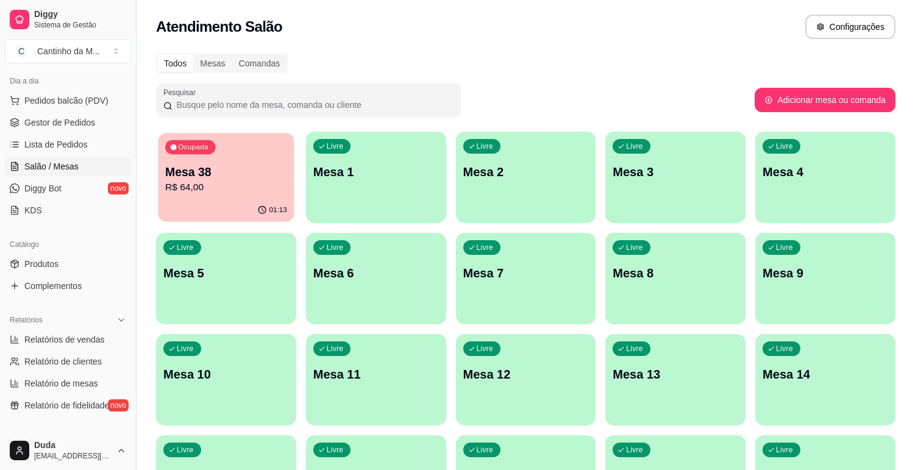
click at [233, 187] on p "R$ 64,00" at bounding box center [226, 188] width 122 height 14
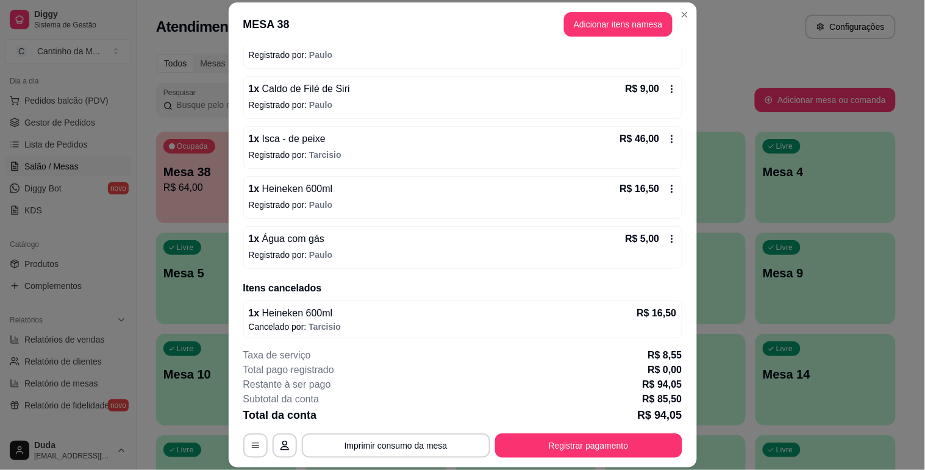
scroll to position [141, 0]
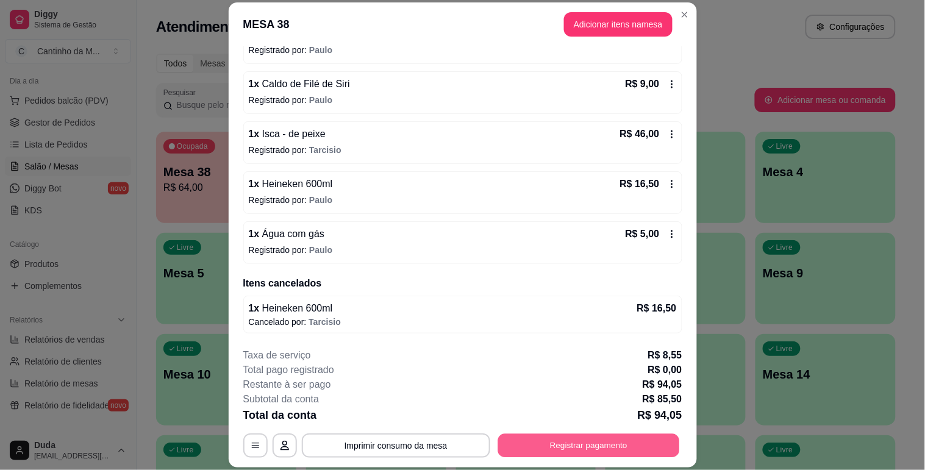
click at [601, 441] on button "Registrar pagamento" at bounding box center [589, 446] width 182 height 24
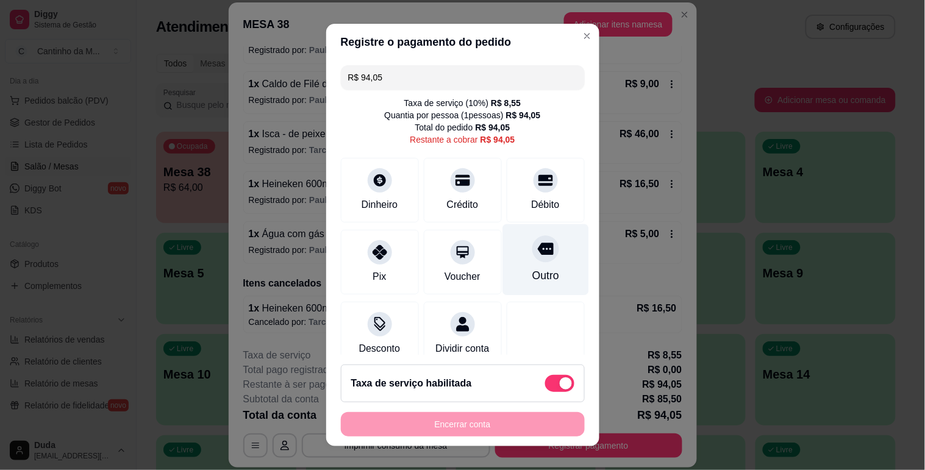
click at [532, 271] on div "Outro" at bounding box center [545, 276] width 27 height 16
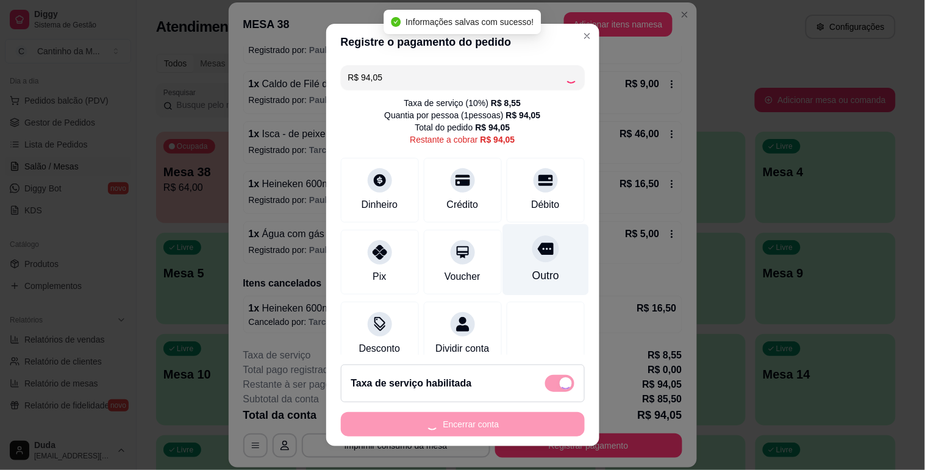
type input "R$ 0,00"
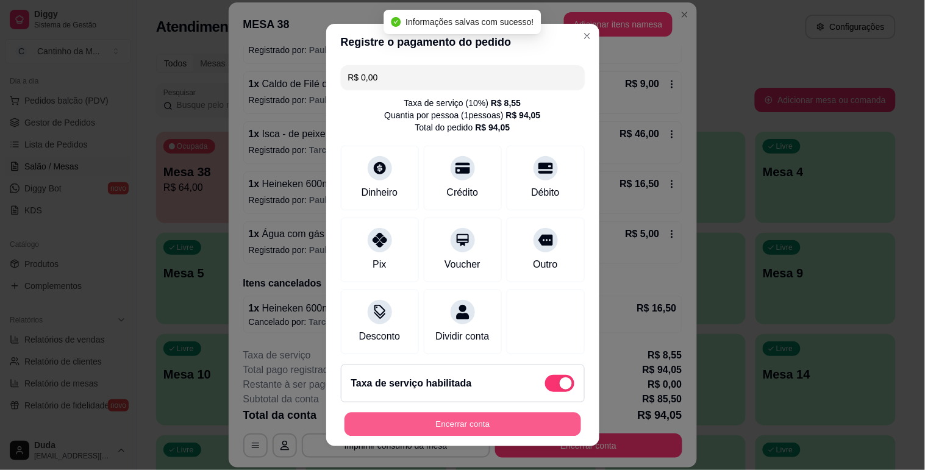
click at [513, 421] on button "Encerrar conta" at bounding box center [463, 425] width 237 height 24
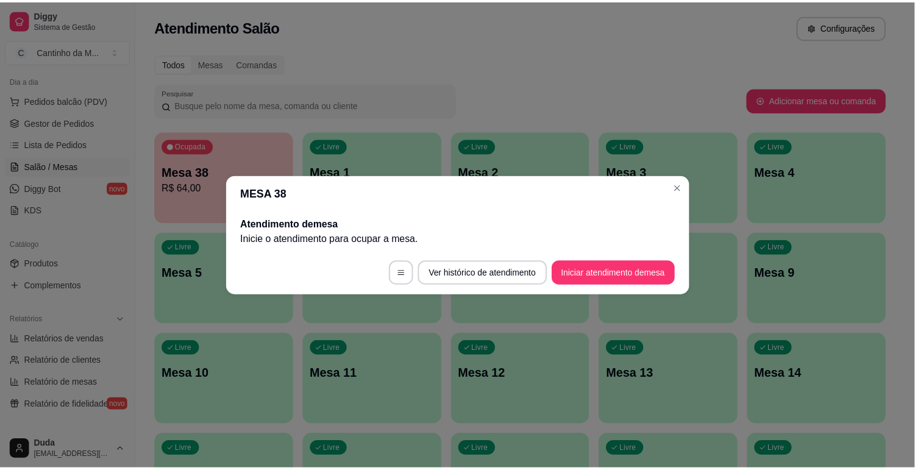
scroll to position [0, 0]
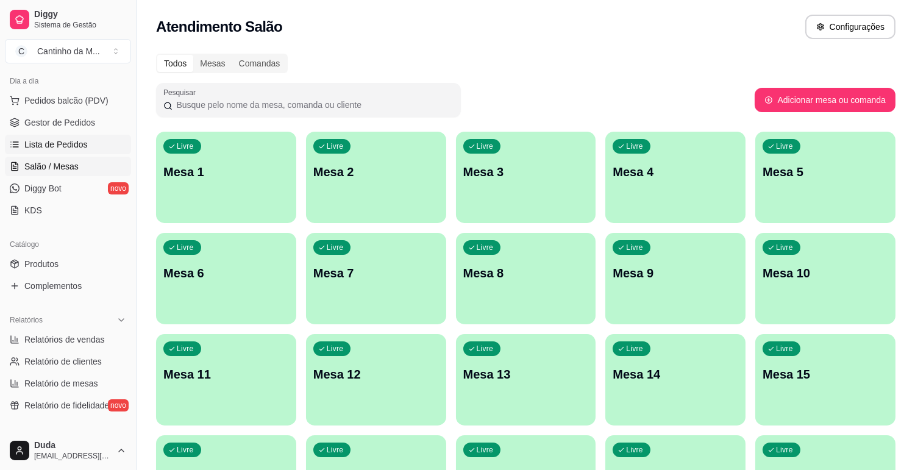
click at [77, 150] on span "Lista de Pedidos" at bounding box center [55, 144] width 63 height 12
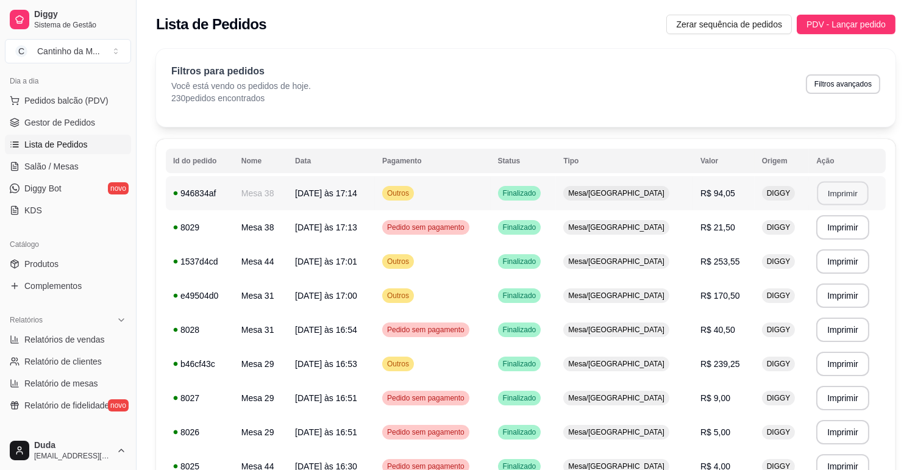
click at [847, 193] on button "Imprimir" at bounding box center [843, 194] width 51 height 24
click at [96, 343] on span "Relatórios de vendas" at bounding box center [64, 340] width 81 height 12
select select "ALL"
select select "0"
